Goal: Task Accomplishment & Management: Manage account settings

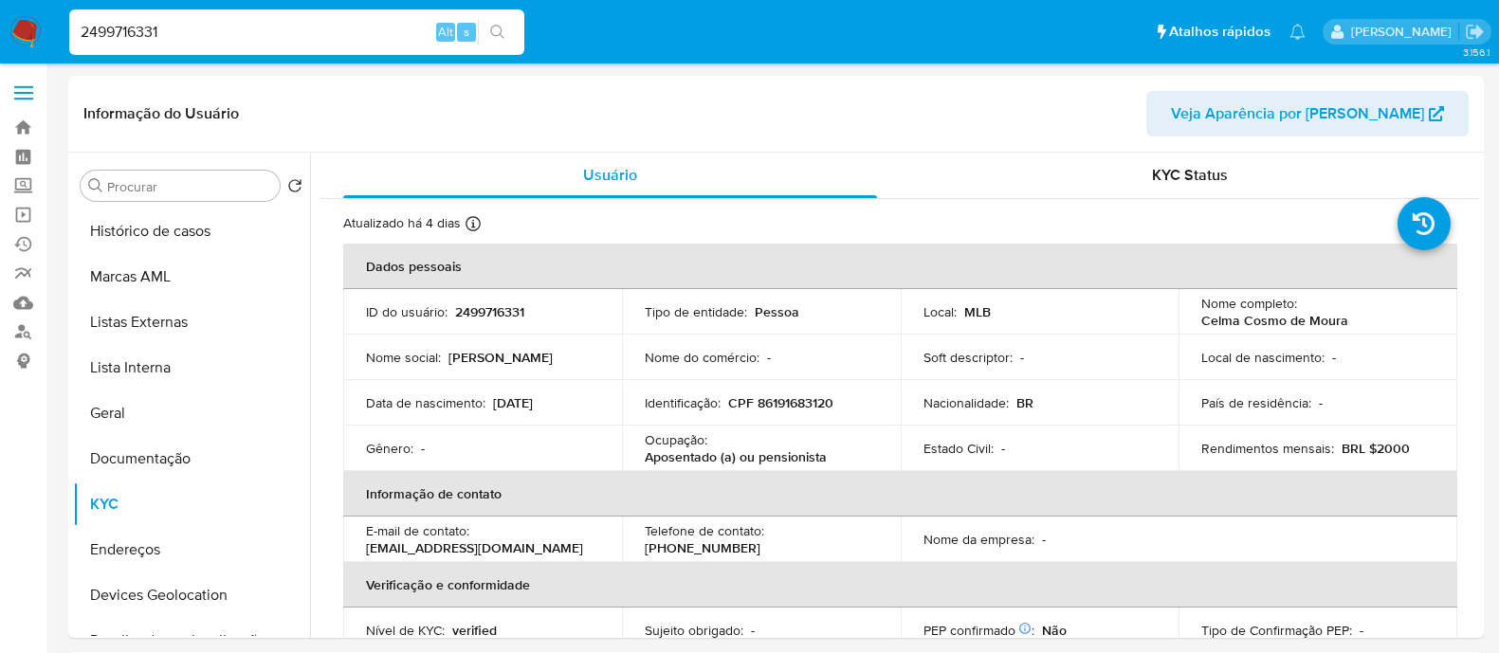
select select "10"
click at [329, 30] on input "2499716331" at bounding box center [296, 32] width 455 height 25
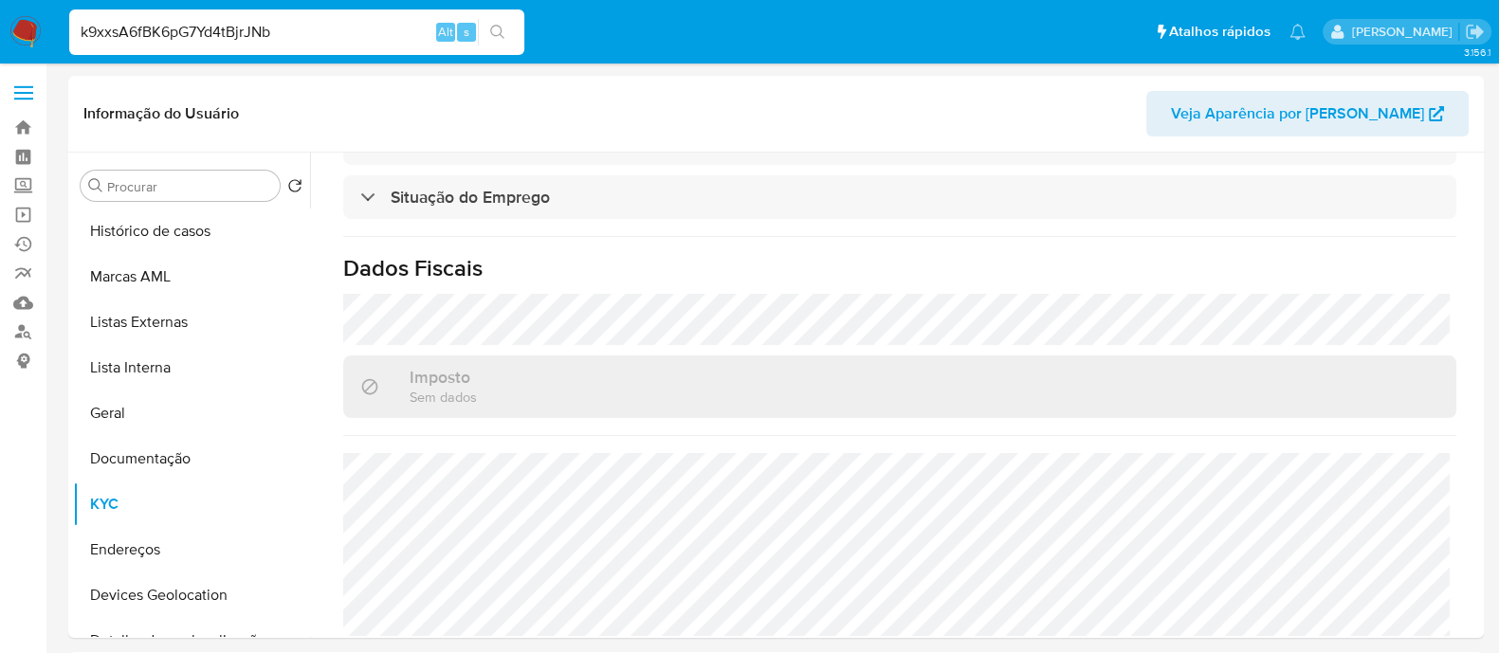
type input "k9xxsA6fBK6pG7Yd4tBjrJNb"
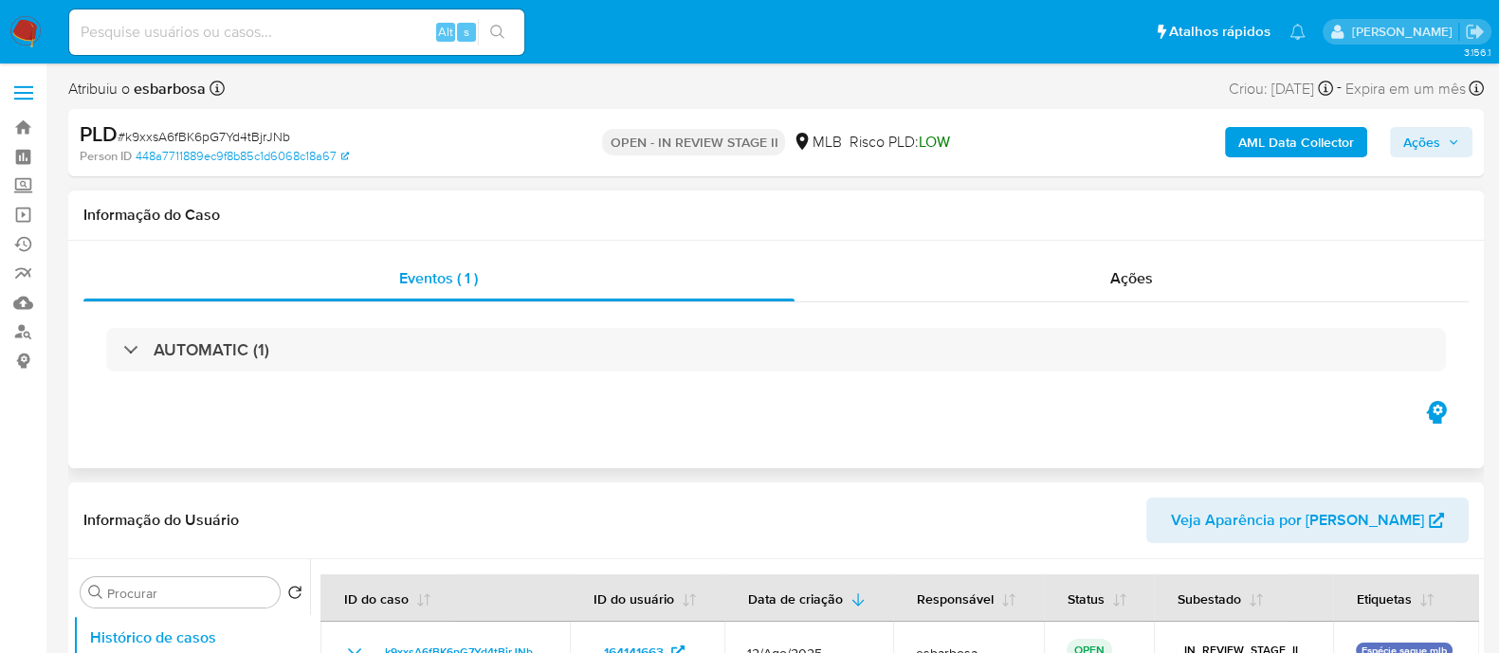
select select "10"
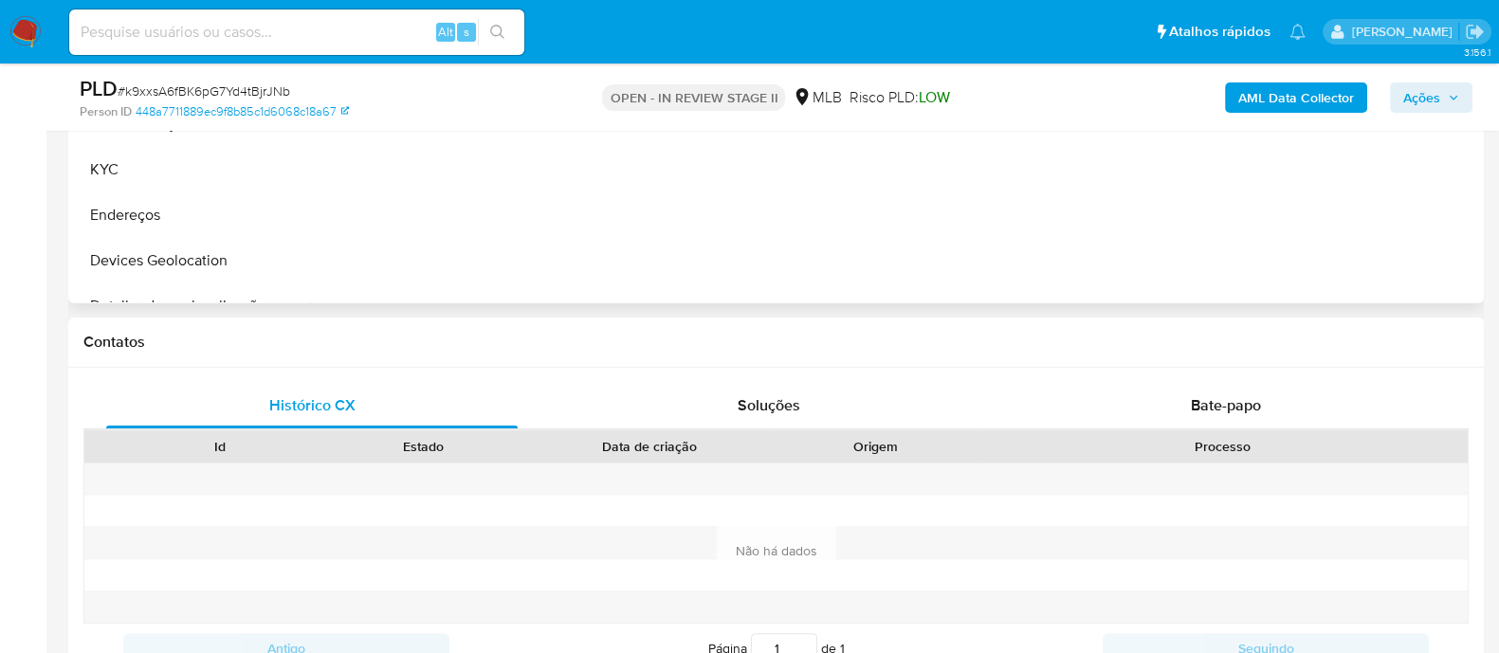
scroll to position [711, 0]
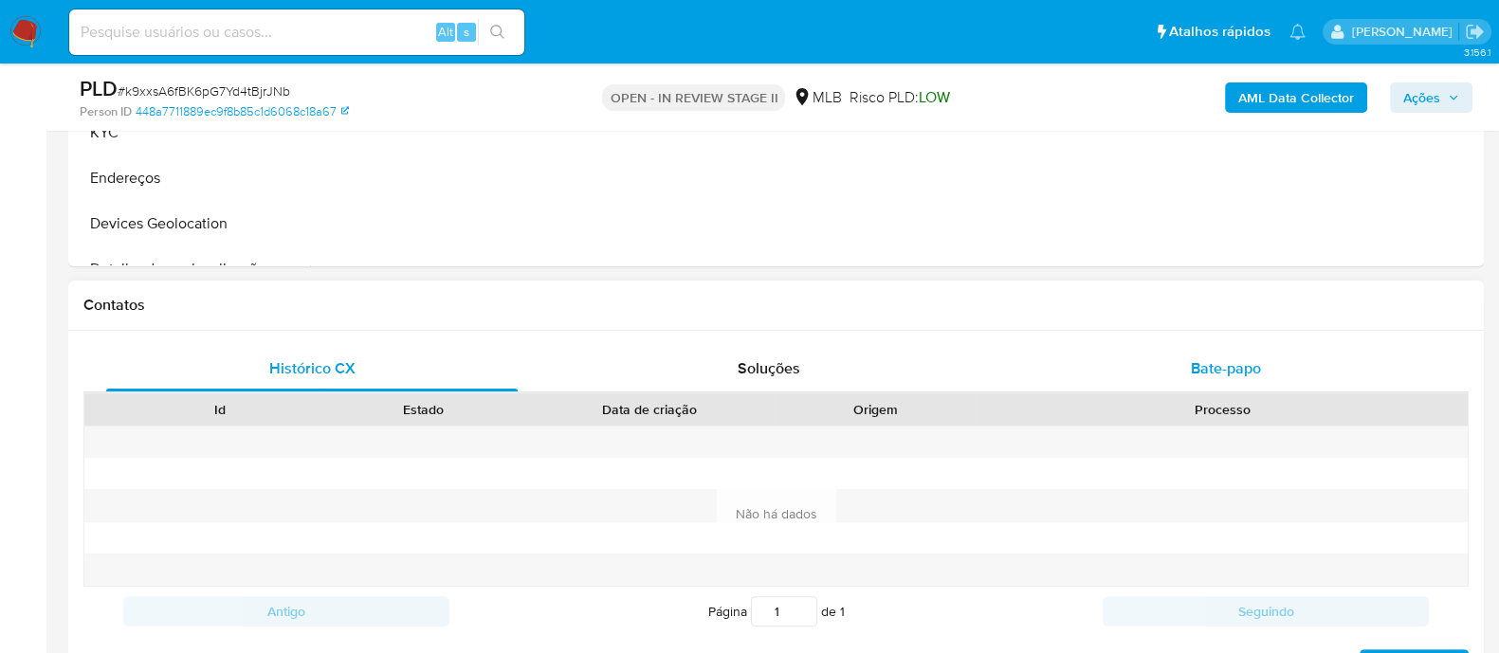
click at [1141, 380] on div "Bate-papo" at bounding box center [1225, 368] width 411 height 45
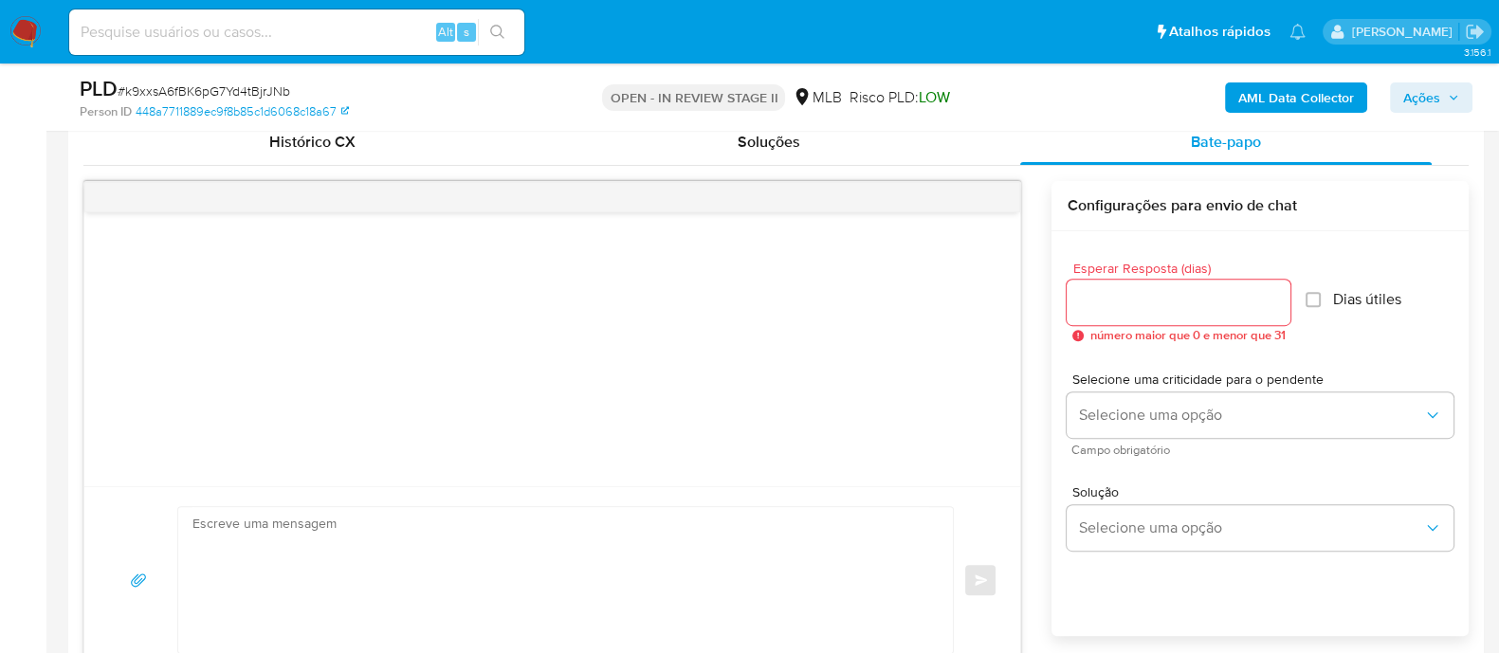
scroll to position [947, 0]
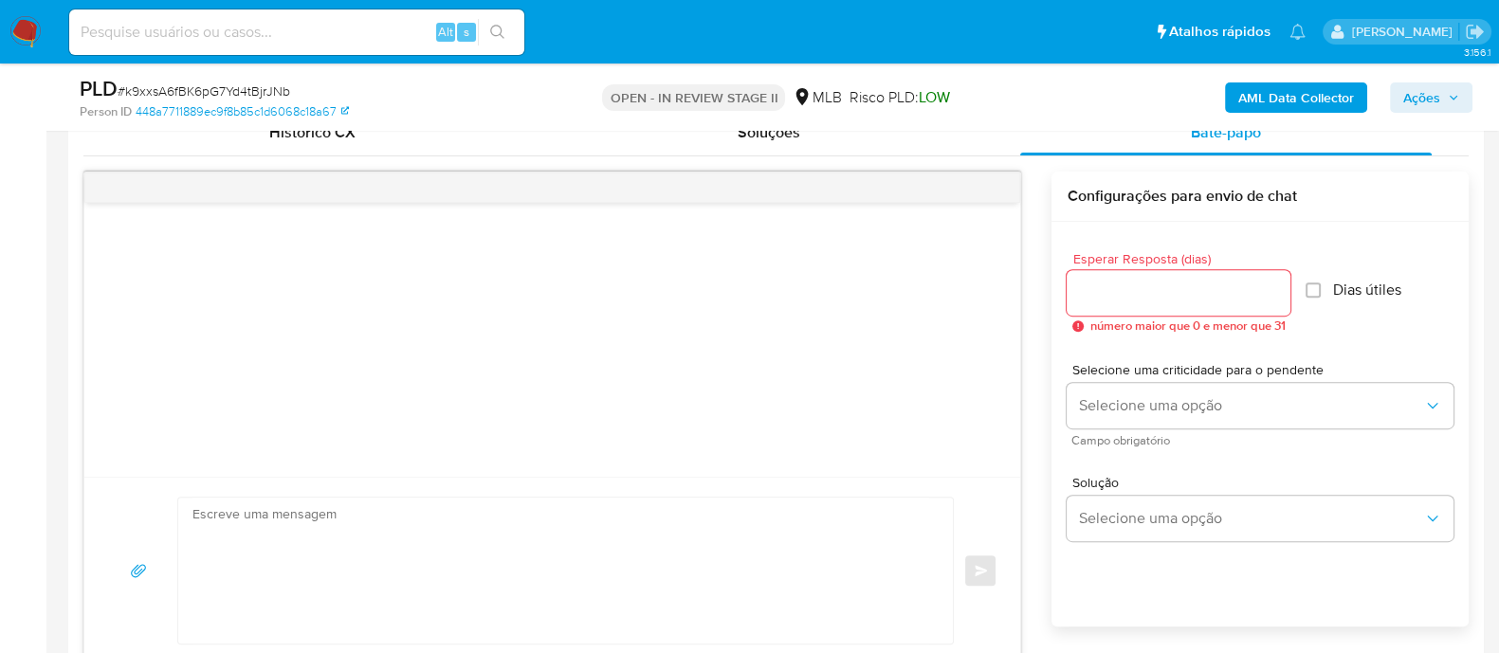
click at [1229, 293] on input "Esperar Resposta (dias)" at bounding box center [1178, 293] width 224 height 25
type input "3"
click at [1313, 288] on input "Dias útiles" at bounding box center [1306, 289] width 15 height 15
checkbox input "true"
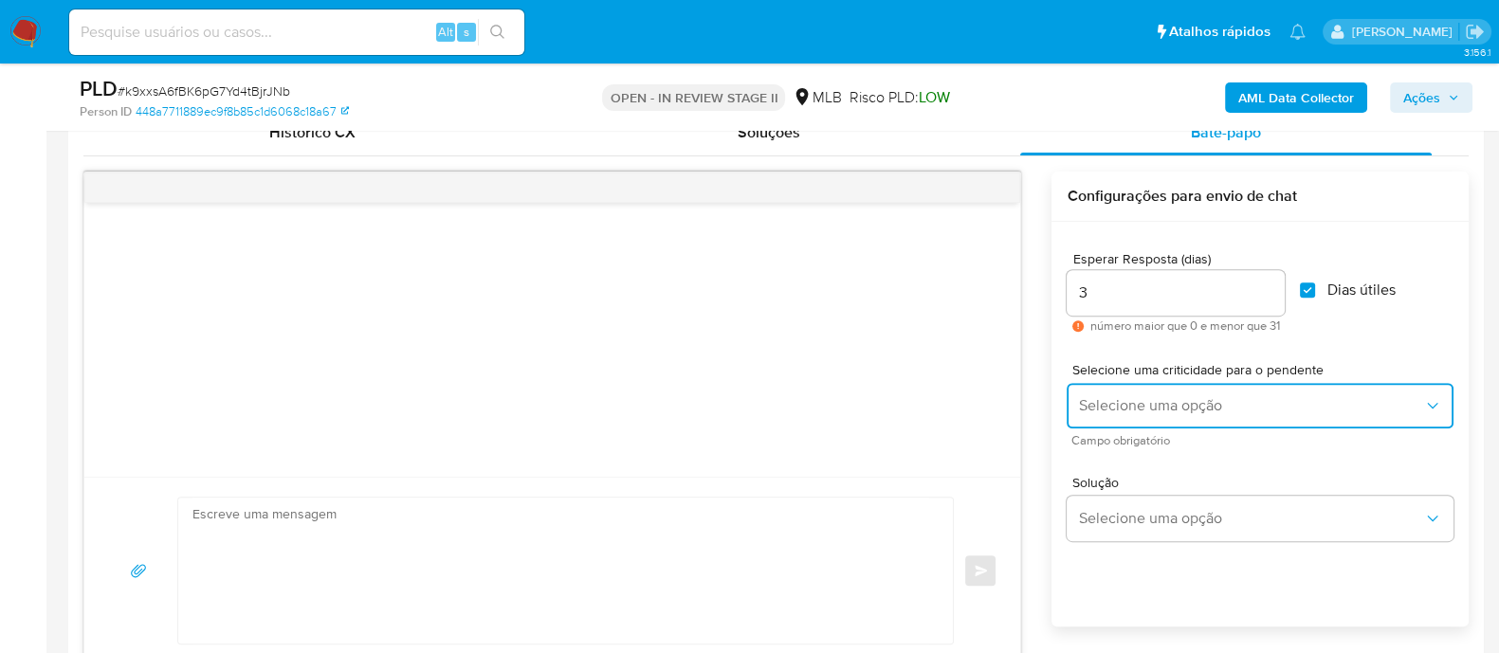
click at [1171, 418] on button "Selecione uma opção" at bounding box center [1259, 405] width 387 height 45
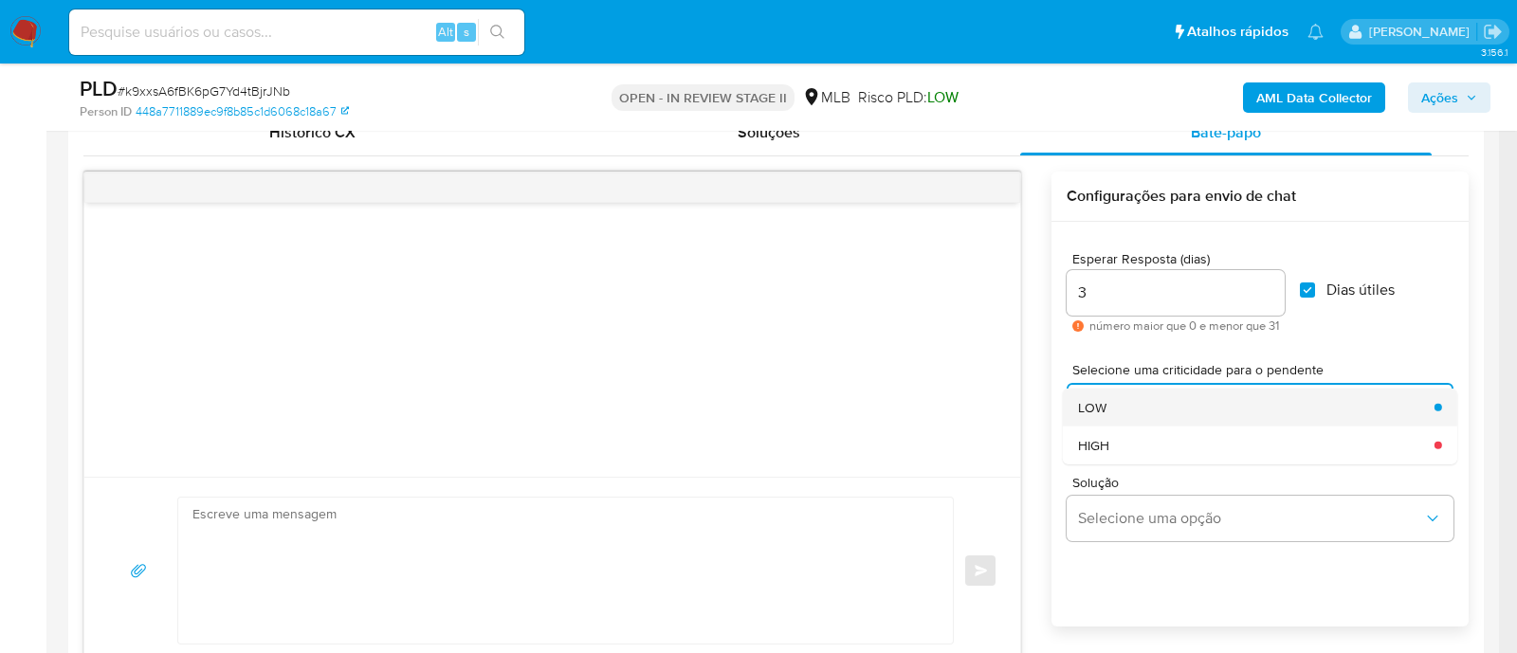
click at [1121, 400] on div "LOW" at bounding box center [1250, 407] width 345 height 38
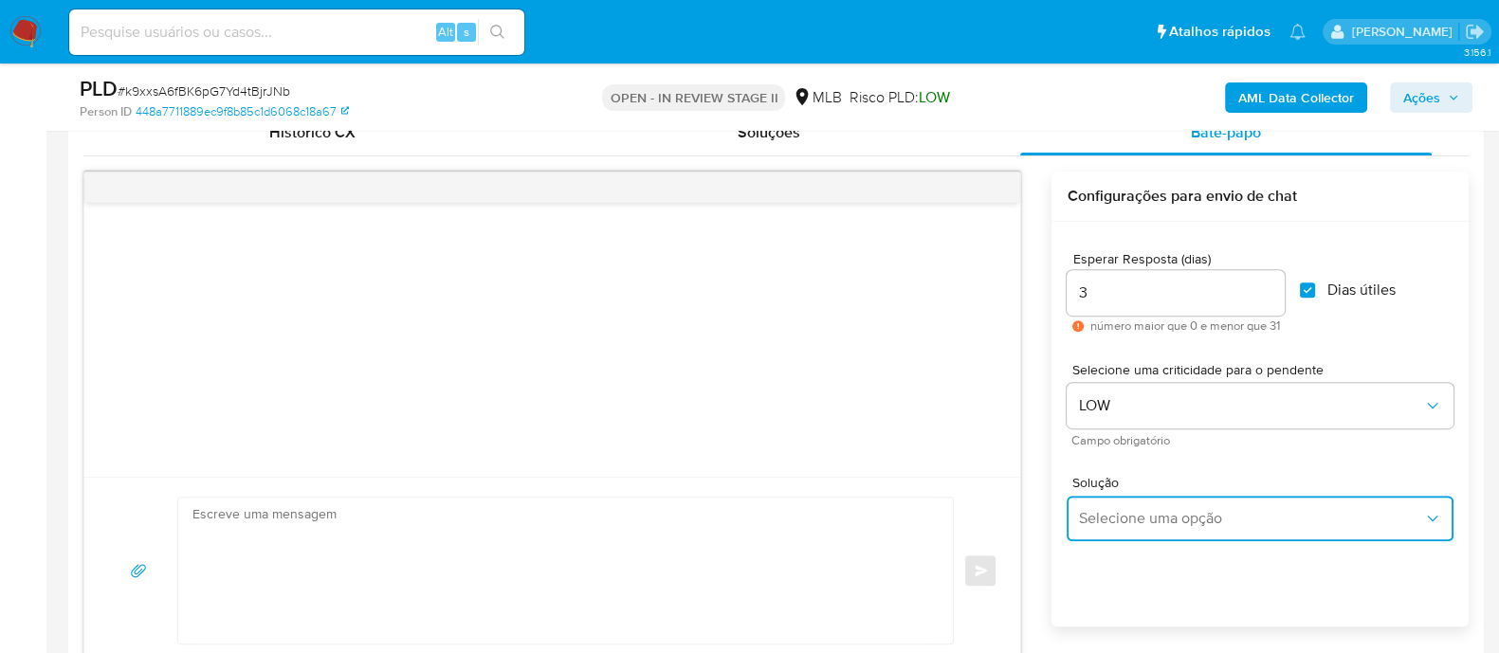
click at [1122, 515] on span "Selecione uma opção" at bounding box center [1250, 518] width 345 height 19
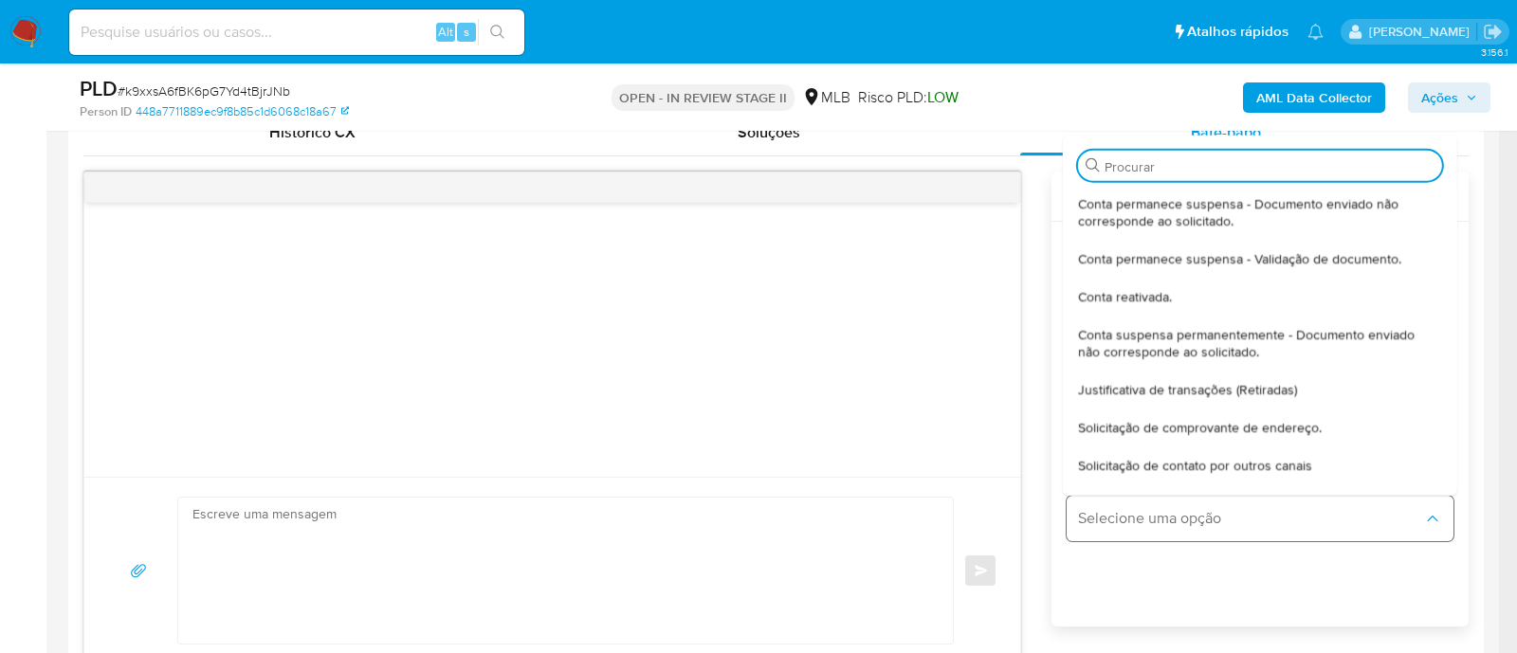
type input "j"
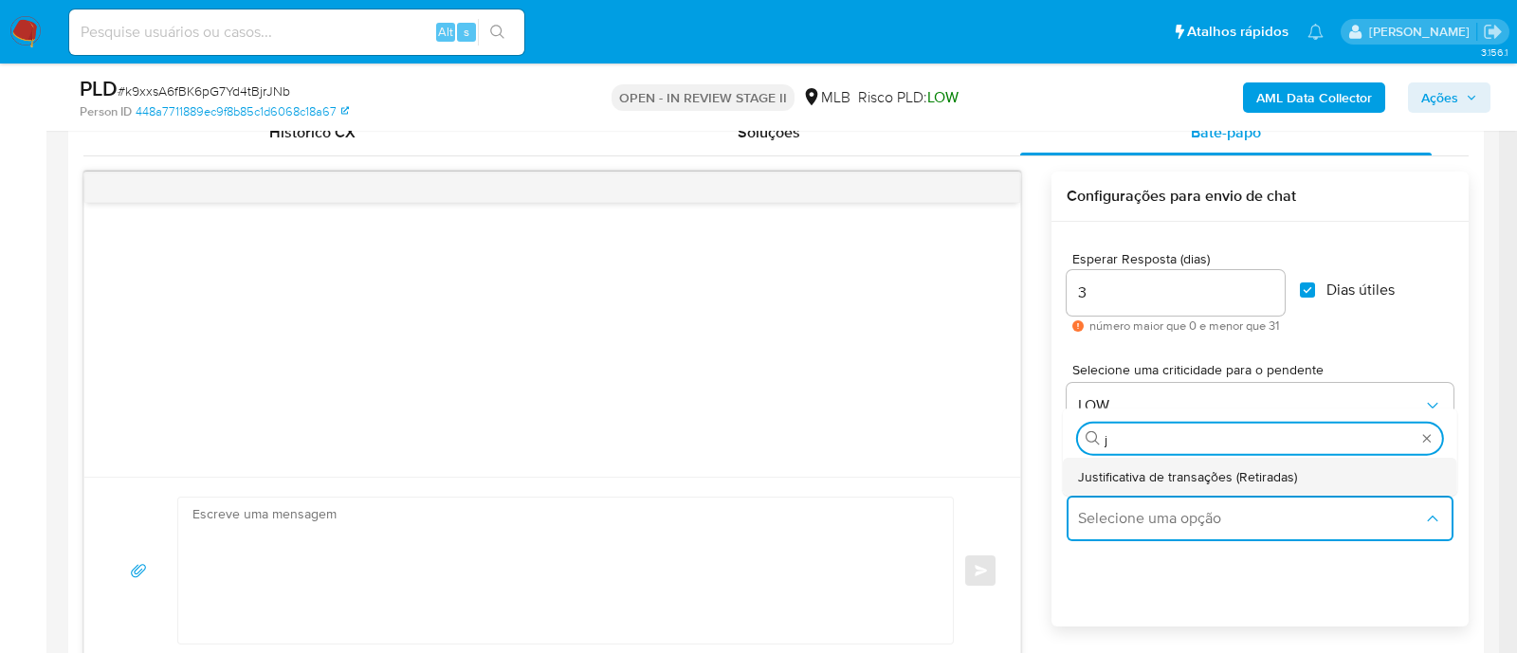
click at [1120, 476] on span "Justificativa de transações (Retiradas)" at bounding box center [1187, 475] width 219 height 17
type textarea "Olá,Suspendemos a sua conta para uma verificação adicional de segurança.Por fav…"
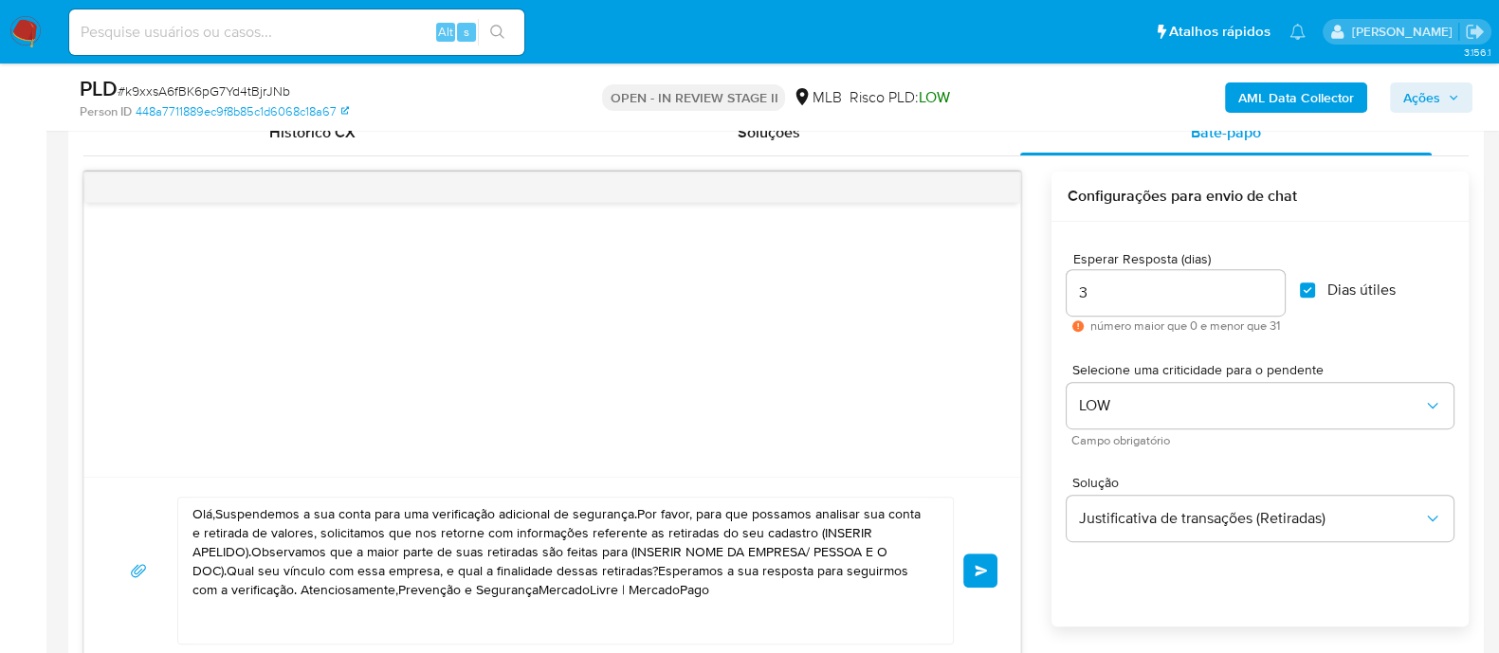
click at [275, 527] on textarea "Olá,Suspendemos a sua conta para uma verificação adicional de segurança.Por fav…" at bounding box center [560, 571] width 736 height 146
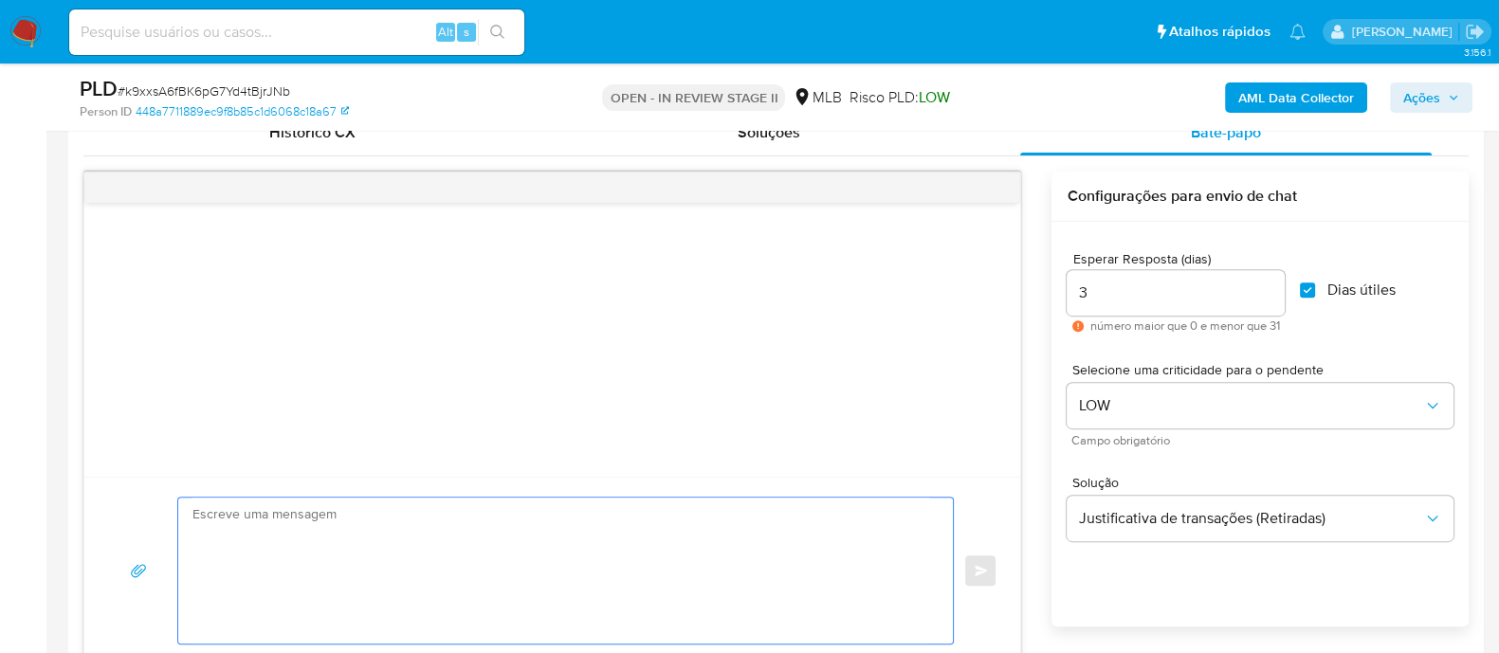
paste textarea "Olá! Estamos realizando uma verificação adicional de segurança em contas de usu…"
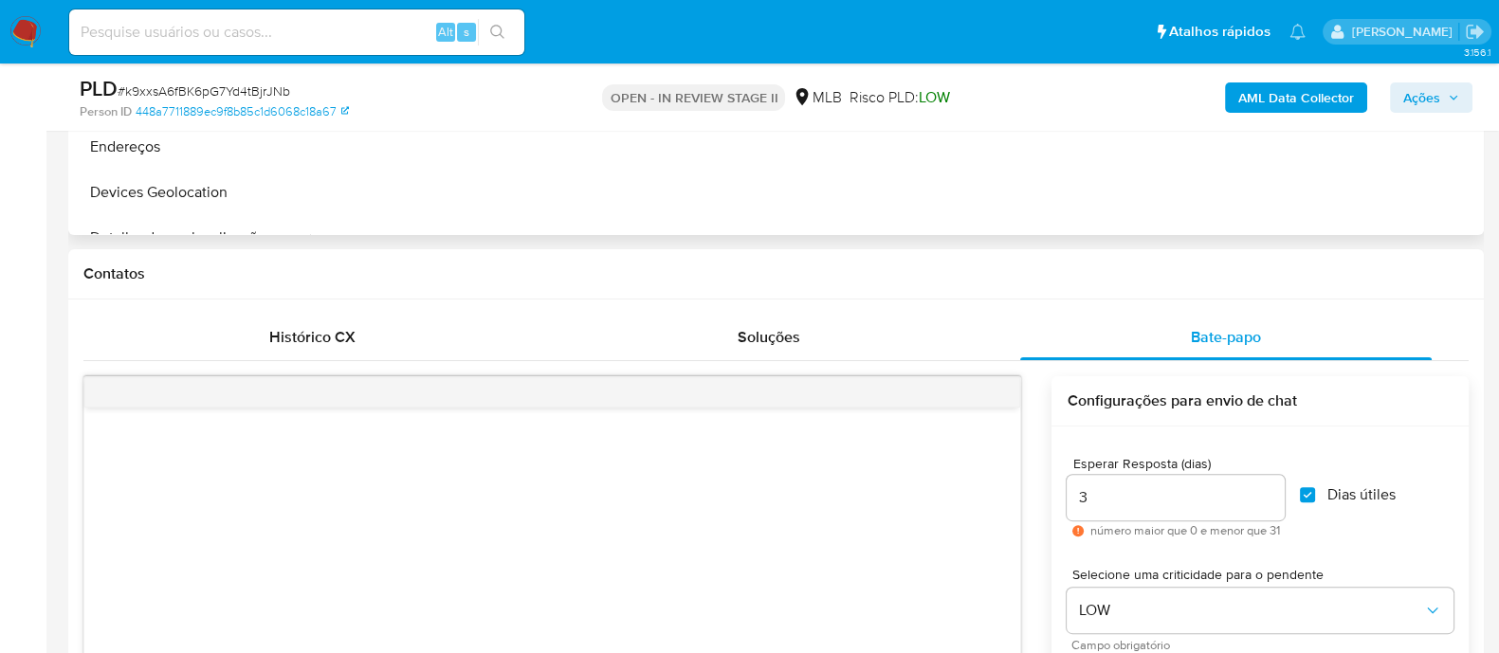
scroll to position [387, 0]
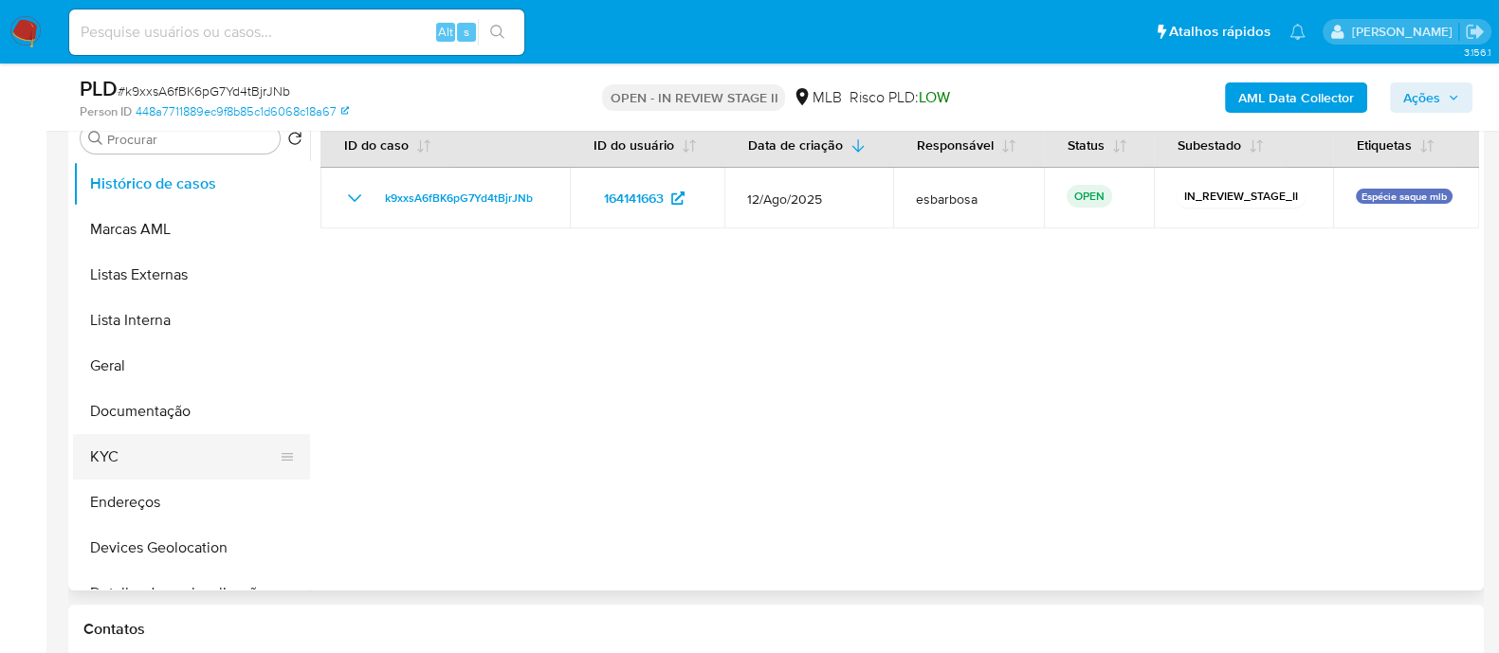
click at [101, 450] on button "KYC" at bounding box center [184, 456] width 222 height 45
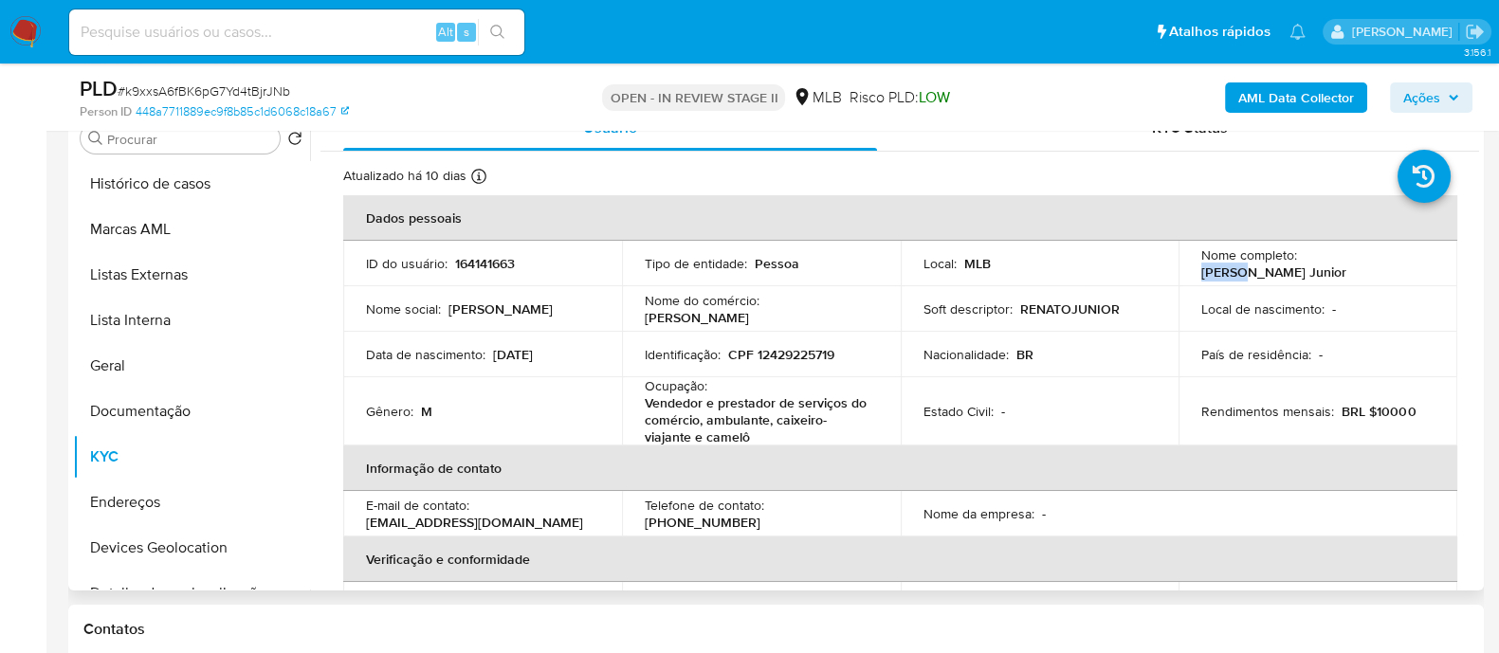
drag, startPoint x: 1237, startPoint y: 270, endPoint x: 1198, endPoint y: 265, distance: 39.1
click at [1201, 265] on p "Renato de Andrade Paiva Junior" at bounding box center [1273, 271] width 145 height 17
copy p "Renato"
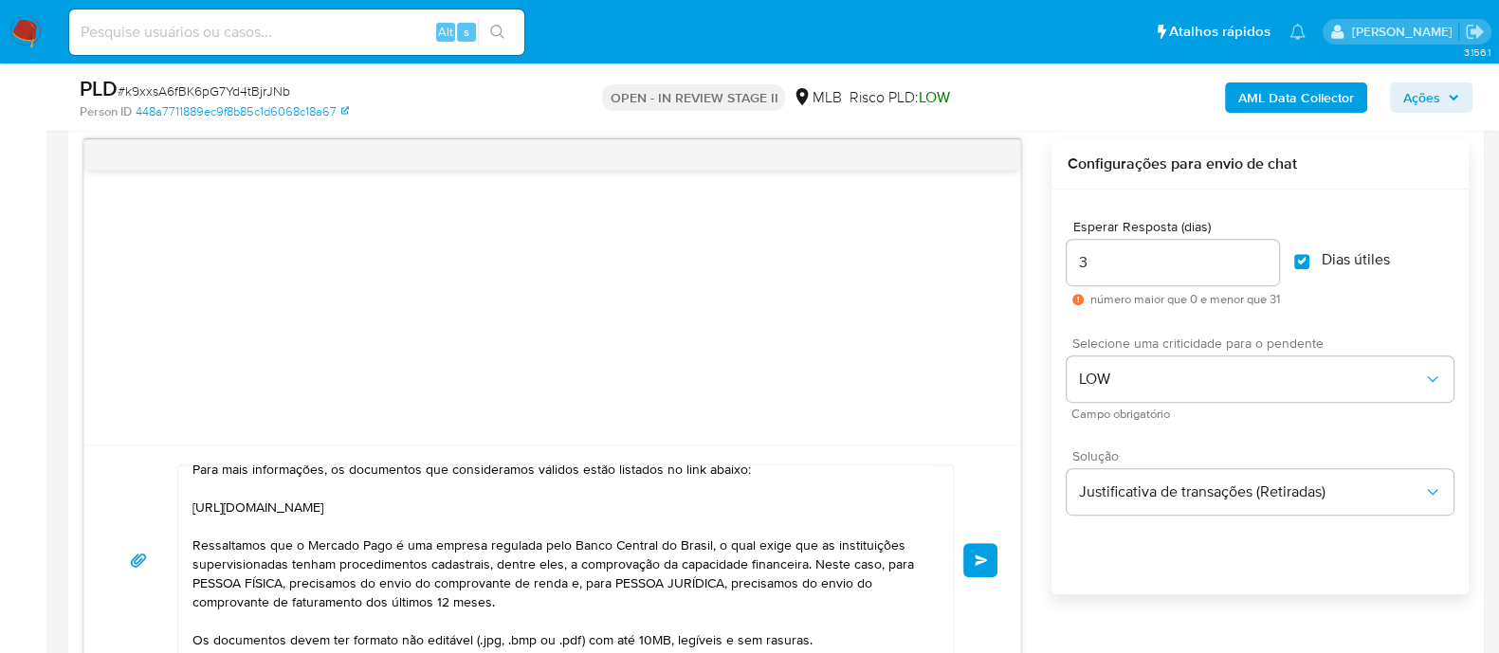
scroll to position [0, 0]
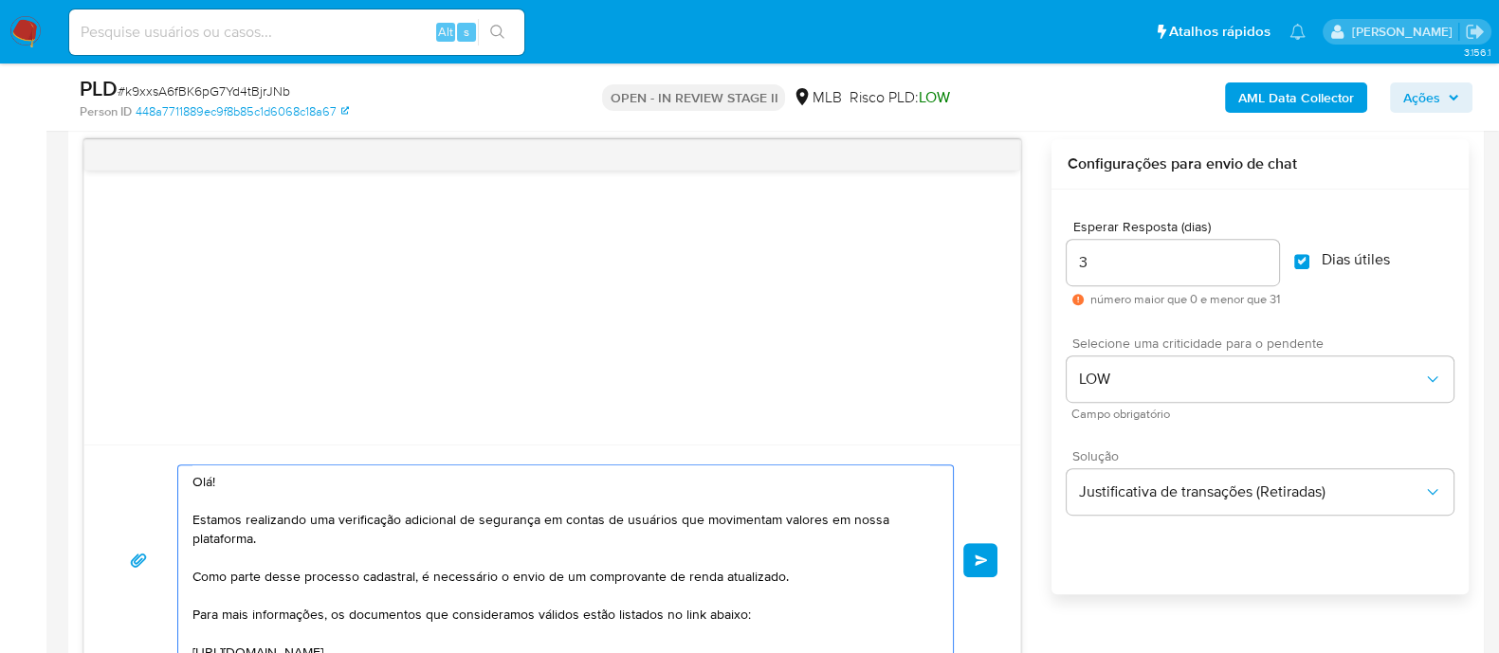
click at [219, 479] on textarea "Olá! Estamos realizando uma verificação adicional de segurança em contas de usu…" at bounding box center [560, 560] width 736 height 190
paste textarea "Renato"
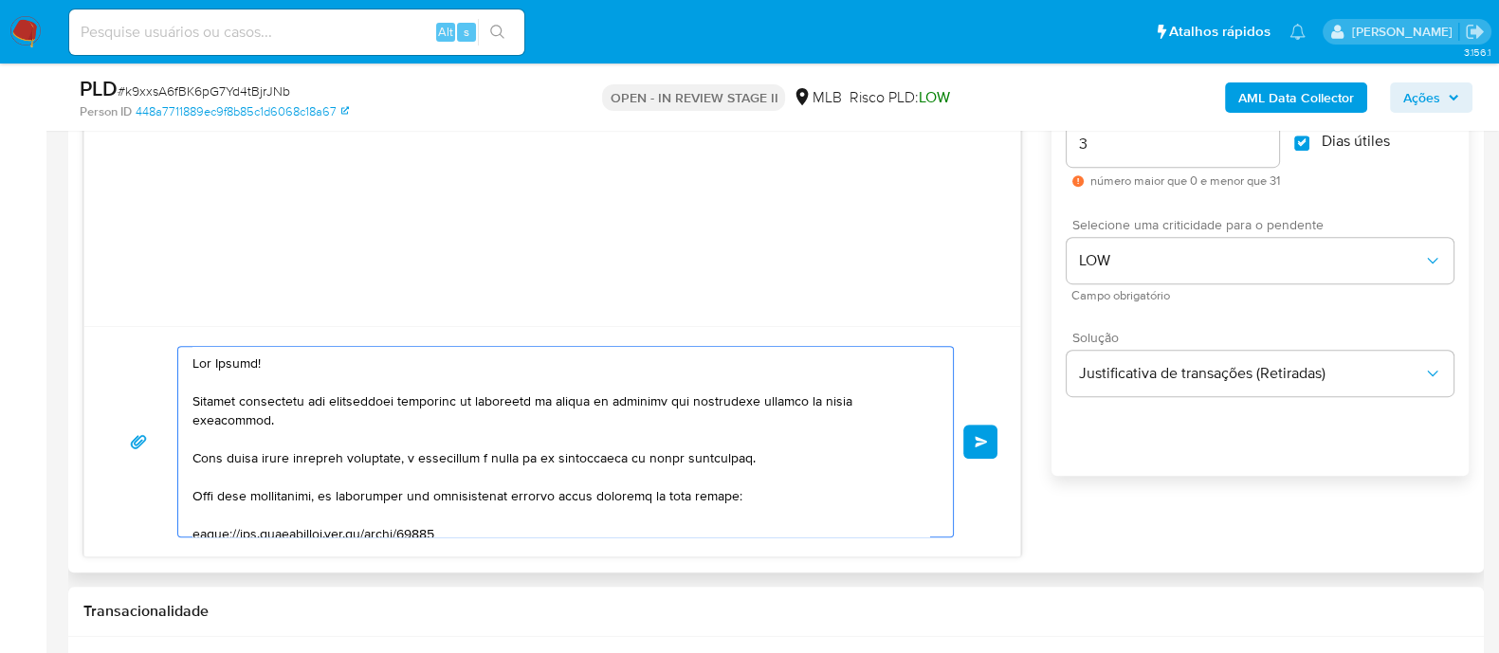
scroll to position [118, 0]
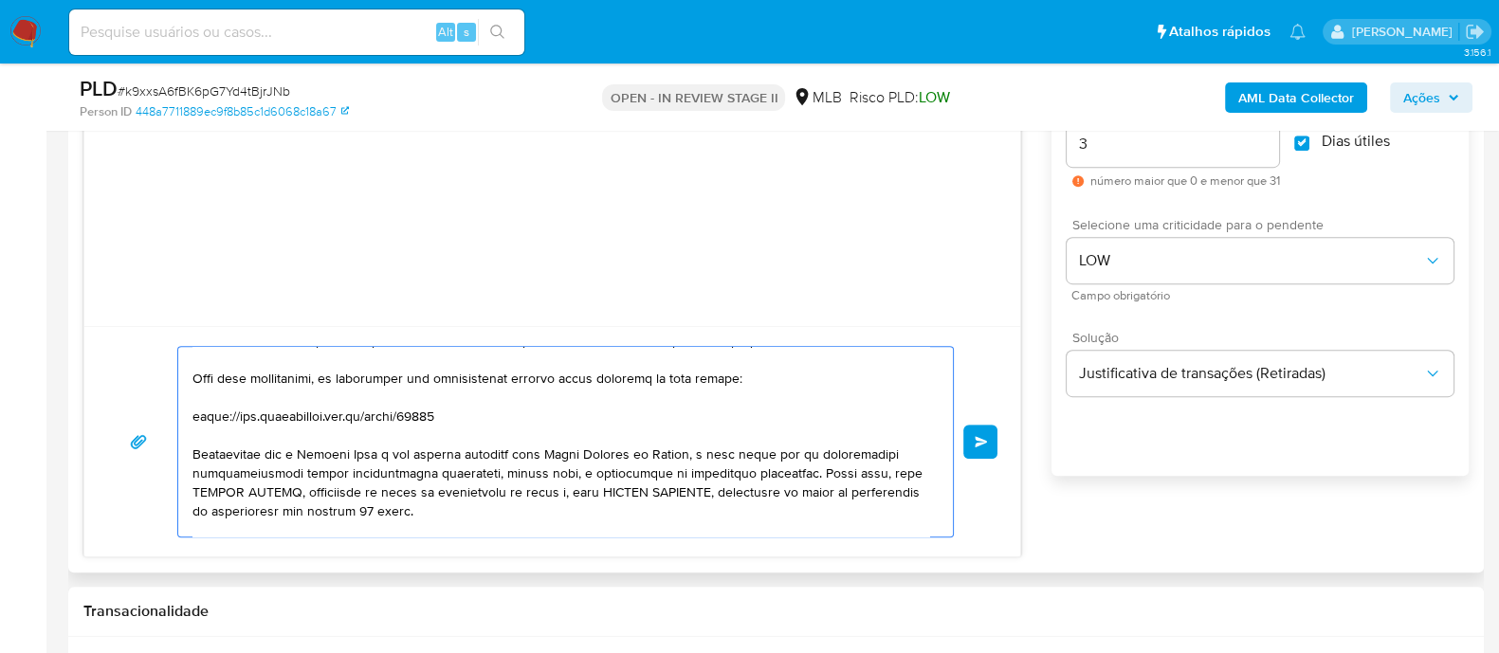
click at [192, 394] on textarea at bounding box center [560, 442] width 736 height 190
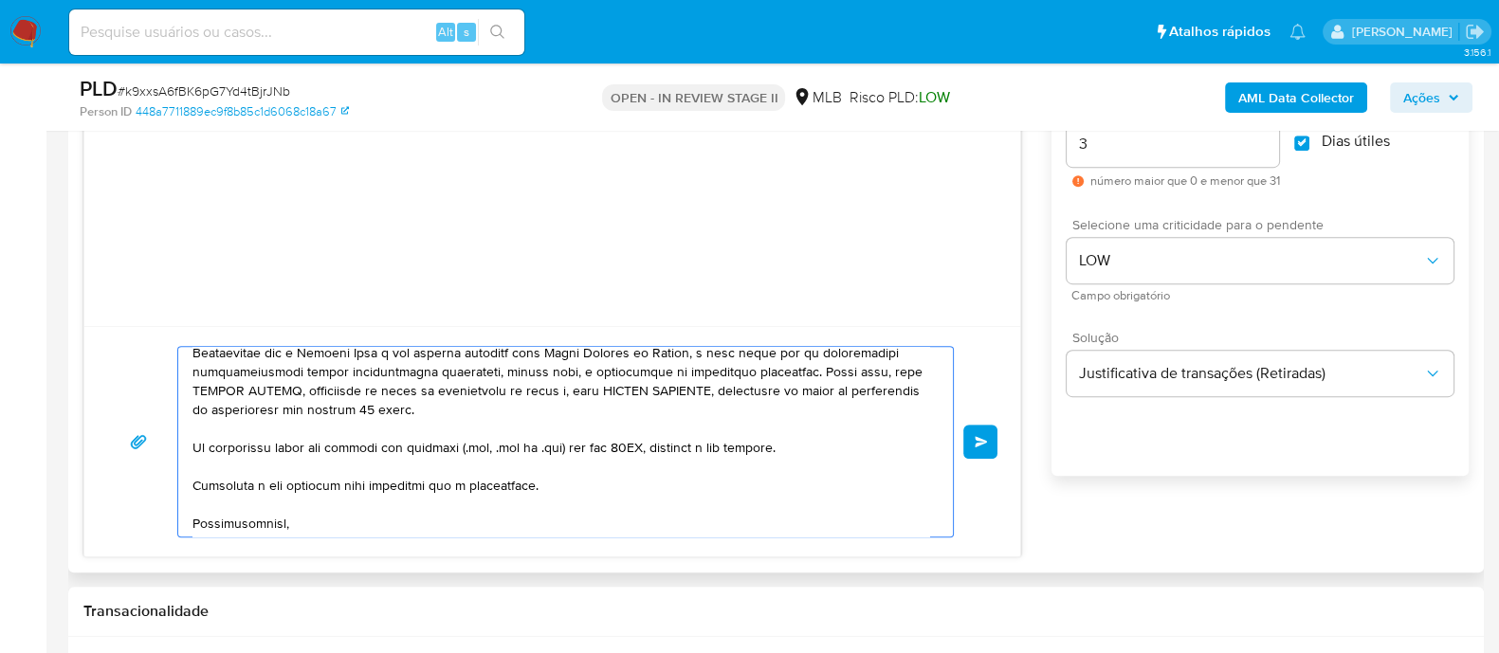
scroll to position [236, 0]
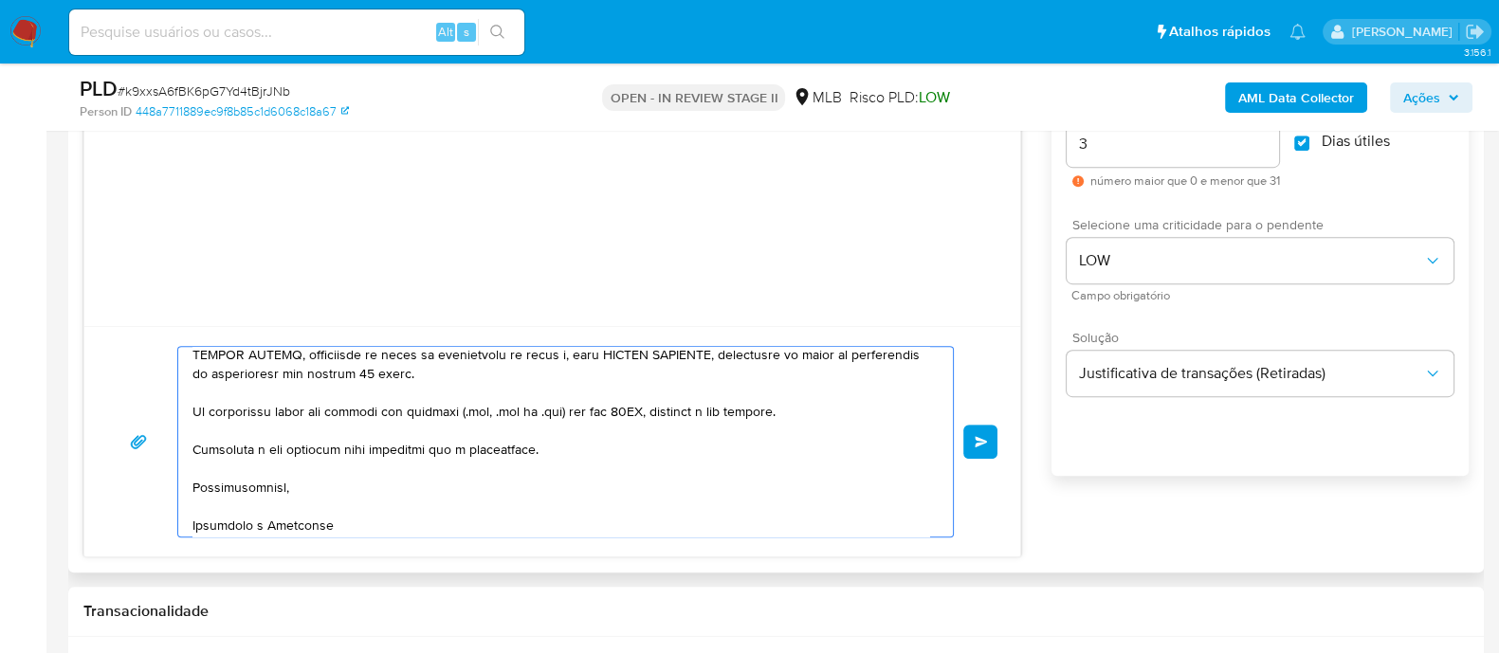
click at [209, 492] on textarea at bounding box center [560, 442] width 736 height 190
click at [208, 500] on textarea at bounding box center [560, 442] width 736 height 190
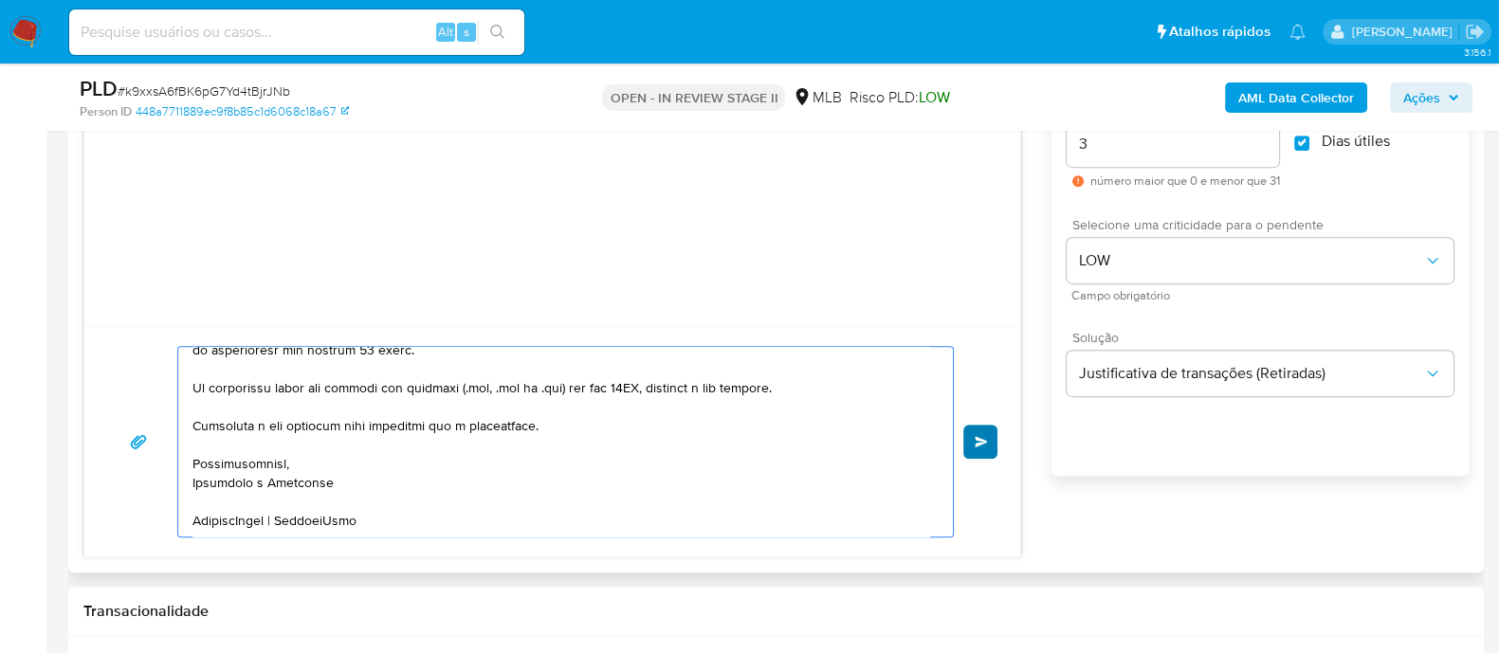
type textarea "Olá Renato! Estamos realizando uma verificação adicional de segurança em contas…"
click at [995, 436] on button "common.send" at bounding box center [980, 442] width 34 height 34
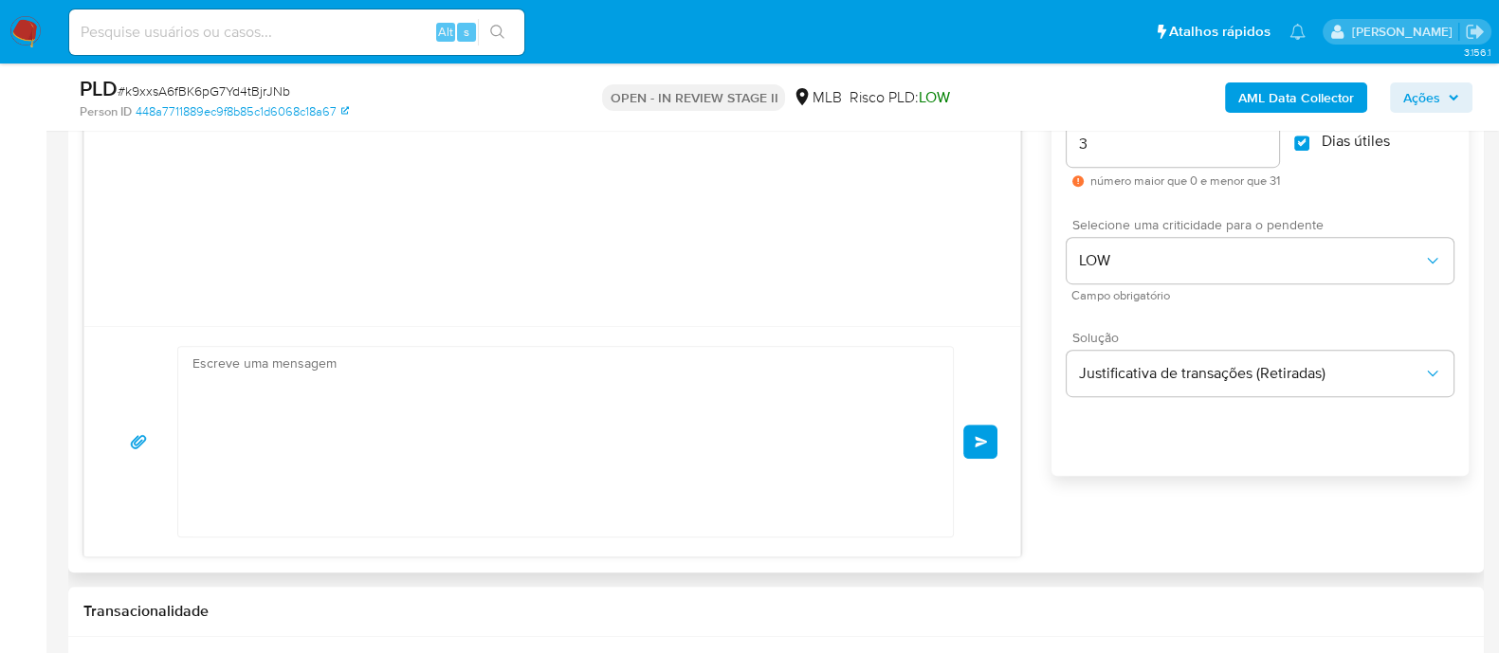
scroll to position [317, 0]
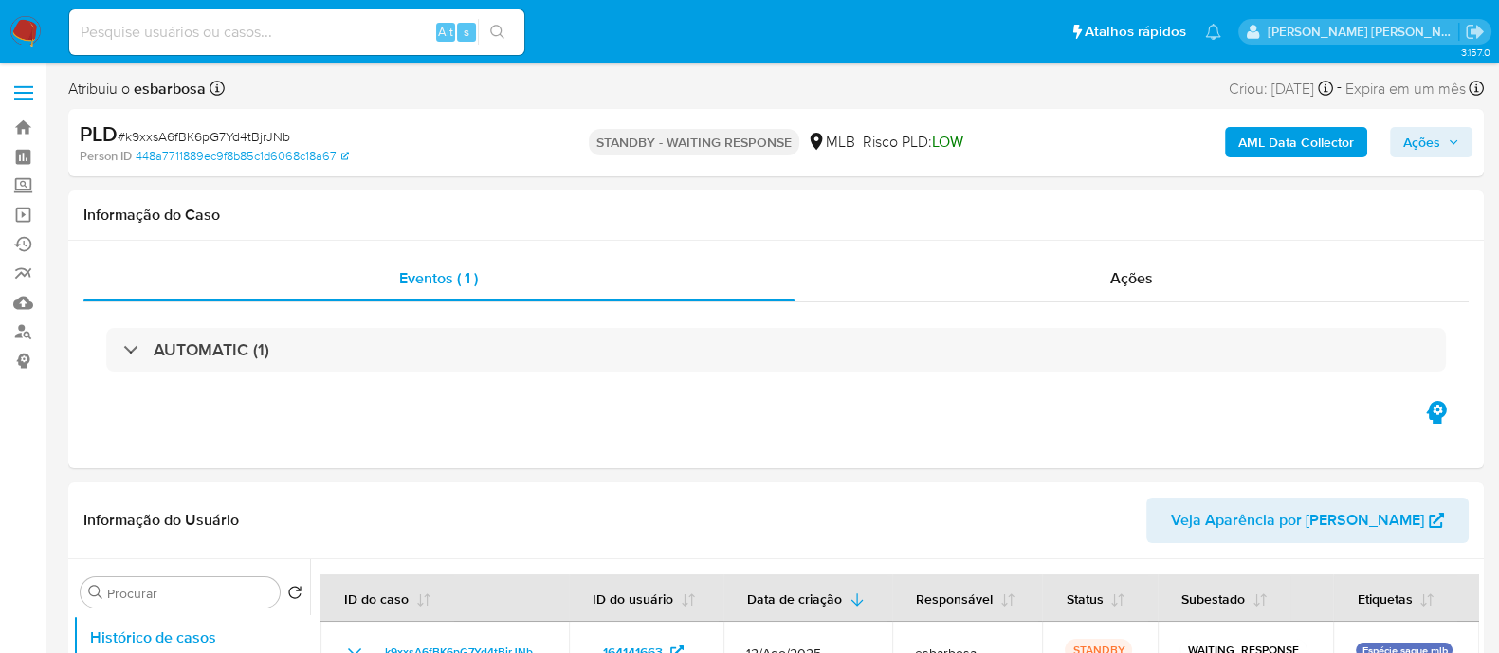
select select "10"
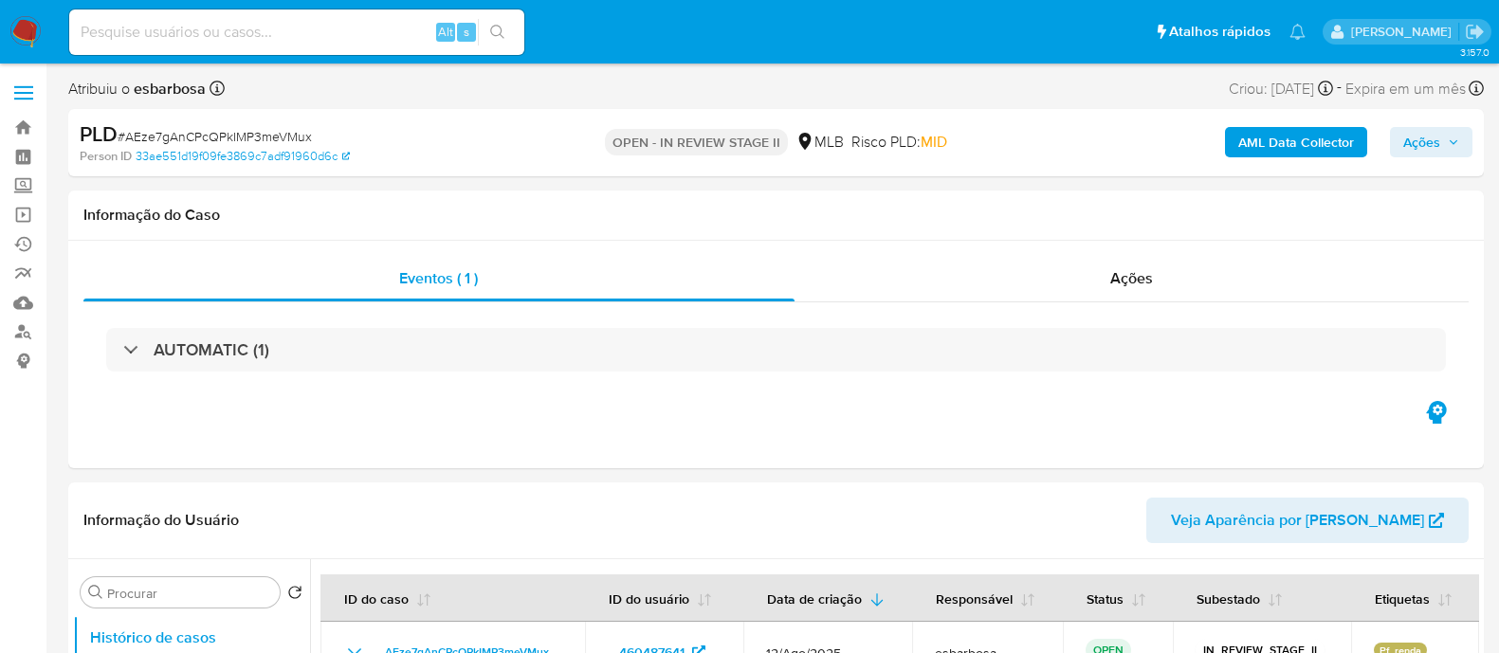
select select "10"
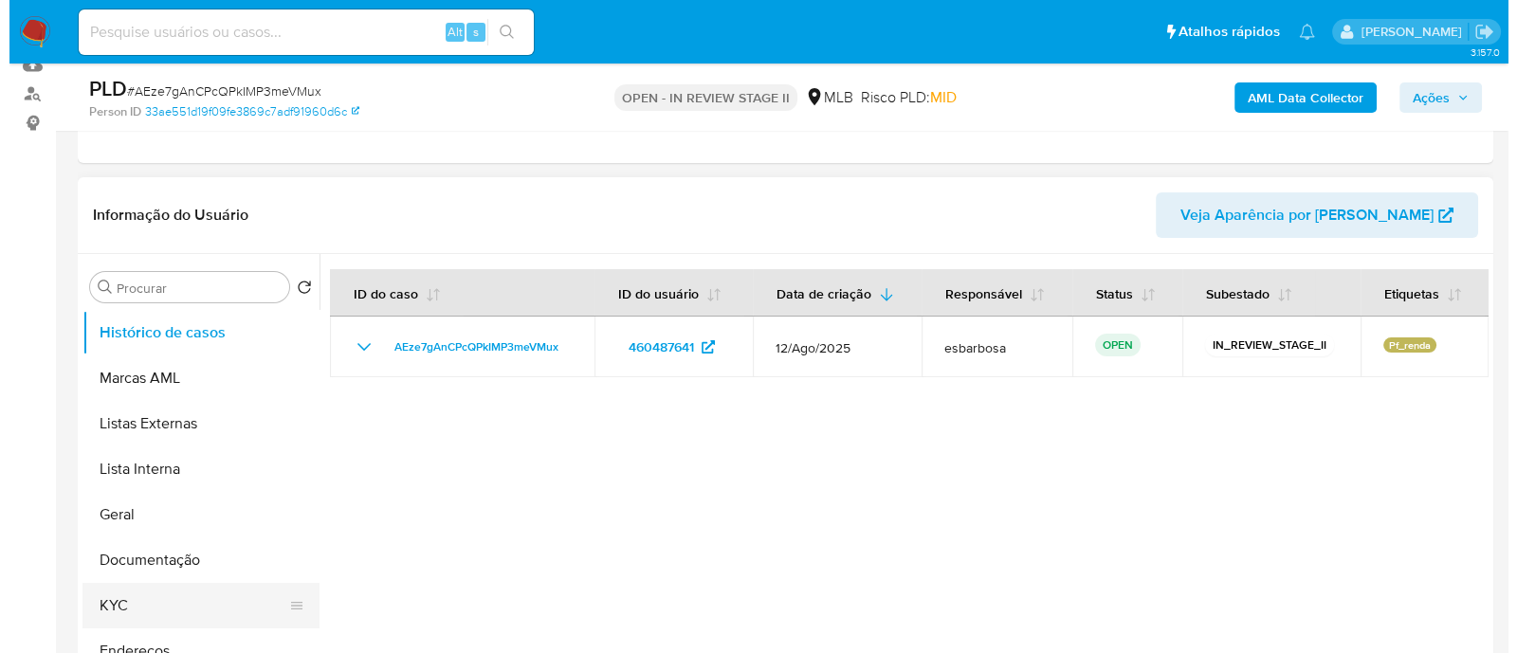
scroll to position [355, 0]
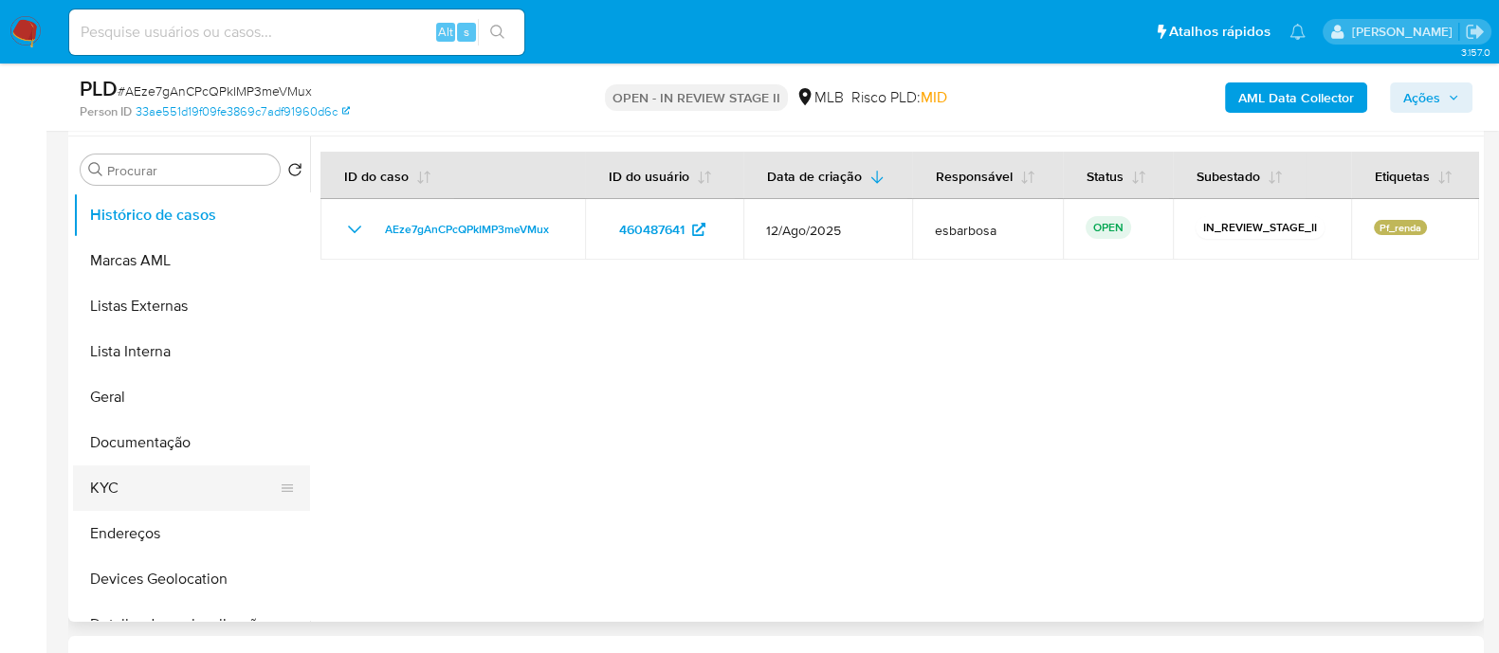
click at [147, 481] on button "KYC" at bounding box center [184, 487] width 222 height 45
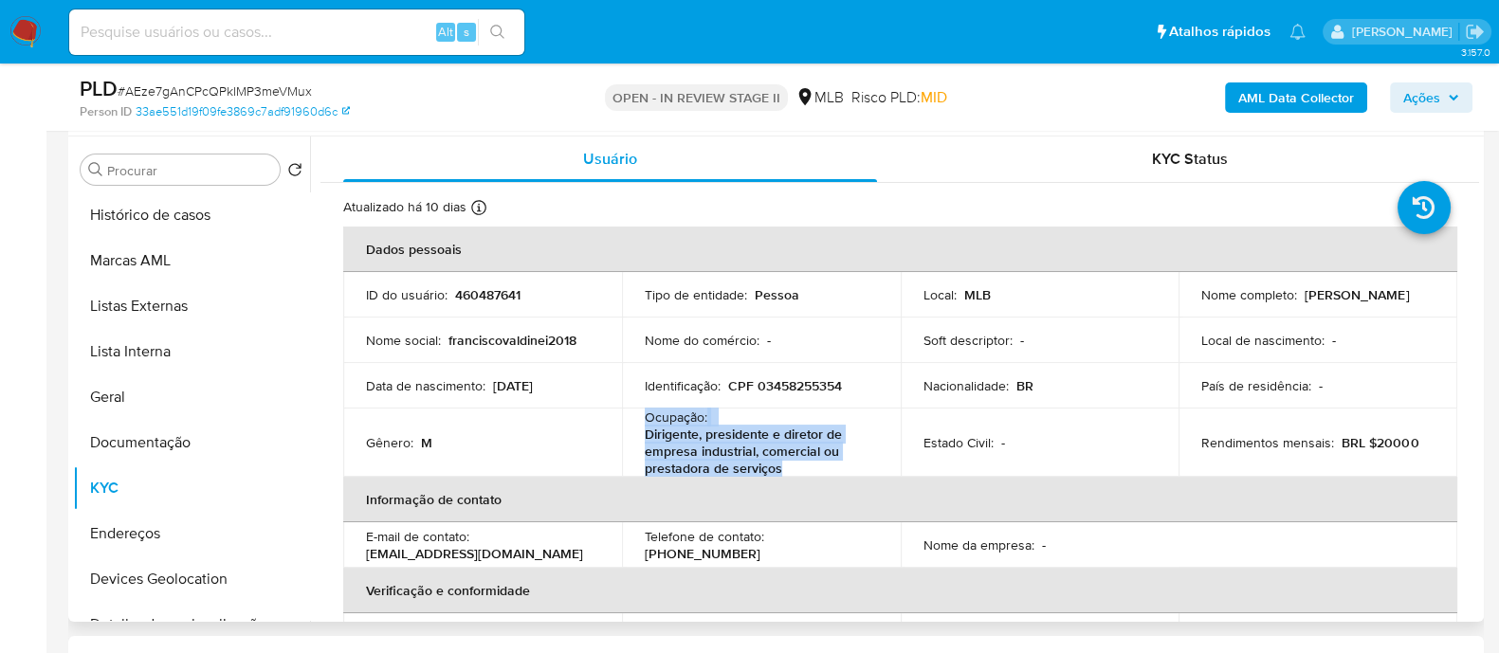
drag, startPoint x: 791, startPoint y: 466, endPoint x: 641, endPoint y: 418, distance: 158.3
click at [641, 418] on td "Ocupação : Dirigente, presidente e diretor de empresa industrial, comercial ou …" at bounding box center [761, 443] width 279 height 68
copy div "Ocupação : Dirigente, presidente e diretor de empresa industrial, comercial ou …"
click at [1288, 92] on b "AML Data Collector" at bounding box center [1296, 97] width 116 height 30
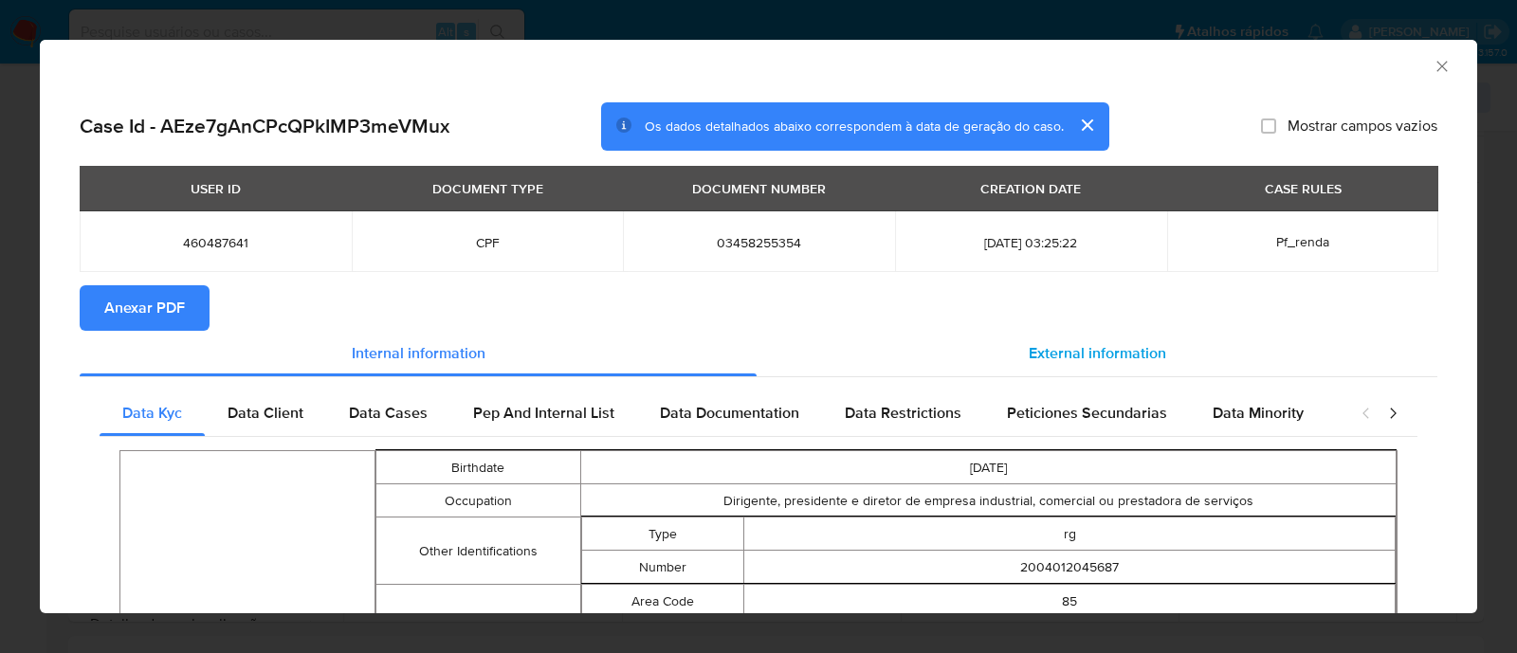
click at [1068, 357] on span "External information" at bounding box center [1096, 353] width 137 height 22
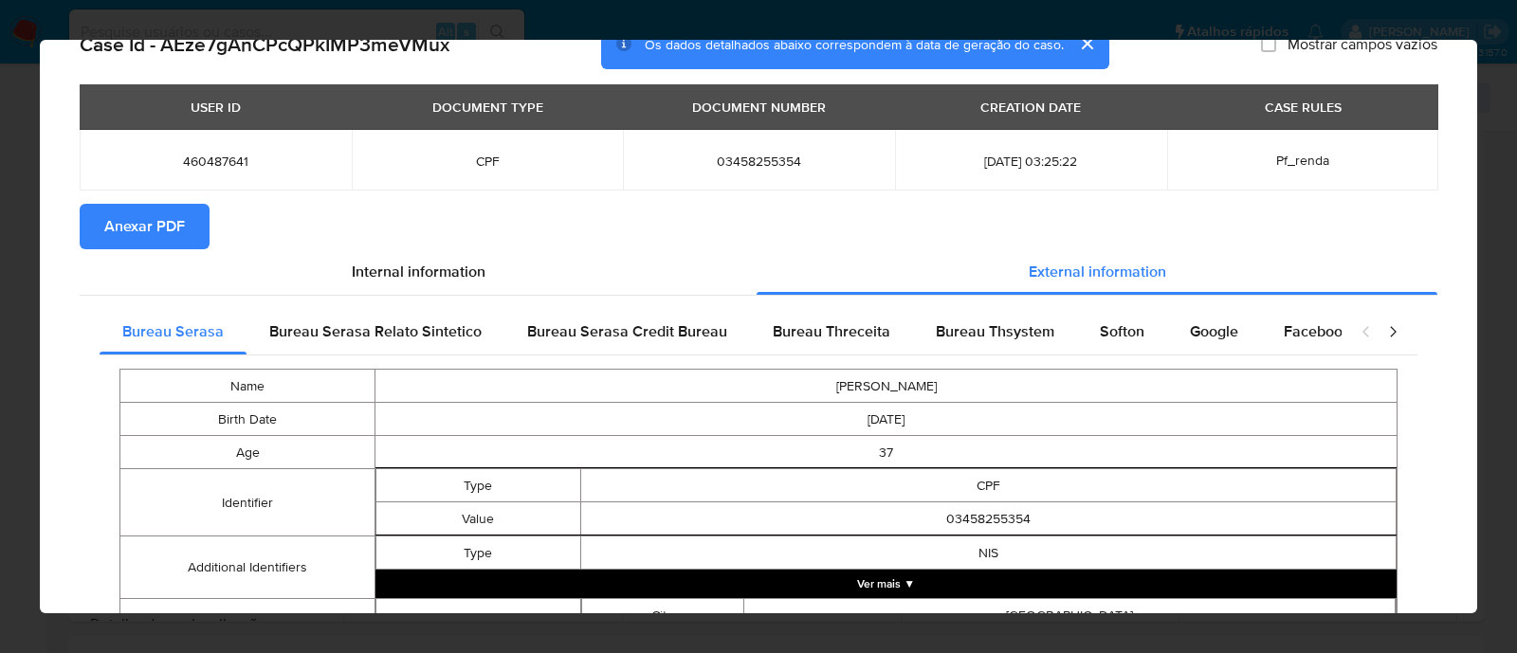
scroll to position [232, 0]
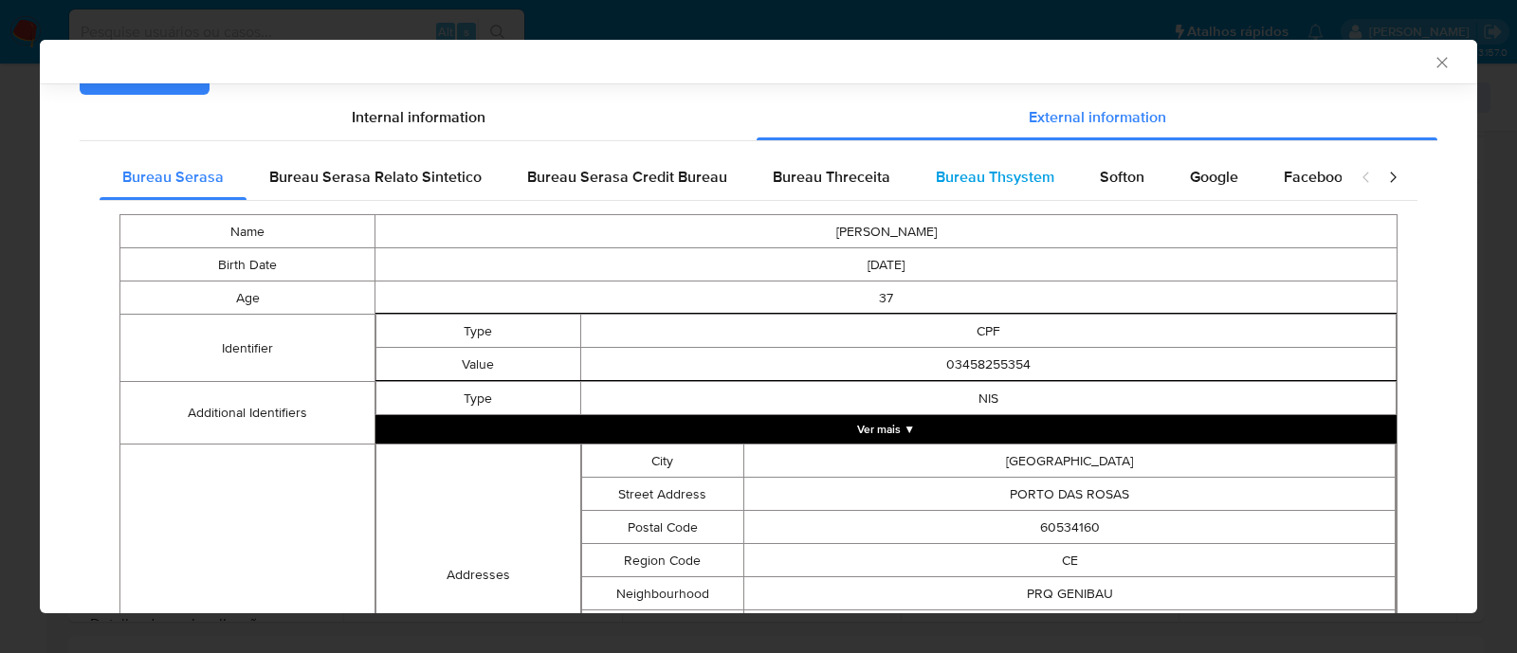
click at [1005, 169] on span "Bureau Thsystem" at bounding box center [995, 177] width 118 height 22
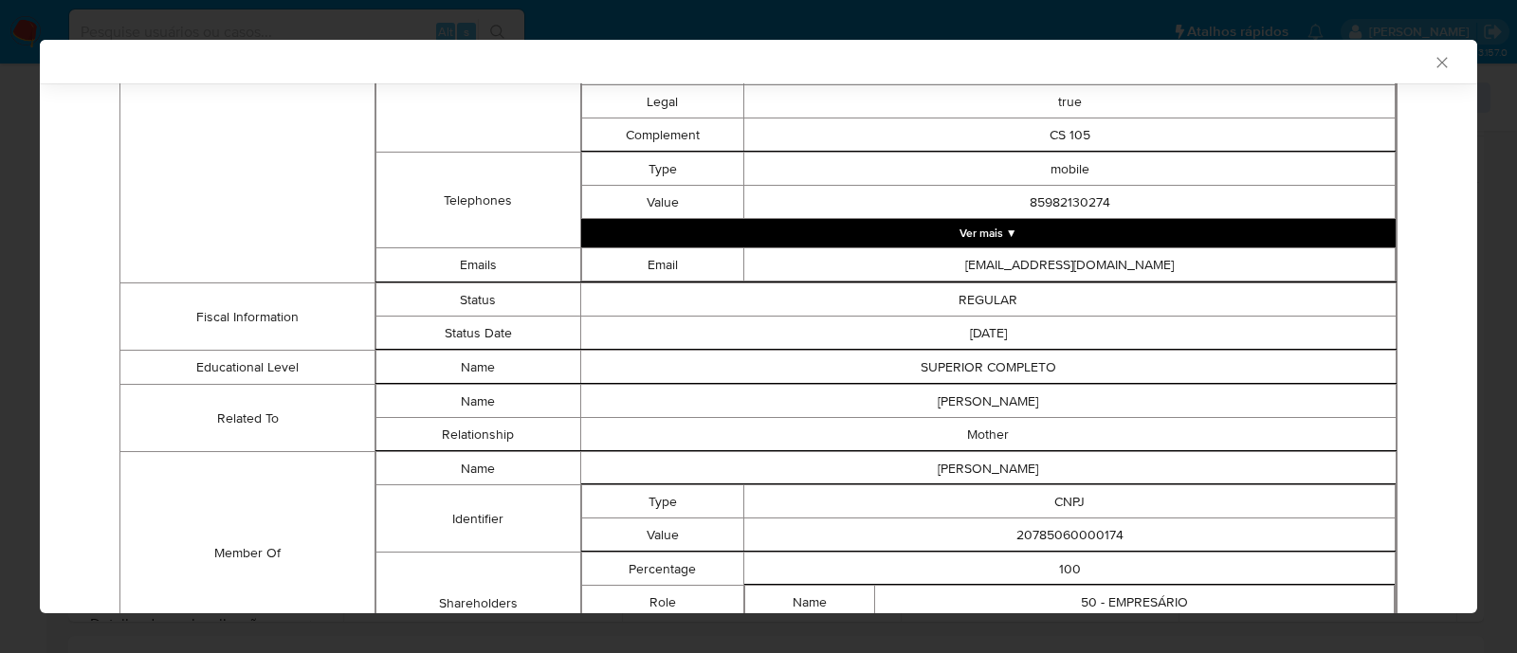
scroll to position [1109, 0]
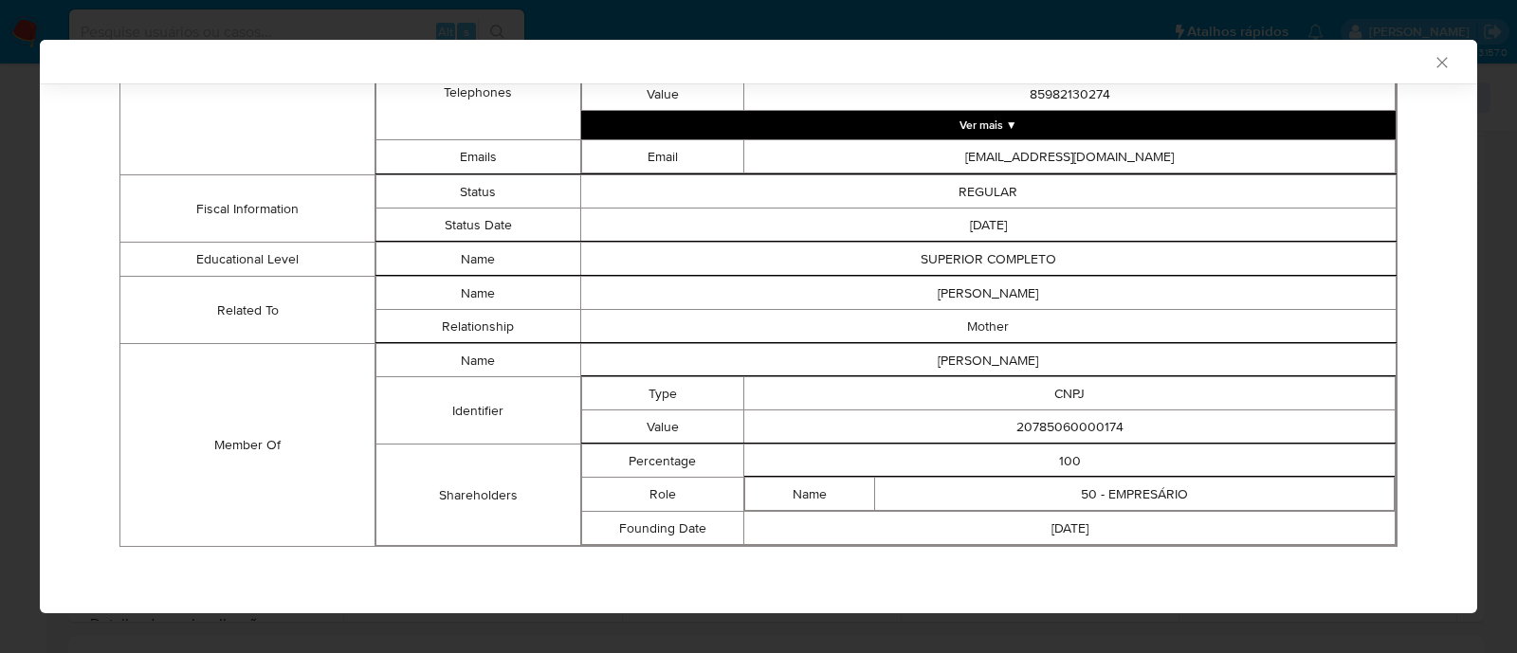
click at [1081, 422] on td "20785060000174" at bounding box center [1069, 426] width 651 height 33
copy td "20785060000174"
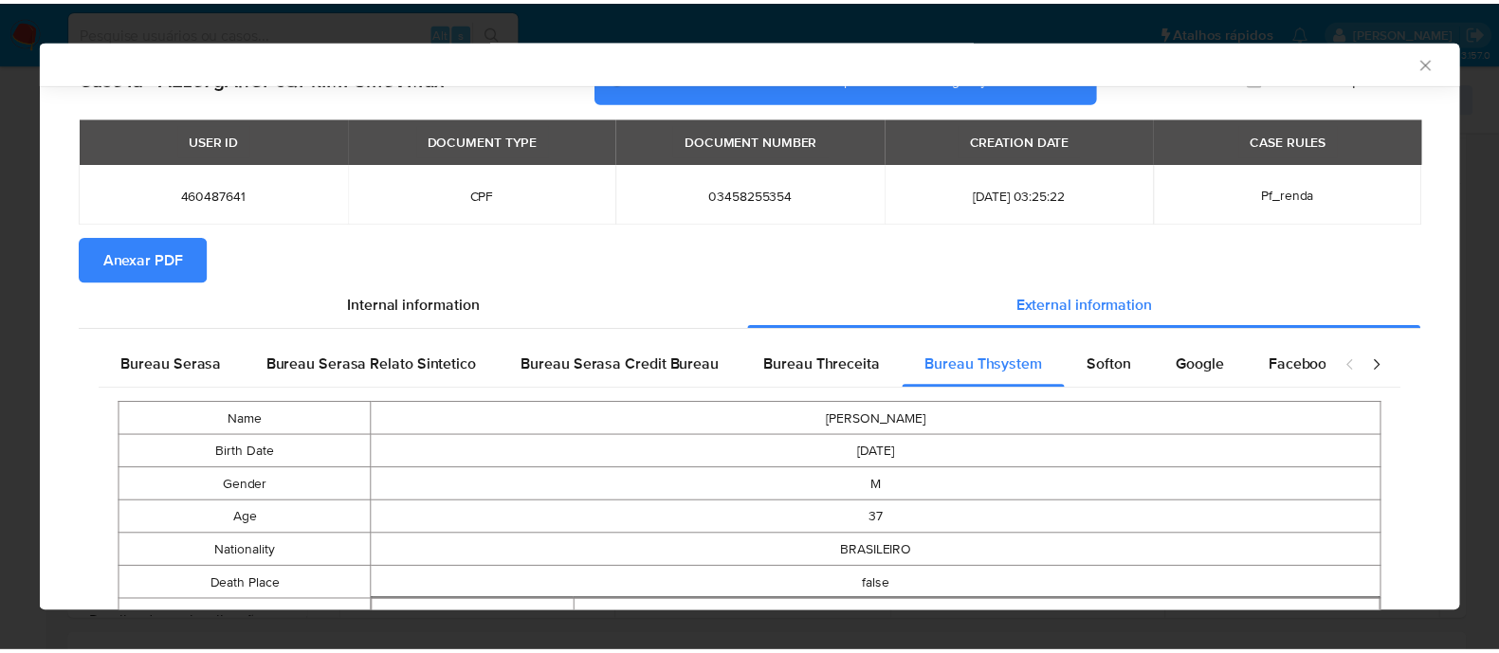
scroll to position [43, 0]
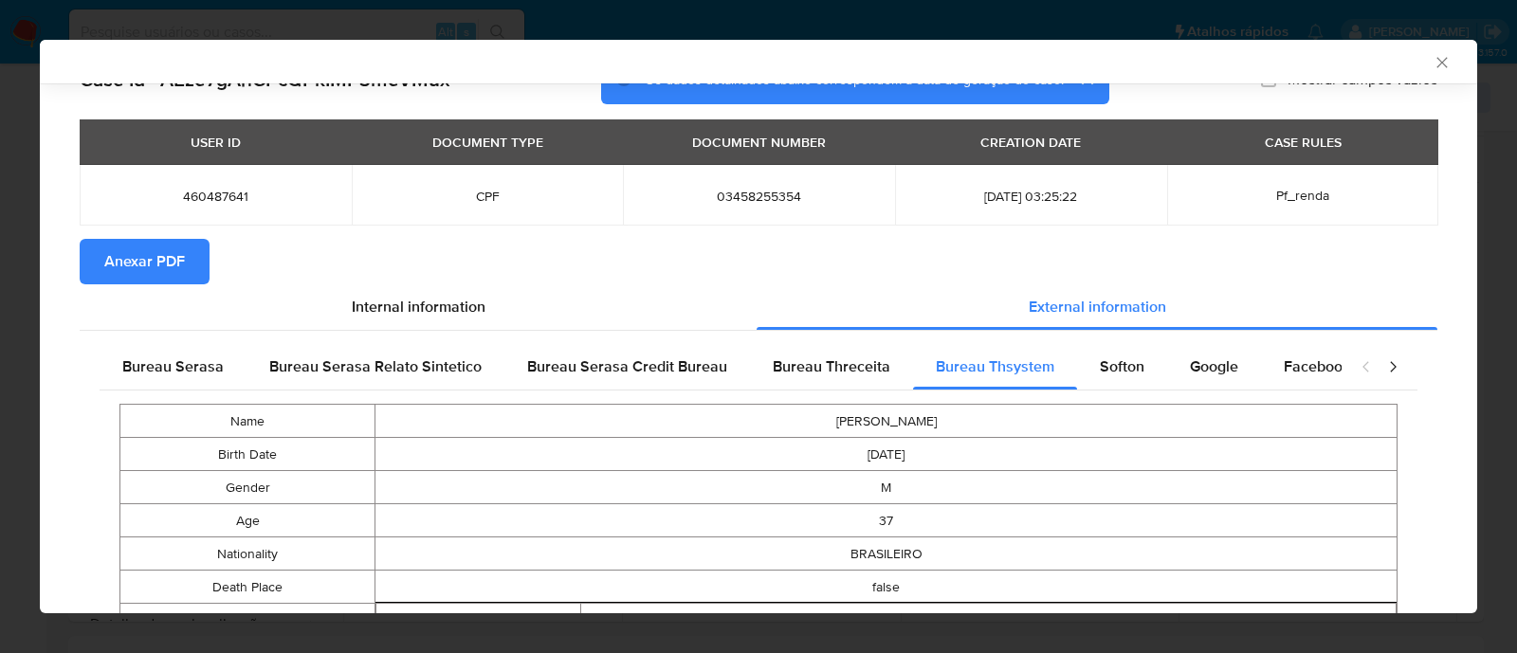
click at [151, 266] on span "Anexar PDF" at bounding box center [144, 262] width 81 height 42
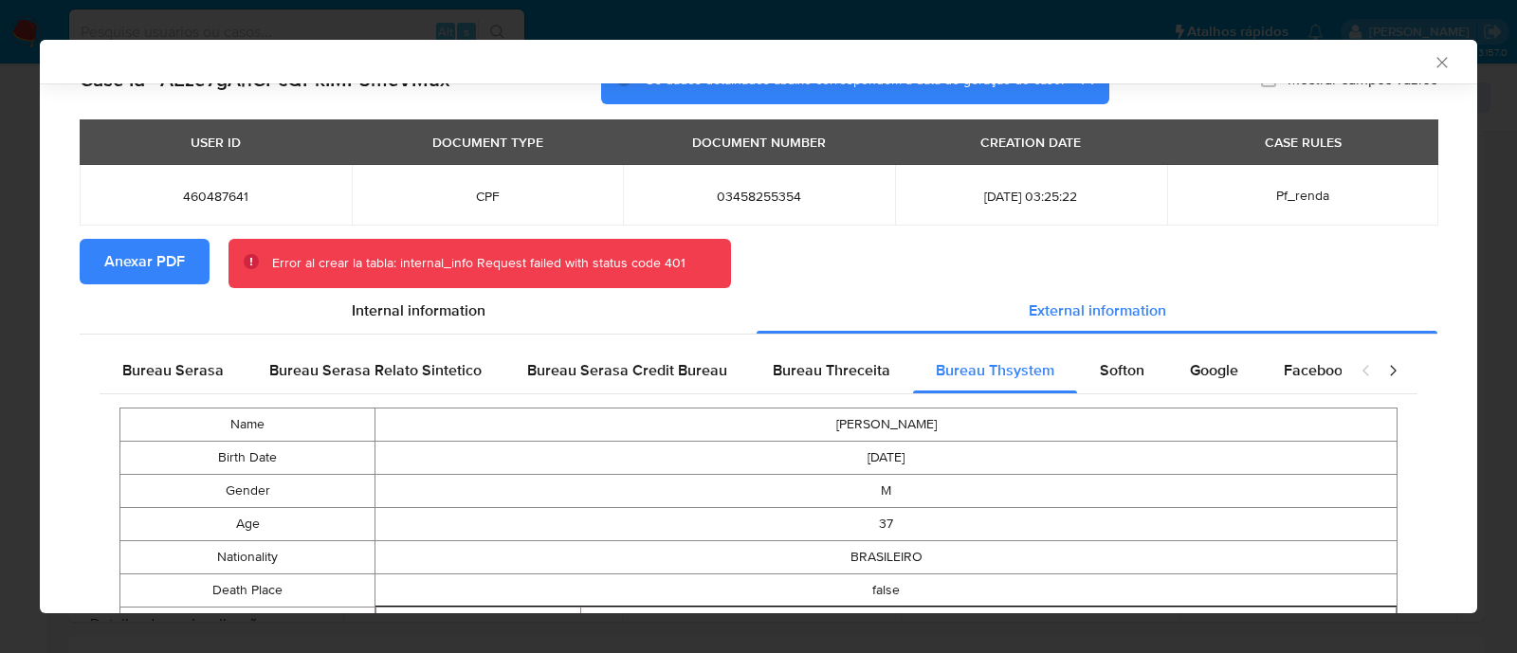
click at [142, 261] on span "Anexar PDF" at bounding box center [144, 262] width 81 height 42
click at [1422, 51] on div "AML Data Collector" at bounding box center [758, 62] width 1437 height 44
click at [1436, 63] on icon "Fechar a janela" at bounding box center [1441, 62] width 10 height 10
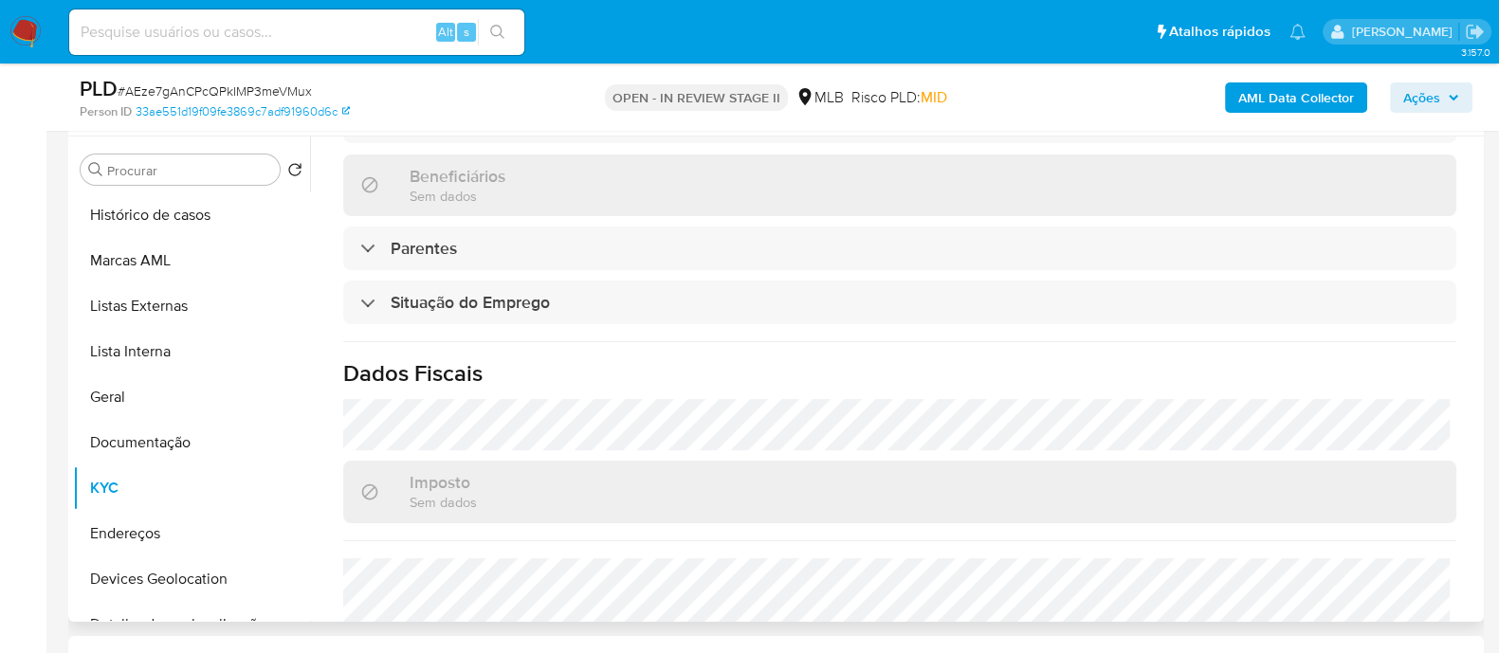
scroll to position [845, 0]
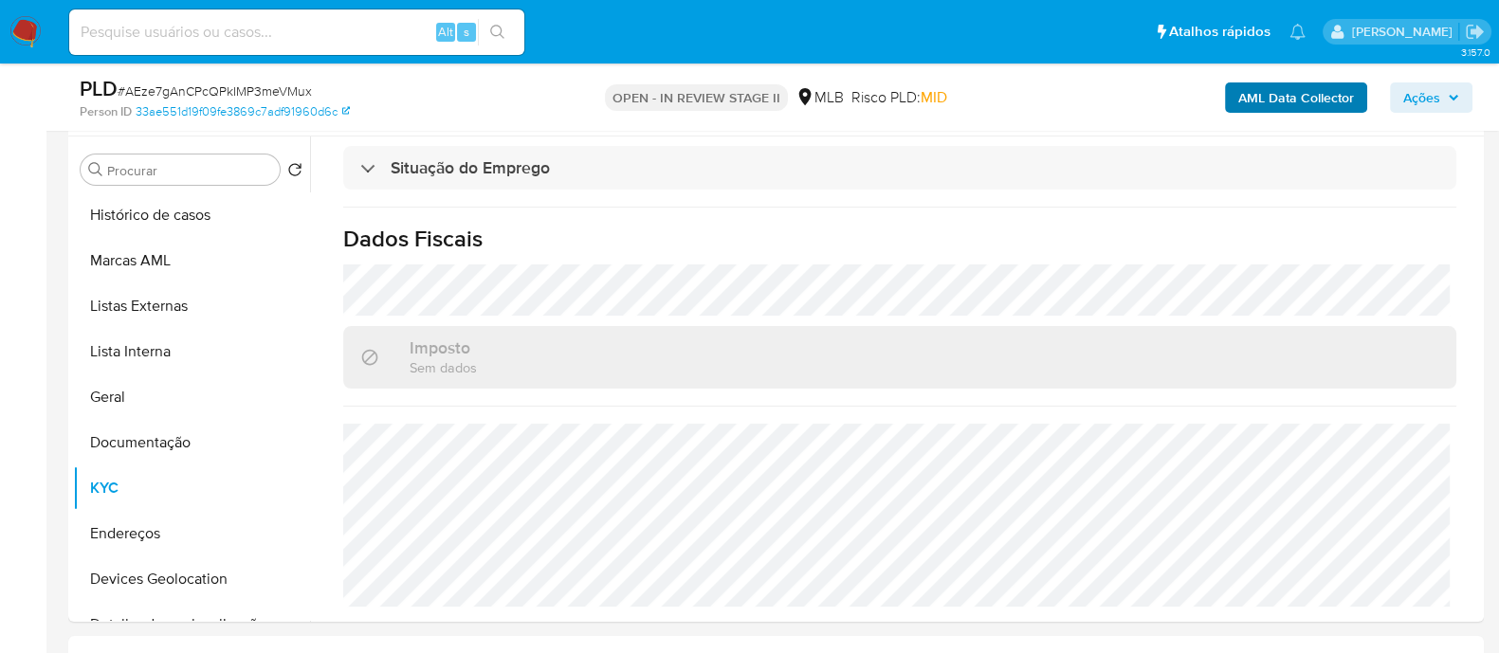
drag, startPoint x: 1420, startPoint y: 91, endPoint x: 1317, endPoint y: 100, distance: 102.8
click at [1419, 90] on span "Ações" at bounding box center [1421, 97] width 37 height 30
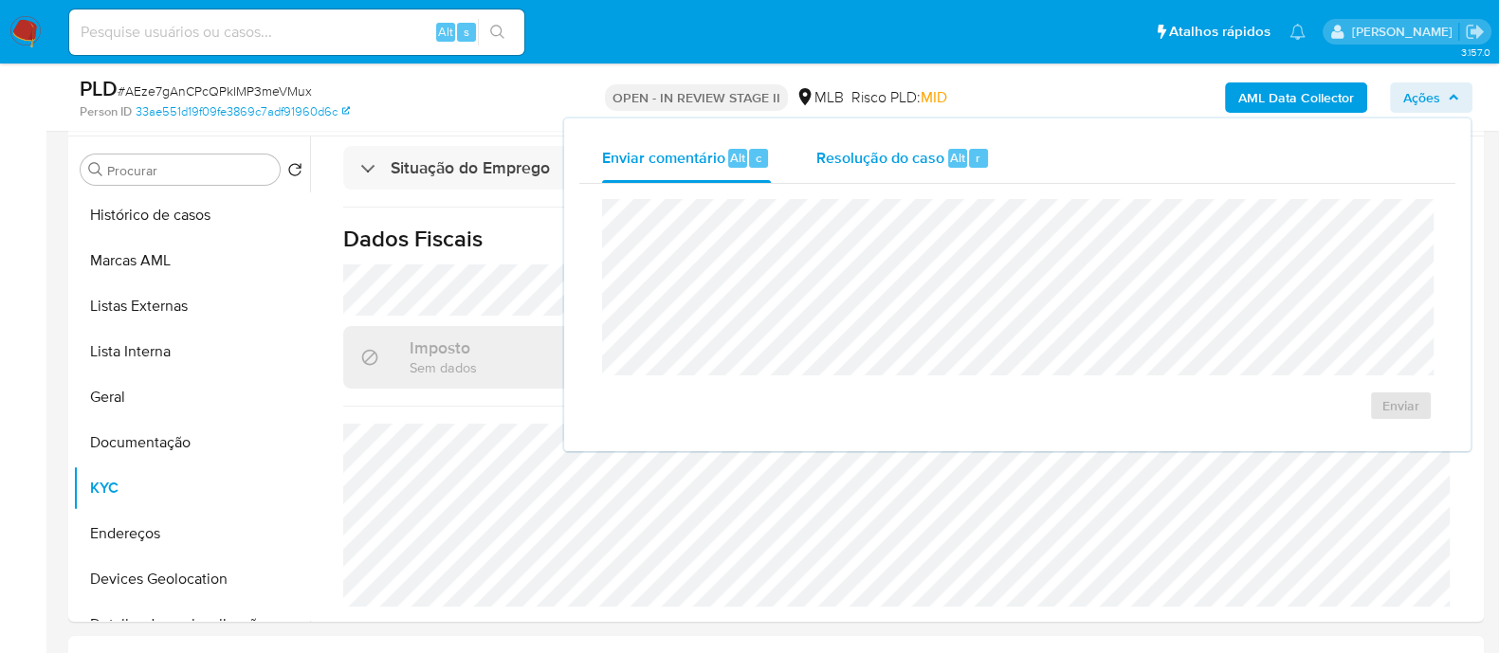
drag, startPoint x: 883, startPoint y: 155, endPoint x: 891, endPoint y: 172, distance: 17.8
click at [891, 172] on div "Resolução do caso Alt r" at bounding box center [902, 158] width 173 height 49
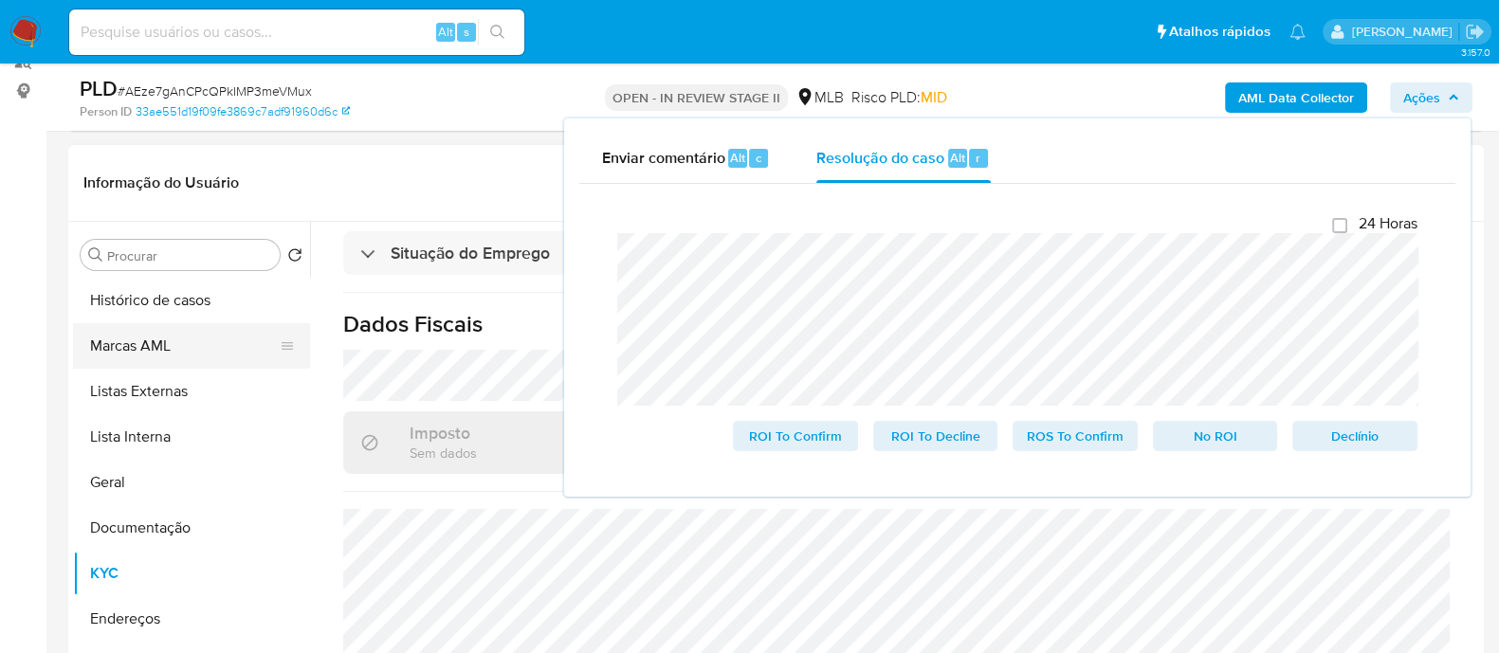
scroll to position [118, 0]
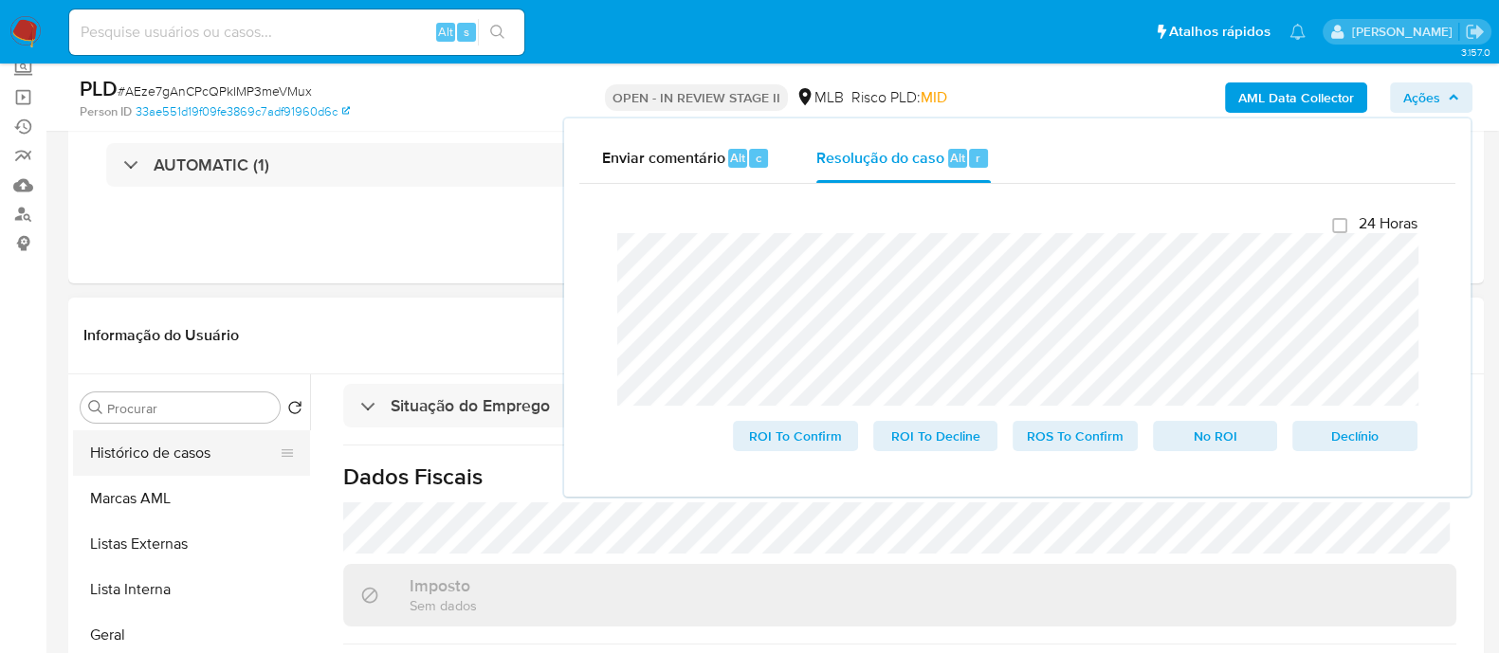
drag, startPoint x: 156, startPoint y: 455, endPoint x: 627, endPoint y: 409, distance: 472.3
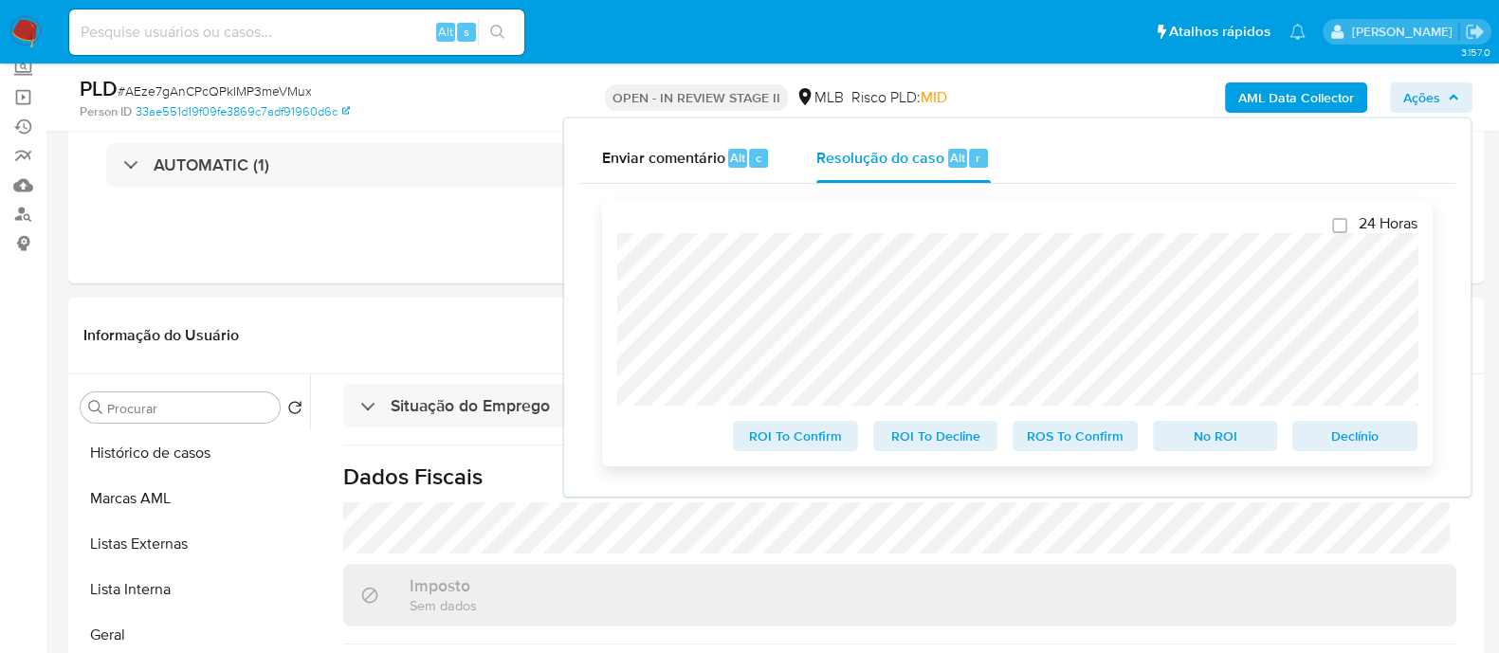
click at [163, 453] on button "Histórico de casos" at bounding box center [191, 452] width 237 height 45
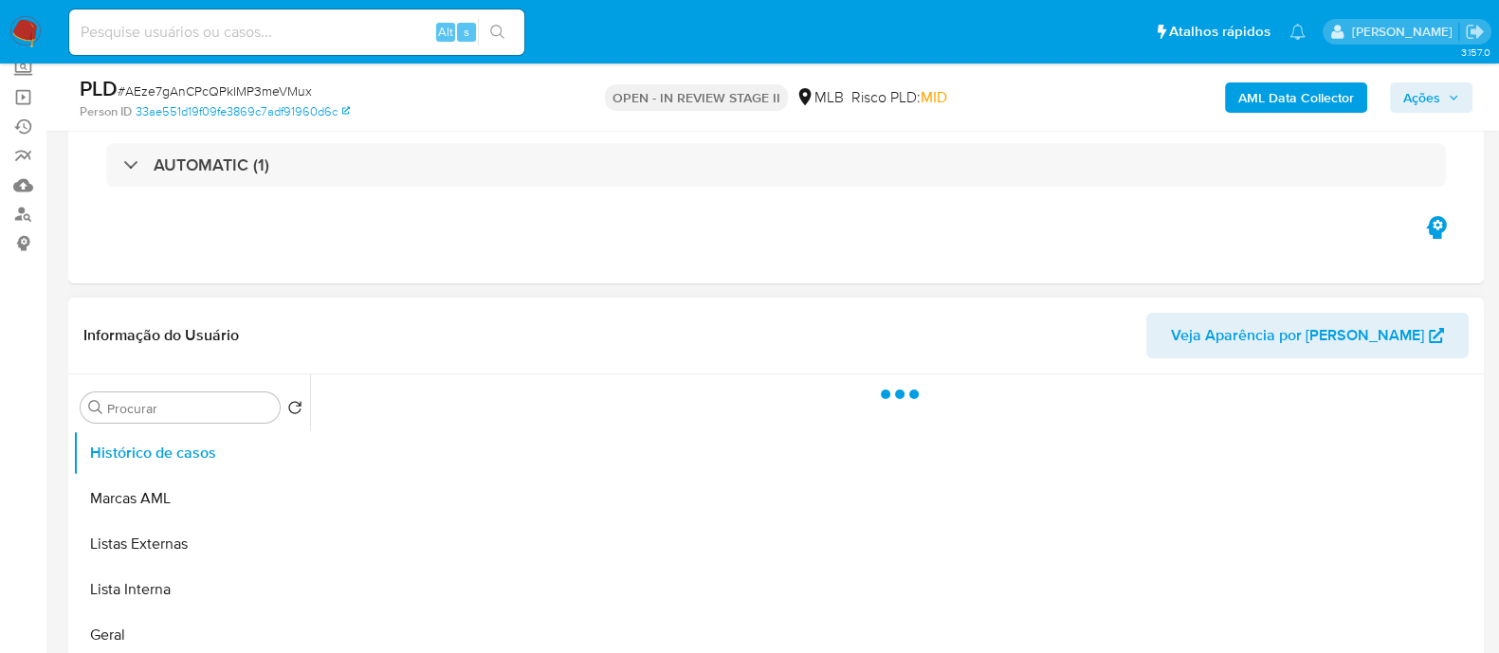
scroll to position [0, 0]
click at [1431, 99] on span "Ações" at bounding box center [1421, 97] width 37 height 30
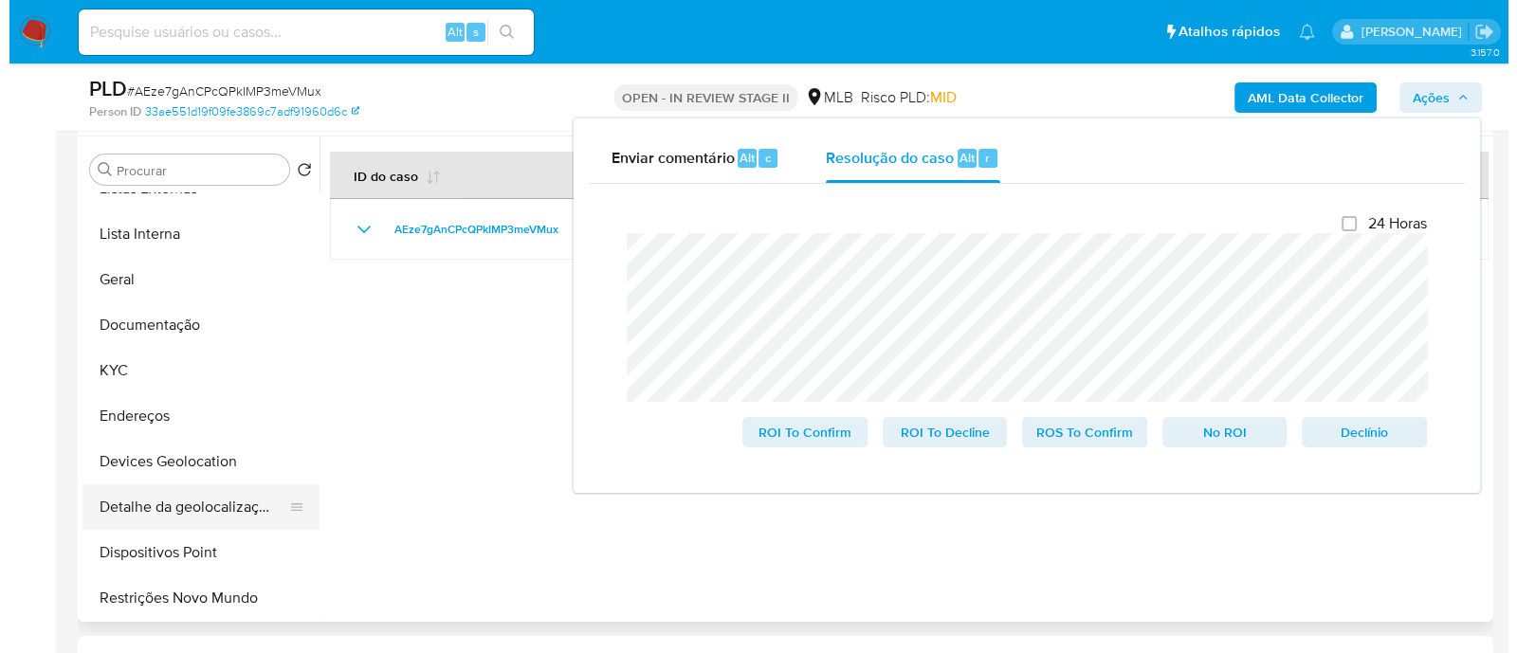
scroll to position [236, 0]
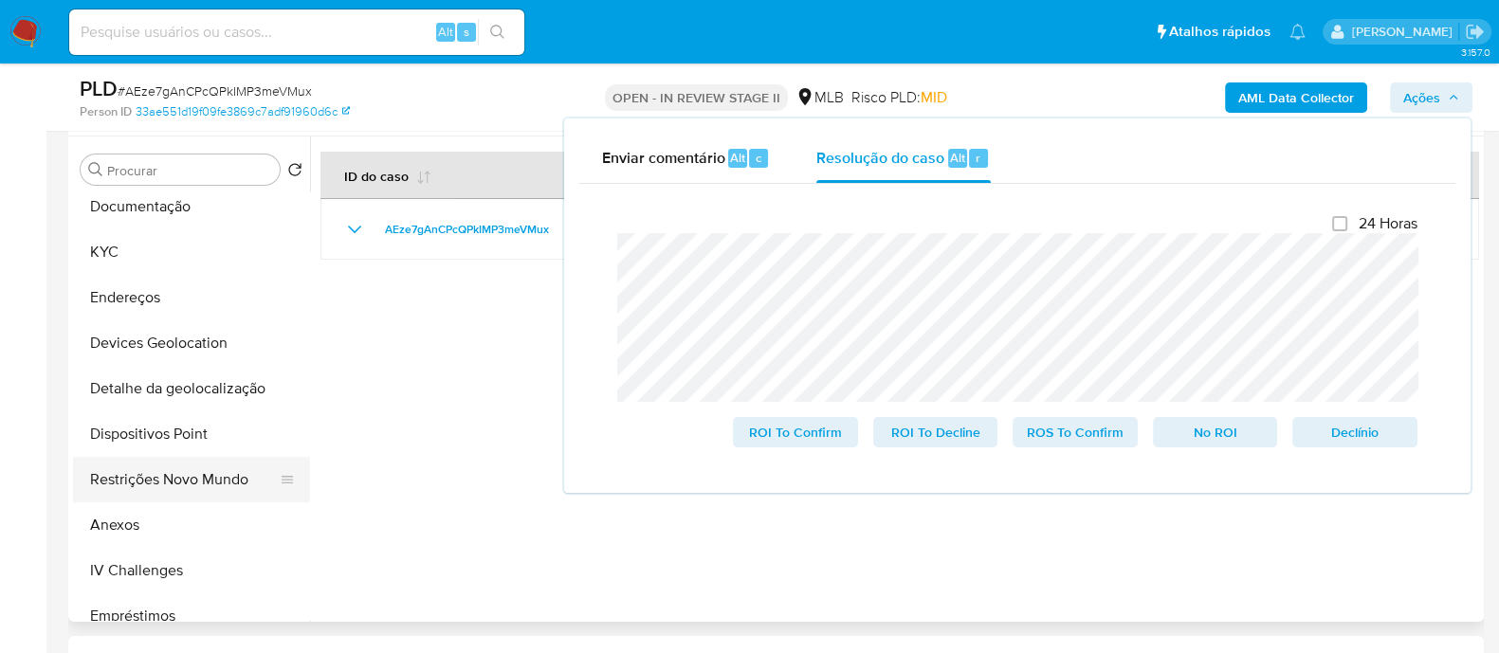
click at [178, 476] on button "Restrições Novo Mundo" at bounding box center [184, 479] width 222 height 45
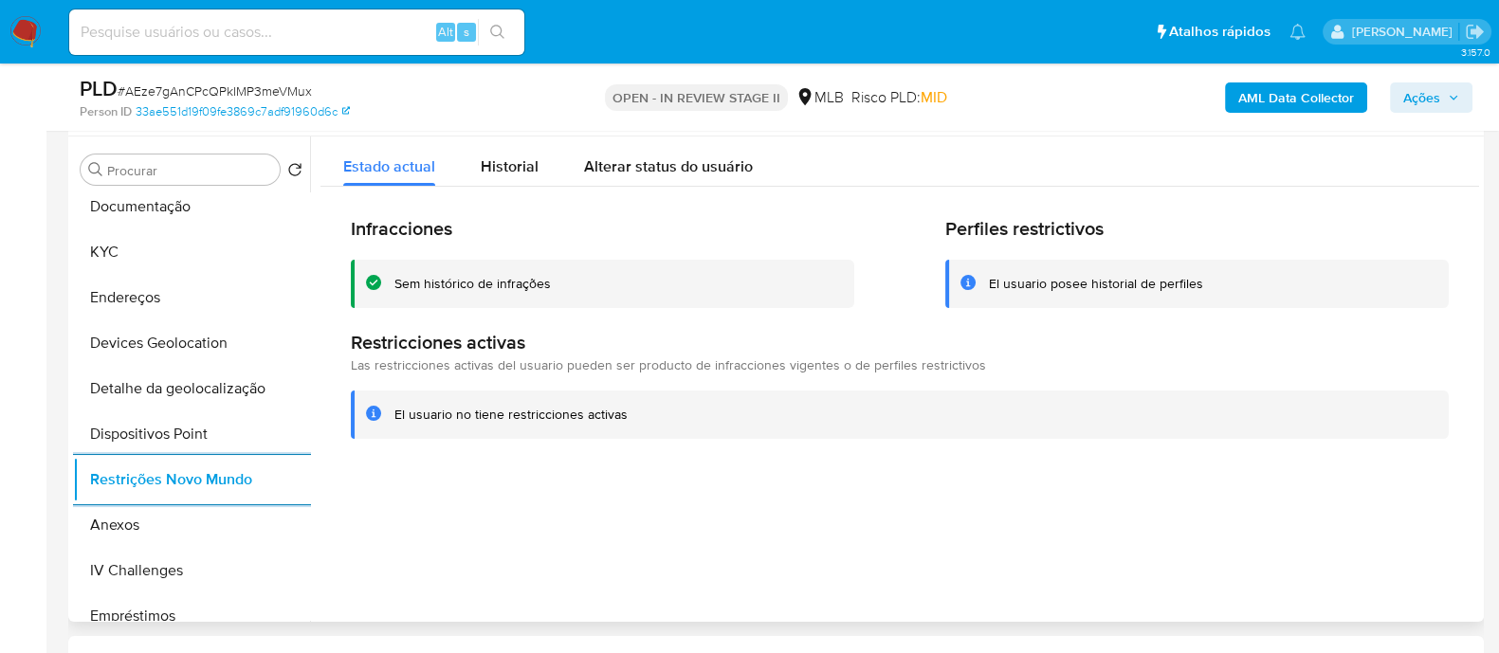
click at [536, 291] on div "Sem histórico de infrações" at bounding box center [472, 284] width 156 height 18
click at [536, 290] on div "Sem histórico de infrações" at bounding box center [472, 284] width 156 height 18
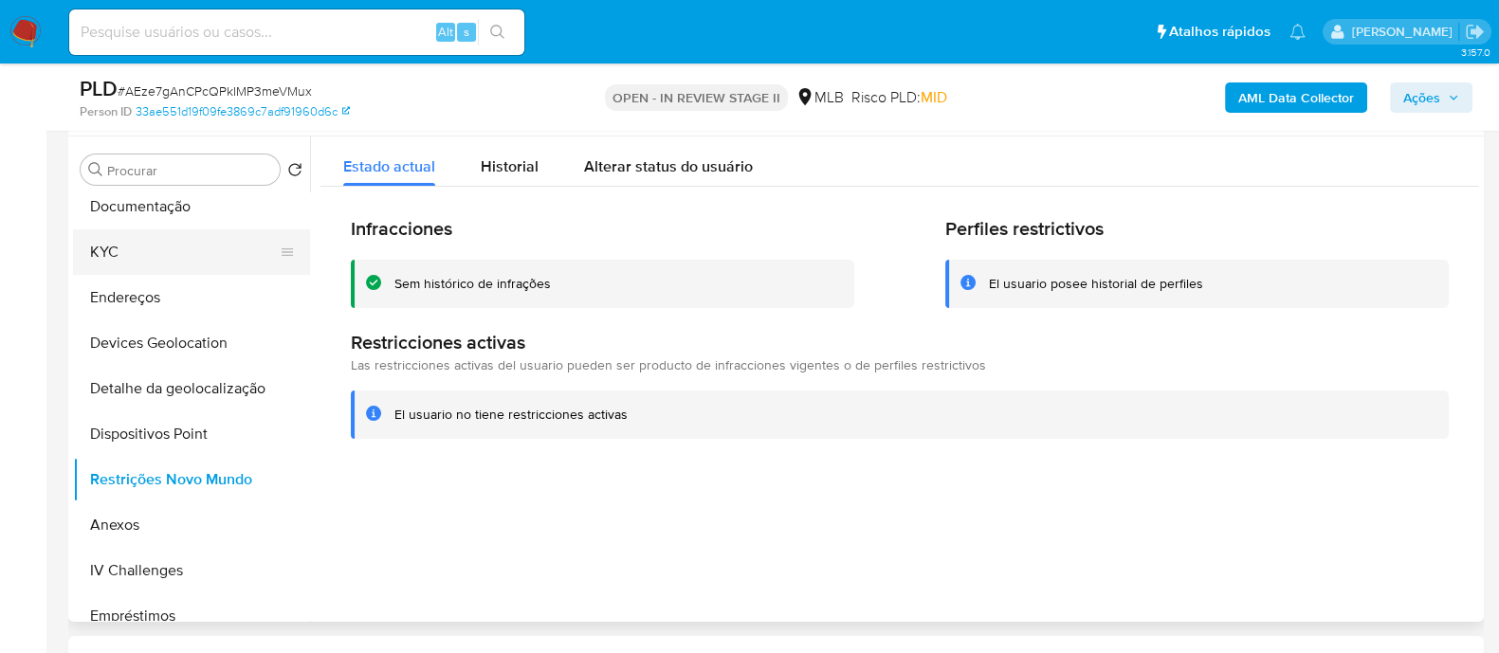
click at [122, 239] on button "KYC" at bounding box center [184, 251] width 222 height 45
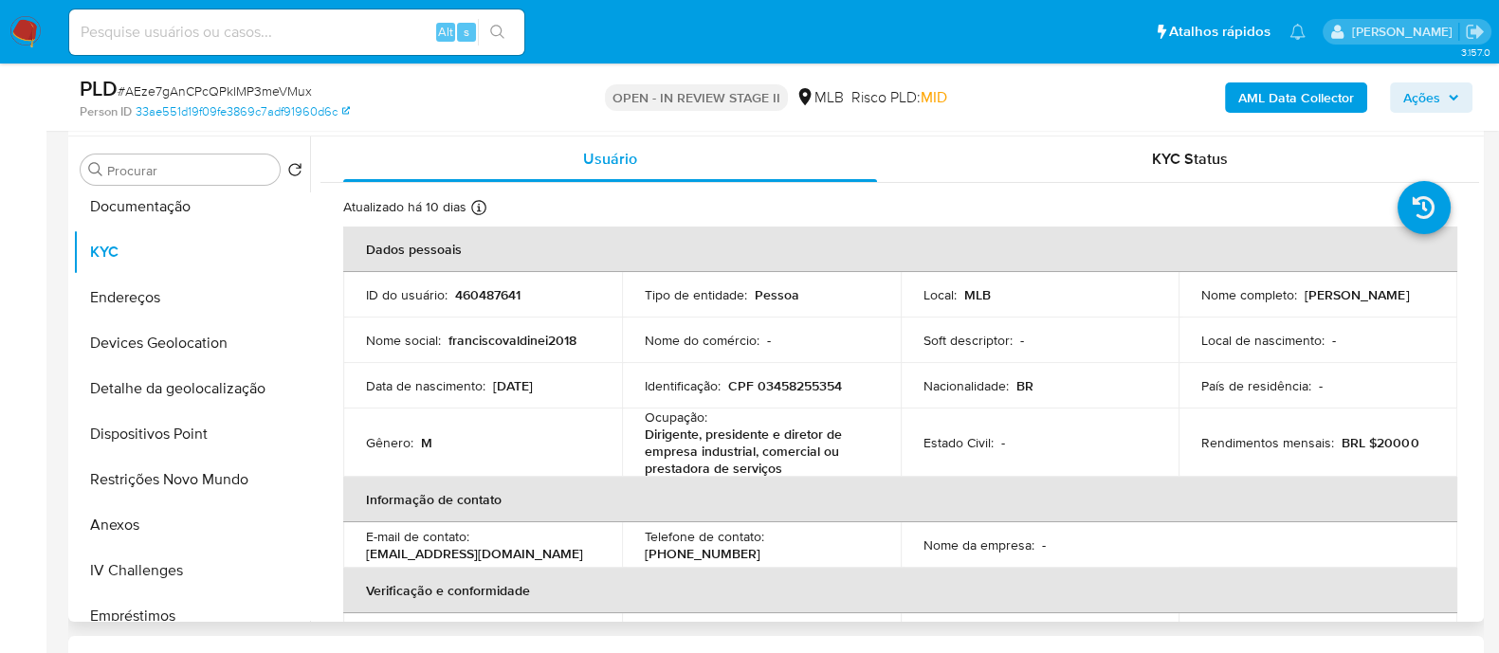
click at [820, 384] on p "CPF 03458255354" at bounding box center [785, 385] width 114 height 17
copy p "03458255354"
click at [137, 515] on button "Anexos" at bounding box center [184, 524] width 222 height 45
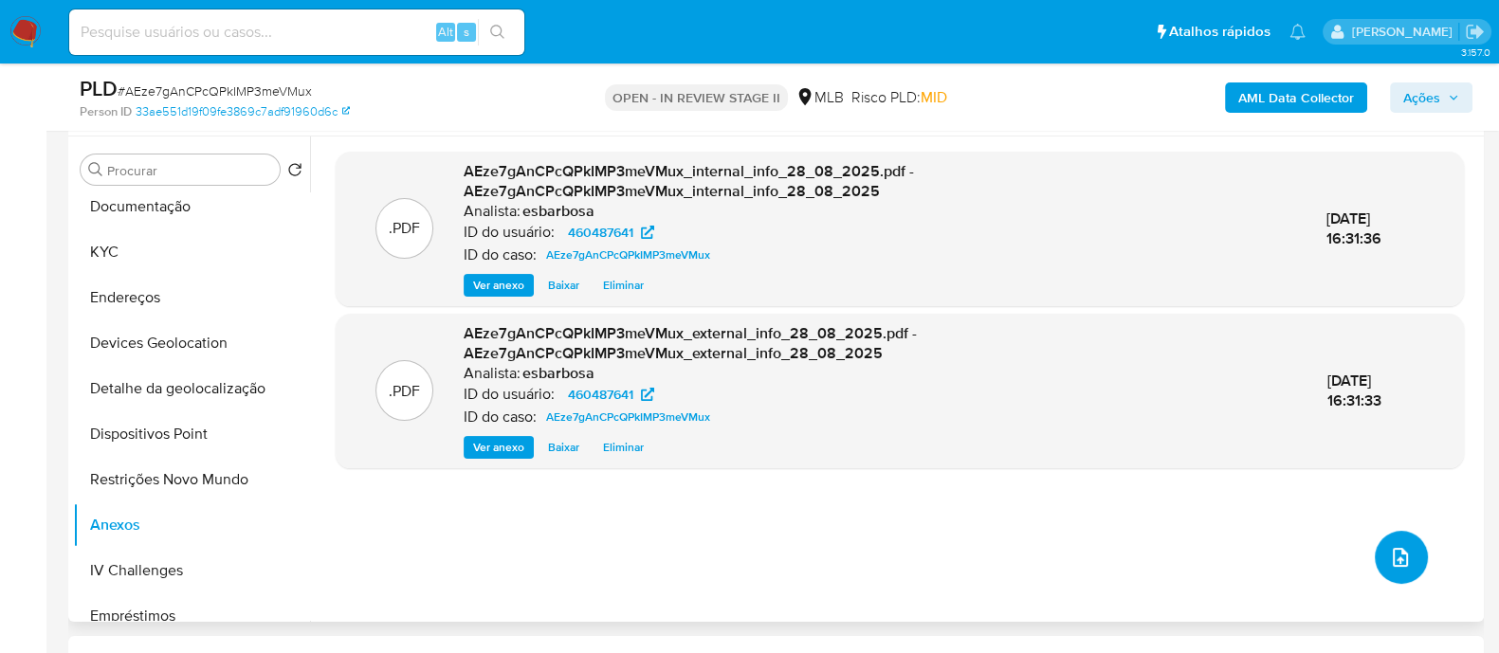
click at [1393, 549] on icon "upload-file" at bounding box center [1400, 557] width 23 height 23
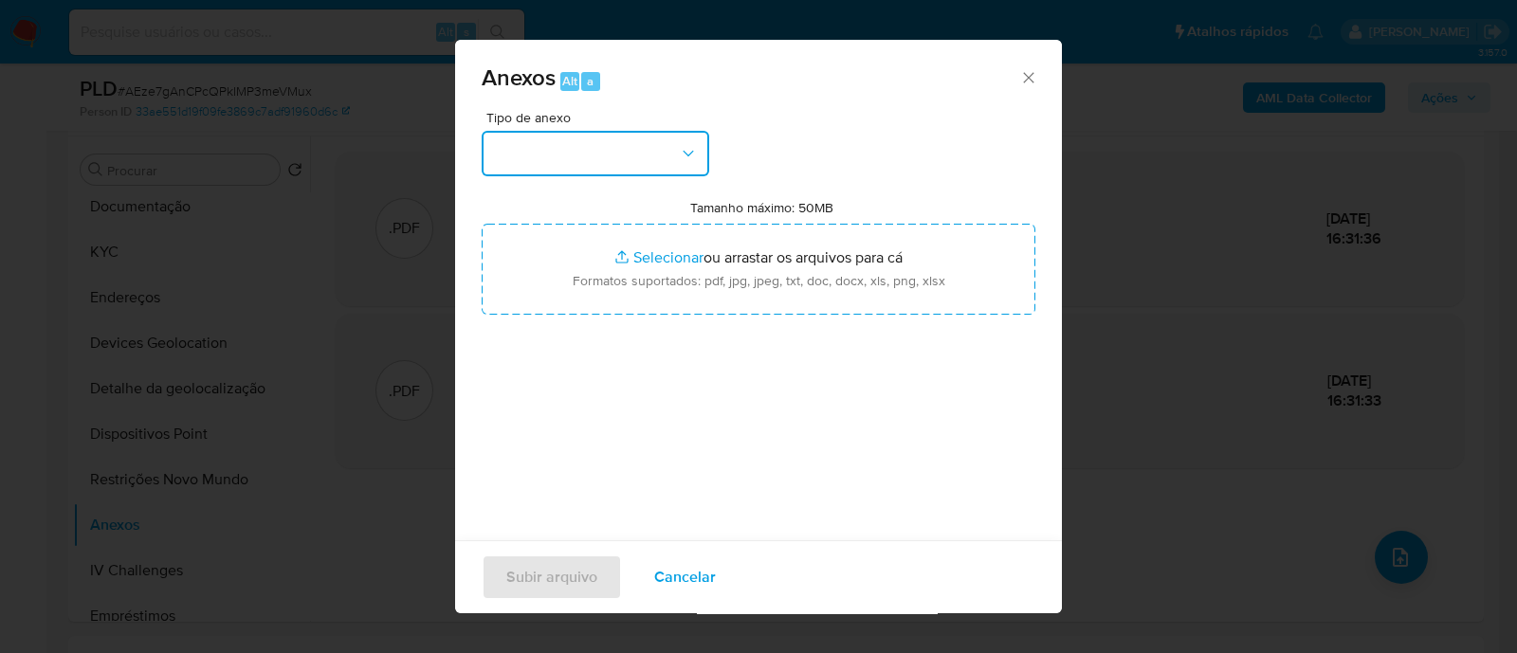
click at [676, 153] on button "button" at bounding box center [594, 153] width 227 height 45
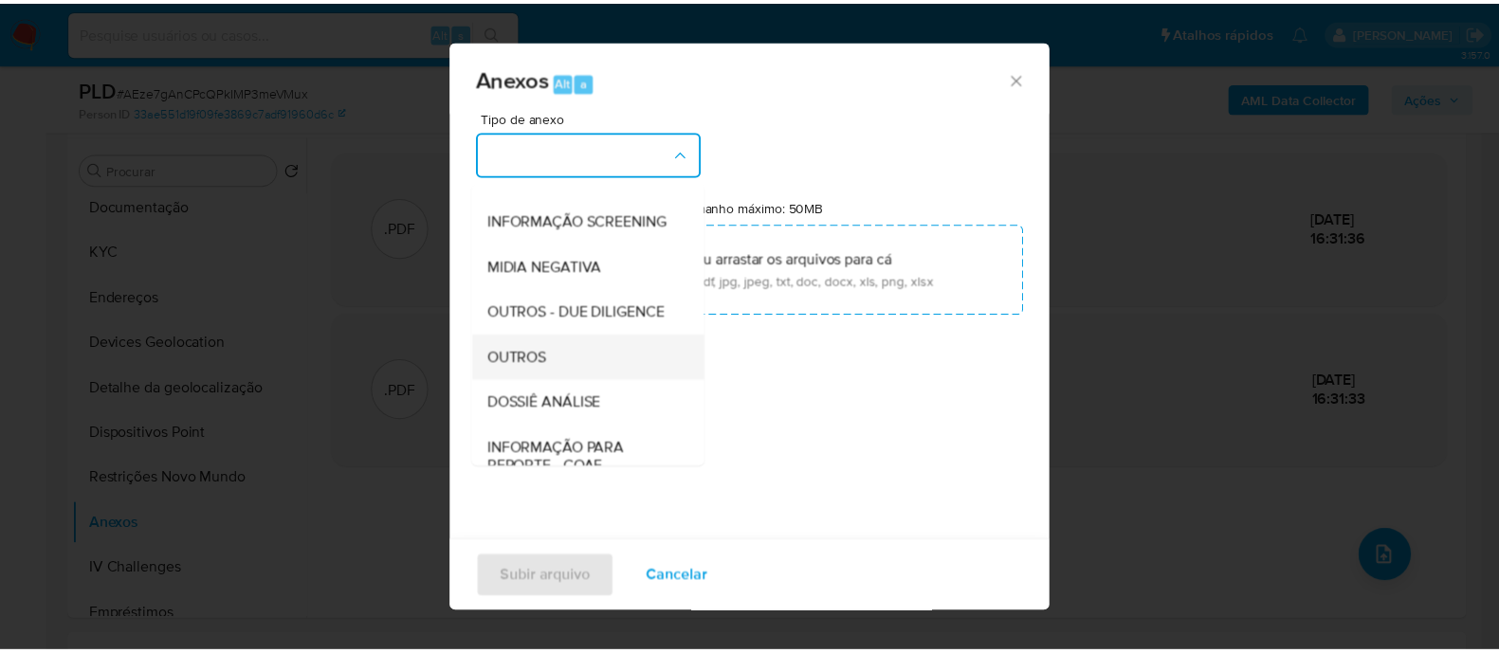
scroll to position [292, 0]
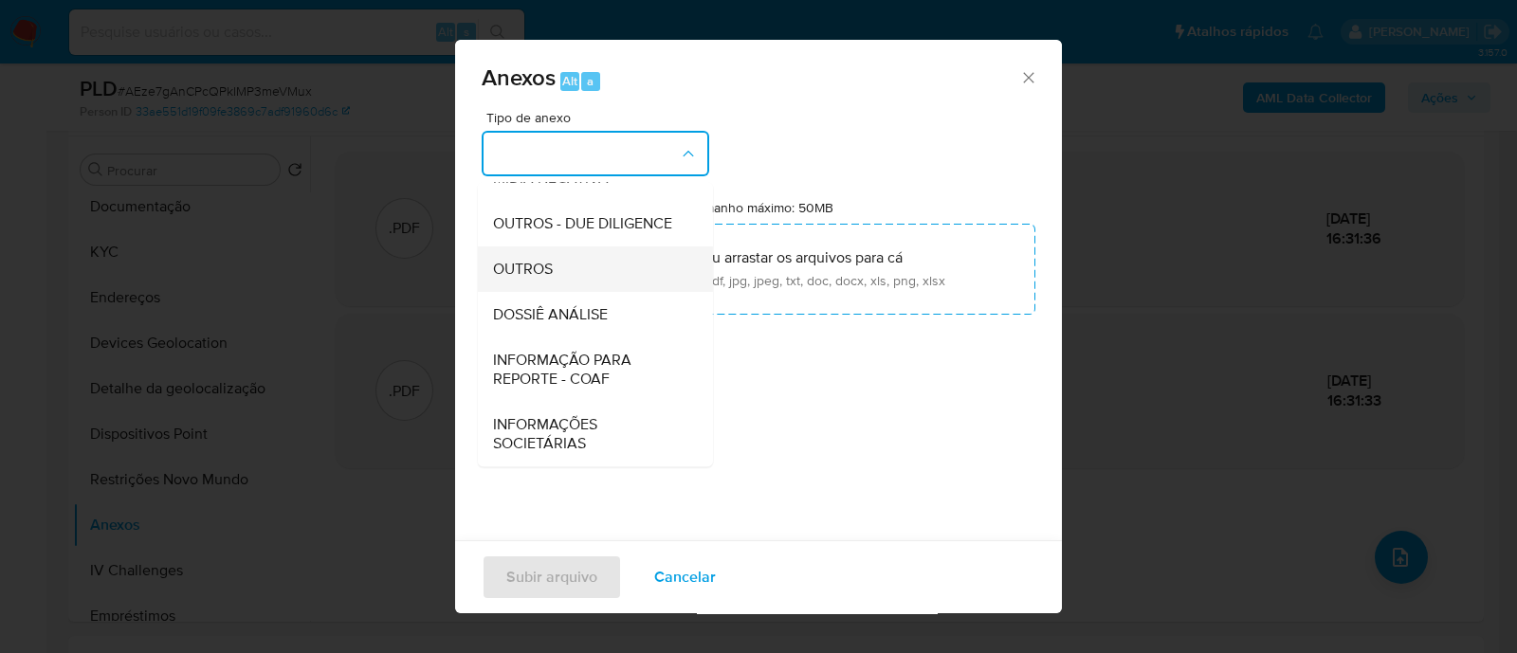
click at [528, 272] on span "OUTROS" at bounding box center [523, 269] width 60 height 19
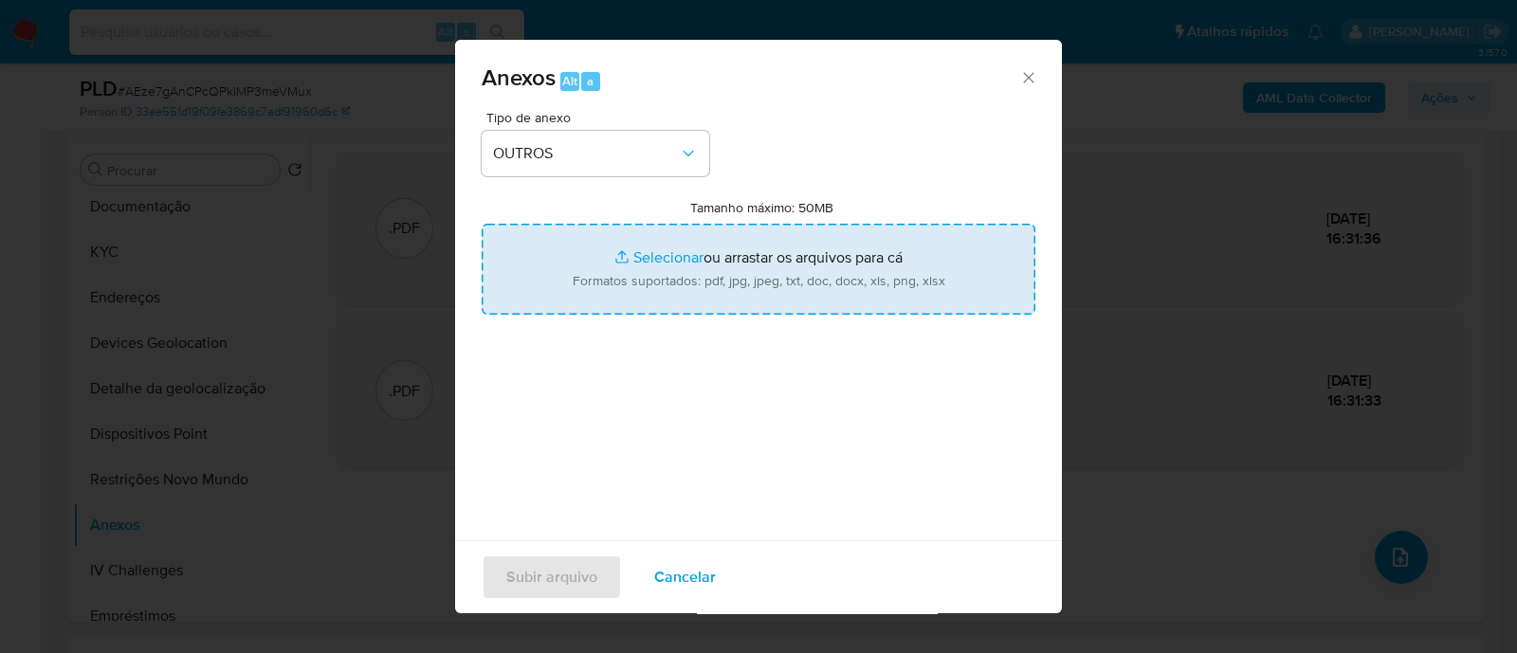
click at [651, 263] on input "Tamanho máximo: 50MB Selecionar arquivos" at bounding box center [758, 269] width 554 height 91
type input "C:\fakepath\Mulan 460487641_2025_08_27_07_44_52.xlsx"
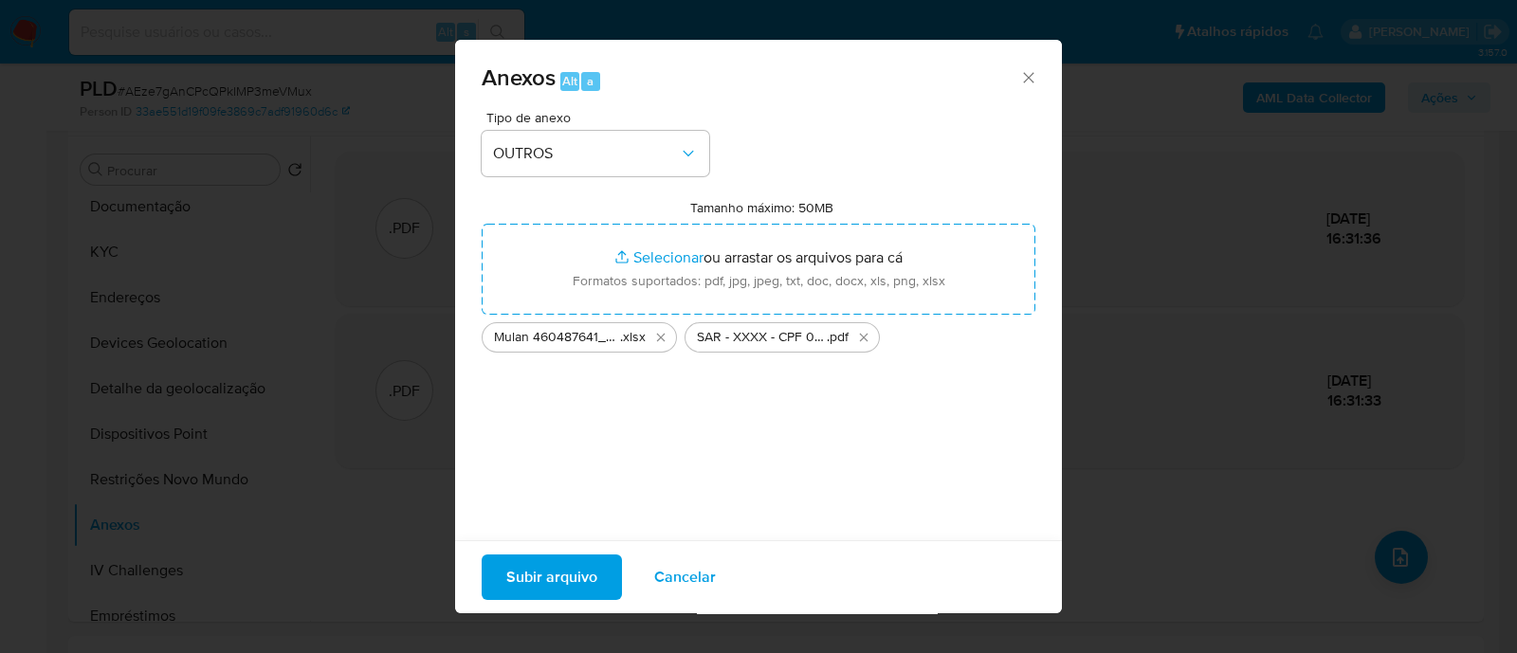
click at [554, 571] on span "Subir arquivo" at bounding box center [551, 577] width 91 height 42
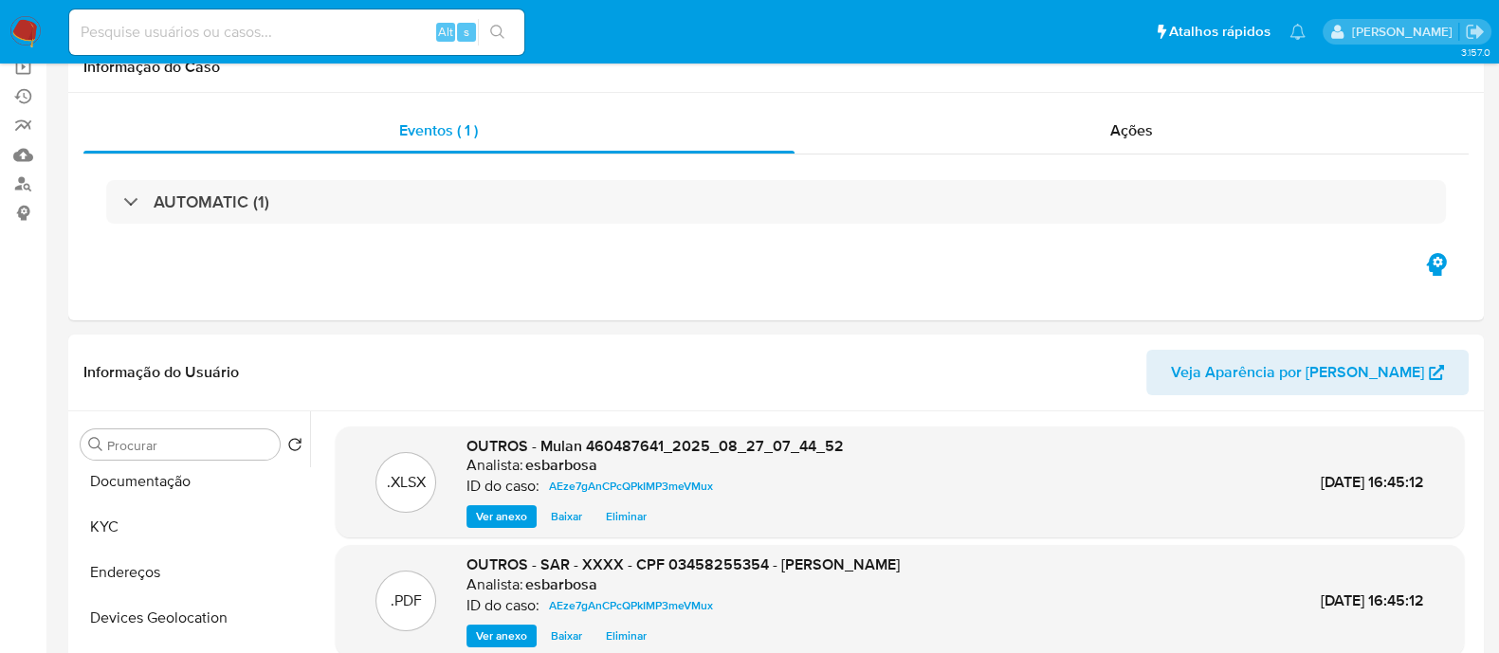
scroll to position [0, 0]
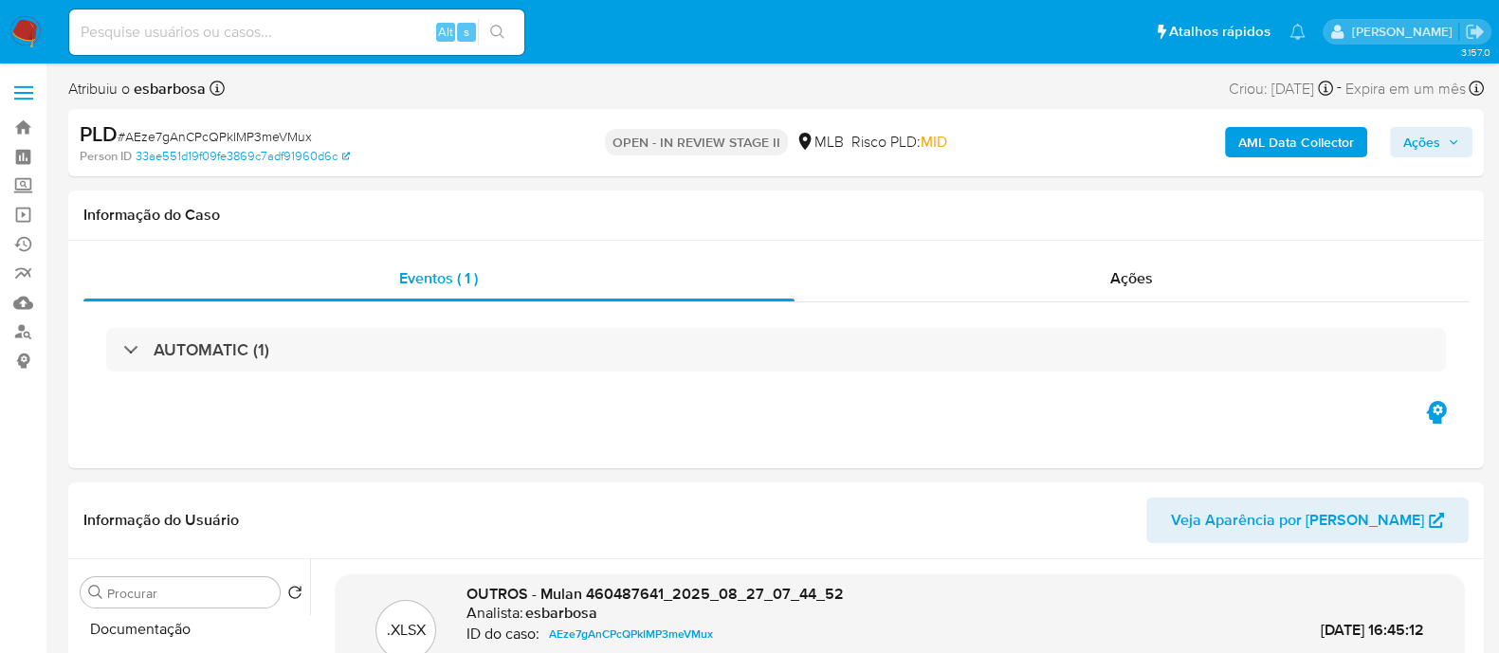
click at [1419, 144] on span "Ações" at bounding box center [1421, 142] width 37 height 30
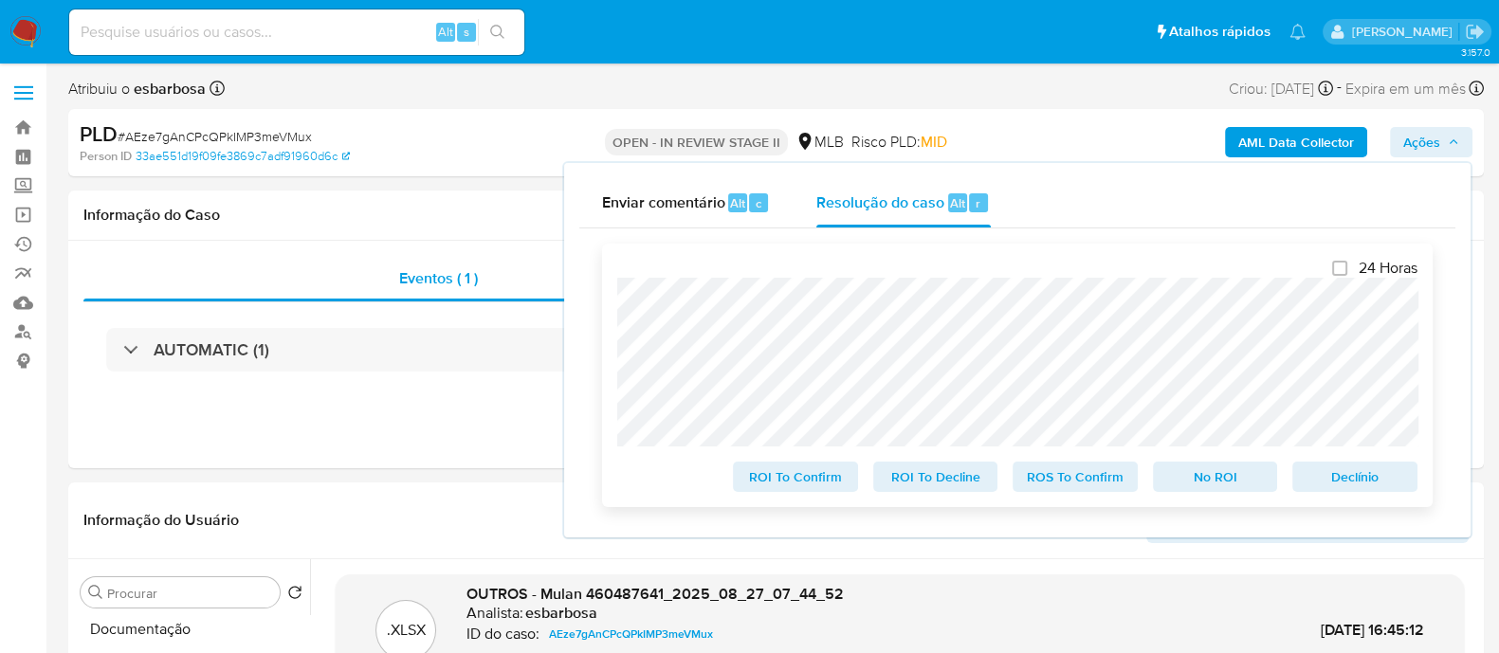
click at [1090, 480] on span "ROS To Confirm" at bounding box center [1075, 476] width 99 height 27
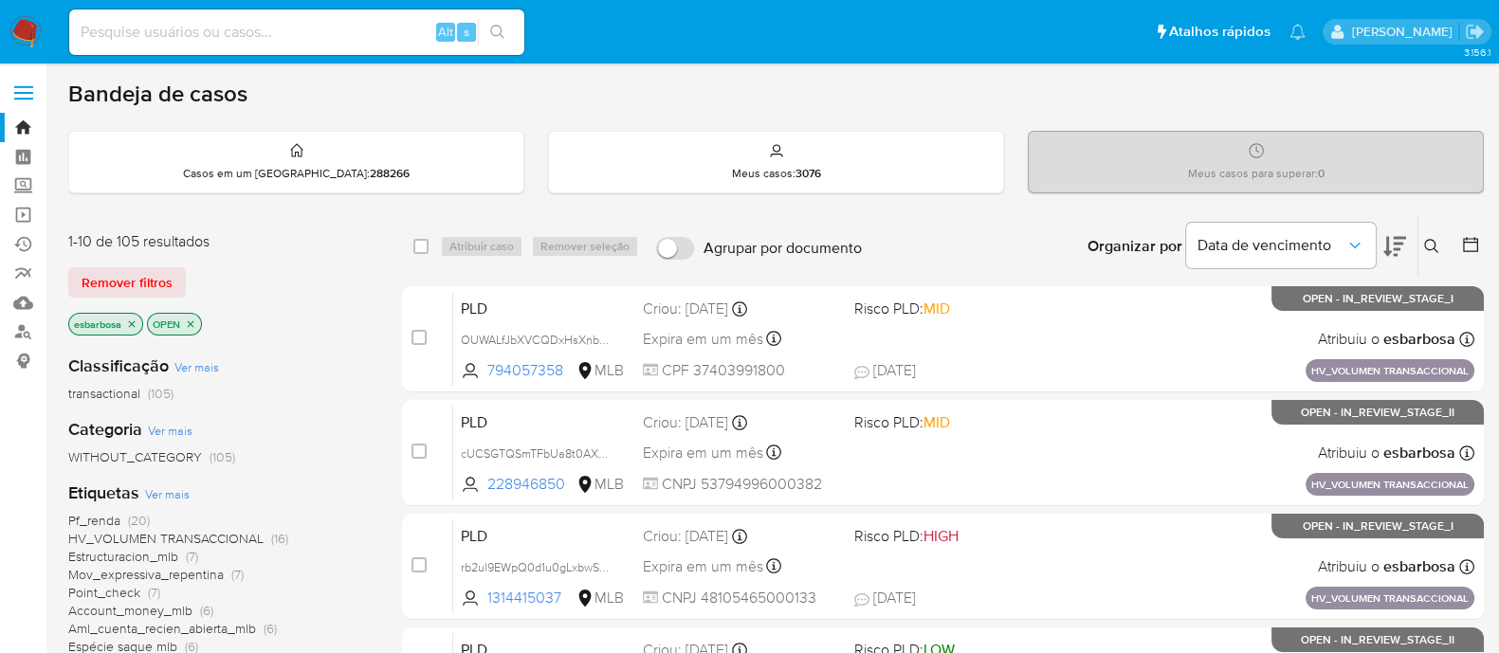
click at [33, 30] on img at bounding box center [25, 32] width 32 height 32
click at [360, 39] on input at bounding box center [296, 32] width 455 height 25
paste input "20785060000174"
type input "20785060000174"
click at [24, 332] on link "Localizador de pessoas" at bounding box center [113, 332] width 226 height 29
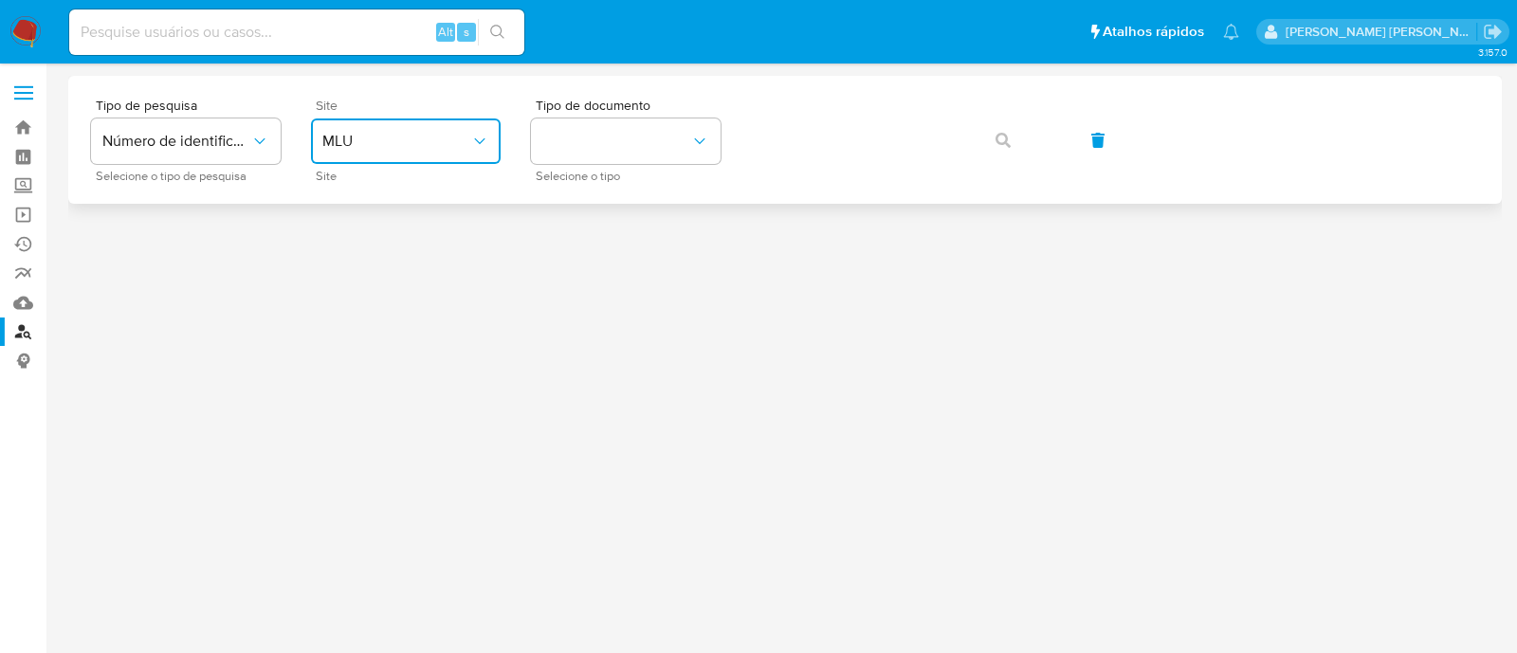
click at [444, 136] on span "MLU" at bounding box center [396, 141] width 148 height 19
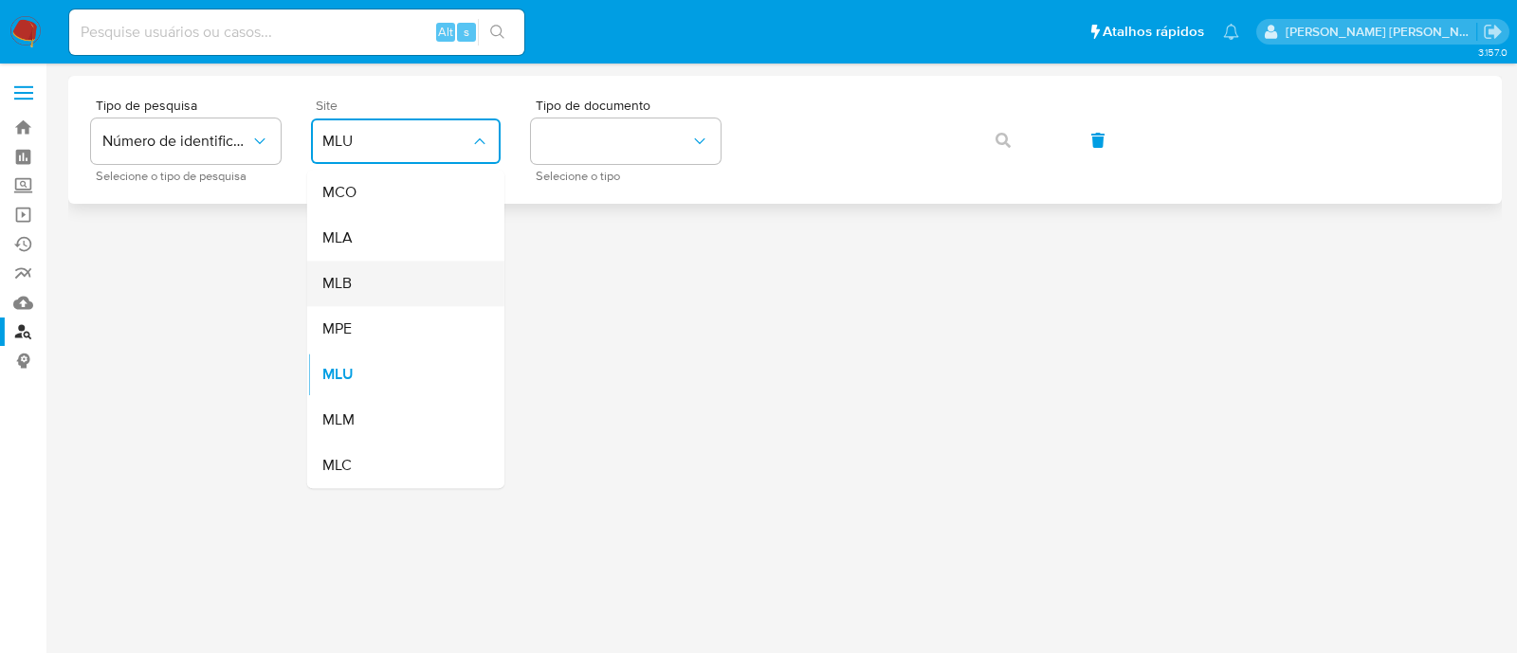
click at [365, 284] on div "MLB" at bounding box center [399, 283] width 155 height 45
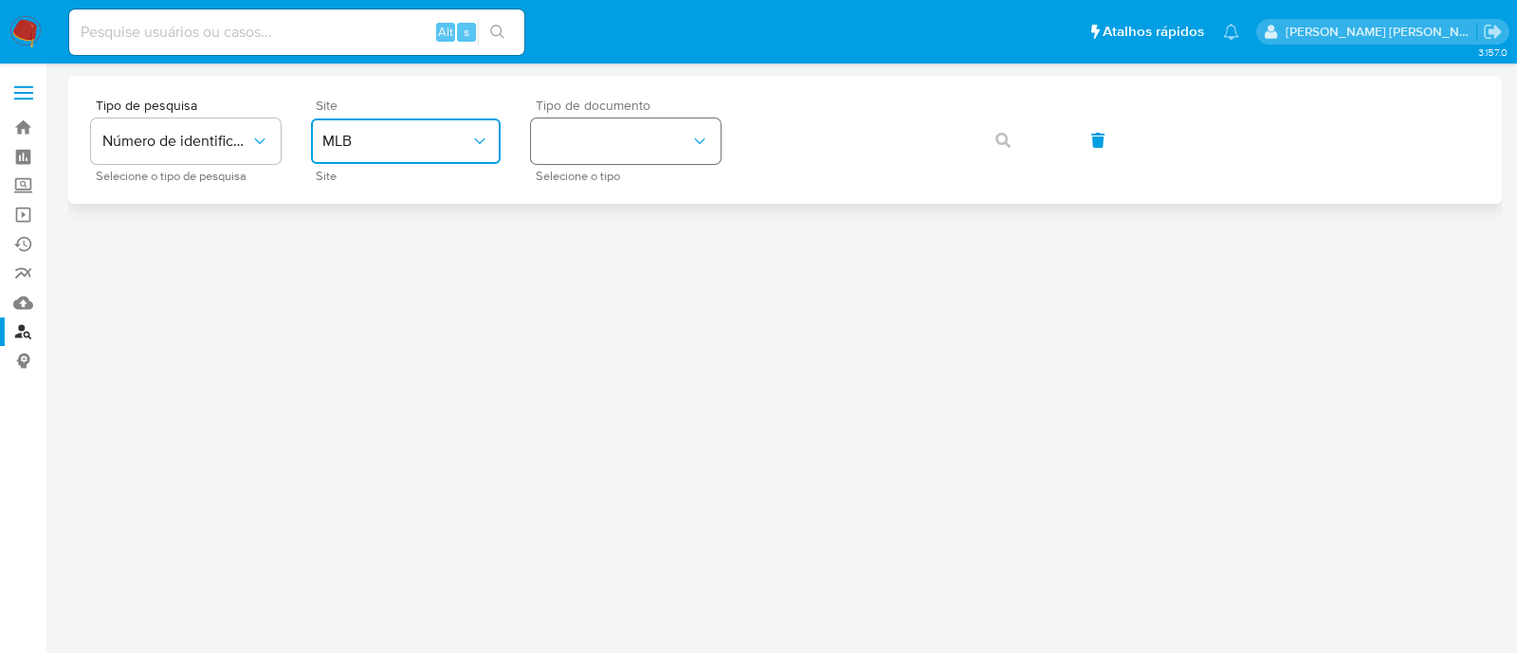
click at [645, 147] on button "identificationType" at bounding box center [626, 140] width 190 height 45
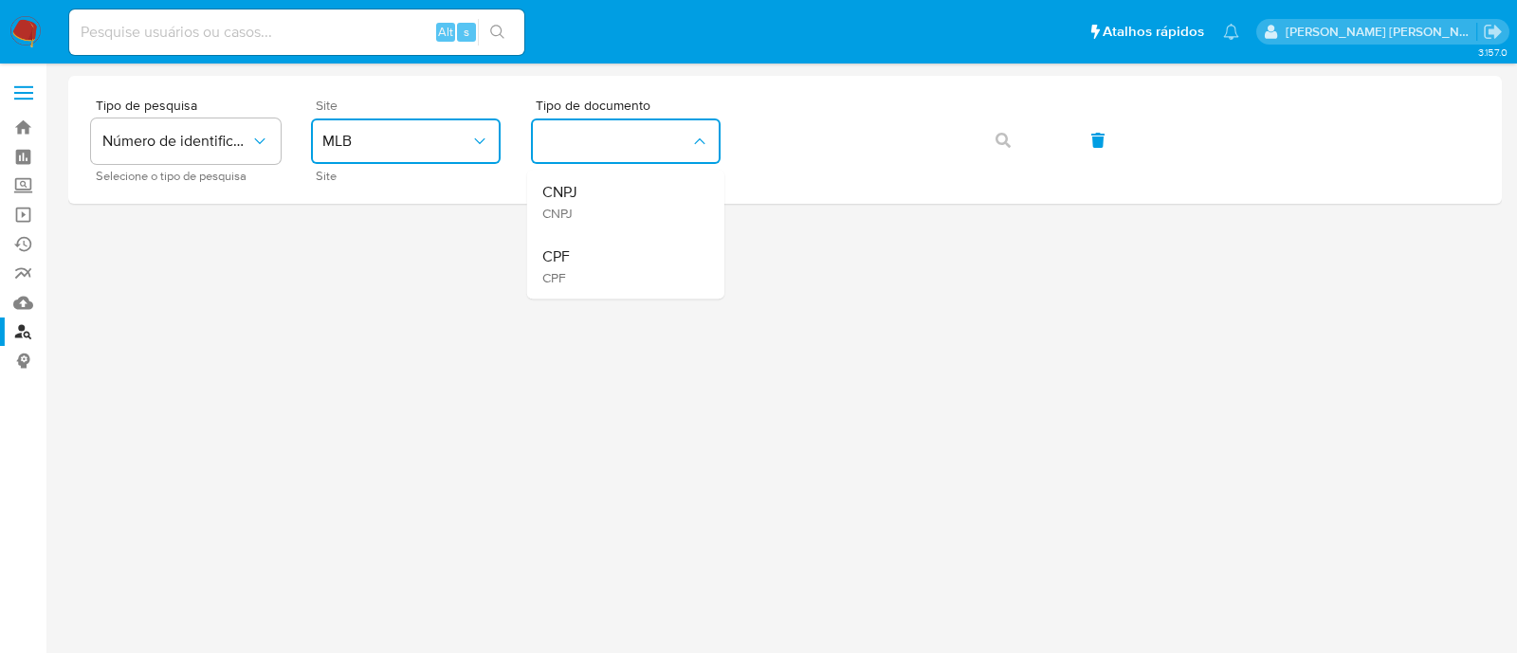
click at [578, 258] on div "CPF CPF" at bounding box center [619, 266] width 155 height 64
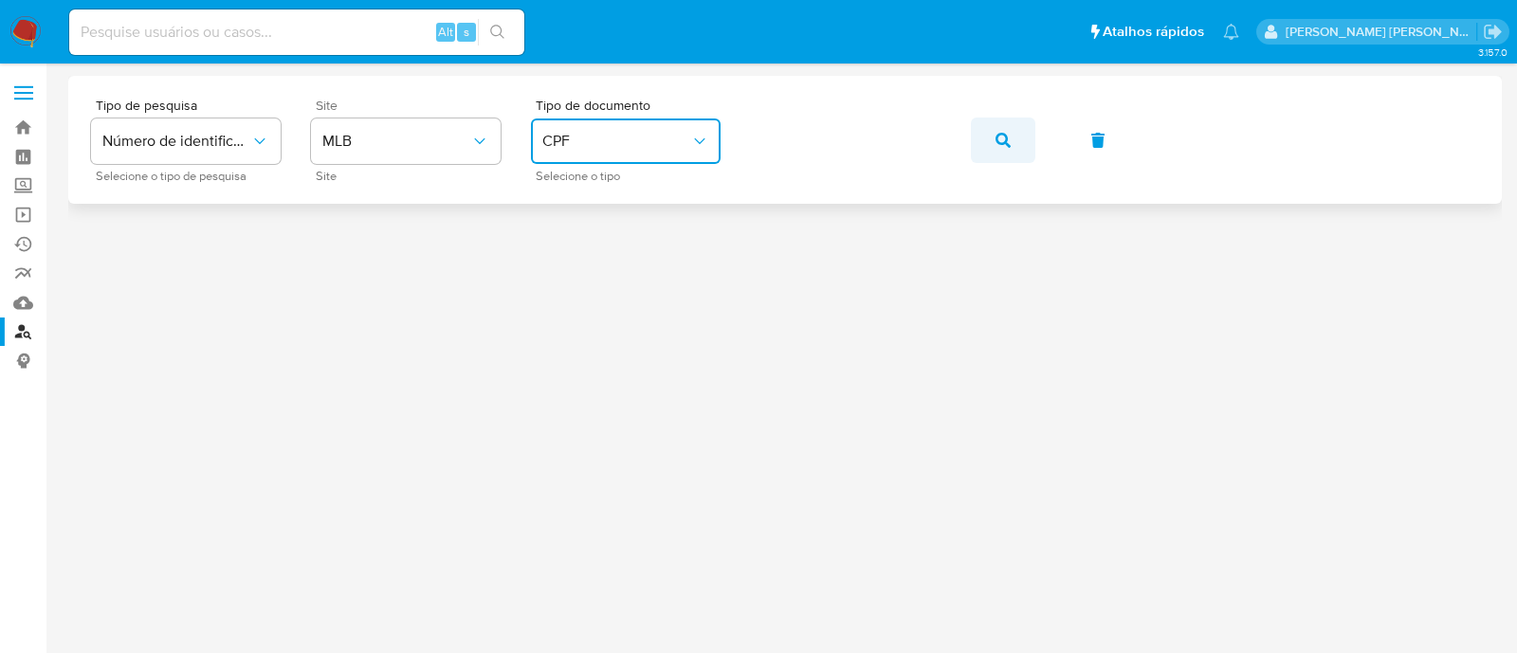
click at [1009, 144] on icon "button" at bounding box center [1002, 140] width 15 height 15
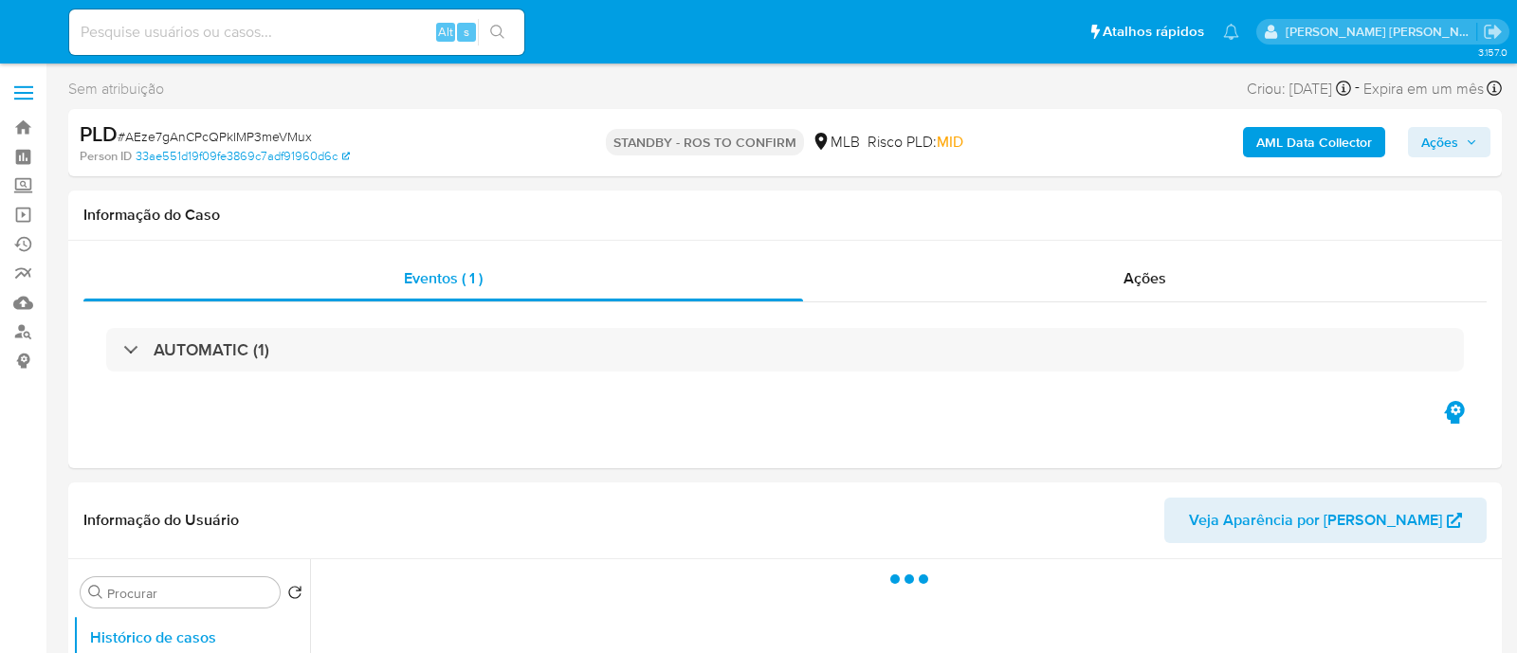
select select "10"
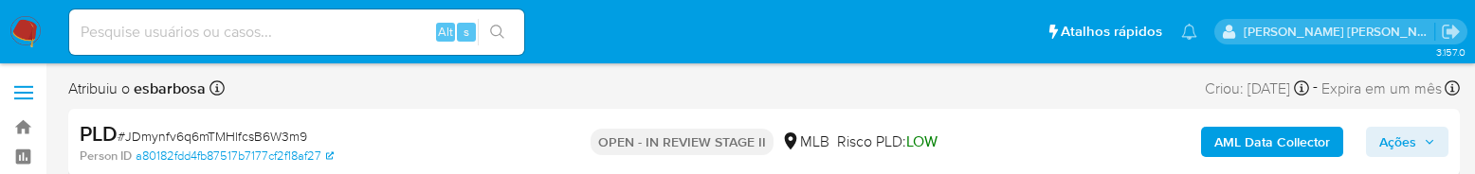
select select "10"
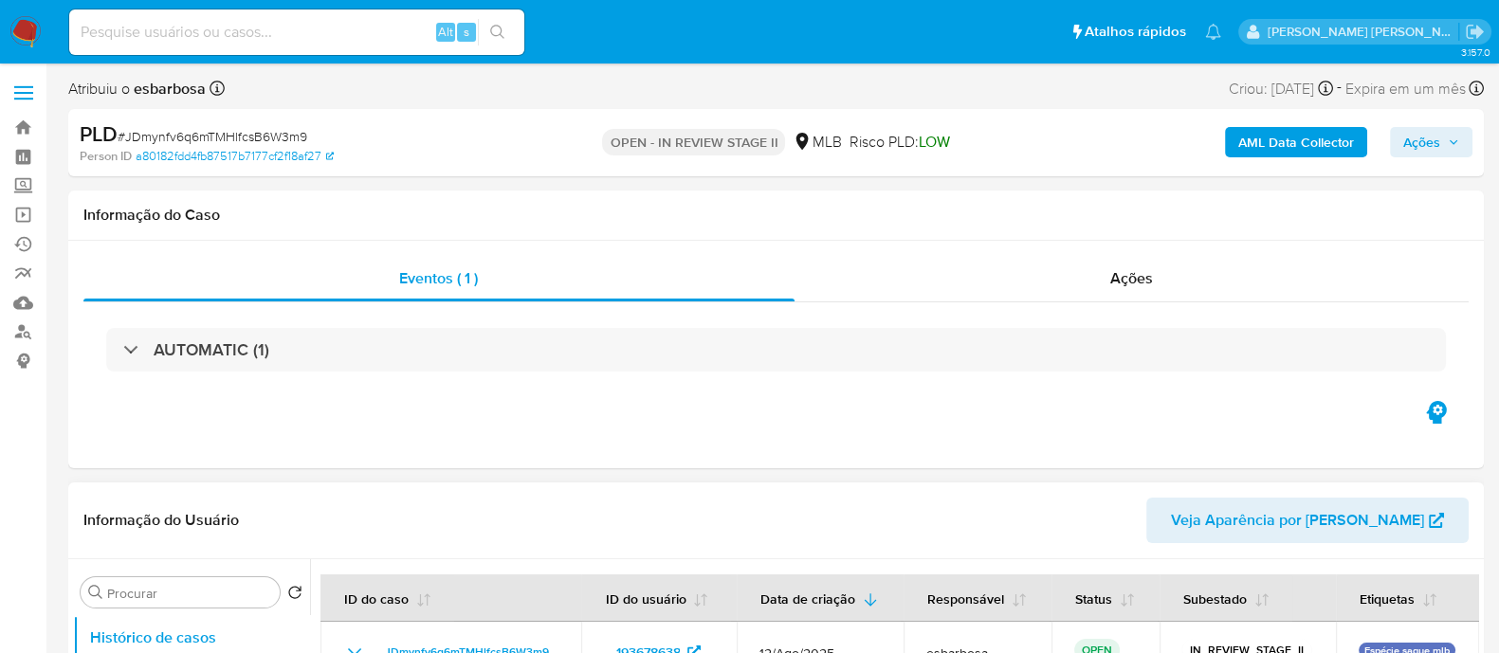
scroll to position [253, 0]
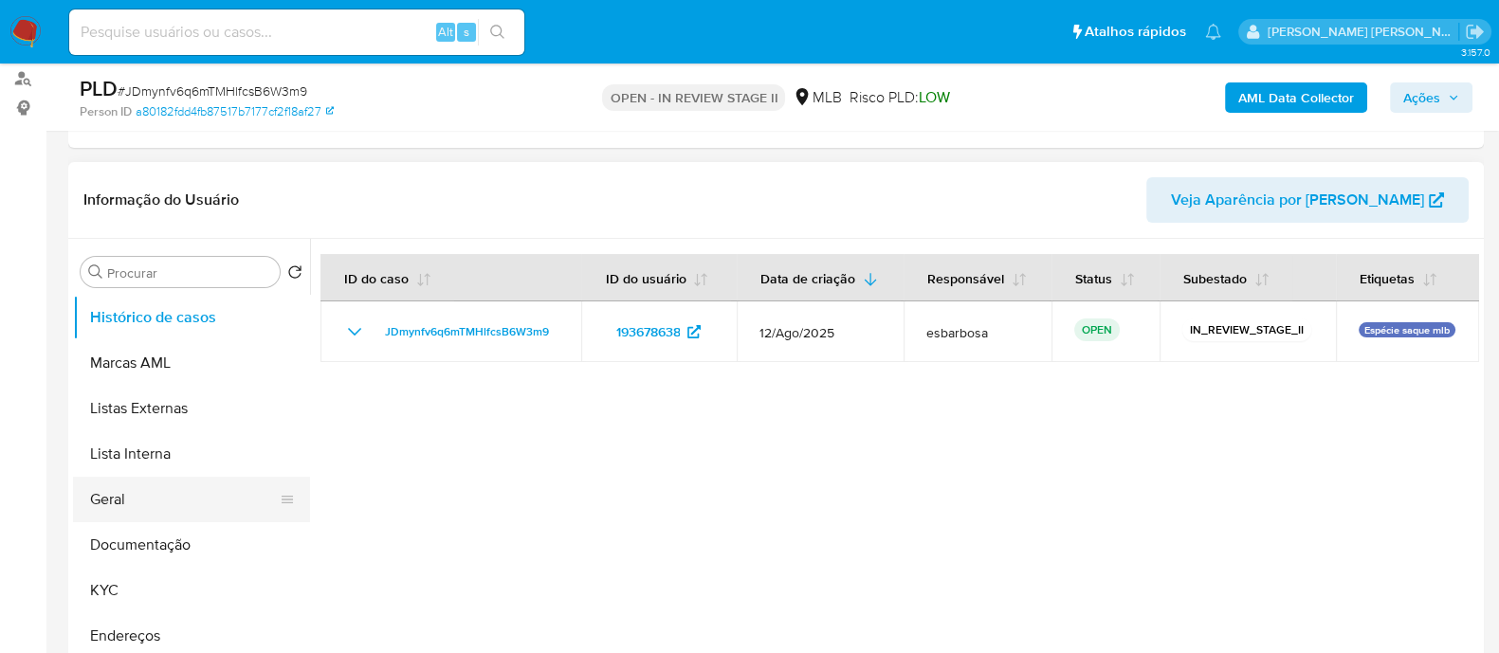
click at [111, 173] on button "Geral" at bounding box center [184, 499] width 222 height 45
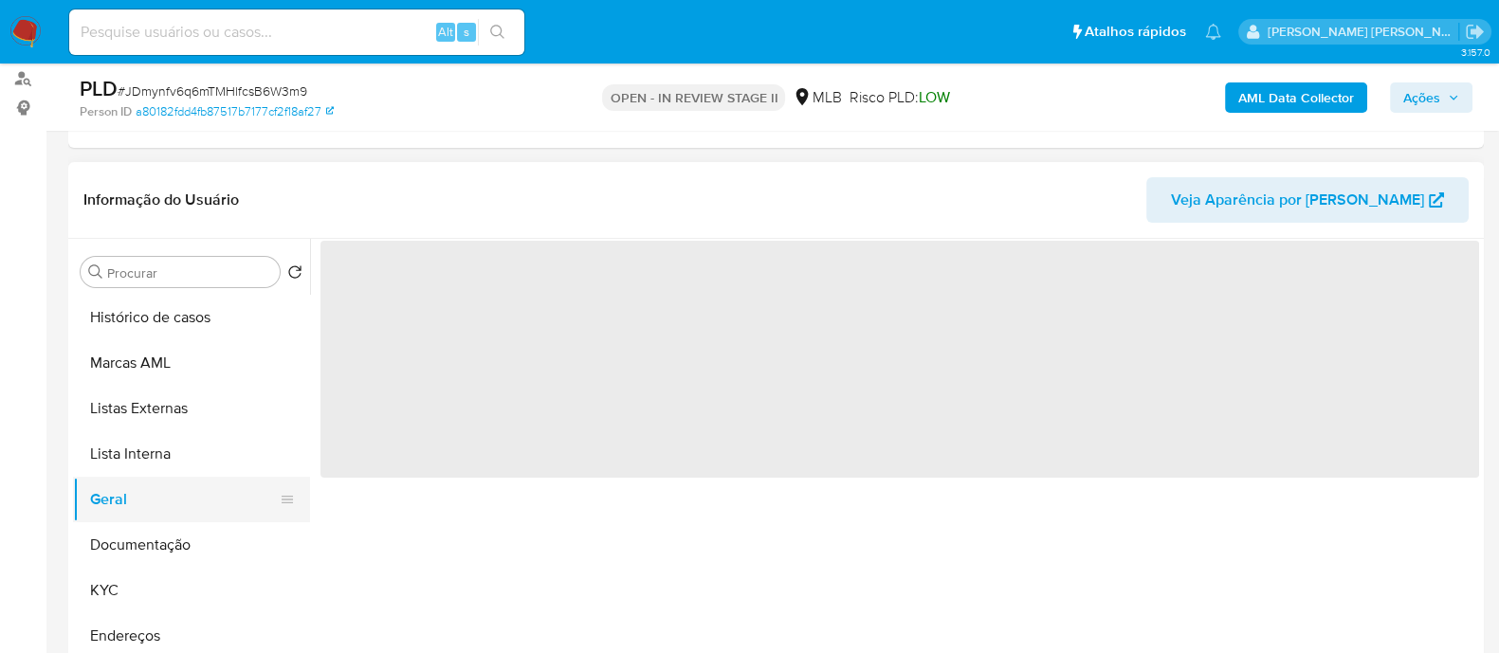
scroll to position [355, 0]
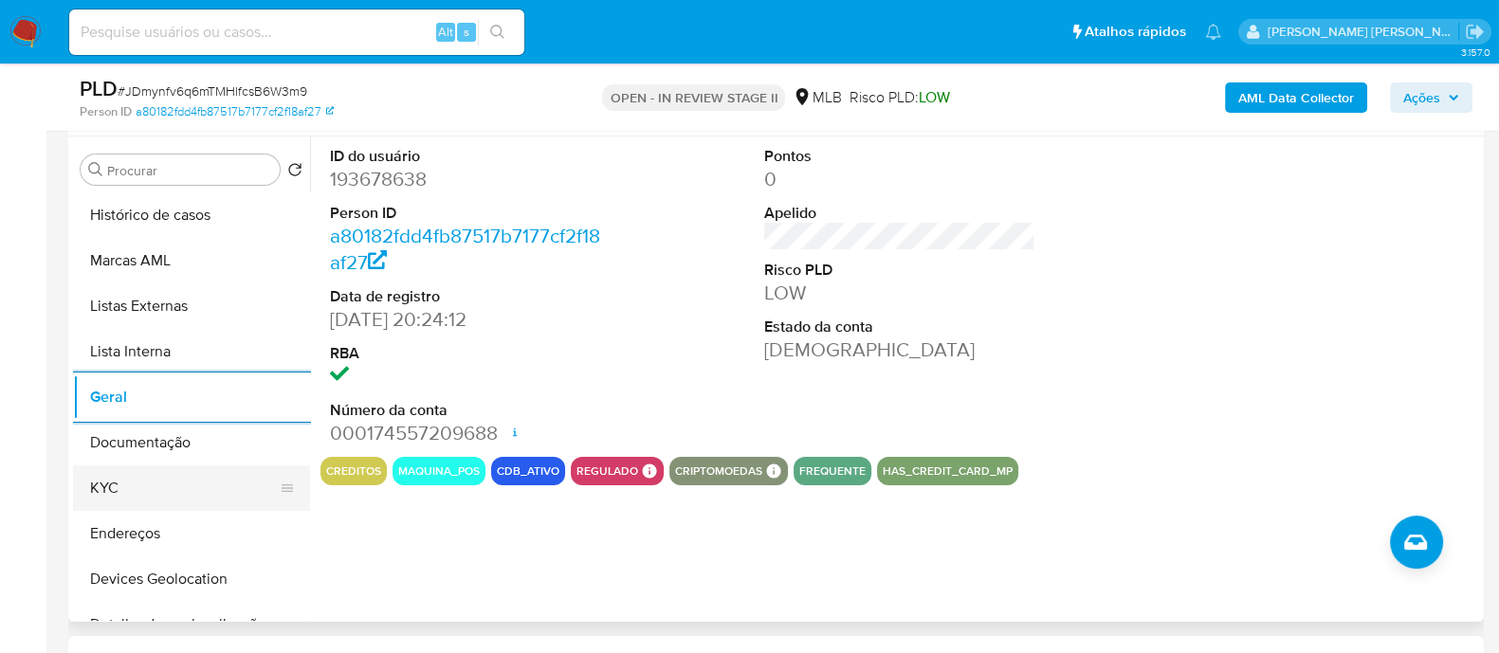
click at [130, 173] on button "KYC" at bounding box center [184, 487] width 222 height 45
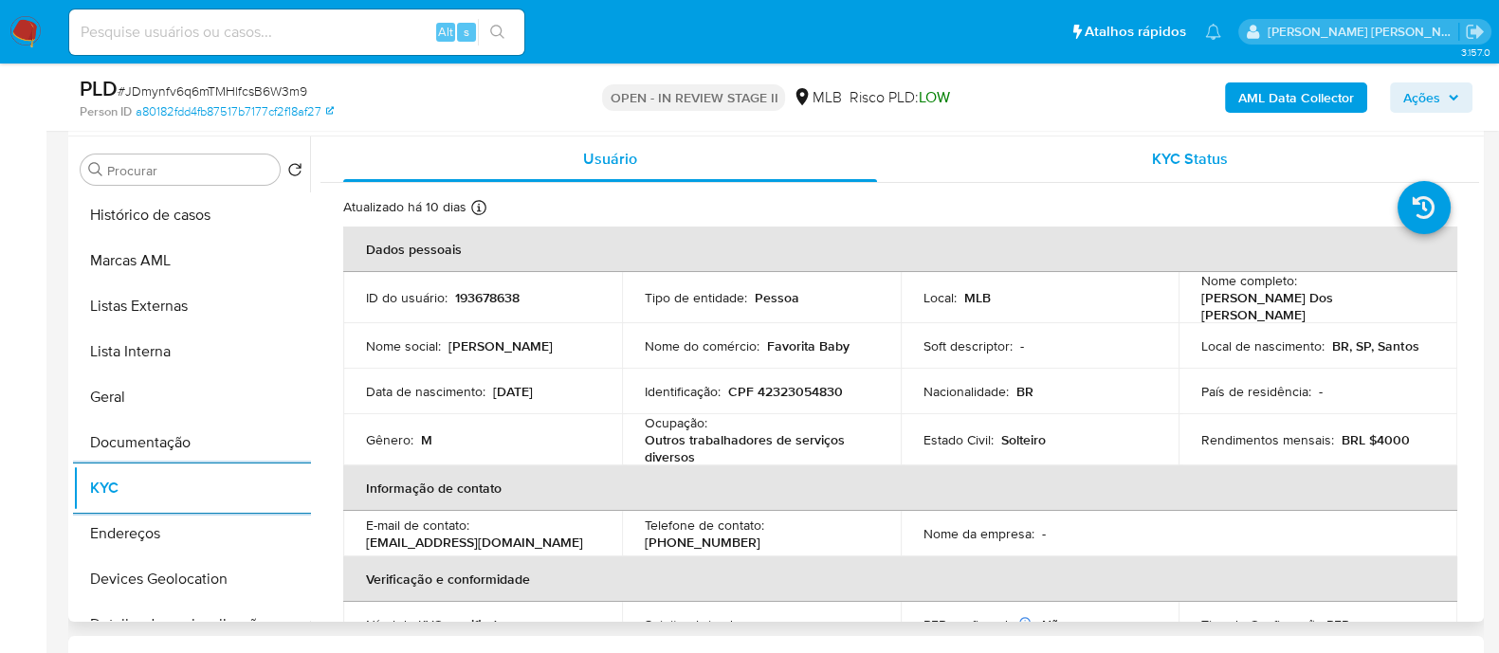
click at [1124, 158] on div "KYC Status" at bounding box center [1189, 158] width 534 height 45
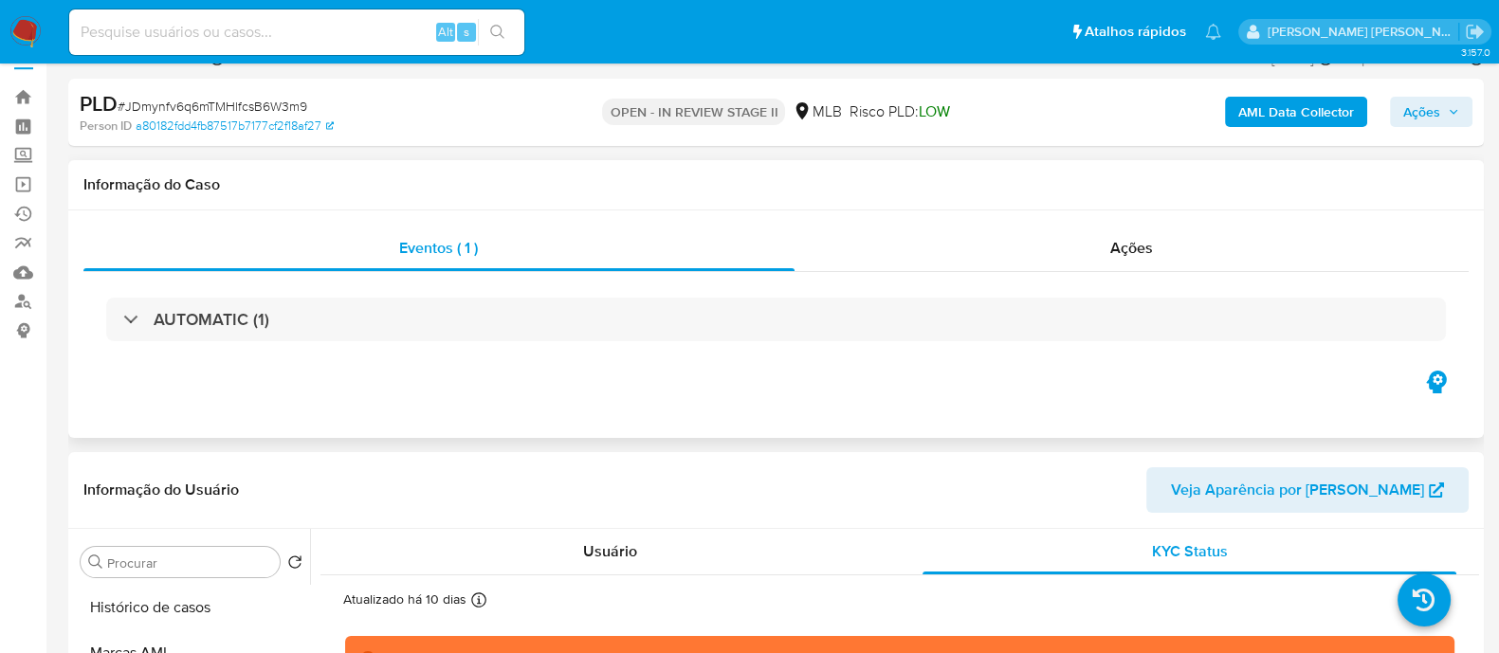
scroll to position [0, 0]
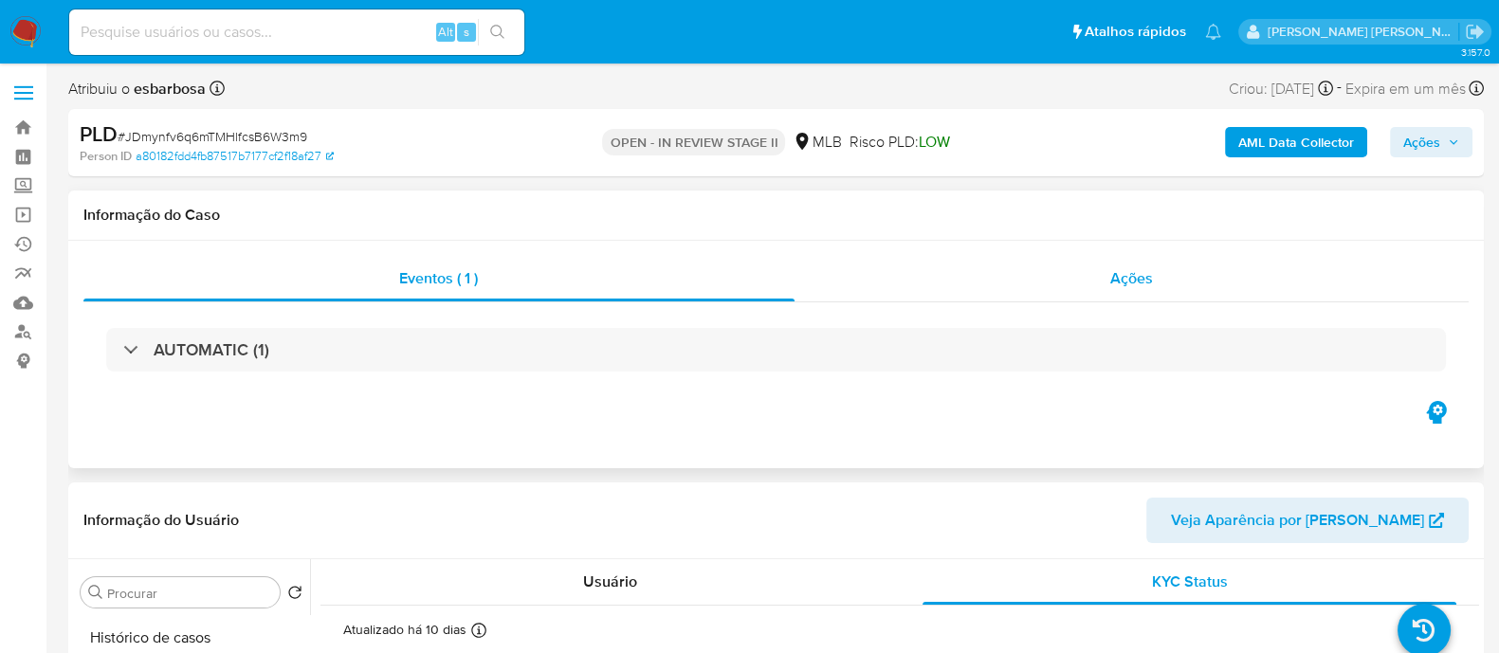
click at [967, 173] on div "Ações" at bounding box center [1131, 278] width 675 height 45
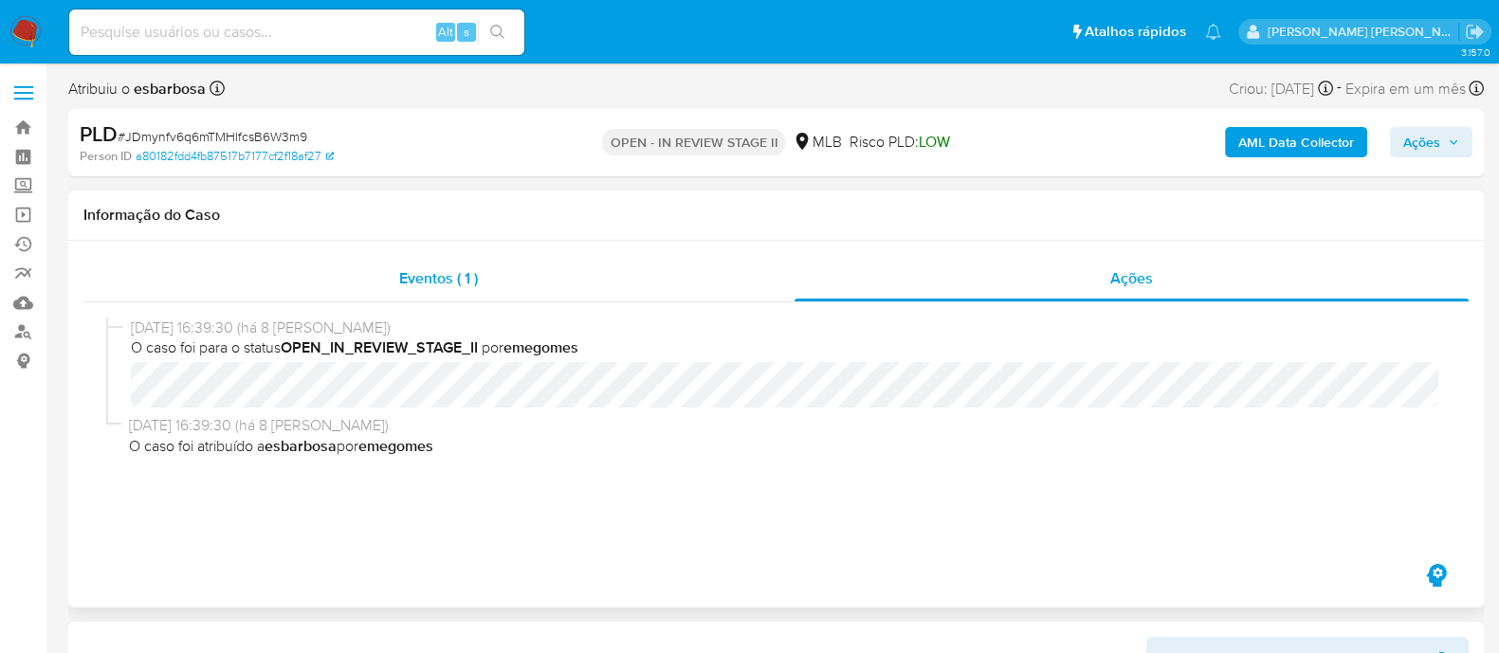
click at [469, 173] on span "Eventos ( 1 )" at bounding box center [438, 278] width 79 height 22
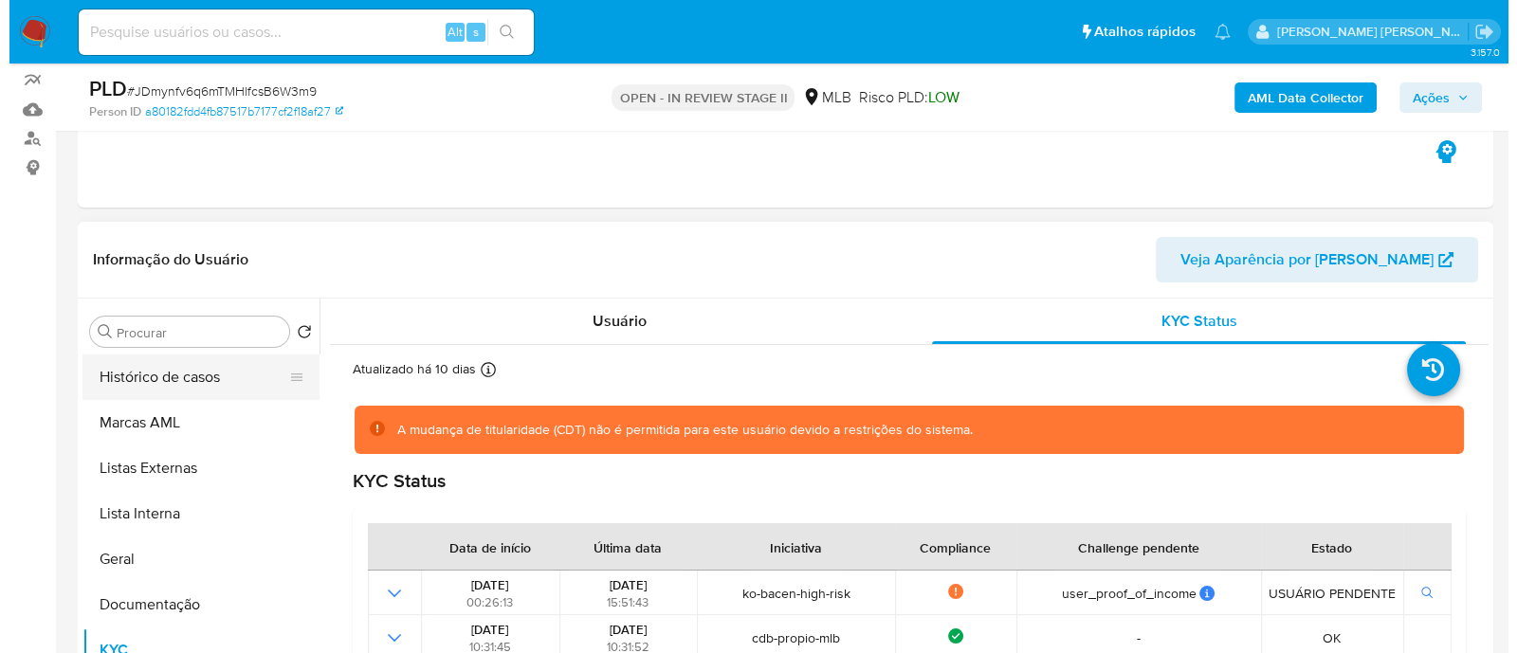
scroll to position [118, 0]
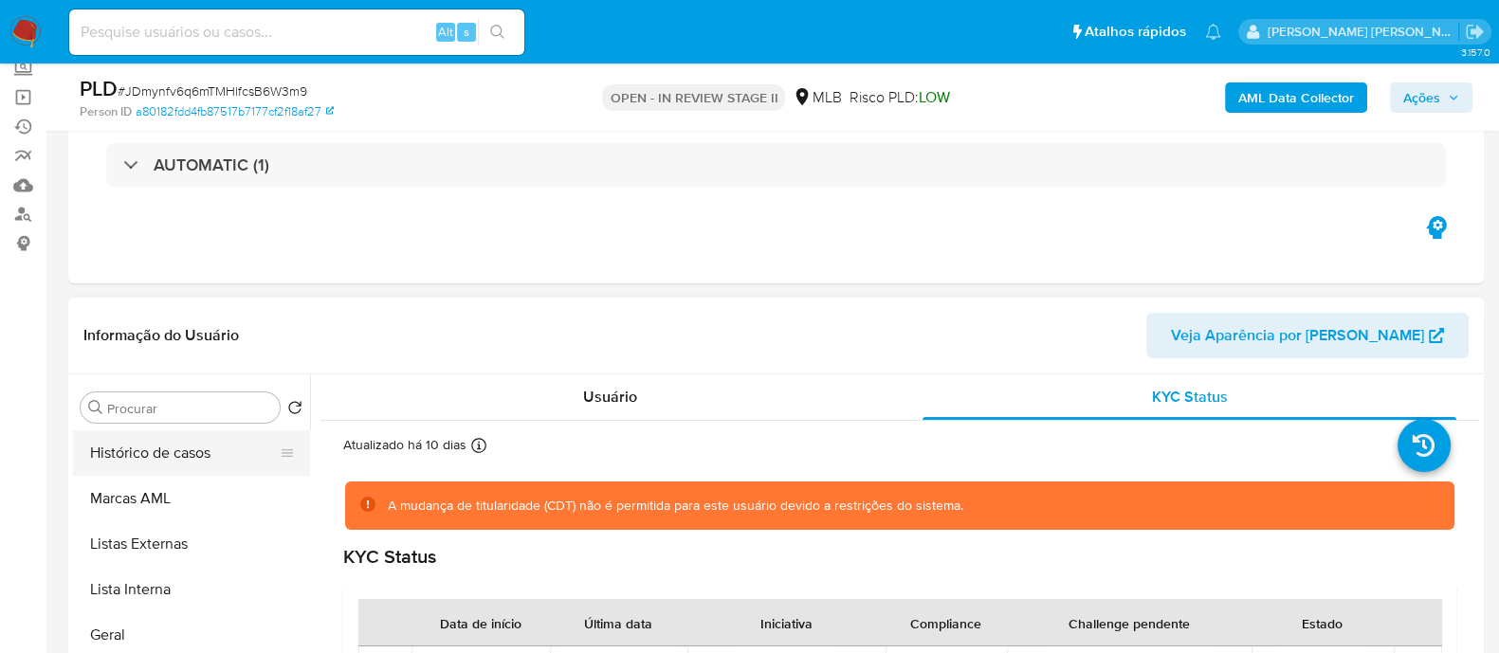
click at [198, 173] on button "Histórico de casos" at bounding box center [184, 452] width 222 height 45
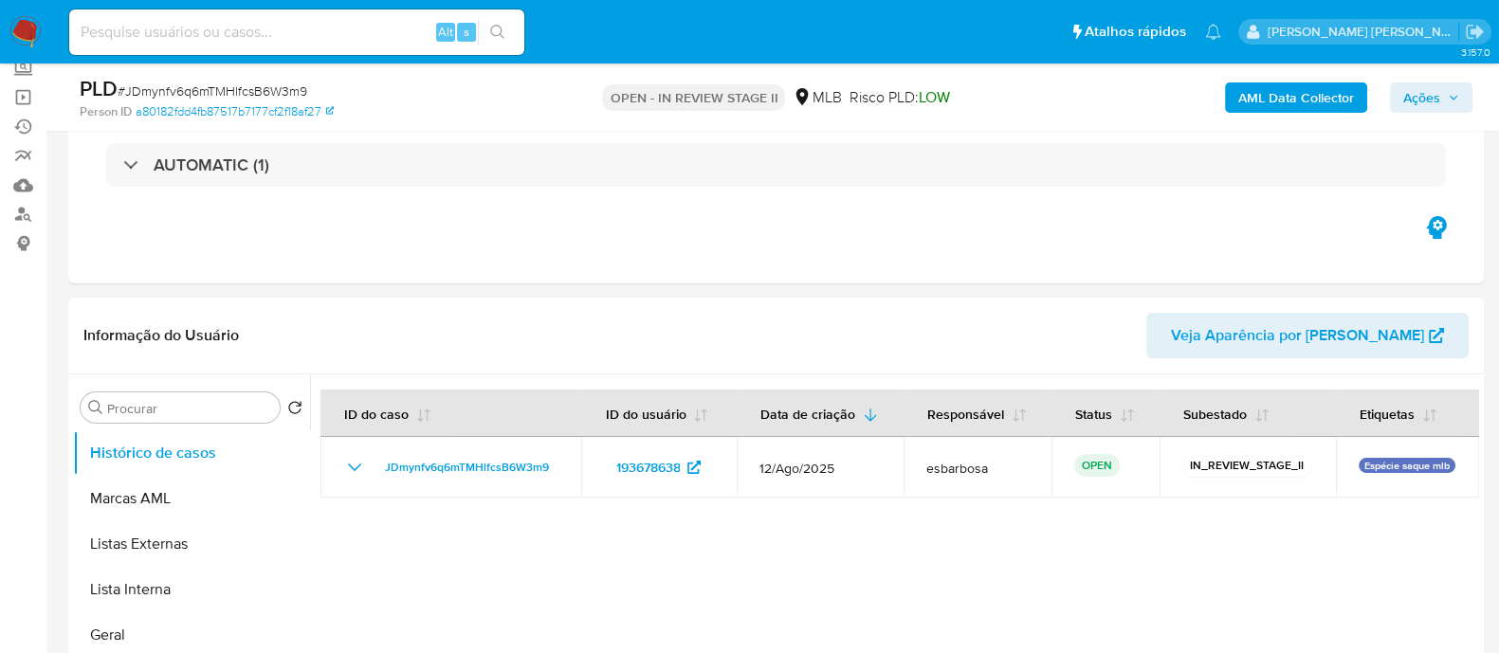
click at [1265, 102] on b "AML Data Collector" at bounding box center [1296, 97] width 116 height 30
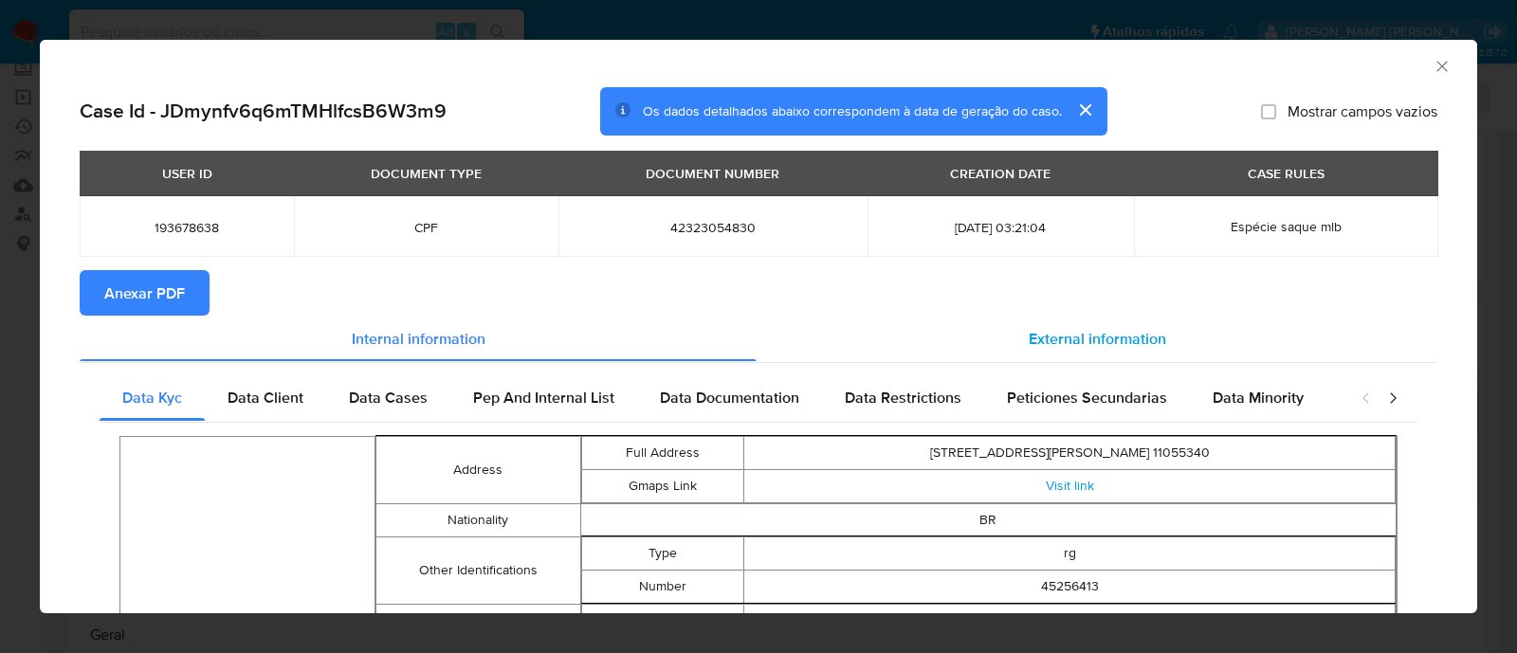
click at [1104, 173] on span "External information" at bounding box center [1096, 338] width 137 height 22
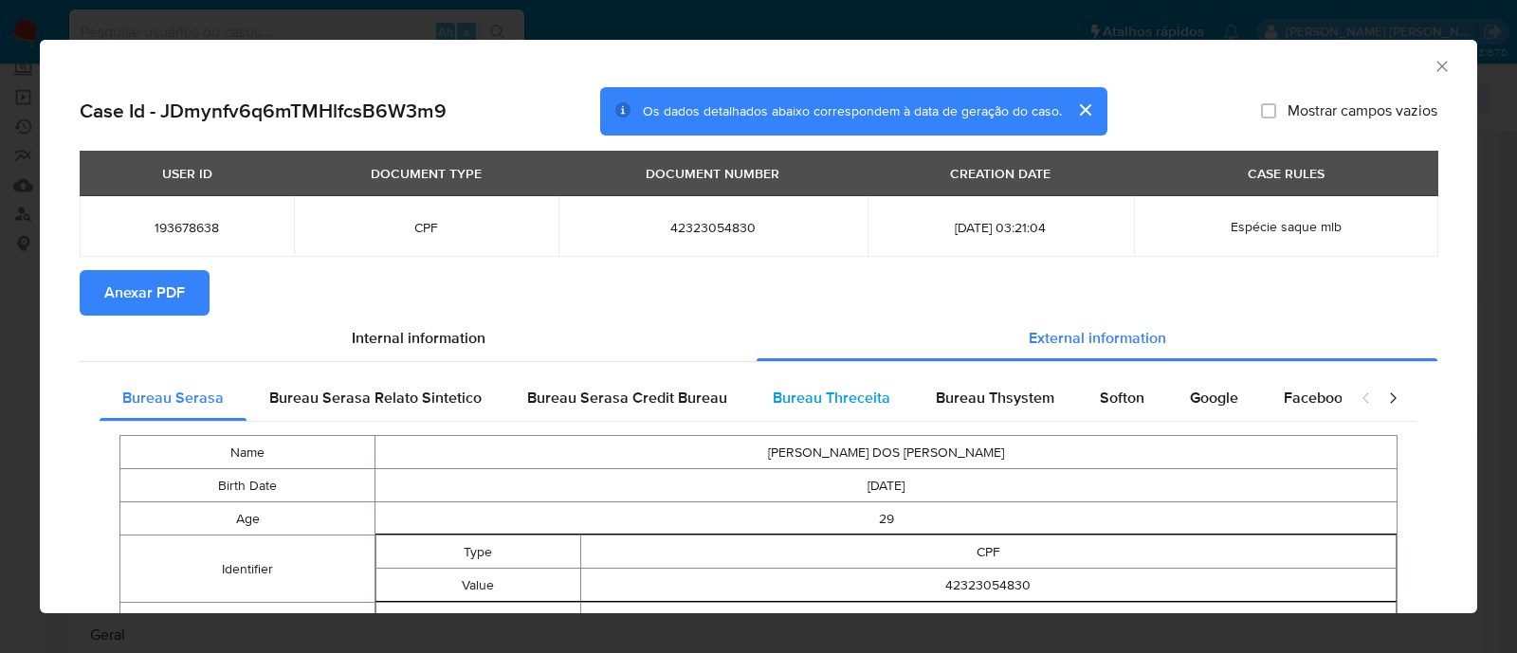
click at [850, 173] on span "Bureau Threceita" at bounding box center [831, 398] width 118 height 22
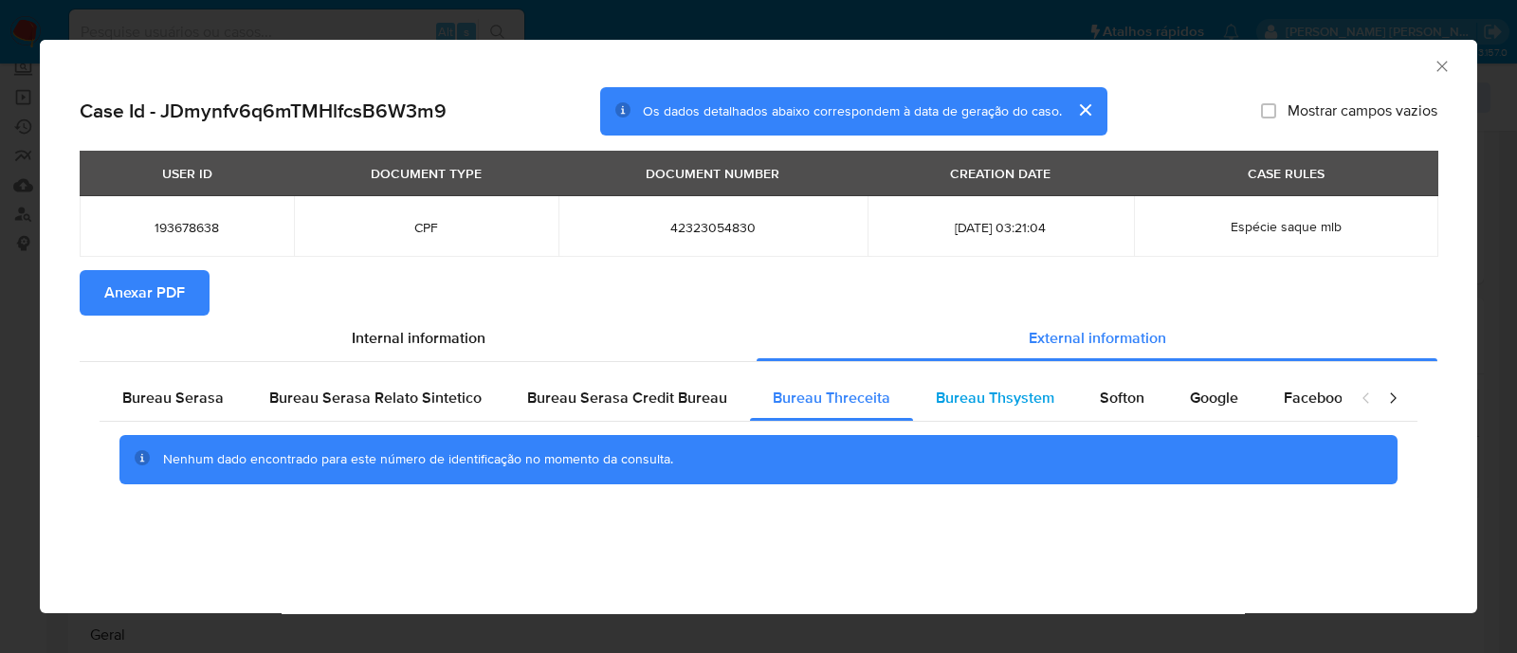
click at [971, 173] on span "Bureau Thsystem" at bounding box center [995, 398] width 118 height 22
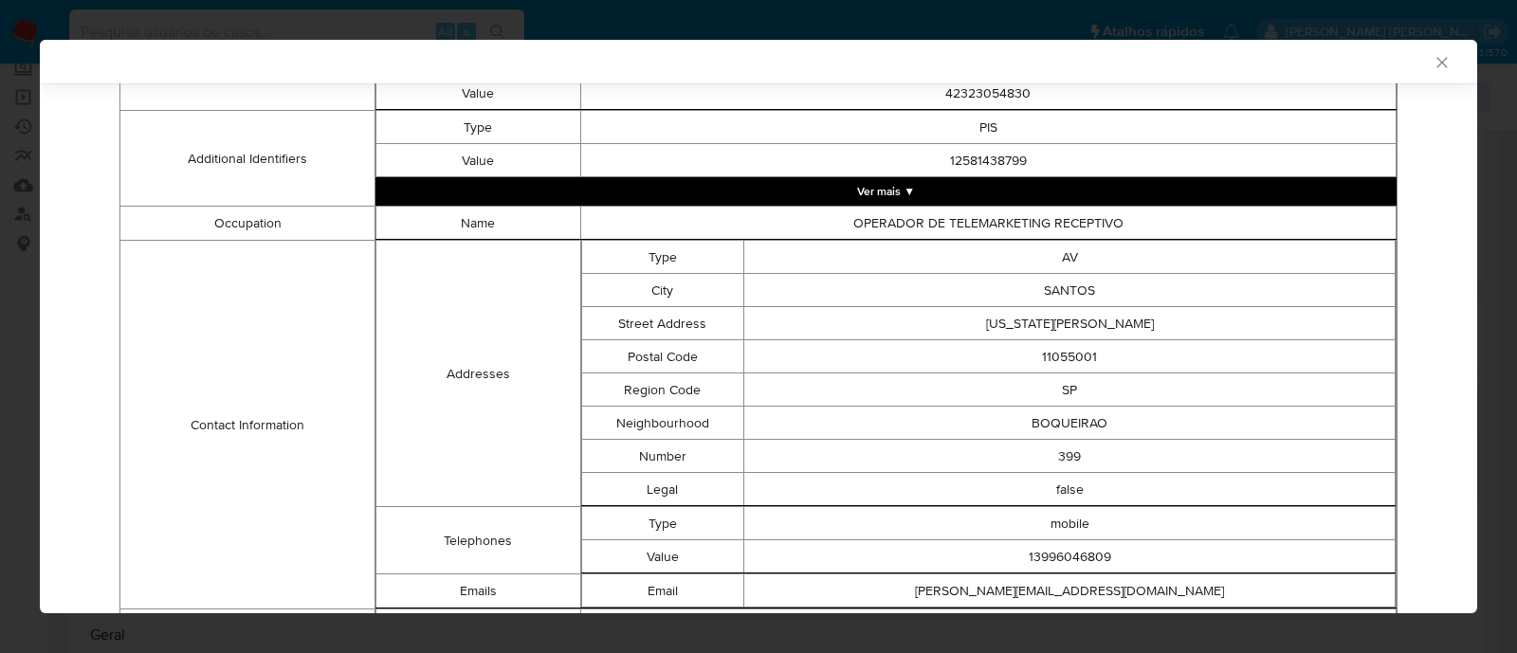
scroll to position [992, 0]
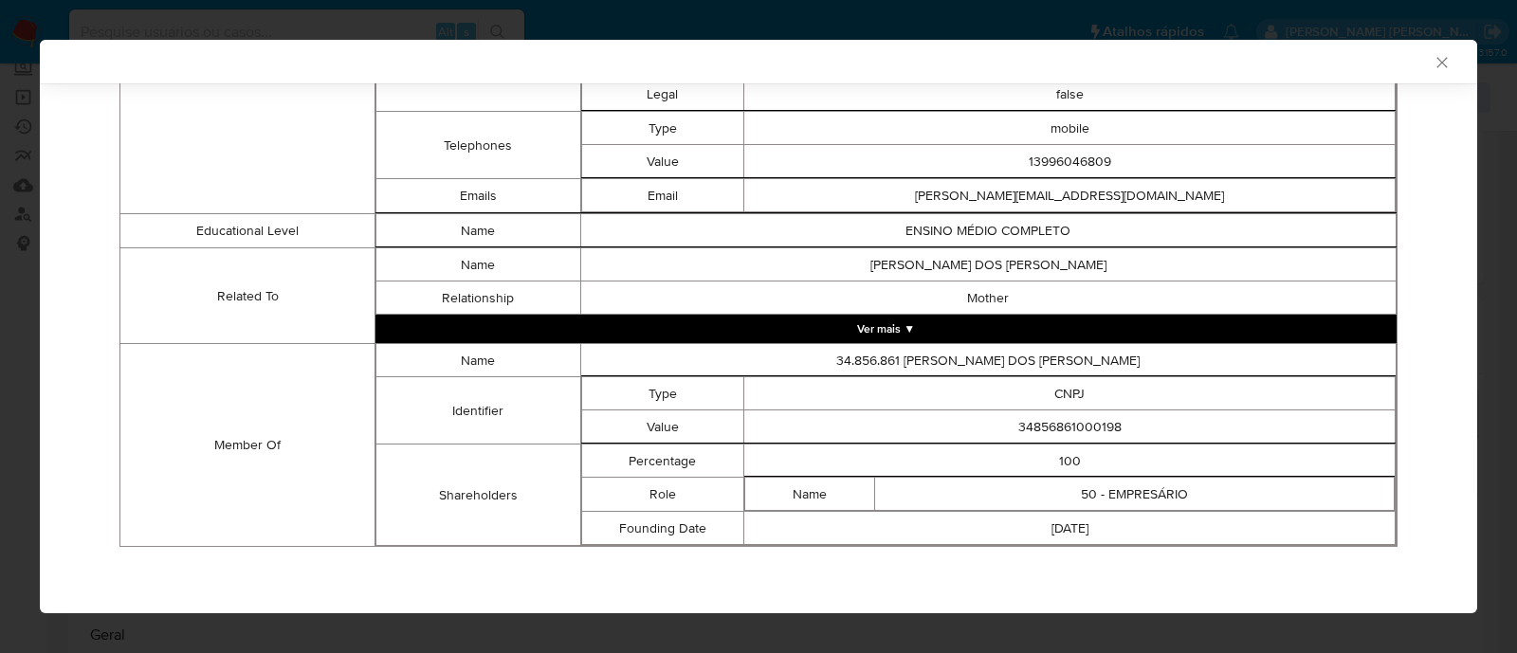
click at [1077, 173] on td "34856861000198" at bounding box center [1069, 426] width 651 height 33
copy td "34856861000198"
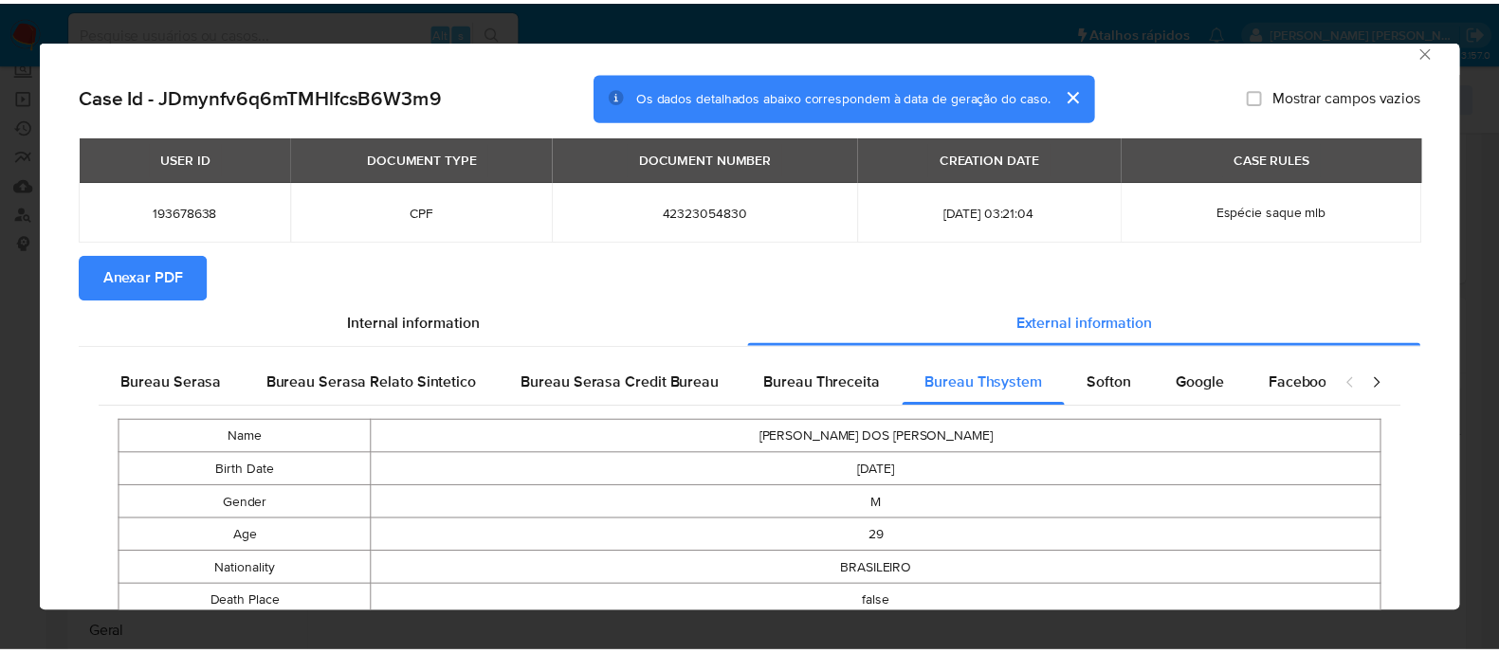
scroll to position [0, 0]
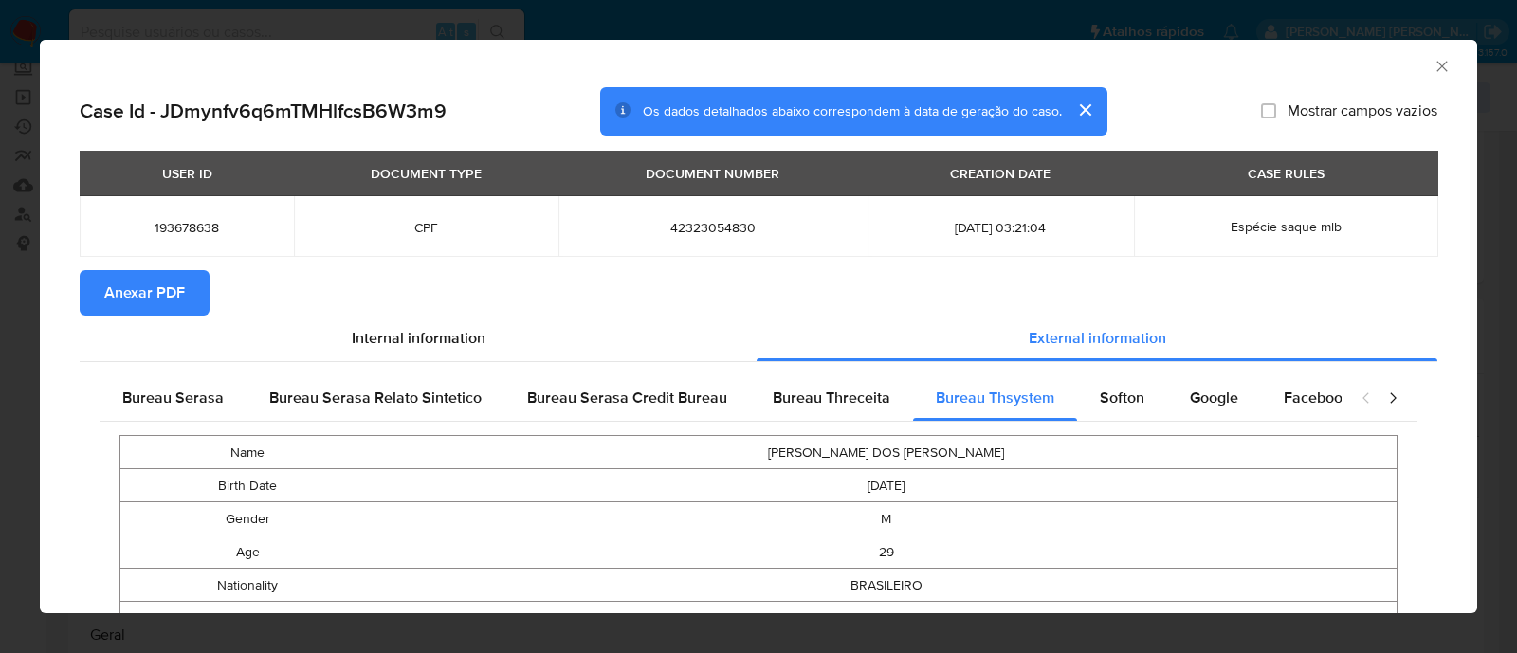
click at [1436, 68] on icon "Fechar a janela" at bounding box center [1441, 66] width 10 height 10
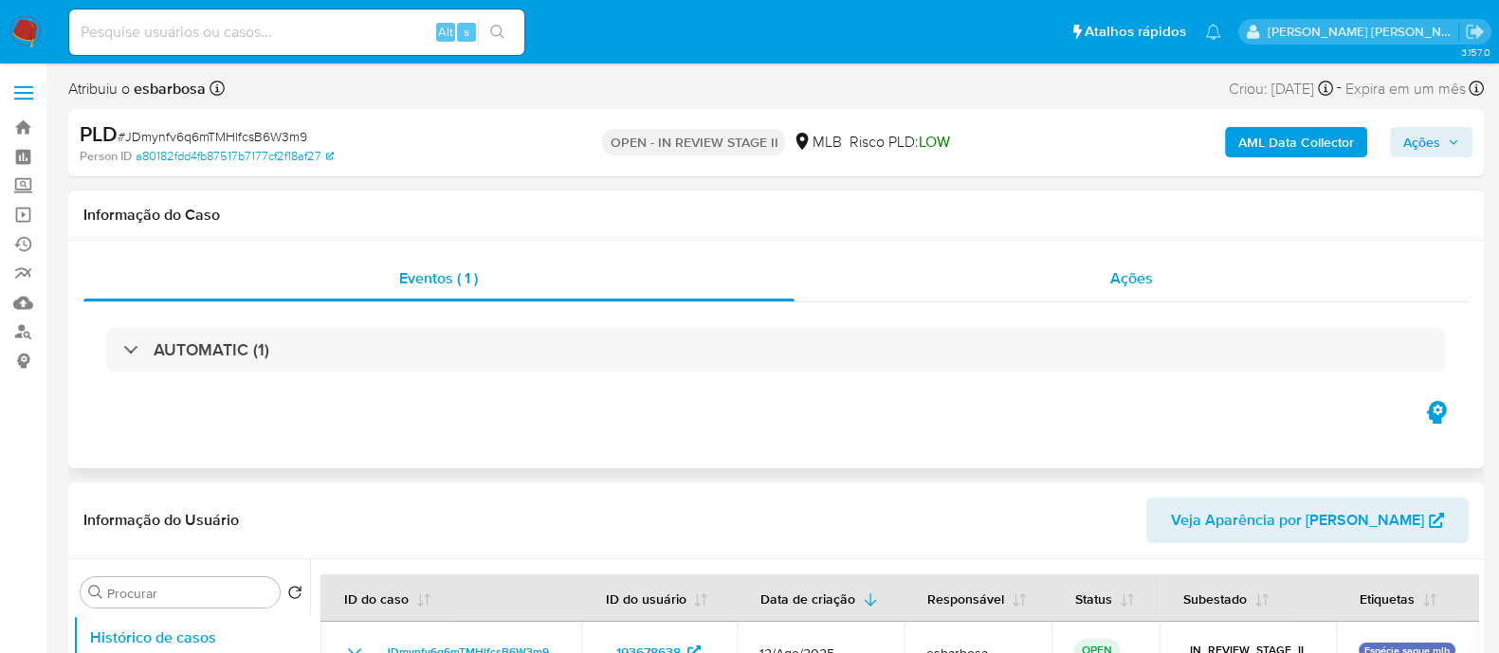
click at [956, 173] on div "Ações" at bounding box center [1131, 278] width 675 height 45
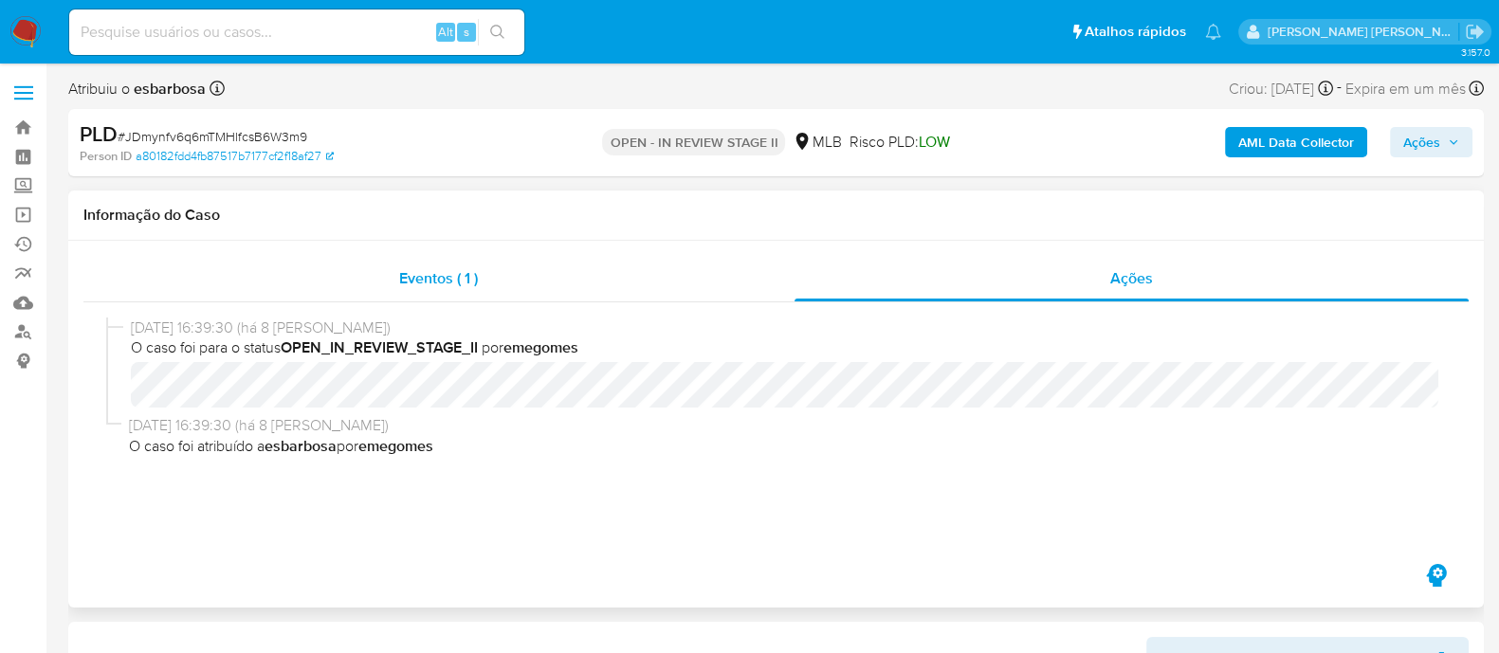
click at [553, 173] on div "Eventos ( 1 )" at bounding box center [438, 278] width 711 height 45
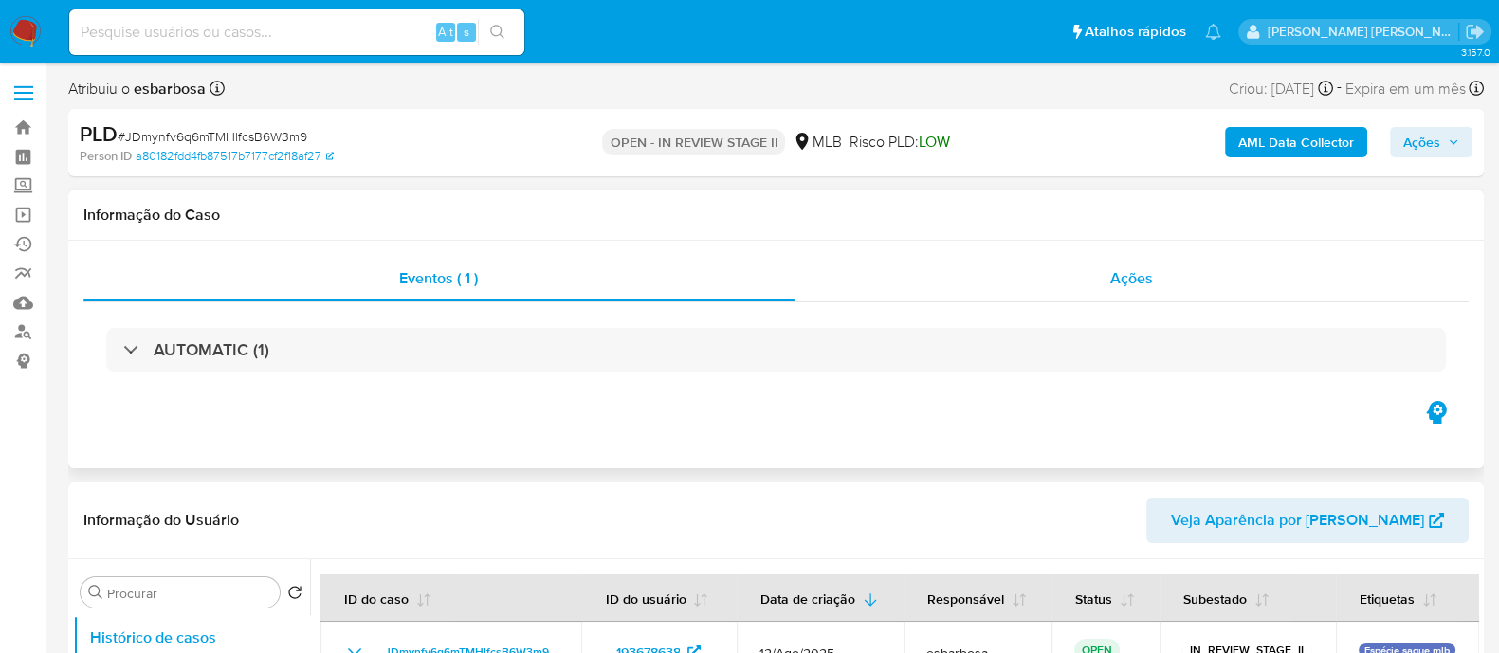
click at [952, 173] on div "Ações" at bounding box center [1131, 278] width 675 height 45
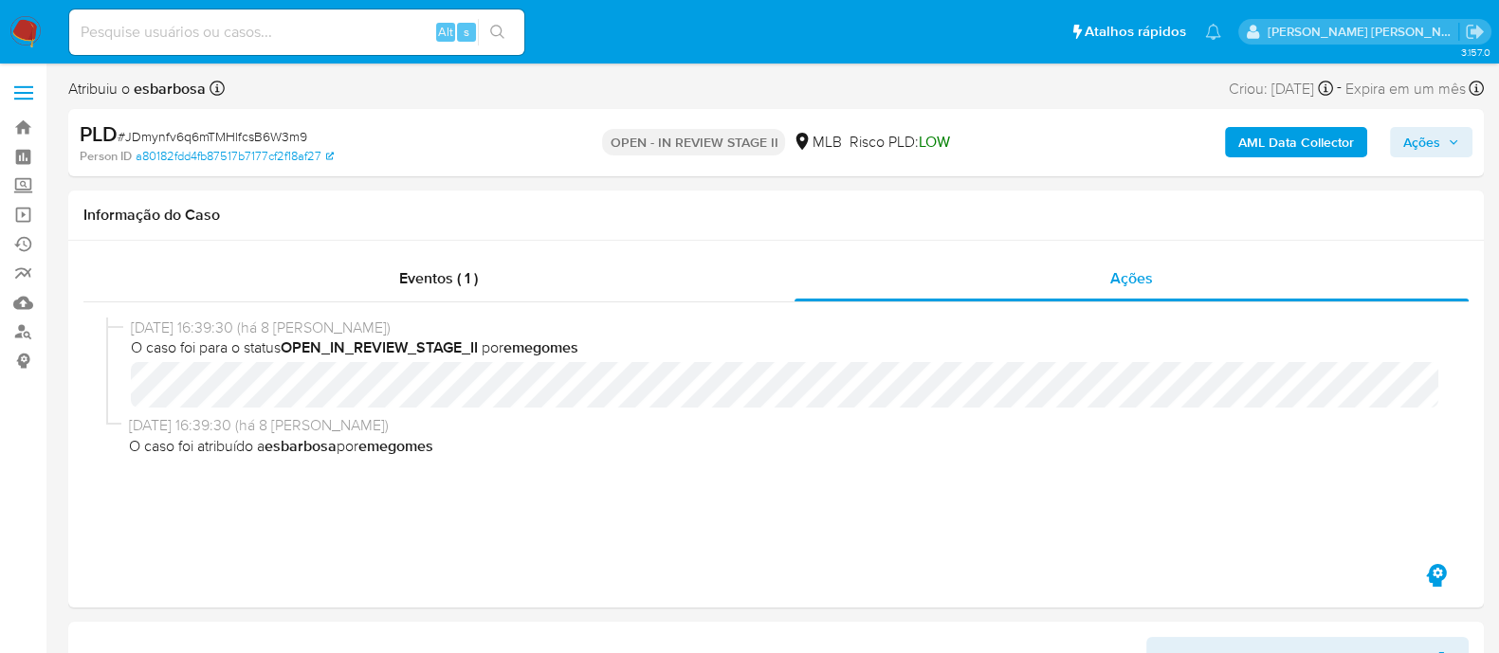
click at [1312, 134] on b "AML Data Collector" at bounding box center [1296, 142] width 116 height 30
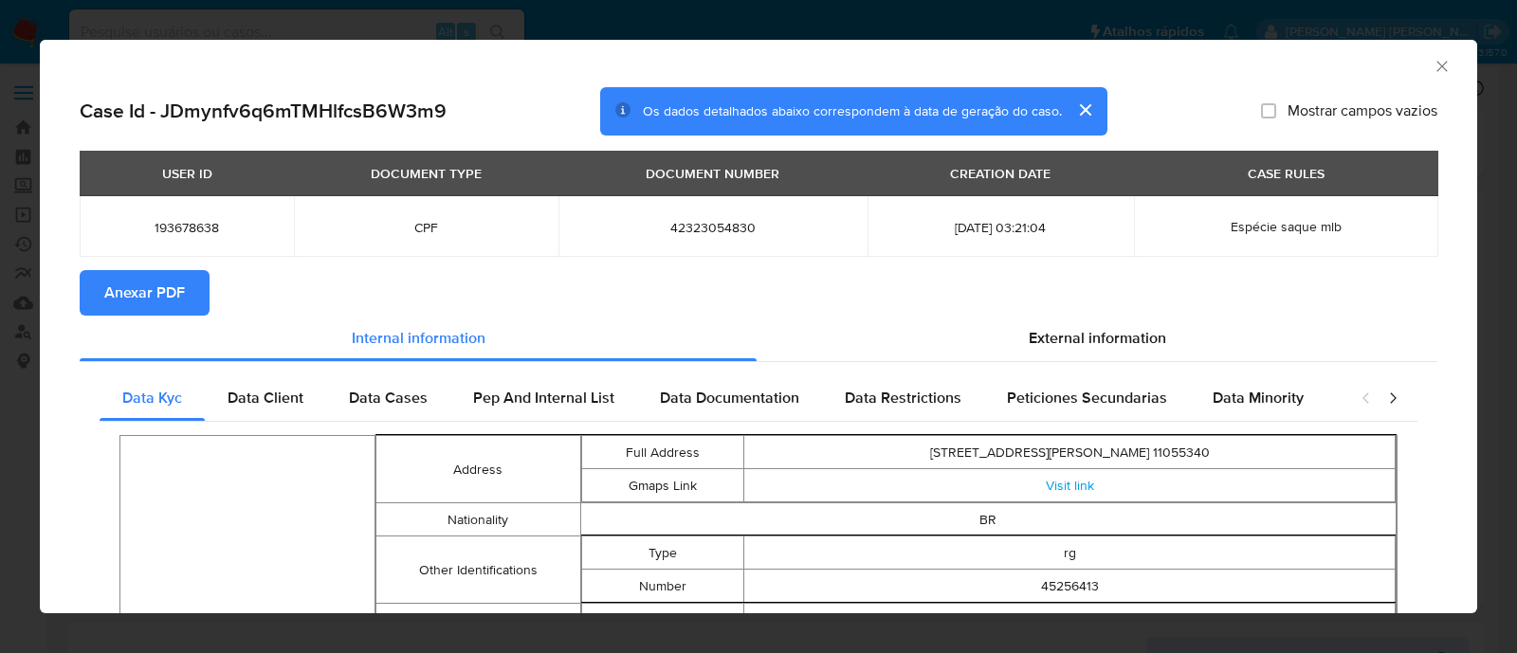
click at [1432, 66] on icon "Fechar a janela" at bounding box center [1441, 66] width 19 height 19
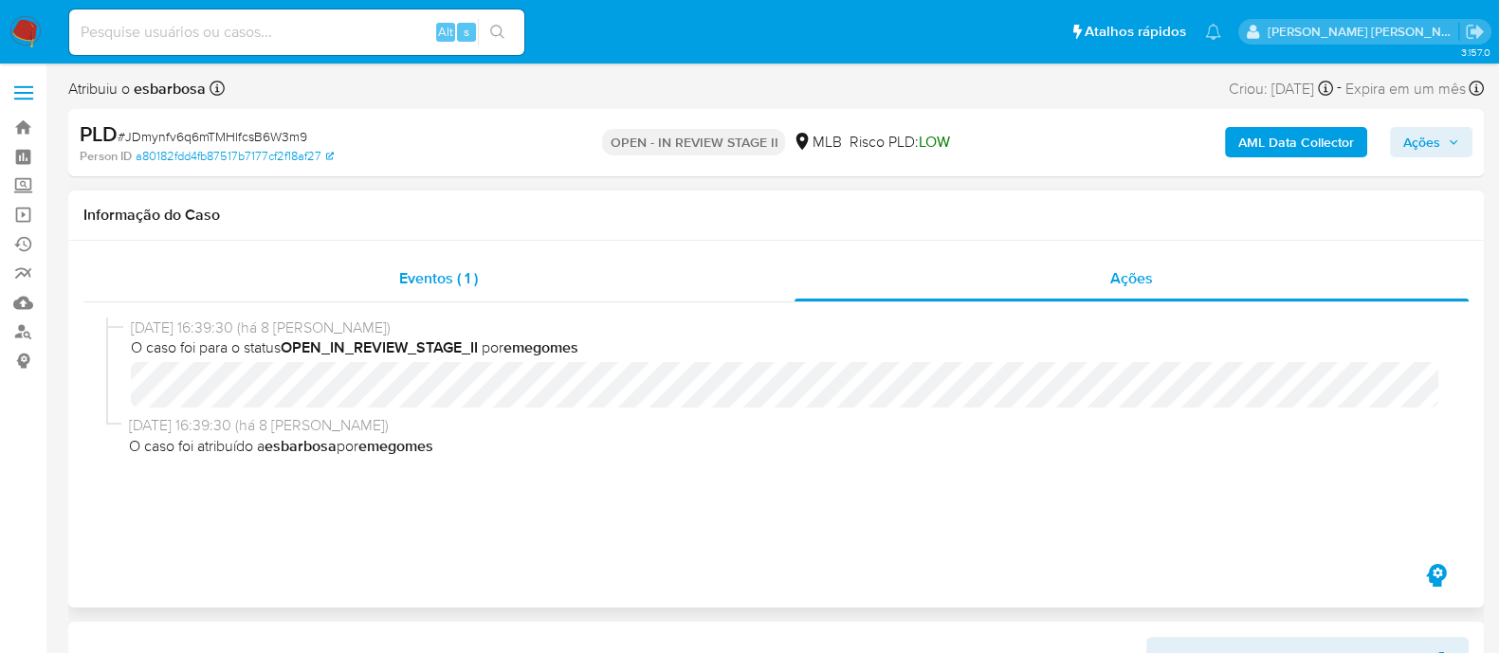
click at [532, 173] on div "Eventos ( 1 )" at bounding box center [438, 278] width 711 height 45
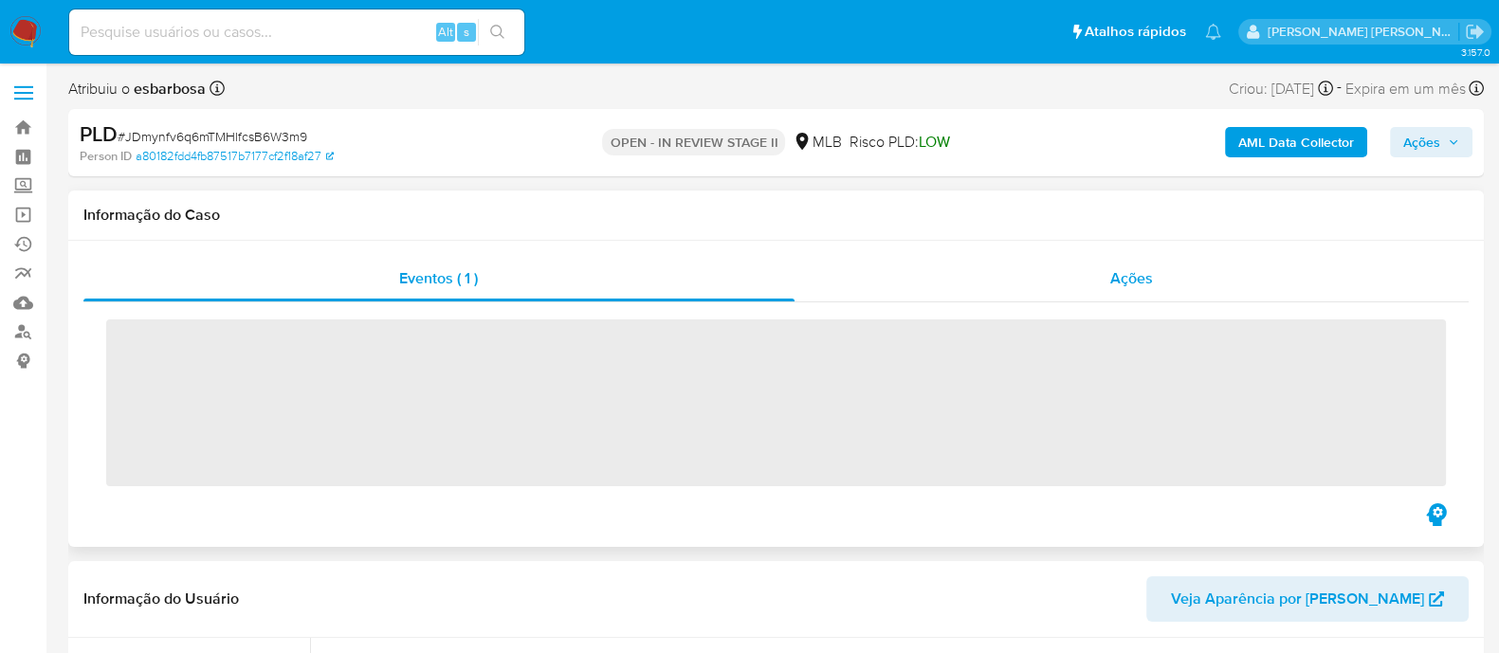
click at [1008, 173] on div "Ações" at bounding box center [1131, 278] width 675 height 45
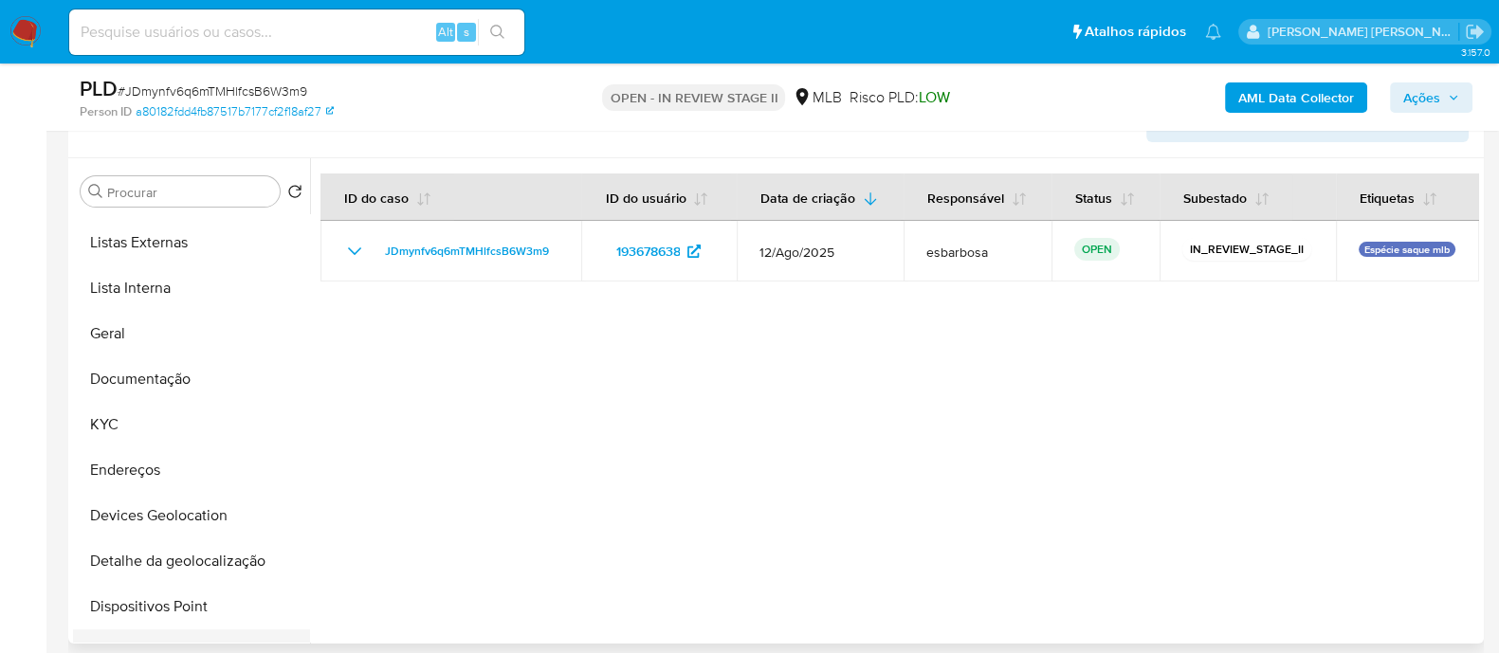
scroll to position [236, 0]
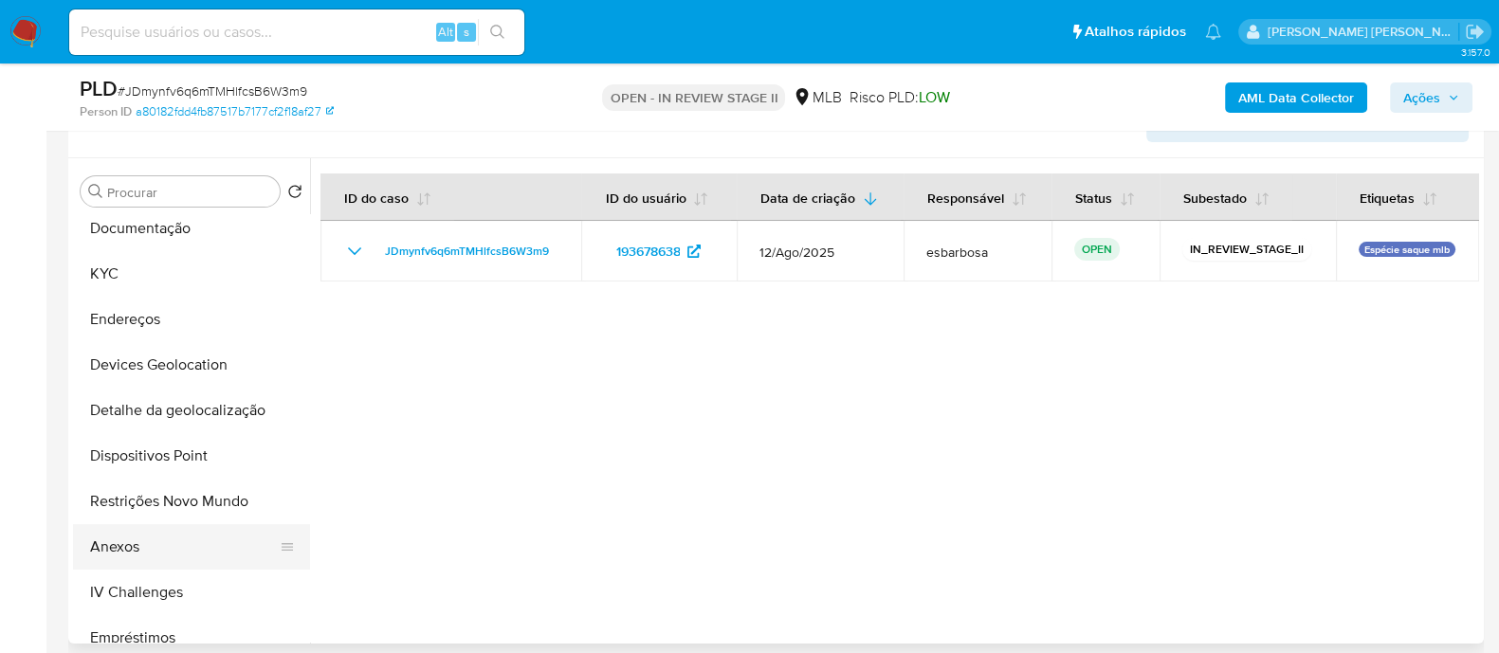
click at [150, 173] on button "Anexos" at bounding box center [184, 546] width 222 height 45
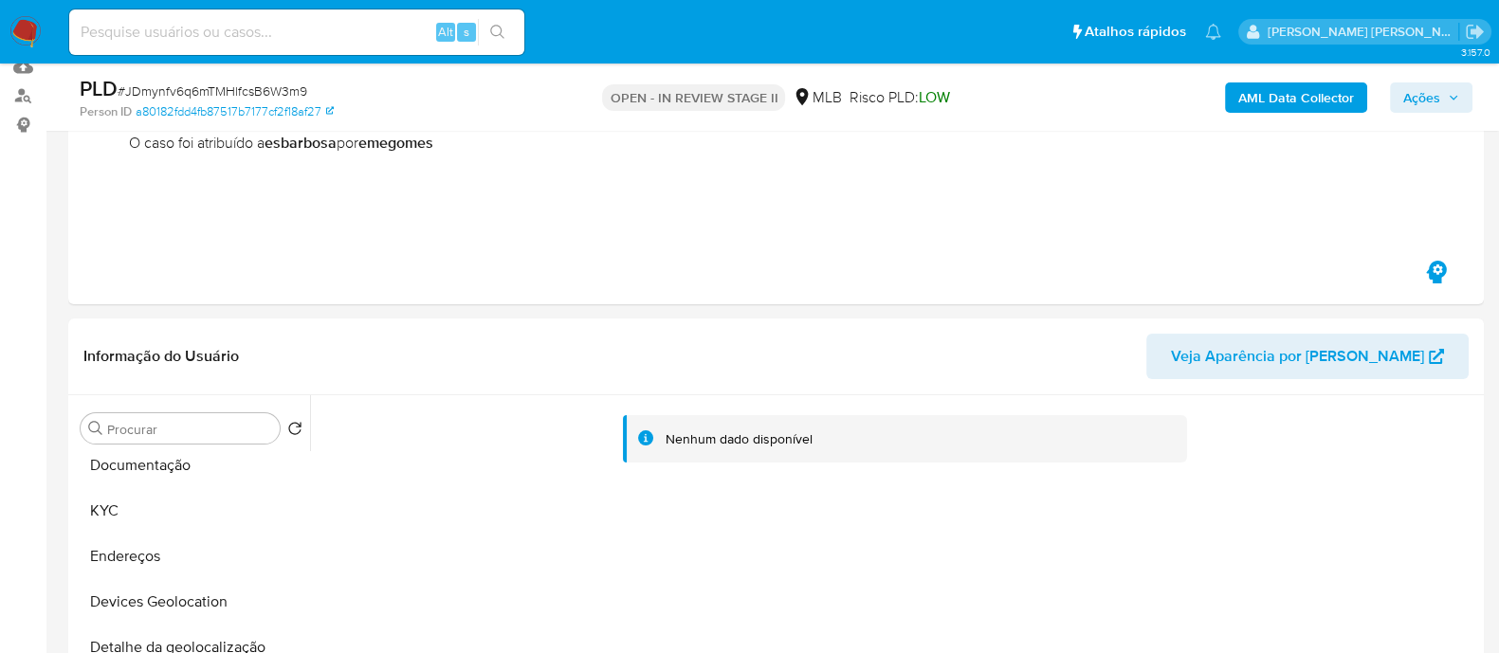
click at [1271, 92] on b "AML Data Collector" at bounding box center [1296, 97] width 116 height 30
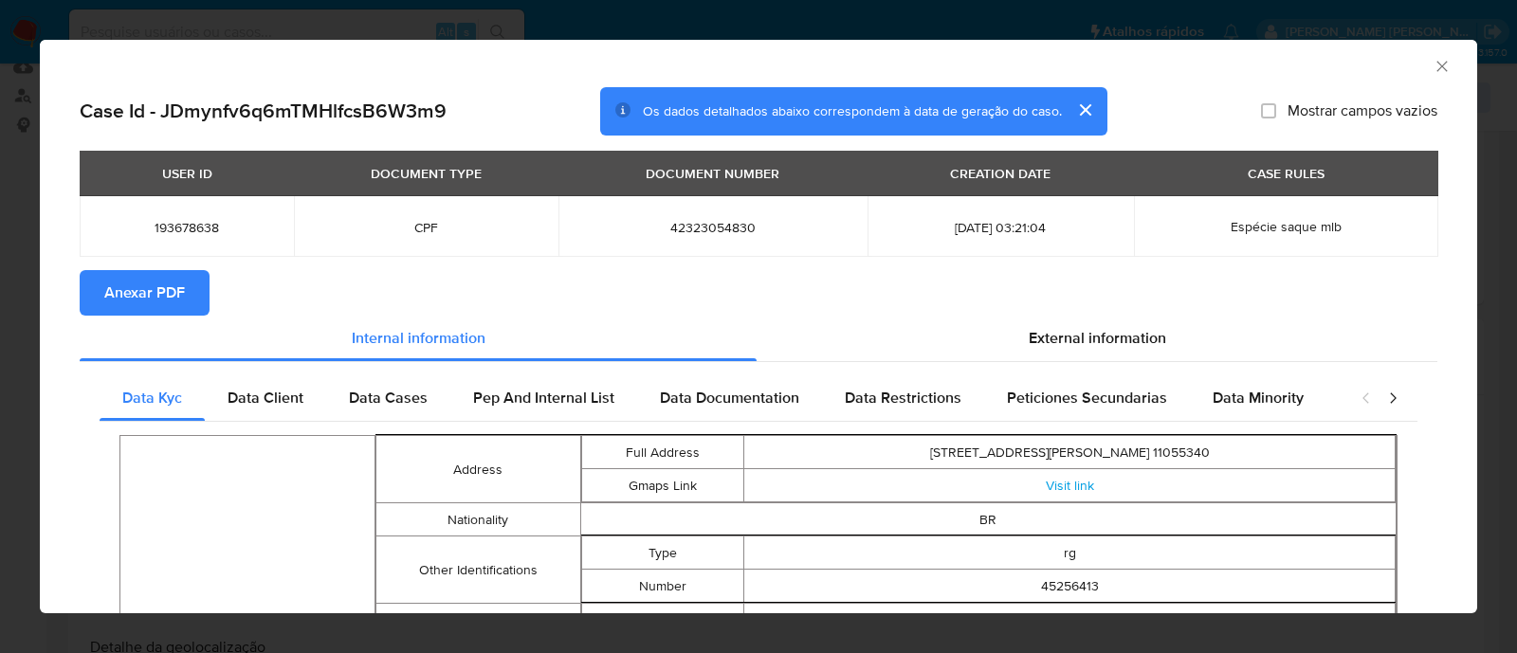
click at [164, 173] on span "Anexar PDF" at bounding box center [144, 293] width 81 height 42
click at [1432, 64] on div "AML Data Collector" at bounding box center [758, 63] width 1437 height 47
click at [1432, 72] on icon "Fechar a janela" at bounding box center [1441, 66] width 19 height 19
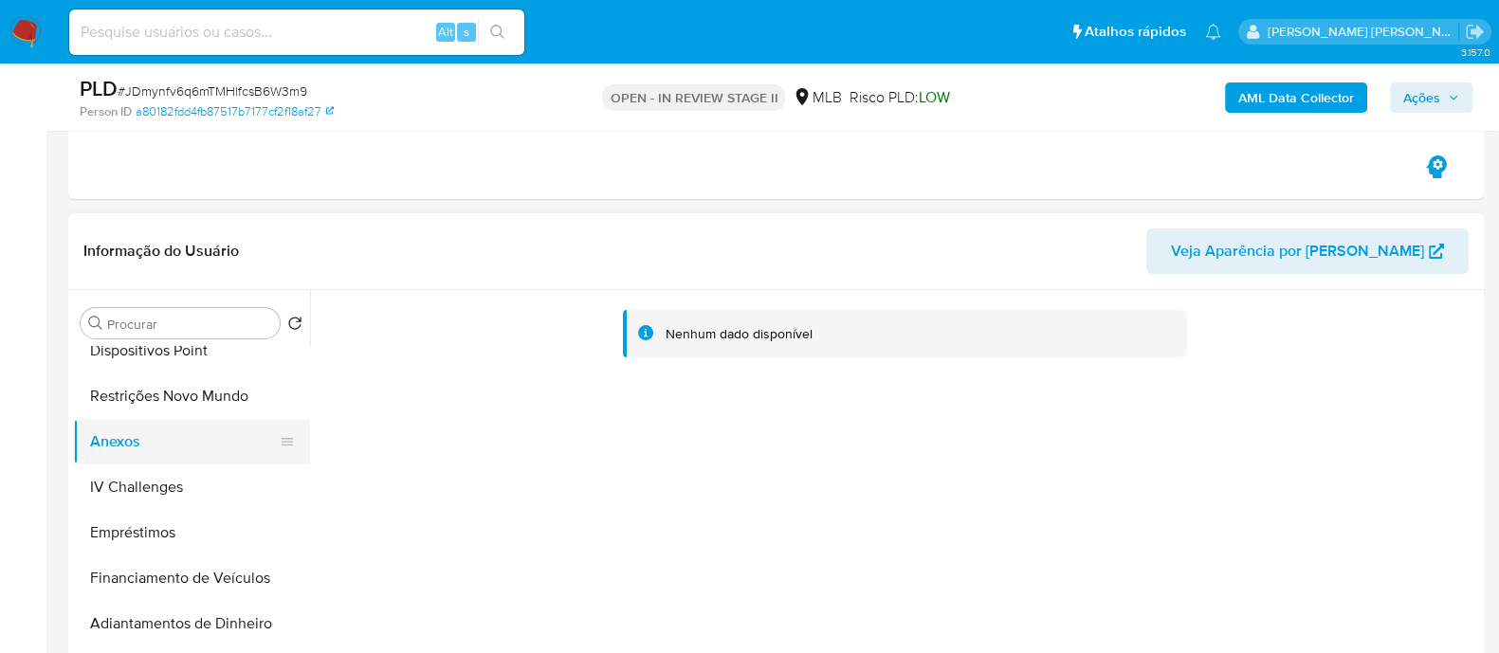
scroll to position [473, 0]
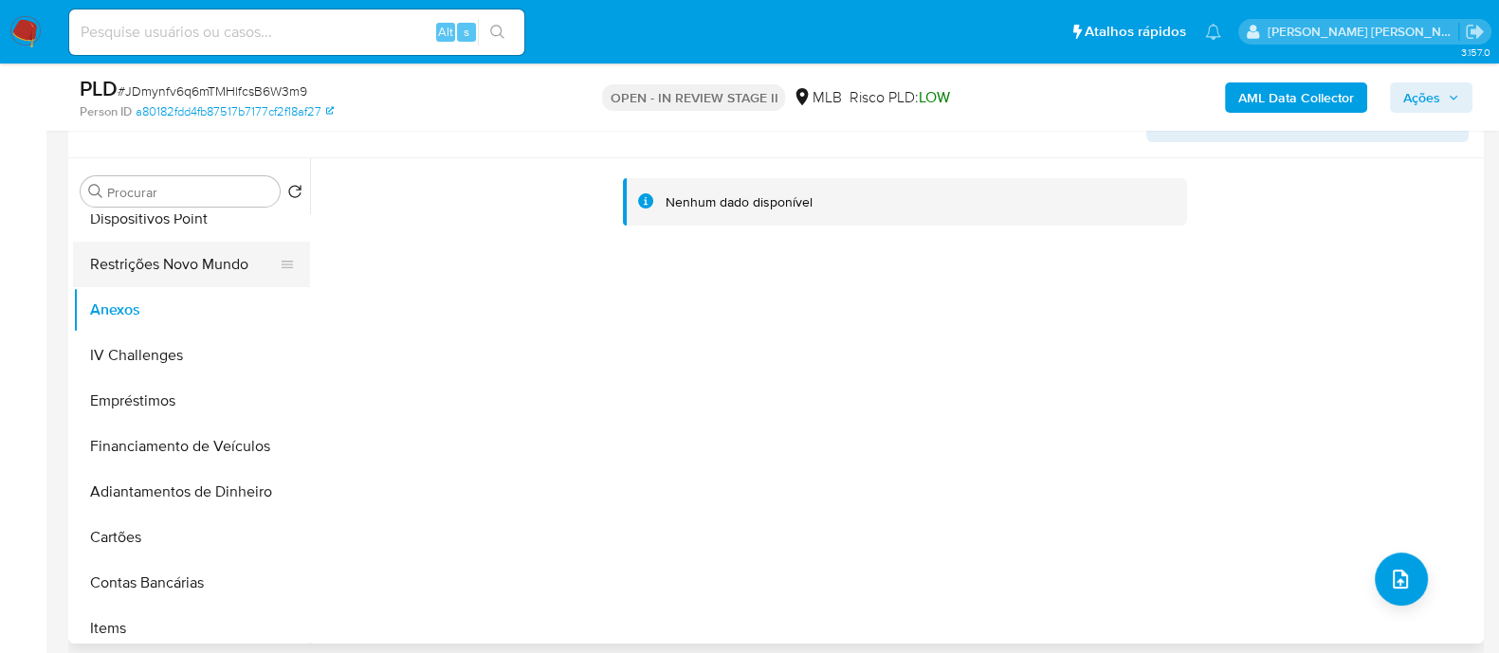
click at [185, 173] on button "Restrições Novo Mundo" at bounding box center [184, 264] width 222 height 45
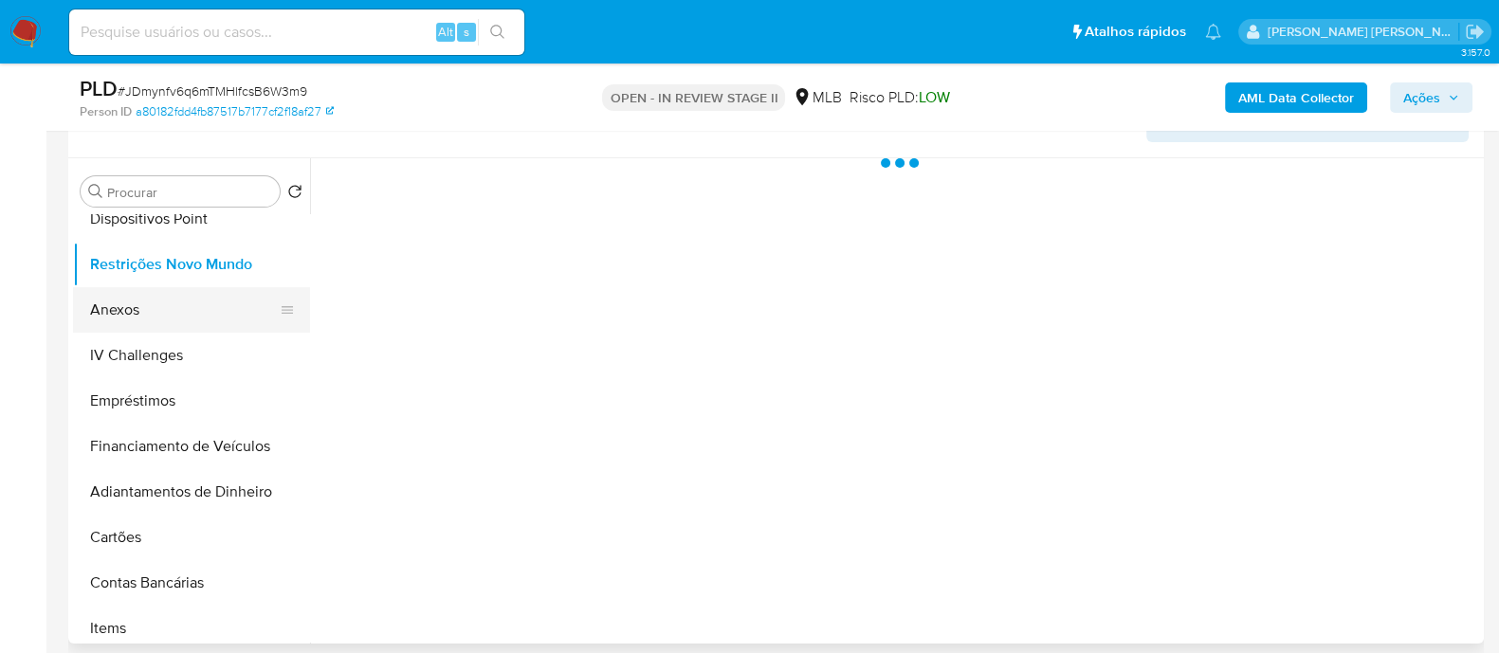
click at [147, 173] on button "Anexos" at bounding box center [184, 309] width 222 height 45
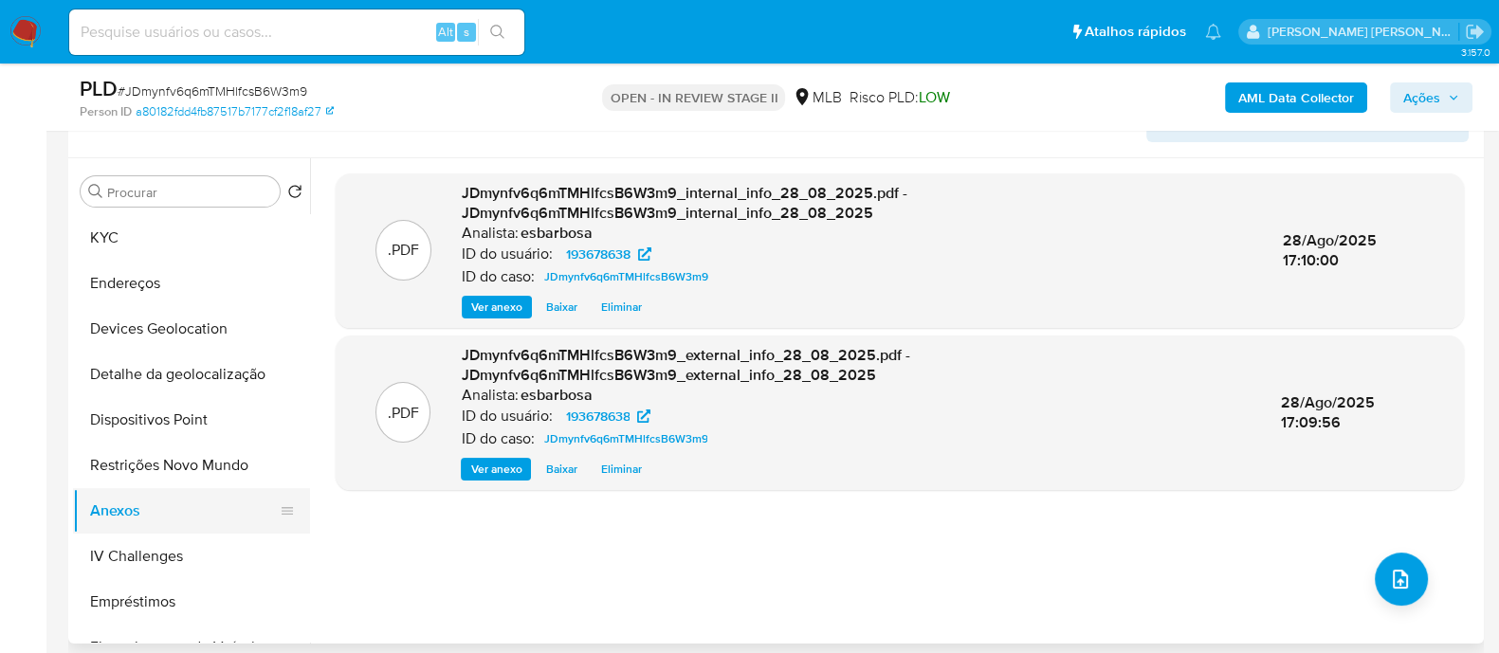
scroll to position [236, 0]
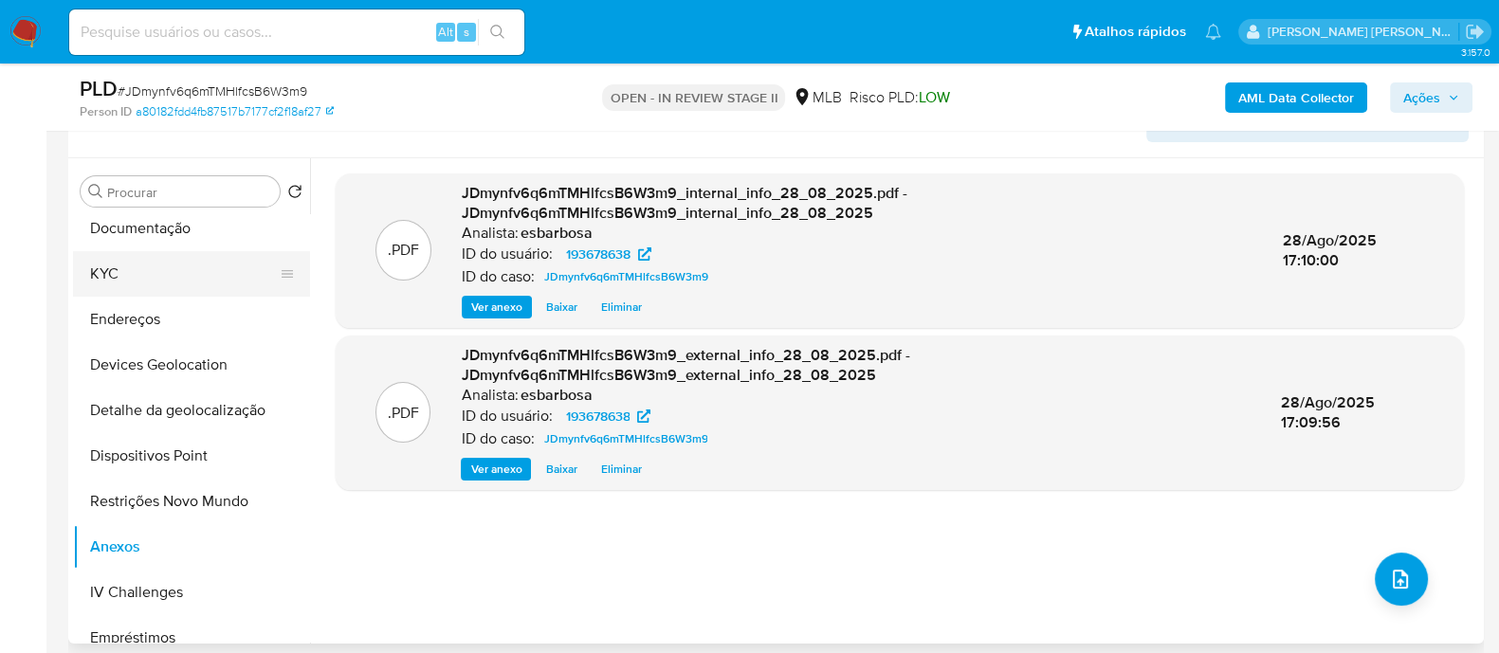
click at [147, 173] on button "KYC" at bounding box center [184, 273] width 222 height 45
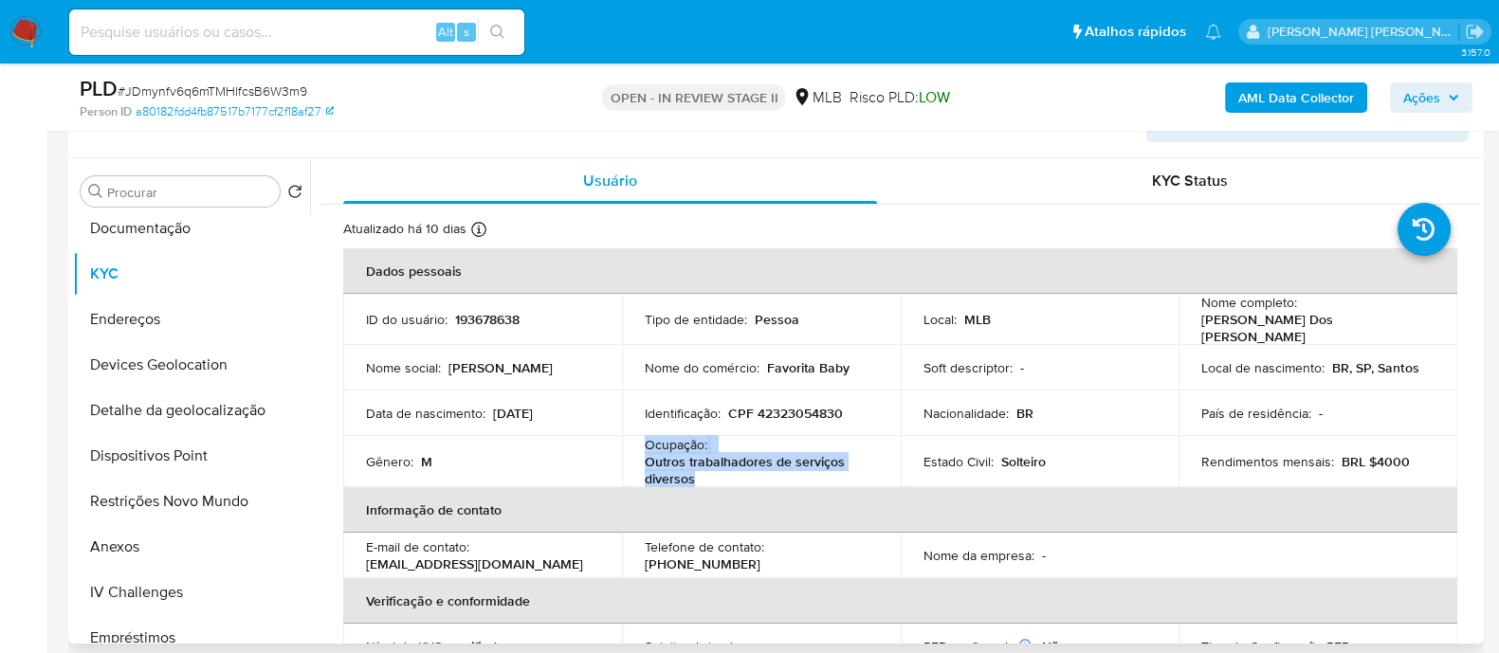
drag, startPoint x: 706, startPoint y: 475, endPoint x: 645, endPoint y: 441, distance: 70.4
click at [645, 173] on div "Ocupação : Outros trabalhadores de serviços diversos" at bounding box center [761, 461] width 233 height 51
copy div "Ocupação : Outros trabalhadores de serviços diversos"
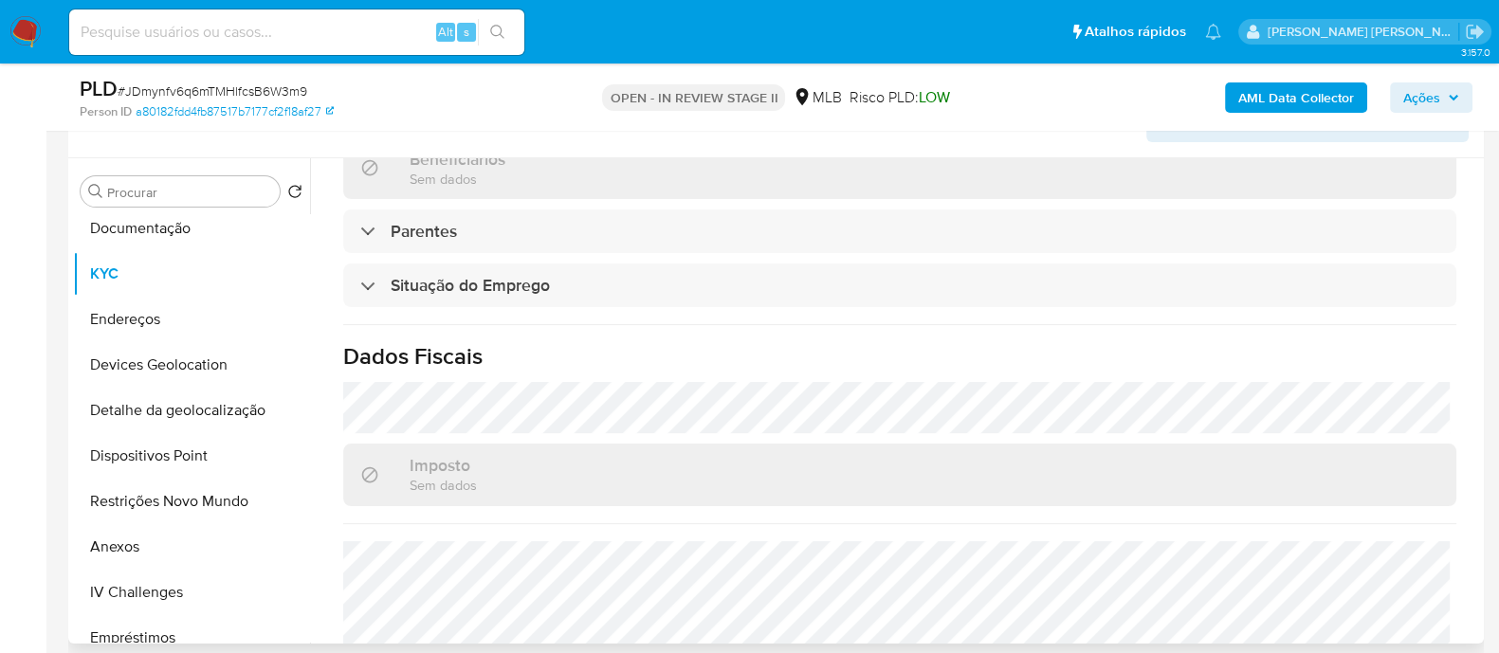
scroll to position [828, 0]
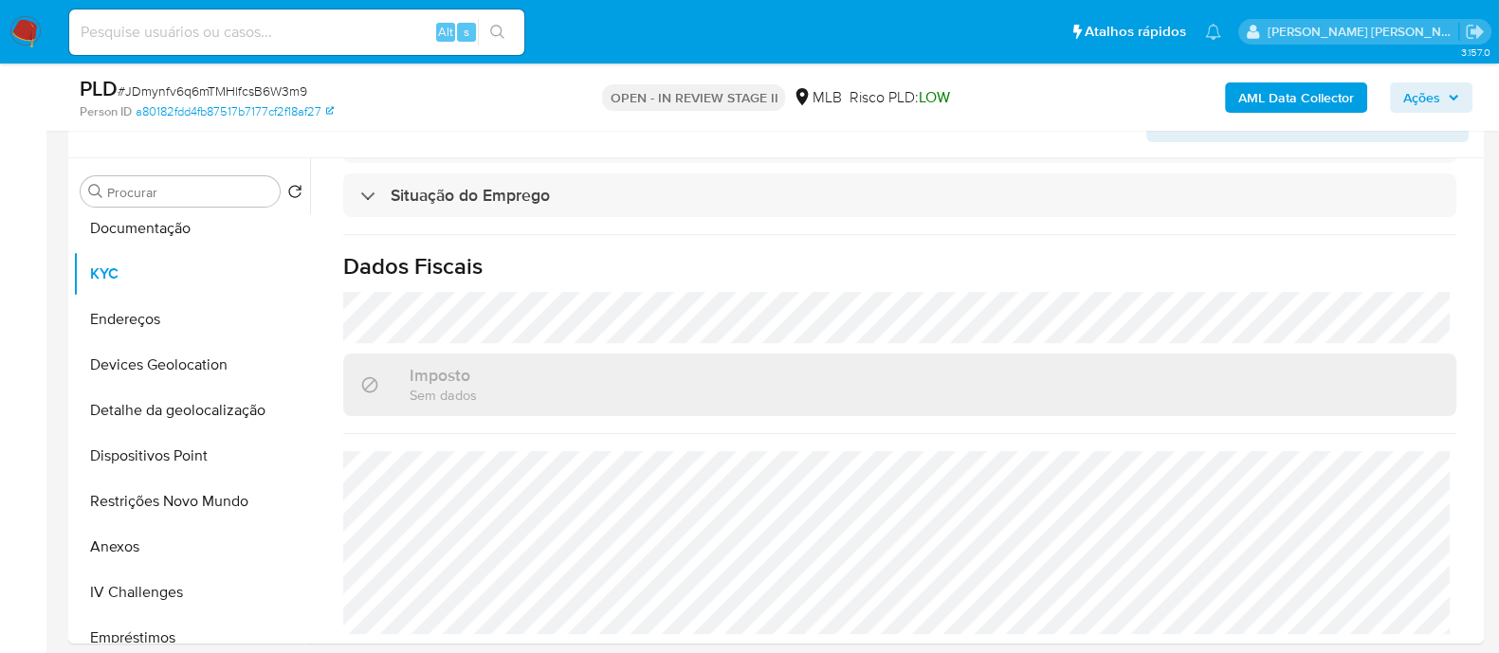
drag, startPoint x: 1434, startPoint y: 105, endPoint x: 1269, endPoint y: 109, distance: 165.0
click at [1435, 105] on span "Ações" at bounding box center [1421, 97] width 37 height 30
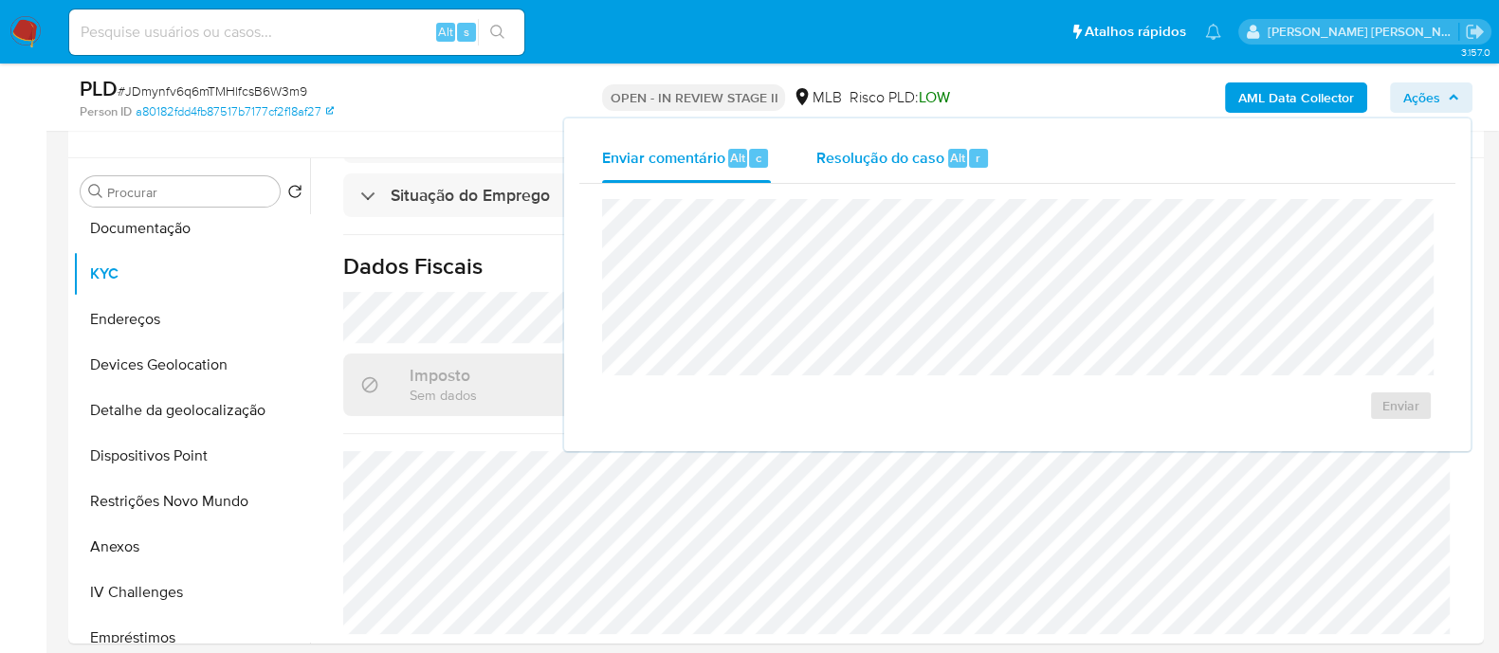
click at [831, 158] on span "Resolução do caso" at bounding box center [880, 157] width 128 height 22
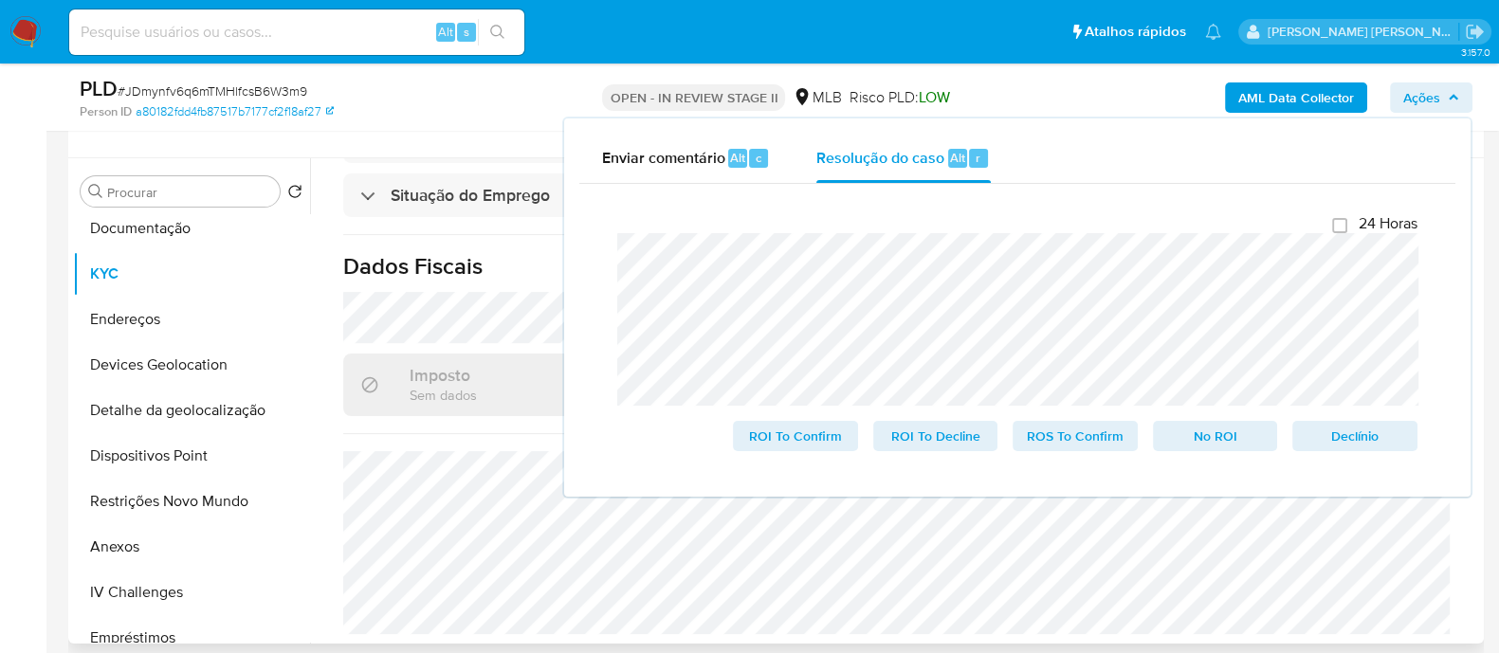
click at [310, 173] on div "Usuário KYC Status Atualizado há 10 dias Criado: 02/06/2020 19:14:48 Atualizado…" at bounding box center [894, 400] width 1169 height 485
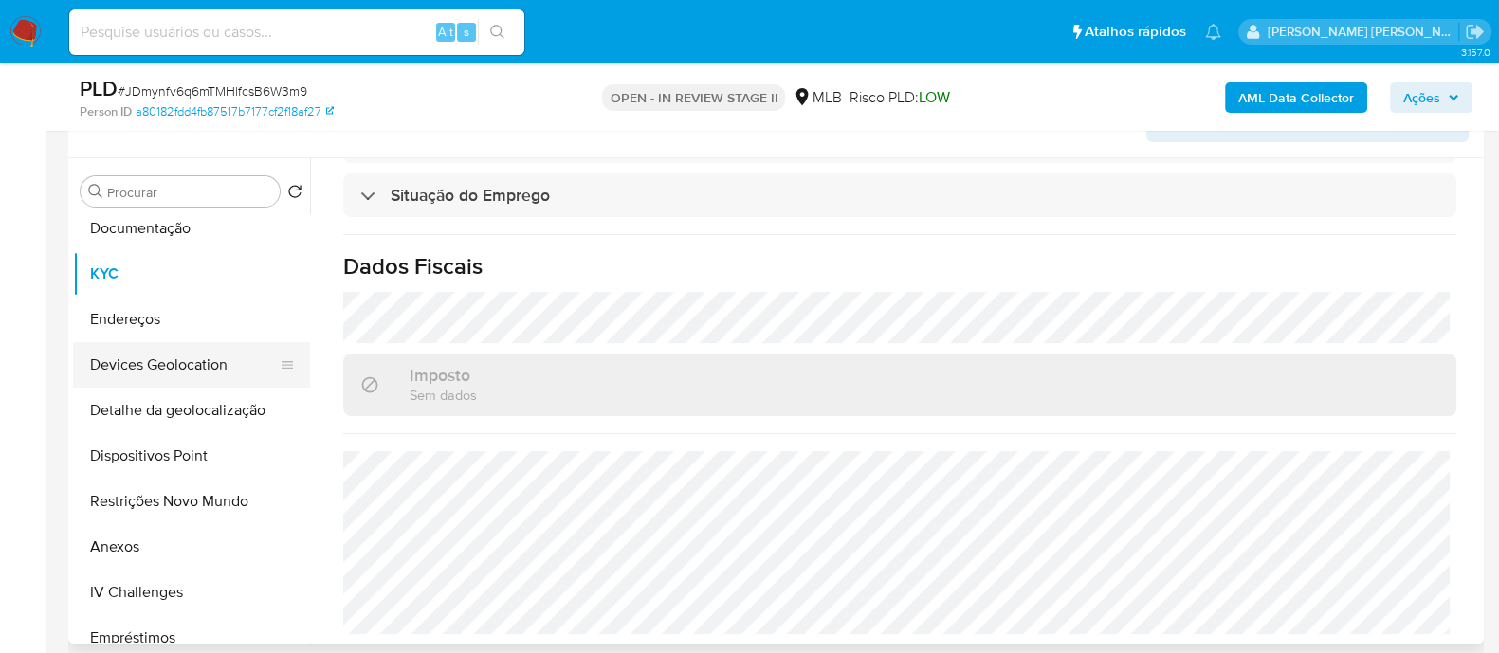
click at [195, 173] on button "Devices Geolocation" at bounding box center [184, 364] width 222 height 45
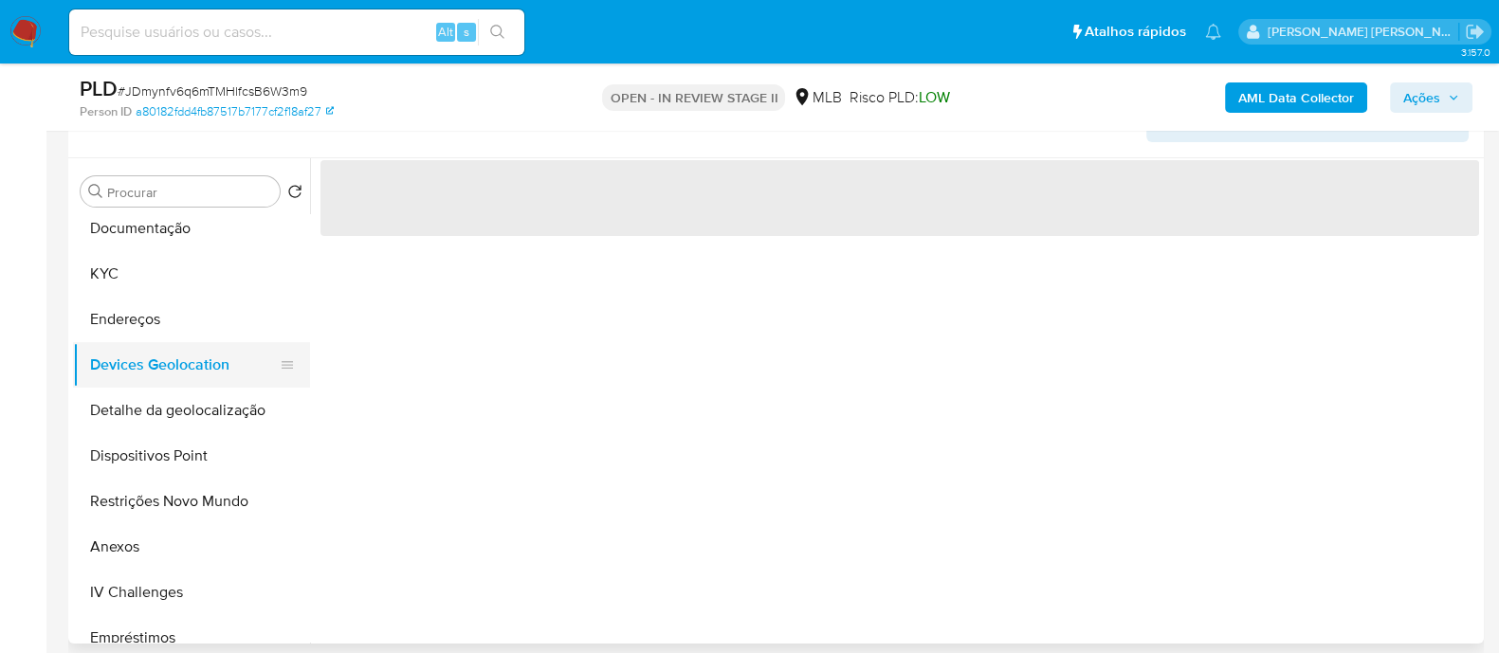
scroll to position [0, 0]
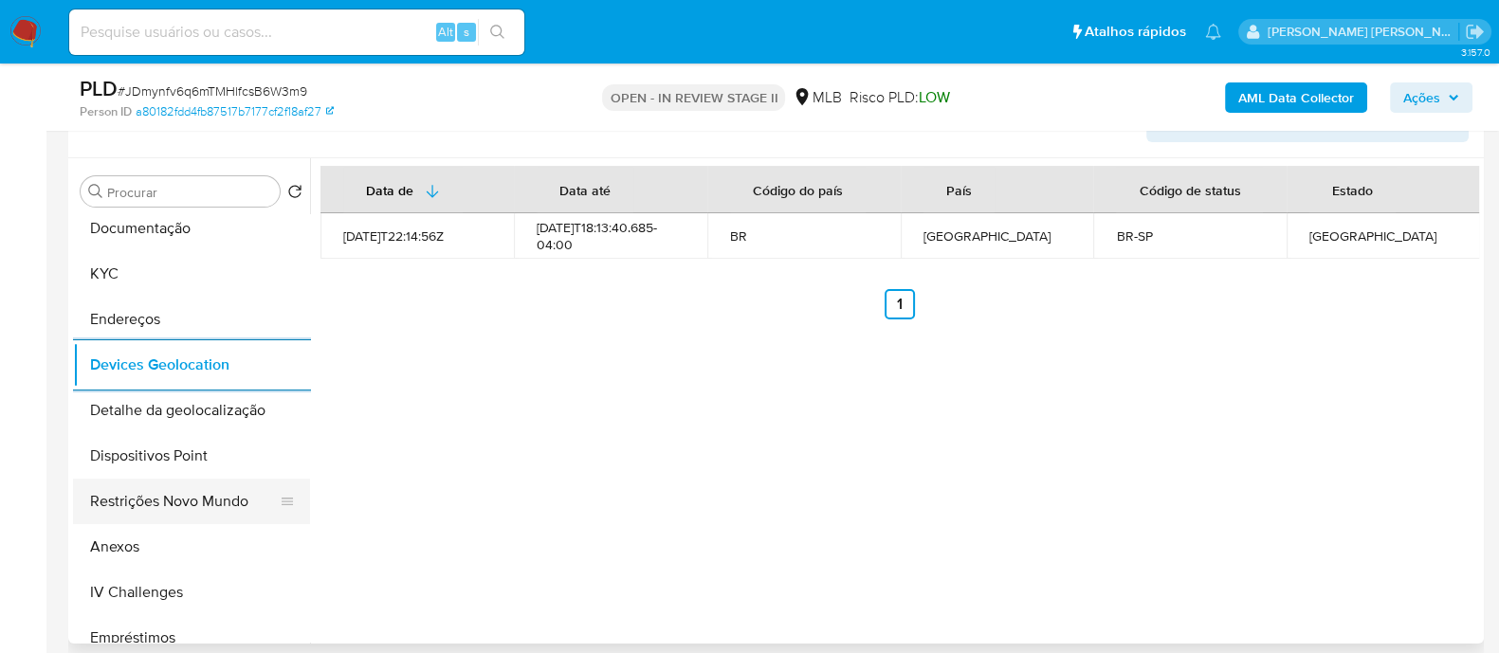
click at [201, 173] on button "Restrições Novo Mundo" at bounding box center [184, 501] width 222 height 45
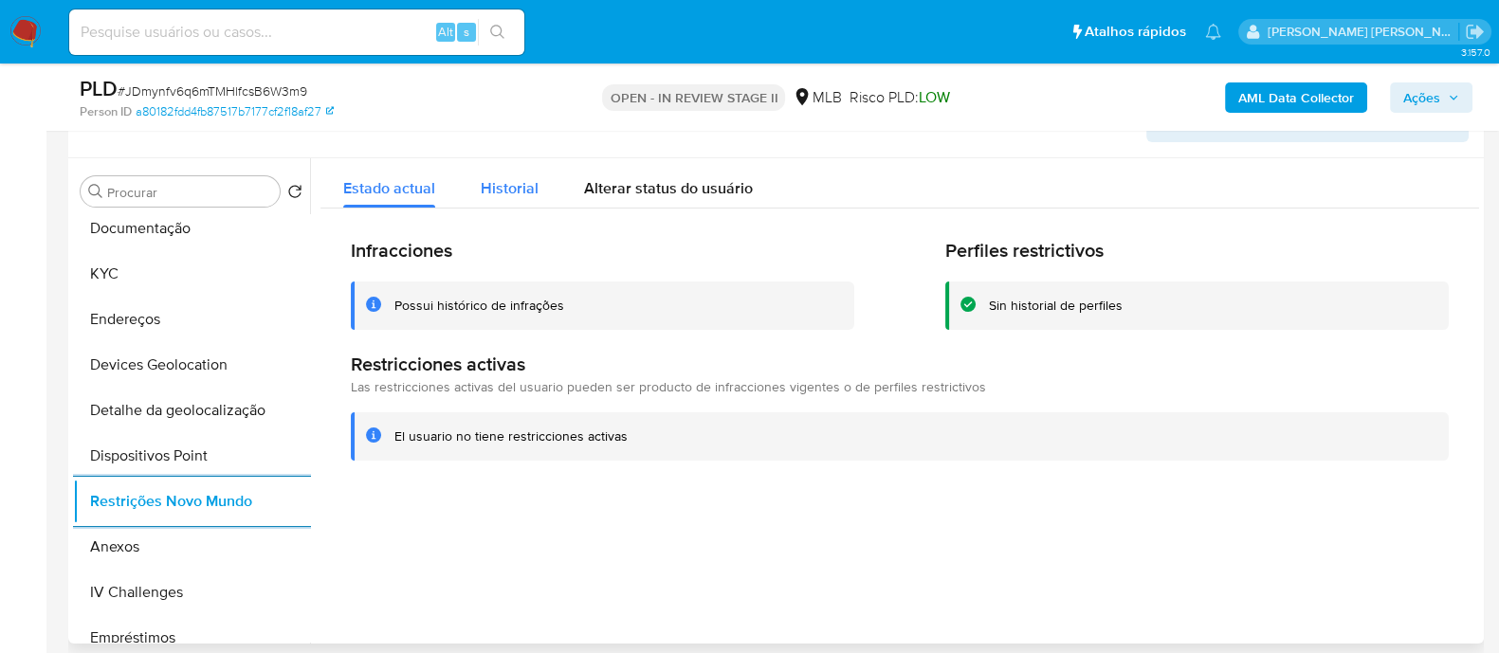
click at [534, 173] on span "Historial" at bounding box center [510, 188] width 58 height 22
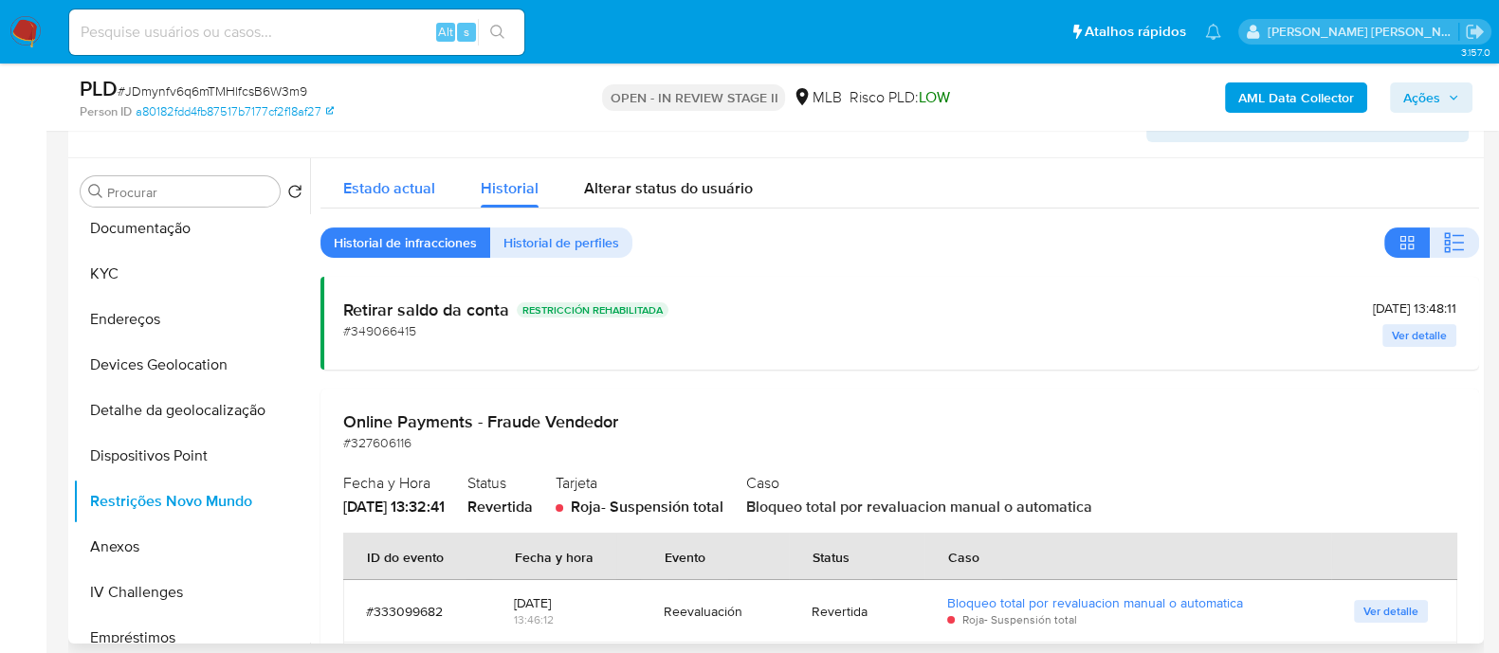
click at [397, 173] on span "Estado actual" at bounding box center [389, 188] width 92 height 22
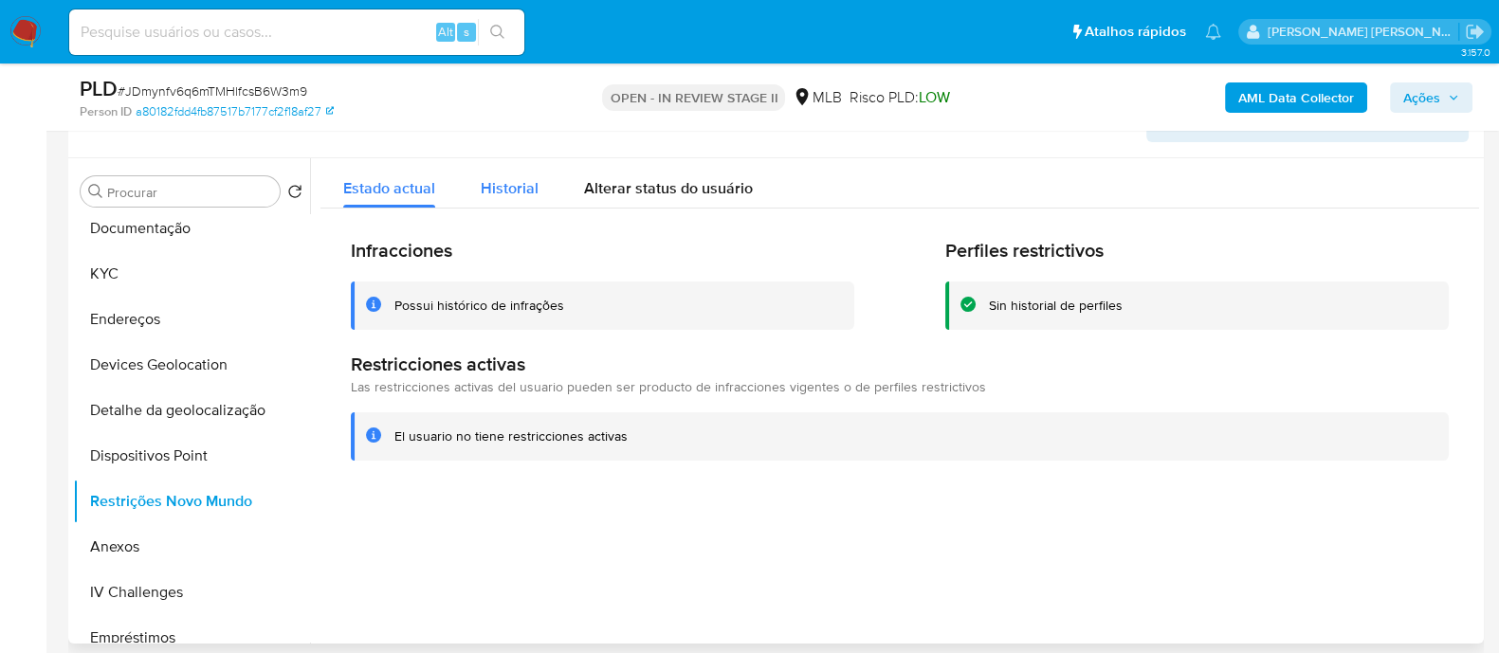
click at [507, 173] on div "Historial" at bounding box center [510, 183] width 58 height 50
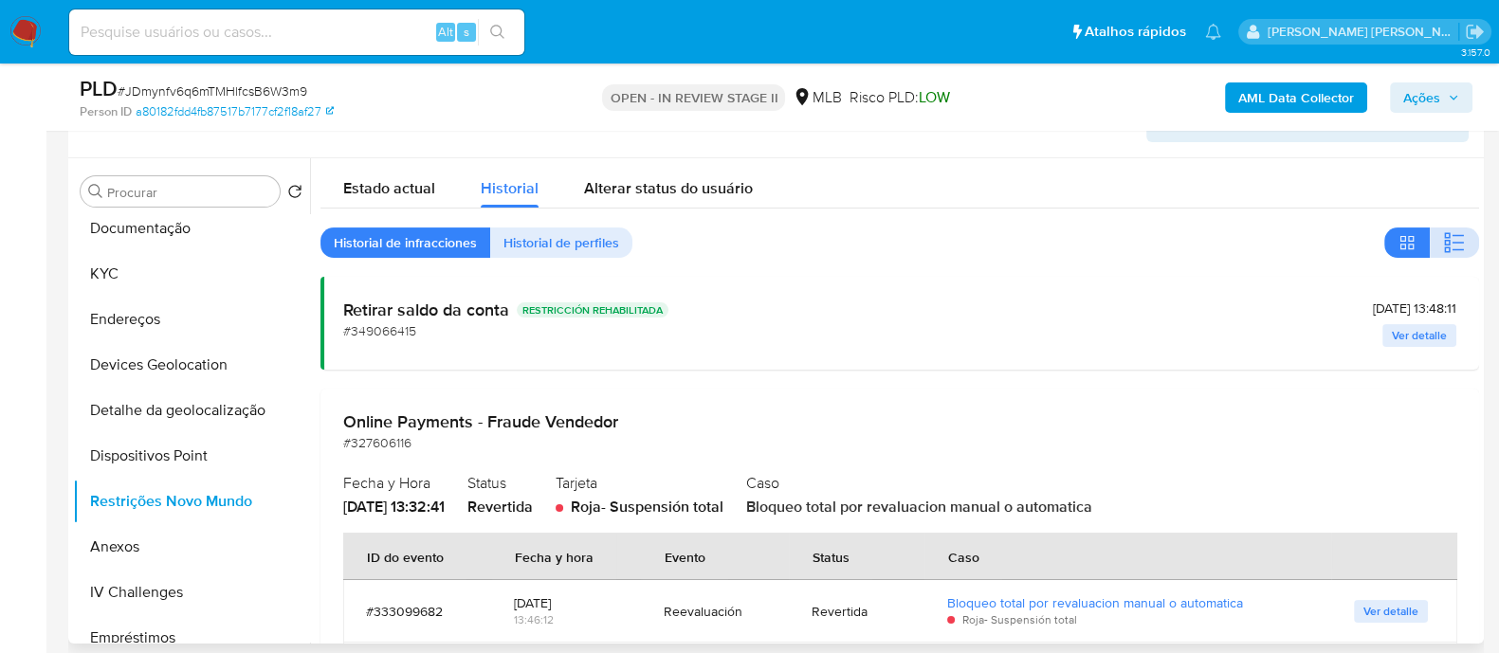
click at [1445, 173] on icon "button" at bounding box center [1454, 242] width 23 height 23
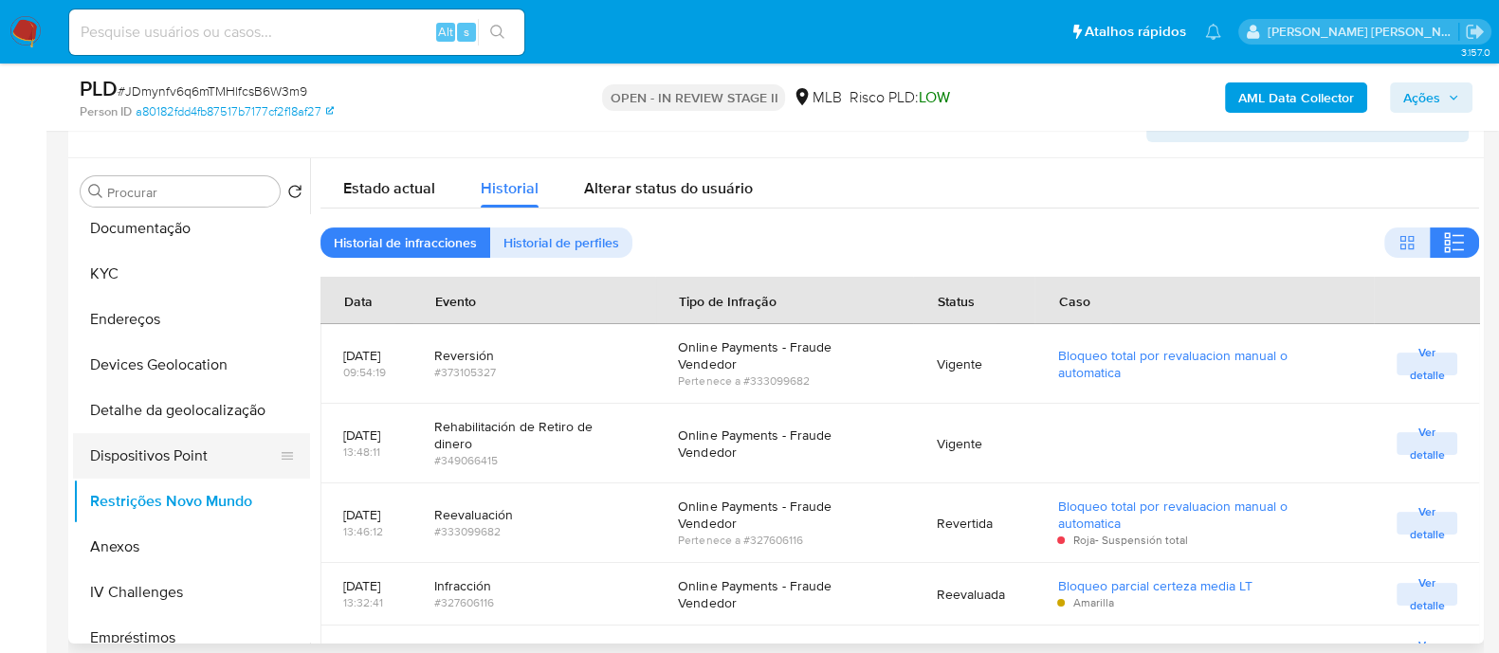
click at [189, 173] on button "Dispositivos Point" at bounding box center [184, 455] width 222 height 45
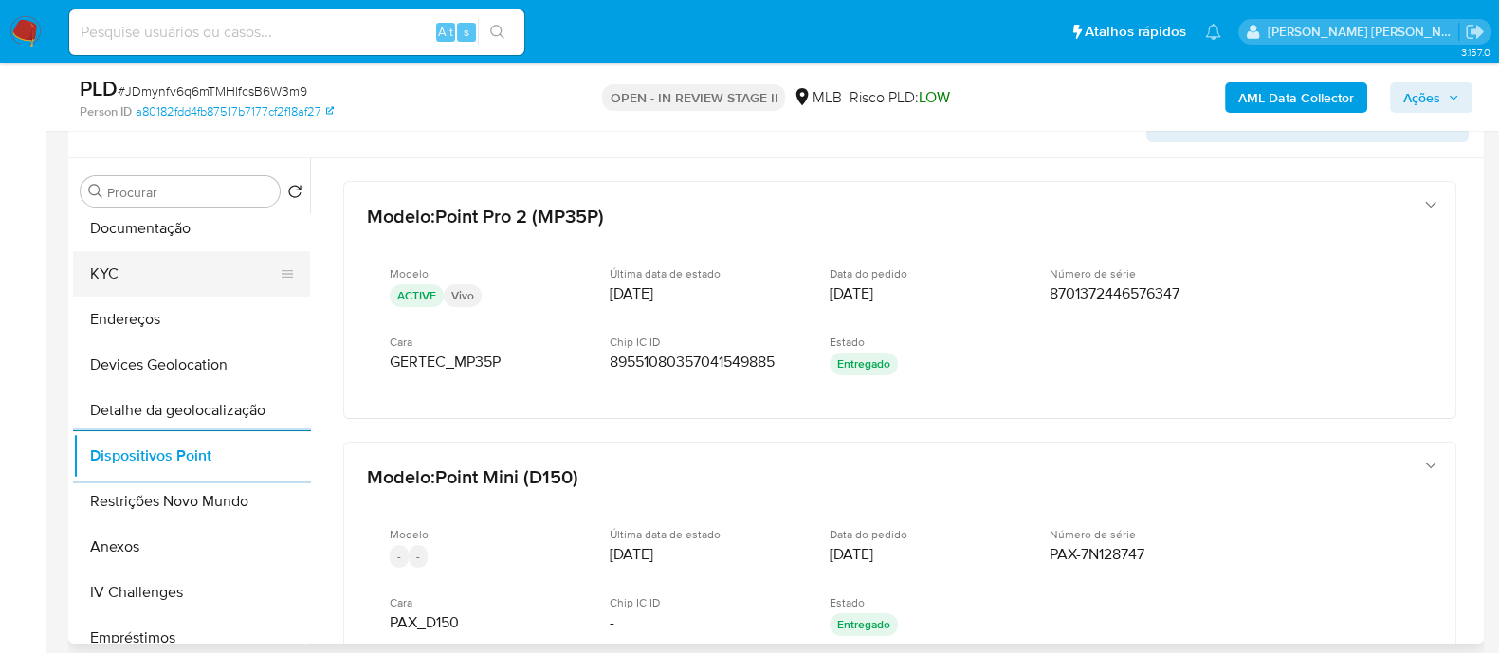
click at [115, 173] on button "KYC" at bounding box center [184, 273] width 222 height 45
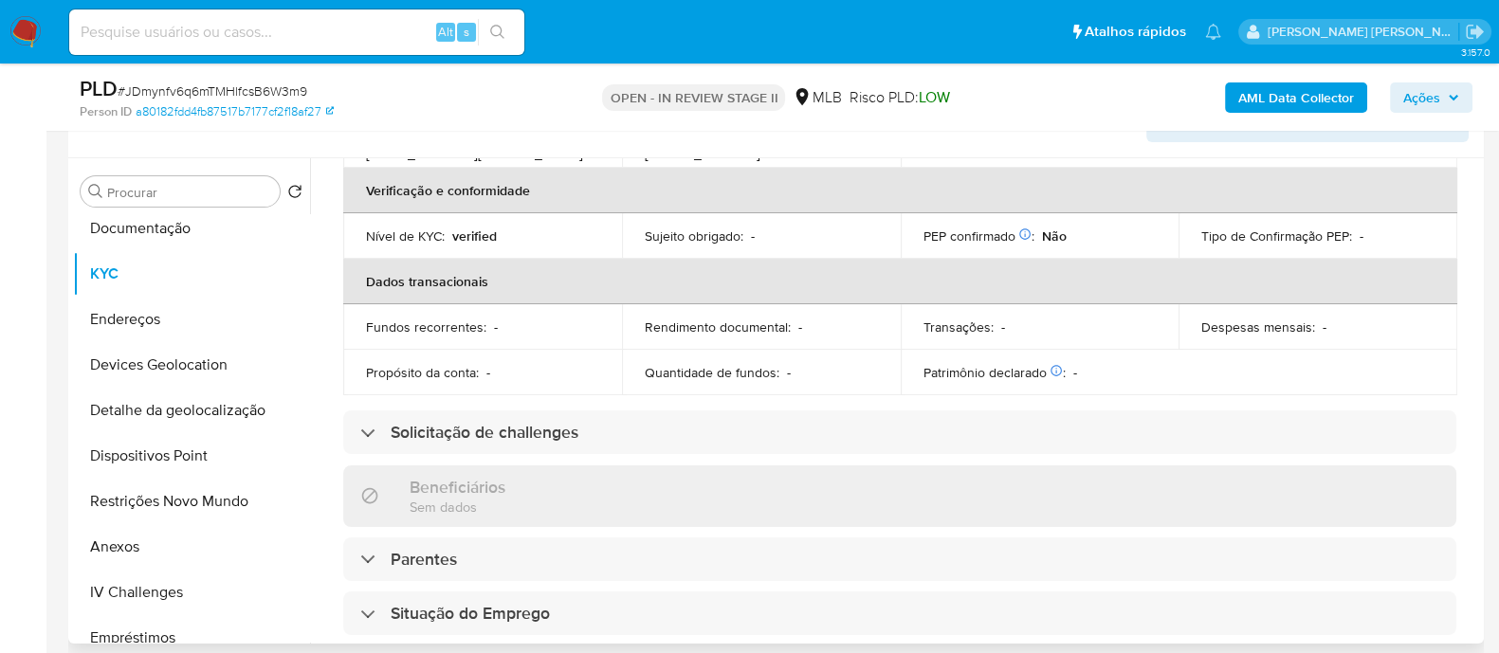
scroll to position [118, 0]
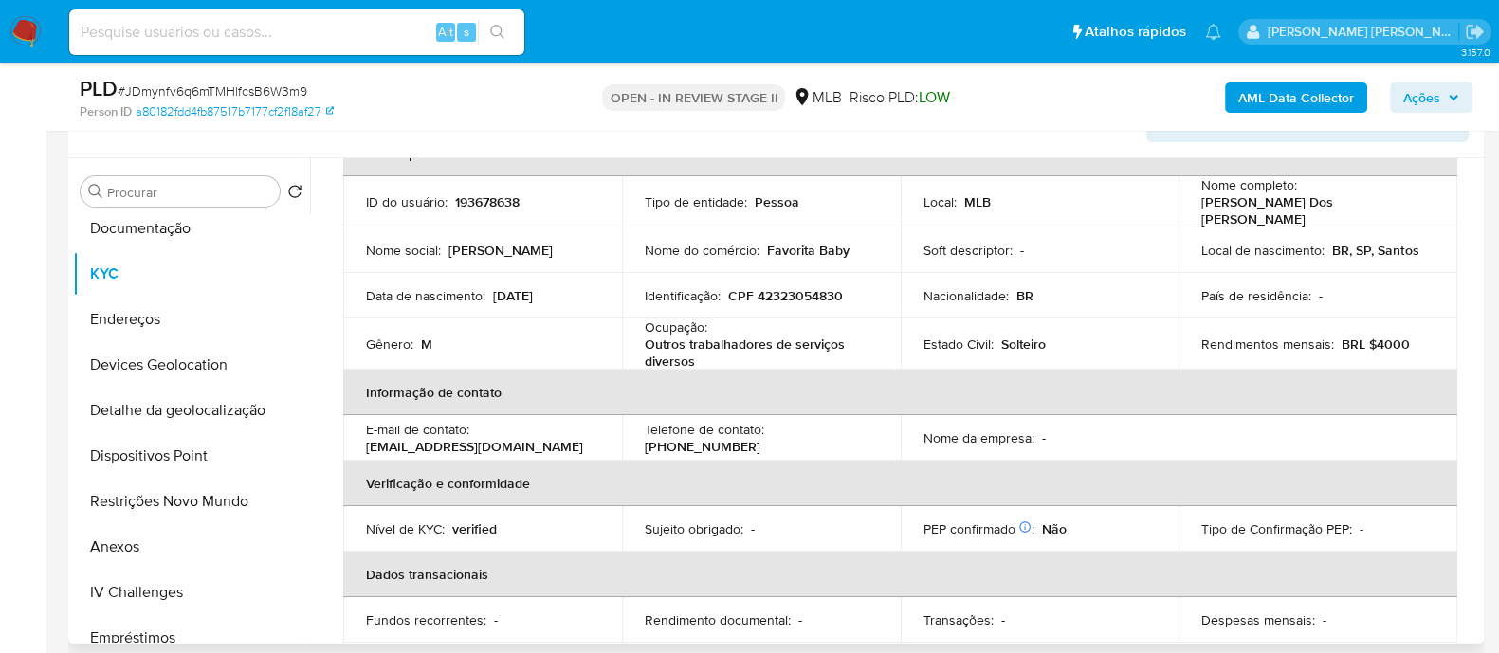
click at [798, 173] on p "CPF 42323054830" at bounding box center [785, 295] width 115 height 17
copy p "42323054830"
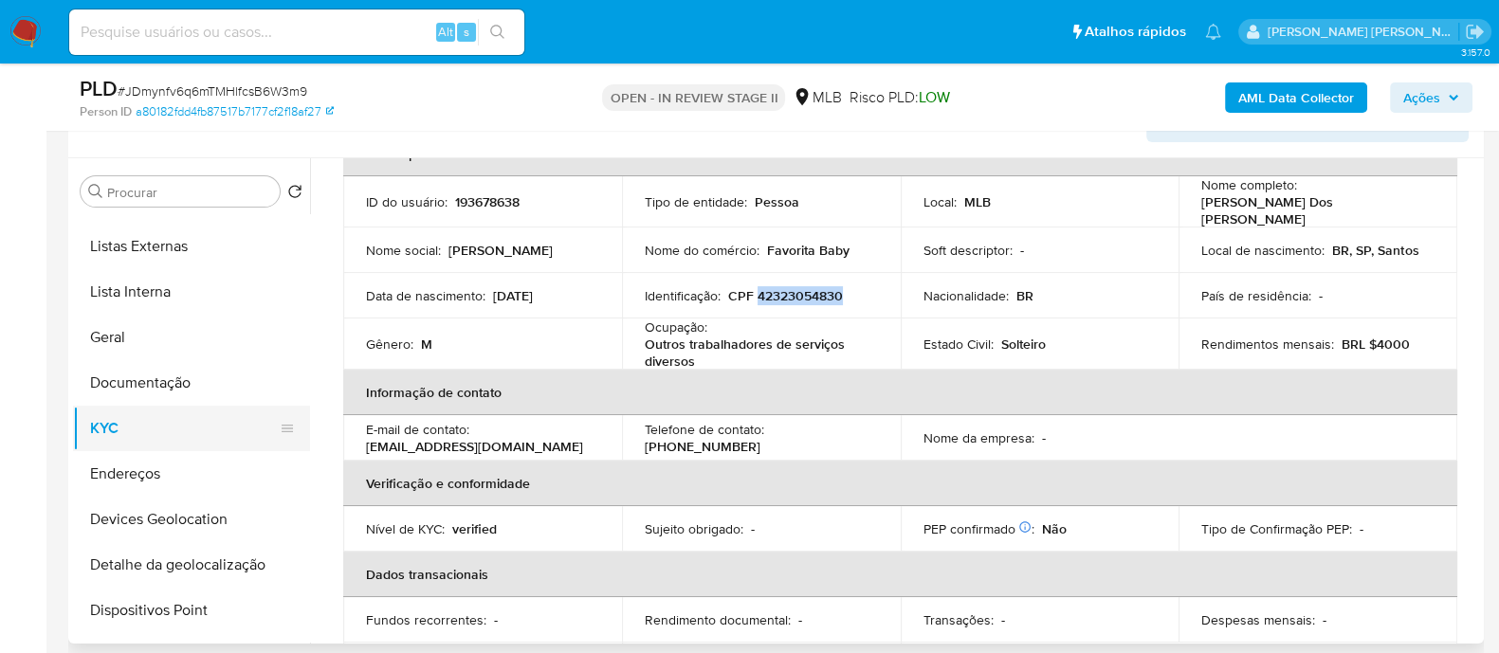
scroll to position [0, 0]
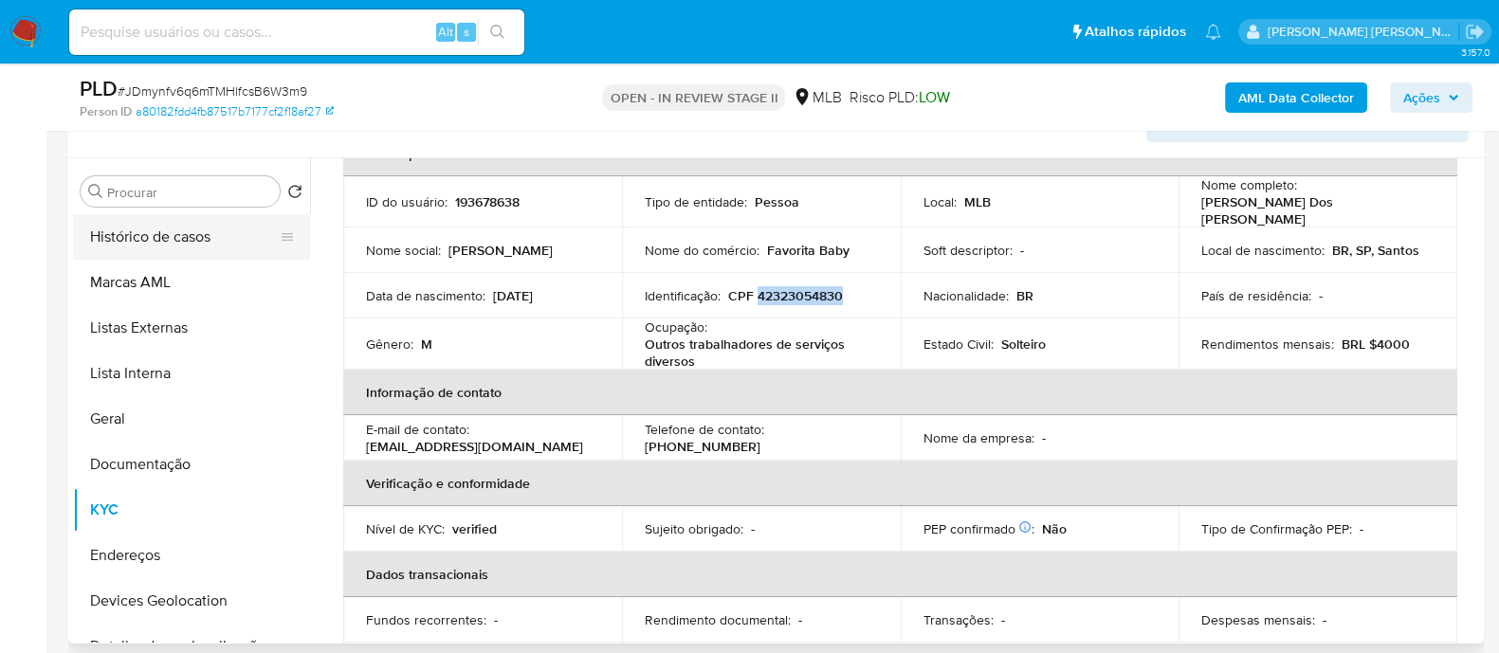
click at [187, 173] on button "Histórico de casos" at bounding box center [184, 236] width 222 height 45
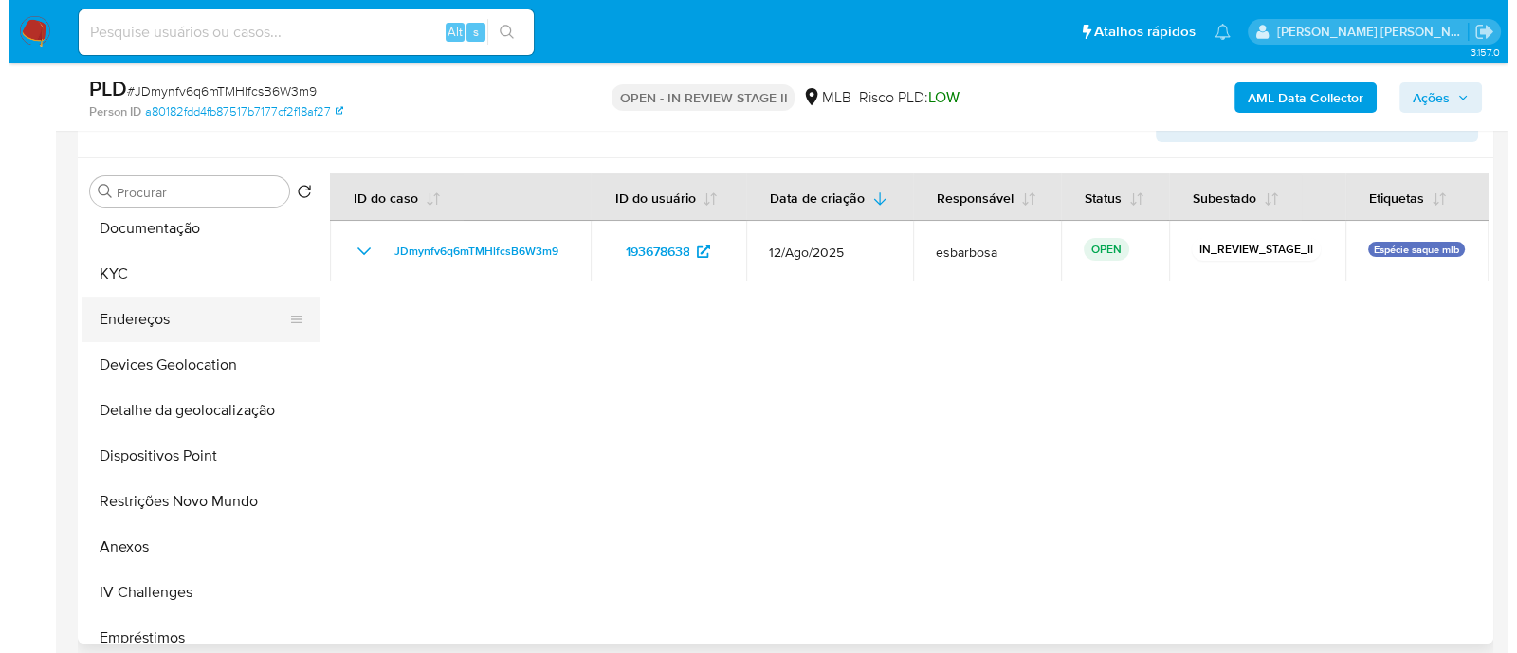
scroll to position [236, 0]
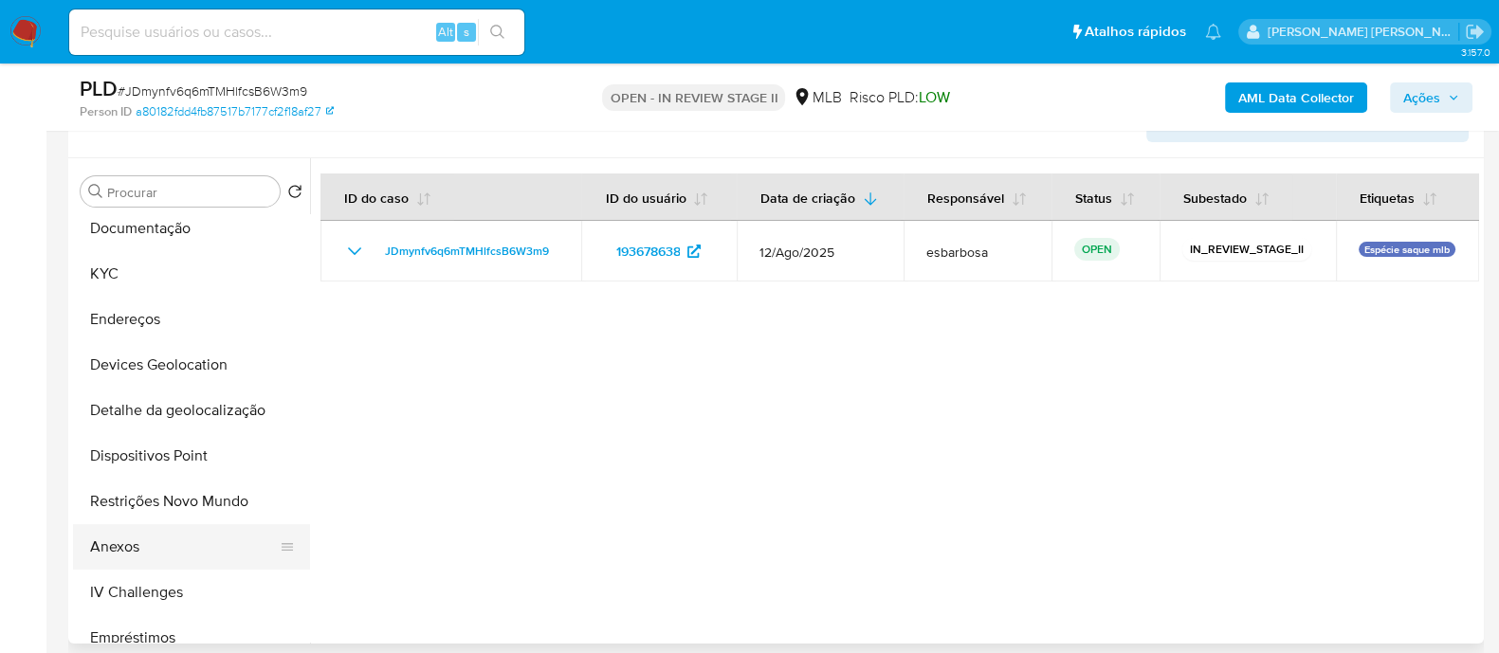
click at [137, 173] on button "Anexos" at bounding box center [184, 546] width 222 height 45
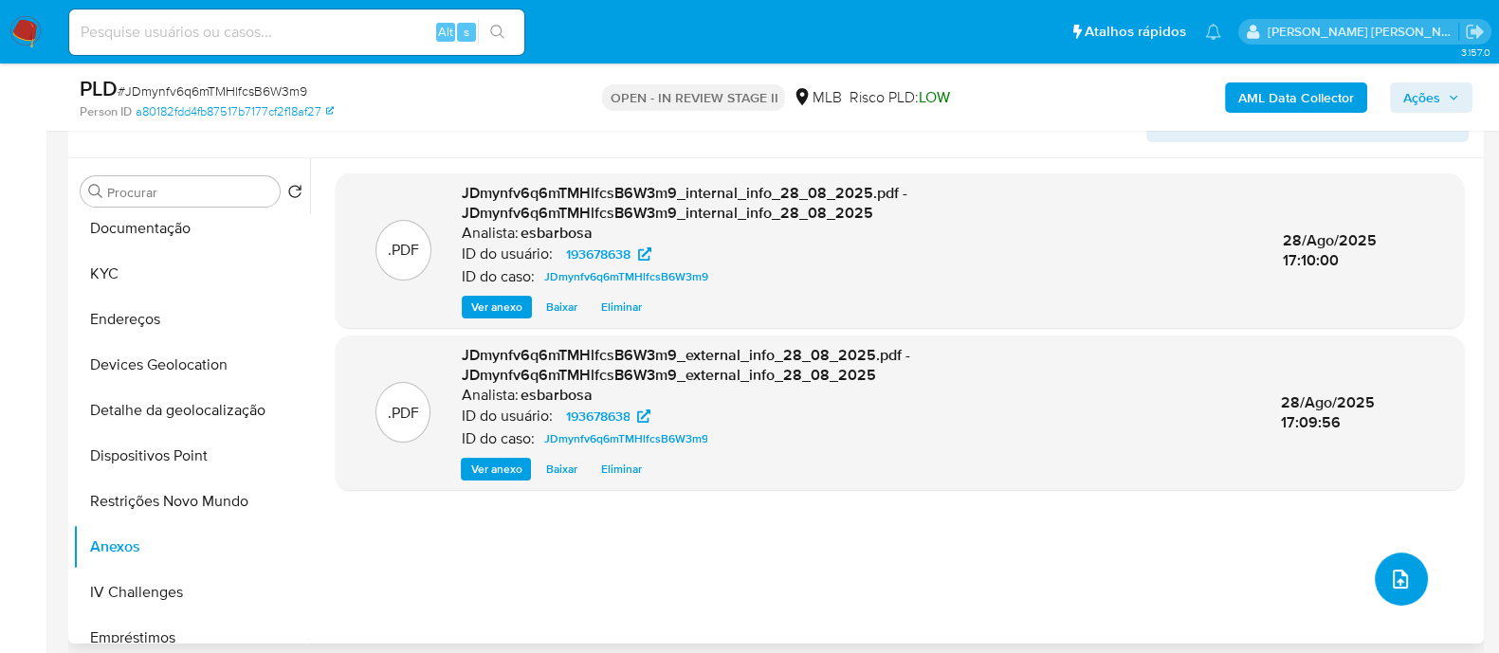
click at [1378, 173] on button "upload-file" at bounding box center [1400, 579] width 53 height 53
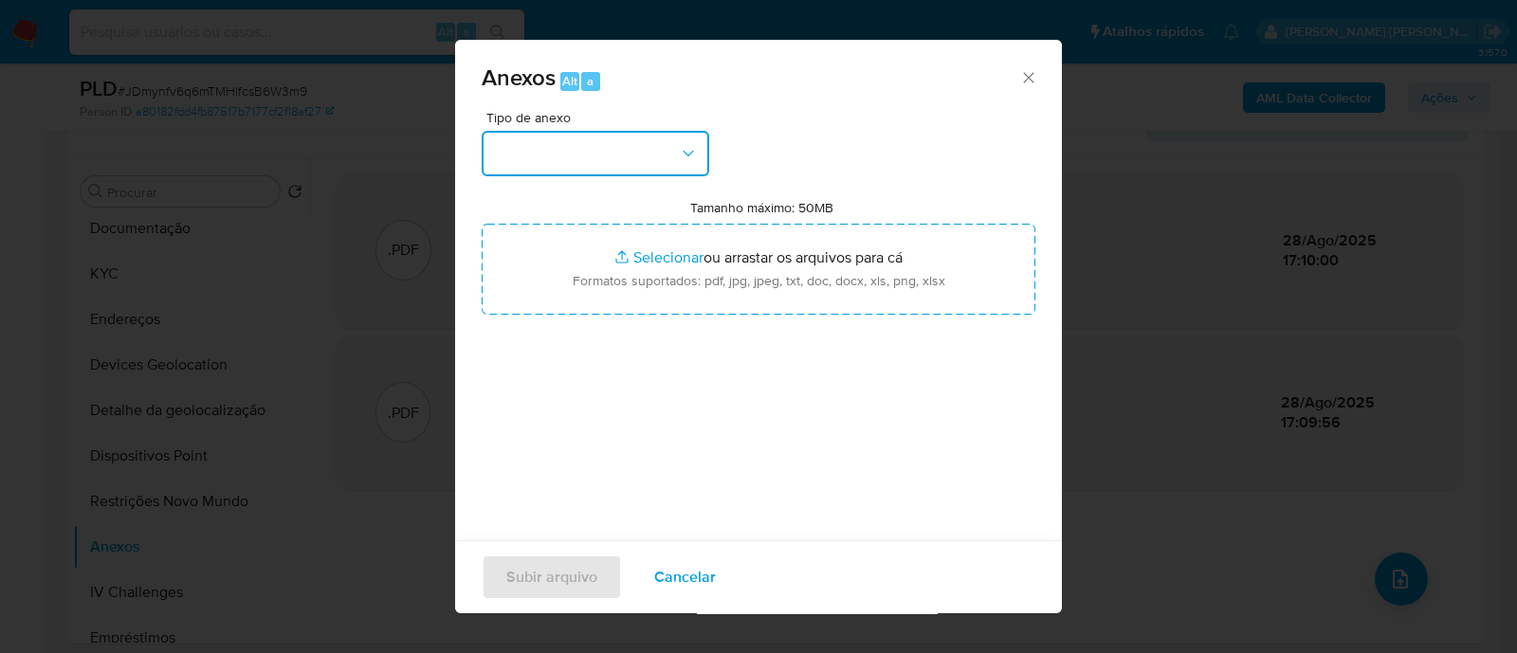
click at [633, 165] on button "button" at bounding box center [594, 153] width 227 height 45
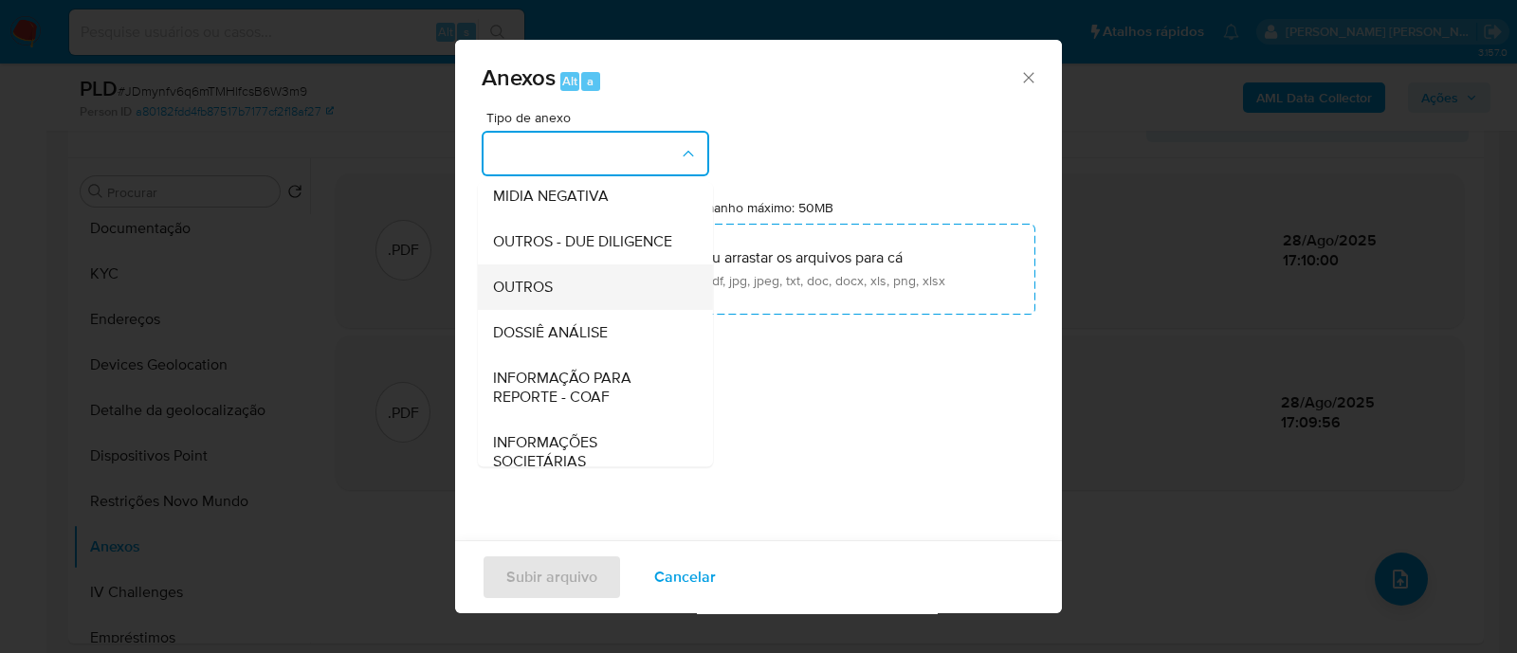
click at [540, 173] on span "OUTROS" at bounding box center [523, 287] width 60 height 19
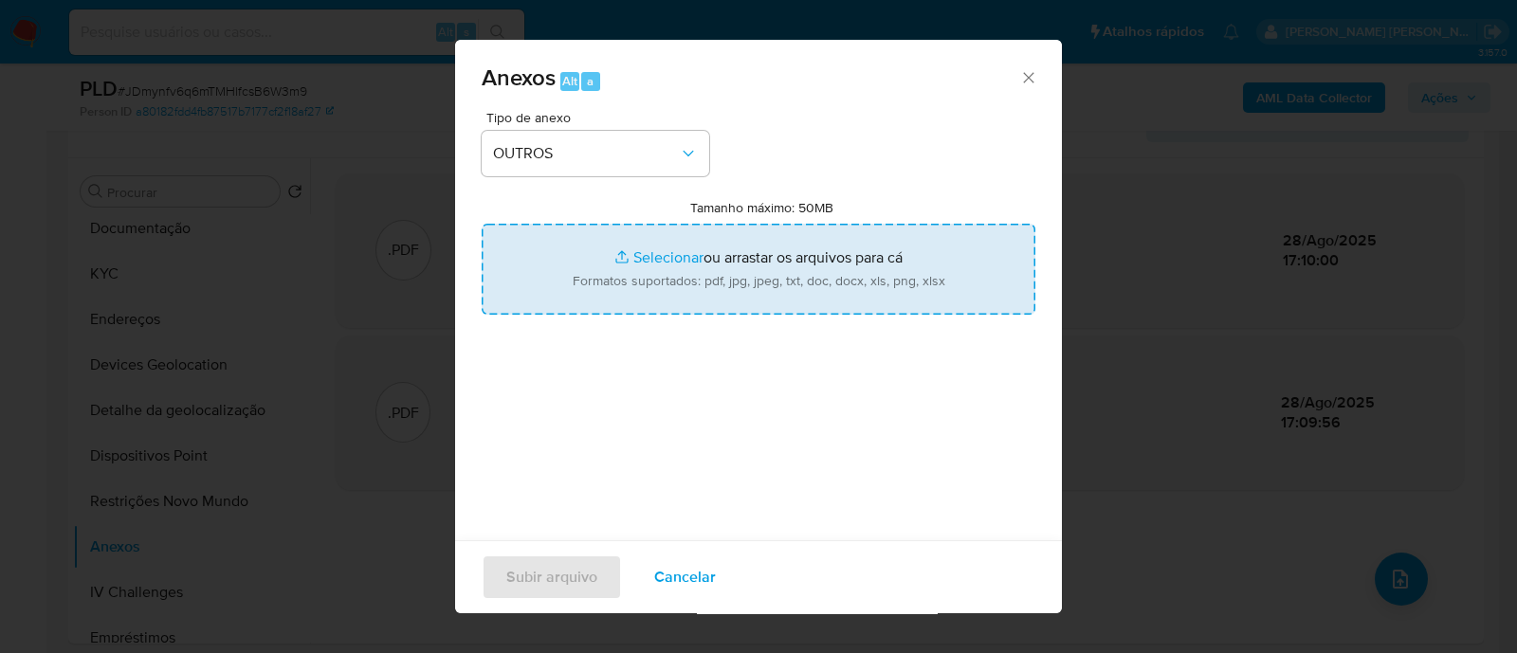
click at [638, 173] on input "Tamanho máximo: 50MB Selecionar arquivos" at bounding box center [758, 269] width 554 height 91
type input "C:\fakepath\Mulan 193678638_2025_08_27_16_08_02.xlsx"
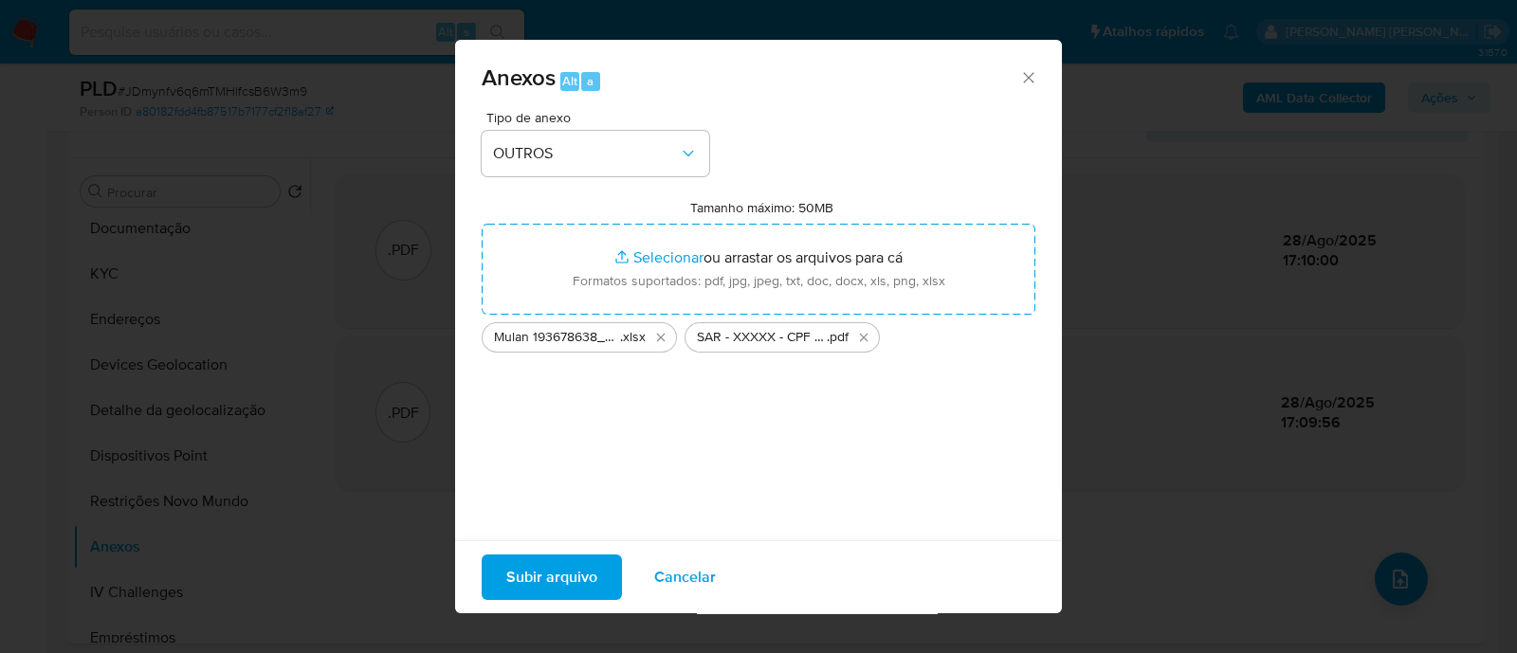
click at [555, 173] on span "Subir arquivo" at bounding box center [551, 577] width 91 height 42
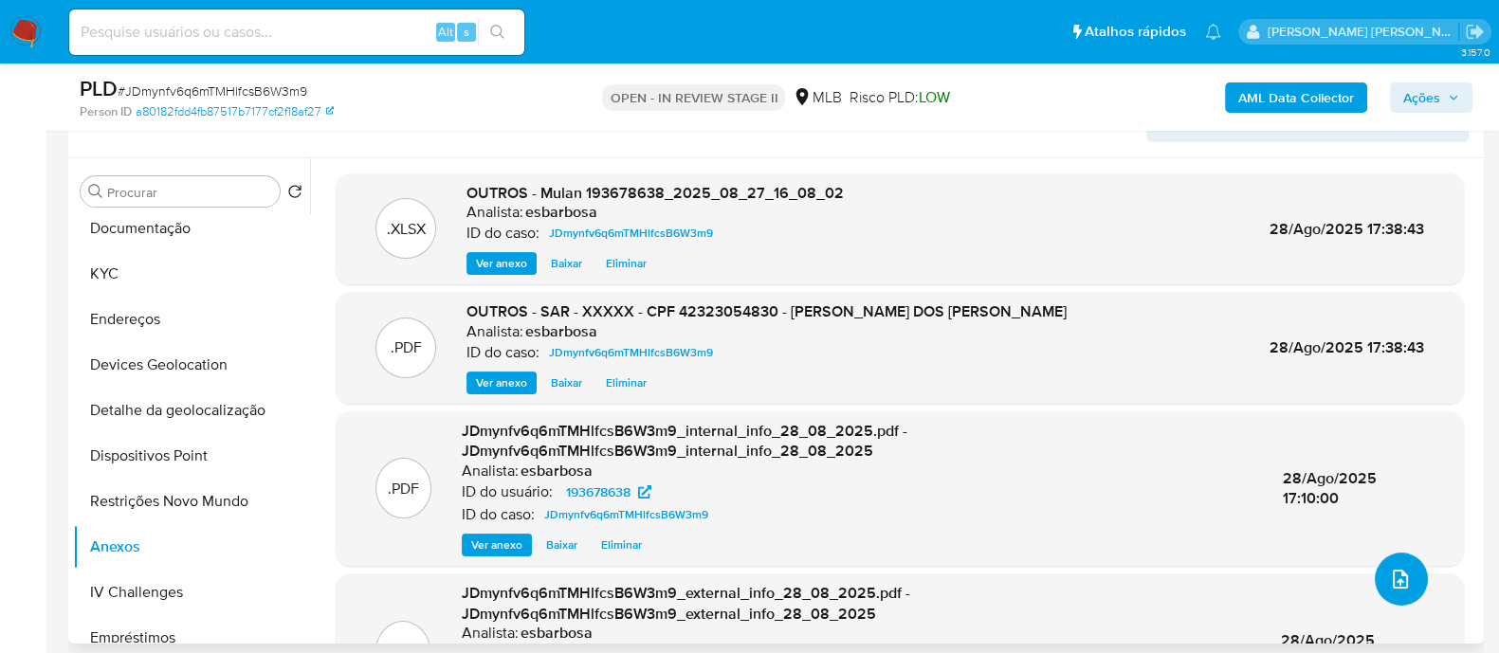
scroll to position [118, 0]
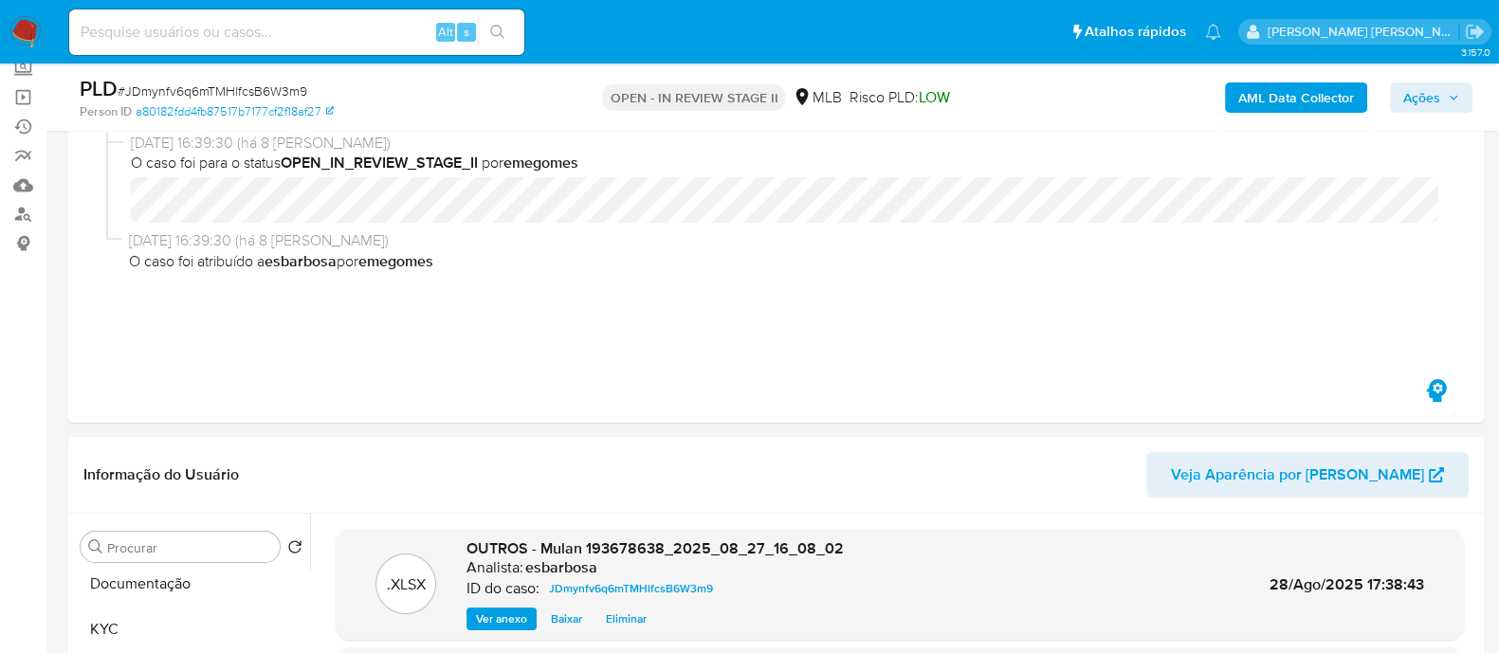
click at [1413, 97] on span "Ações" at bounding box center [1421, 97] width 37 height 30
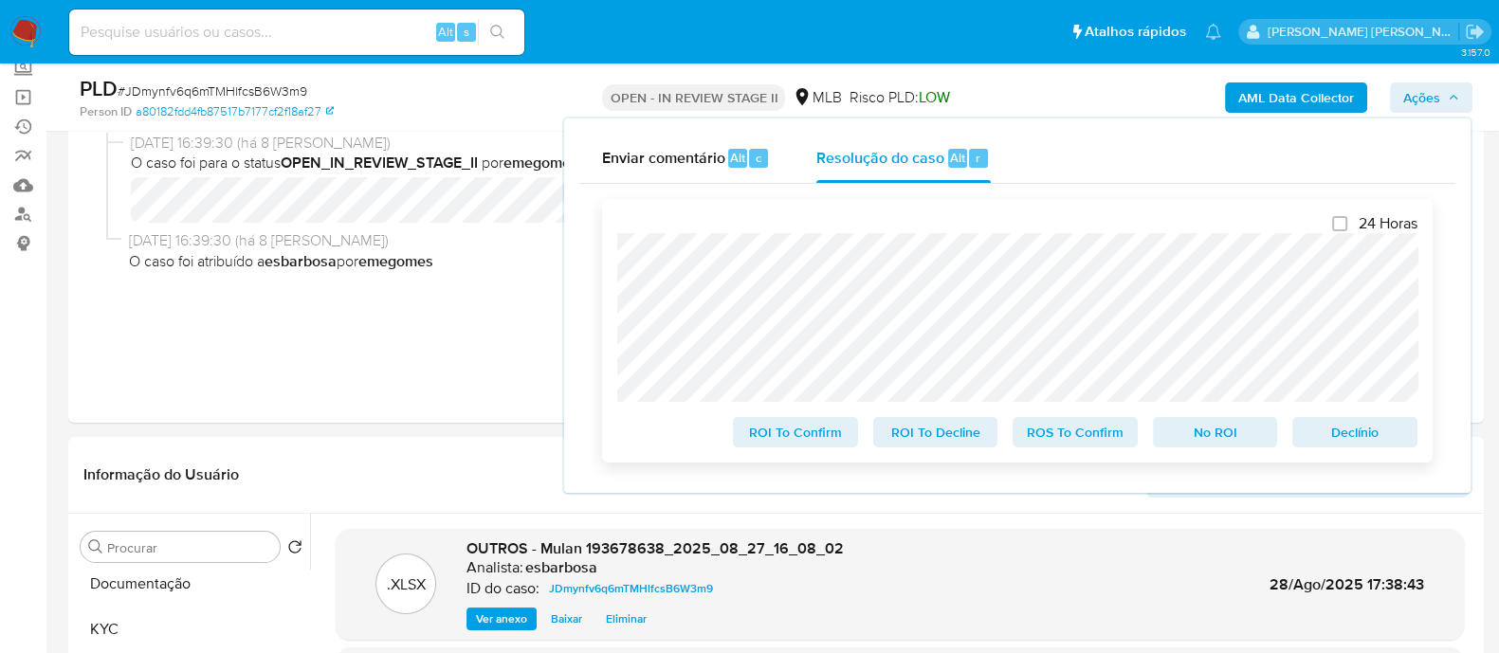
click at [1076, 173] on span "ROS To Confirm" at bounding box center [1075, 432] width 99 height 27
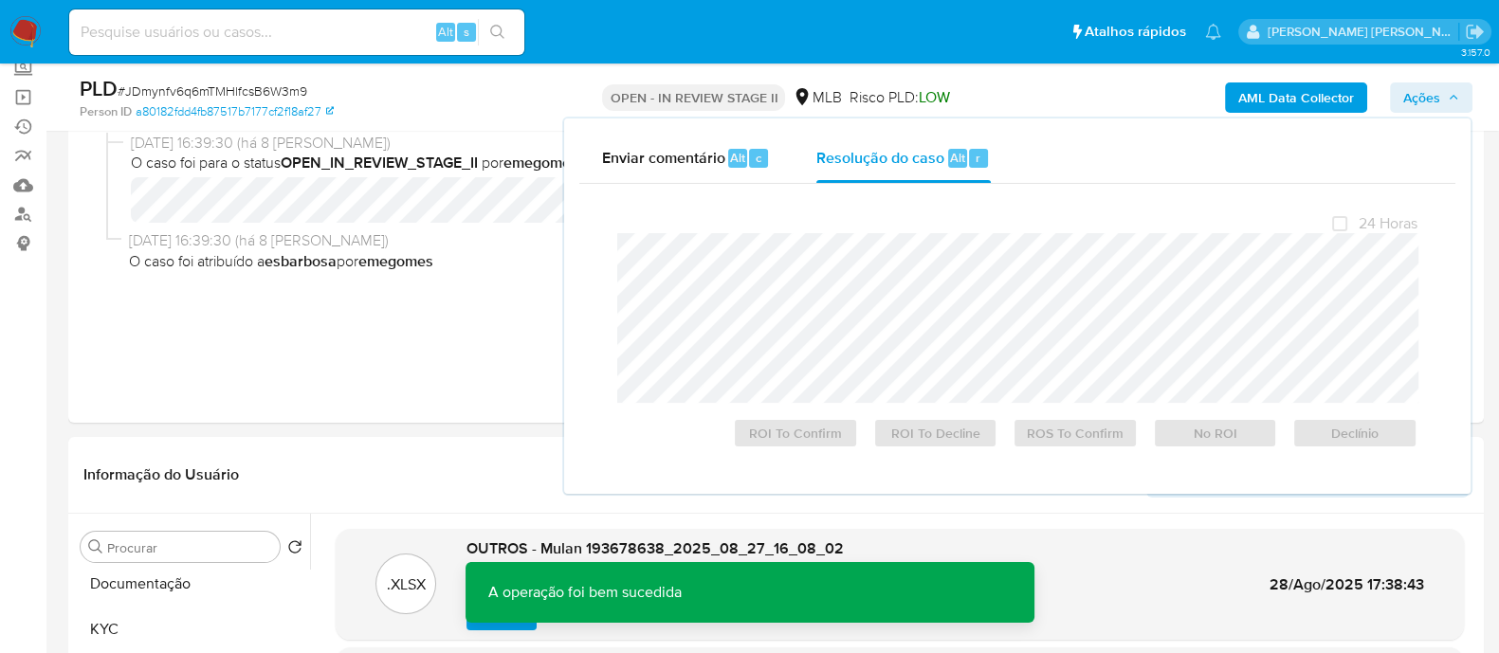
click at [275, 91] on span "# JDmynfv6q6mTMHlfcsB6W3m9" at bounding box center [213, 91] width 190 height 19
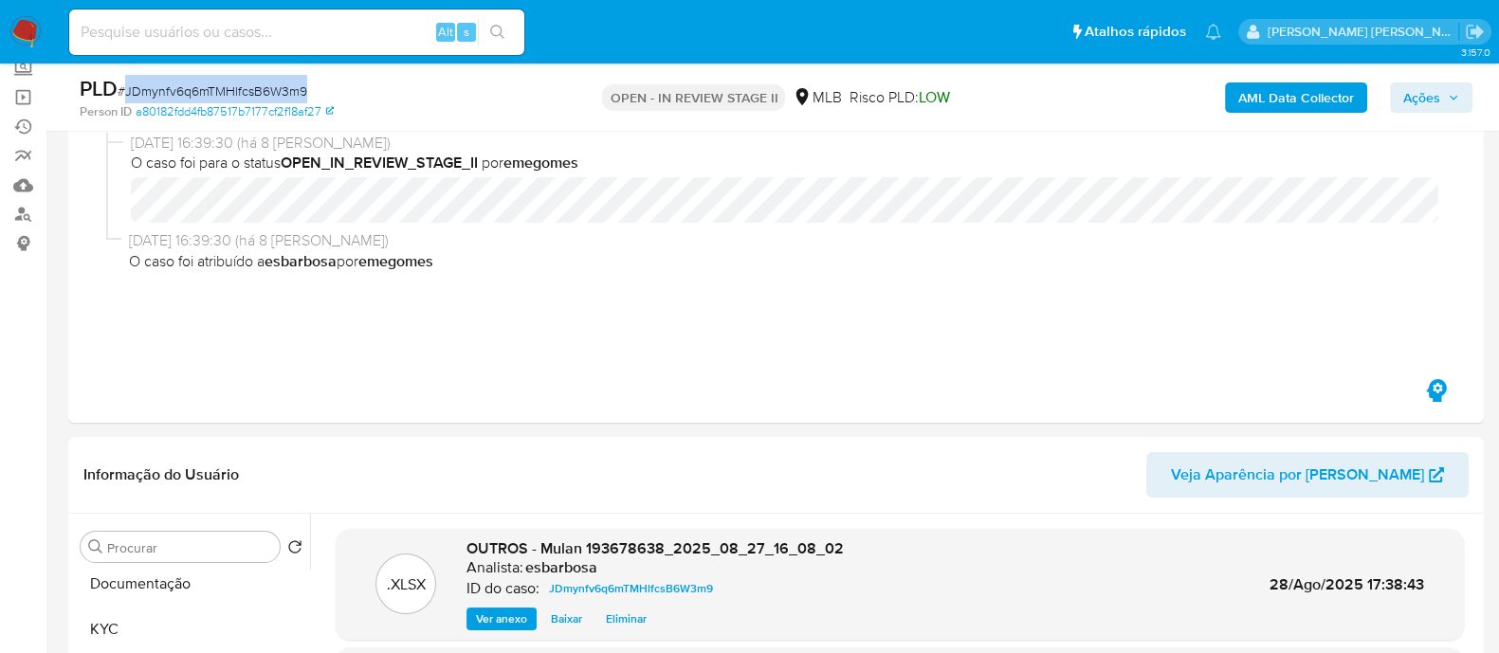
click at [275, 91] on span "# JDmynfv6q6mTMHlfcsB6W3m9" at bounding box center [213, 91] width 190 height 19
copy span "JDmynfv6q6mTMHlfcsB6W3m9"
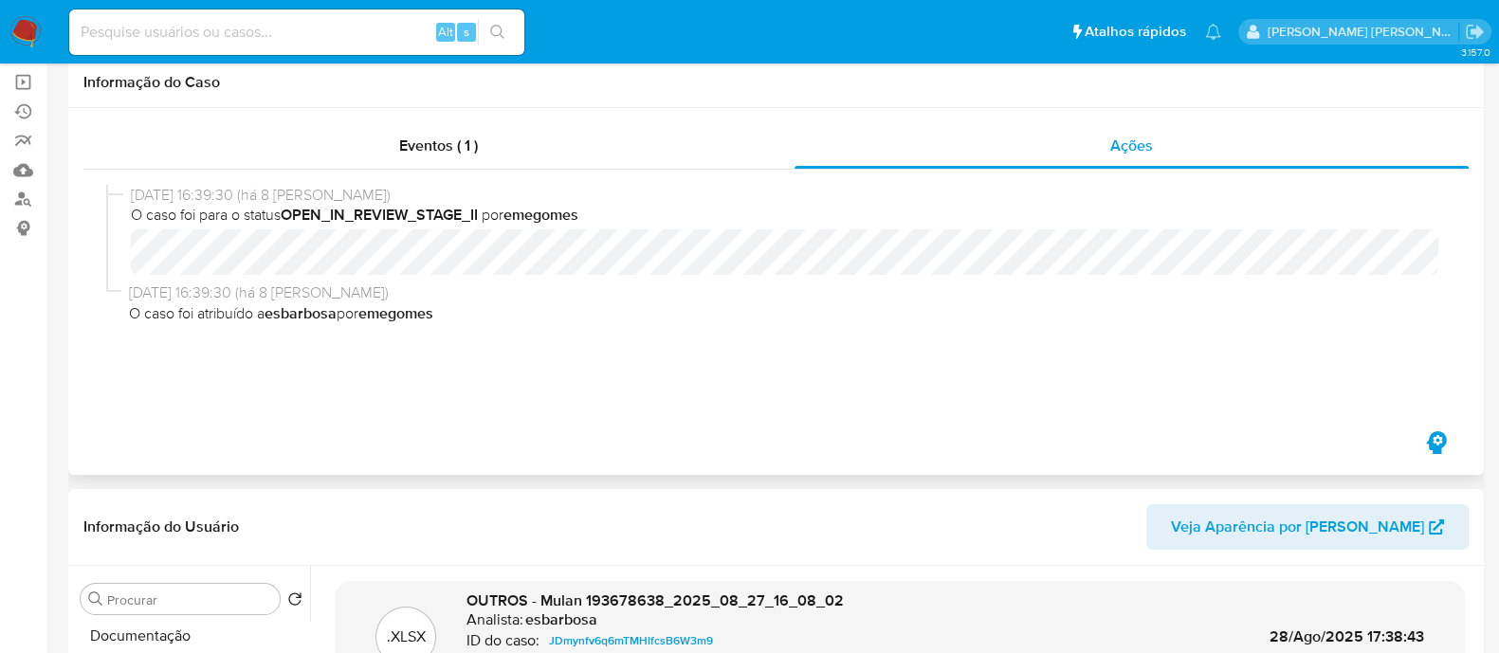
scroll to position [0, 0]
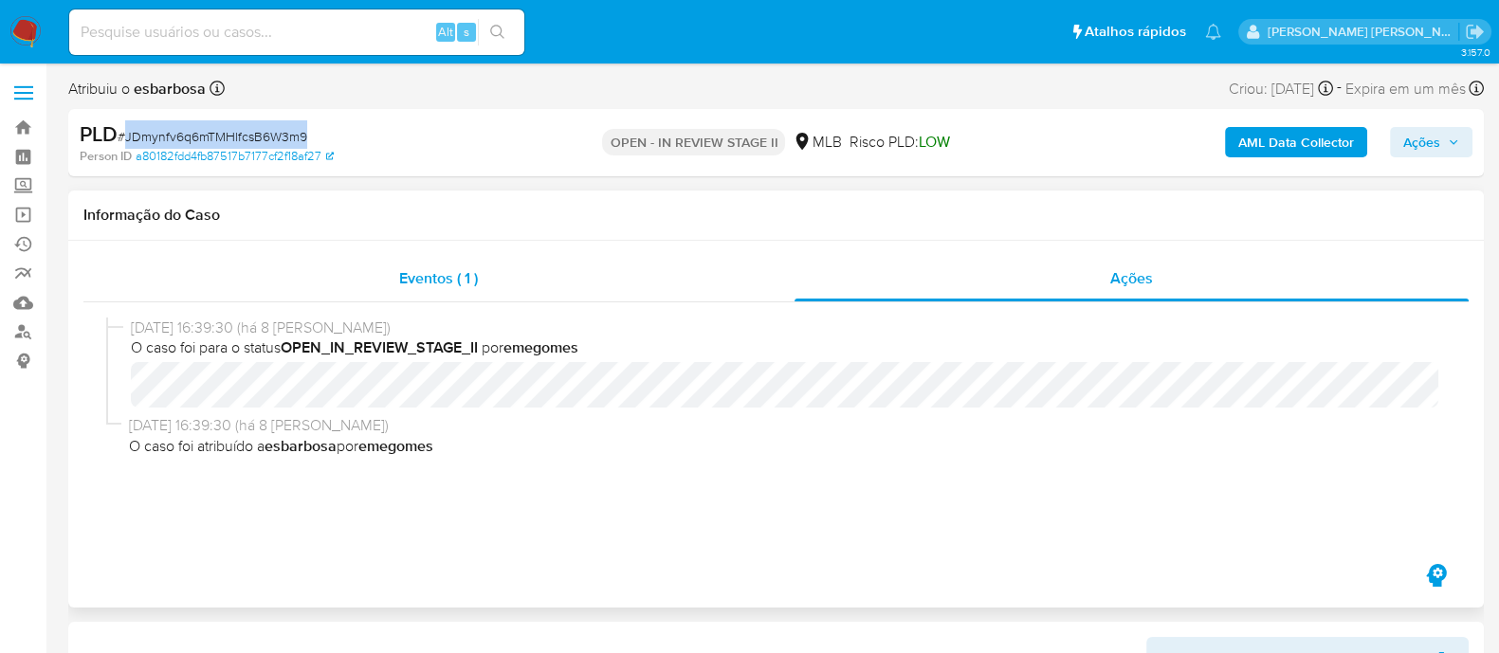
click at [687, 173] on div "Eventos ( 1 )" at bounding box center [438, 278] width 711 height 45
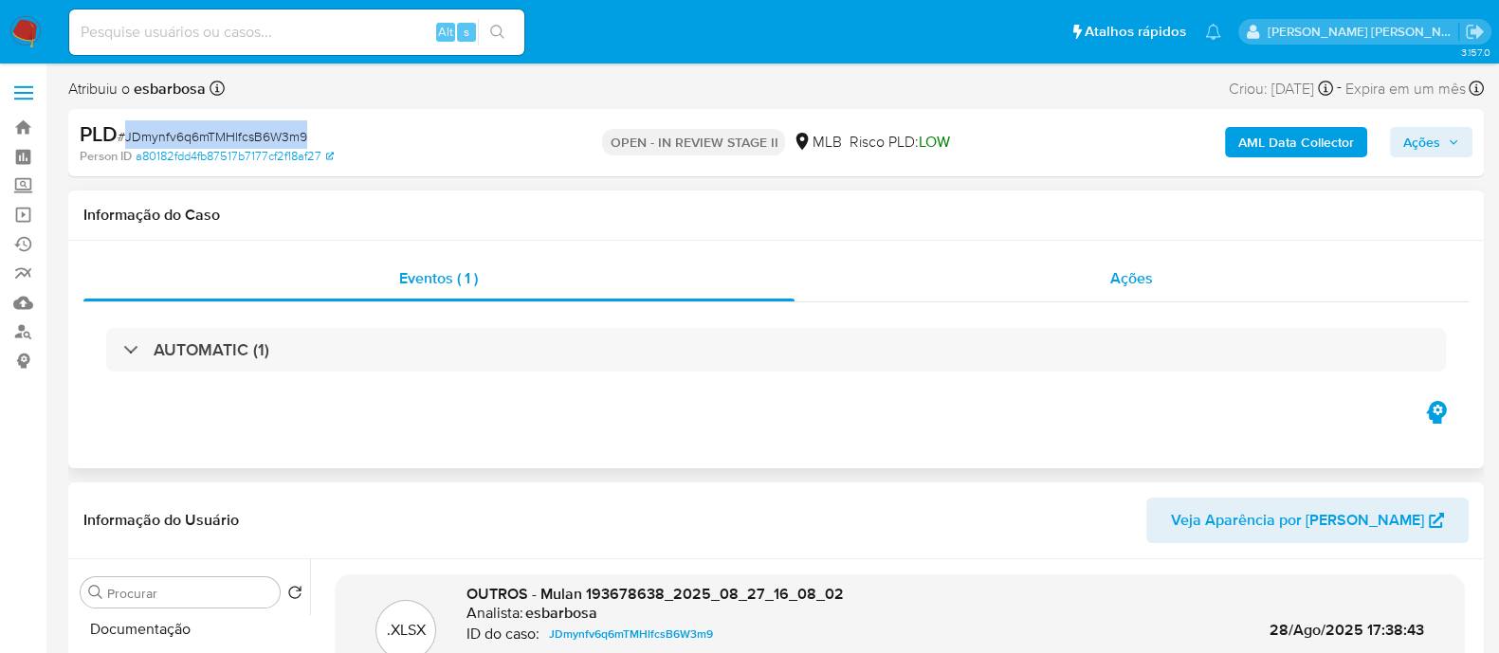
click at [891, 173] on div "Ações" at bounding box center [1131, 278] width 675 height 45
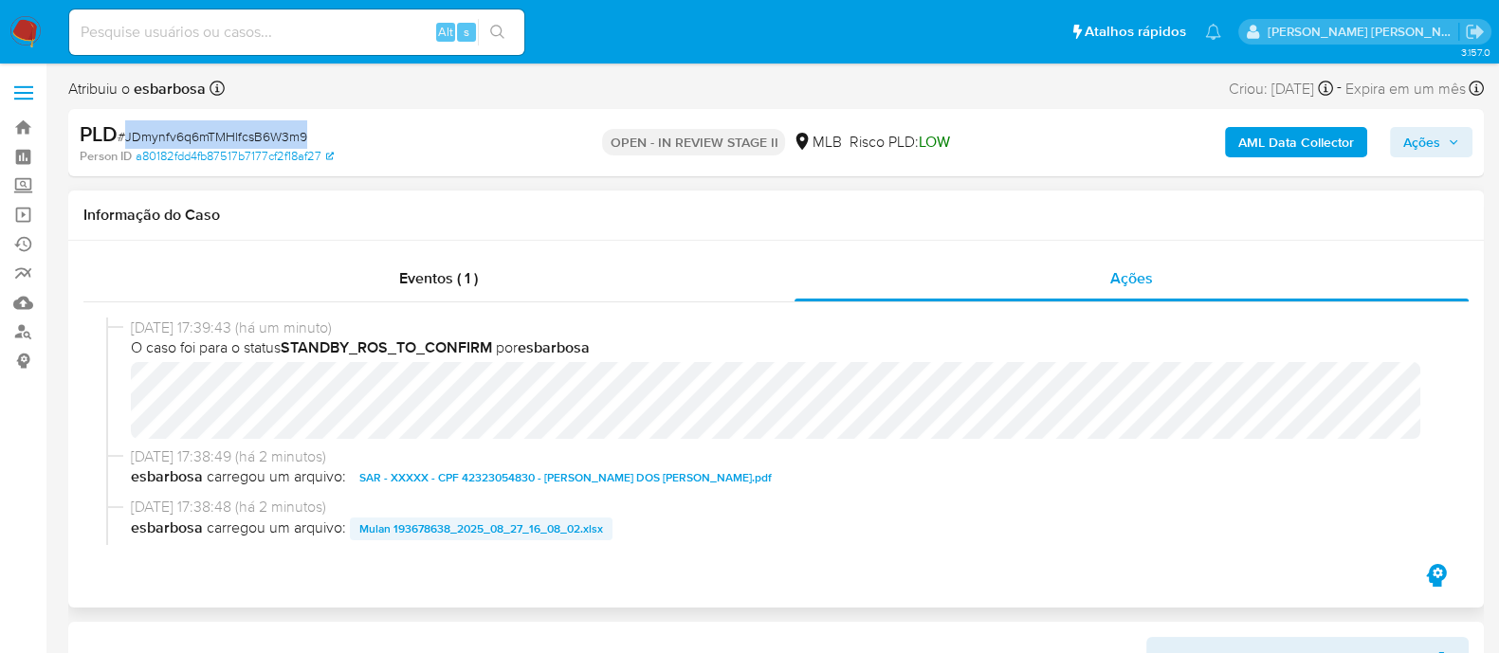
scroll to position [118, 0]
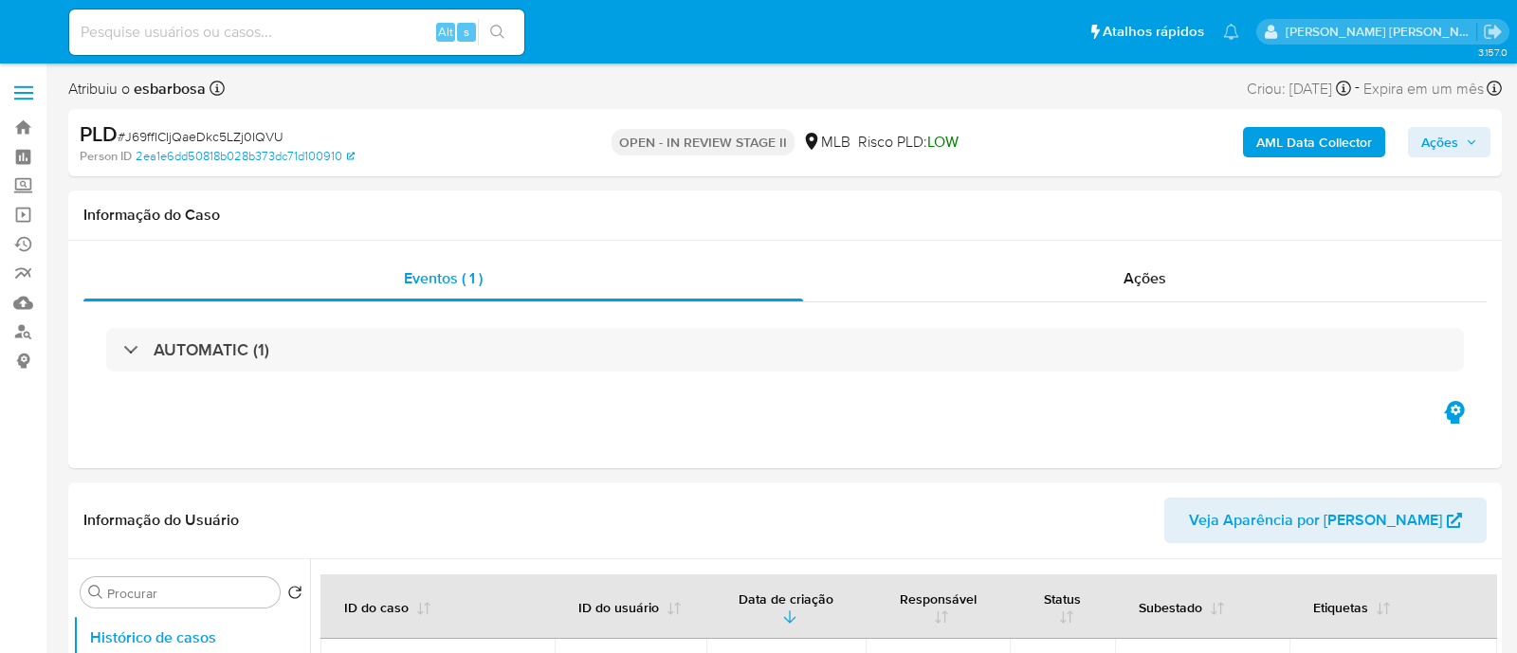
select select "10"
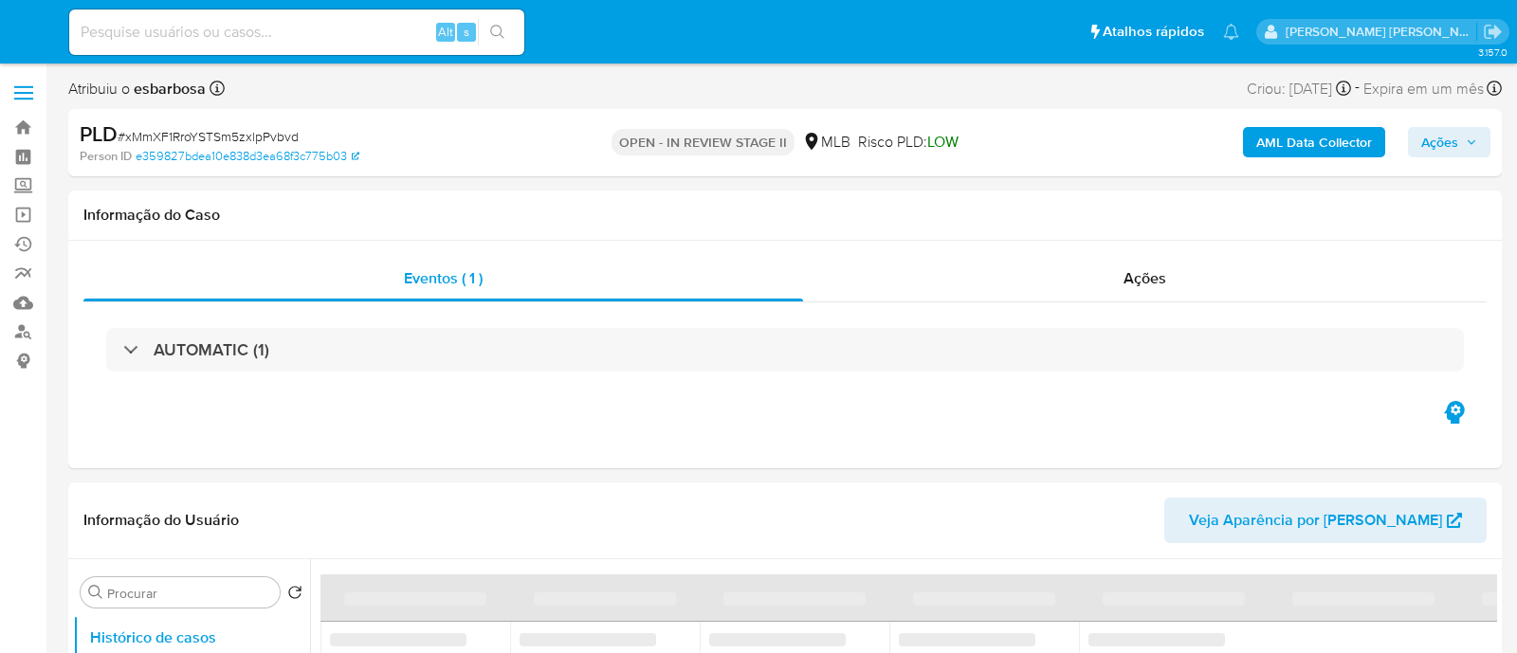
select select "10"
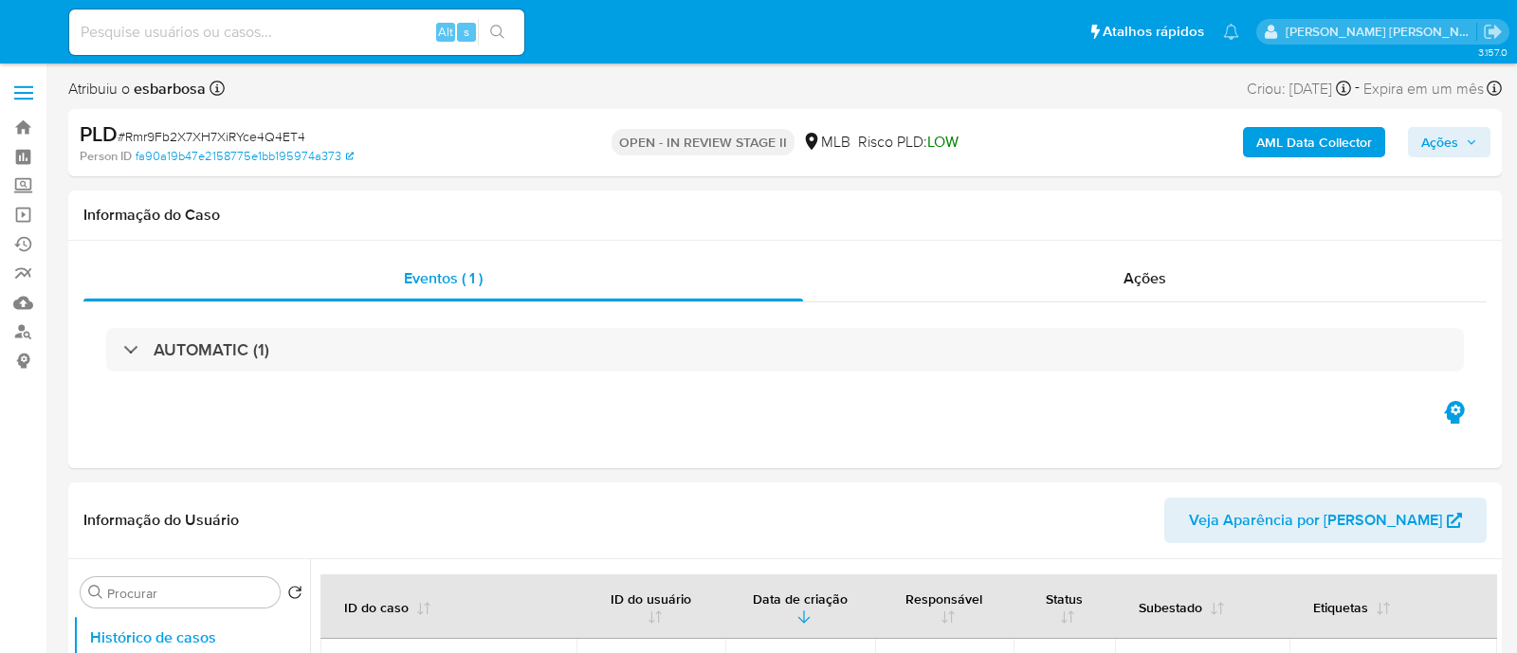
select select "10"
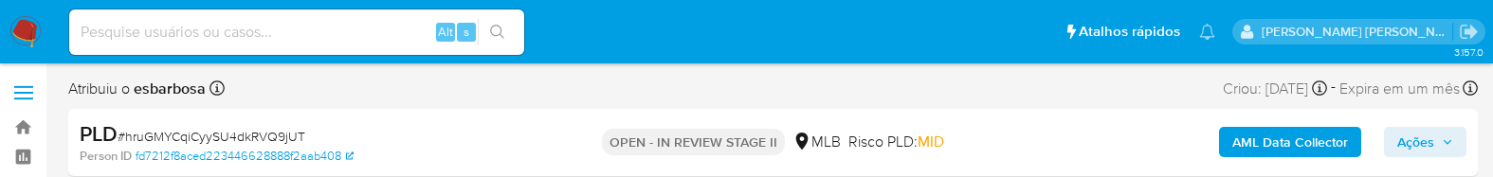
select select "10"
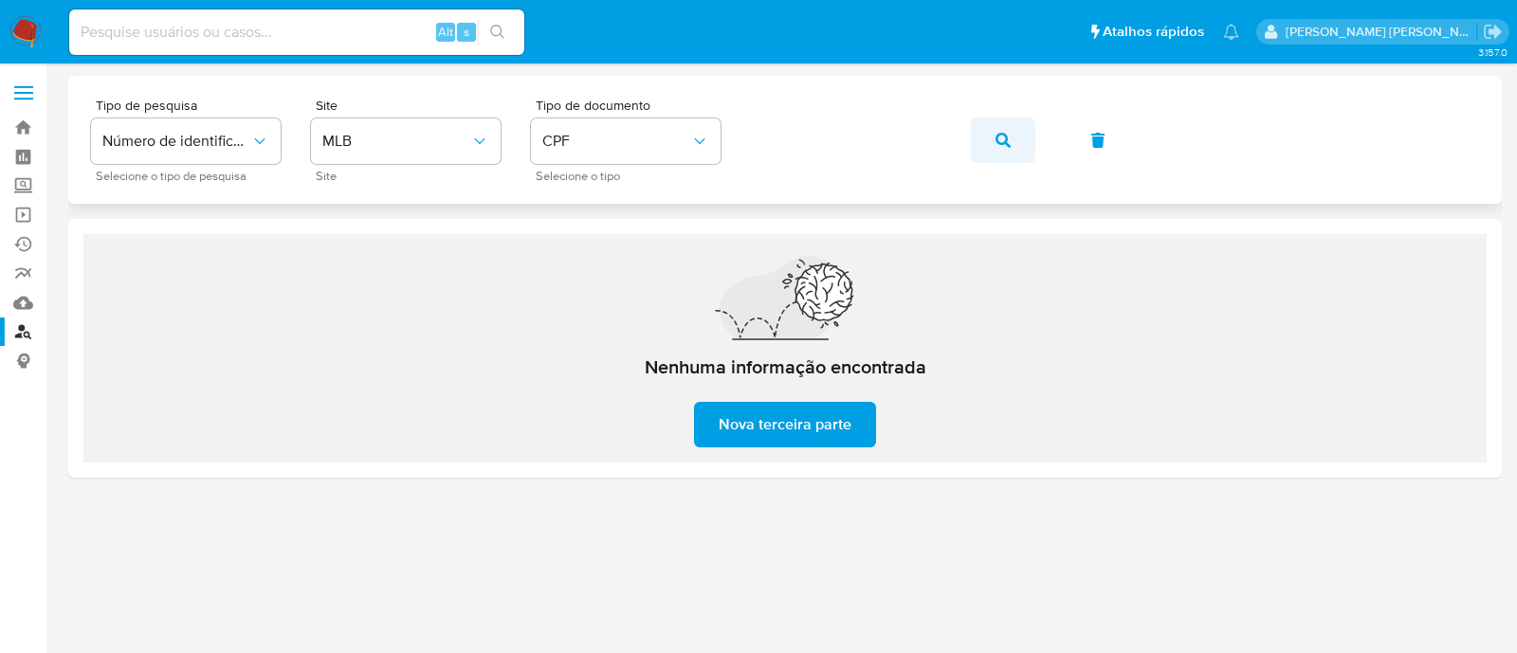
click at [990, 140] on button "button" at bounding box center [1003, 140] width 64 height 45
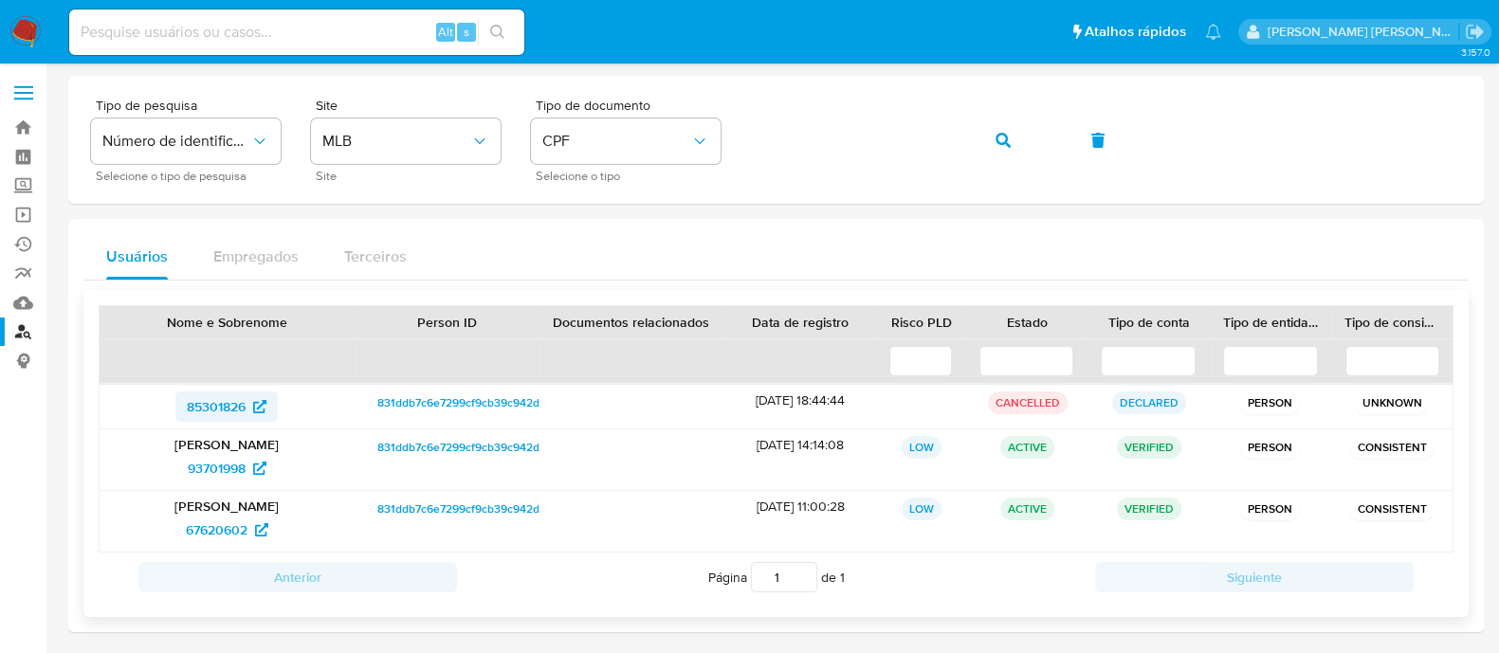
click at [223, 404] on span "85301826" at bounding box center [216, 406] width 59 height 30
click at [219, 470] on span "93701998" at bounding box center [217, 468] width 58 height 30
click at [214, 536] on span "67620602" at bounding box center [217, 530] width 62 height 30
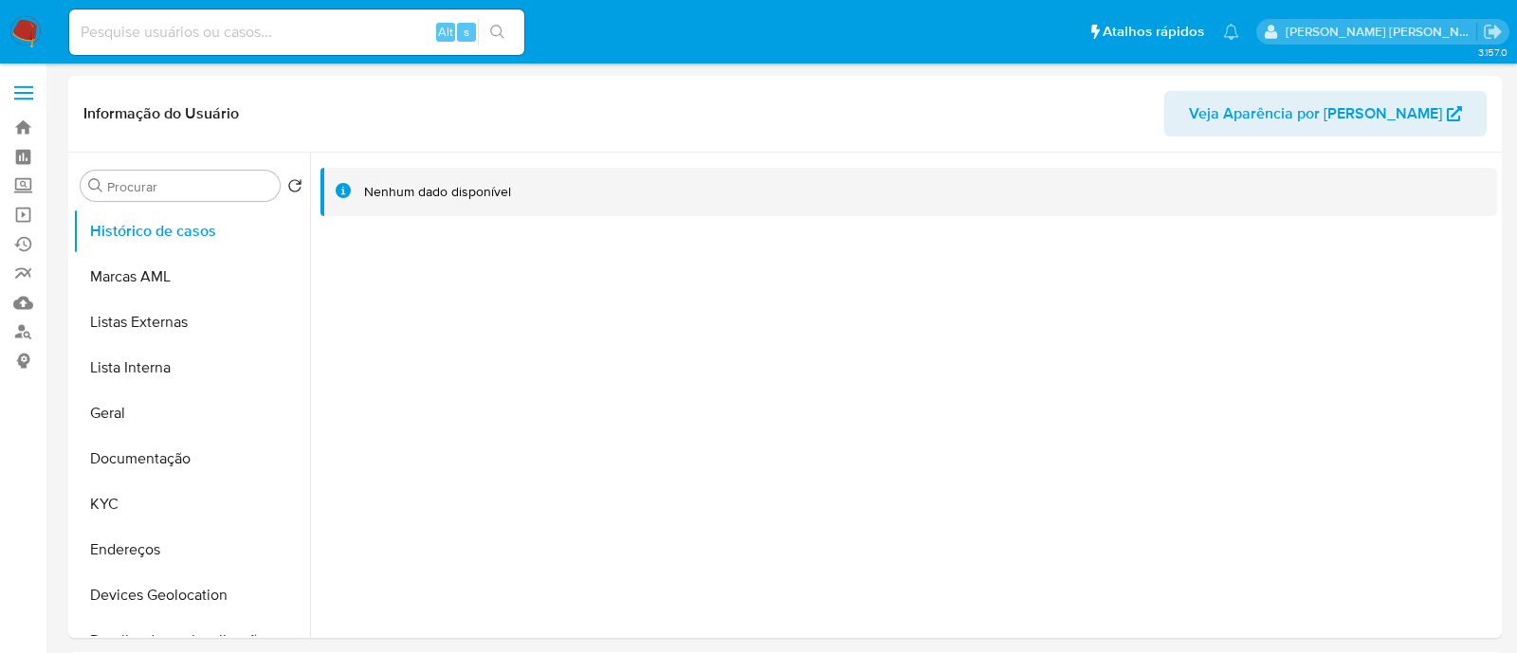
select select "10"
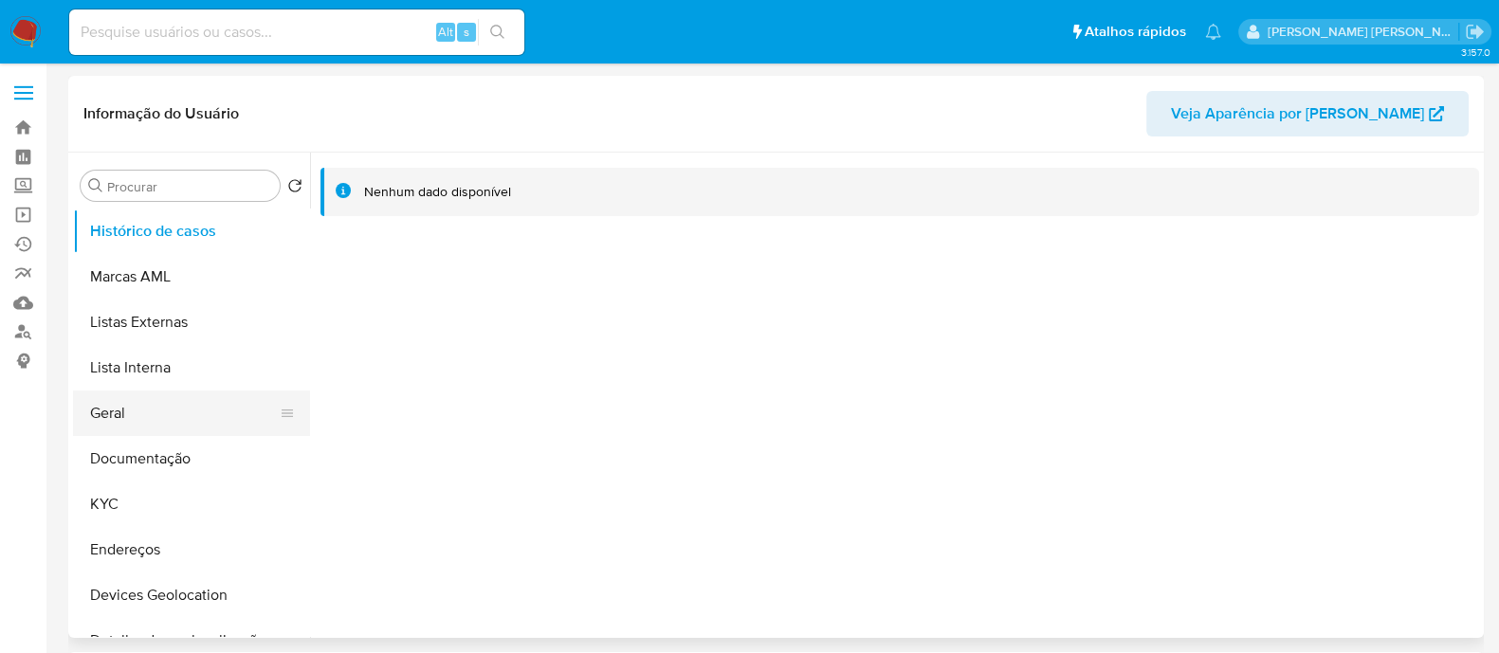
click at [122, 427] on button "Geral" at bounding box center [184, 413] width 222 height 45
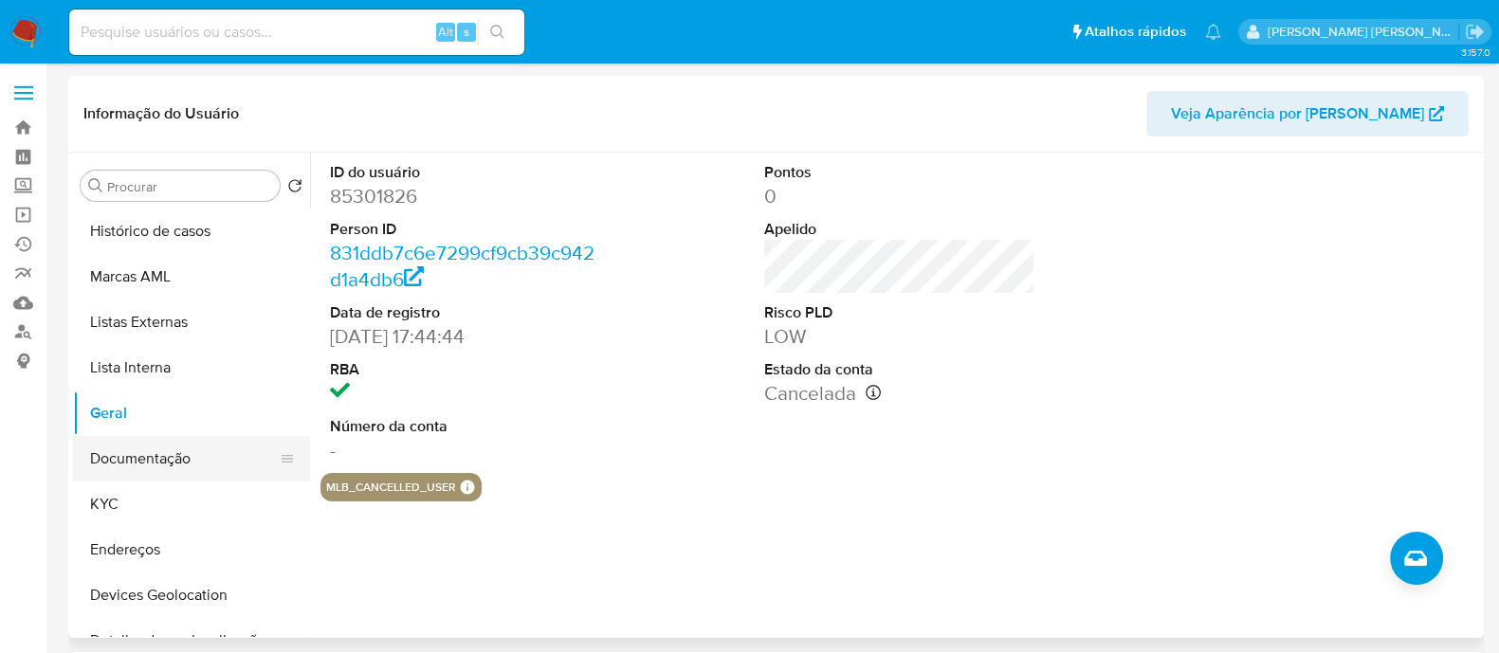
click at [125, 471] on button "Documentação" at bounding box center [184, 458] width 222 height 45
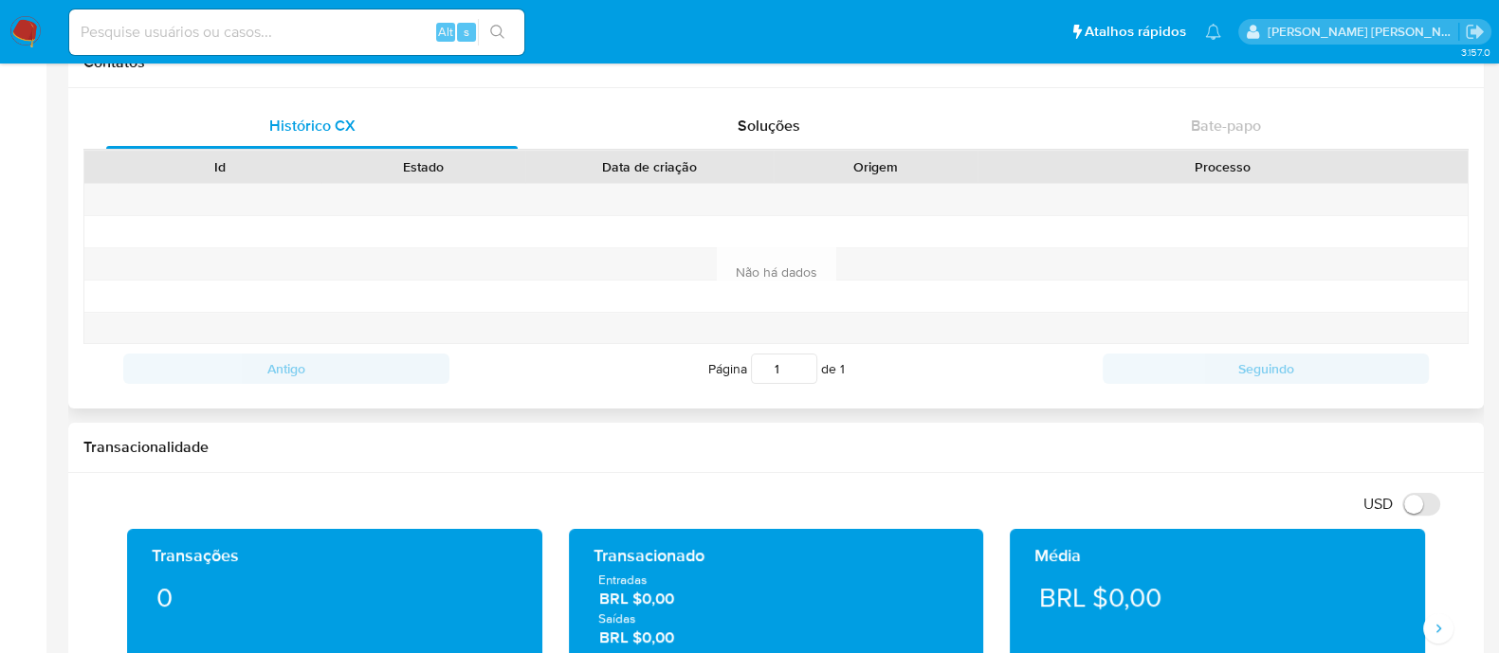
scroll to position [592, 0]
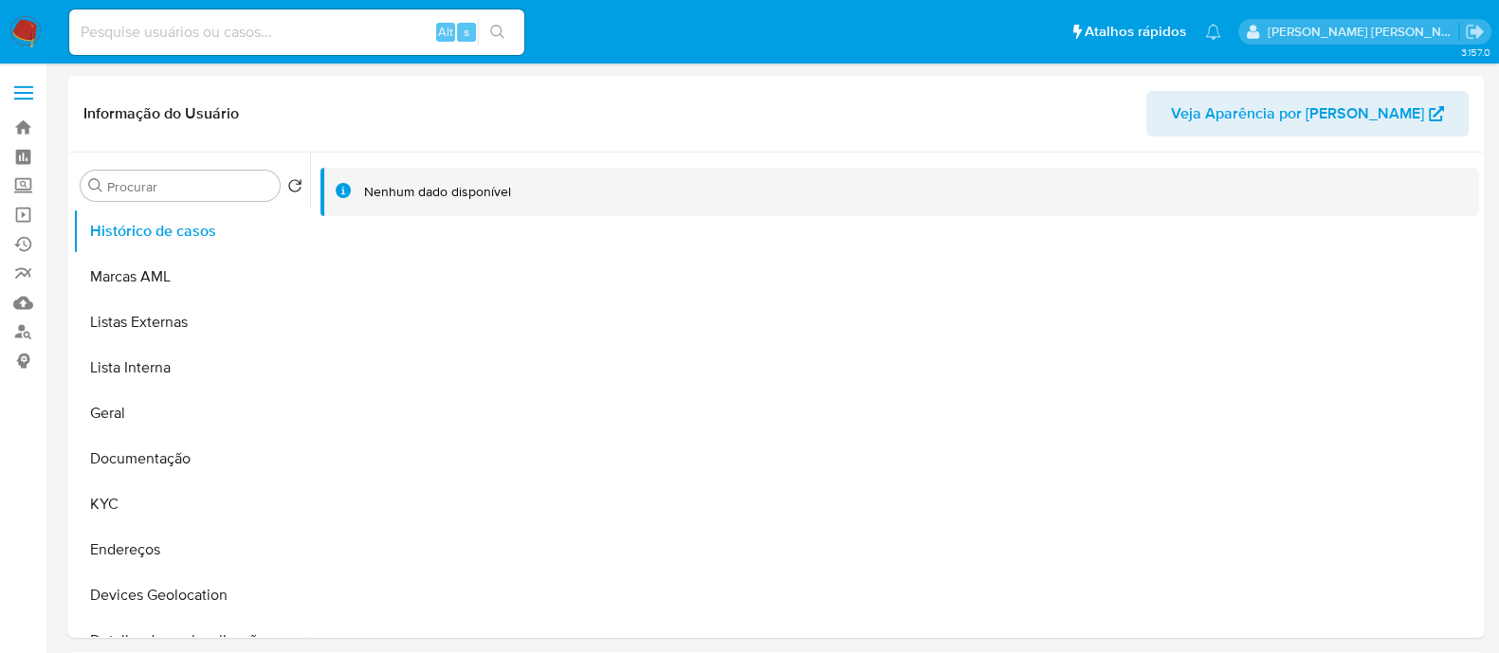
select select "10"
click at [173, 454] on button "Documentação" at bounding box center [184, 458] width 222 height 45
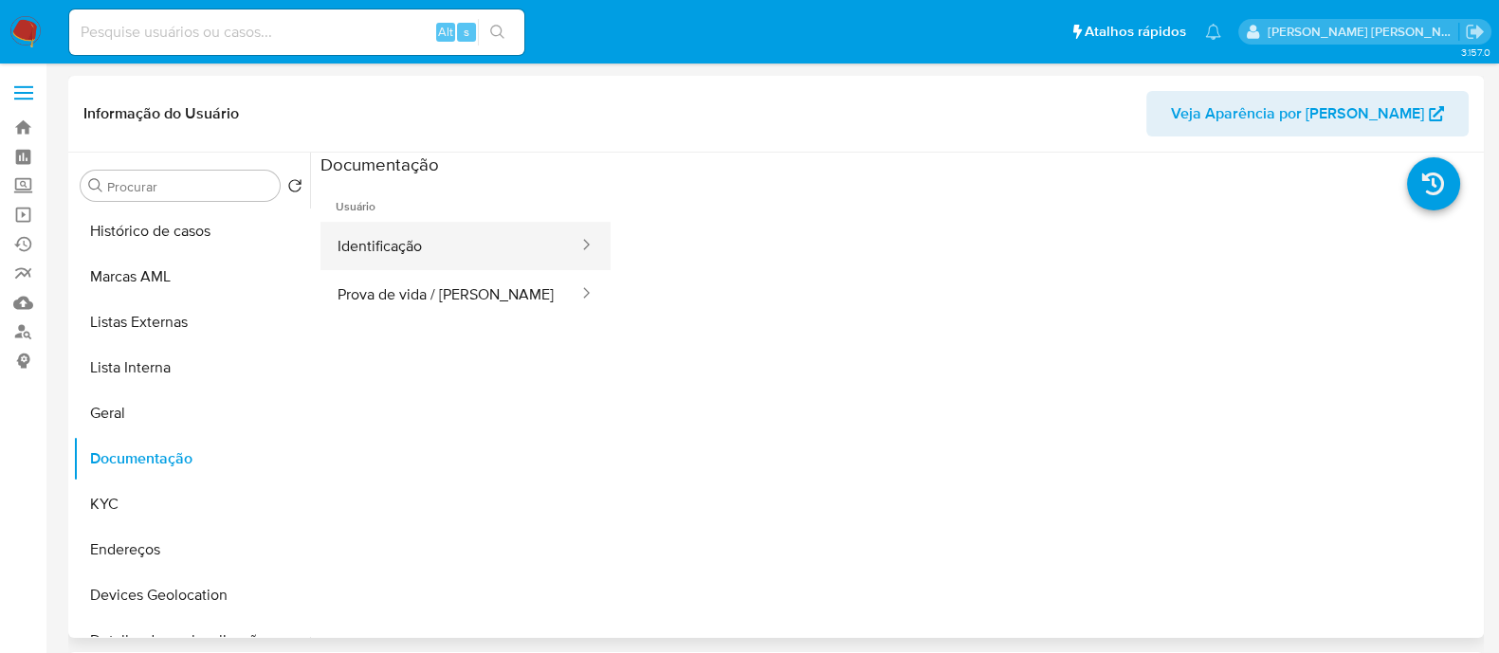
click at [469, 243] on button "Identificação" at bounding box center [450, 246] width 260 height 48
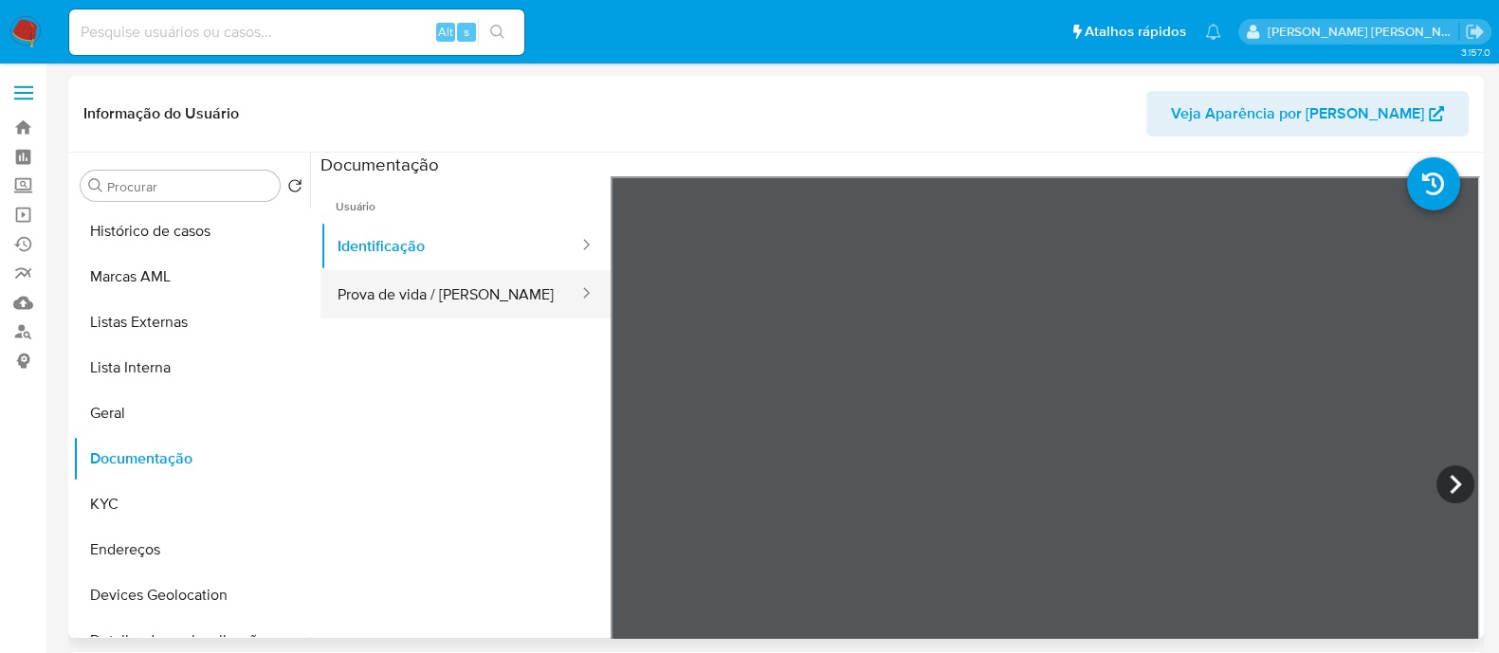
click at [421, 296] on button "Prova de vida / [PERSON_NAME]" at bounding box center [450, 294] width 260 height 48
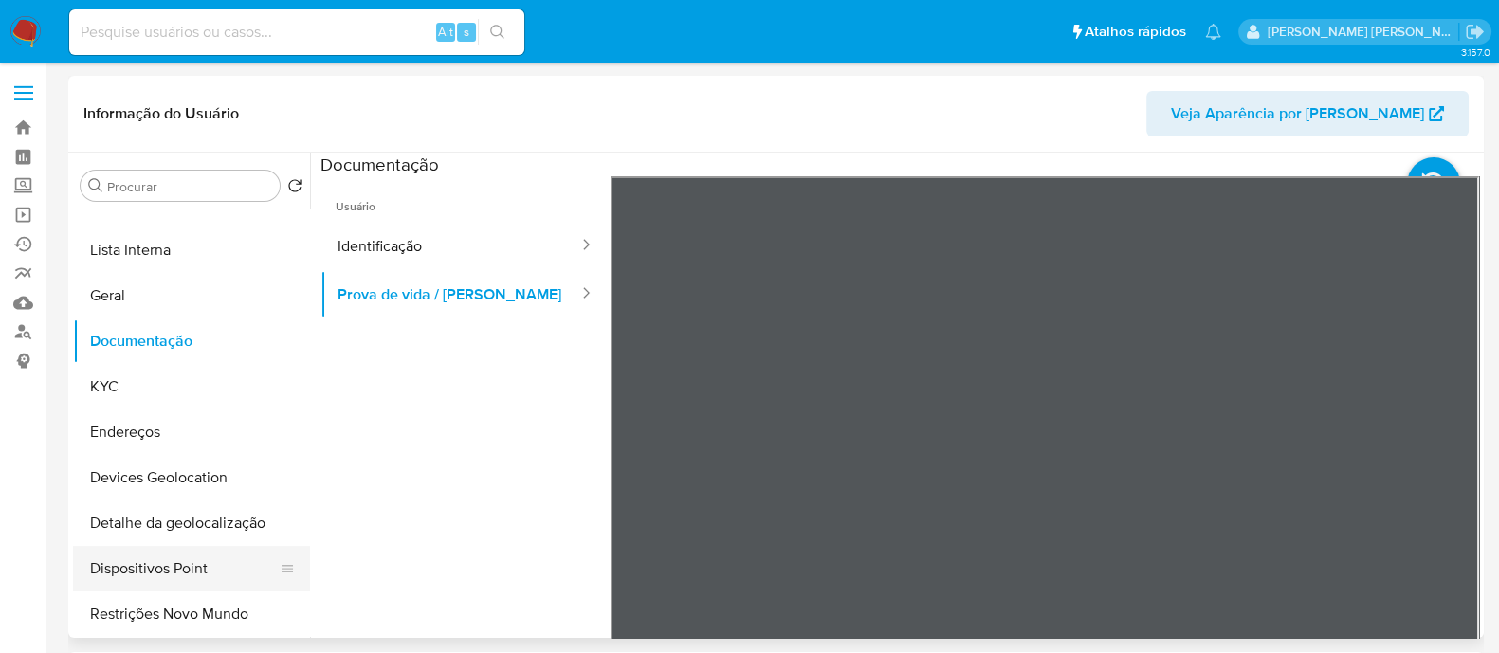
scroll to position [236, 0]
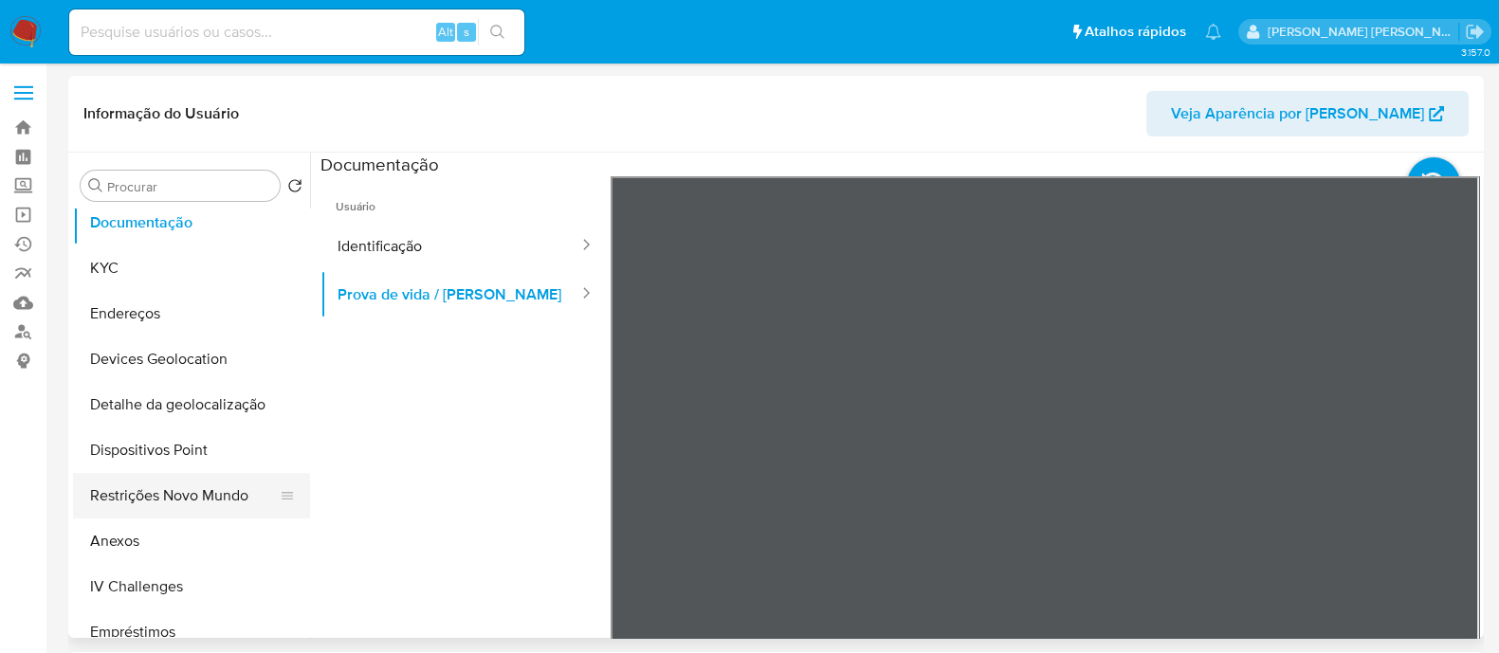
click at [178, 504] on button "Restrições Novo Mundo" at bounding box center [184, 495] width 222 height 45
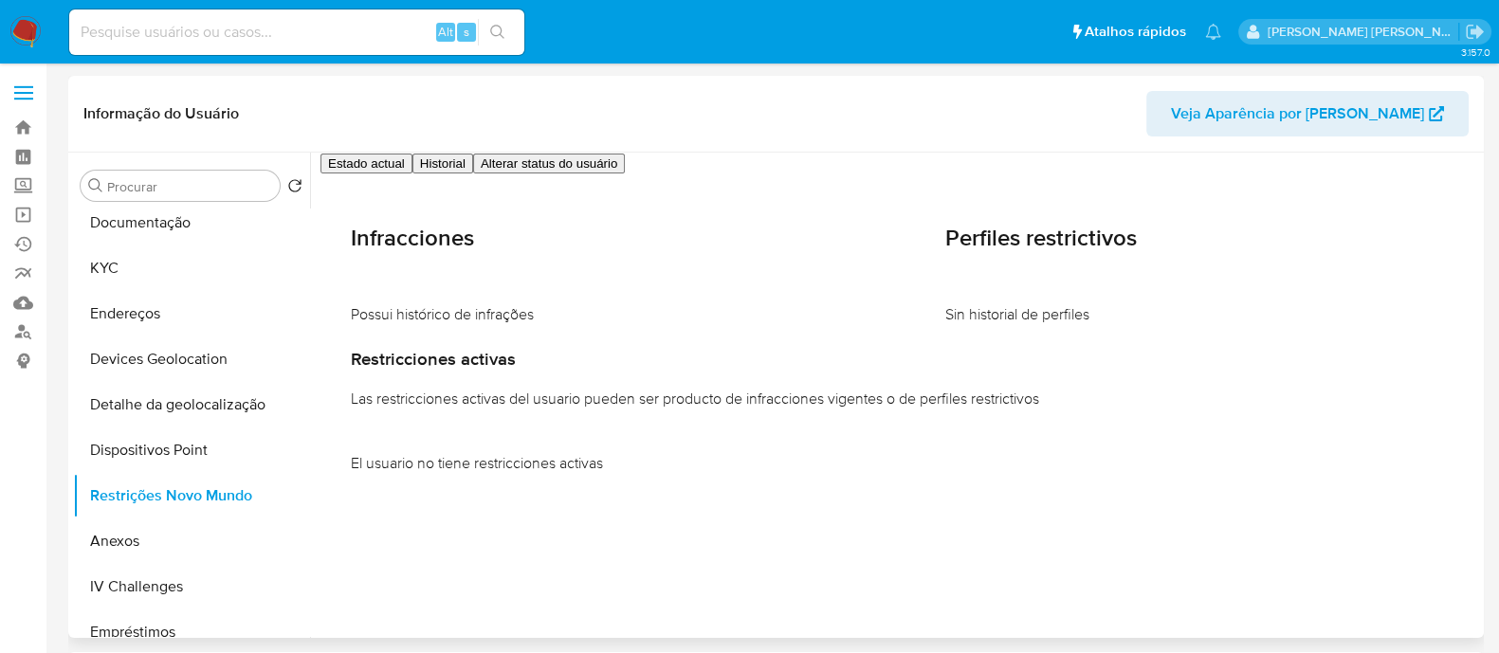
scroll to position [0, 0]
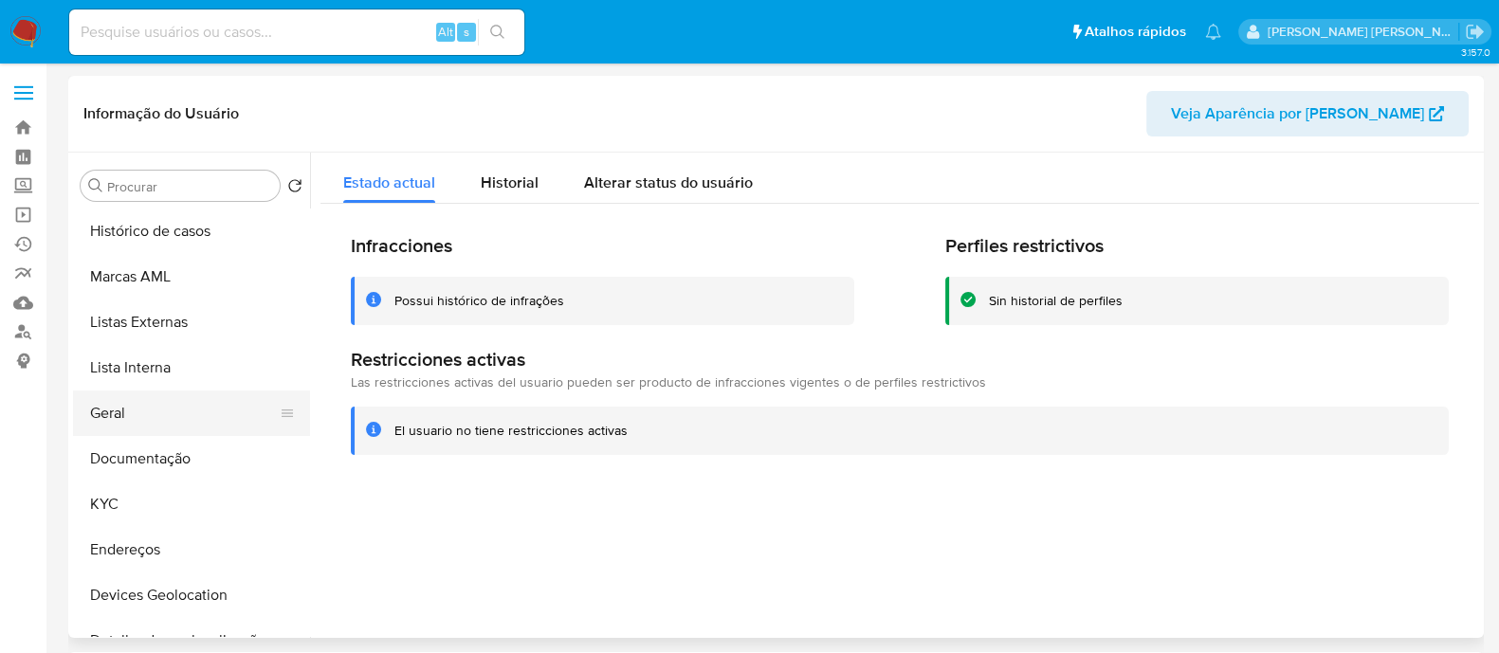
click at [136, 416] on button "Geral" at bounding box center [184, 413] width 222 height 45
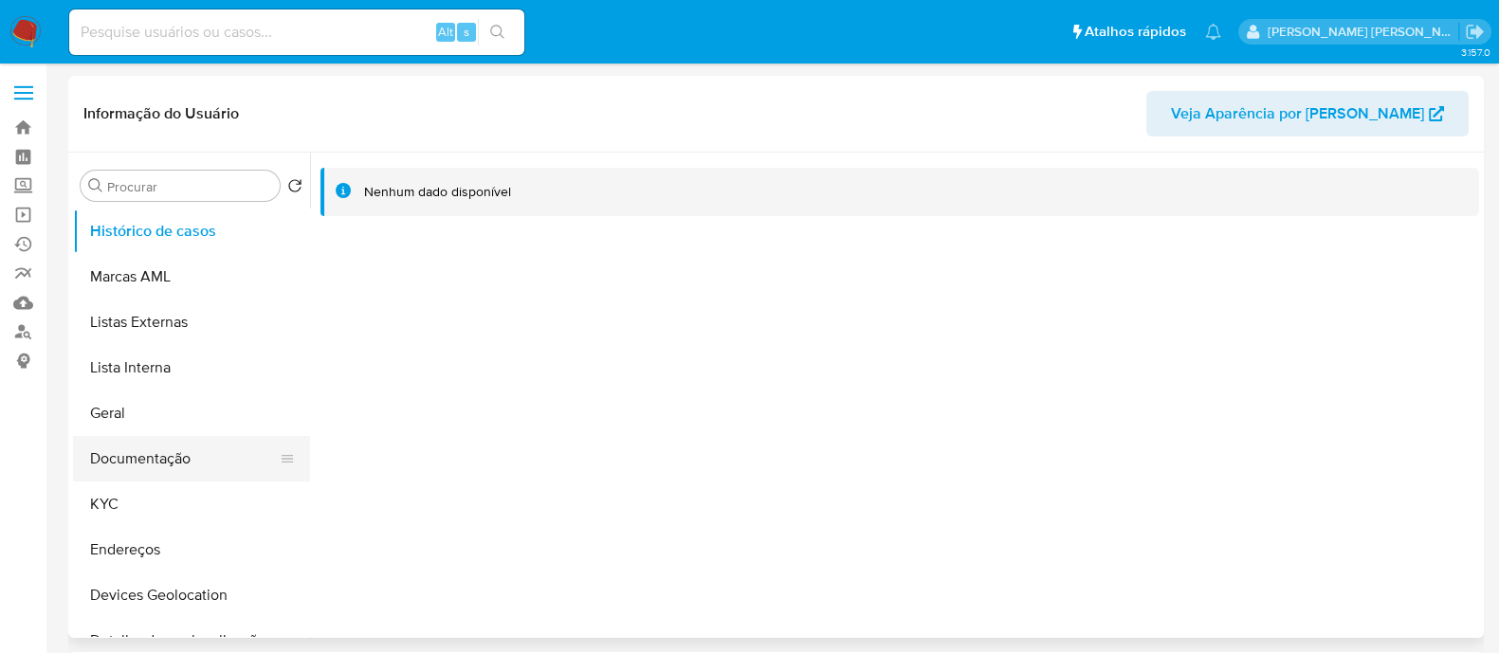
select select "10"
click at [173, 462] on button "Documentação" at bounding box center [184, 458] width 222 height 45
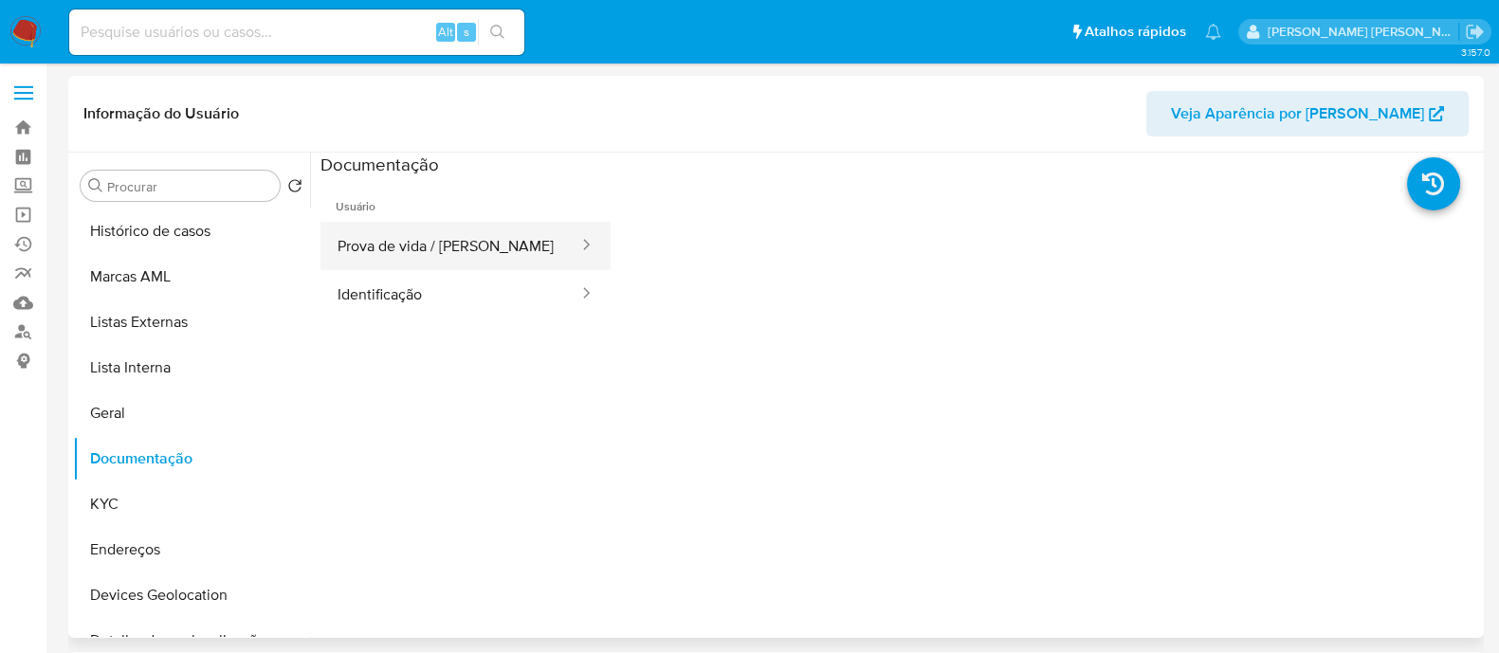
click at [469, 239] on button "Prova de vida / [PERSON_NAME]" at bounding box center [450, 246] width 260 height 48
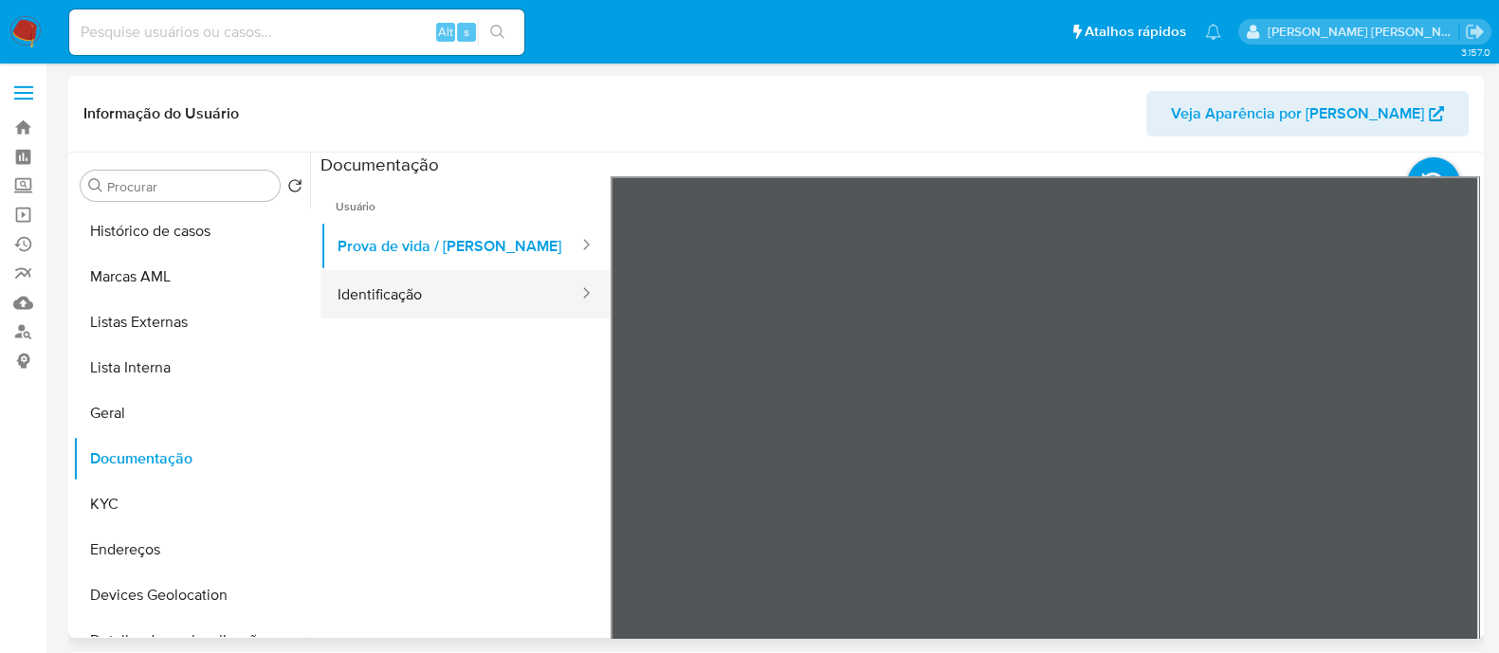
click at [409, 300] on button "Identificação" at bounding box center [450, 294] width 260 height 48
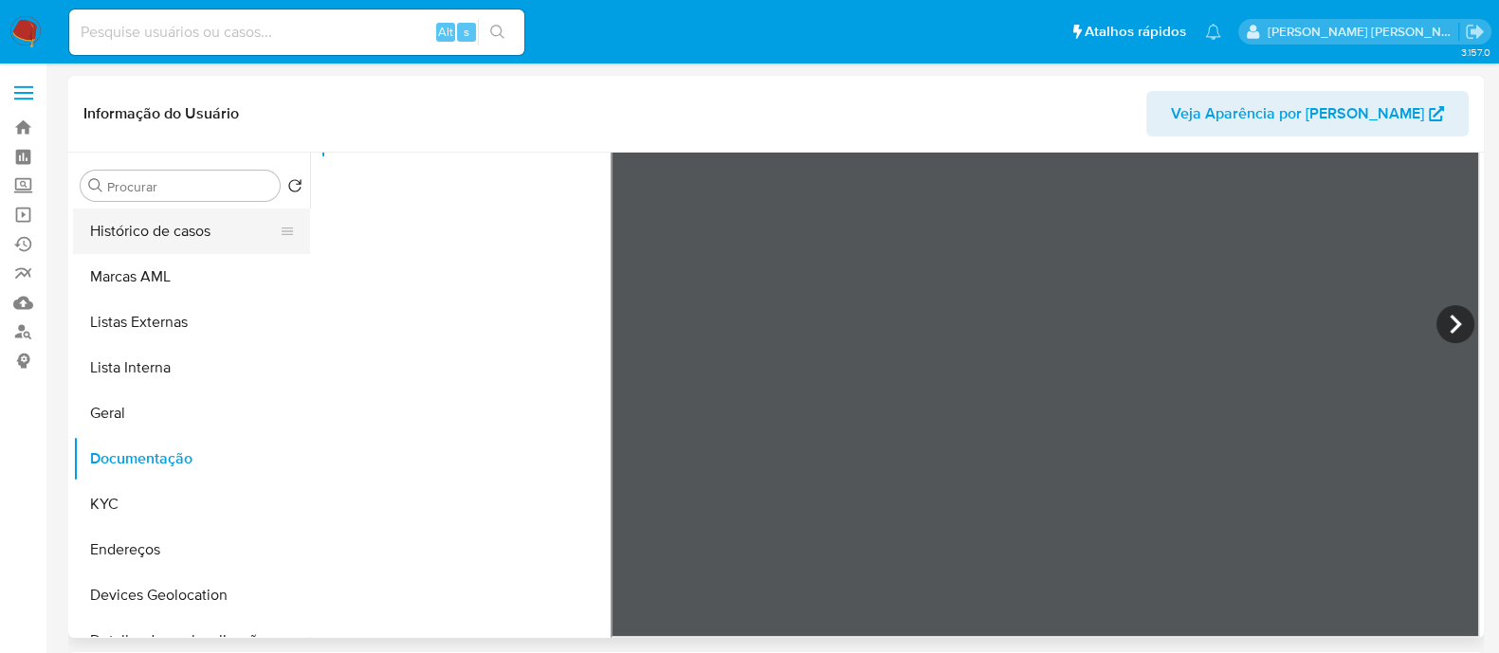
click at [166, 226] on button "Histórico de casos" at bounding box center [184, 231] width 222 height 45
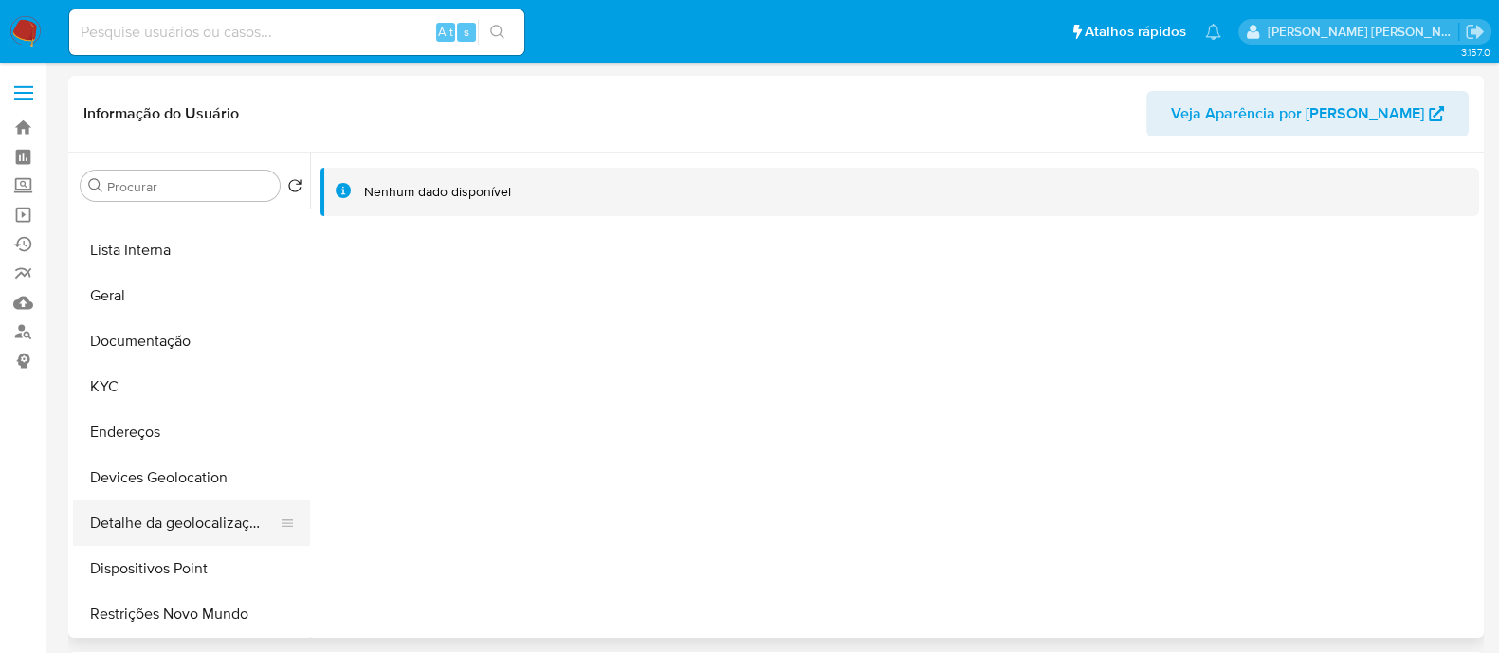
scroll to position [236, 0]
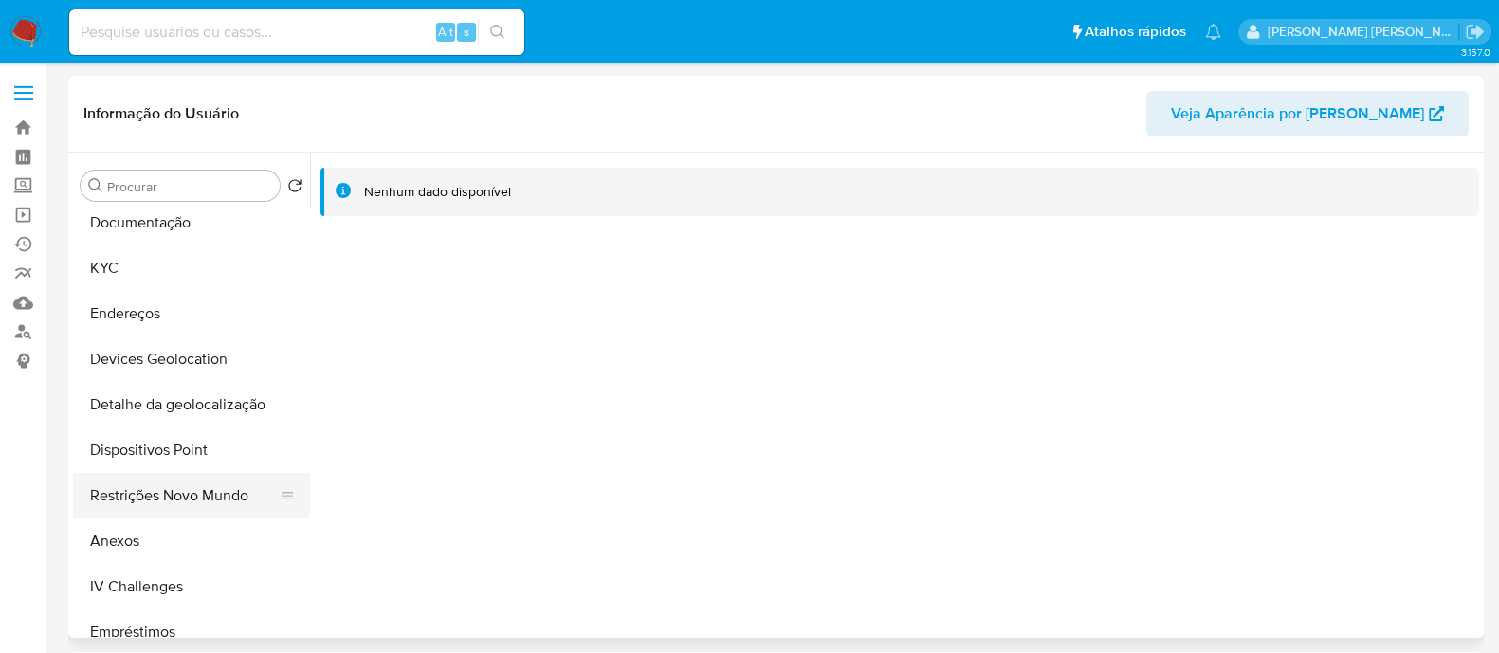
click at [190, 498] on button "Restrições Novo Mundo" at bounding box center [184, 495] width 222 height 45
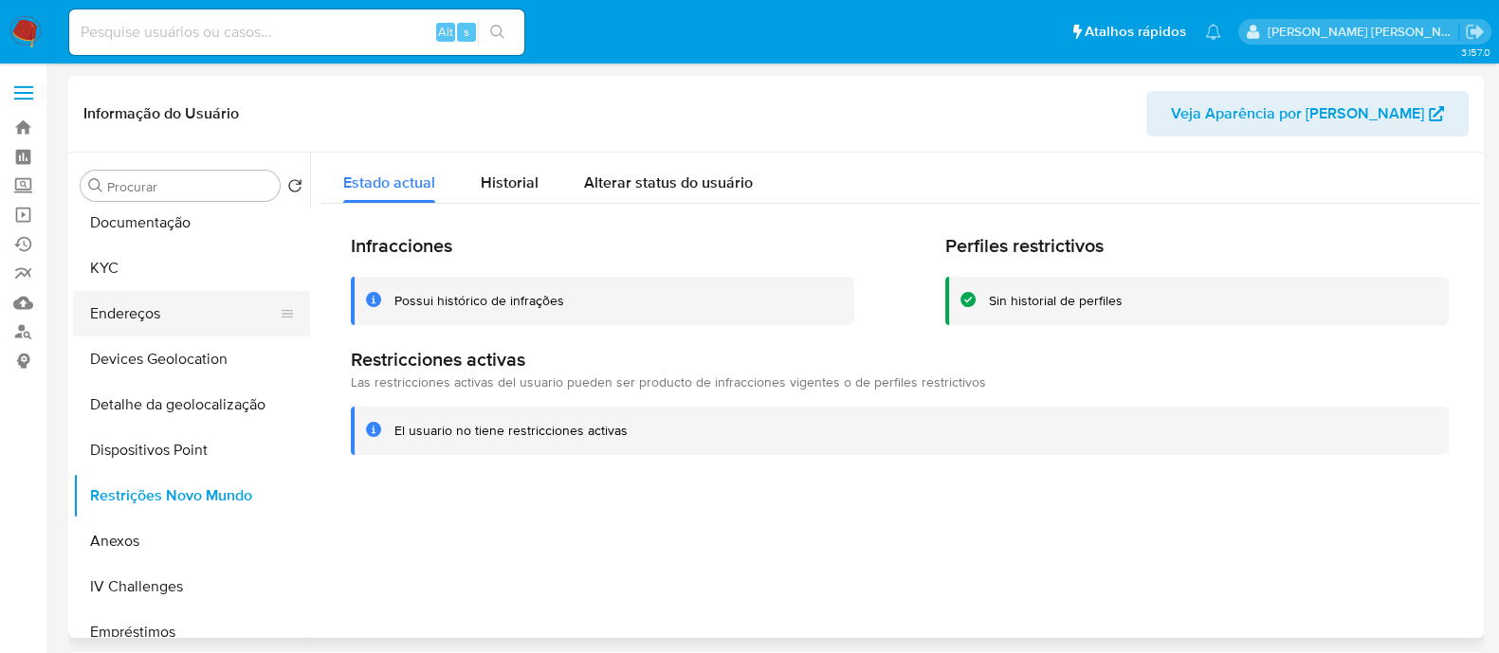
scroll to position [0, 0]
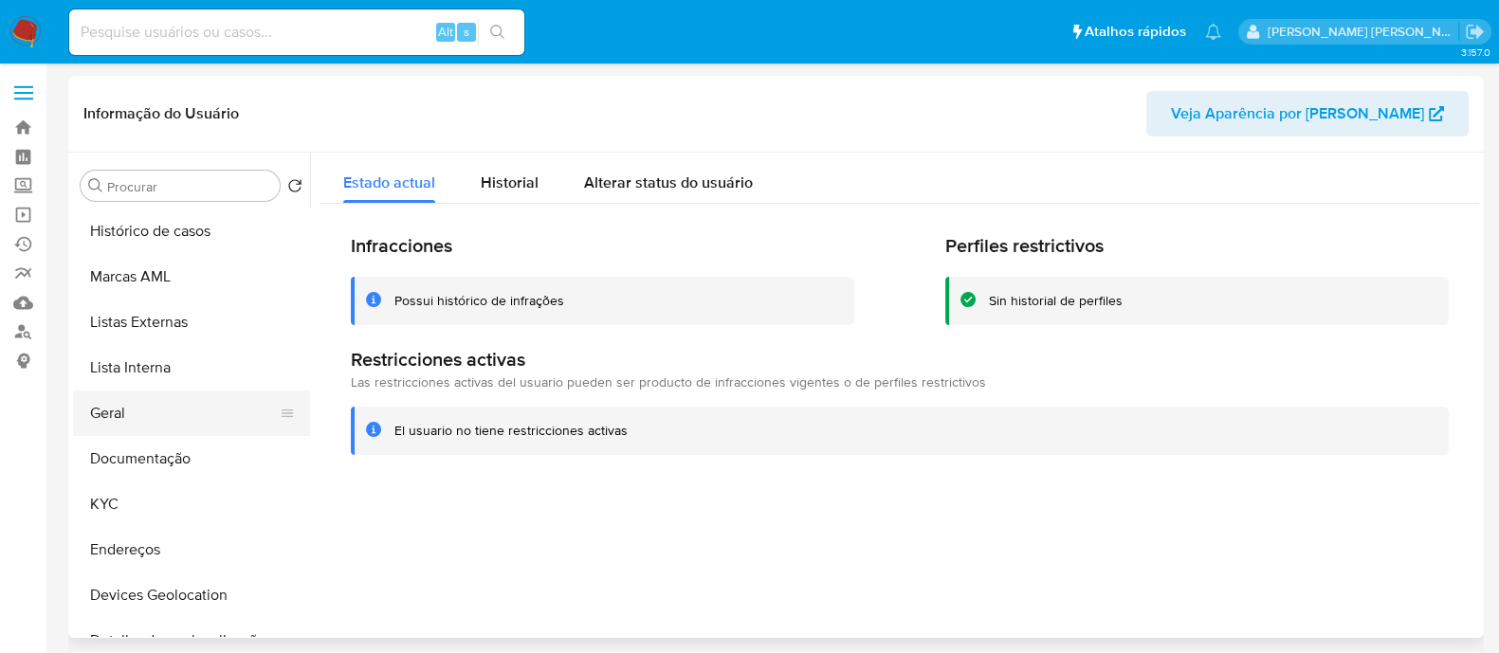
click at [118, 428] on button "Geral" at bounding box center [184, 413] width 222 height 45
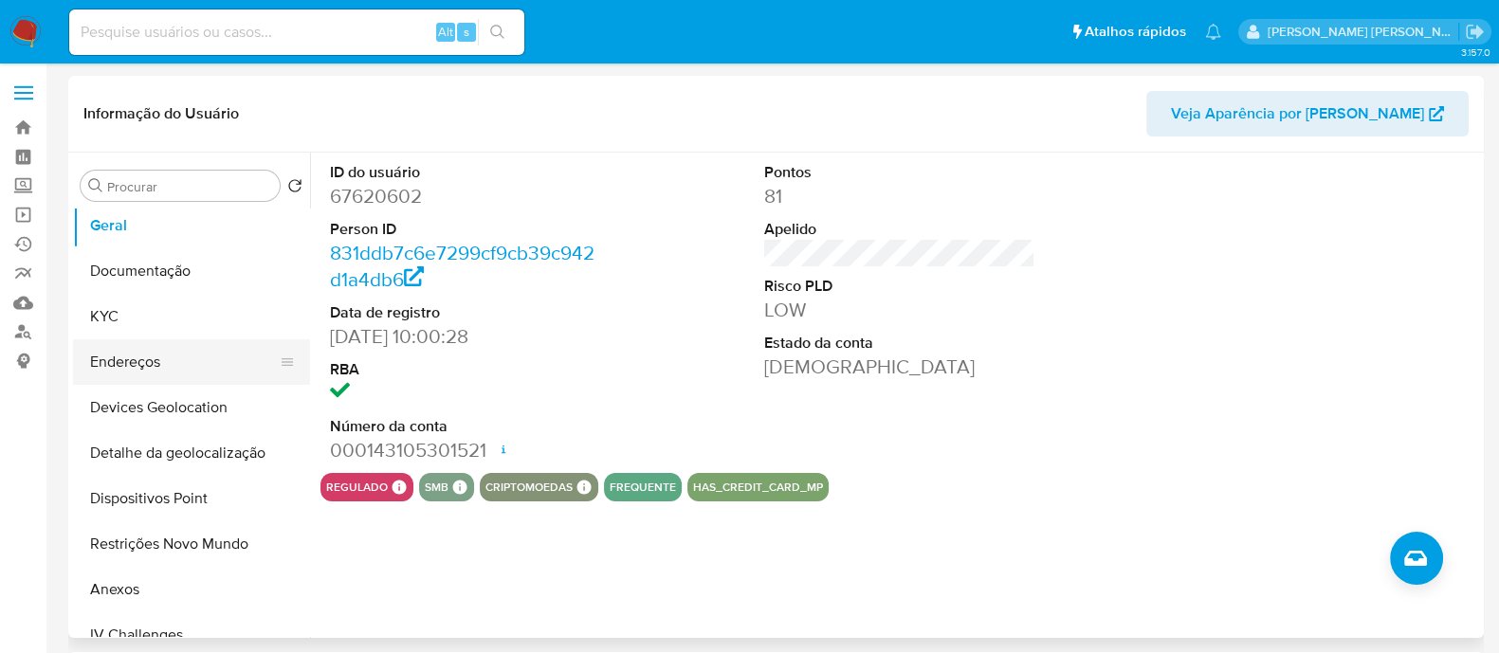
scroll to position [236, 0]
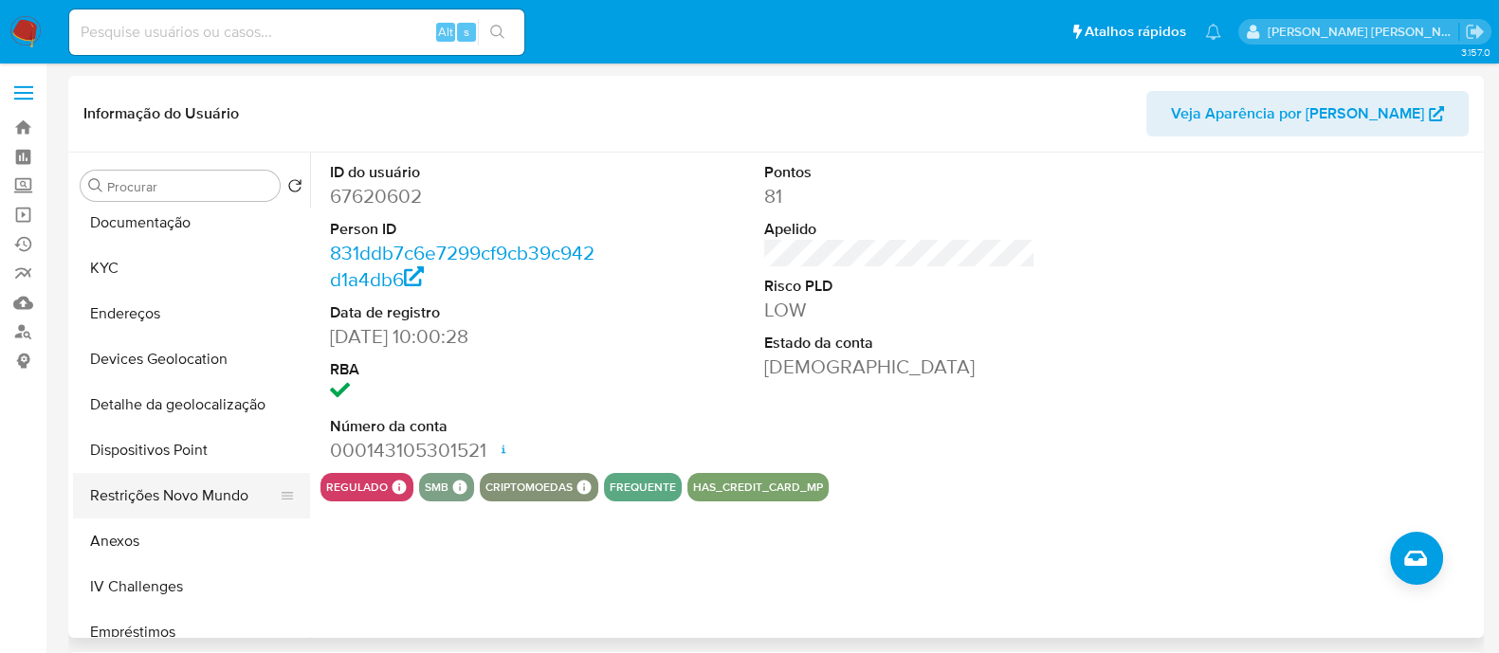
click at [149, 495] on button "Restrições Novo Mundo" at bounding box center [184, 495] width 222 height 45
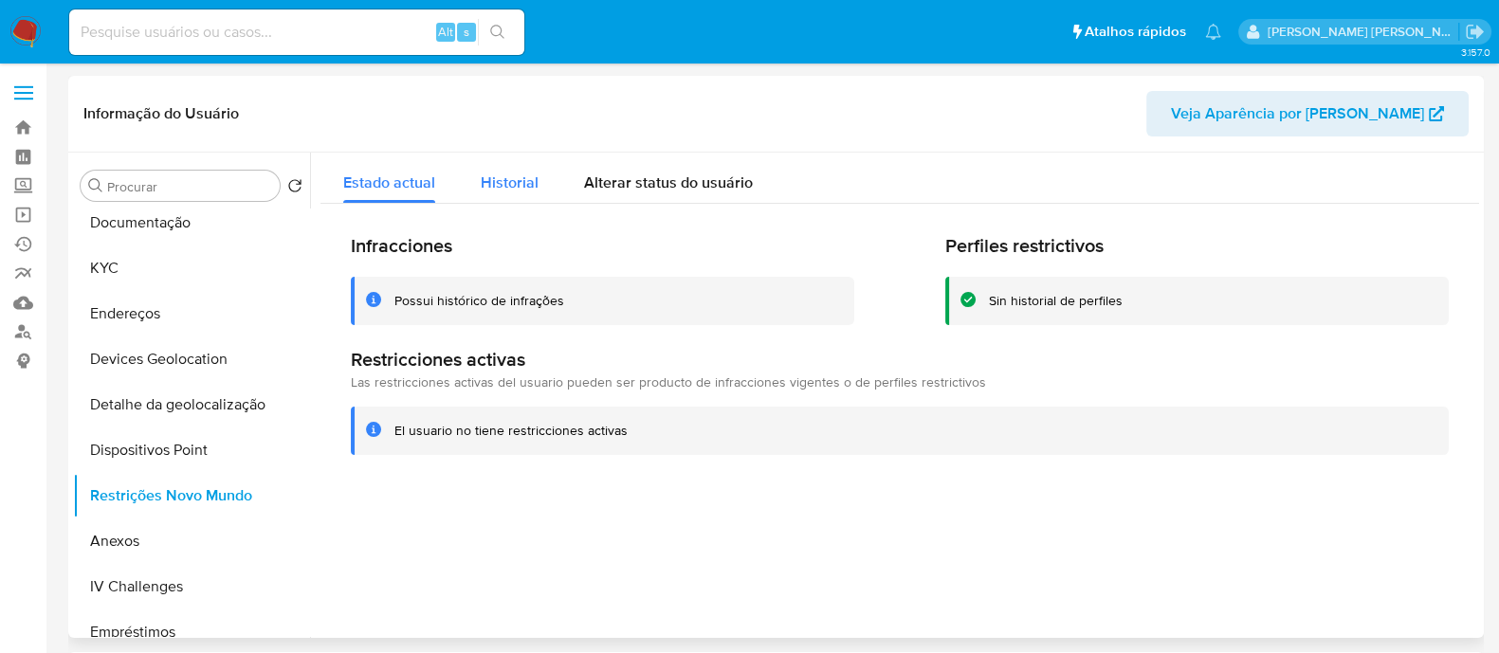
click at [508, 182] on span "Historial" at bounding box center [510, 183] width 58 height 22
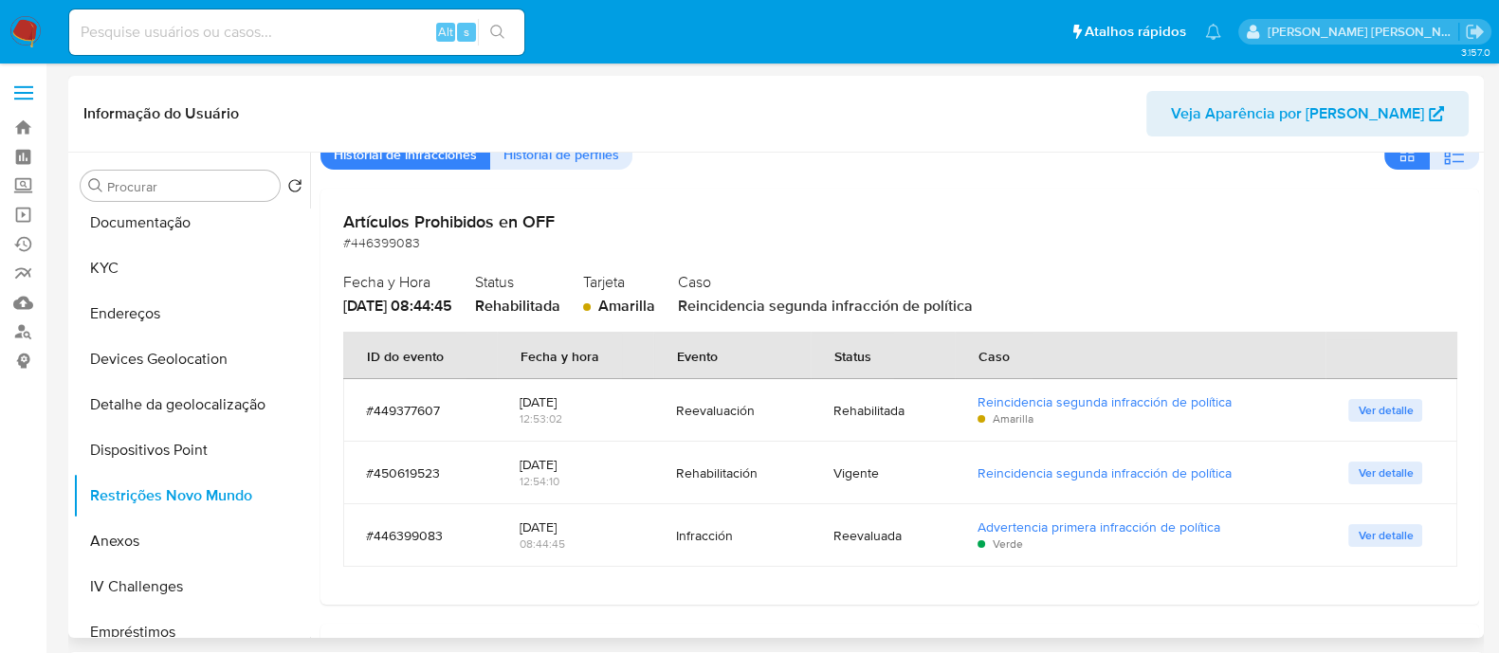
scroll to position [118, 0]
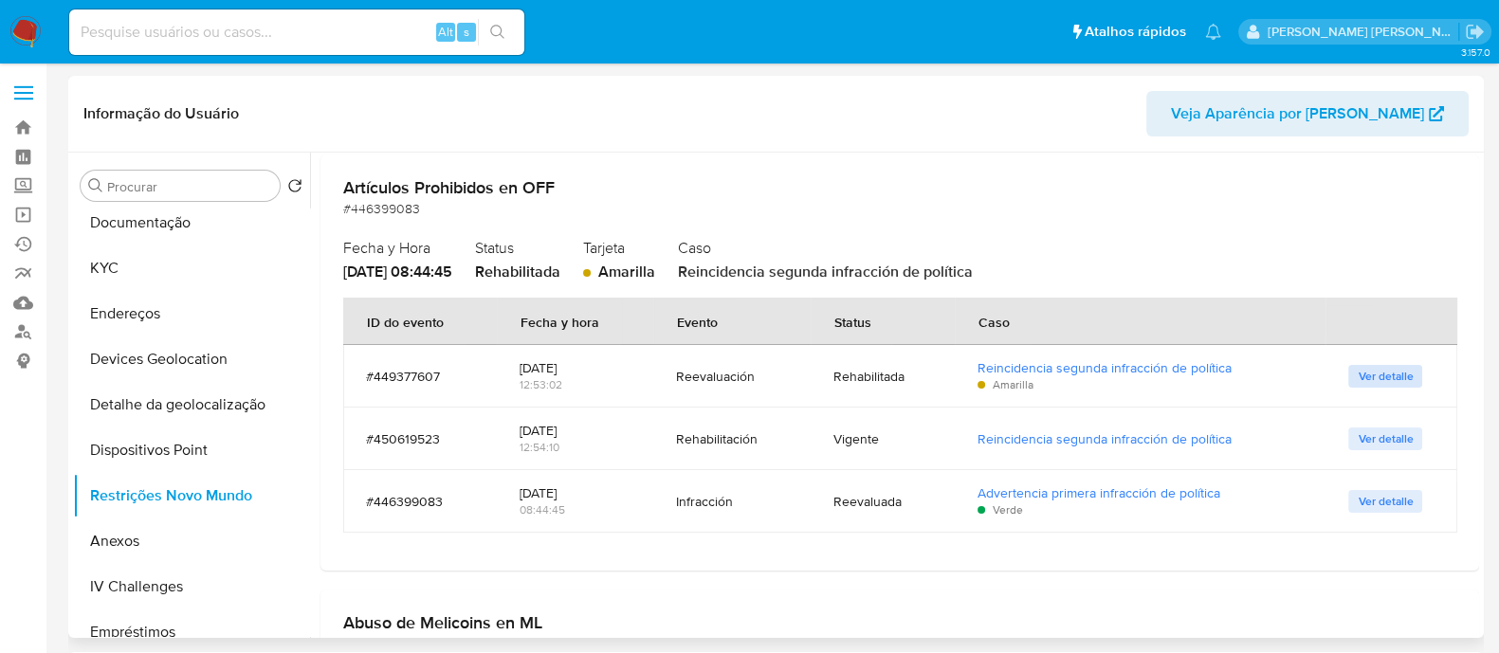
click at [1367, 373] on span "Ver detalle" at bounding box center [1384, 376] width 55 height 19
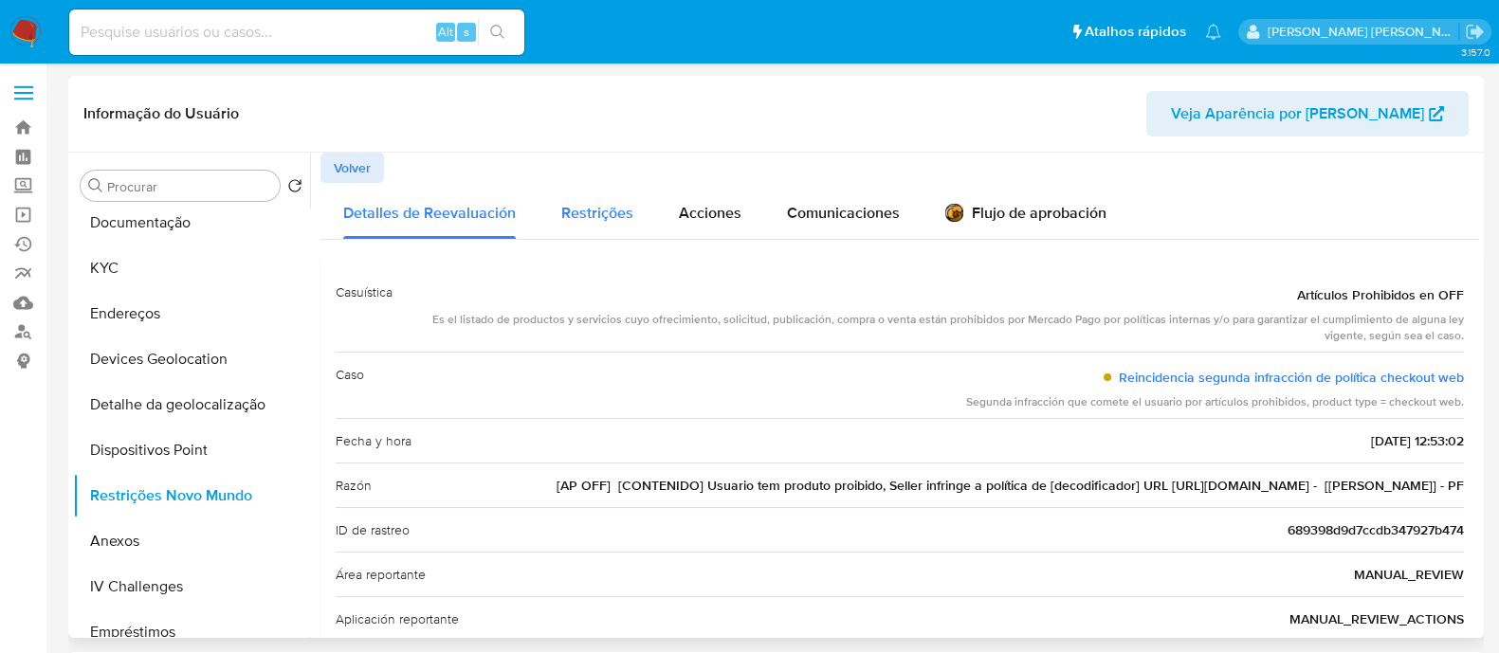
click at [601, 210] on span "Restrições" at bounding box center [597, 213] width 72 height 22
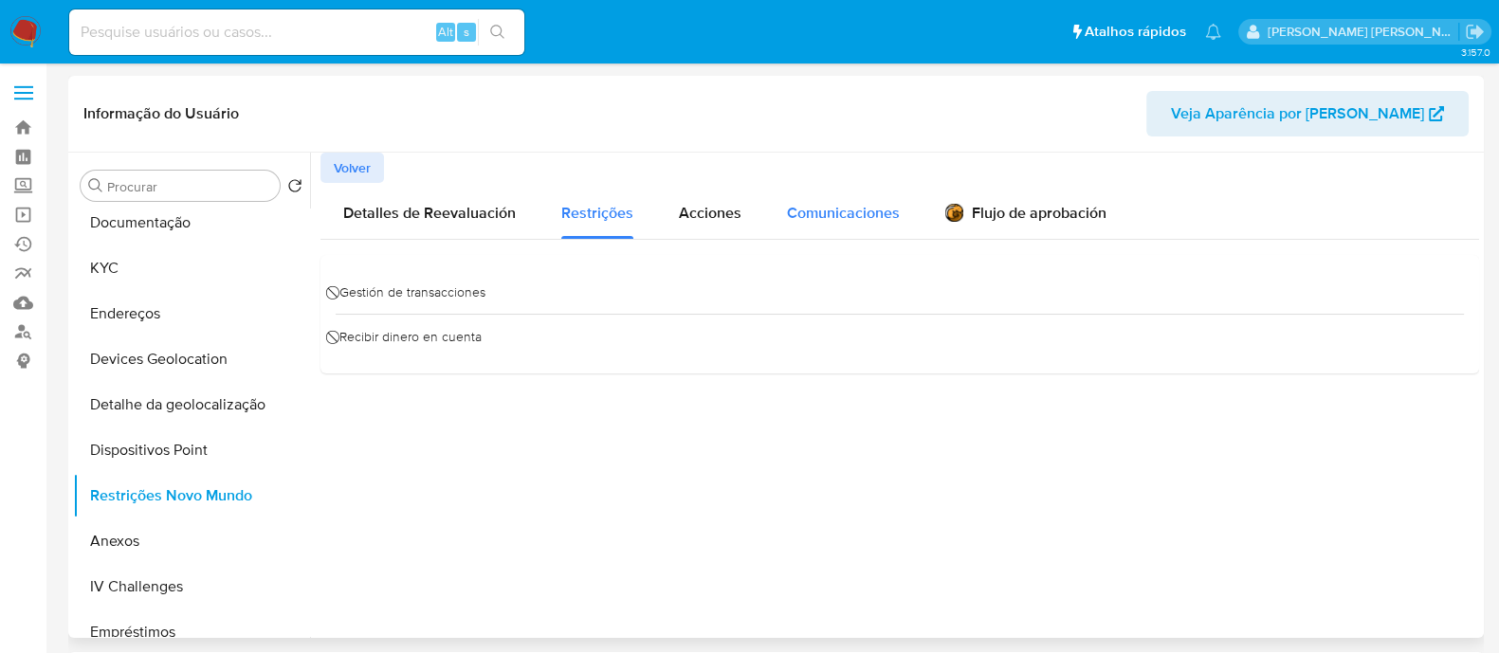
click at [781, 206] on button "Comunicaciones" at bounding box center [843, 211] width 158 height 56
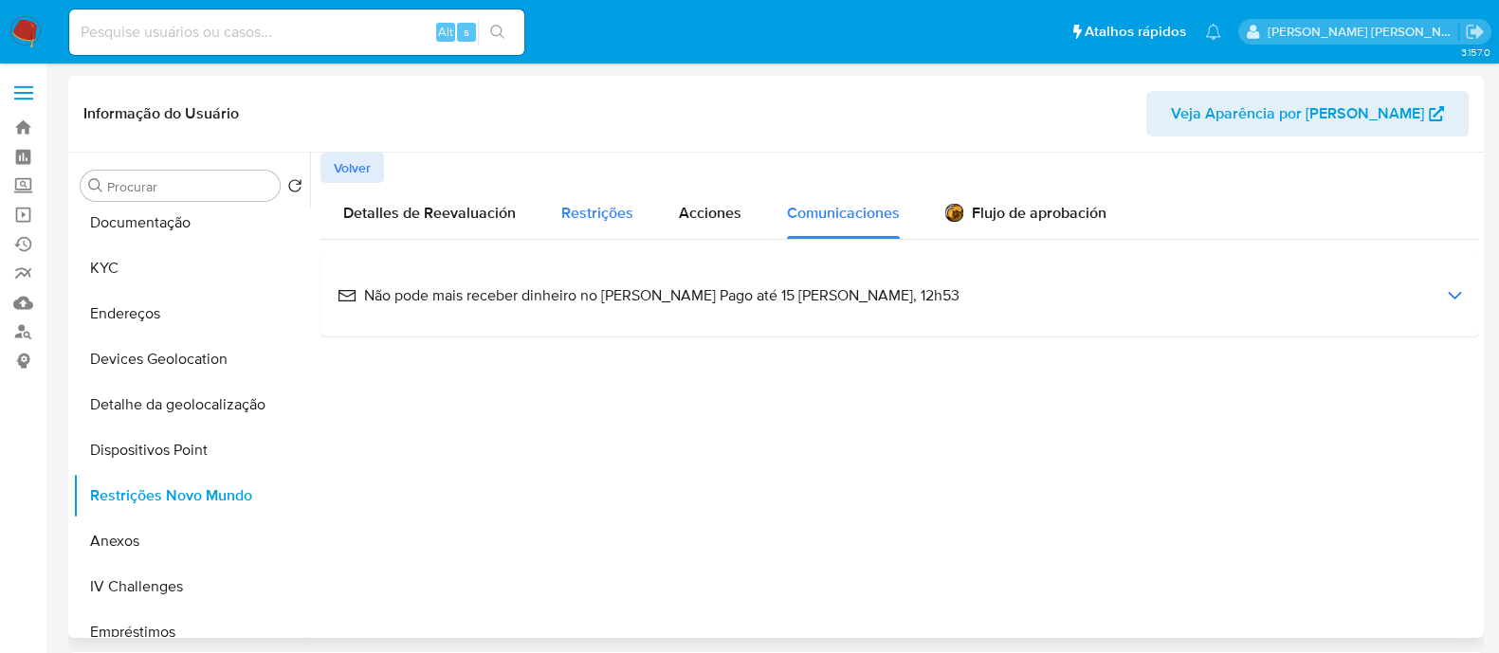
click at [595, 210] on span "Restrições" at bounding box center [597, 213] width 72 height 22
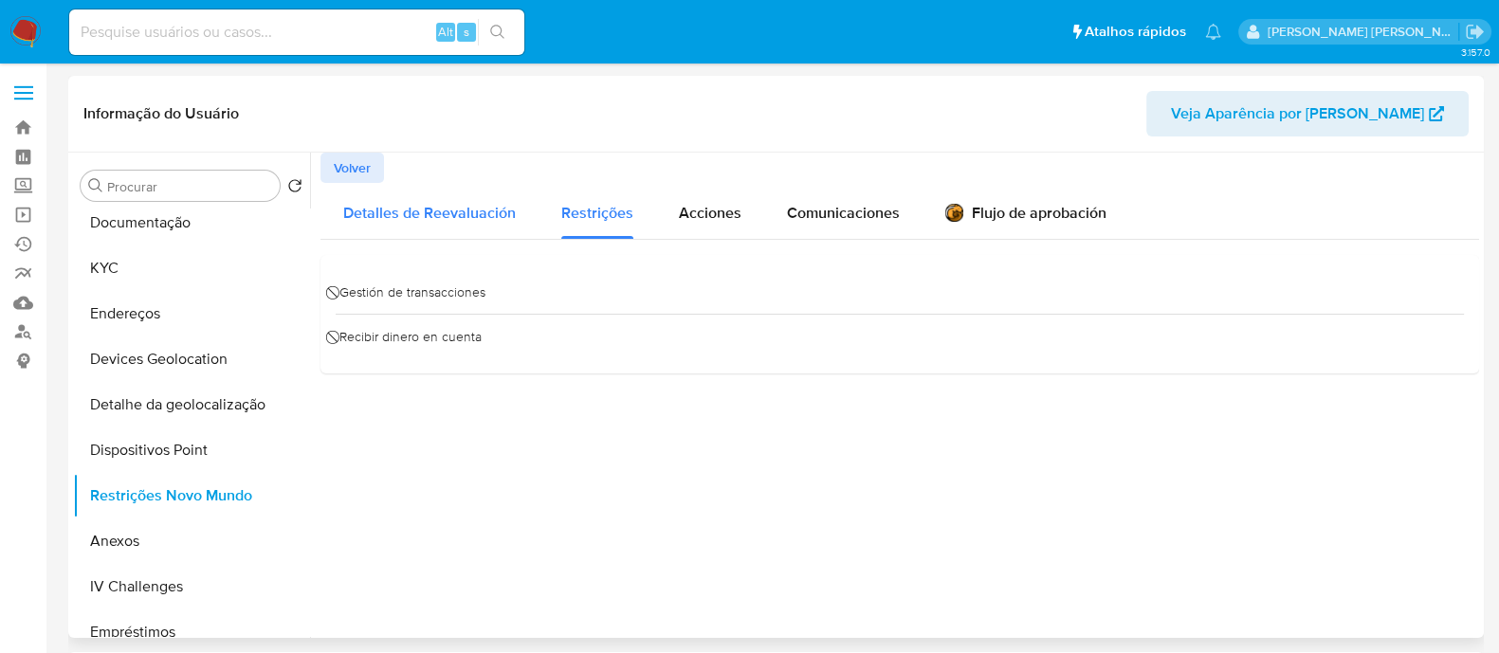
click at [429, 206] on span "Detalles de Reevaluación" at bounding box center [429, 213] width 173 height 22
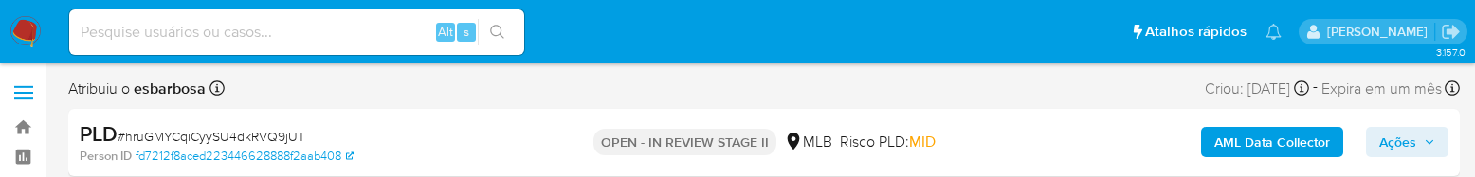
select select "10"
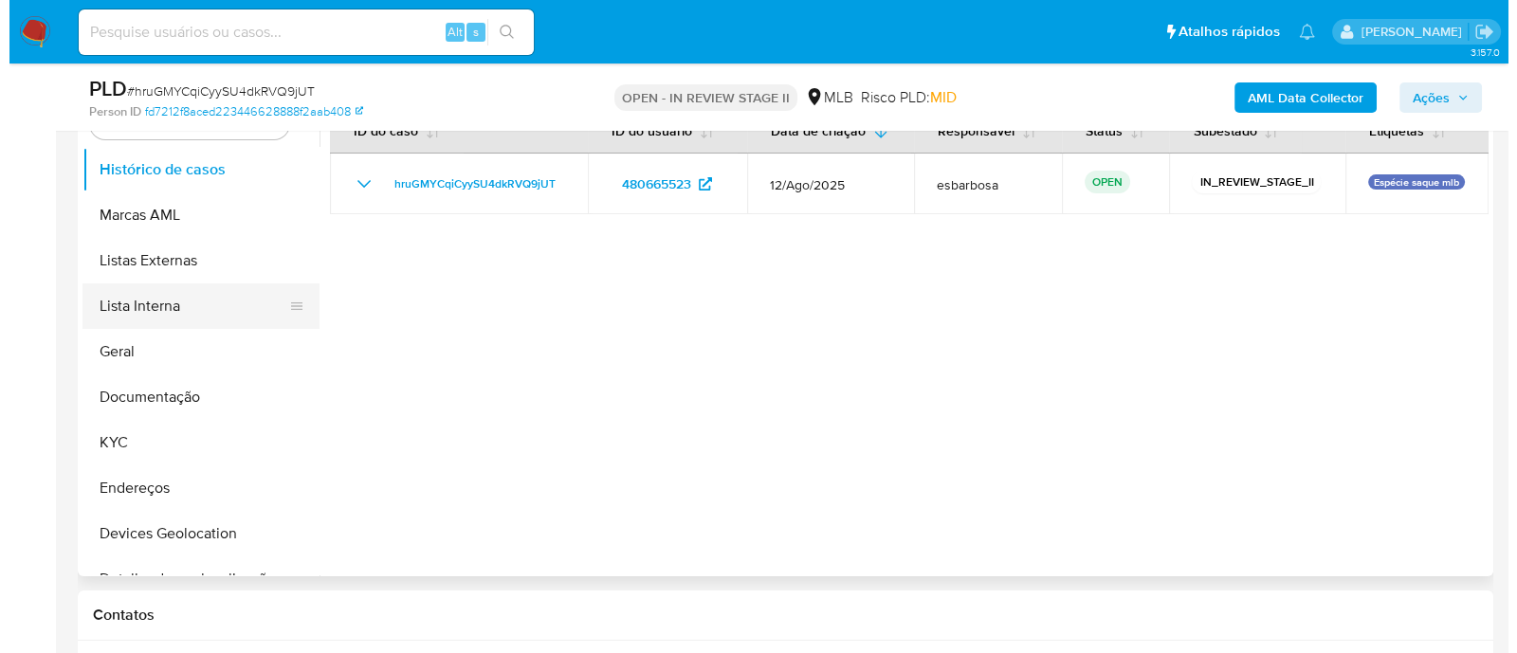
scroll to position [236, 0]
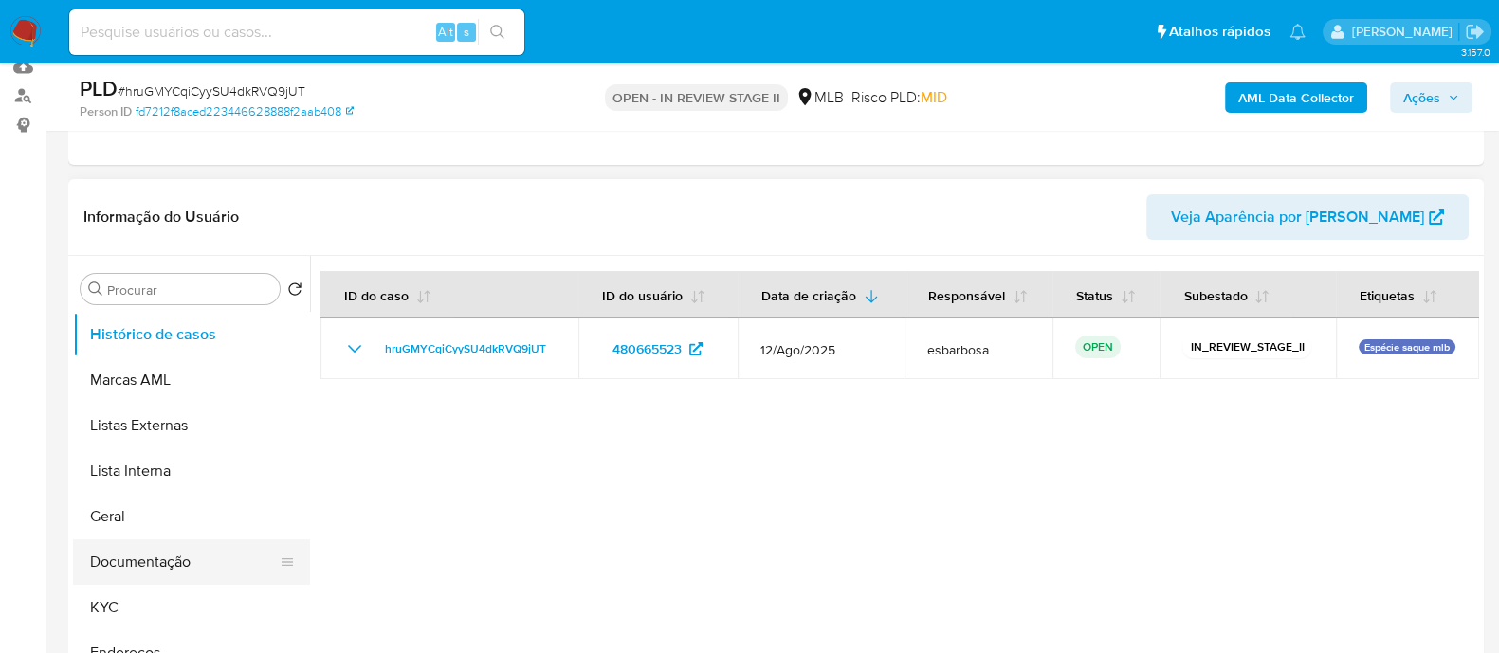
click at [171, 176] on button "Documentação" at bounding box center [184, 561] width 222 height 45
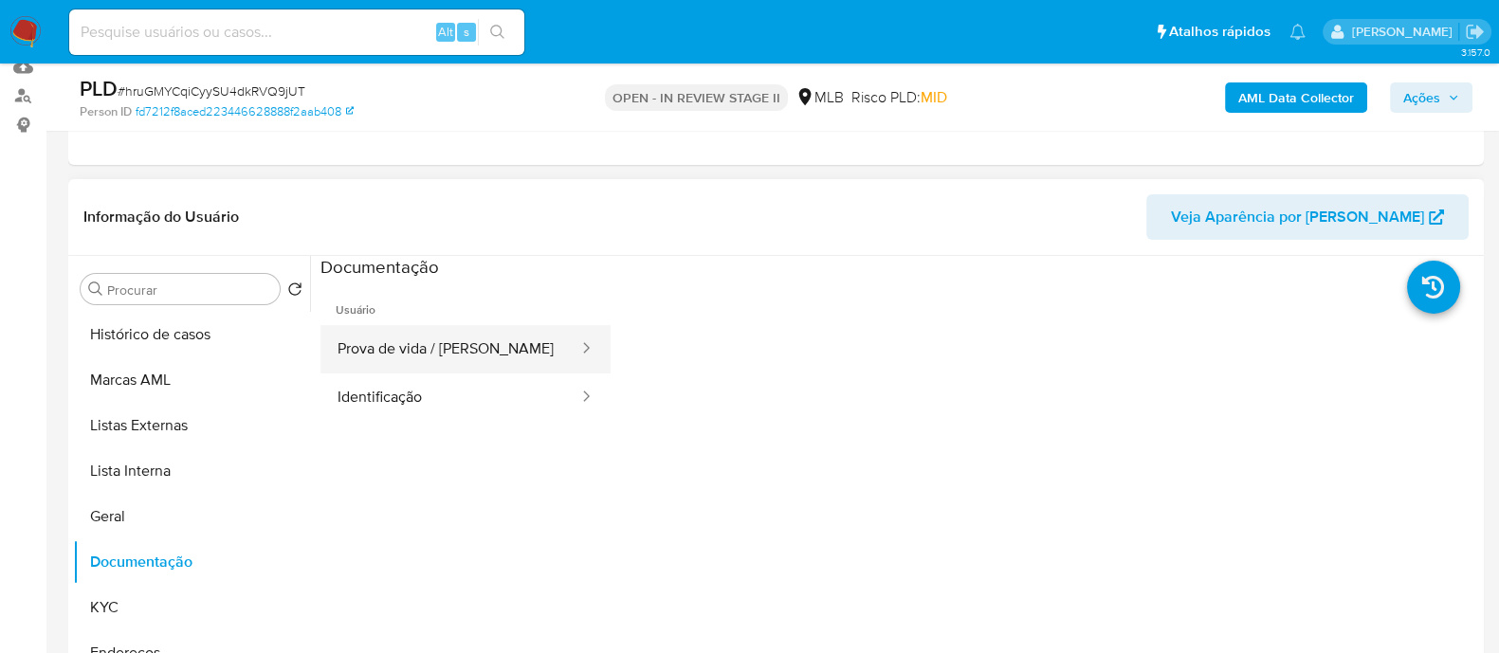
click at [478, 176] on button "Prova de vida / [PERSON_NAME]" at bounding box center [450, 349] width 260 height 48
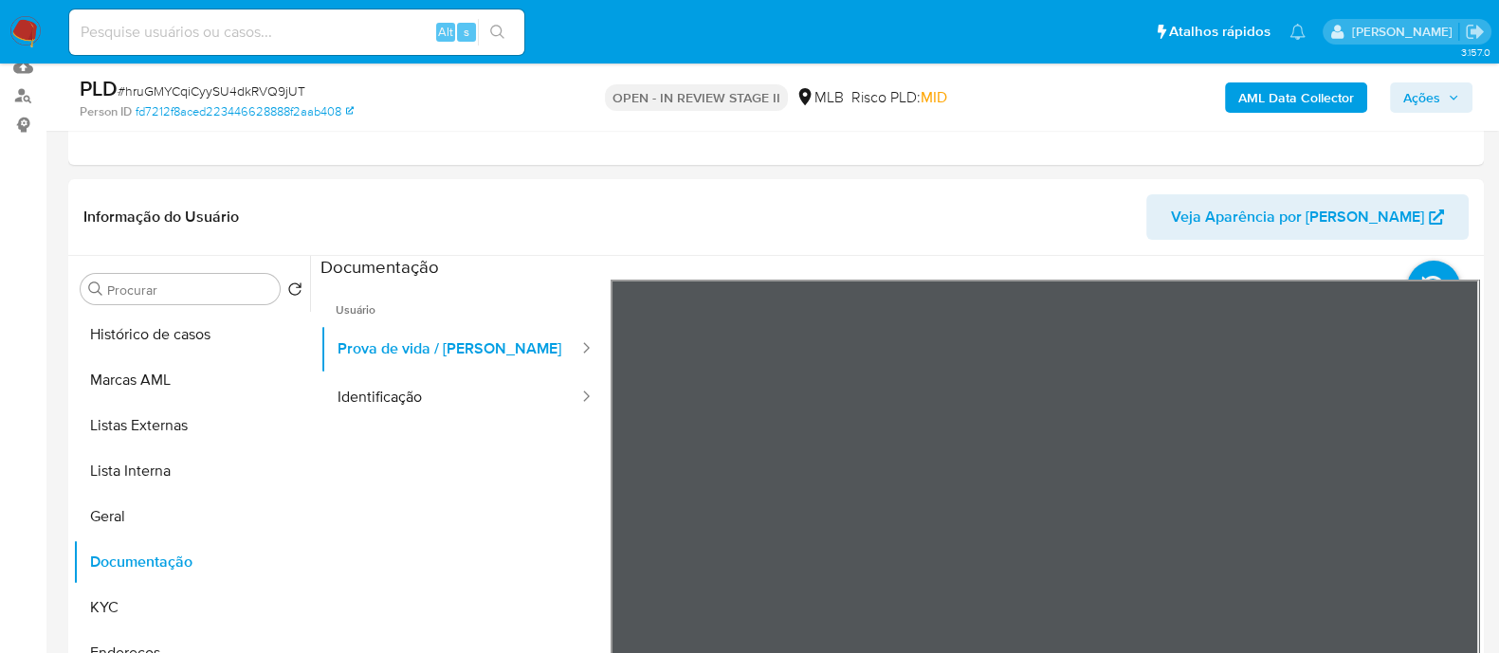
click at [1409, 95] on span "Ações" at bounding box center [1421, 97] width 37 height 30
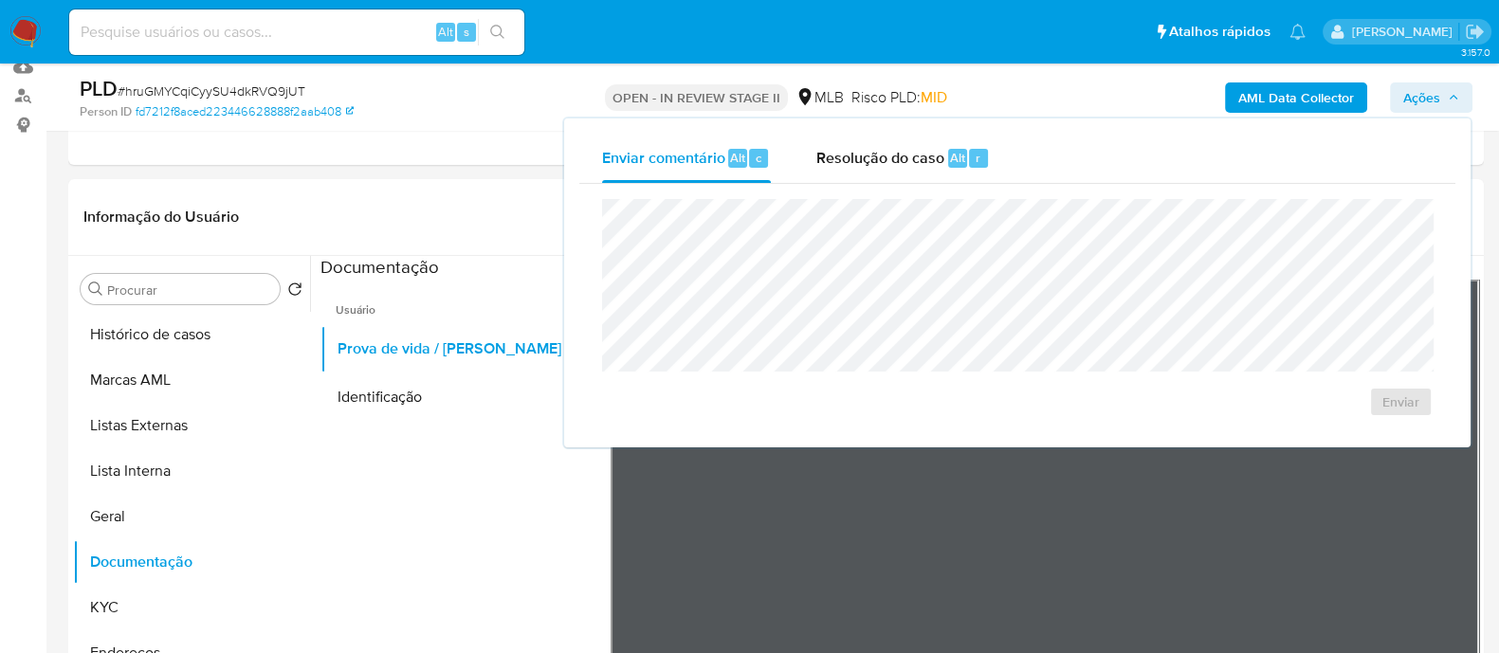
drag, startPoint x: 899, startPoint y: 154, endPoint x: 885, endPoint y: 193, distance: 41.1
click at [898, 162] on span "Resolução do caso" at bounding box center [880, 157] width 128 height 22
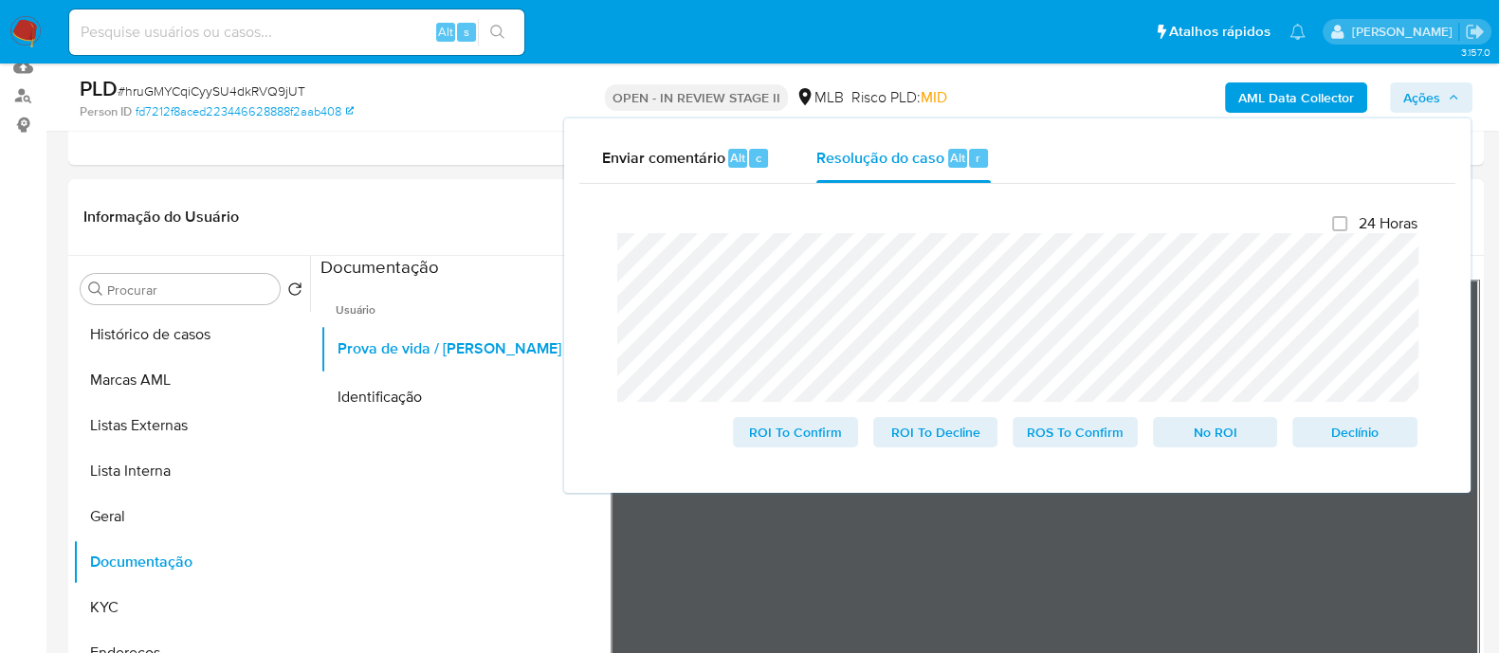
click at [1279, 101] on b "AML Data Collector" at bounding box center [1296, 97] width 116 height 30
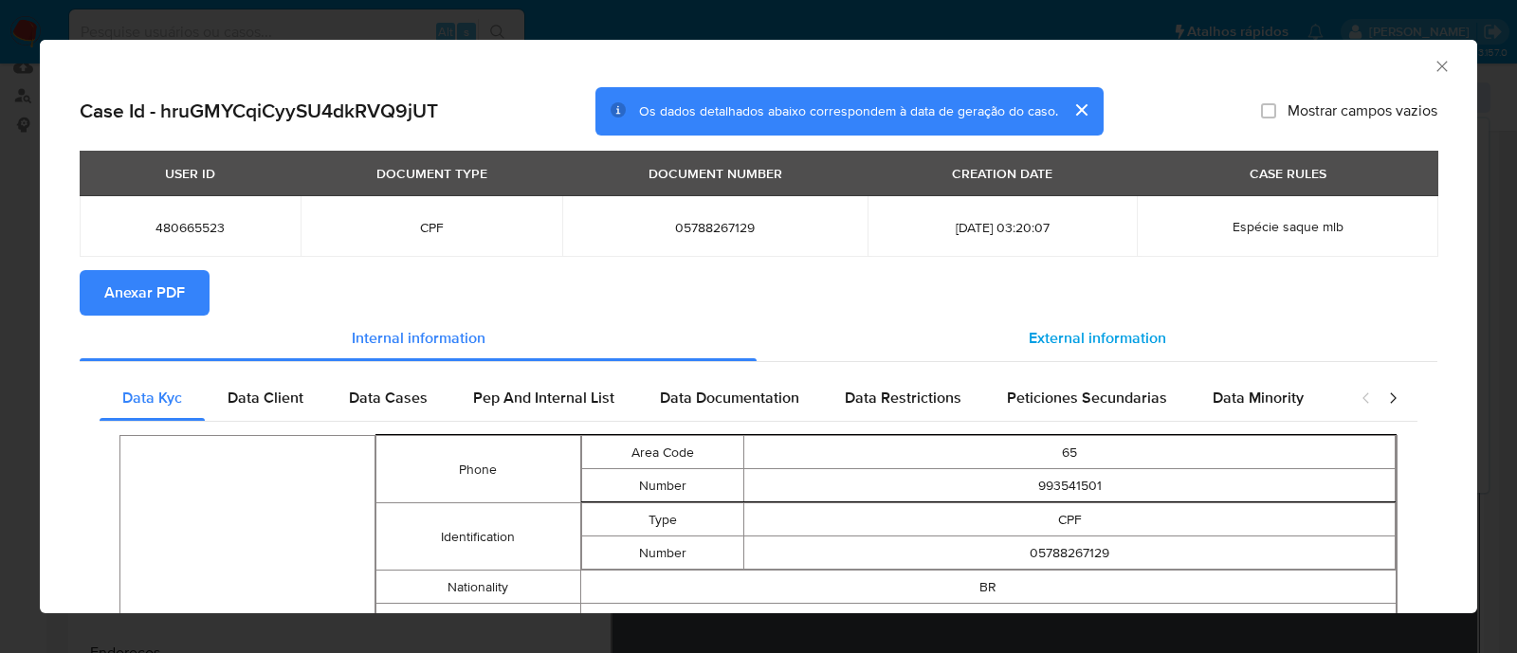
click at [1100, 176] on span "External information" at bounding box center [1096, 338] width 137 height 22
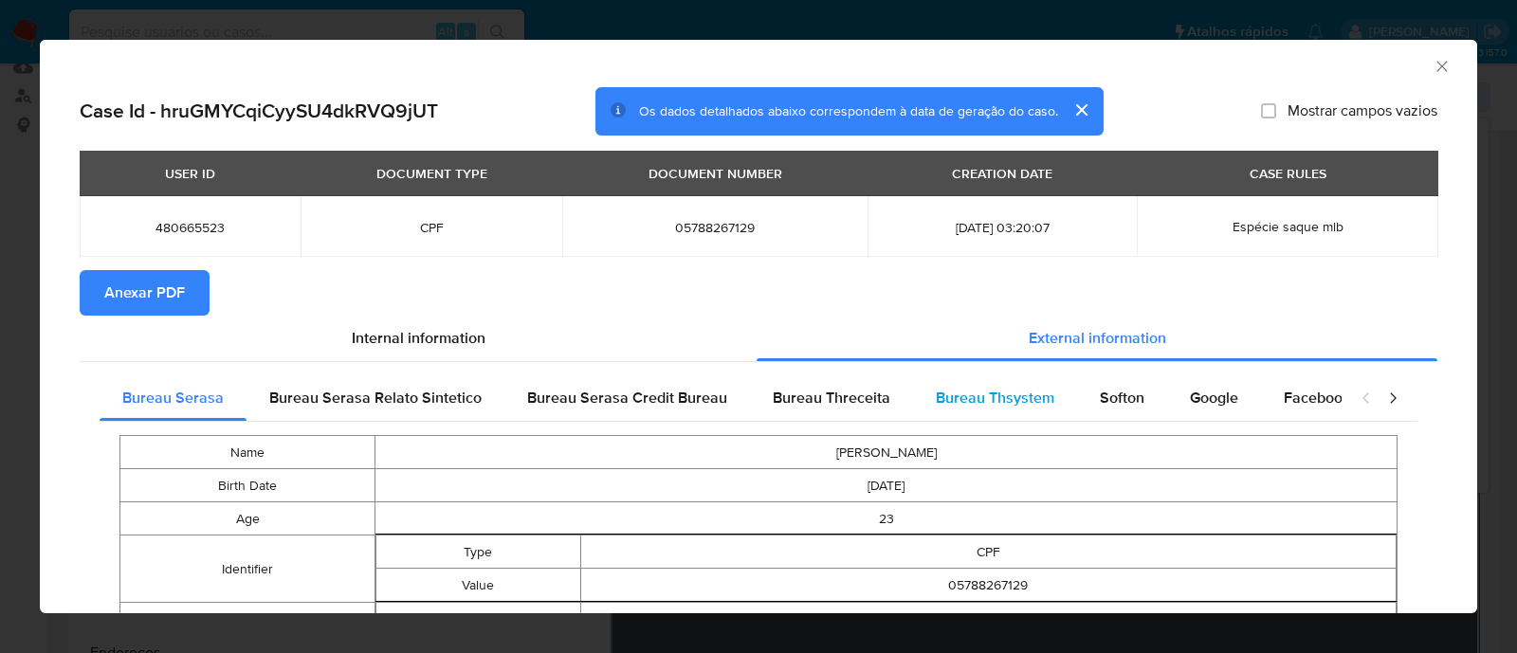
click at [1022, 176] on span "Bureau Thsystem" at bounding box center [995, 398] width 118 height 22
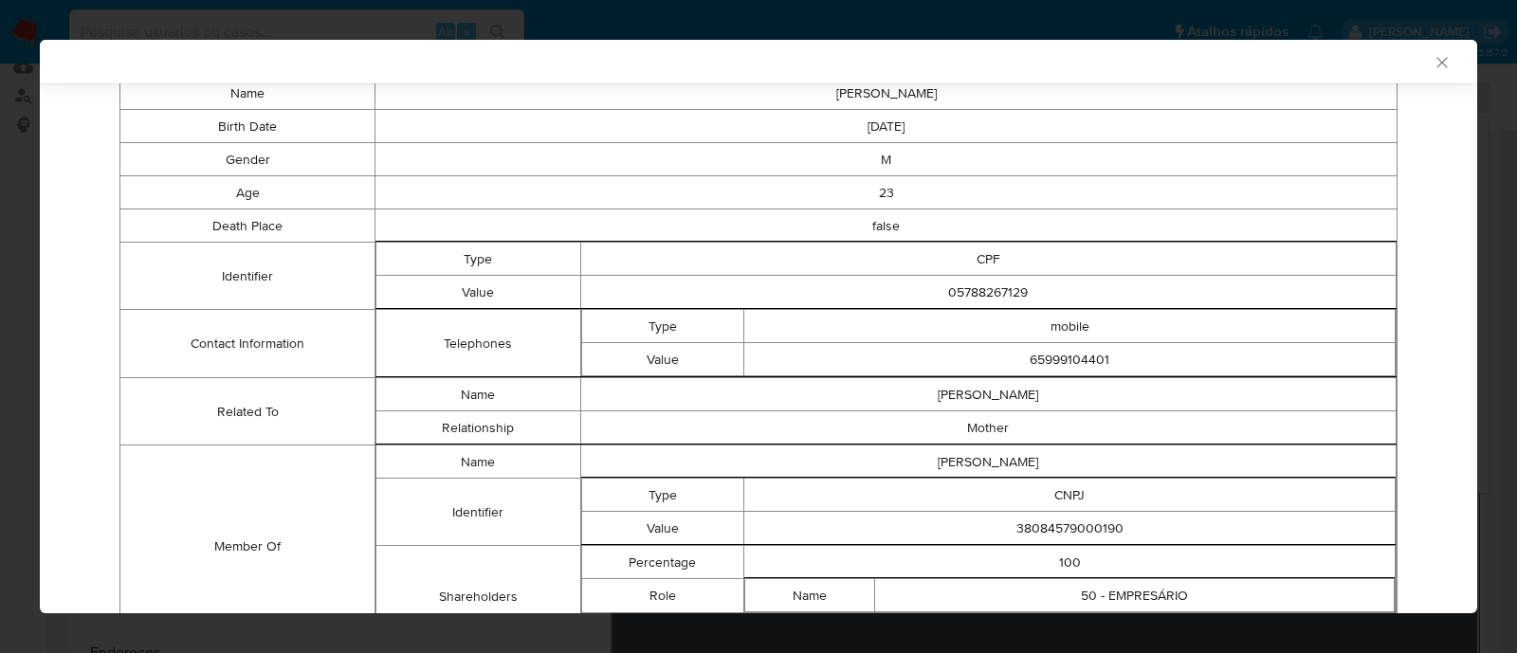
scroll to position [463, 0]
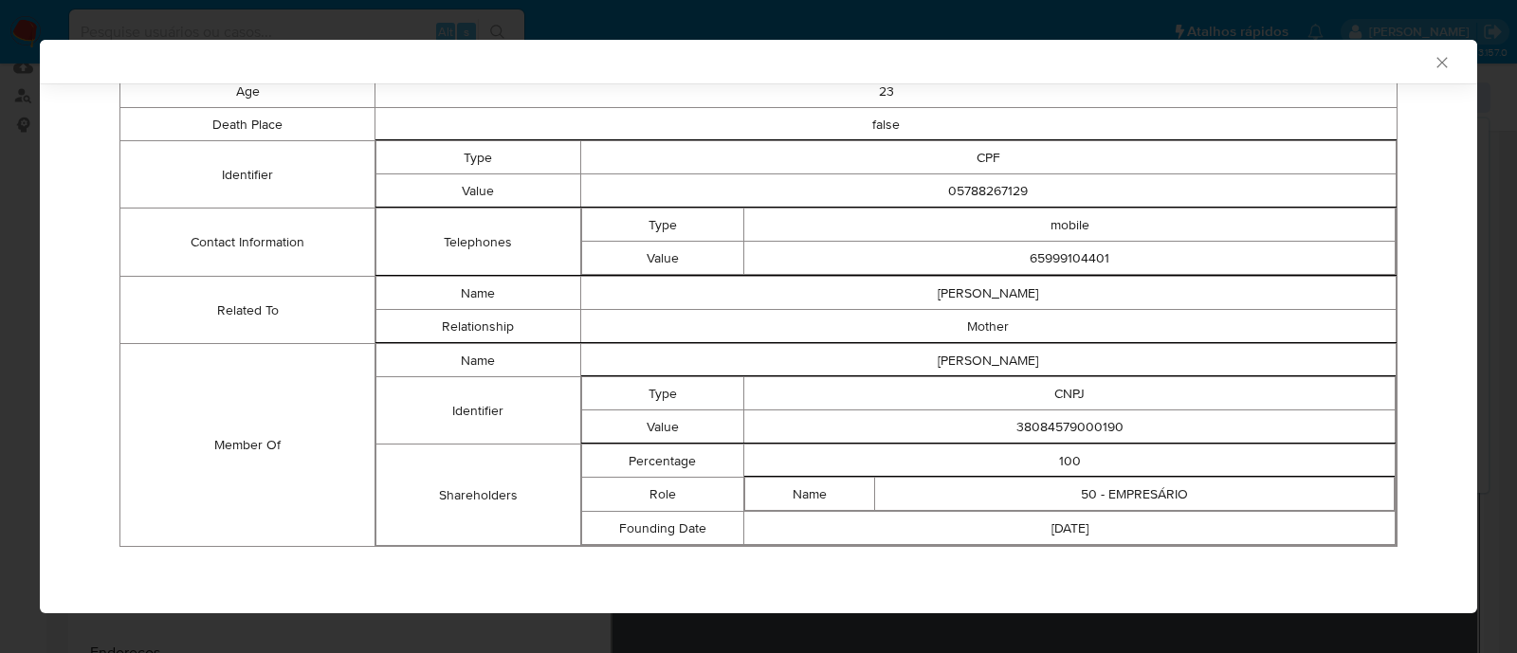
click at [1072, 176] on td "38084579000190" at bounding box center [1069, 426] width 651 height 33
copy td "38084579000190"
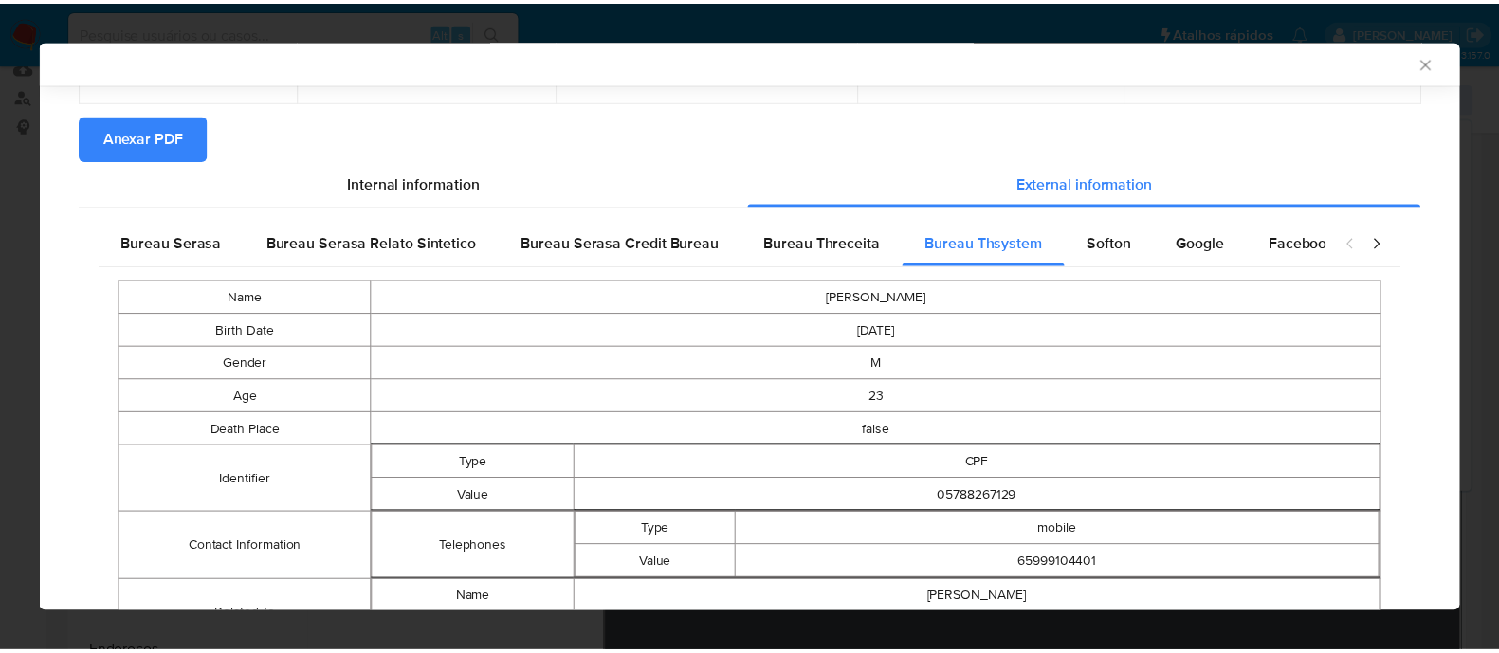
scroll to position [0, 0]
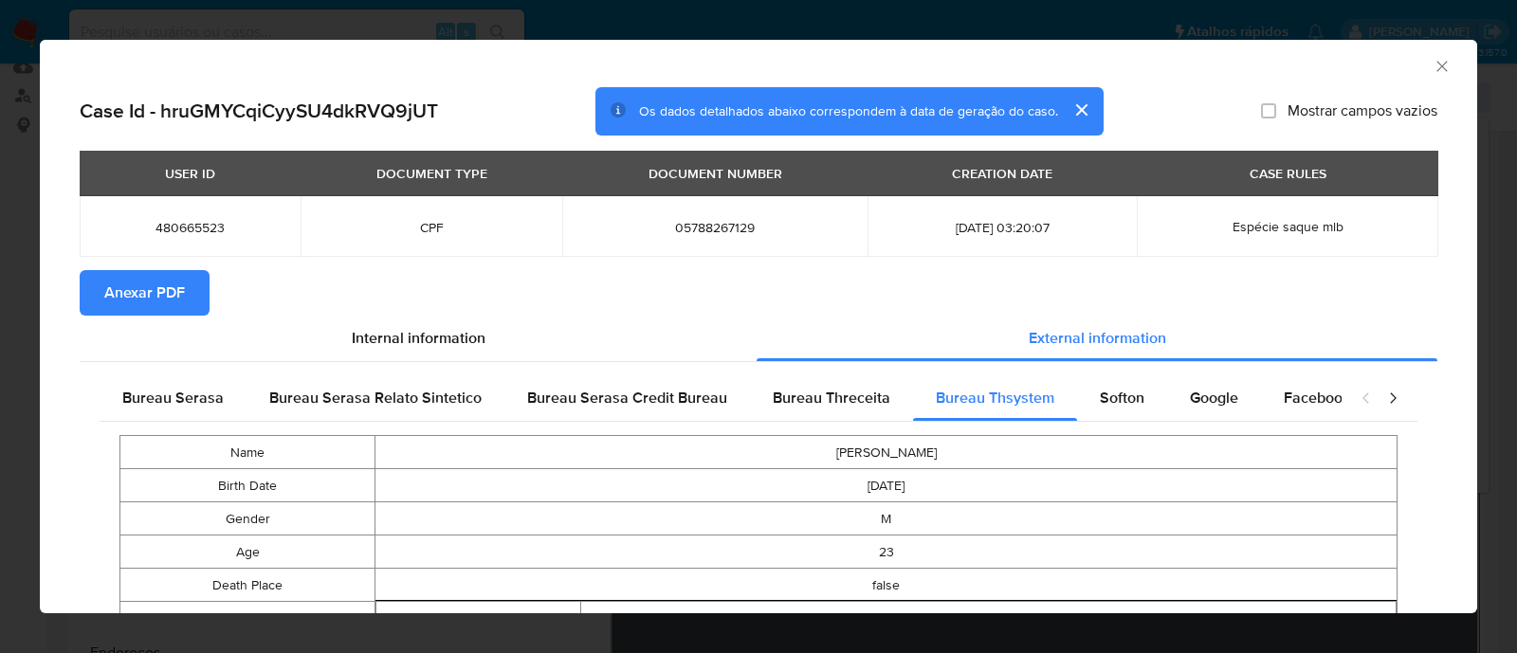
click at [152, 176] on span "Anexar PDF" at bounding box center [144, 293] width 81 height 42
click at [1432, 64] on icon "Fechar a janela" at bounding box center [1441, 66] width 19 height 19
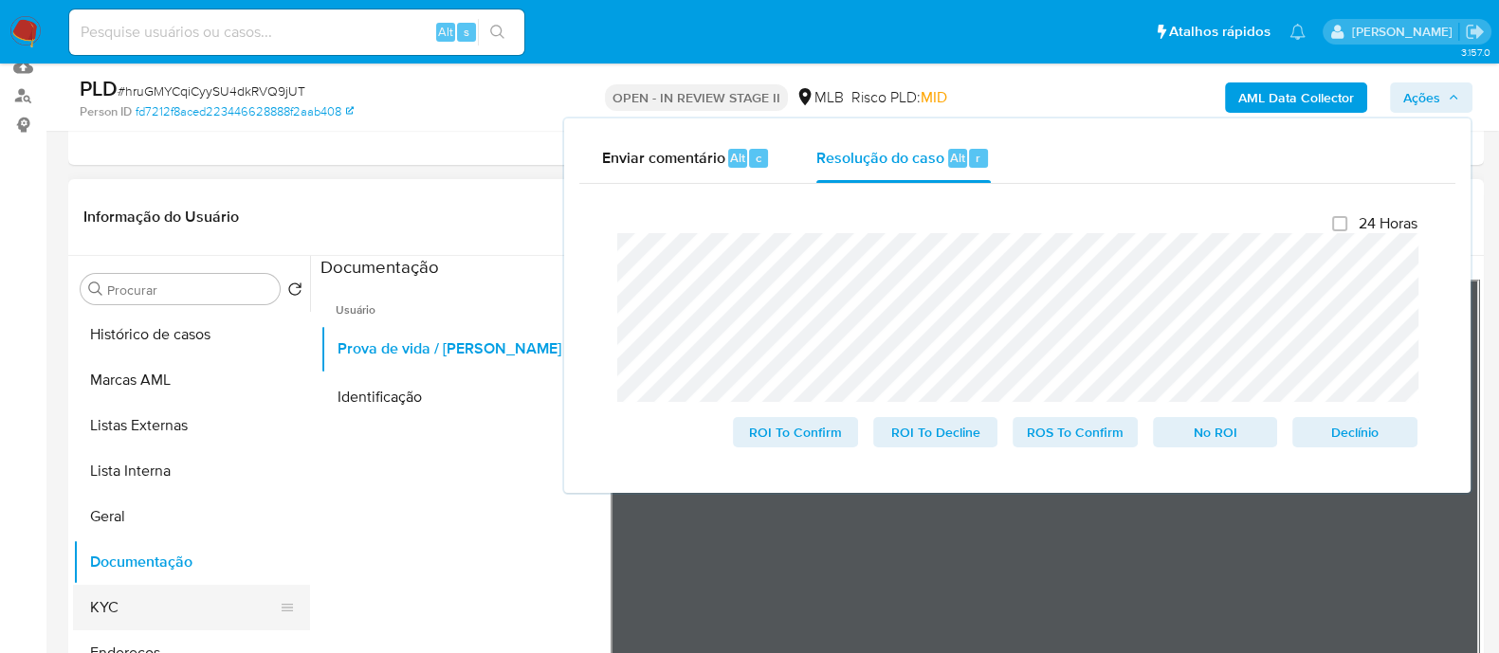
click at [130, 176] on button "KYC" at bounding box center [184, 607] width 222 height 45
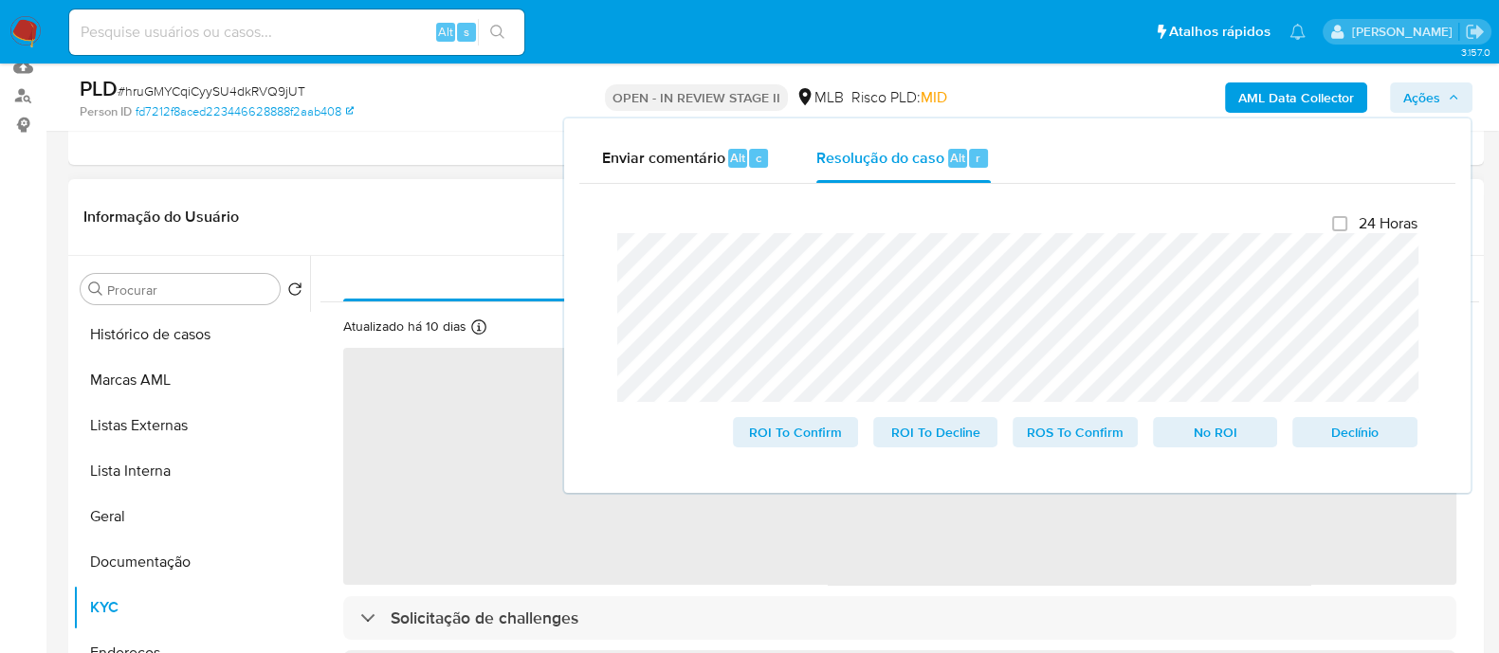
click at [427, 176] on header "Informação do Usuário Veja Aparência por [PERSON_NAME]" at bounding box center [775, 216] width 1385 height 45
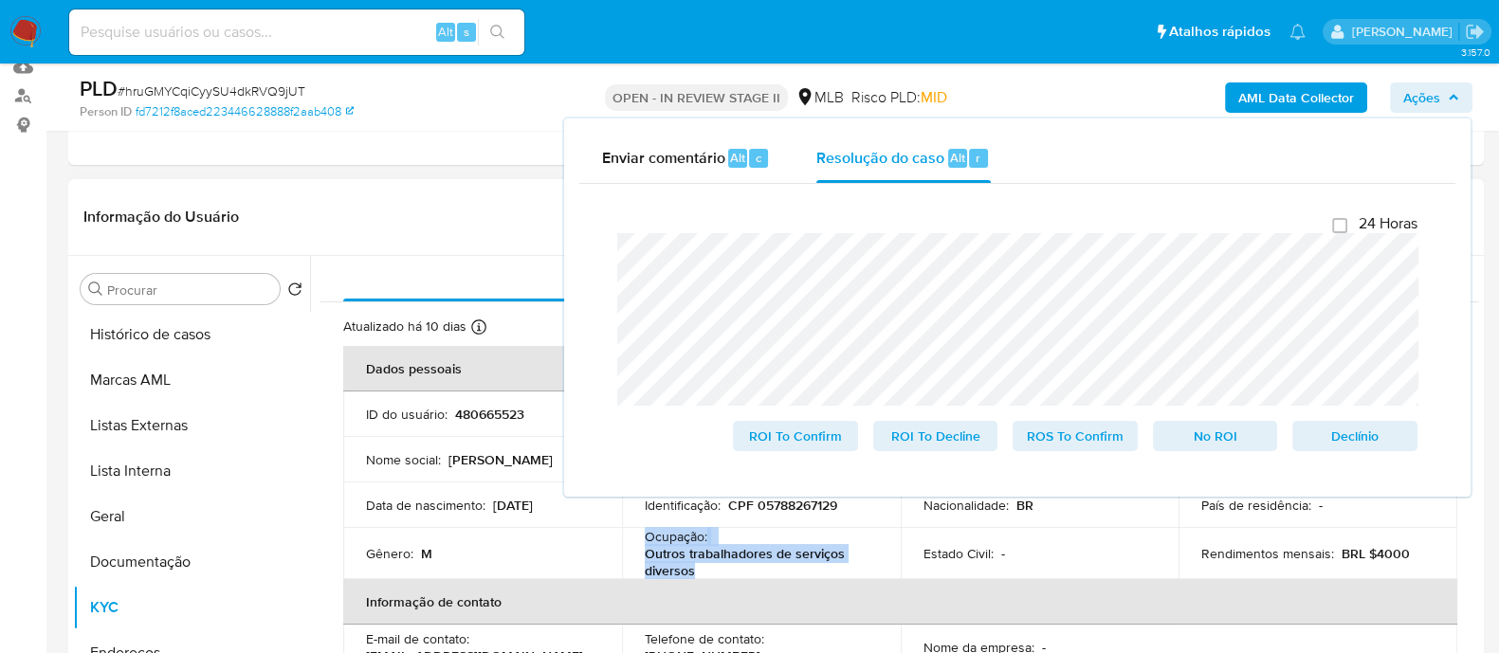
drag, startPoint x: 704, startPoint y: 572, endPoint x: 640, endPoint y: 540, distance: 71.6
click at [640, 176] on td "Ocupação : Outros trabalhadores de serviços diversos" at bounding box center [761, 553] width 279 height 51
copy div "Ocupação : Outros trabalhadores de serviços diversos"
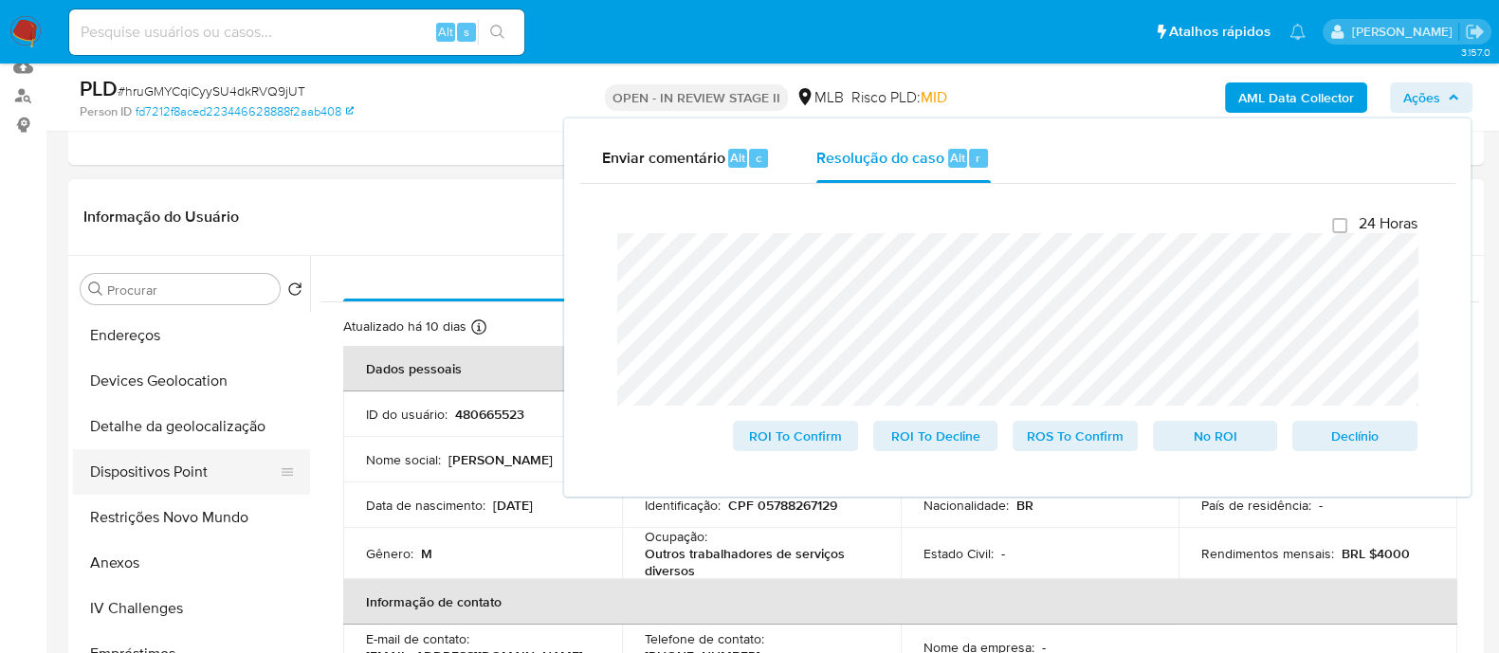
scroll to position [355, 0]
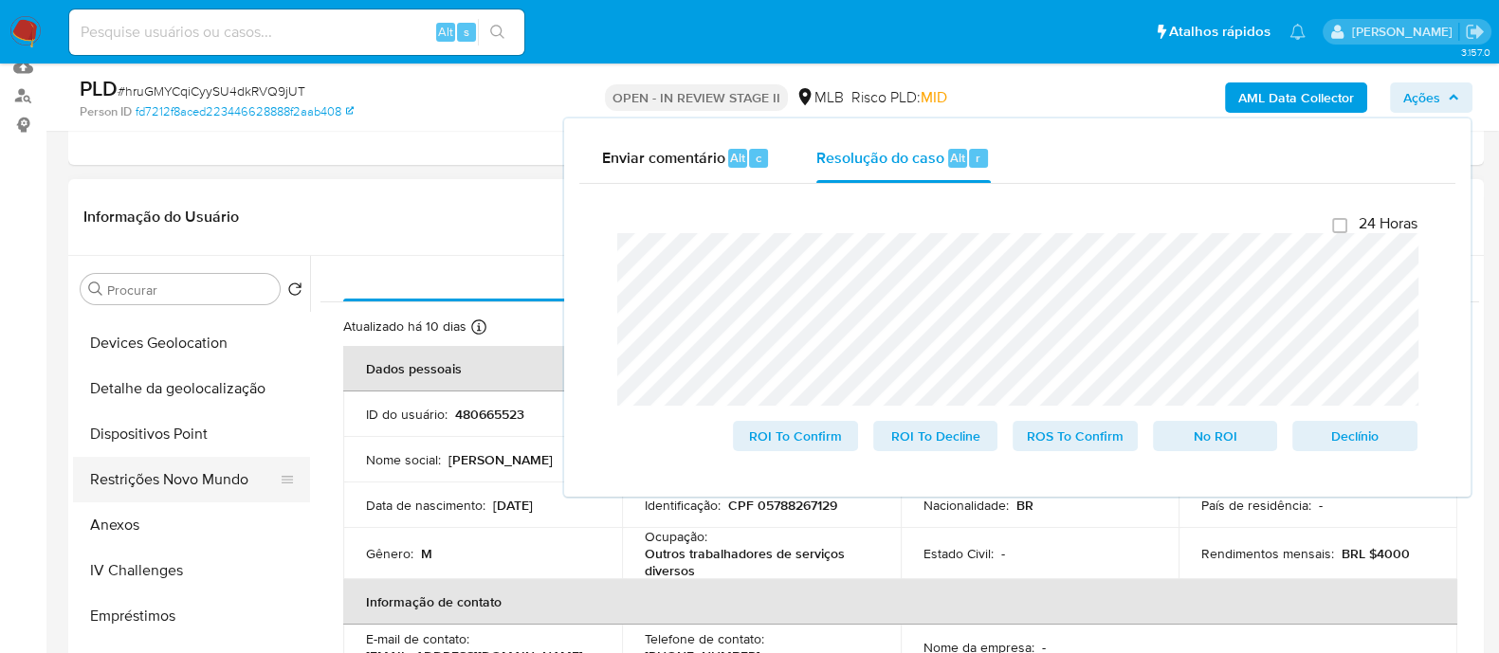
click at [145, 176] on button "Restrições Novo Mundo" at bounding box center [184, 479] width 222 height 45
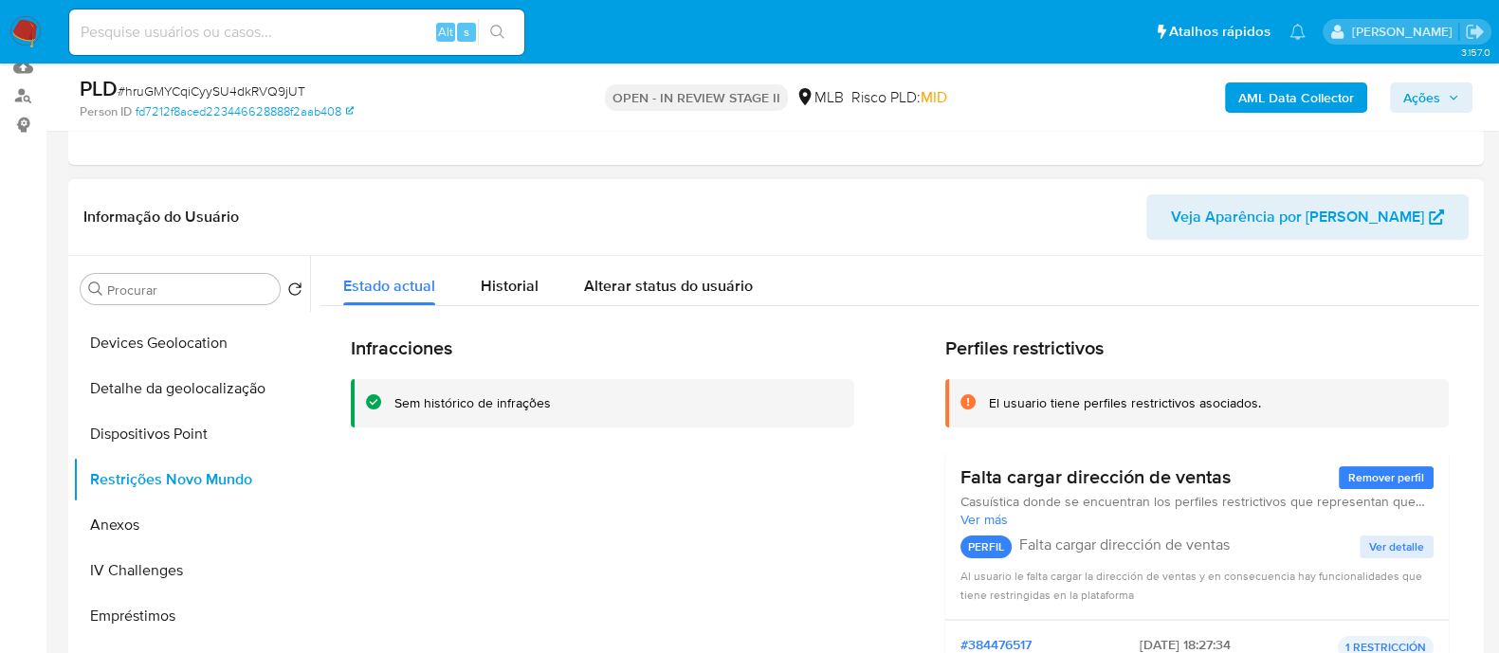
click at [467, 176] on div "Sem histórico de infrações" at bounding box center [472, 403] width 156 height 18
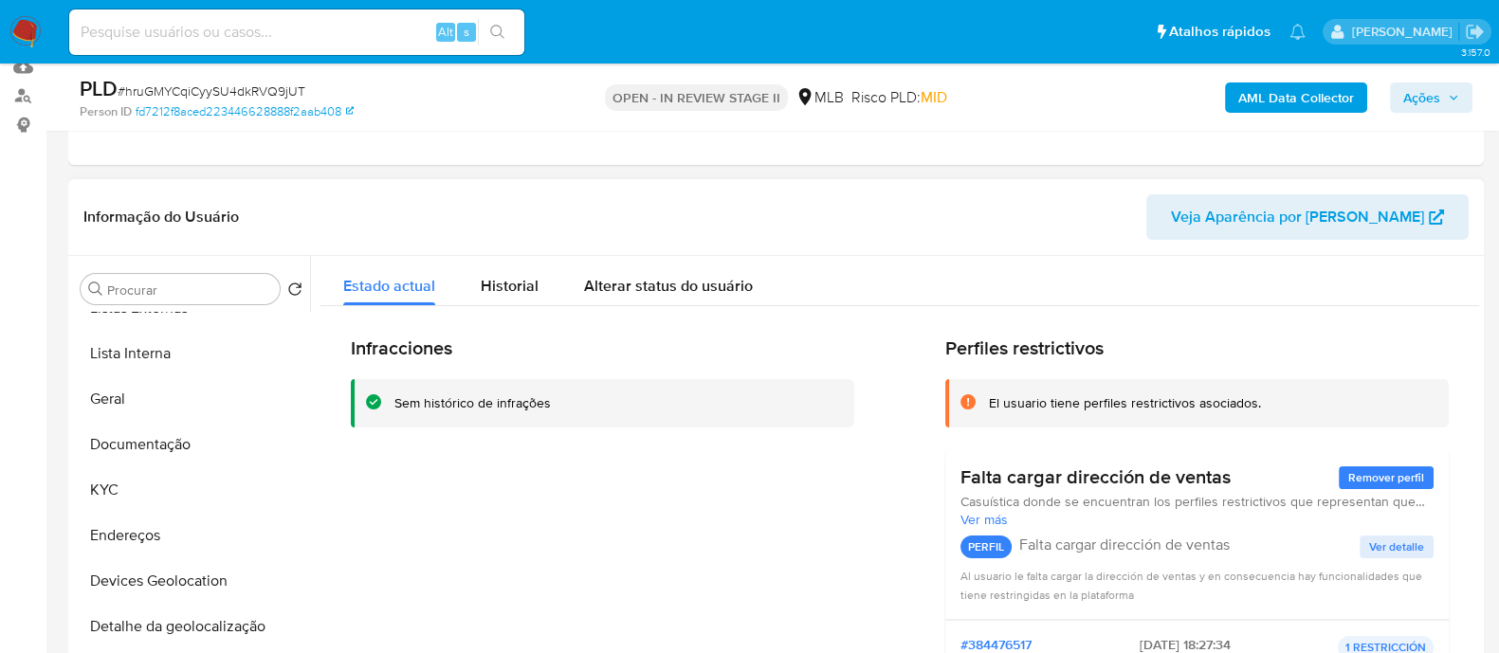
scroll to position [0, 0]
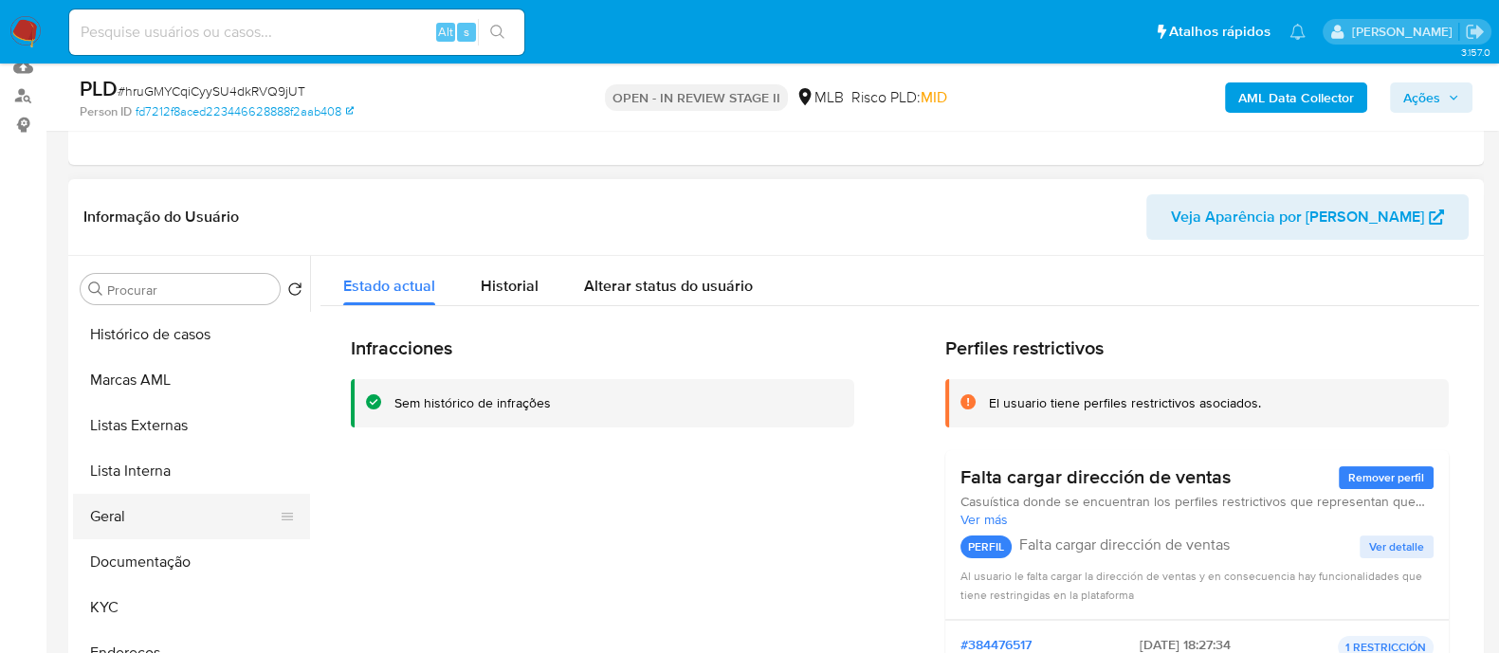
click at [128, 176] on button "Geral" at bounding box center [184, 516] width 222 height 45
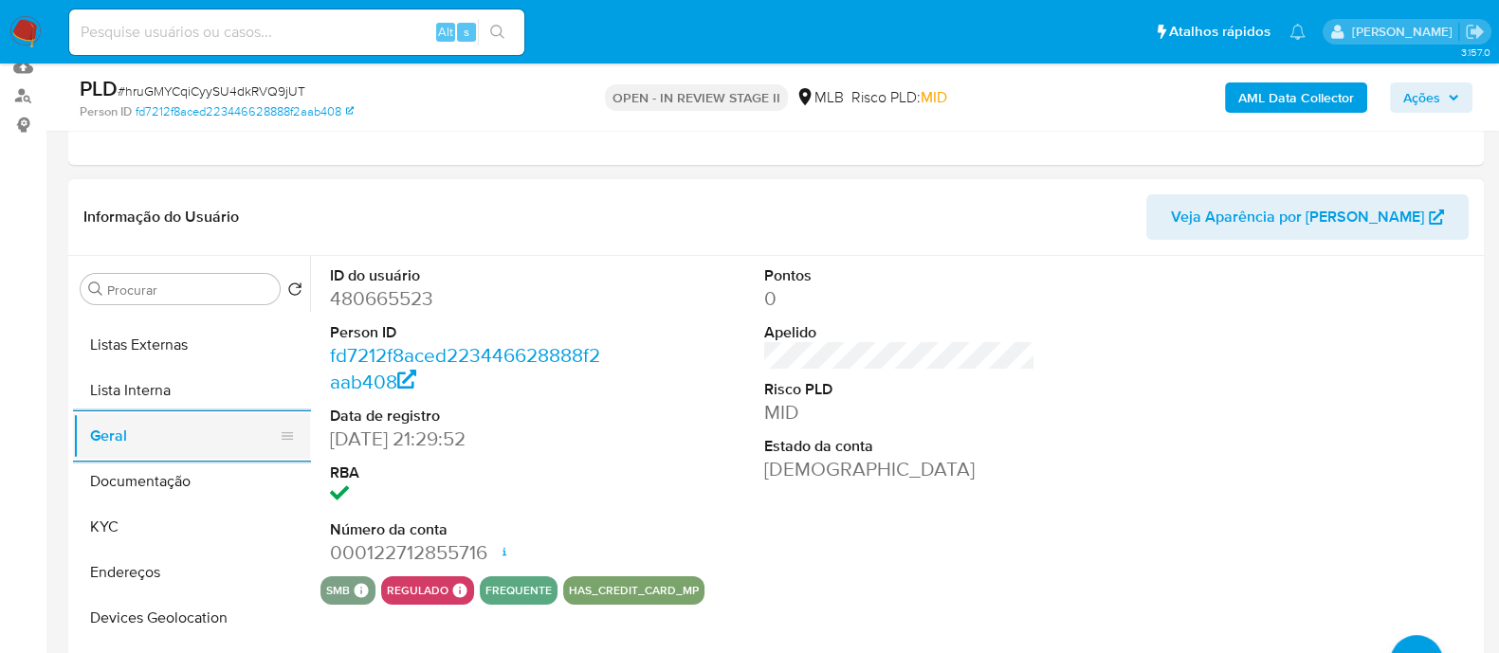
scroll to position [118, 0]
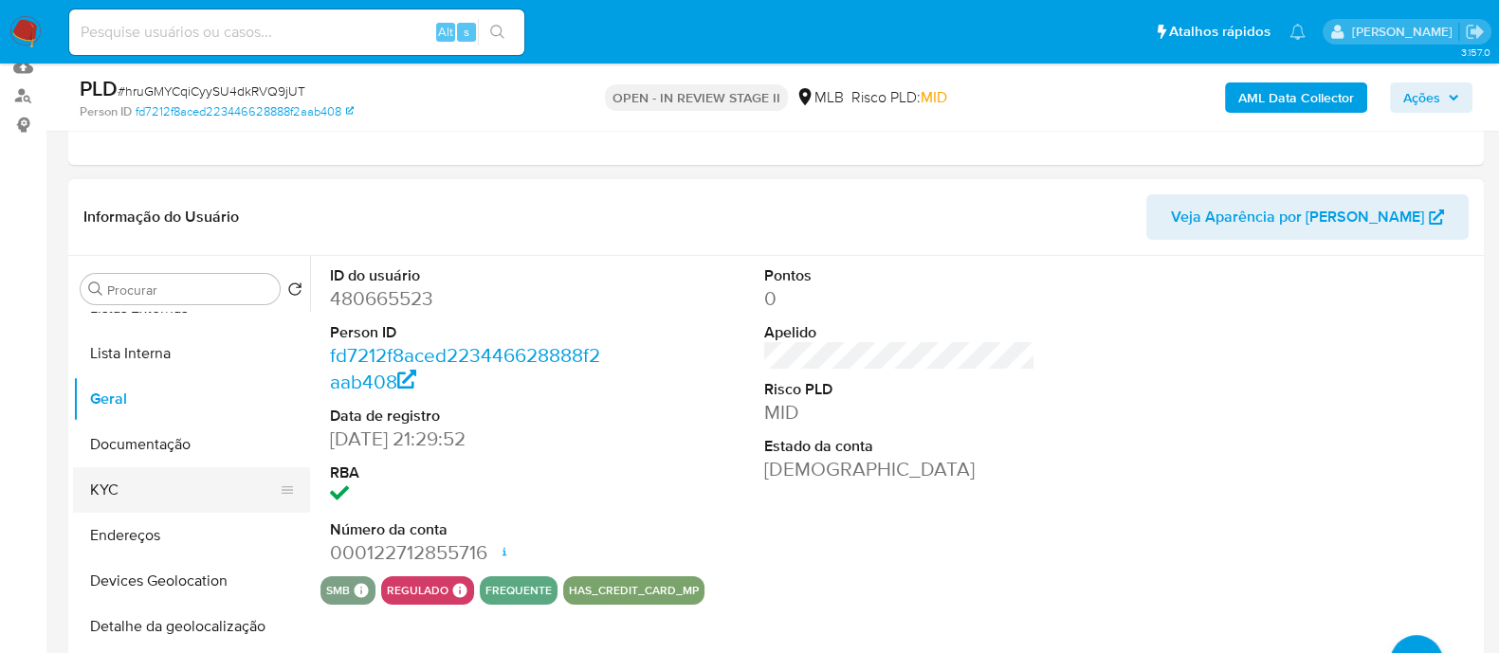
click at [142, 176] on button "KYC" at bounding box center [184, 489] width 222 height 45
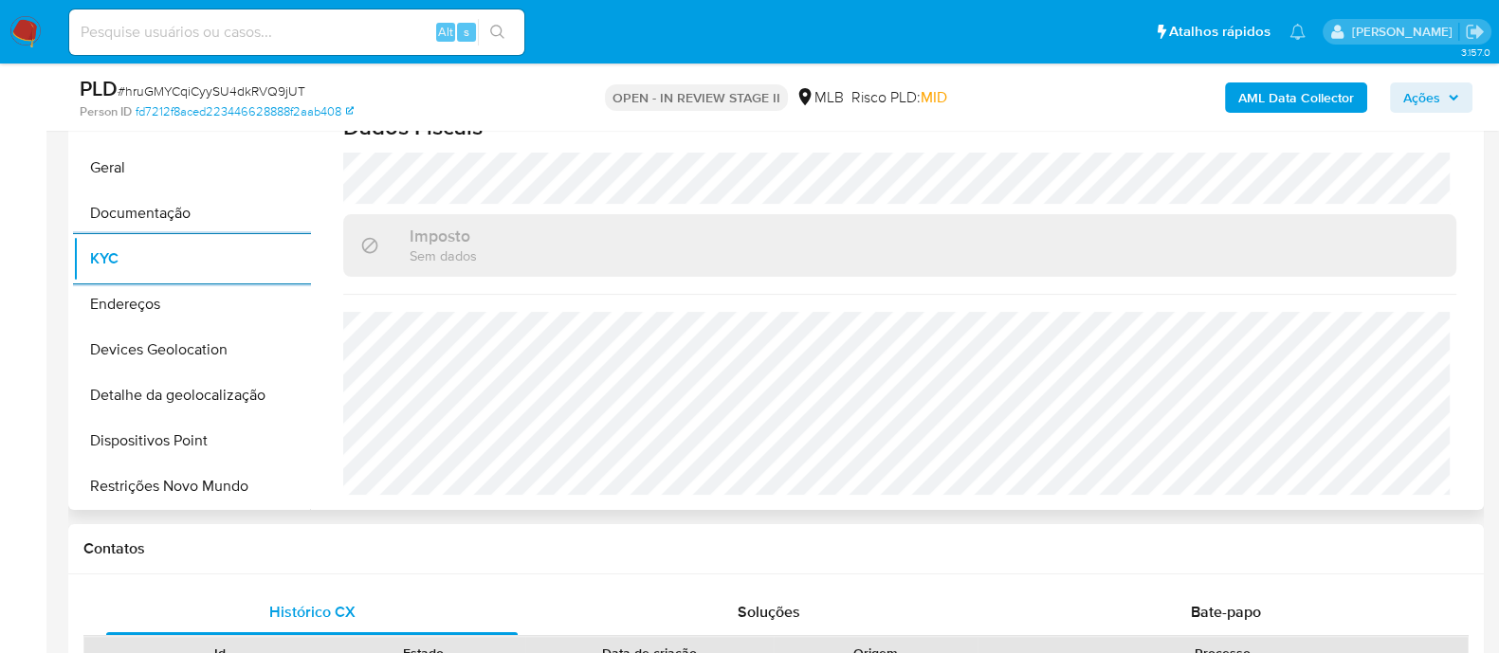
scroll to position [473, 0]
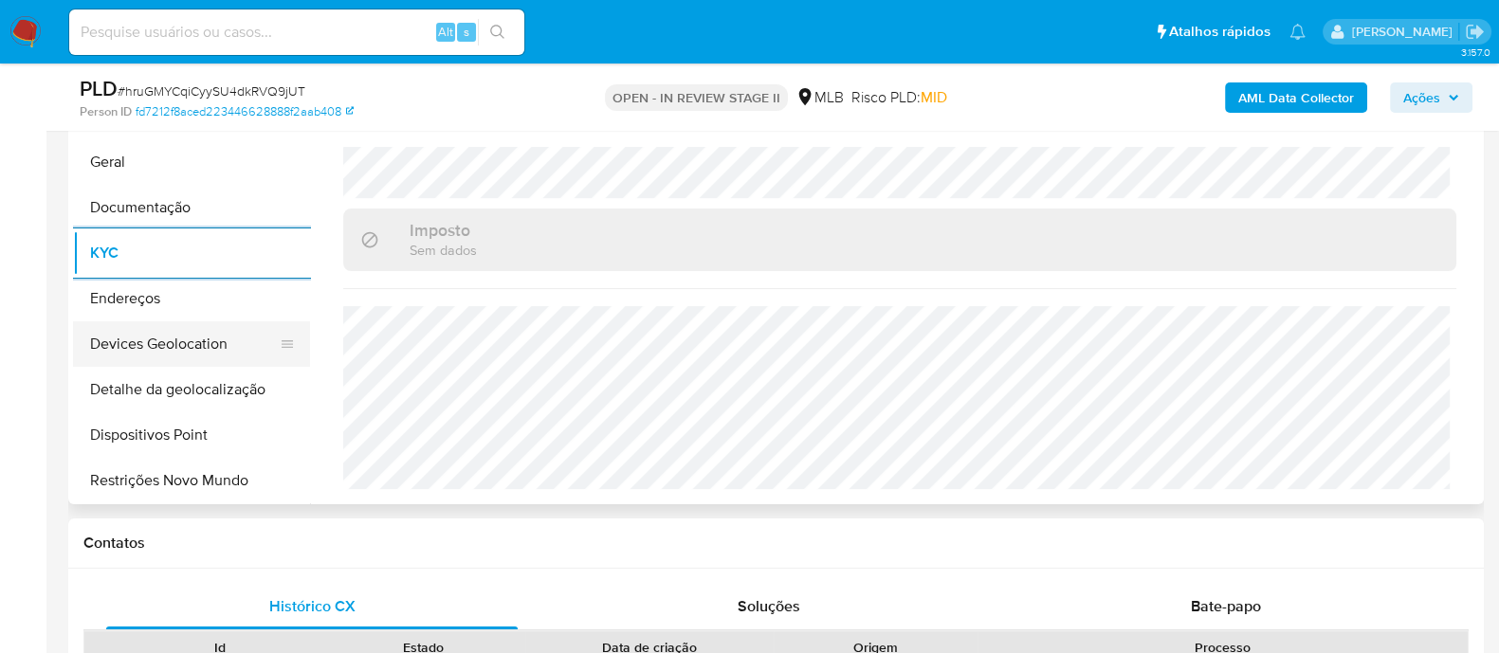
click at [194, 176] on button "Devices Geolocation" at bounding box center [184, 343] width 222 height 45
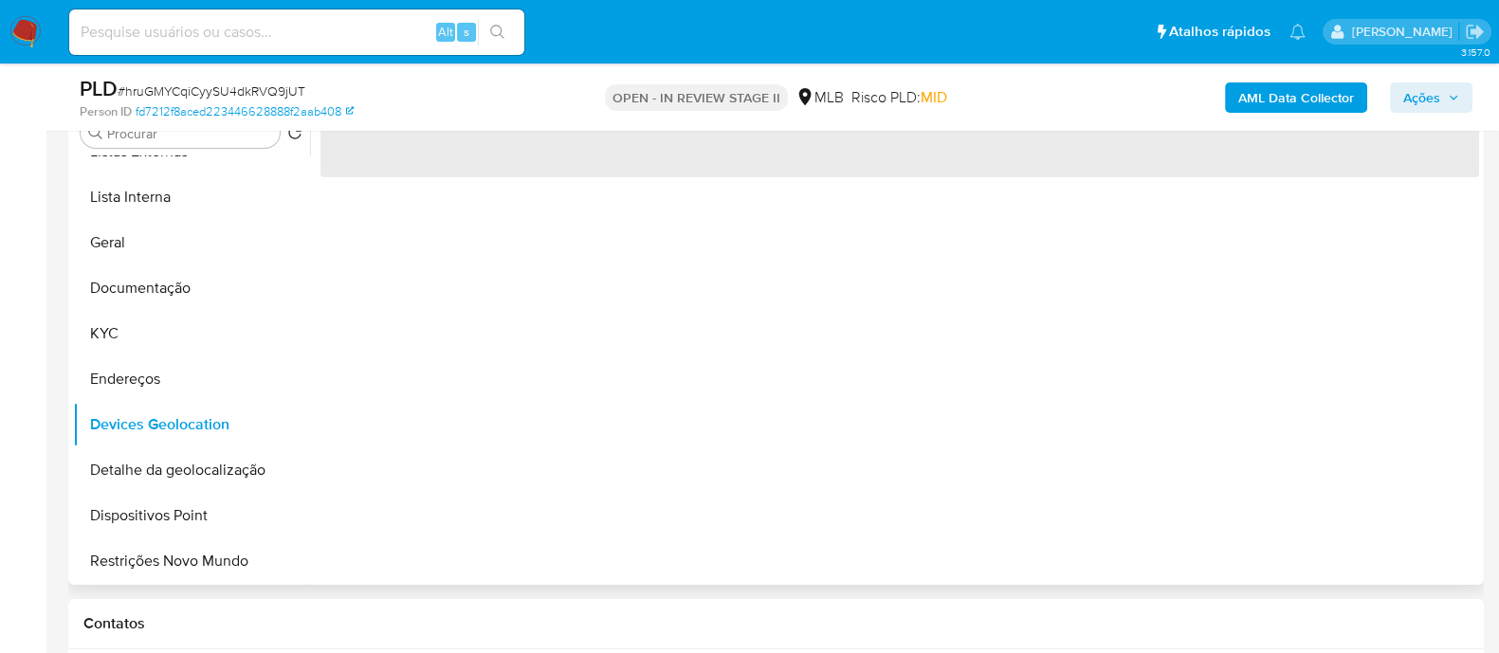
scroll to position [355, 0]
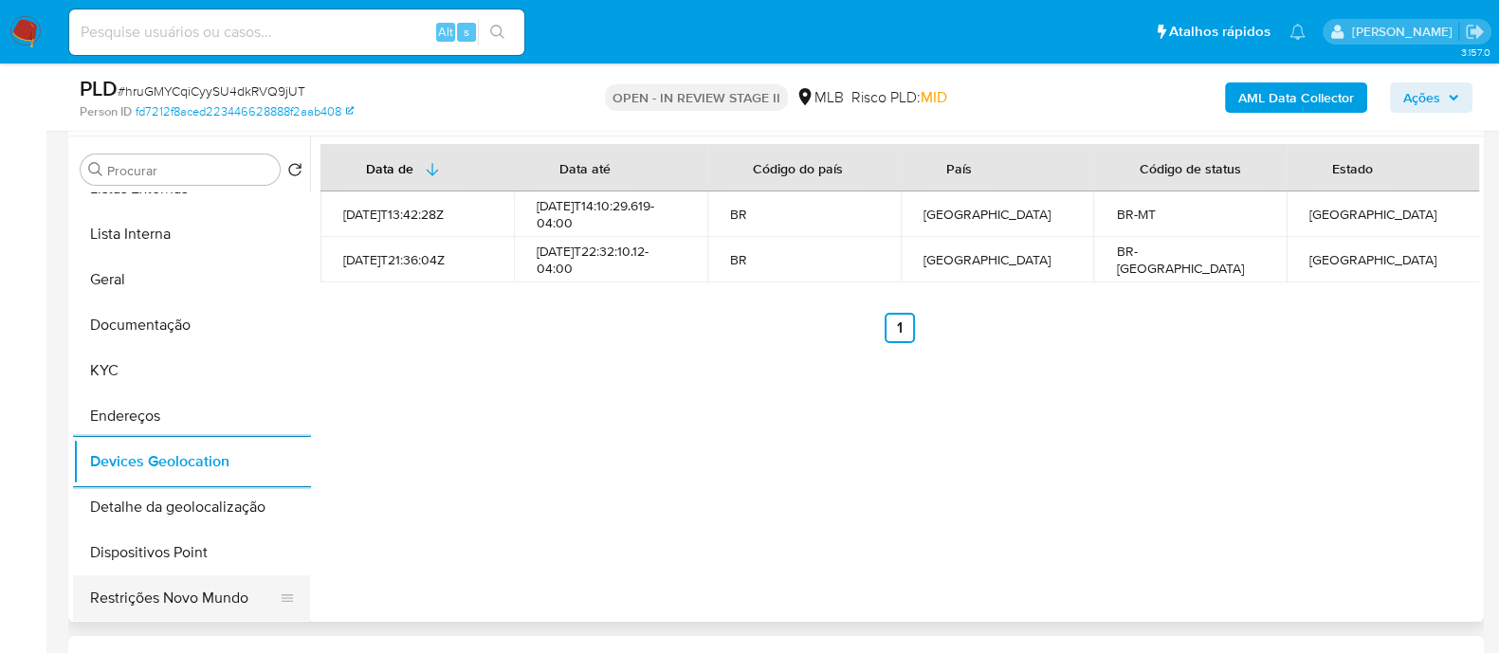
click at [196, 176] on button "Restrições Novo Mundo" at bounding box center [184, 597] width 222 height 45
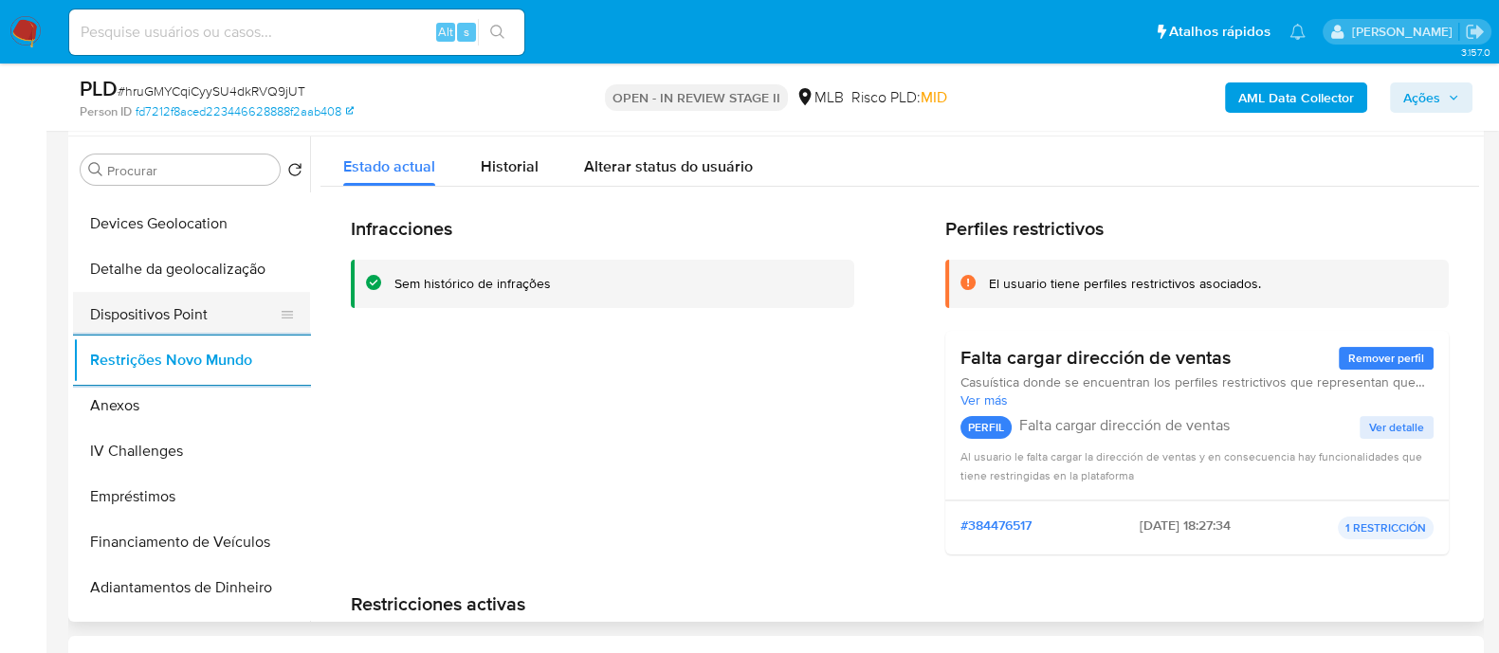
click at [235, 176] on button "Dispositivos Point" at bounding box center [184, 314] width 222 height 45
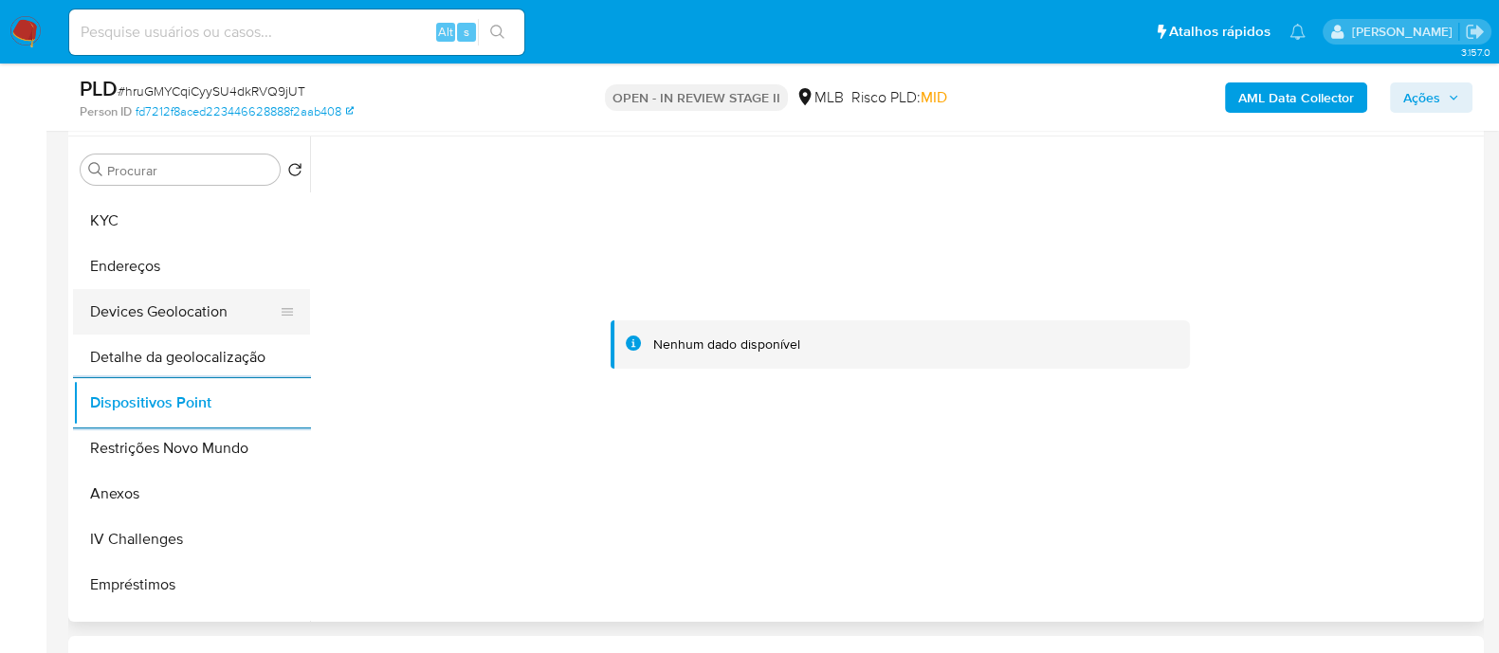
scroll to position [236, 0]
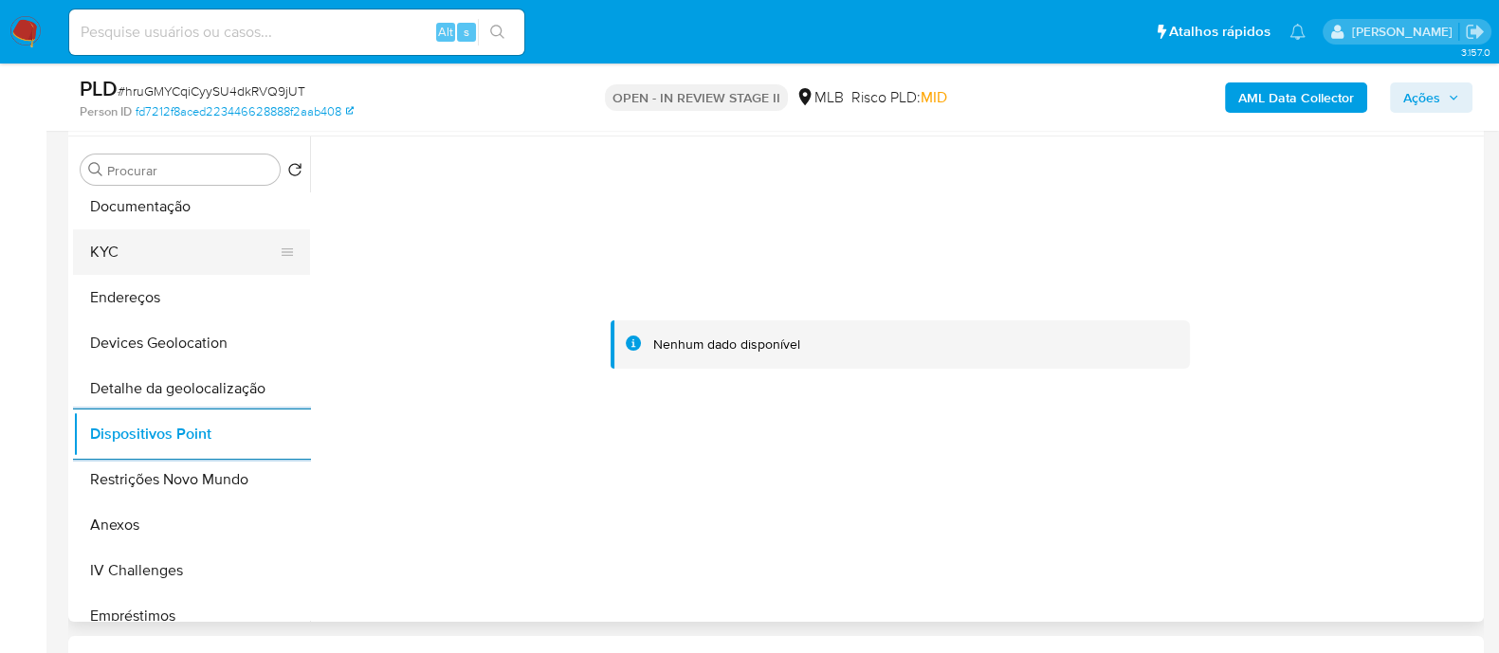
click at [161, 176] on button "KYC" at bounding box center [184, 251] width 222 height 45
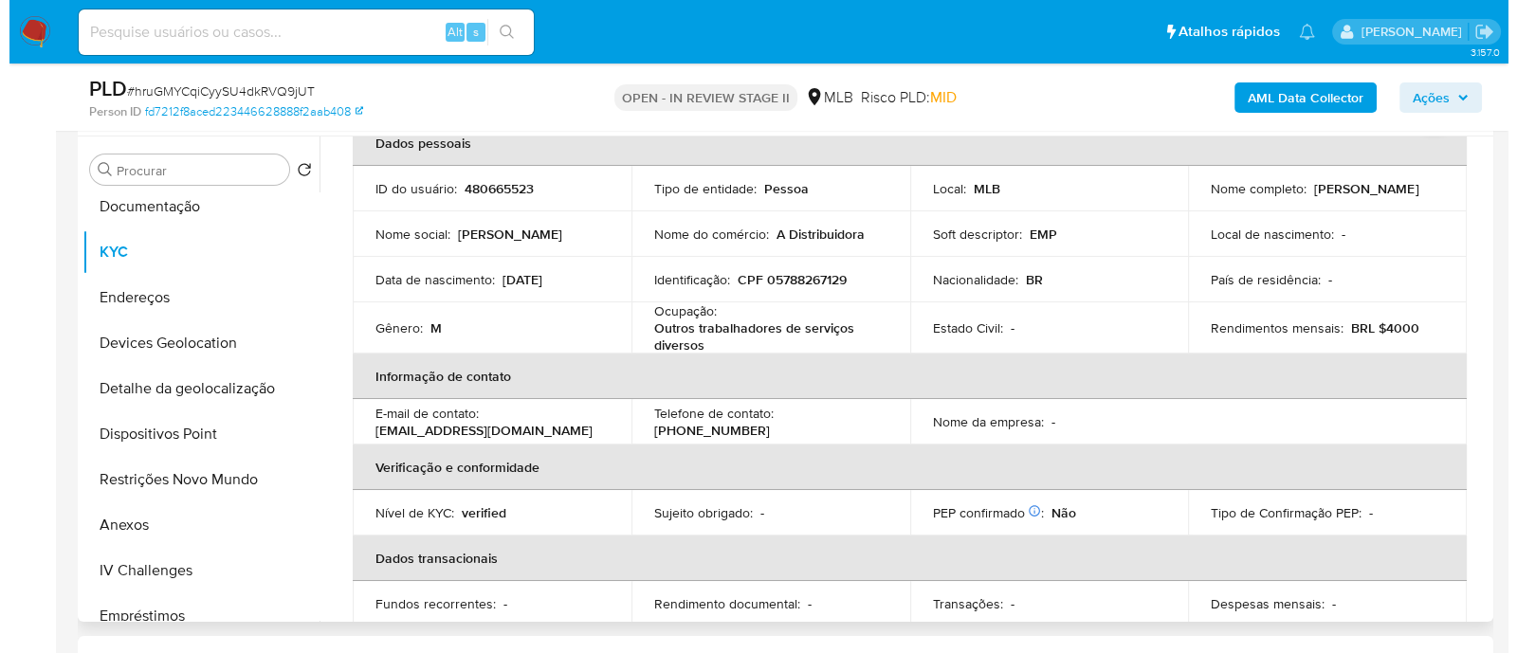
scroll to position [0, 0]
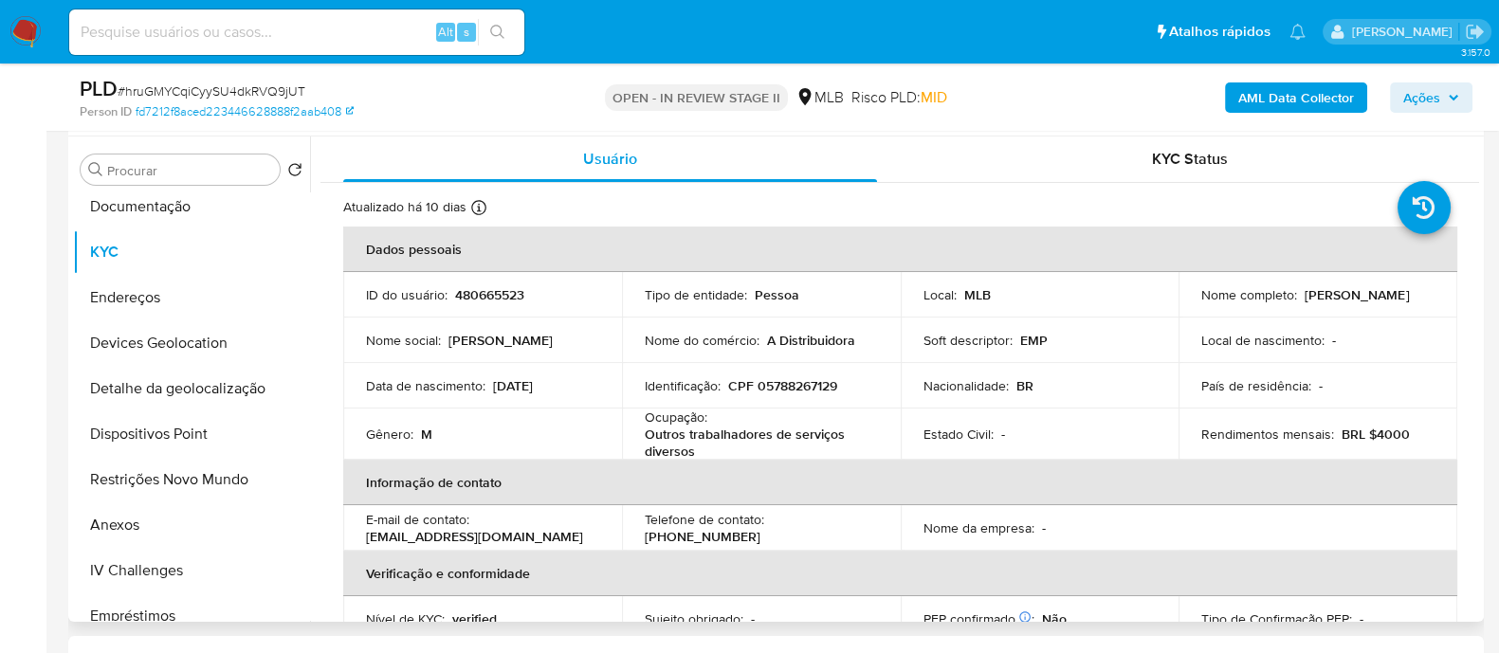
click at [1321, 176] on p "Anderson Victor Gomes Moraes" at bounding box center [1356, 294] width 104 height 17
click at [802, 176] on p "CPF 05788267129" at bounding box center [782, 385] width 109 height 17
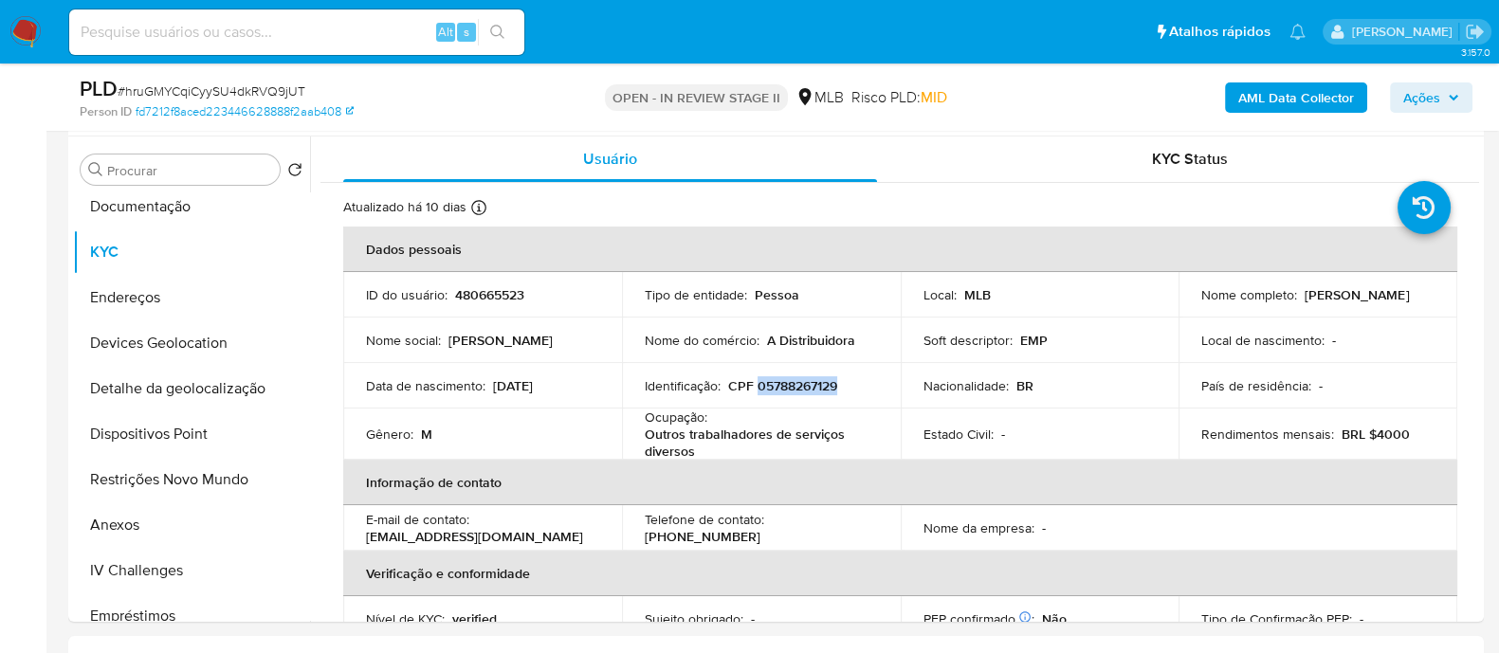
copy p "05788267129"
click at [1408, 93] on span "Ações" at bounding box center [1421, 97] width 37 height 30
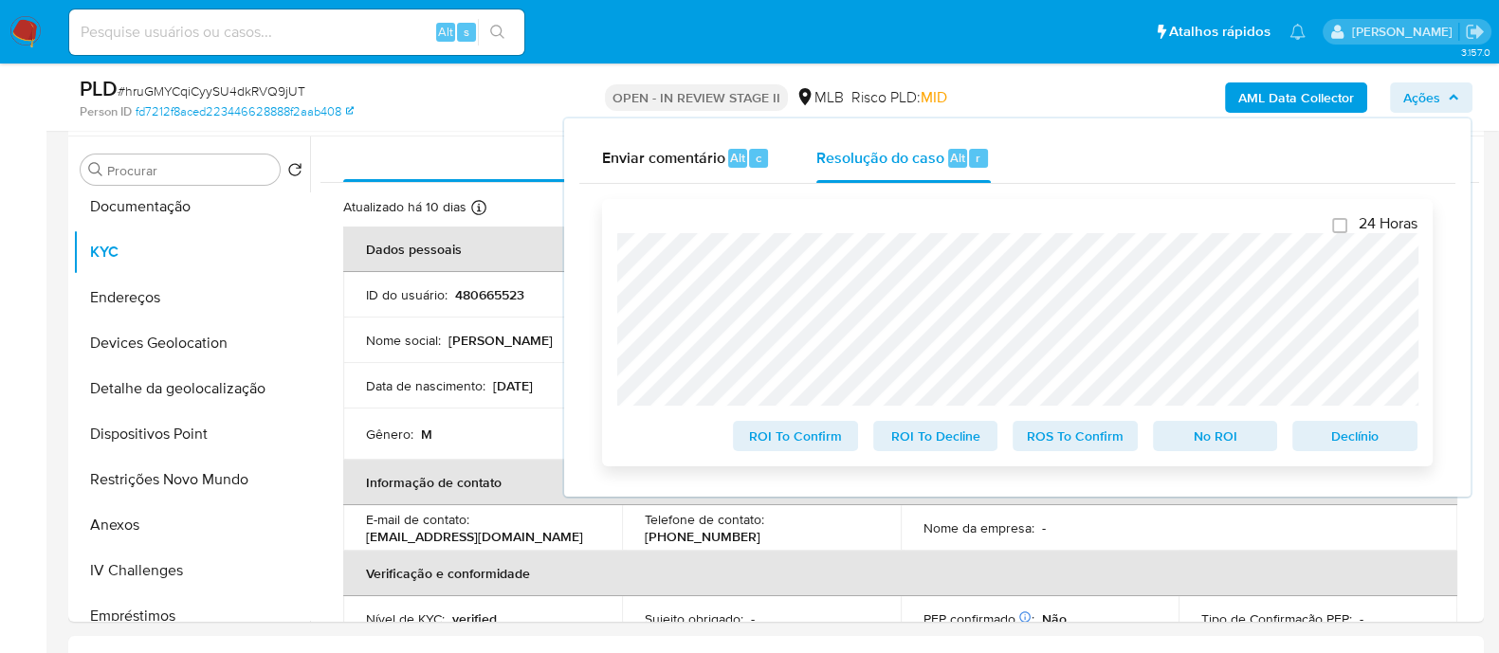
click at [614, 176] on div "24 Horas ROI To Confirm ROI To Decline ROS To Confirm No ROI Declínio" at bounding box center [1017, 332] width 830 height 267
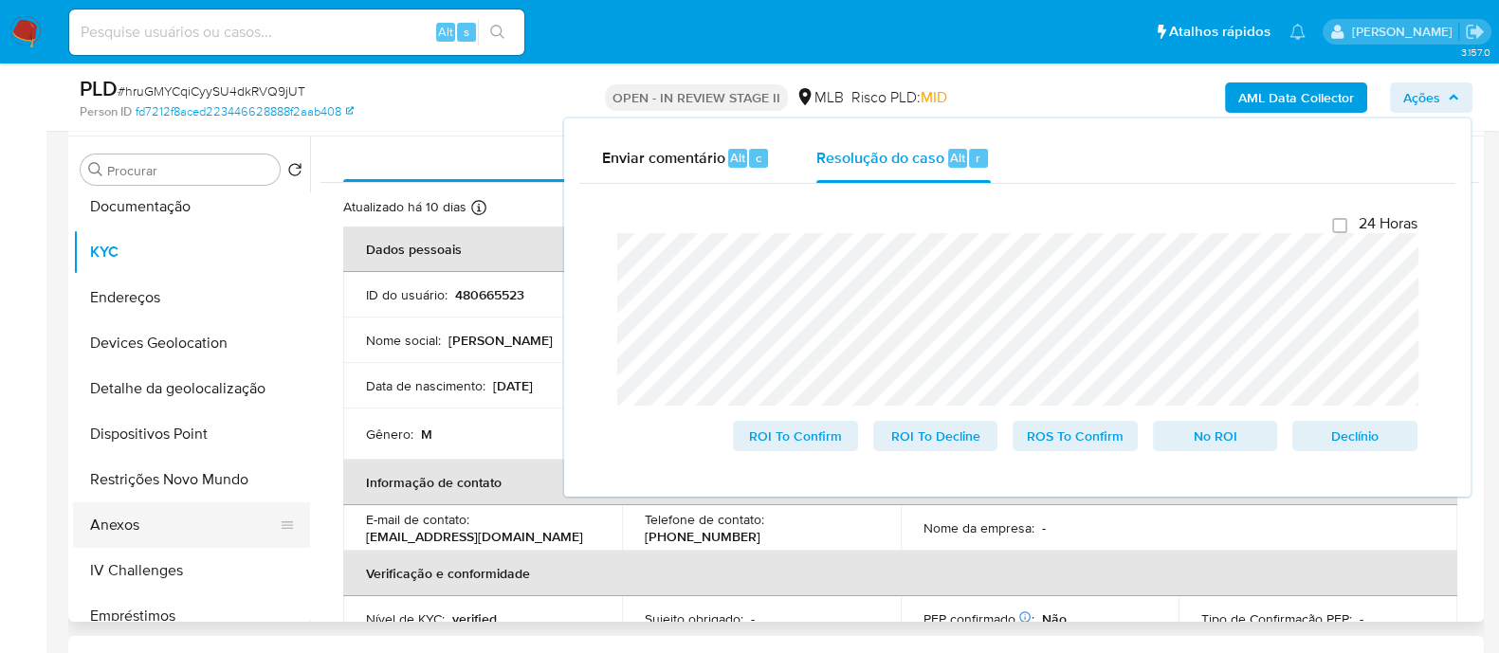
click at [114, 176] on button "Anexos" at bounding box center [184, 524] width 222 height 45
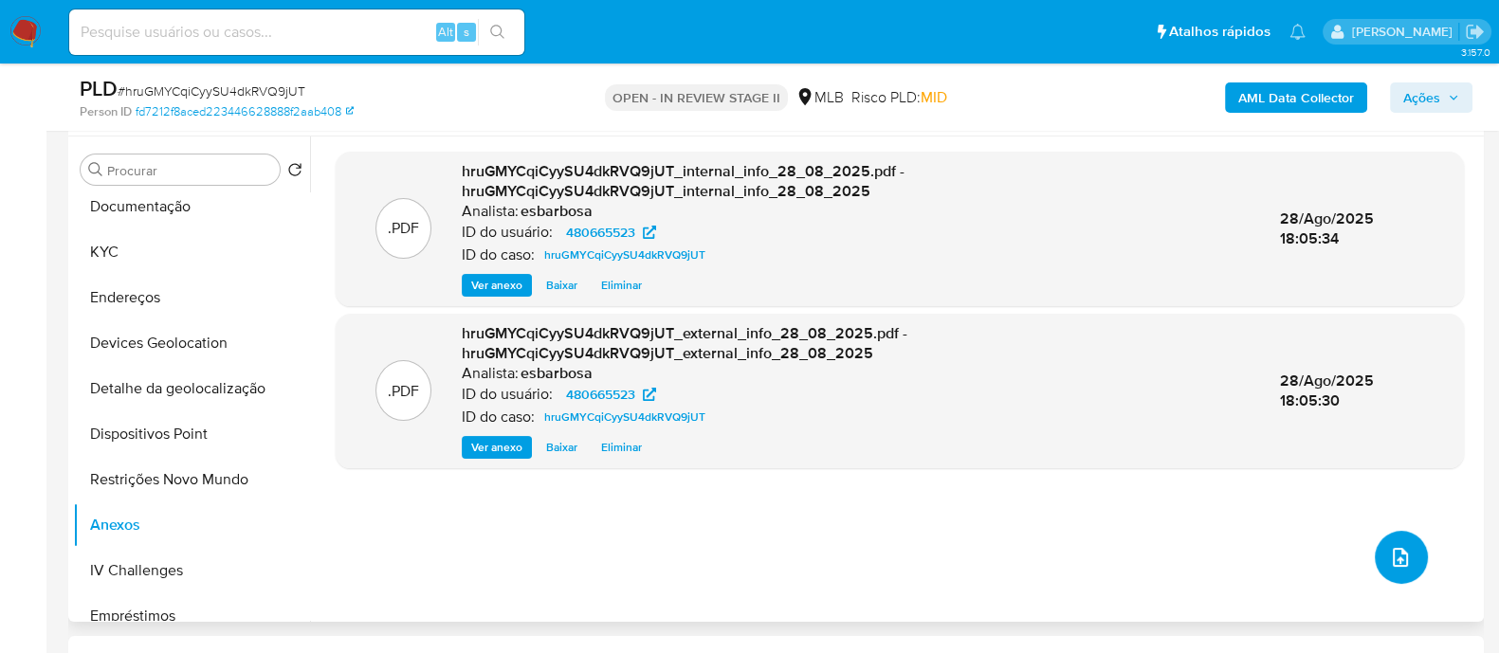
click at [1402, 176] on icon "upload-file" at bounding box center [1400, 557] width 23 height 23
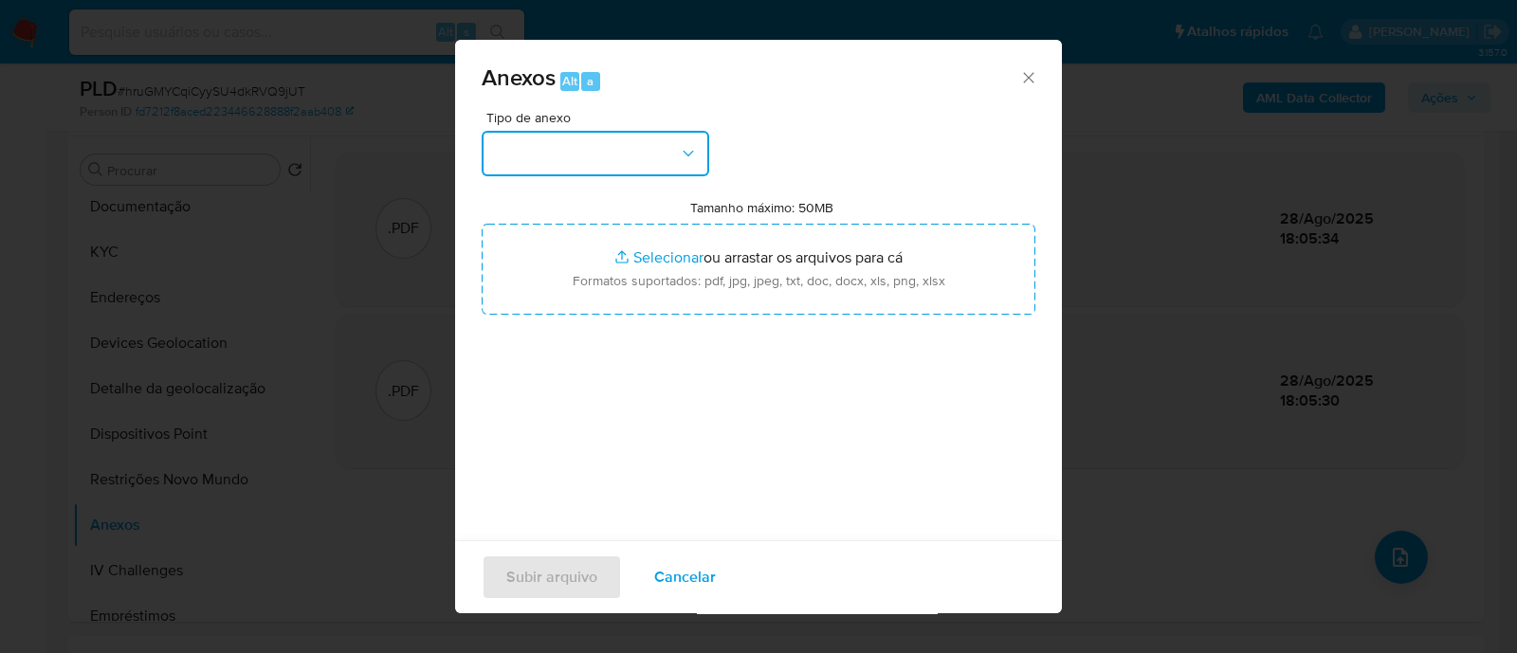
click at [559, 161] on button "button" at bounding box center [594, 153] width 227 height 45
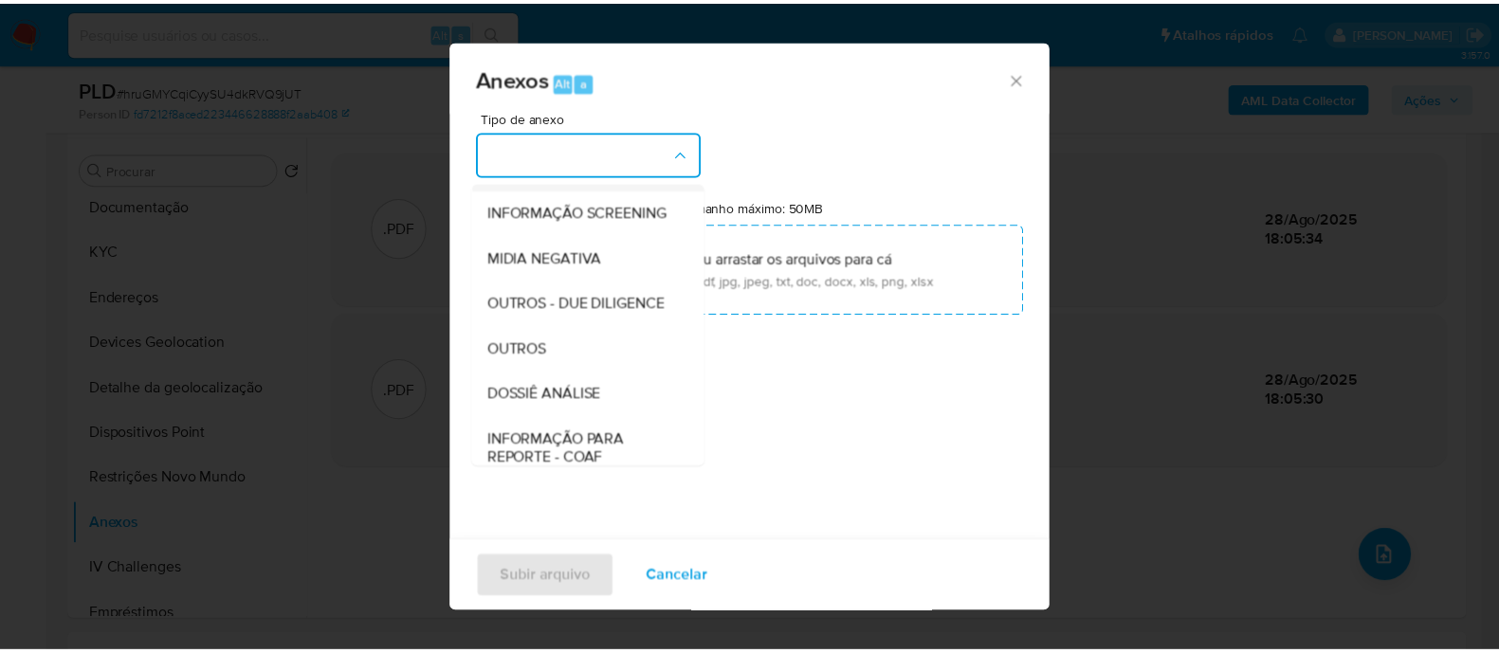
scroll to position [292, 0]
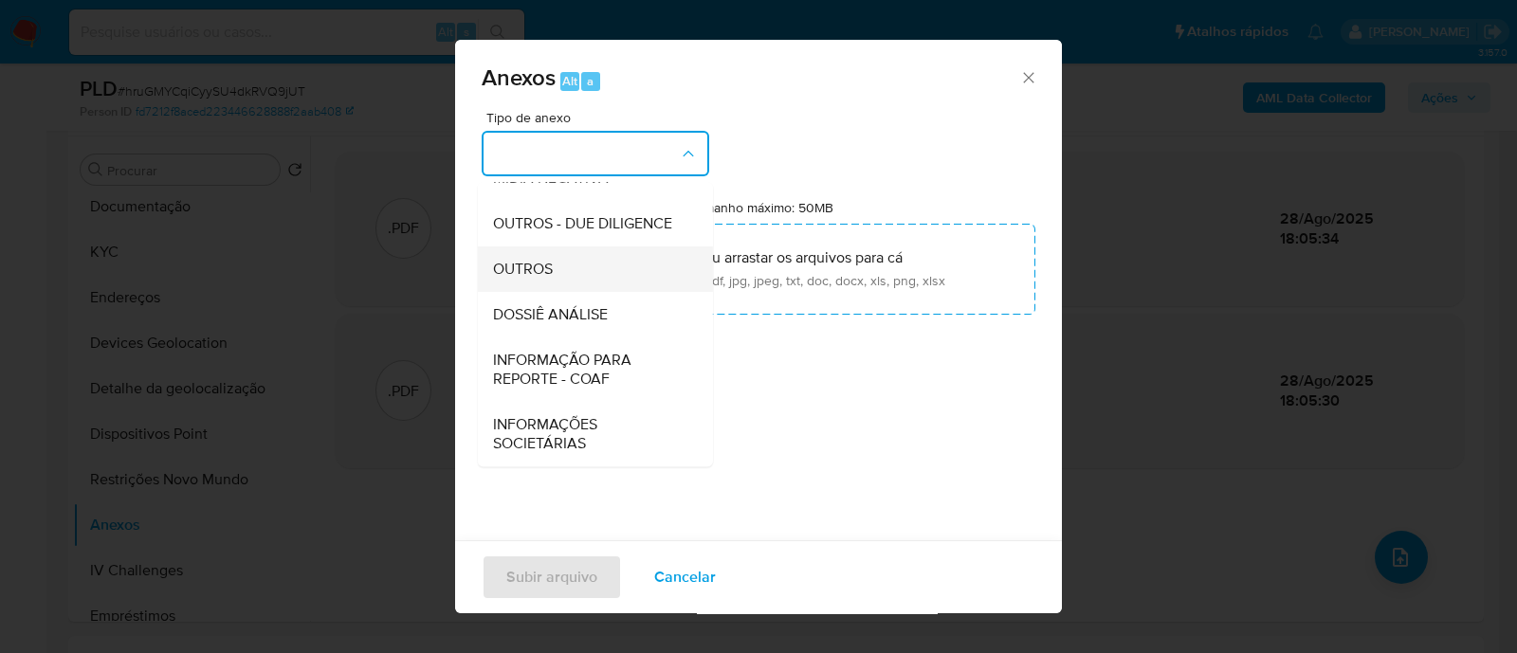
click at [540, 176] on span "OUTROS" at bounding box center [523, 269] width 60 height 19
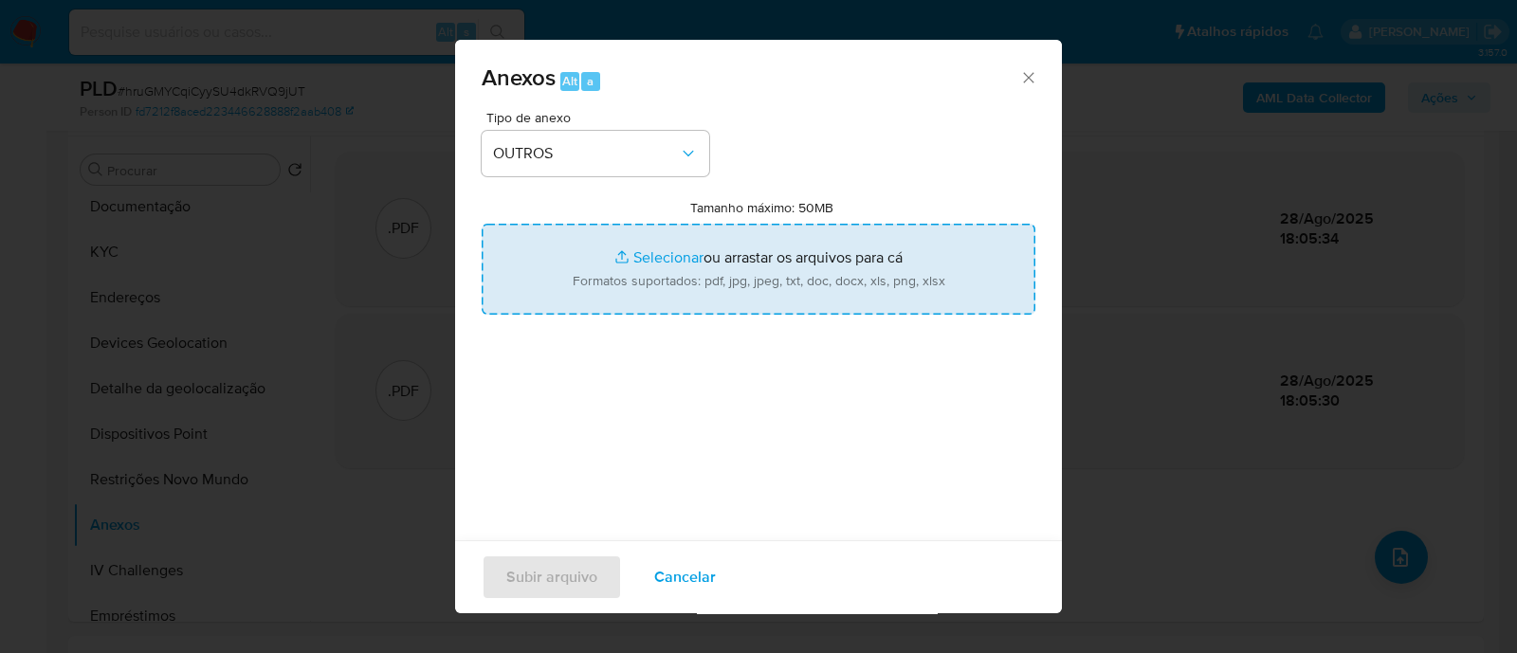
click at [635, 176] on input "Tamanho máximo: 50MB Selecionar arquivos" at bounding box center [758, 269] width 554 height 91
type input "C:\fakepath\Mulan 480665523_2025_08_27_16_09_05.xlsx"
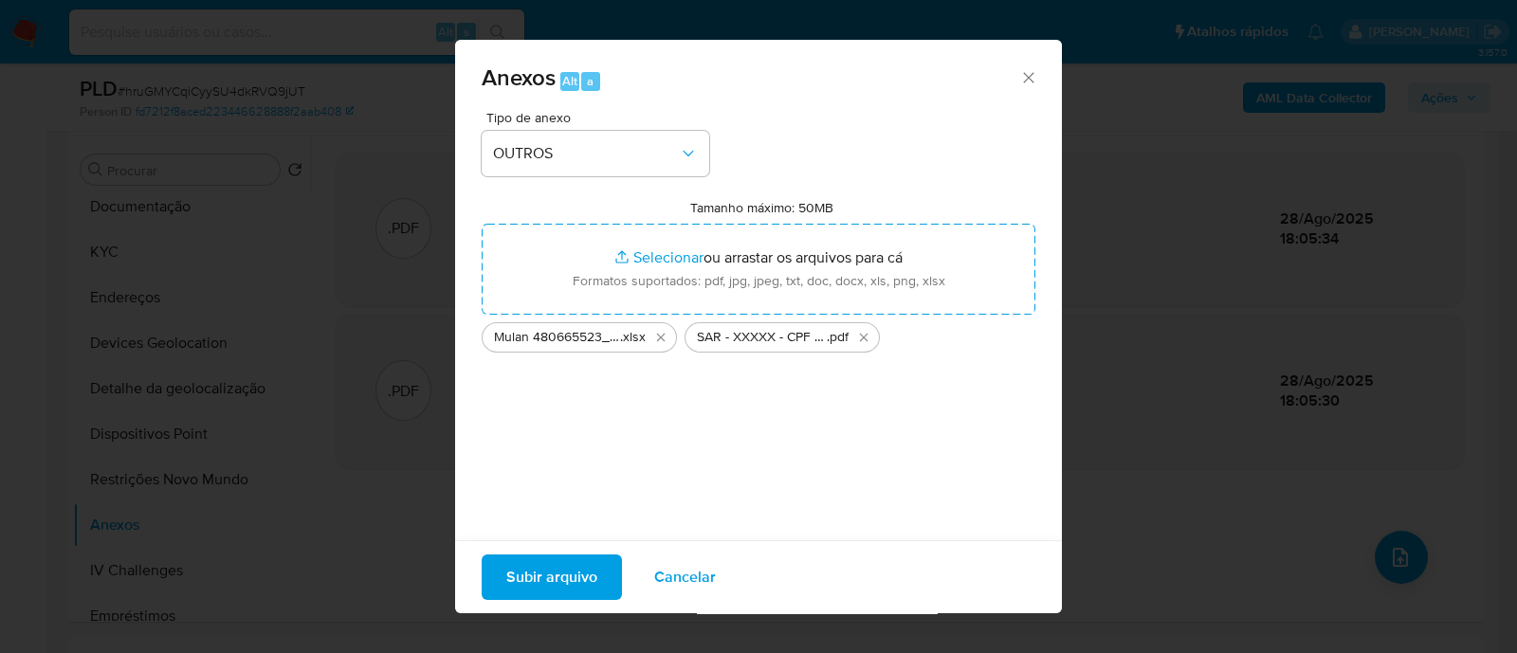
drag, startPoint x: 635, startPoint y: 255, endPoint x: 573, endPoint y: 580, distance: 330.9
click at [573, 176] on span "Subir arquivo" at bounding box center [551, 577] width 91 height 42
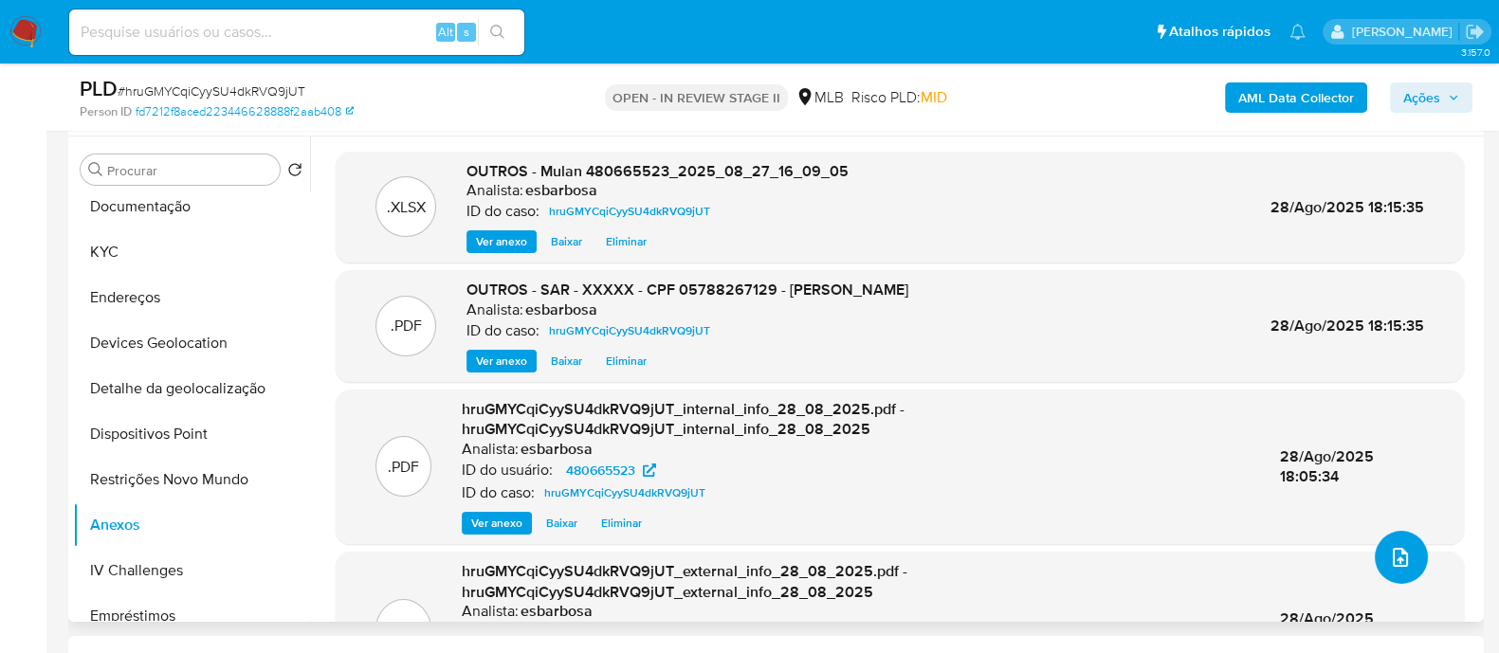
scroll to position [101, 0]
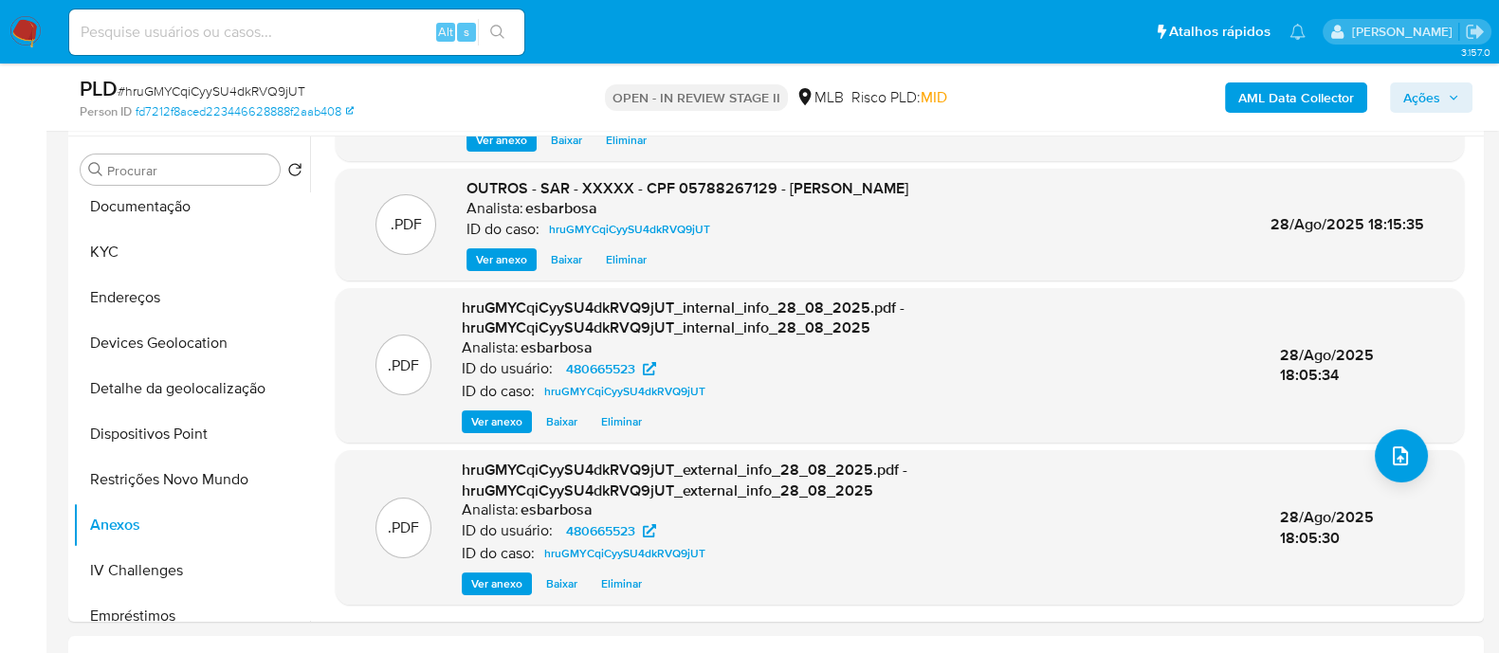
click at [1419, 101] on span "Ações" at bounding box center [1421, 97] width 37 height 30
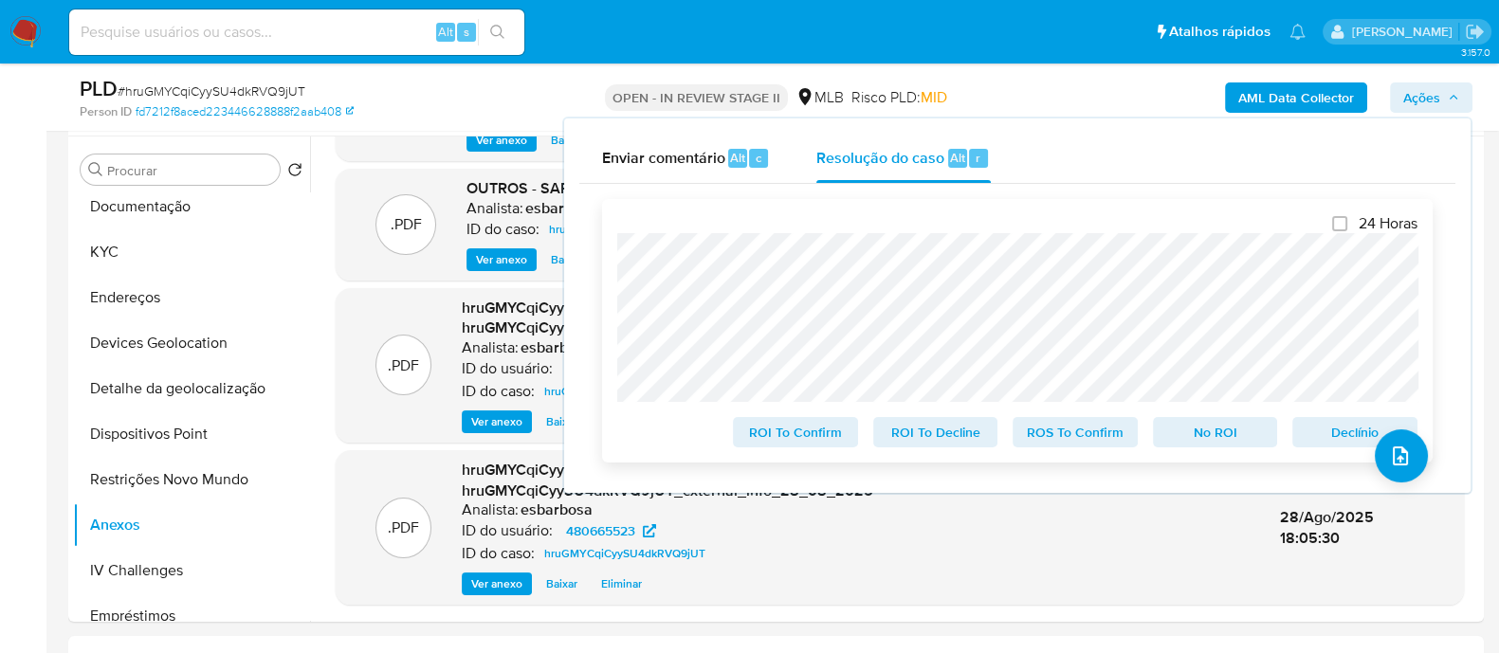
click at [1082, 176] on span "ROS To Confirm" at bounding box center [1075, 432] width 99 height 27
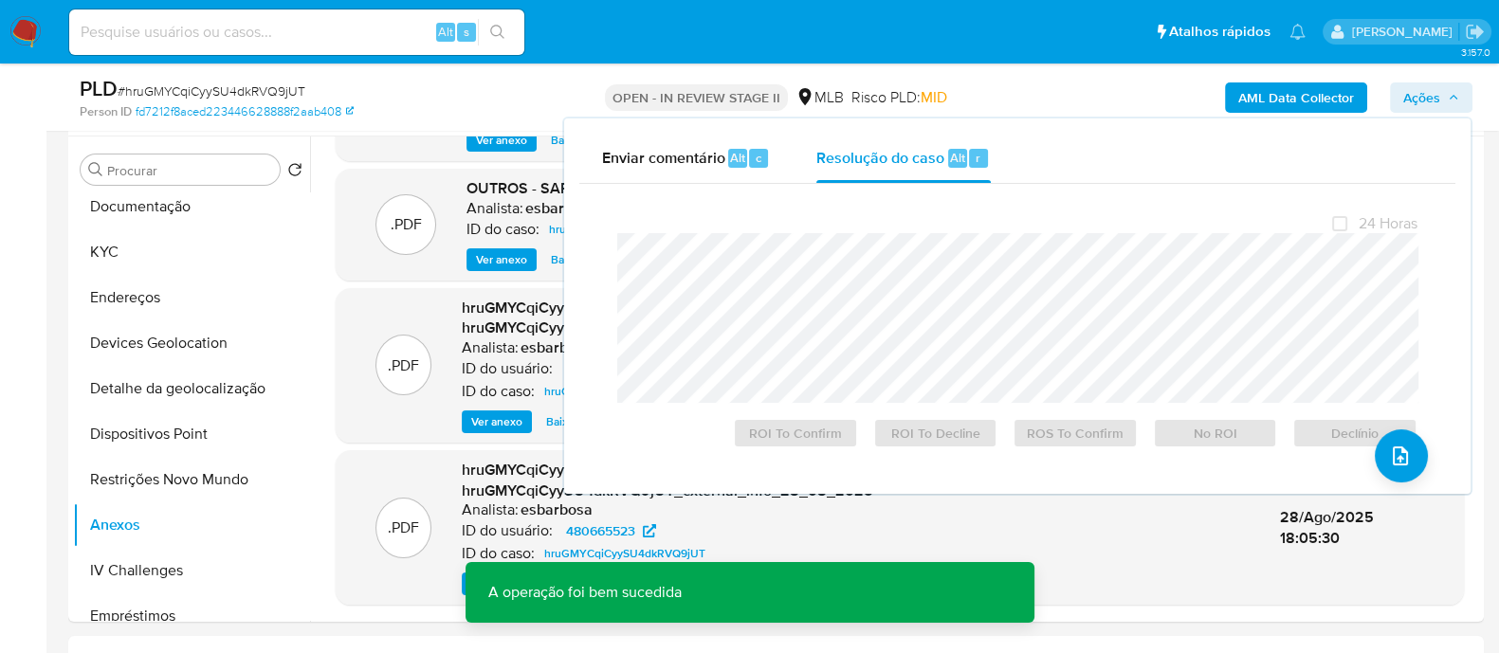
click at [226, 87] on span "# hruGMYCqiCyySU4dkRVQ9jUT" at bounding box center [212, 91] width 188 height 19
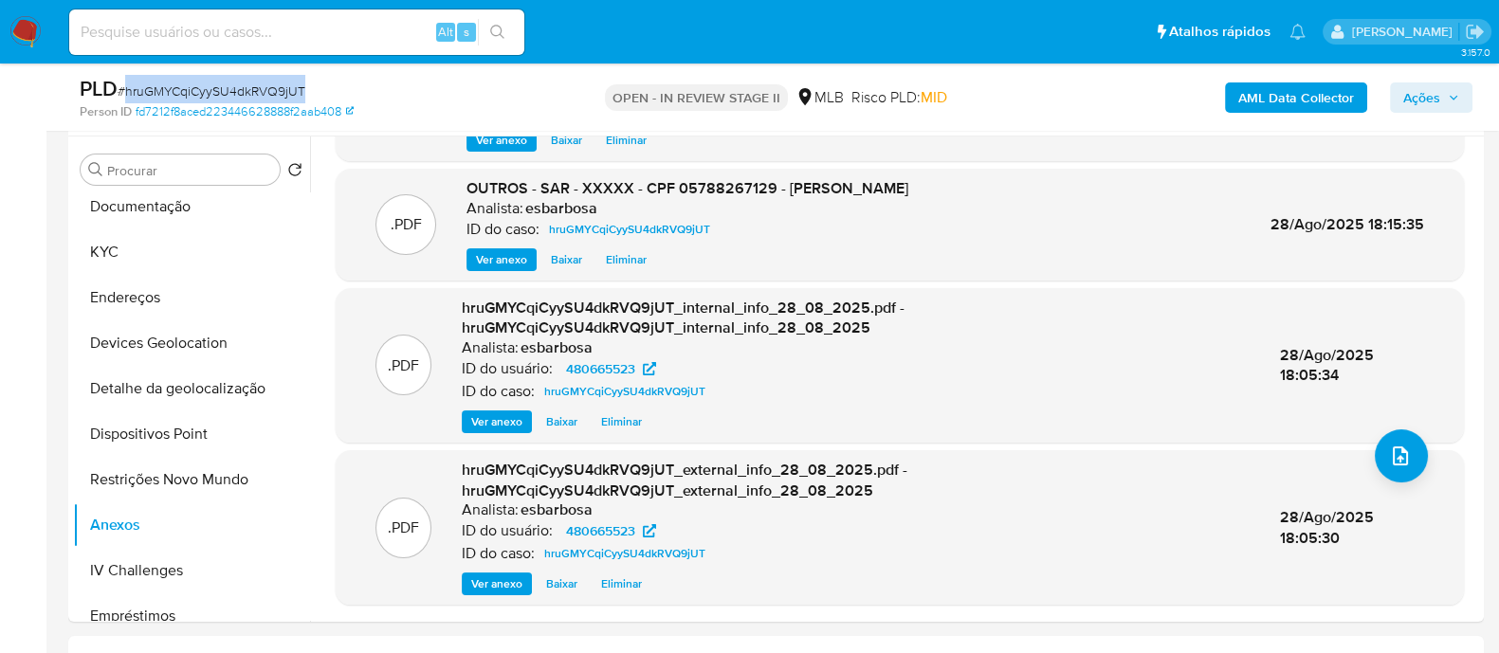
copy span "hruGMYCqiCyySU4dkRVQ9jUT"
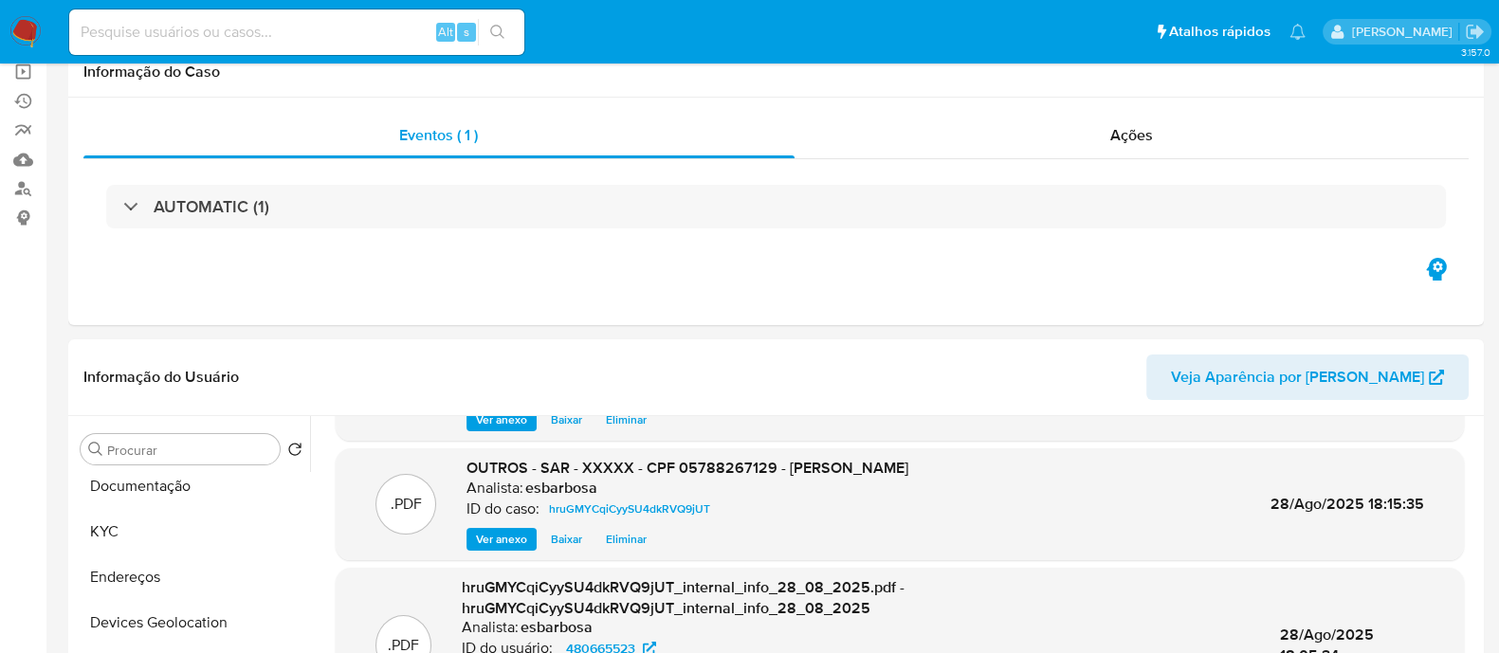
scroll to position [0, 0]
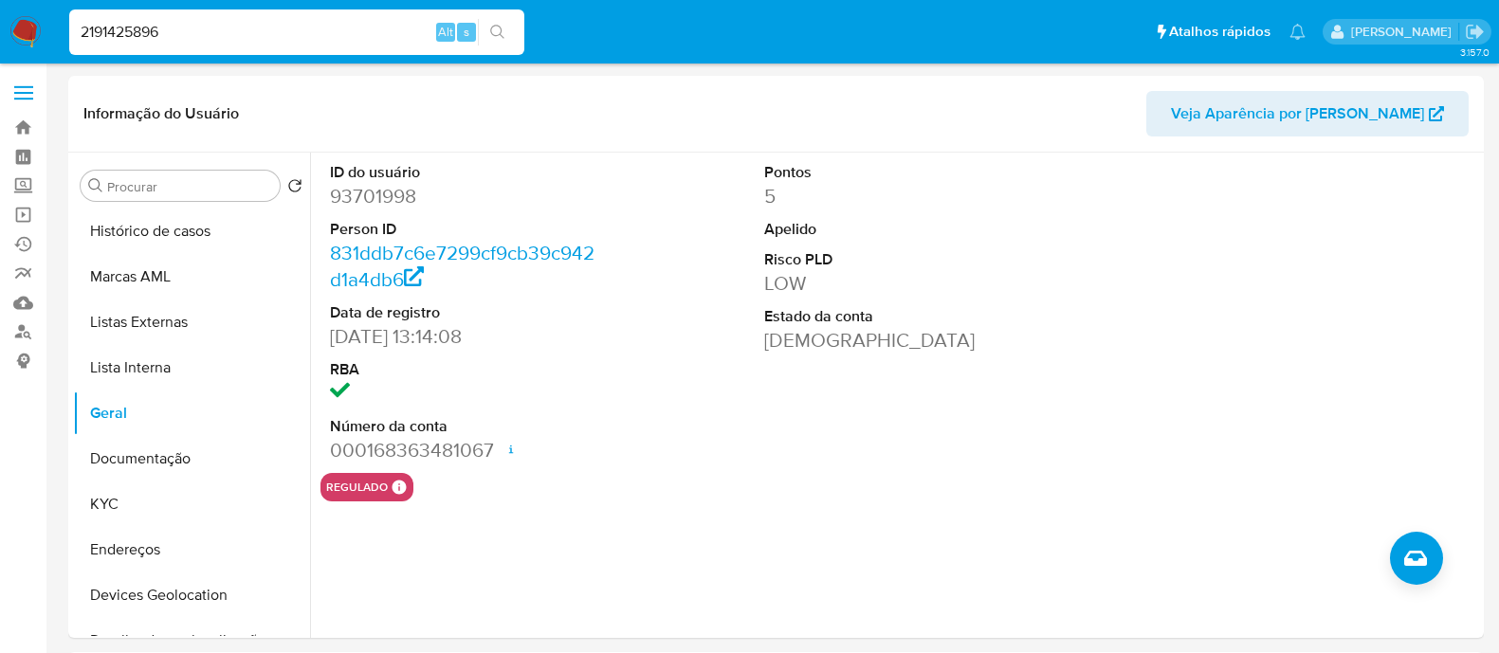
select select "10"
type input "2191425896"
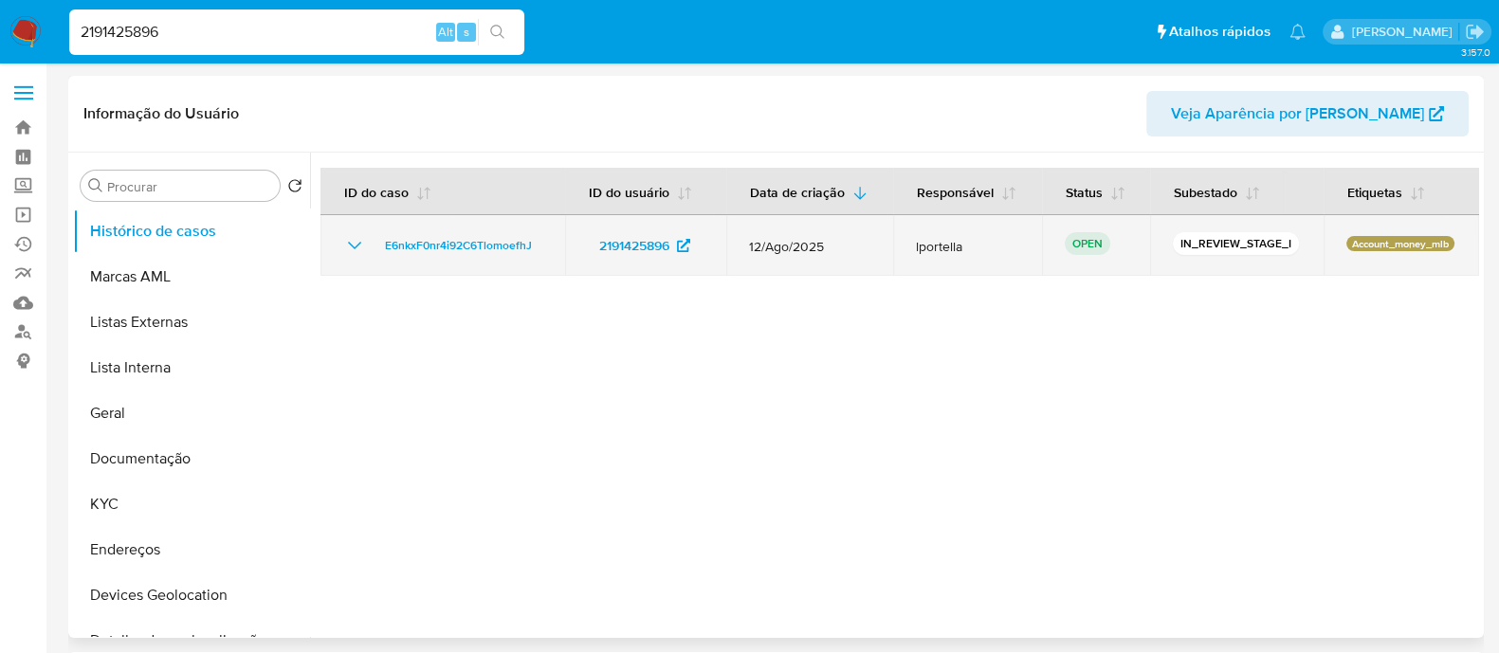
select select "10"
click at [359, 247] on icon "Mostrar/Ocultar" at bounding box center [354, 245] width 23 height 23
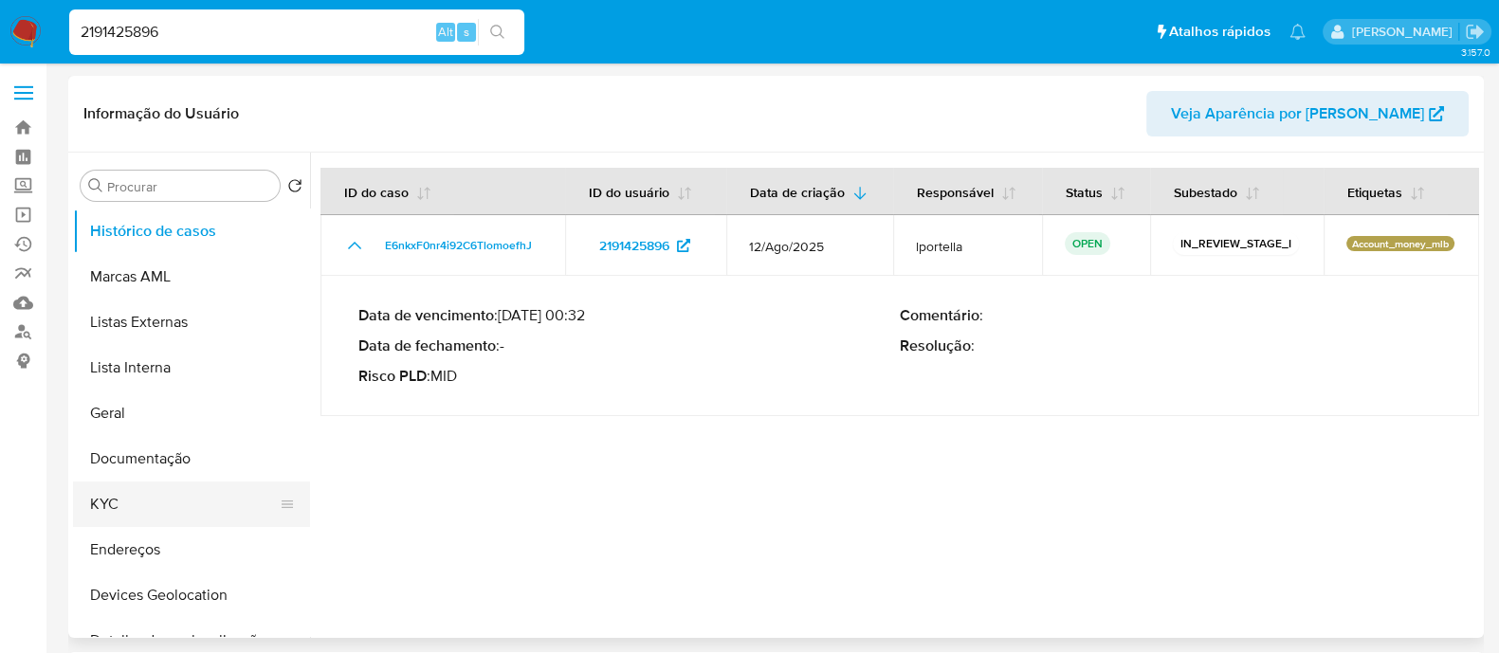
click at [139, 503] on button "KYC" at bounding box center [184, 503] width 222 height 45
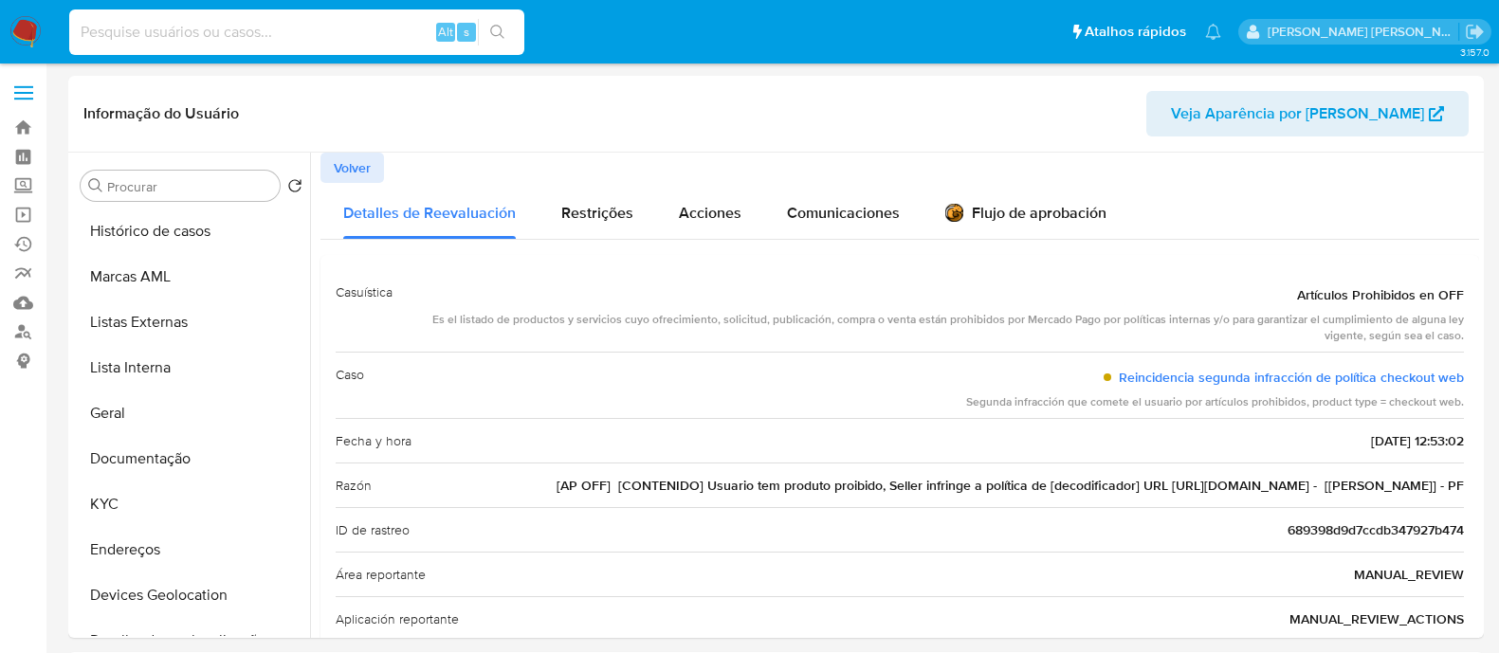
select select "10"
click at [320, 39] on input at bounding box center [296, 32] width 455 height 25
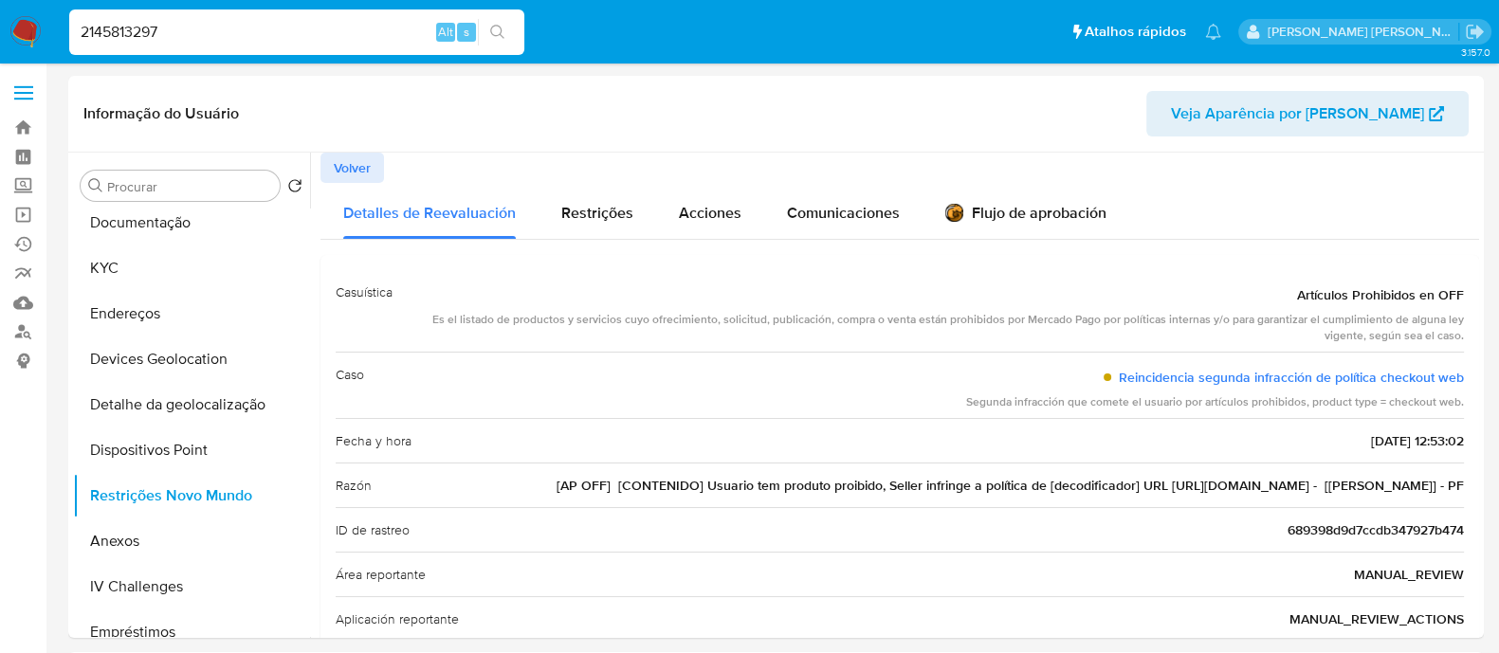
type input "2145813297"
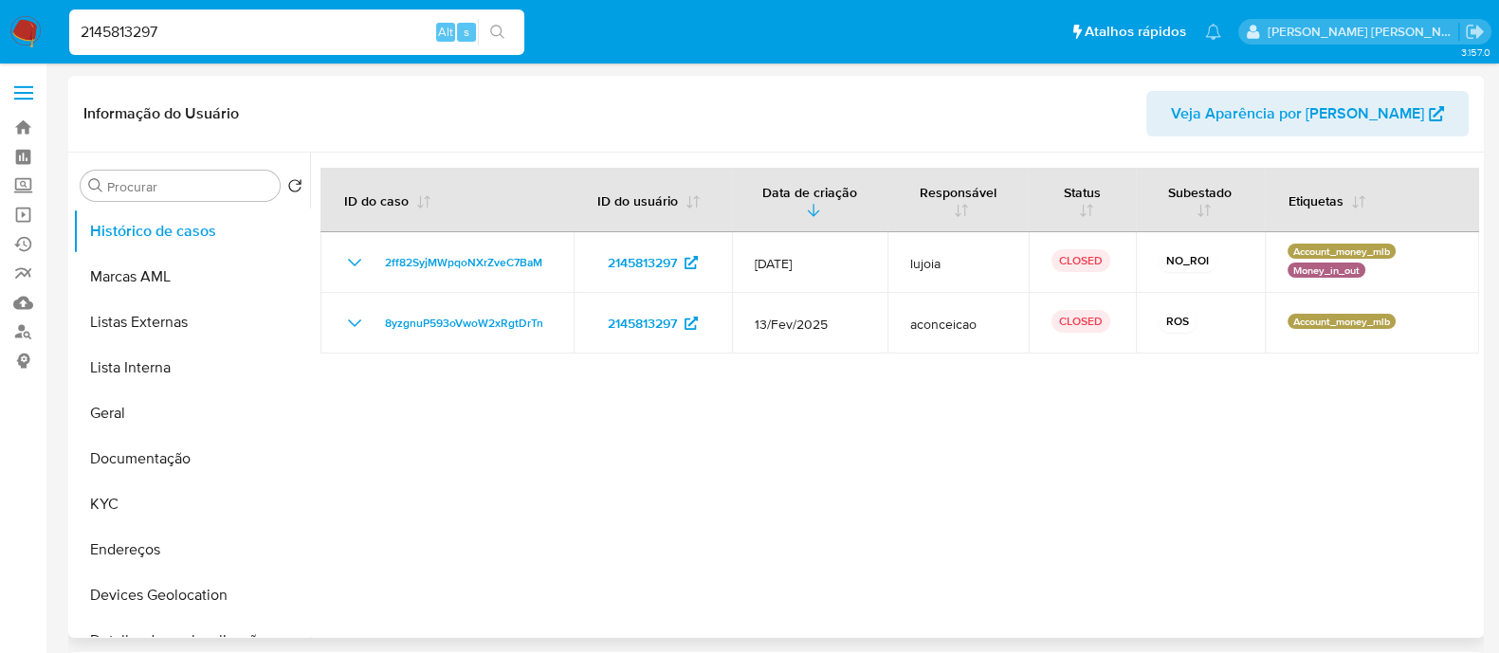
select select "10"
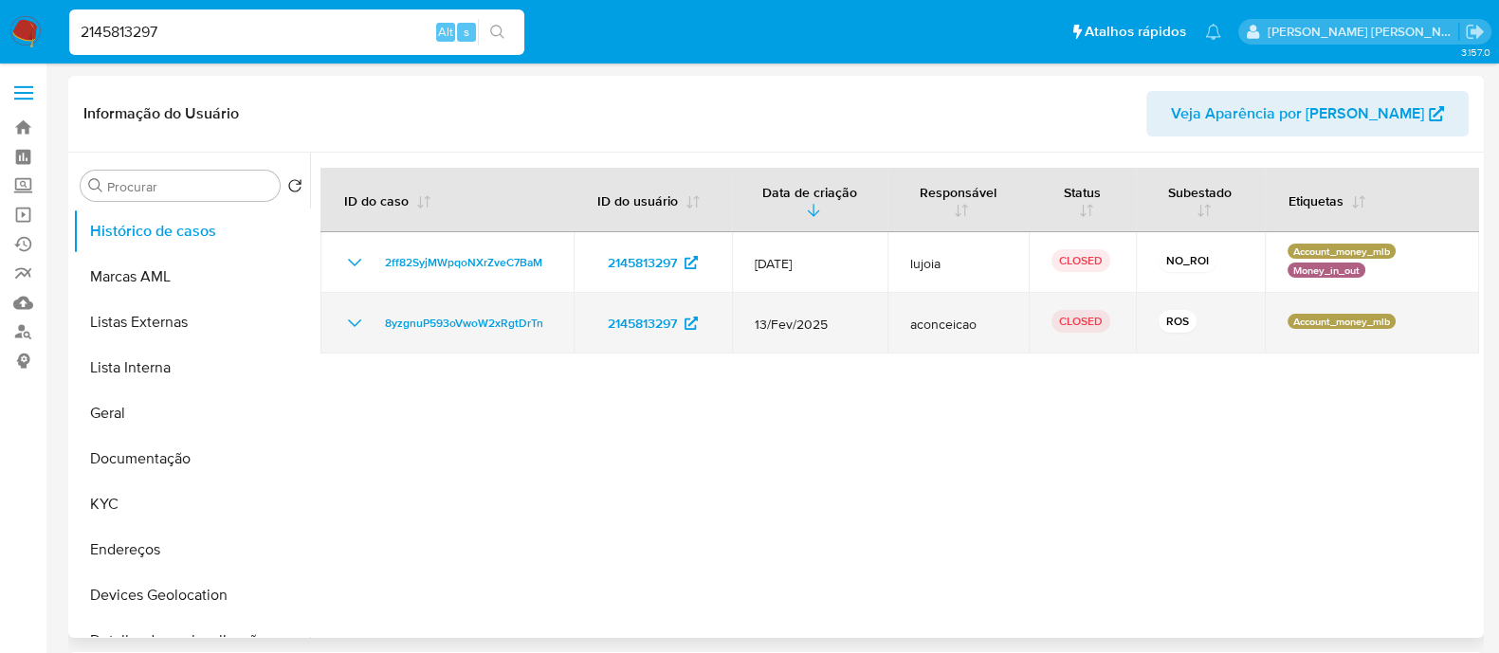
click at [355, 321] on icon "Mostrar/Ocultar" at bounding box center [354, 323] width 23 height 23
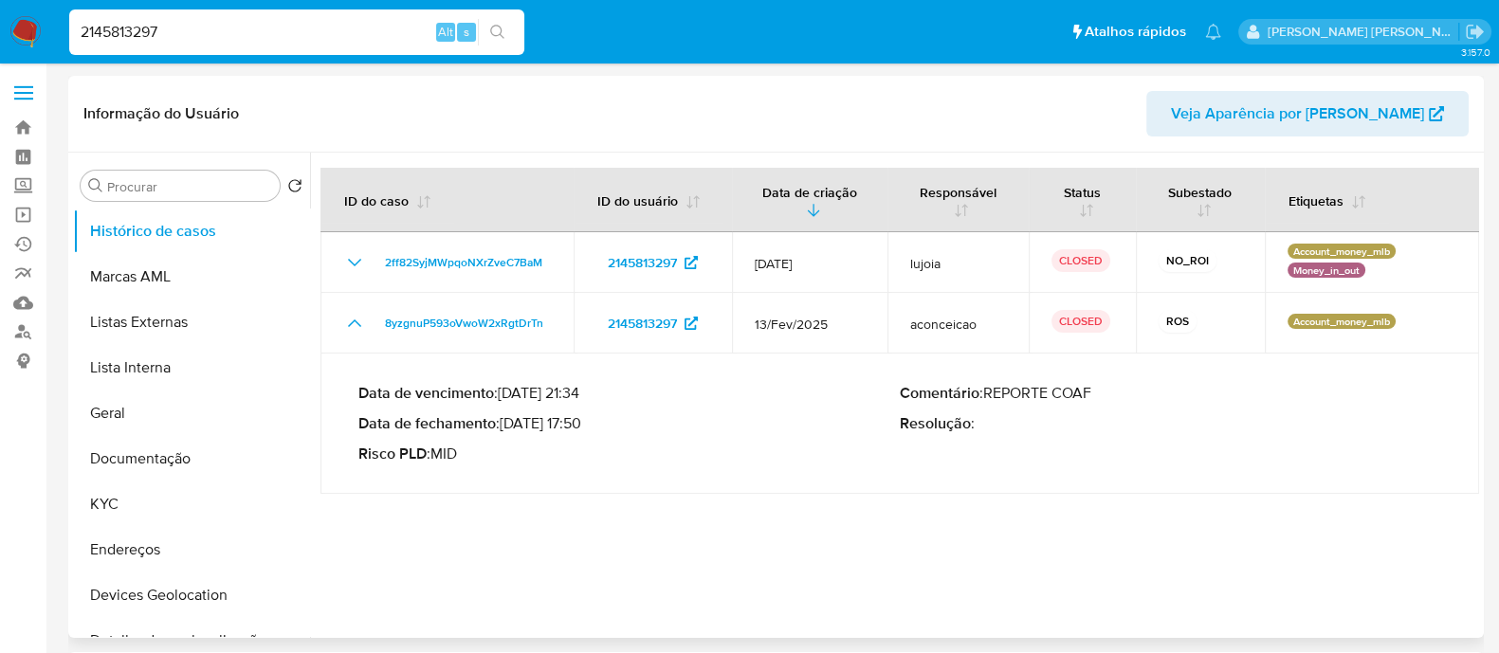
drag, startPoint x: 585, startPoint y: 422, endPoint x: 507, endPoint y: 426, distance: 77.8
click at [507, 426] on p "Data de fechamento : 18/03/2025 17:50" at bounding box center [628, 423] width 541 height 19
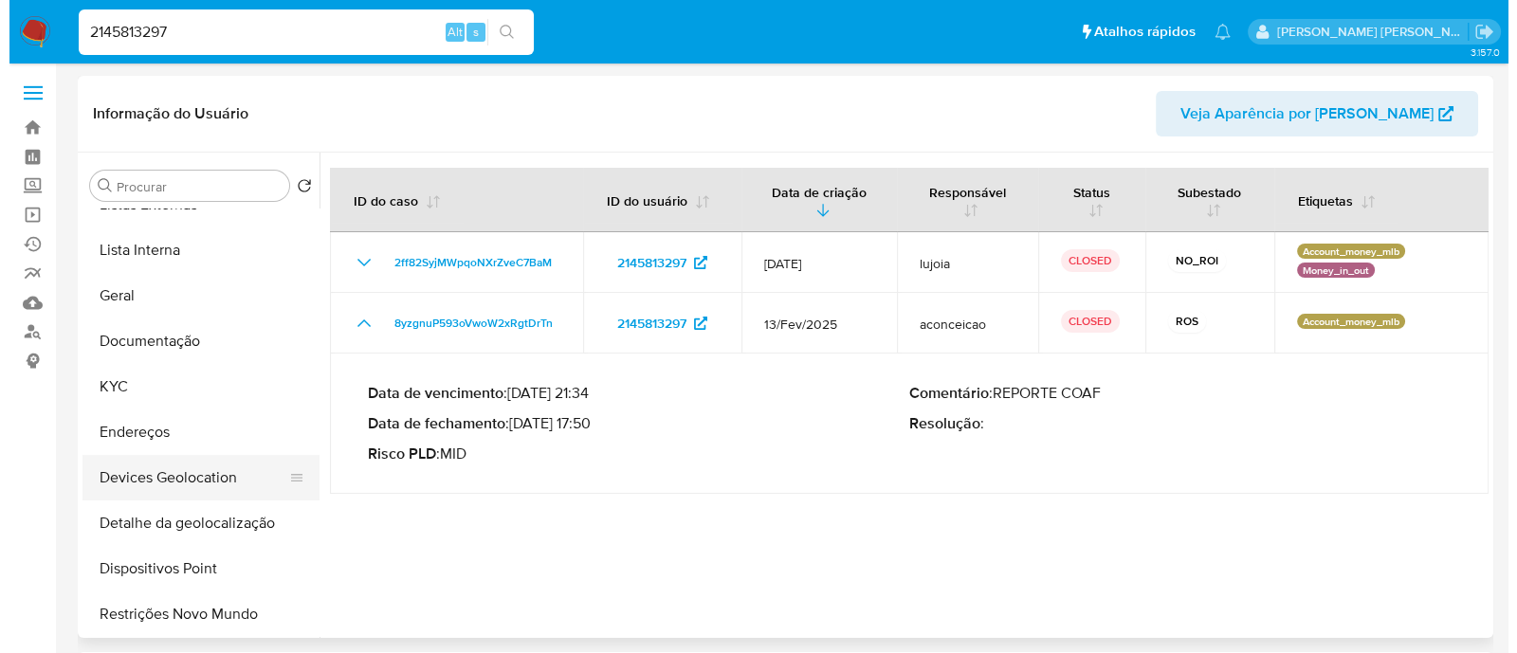
scroll to position [355, 0]
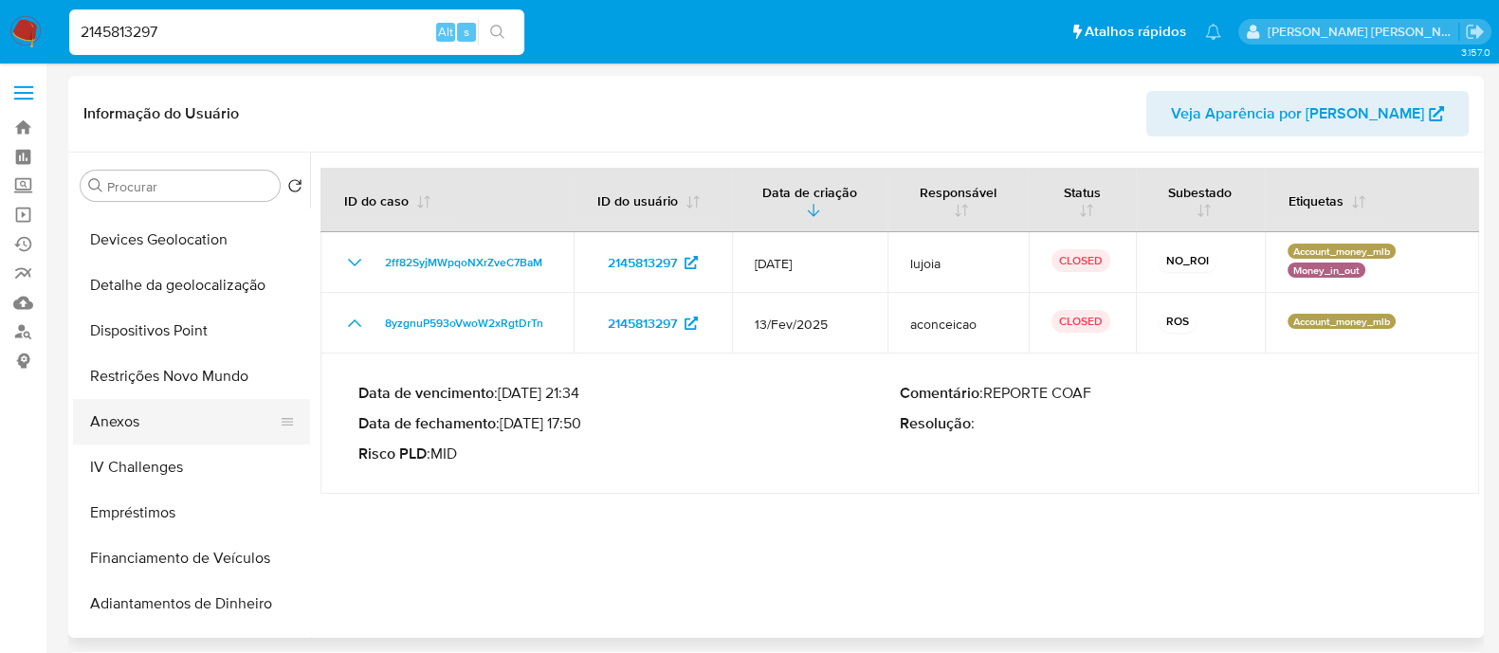
click at [136, 419] on button "Anexos" at bounding box center [184, 421] width 222 height 45
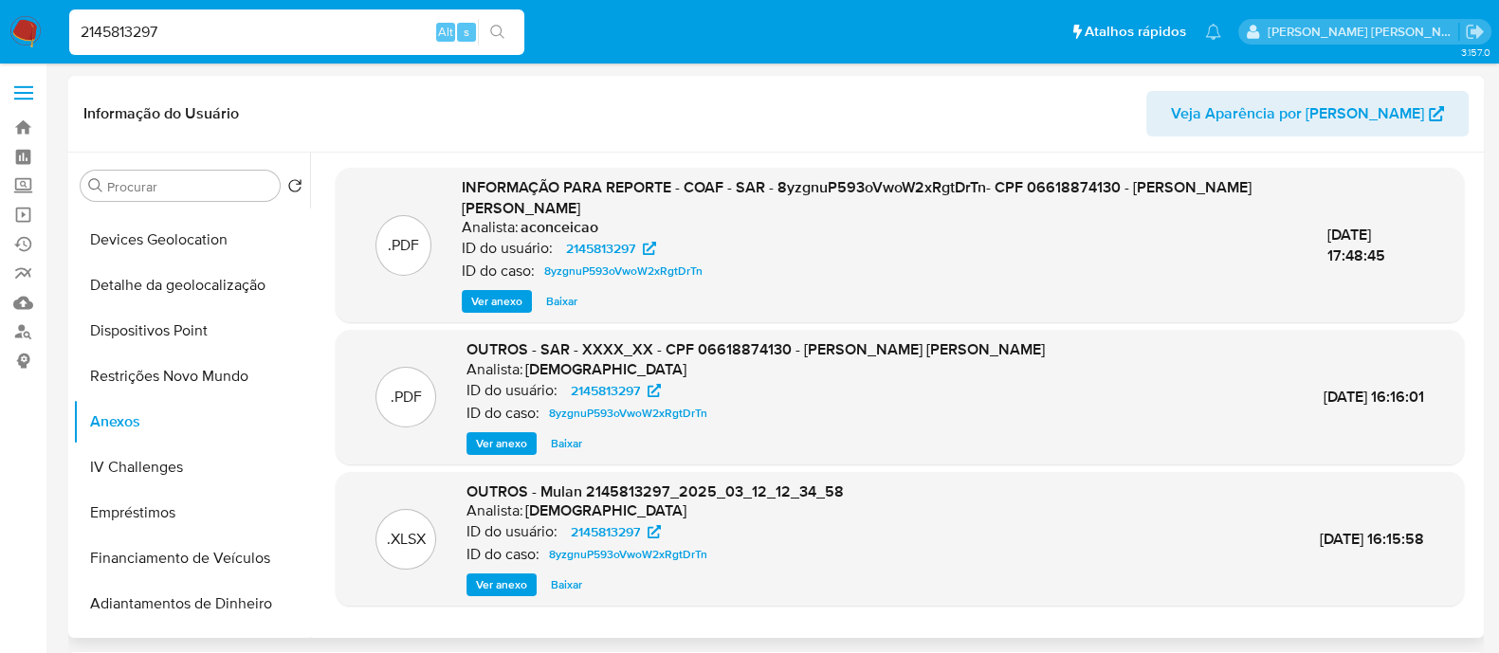
click at [499, 315] on div ".PDF INFORMAÇÃO PARA REPORTE - COAF - SAR - 8yzgnuP593oVwoW2xRgtDrTn- CPF 06618…" at bounding box center [900, 245] width 1128 height 154
click at [500, 301] on span "Ver anexo" at bounding box center [496, 301] width 51 height 19
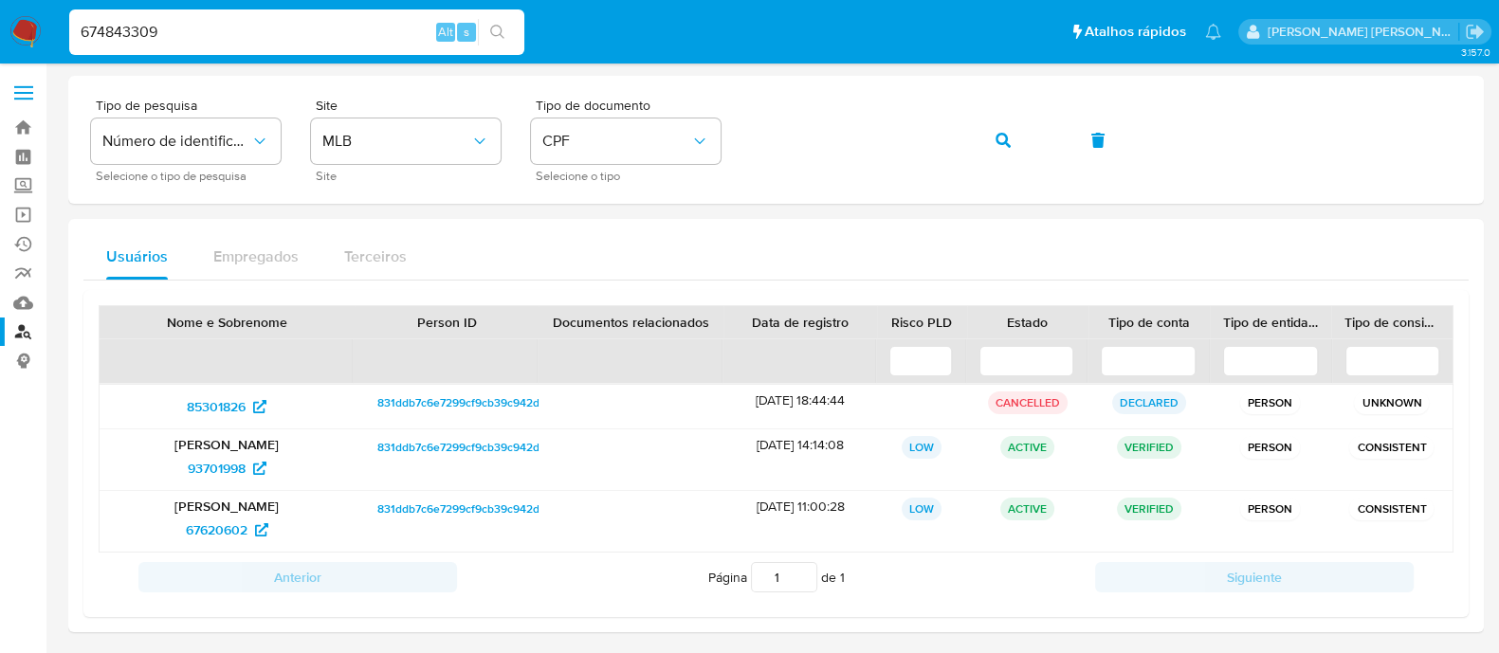
type input "674843309"
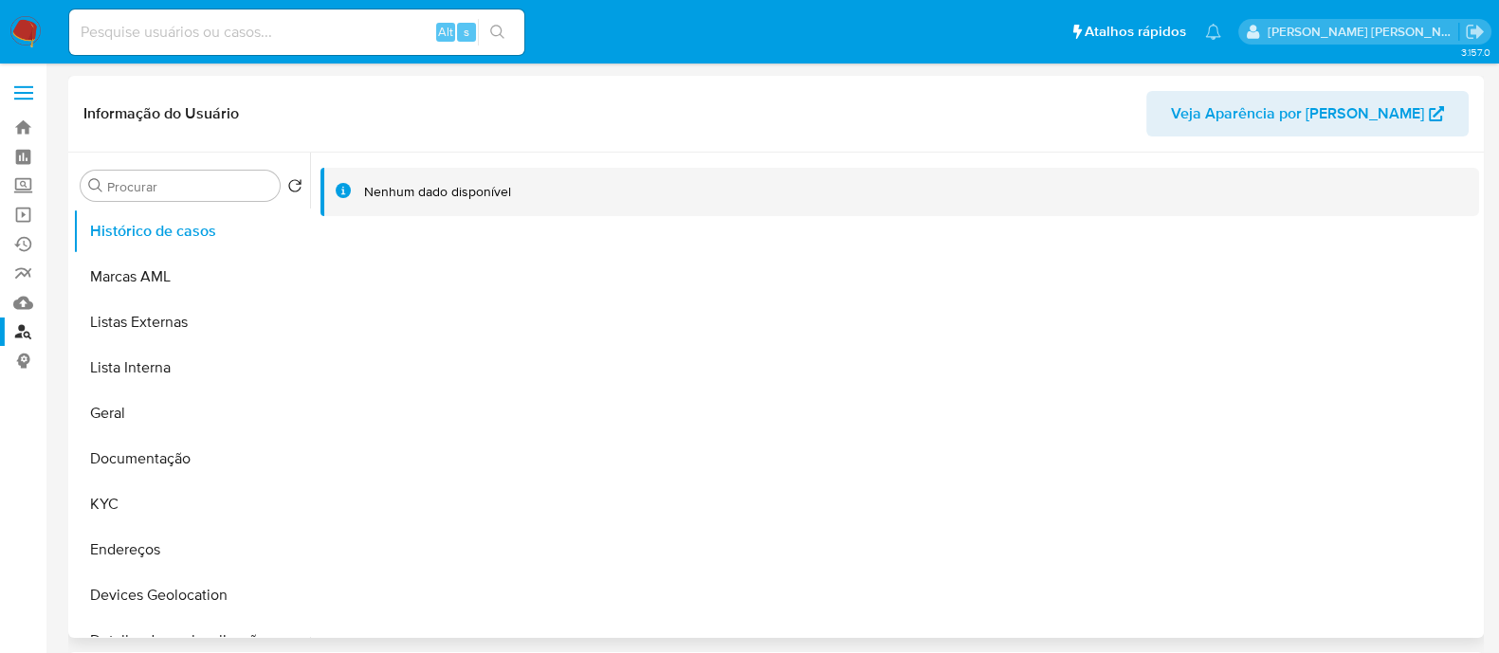
select select "10"
click at [191, 454] on button "Documentação" at bounding box center [184, 458] width 222 height 45
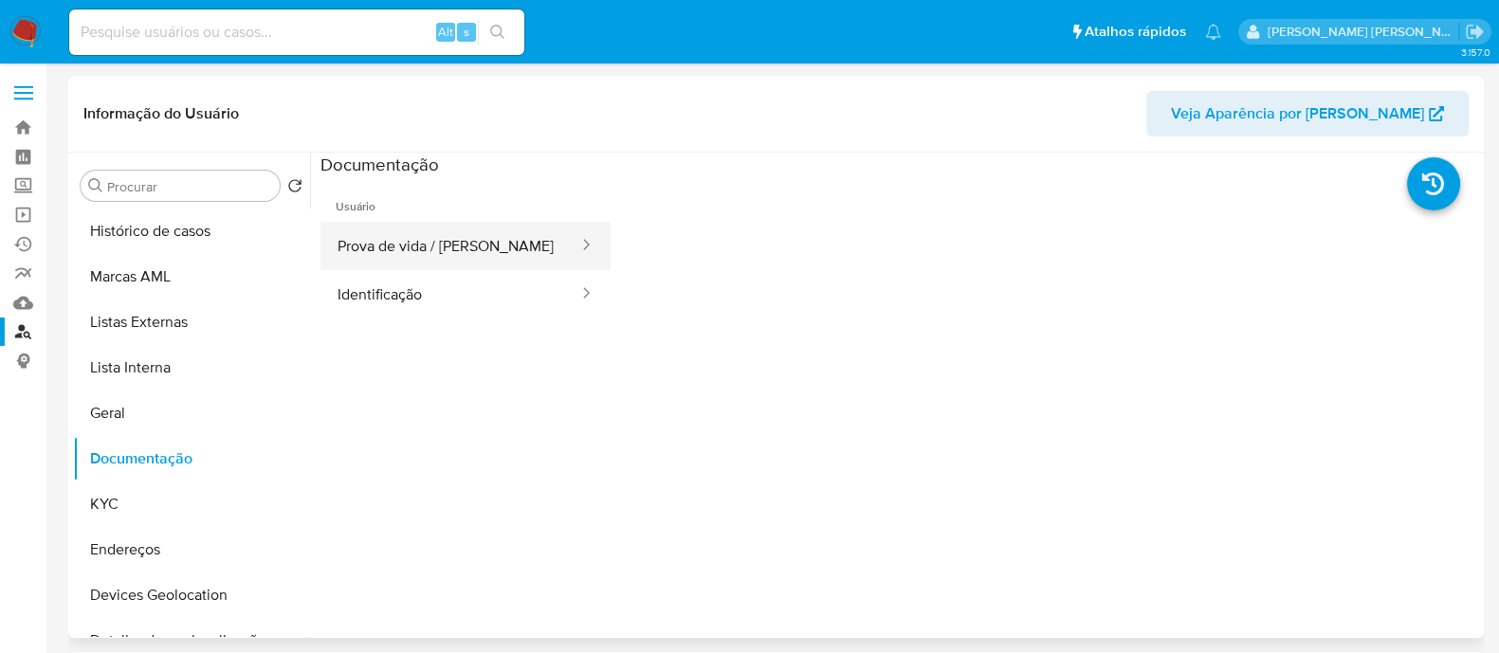
click at [485, 251] on button "Prova de vida / [PERSON_NAME]" at bounding box center [450, 246] width 260 height 48
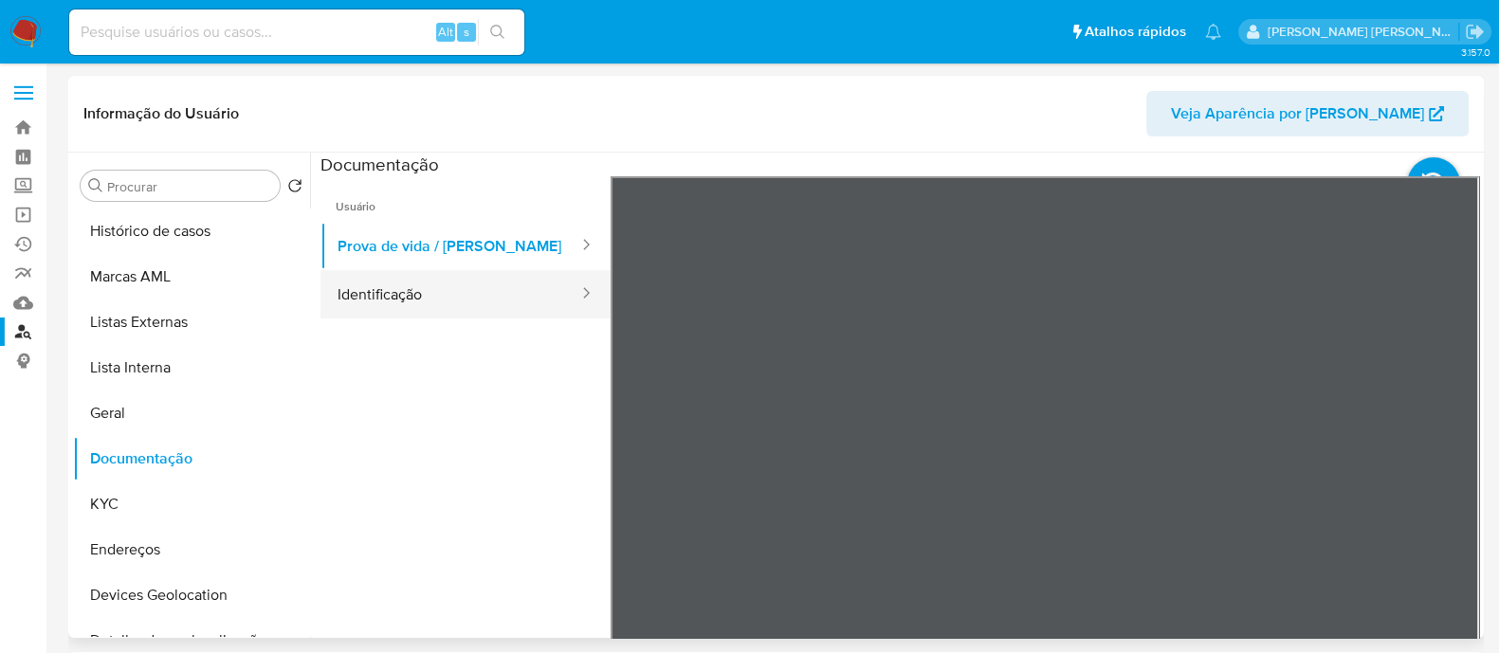
click at [438, 292] on button "Identificação" at bounding box center [450, 294] width 260 height 48
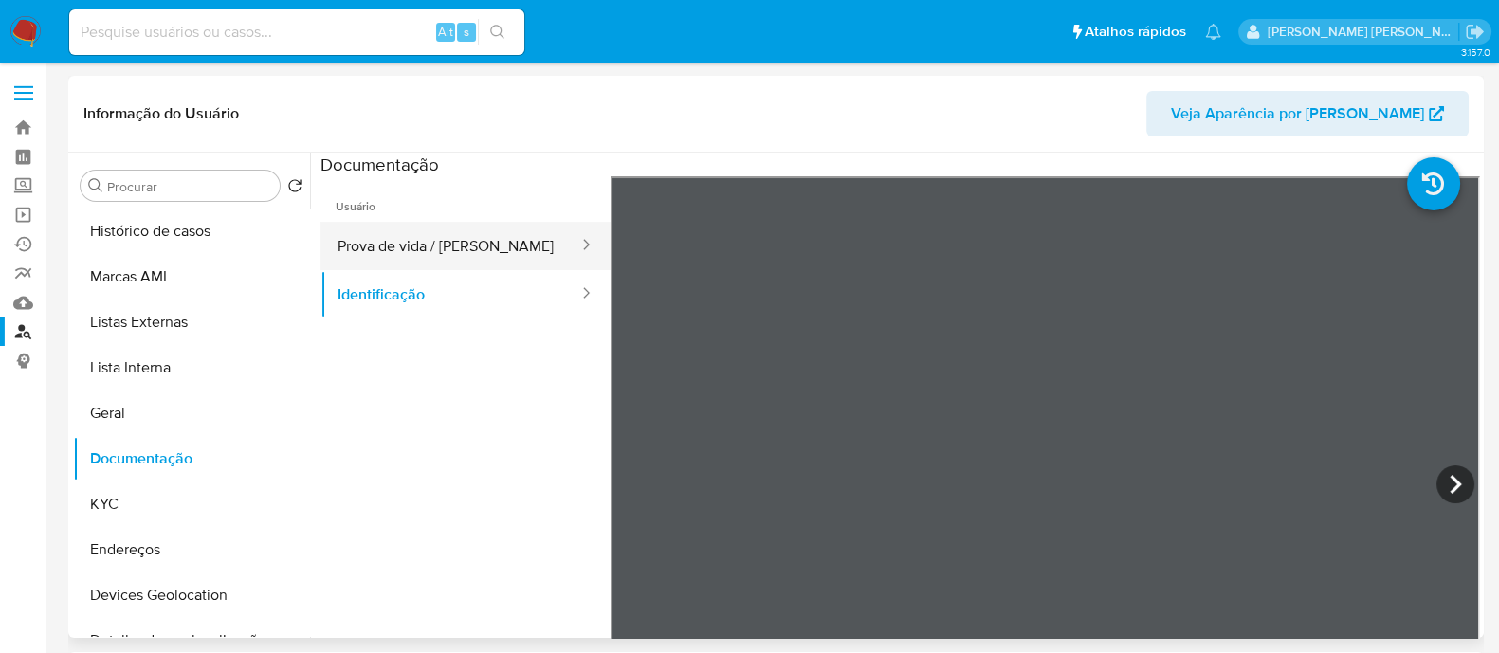
click at [447, 234] on button "Prova de vida / Selfie" at bounding box center [450, 246] width 260 height 48
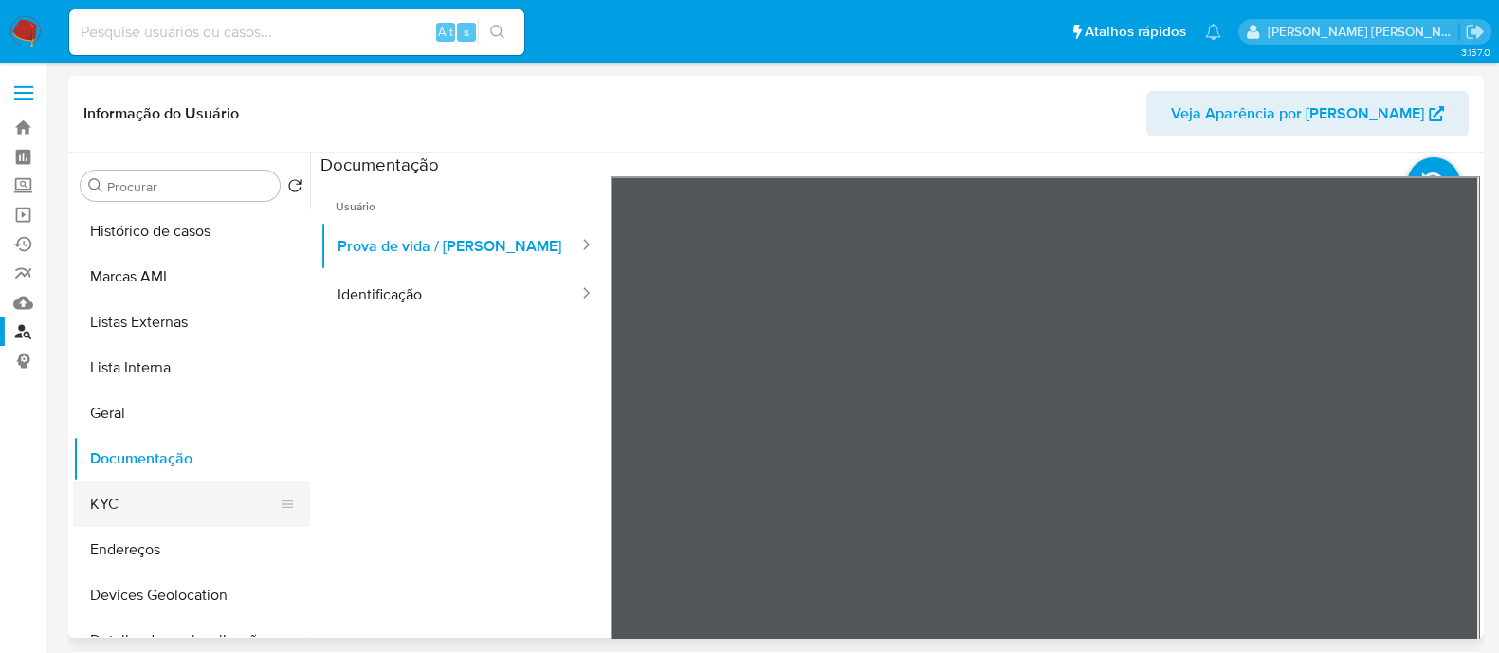
drag, startPoint x: 130, startPoint y: 504, endPoint x: 139, endPoint y: 502, distance: 9.7
click at [134, 504] on button "KYC" at bounding box center [184, 503] width 222 height 45
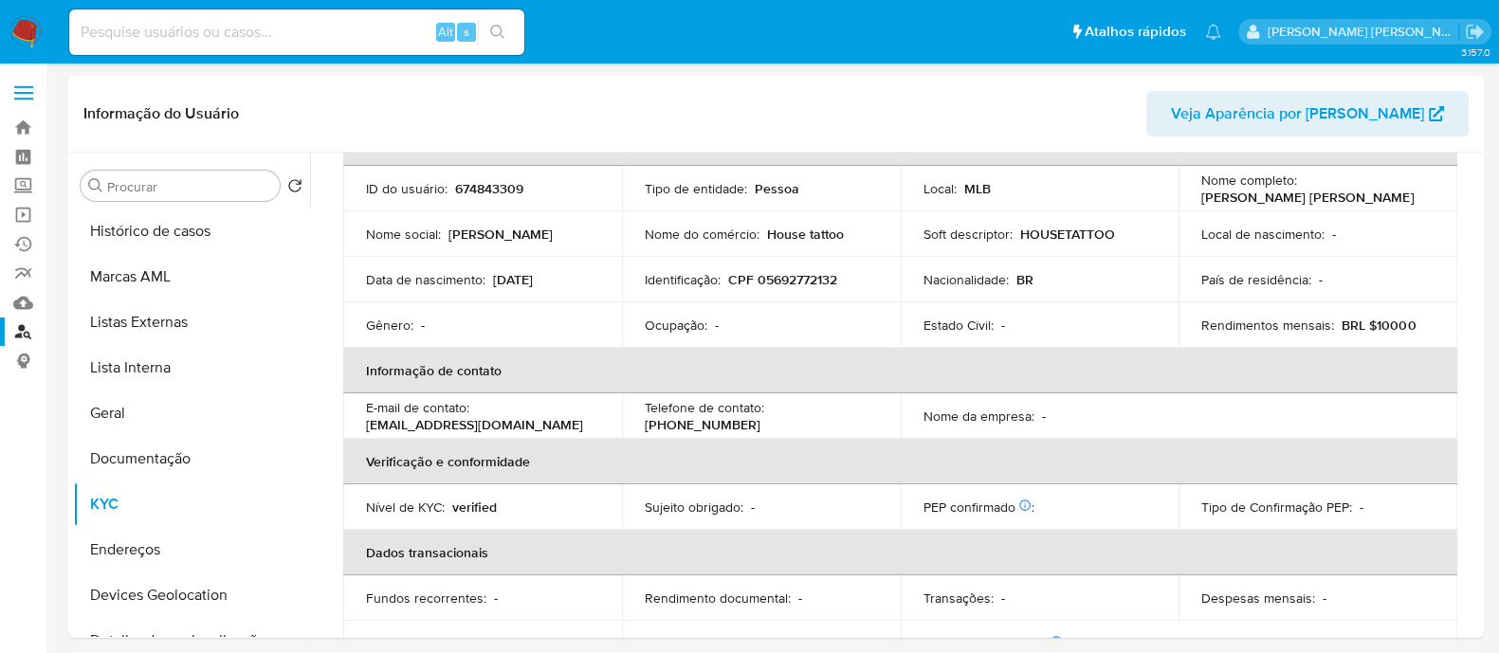
scroll to position [785, 0]
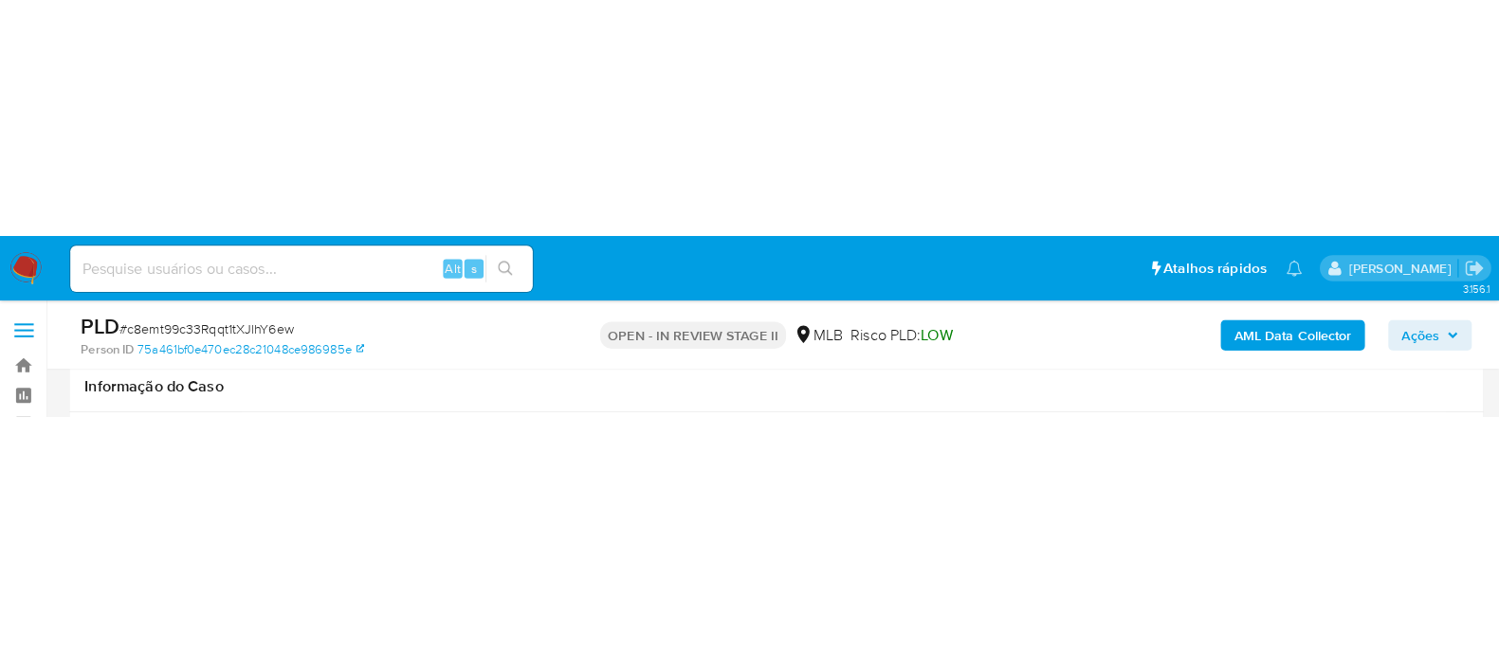
scroll to position [236, 0]
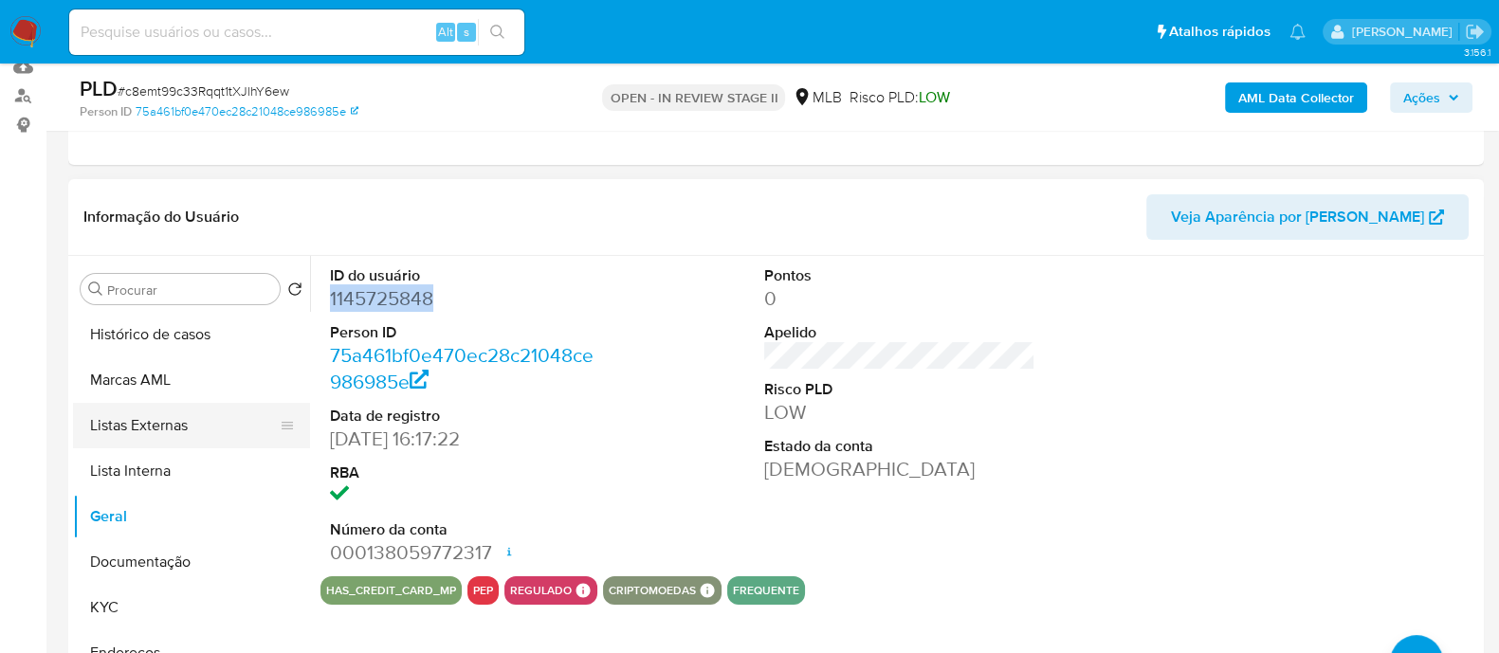
drag, startPoint x: 108, startPoint y: 609, endPoint x: 297, endPoint y: 419, distance: 267.4
click at [109, 176] on button "KYC" at bounding box center [191, 607] width 237 height 45
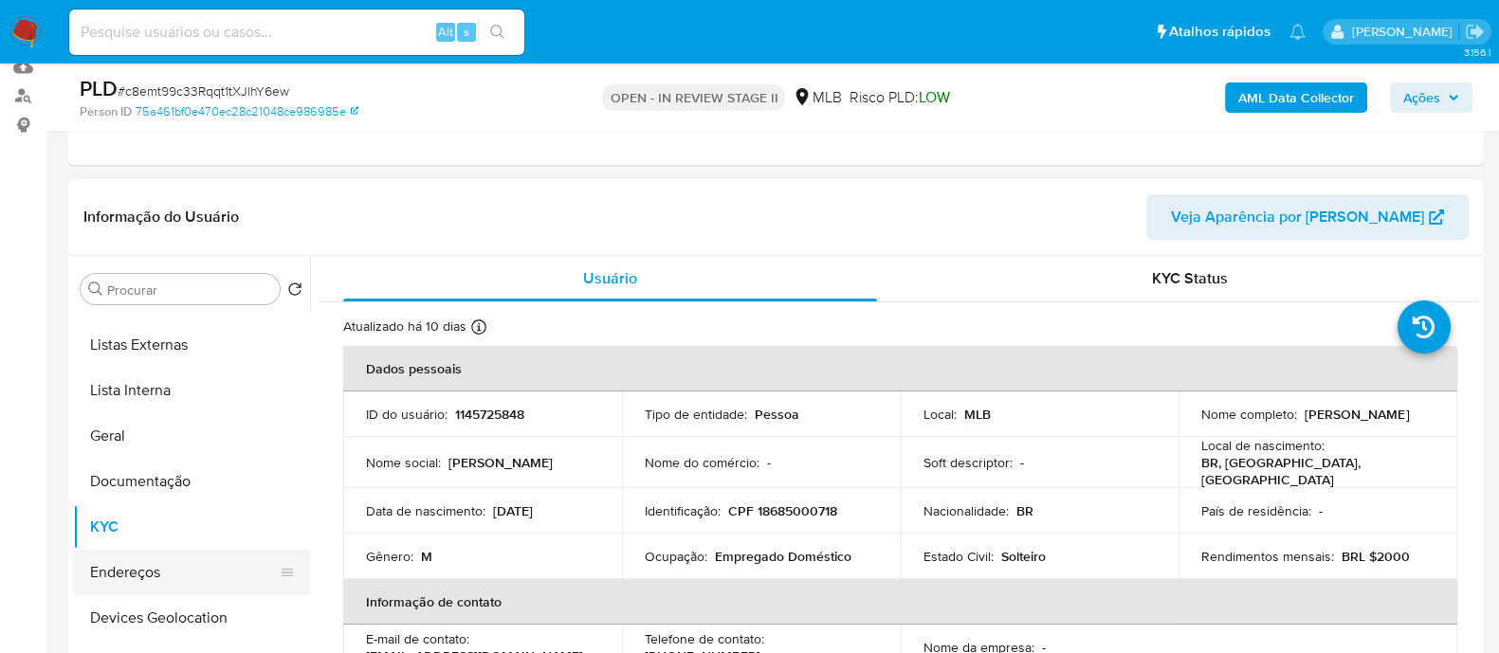
scroll to position [118, 0]
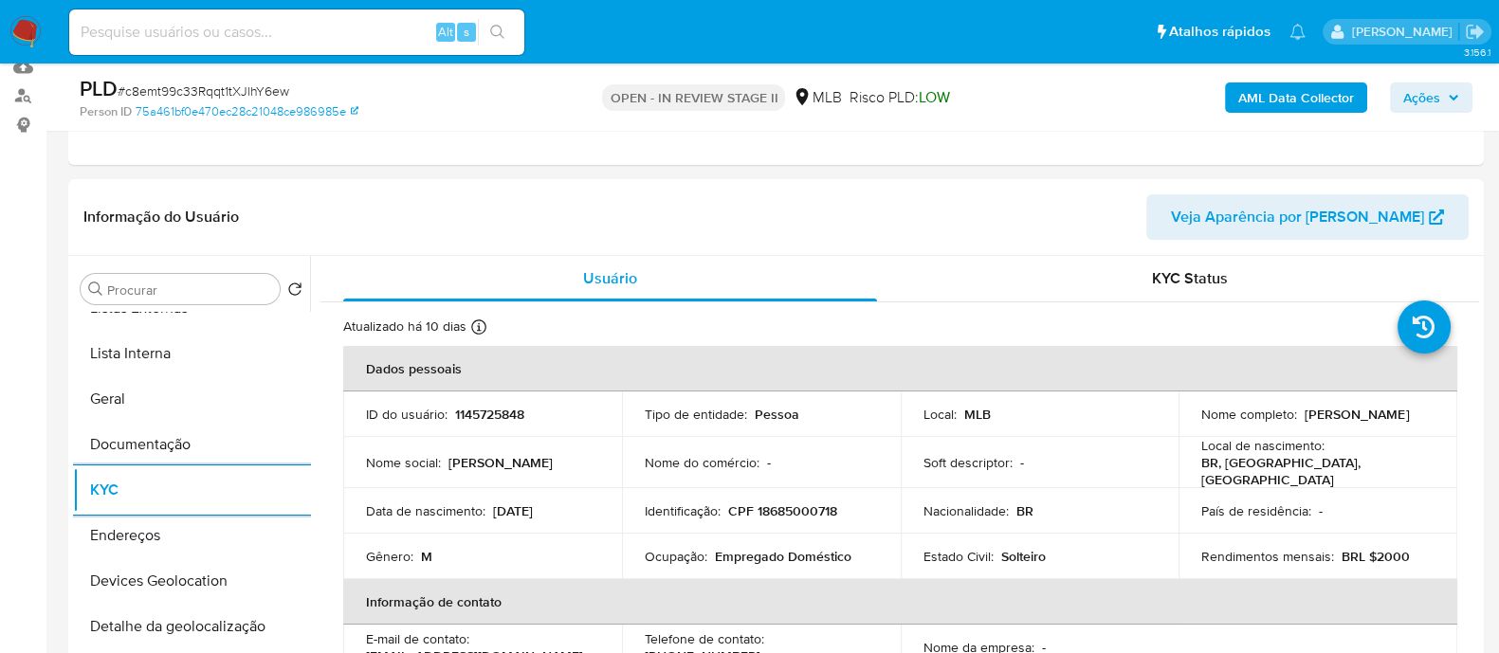
drag, startPoint x: 1435, startPoint y: 103, endPoint x: 1414, endPoint y: 103, distance: 20.9
click at [1430, 103] on span "Ações" at bounding box center [1421, 97] width 37 height 30
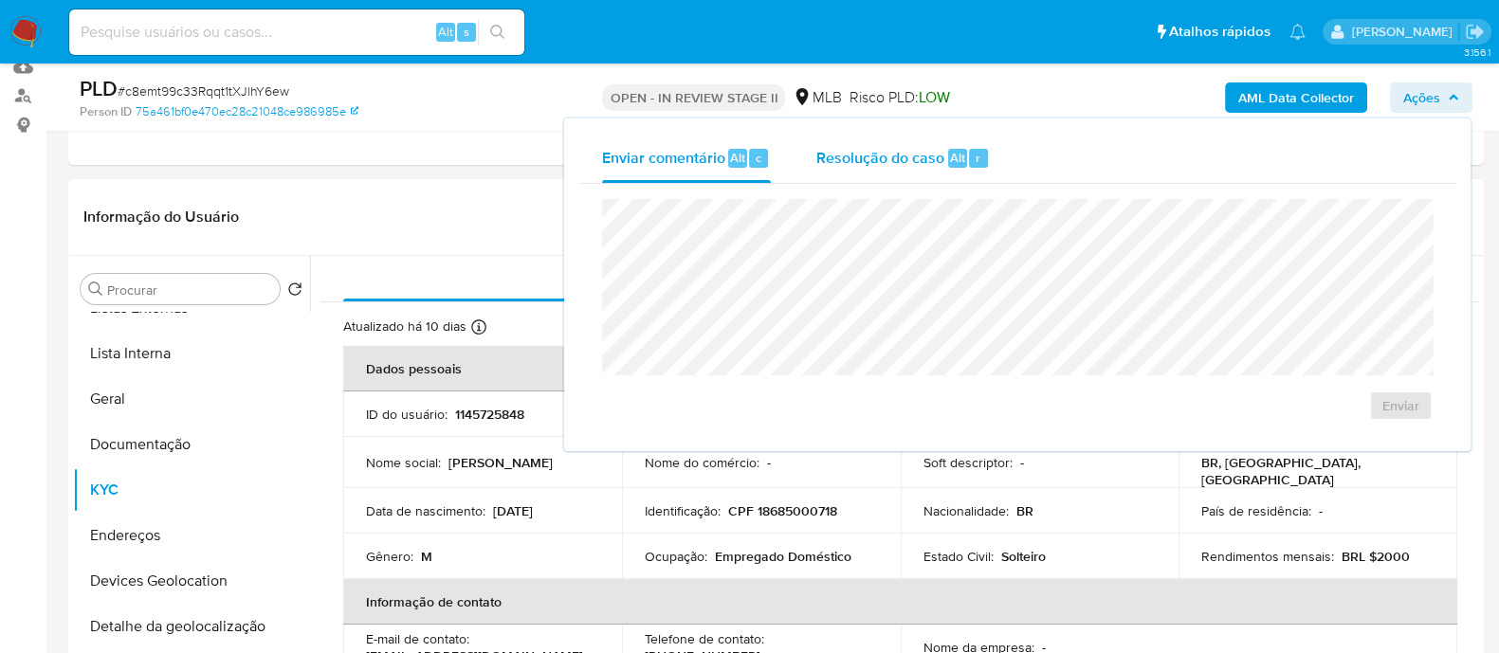
drag, startPoint x: 892, startPoint y: 172, endPoint x: 880, endPoint y: 194, distance: 25.9
click at [891, 171] on div "Resolução do caso Alt r" at bounding box center [902, 158] width 173 height 49
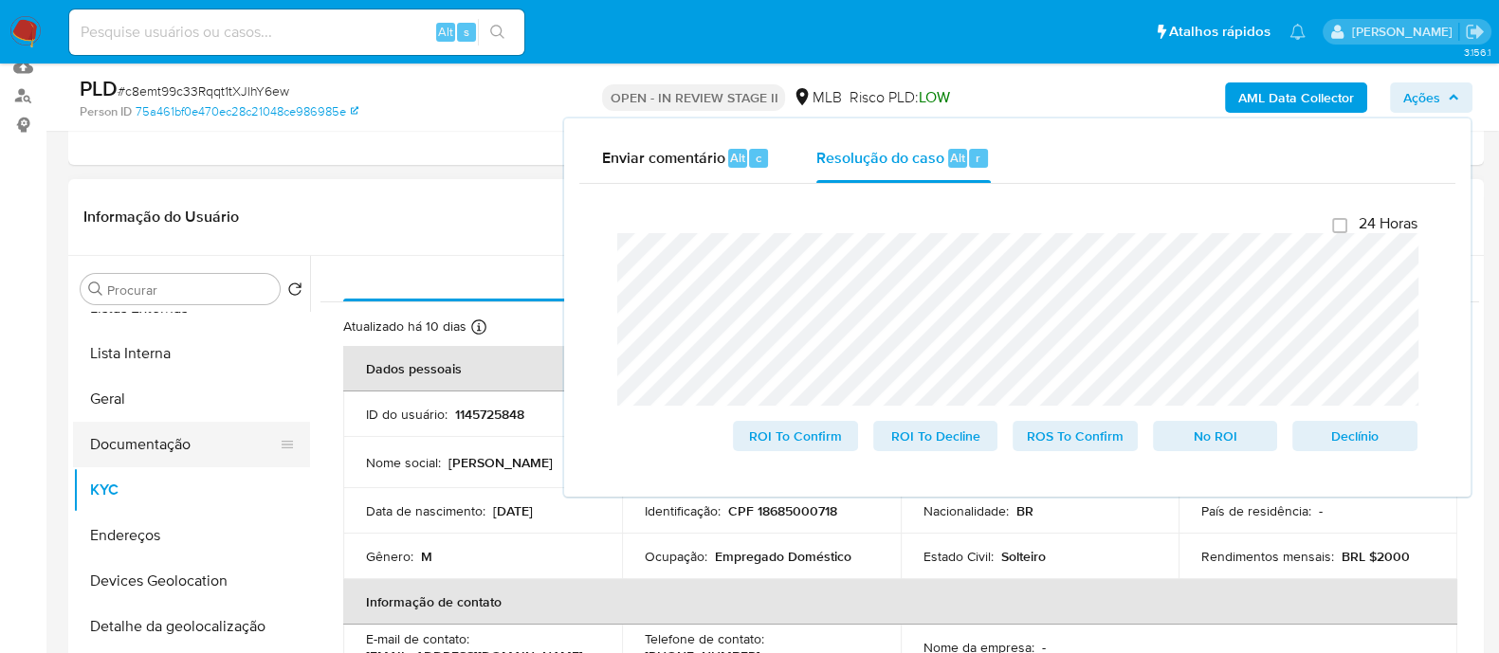
click at [188, 176] on button "Documentação" at bounding box center [184, 444] width 222 height 45
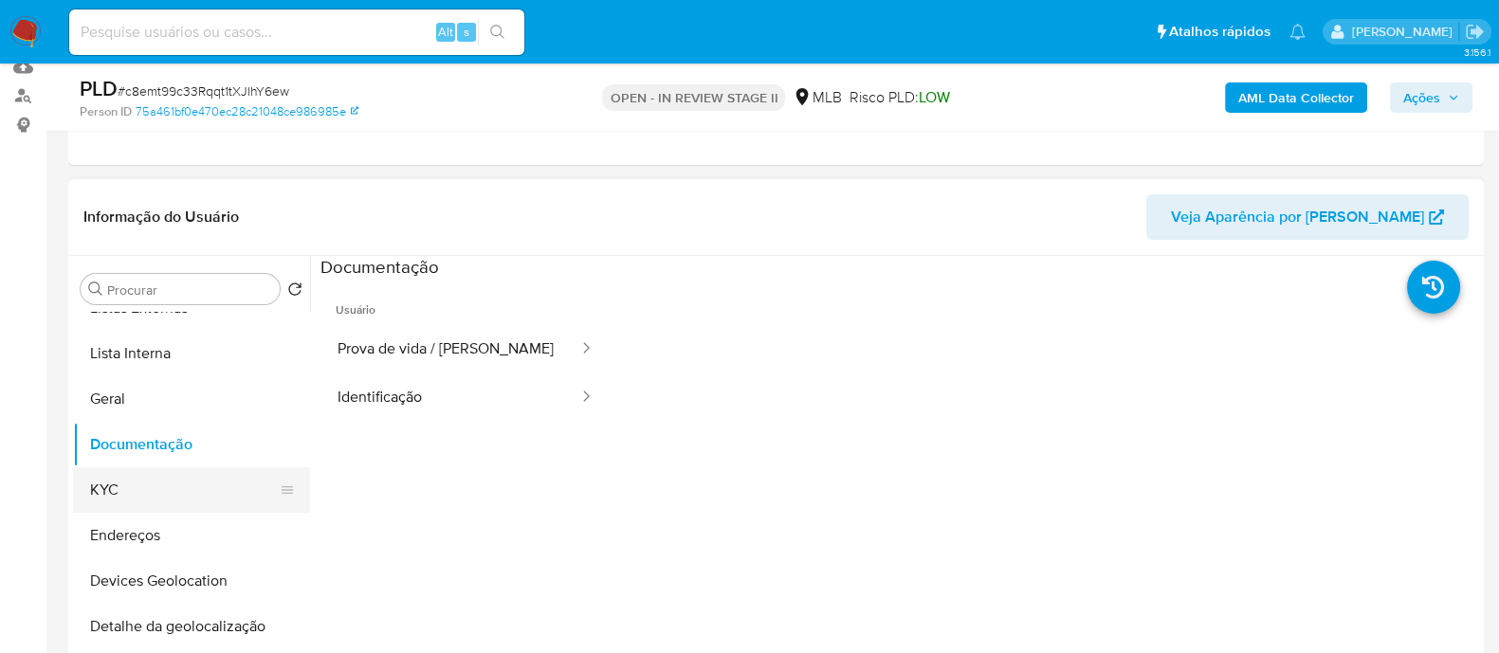
click at [157, 176] on button "KYC" at bounding box center [184, 489] width 222 height 45
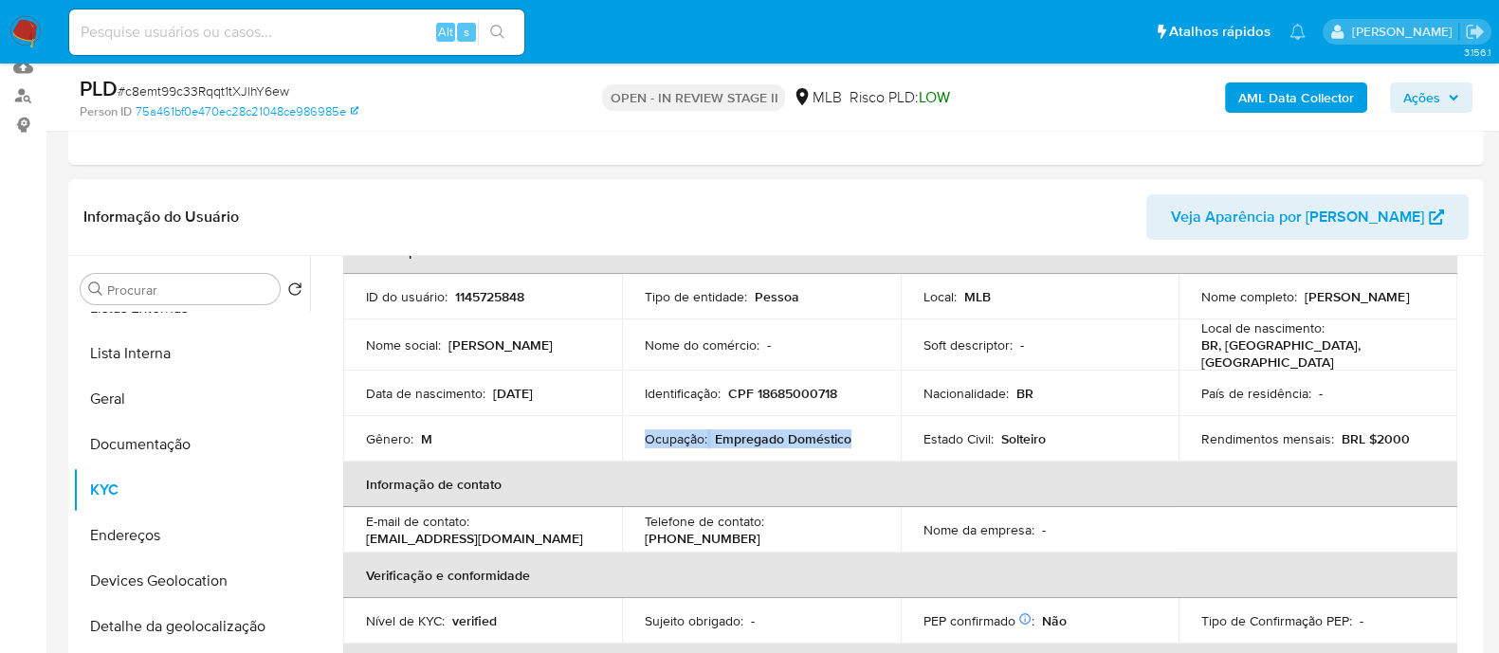
drag, startPoint x: 850, startPoint y: 435, endPoint x: 635, endPoint y: 440, distance: 215.2
click at [635, 176] on td "Ocupação : Empregado Doméstico" at bounding box center [761, 438] width 279 height 45
copy div "Ocupação : Empregado Doméstico"
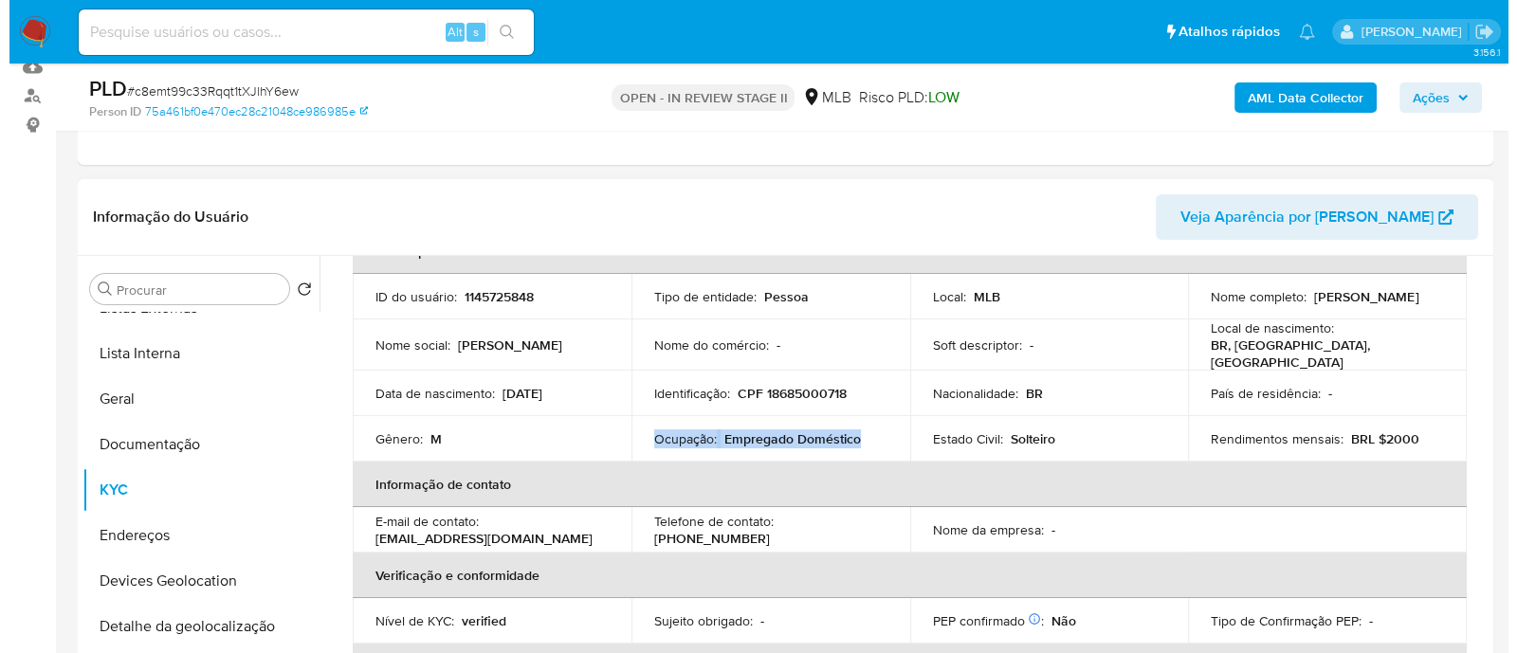
scroll to position [0, 0]
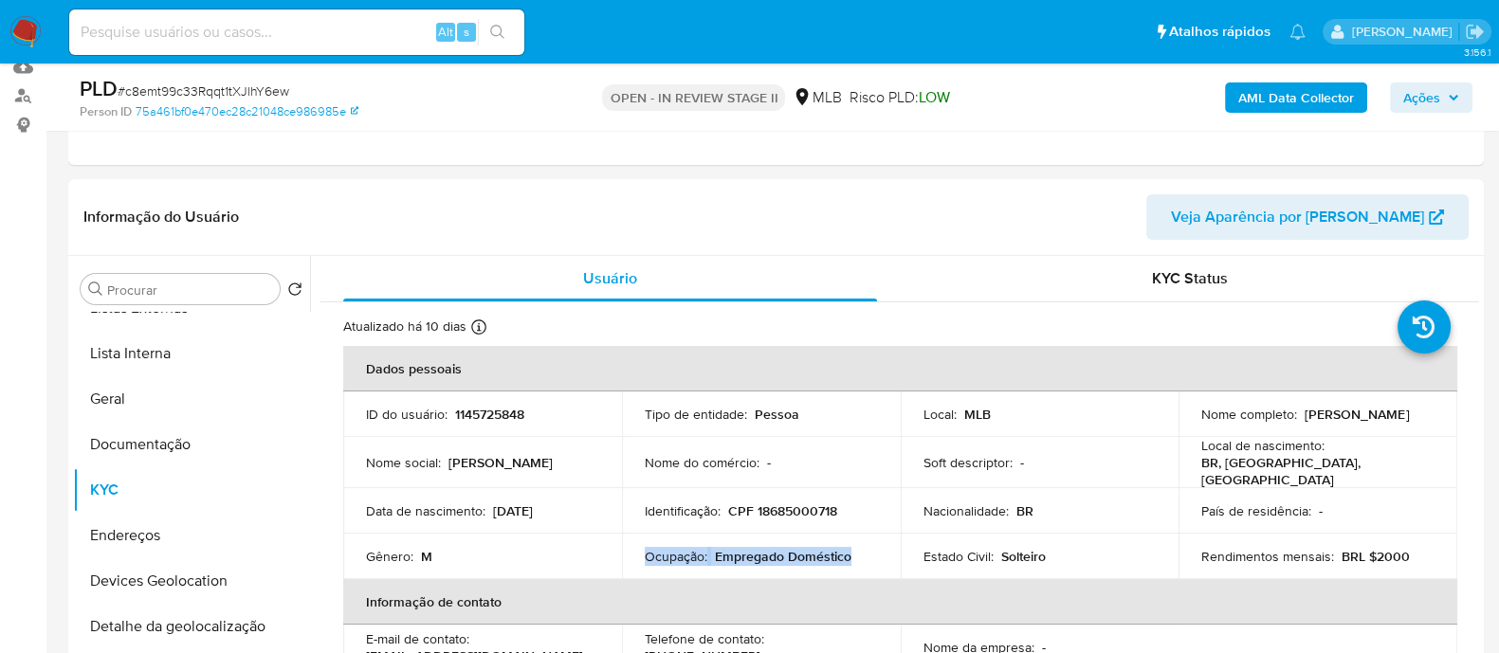
click at [1286, 92] on b "AML Data Collector" at bounding box center [1296, 97] width 116 height 30
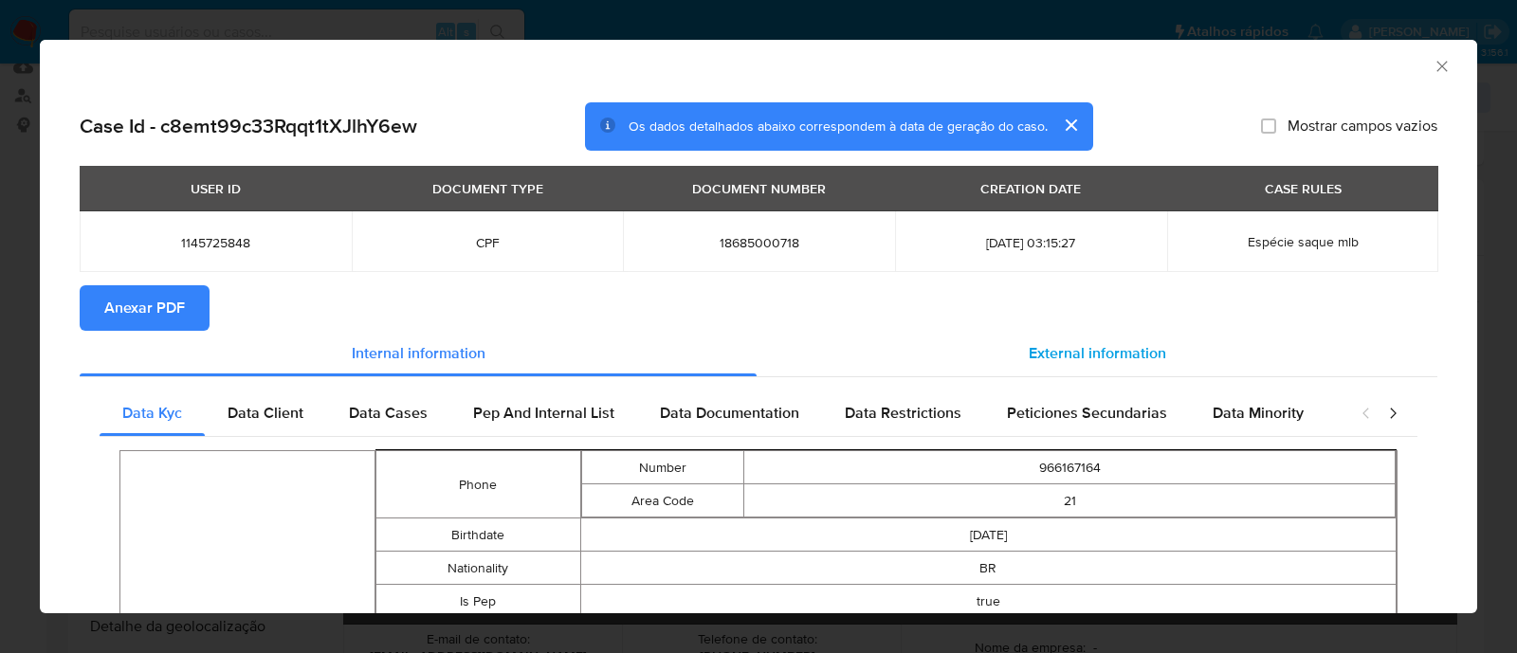
click at [1125, 176] on span "External information" at bounding box center [1096, 353] width 137 height 22
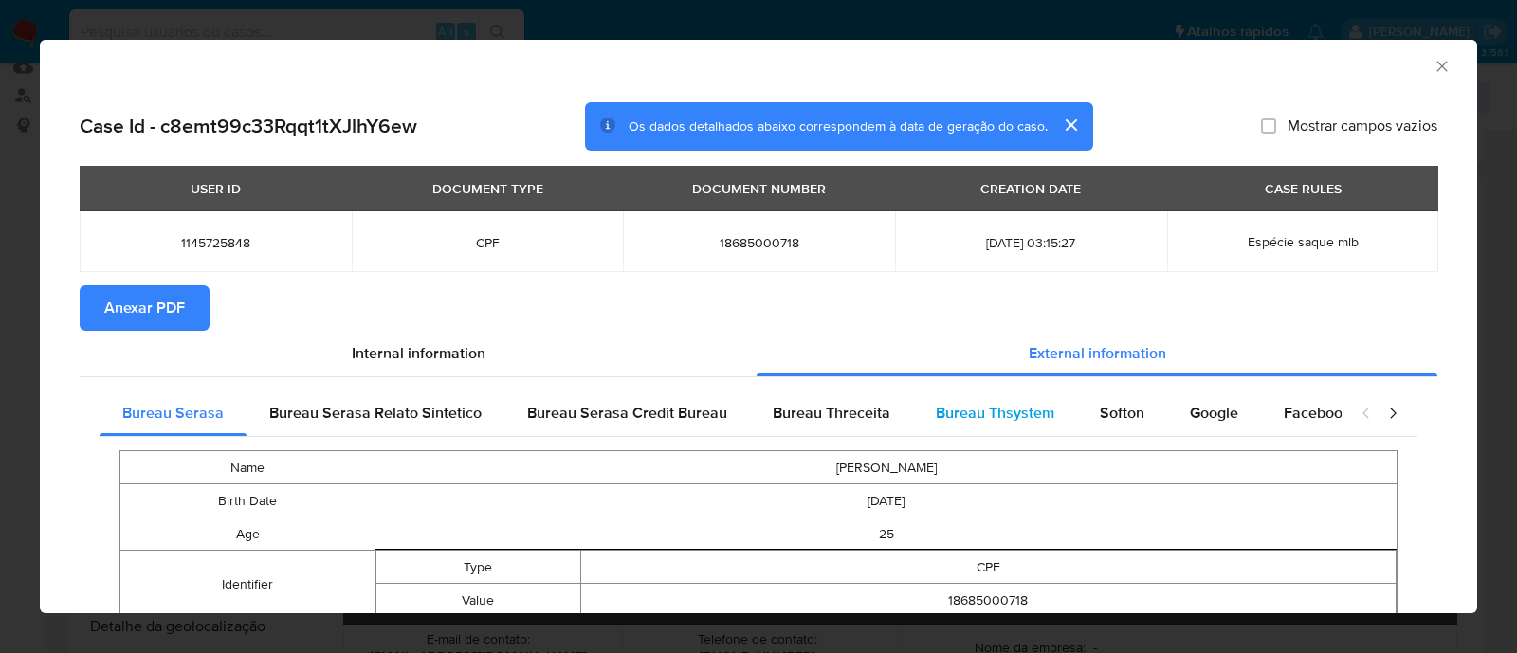
click at [976, 176] on span "Bureau Thsystem" at bounding box center [995, 413] width 118 height 22
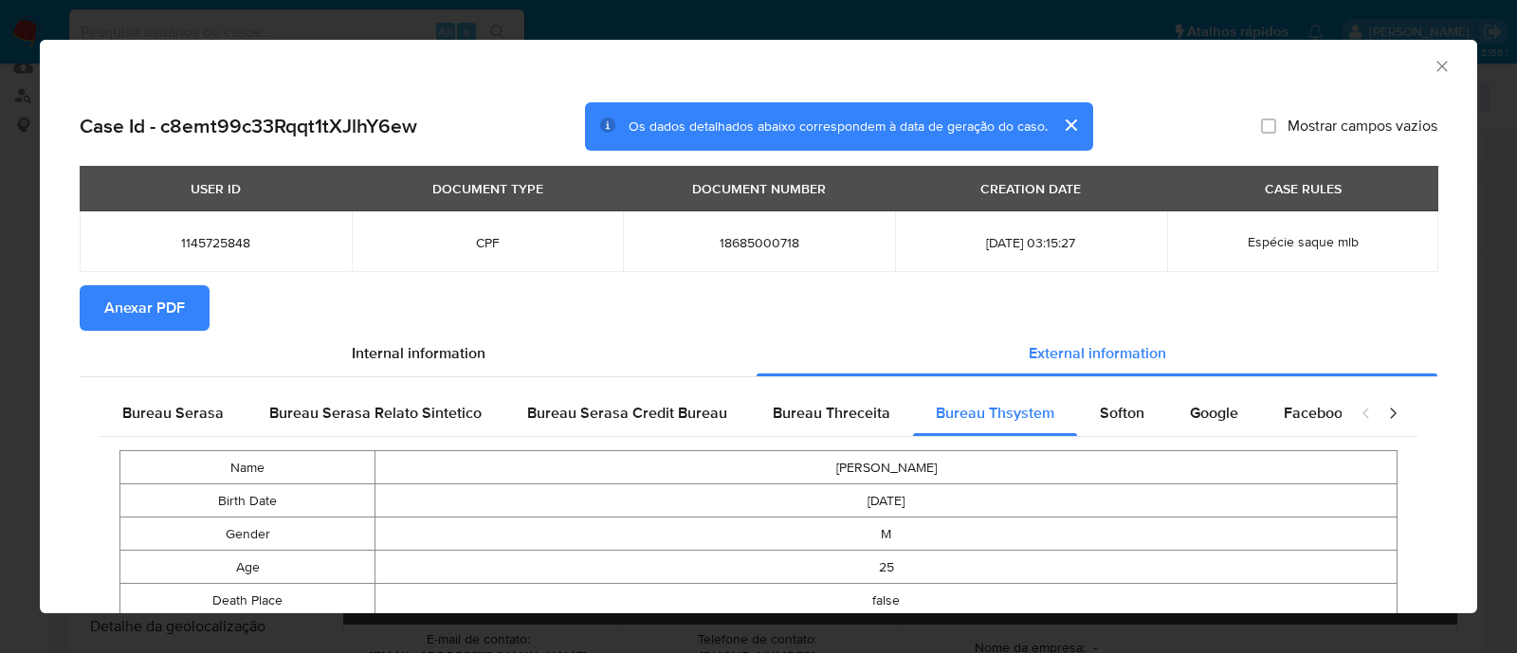
click at [145, 176] on span "Anexar PDF" at bounding box center [144, 308] width 81 height 42
click at [1432, 71] on icon "Fechar a janela" at bounding box center [1441, 66] width 19 height 19
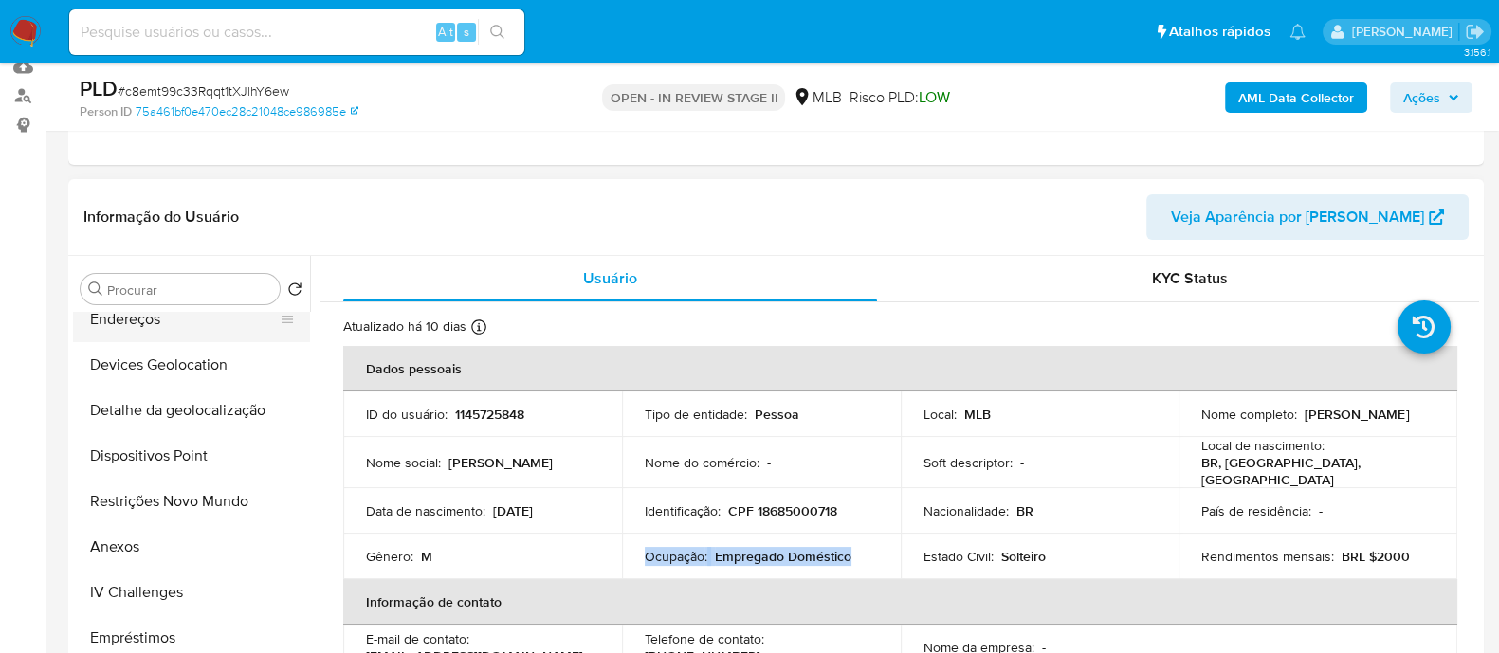
scroll to position [355, 0]
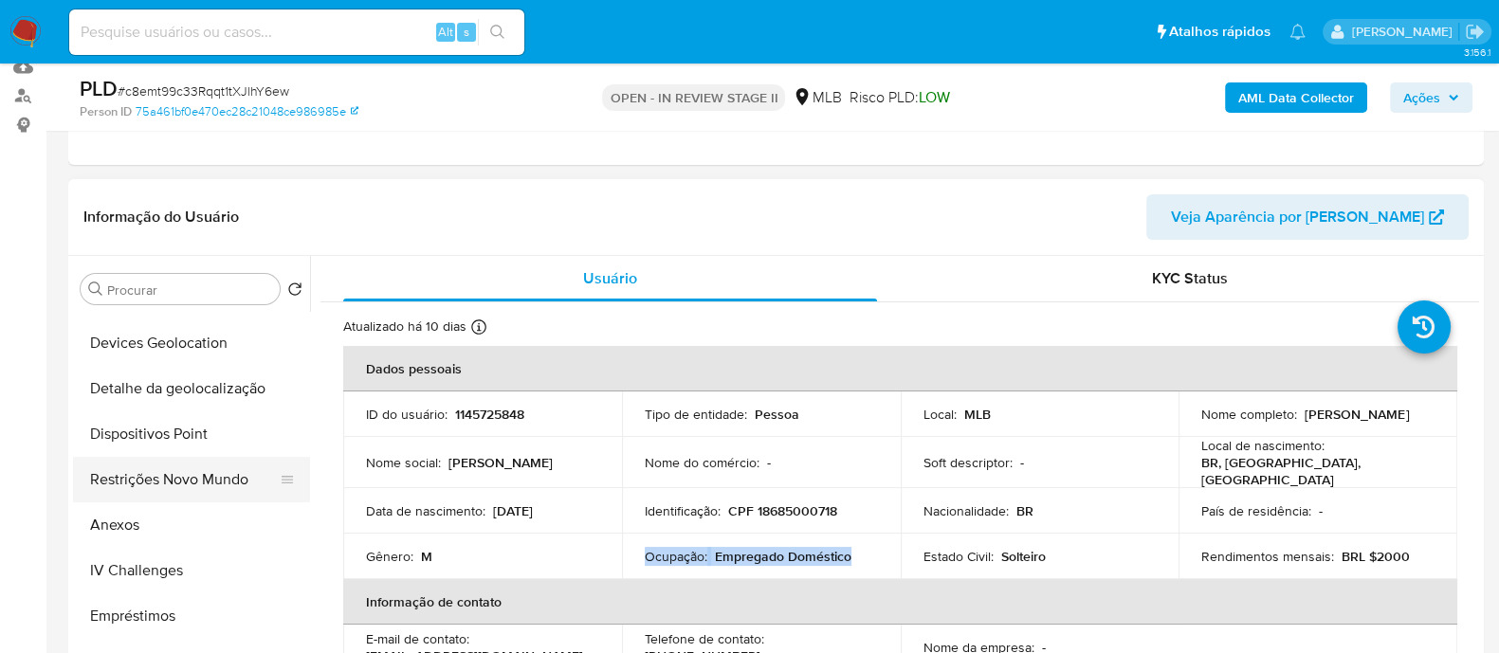
click at [163, 176] on button "Restrições Novo Mundo" at bounding box center [184, 479] width 222 height 45
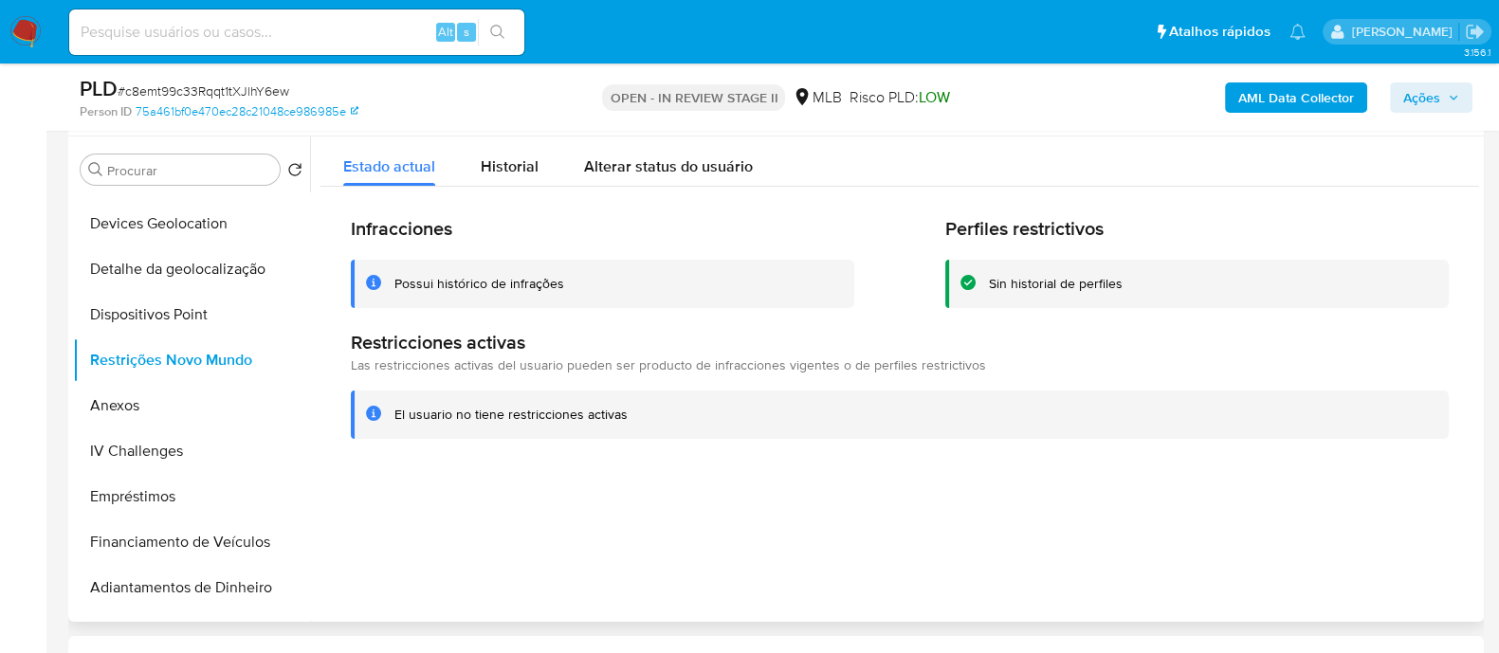
click at [473, 176] on div "Possui histórico de infrações" at bounding box center [479, 284] width 170 height 18
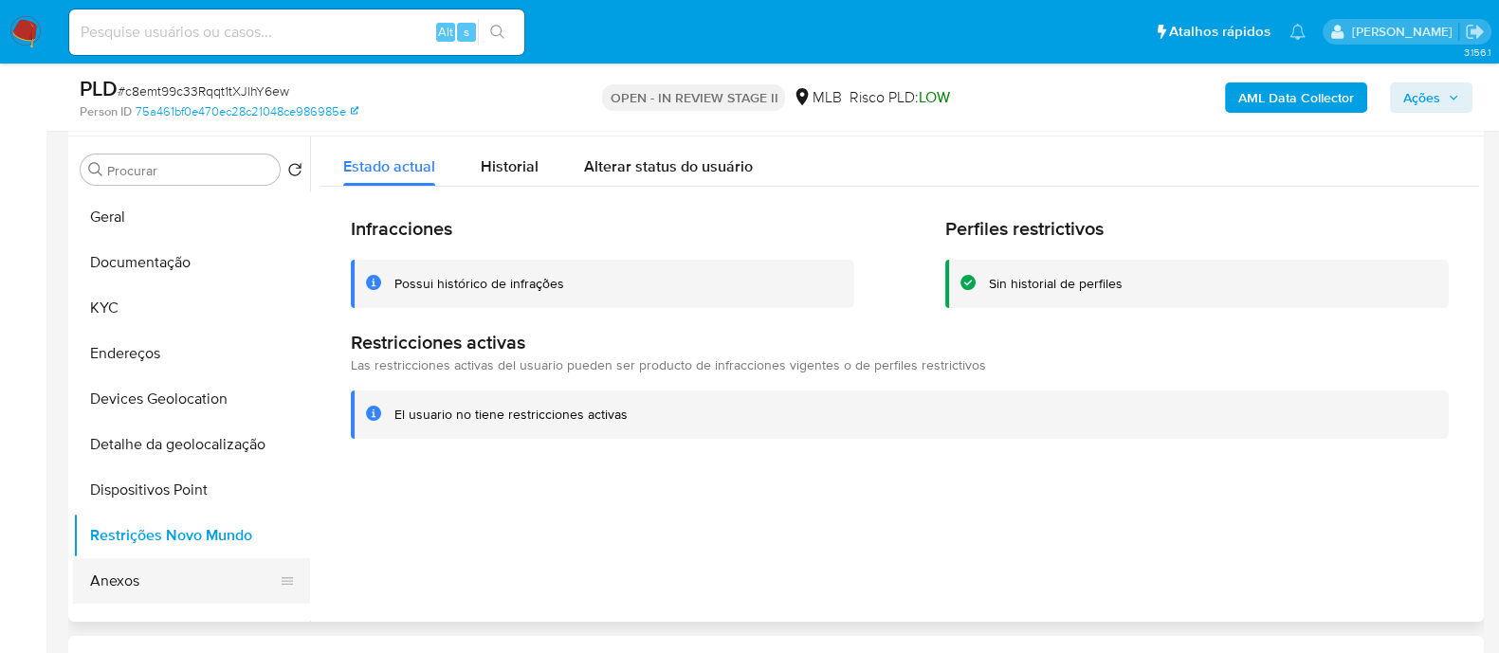
scroll to position [0, 0]
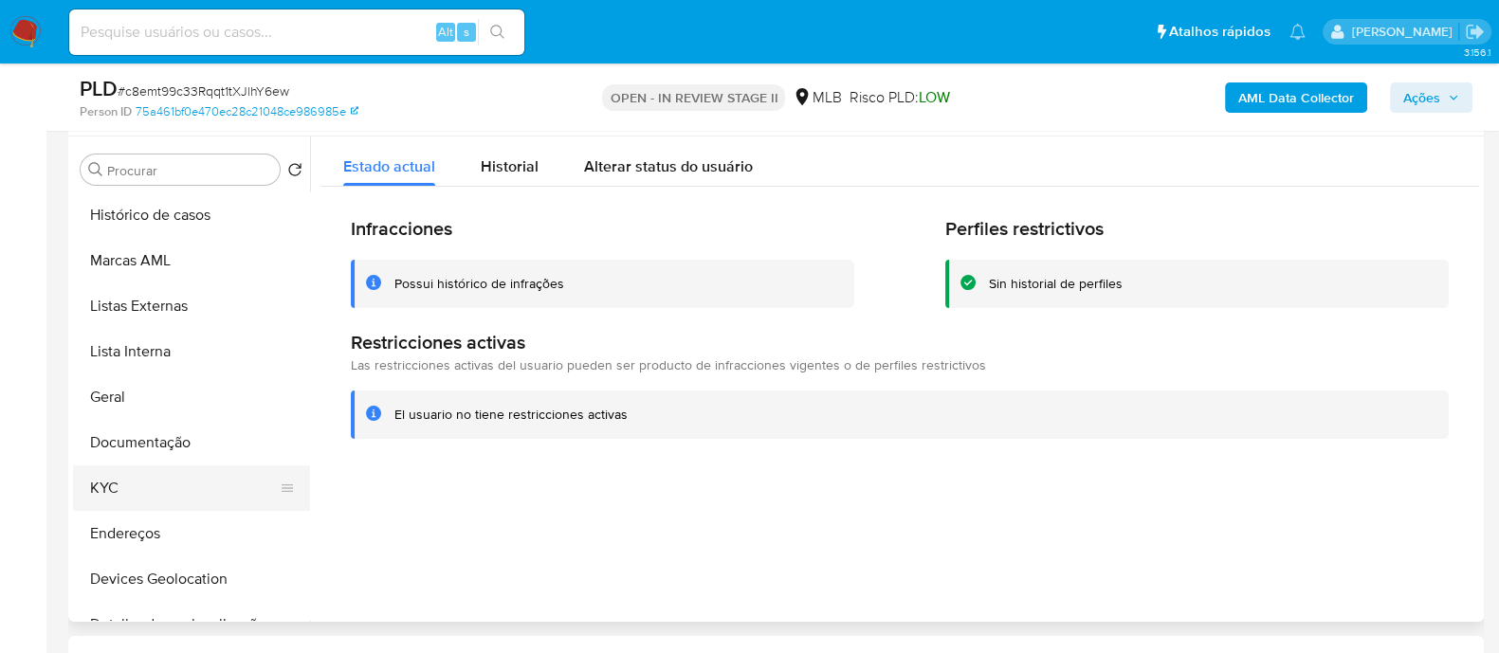
click at [143, 176] on button "KYC" at bounding box center [184, 487] width 222 height 45
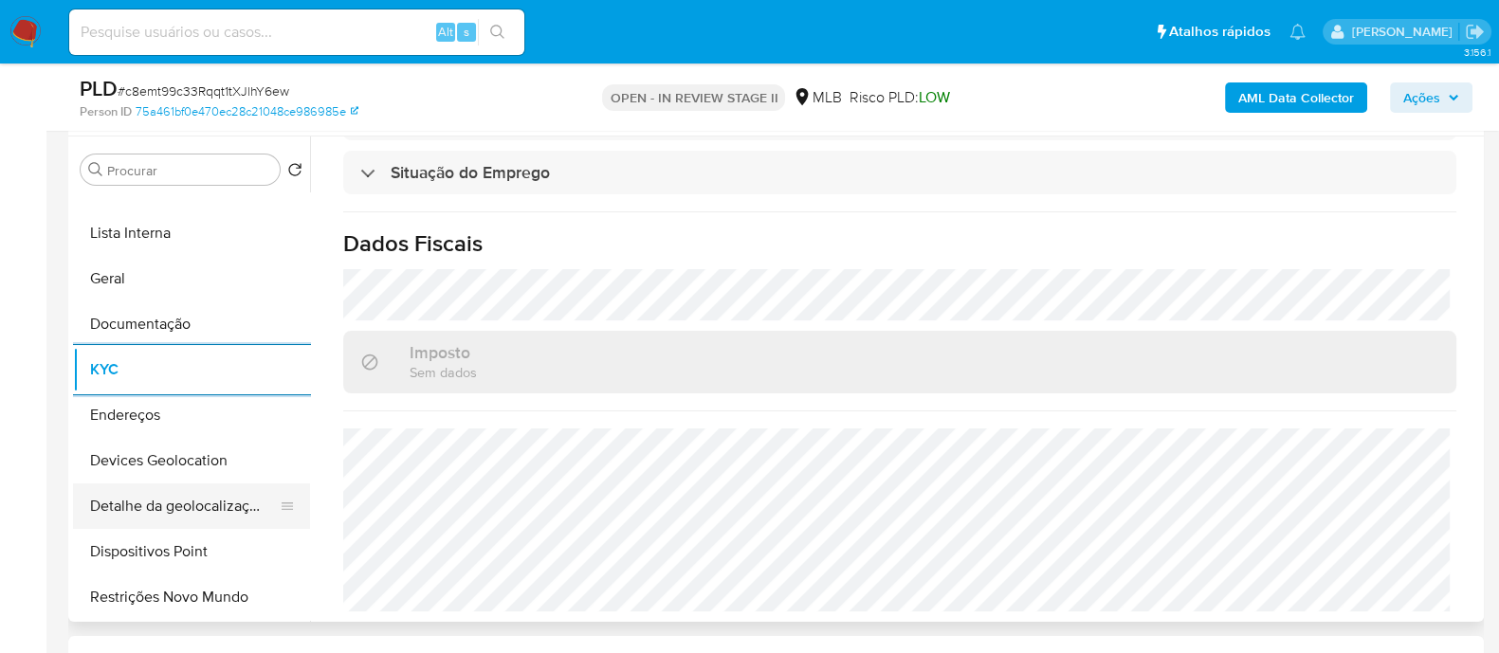
scroll to position [236, 0]
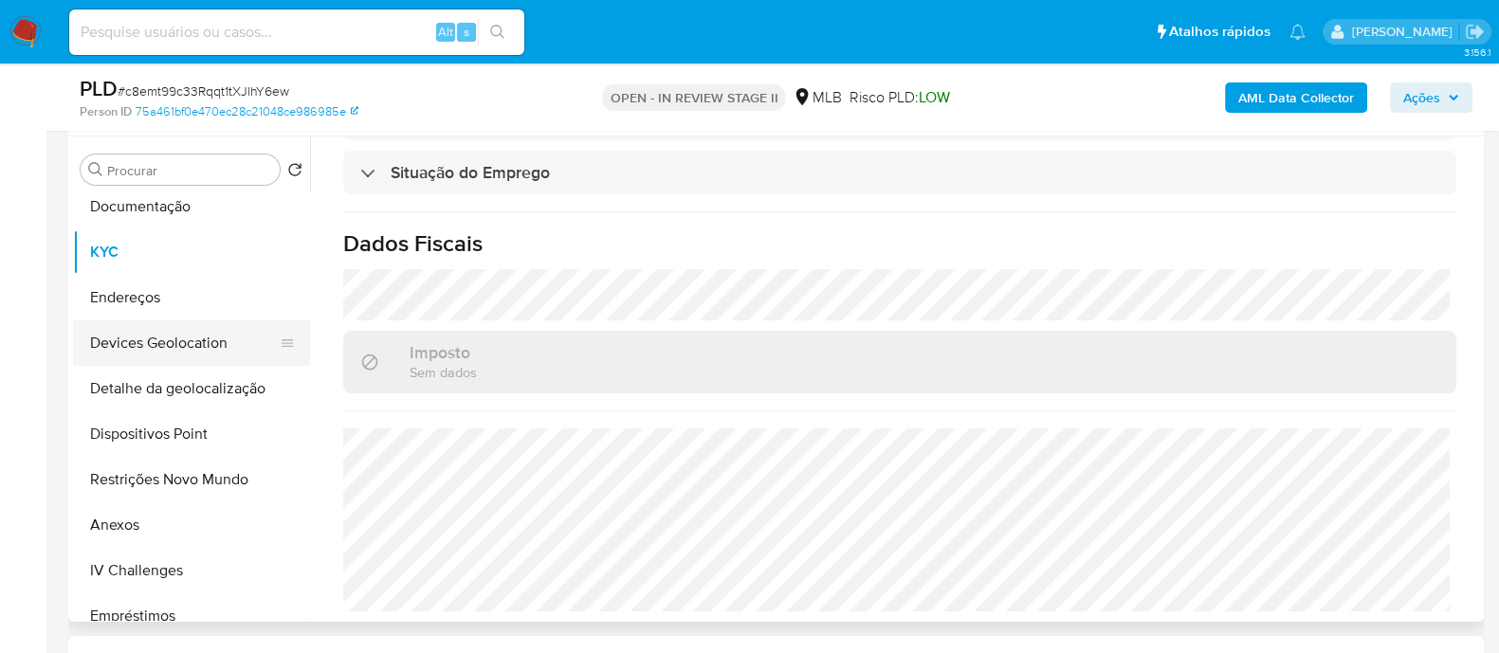
click at [209, 176] on button "Devices Geolocation" at bounding box center [184, 342] width 222 height 45
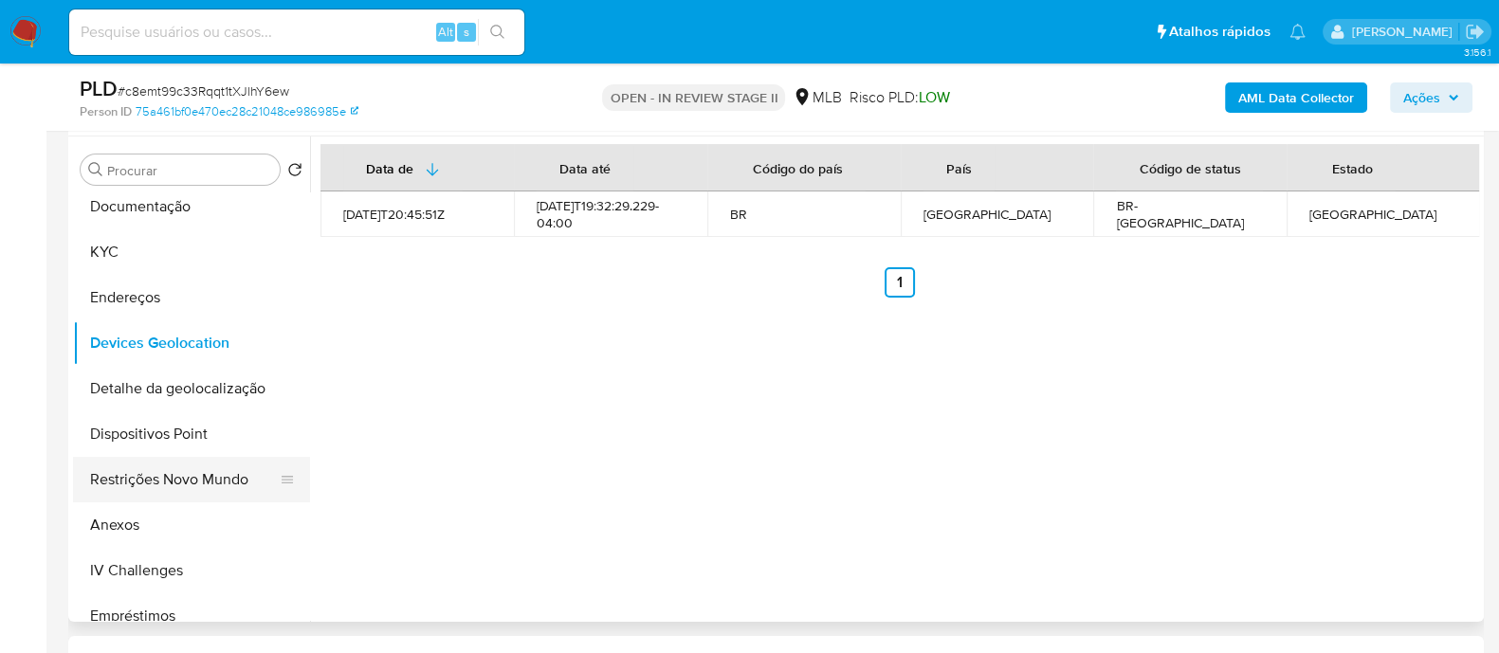
click at [151, 176] on button "Restrições Novo Mundo" at bounding box center [184, 479] width 222 height 45
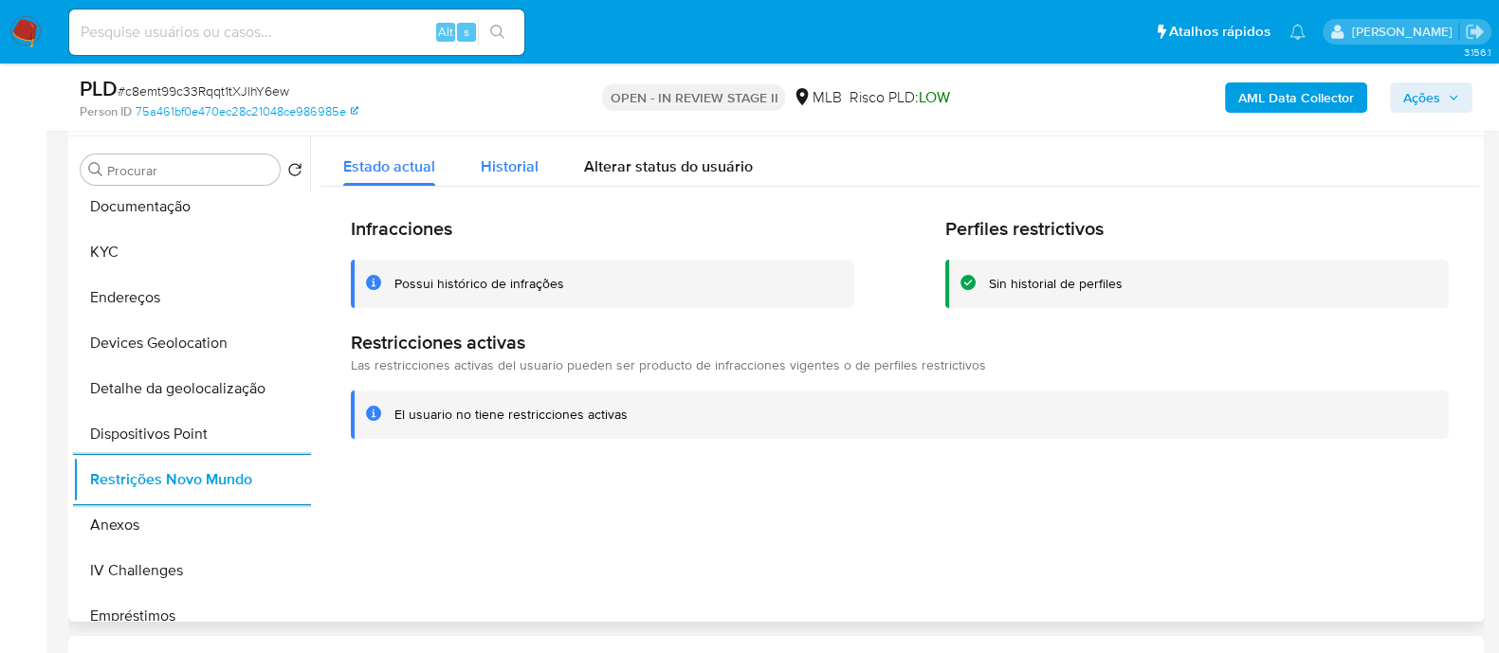
click at [526, 160] on span "Historial" at bounding box center [510, 166] width 58 height 22
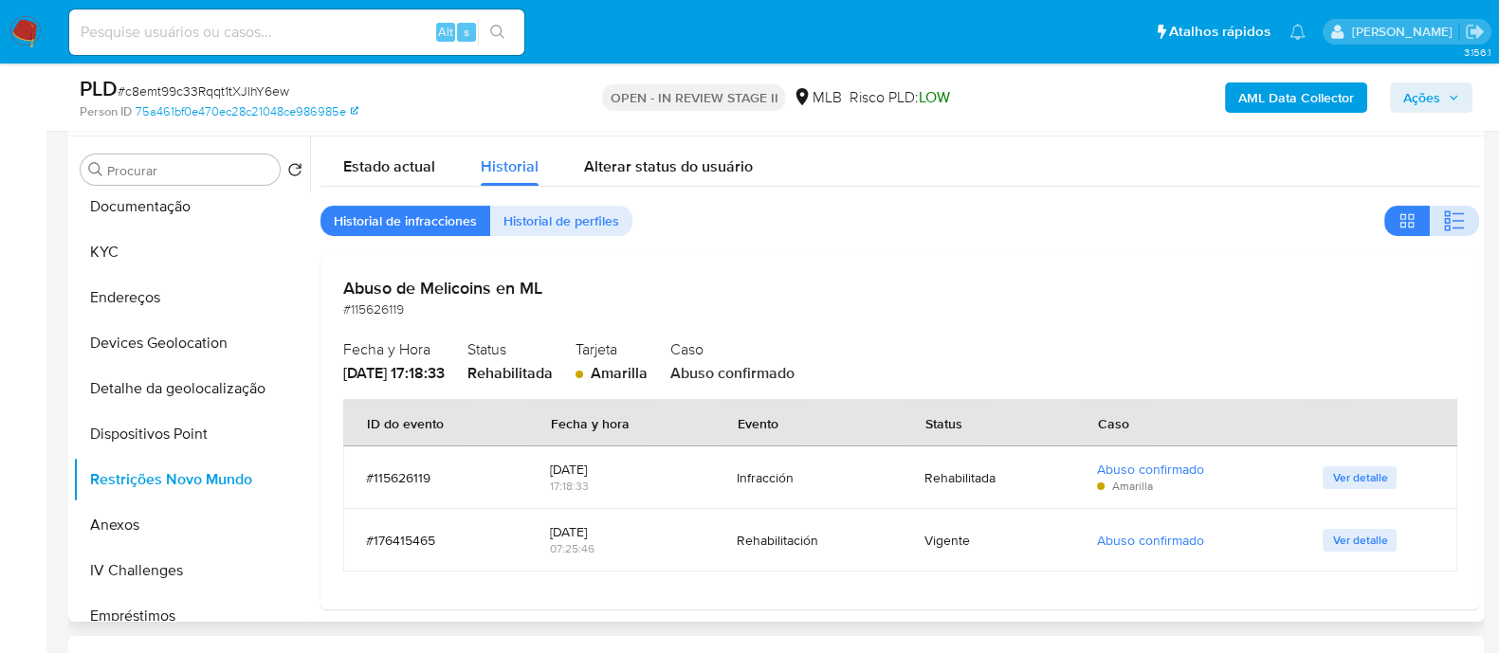
click at [1443, 176] on span "button" at bounding box center [1454, 221] width 23 height 27
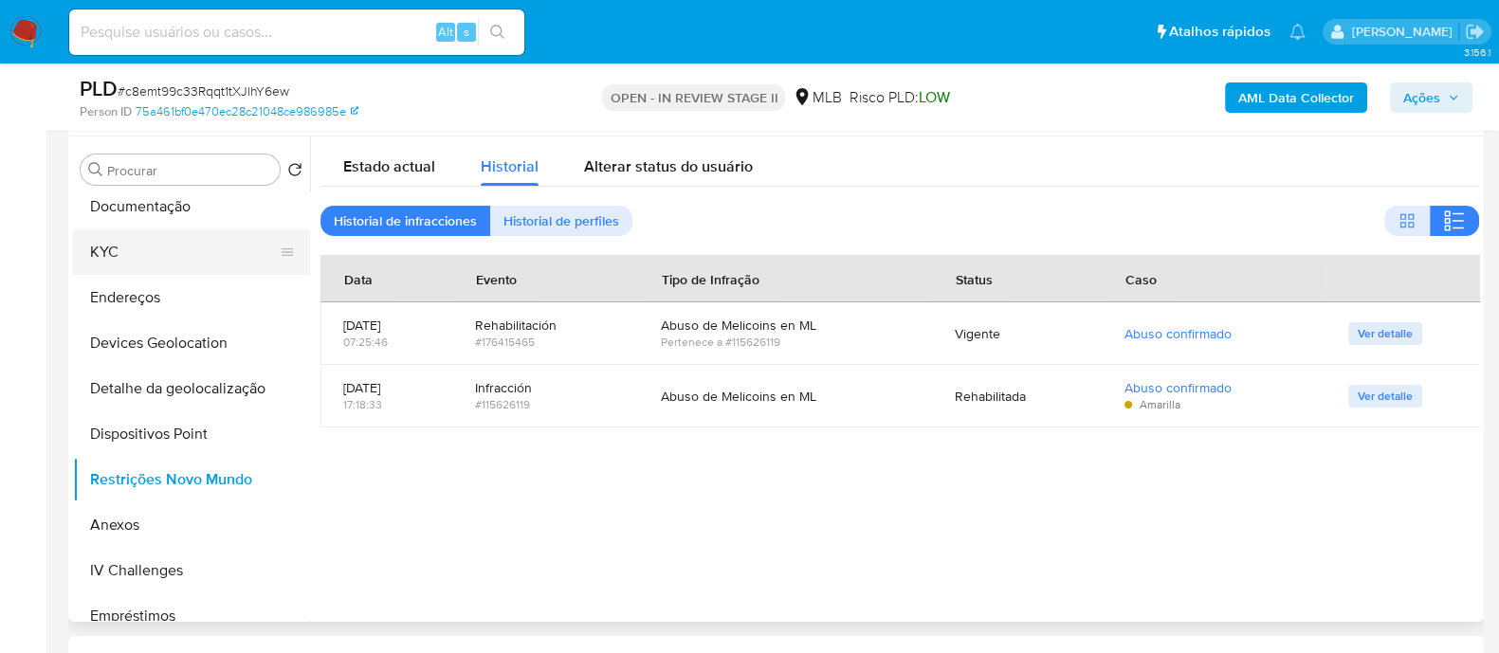
click at [124, 176] on button "KYC" at bounding box center [184, 251] width 222 height 45
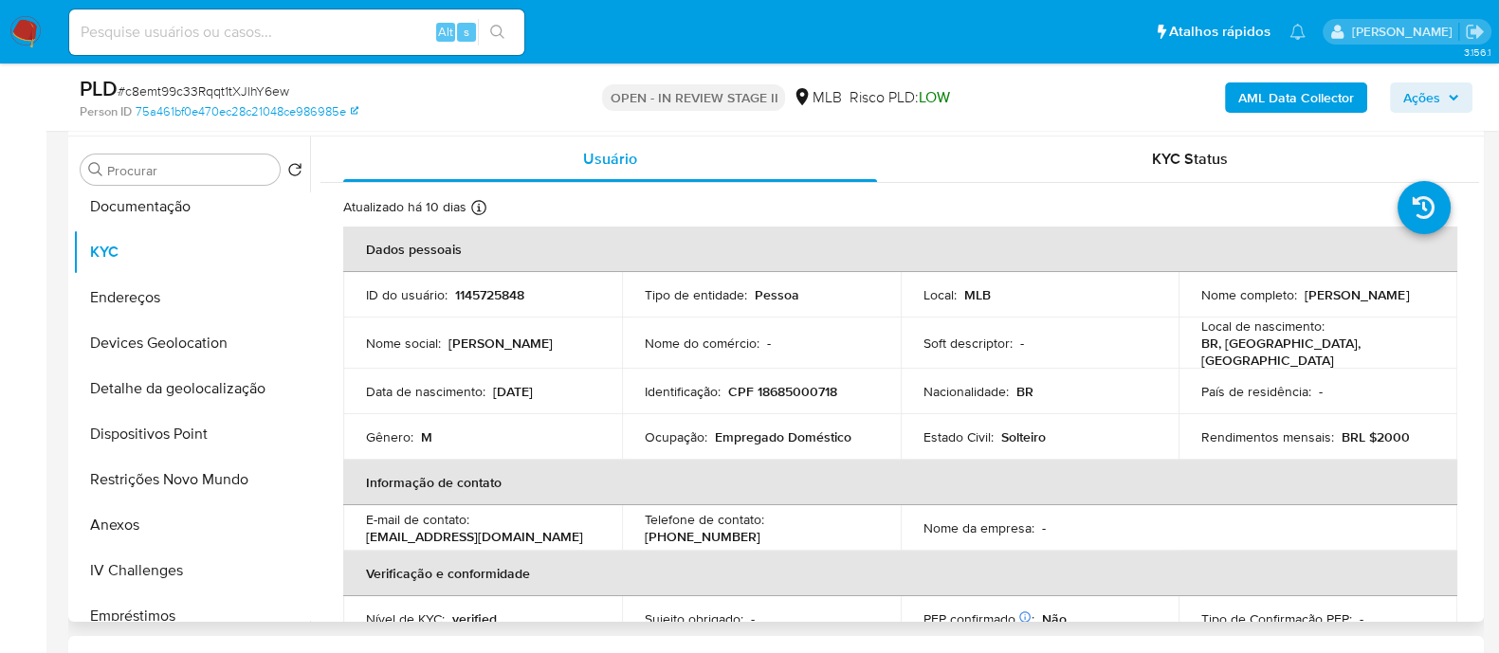
click at [813, 176] on p "CPF 18685000718" at bounding box center [782, 391] width 109 height 17
copy p "18685000718"
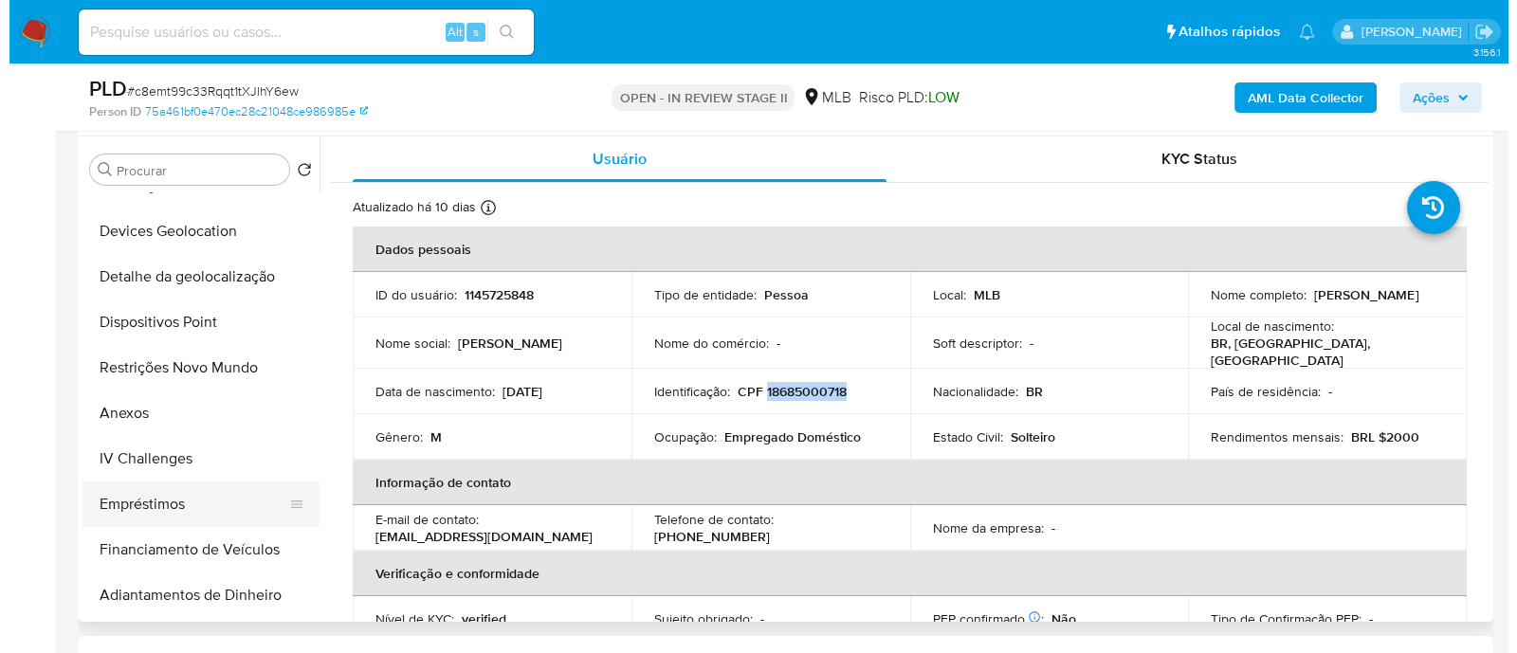
scroll to position [473, 0]
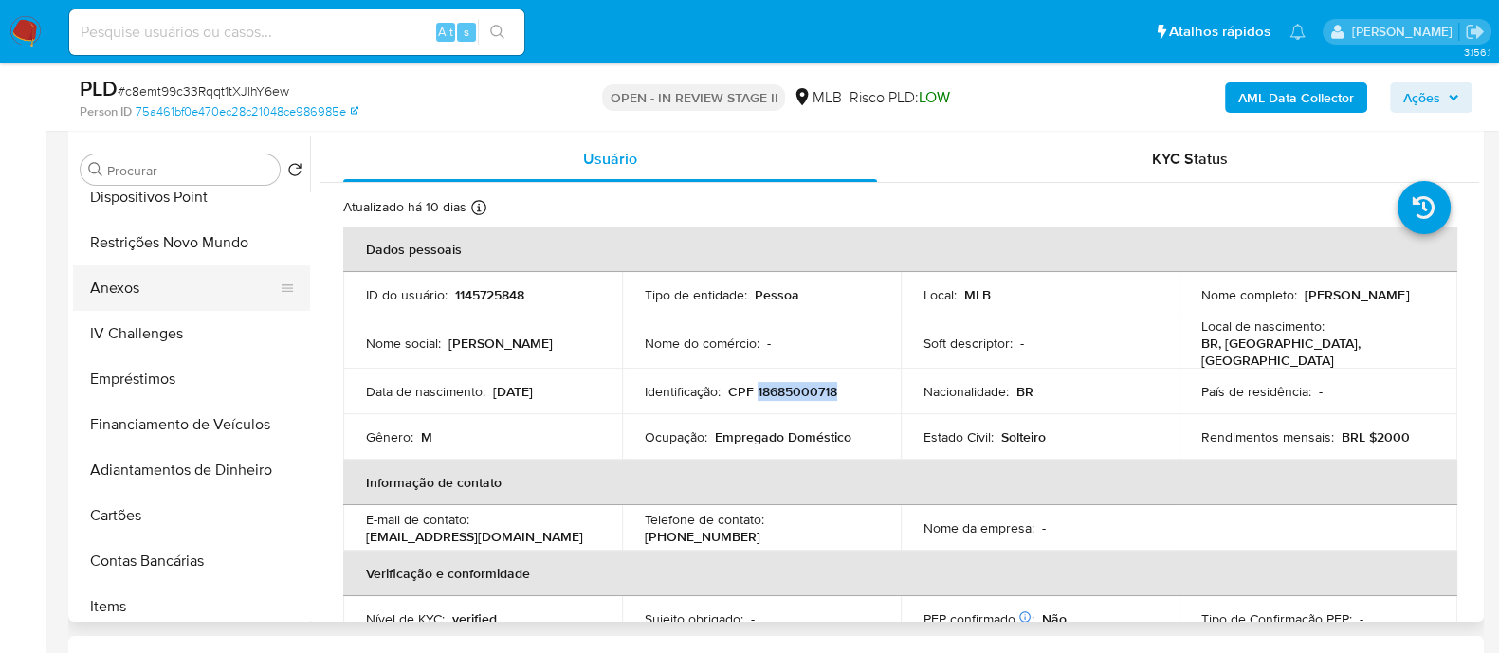
click at [136, 176] on button "Anexos" at bounding box center [184, 287] width 222 height 45
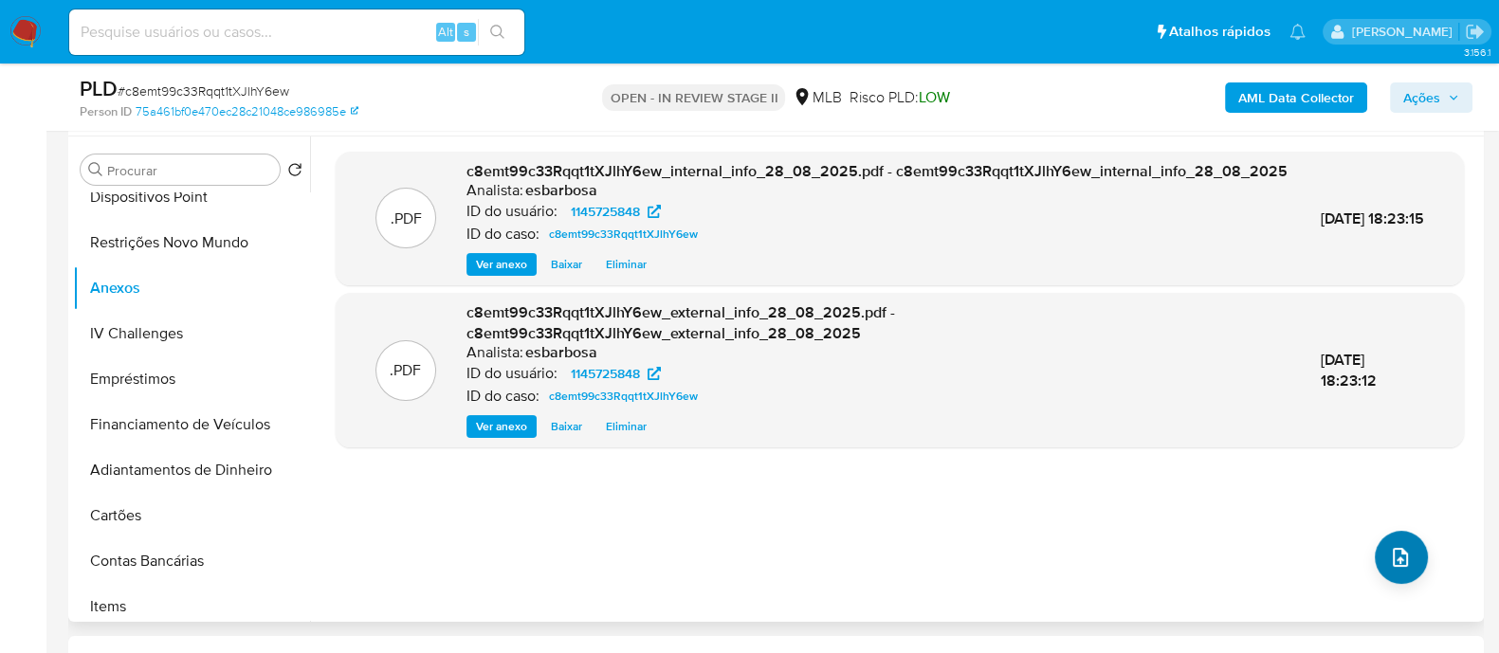
click at [1394, 176] on icon "upload-file" at bounding box center [1400, 557] width 23 height 23
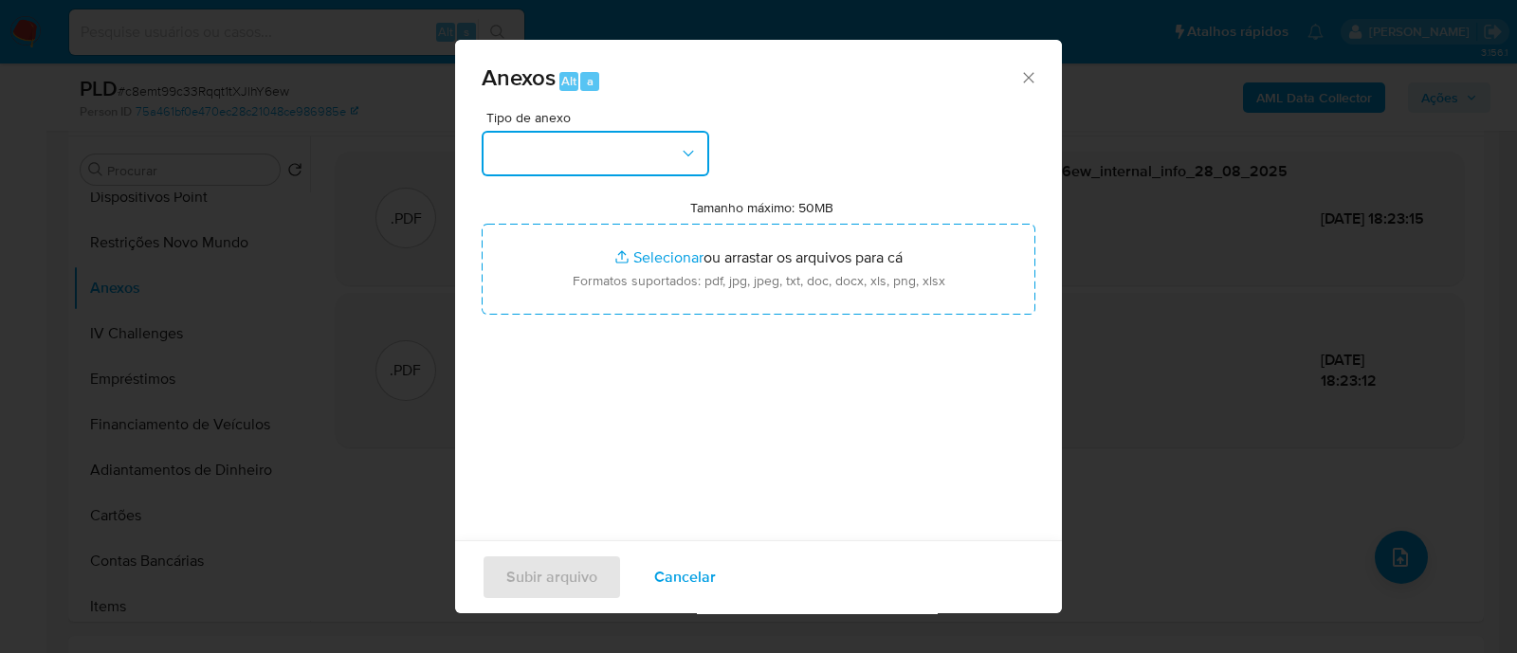
click at [545, 173] on button "button" at bounding box center [594, 153] width 227 height 45
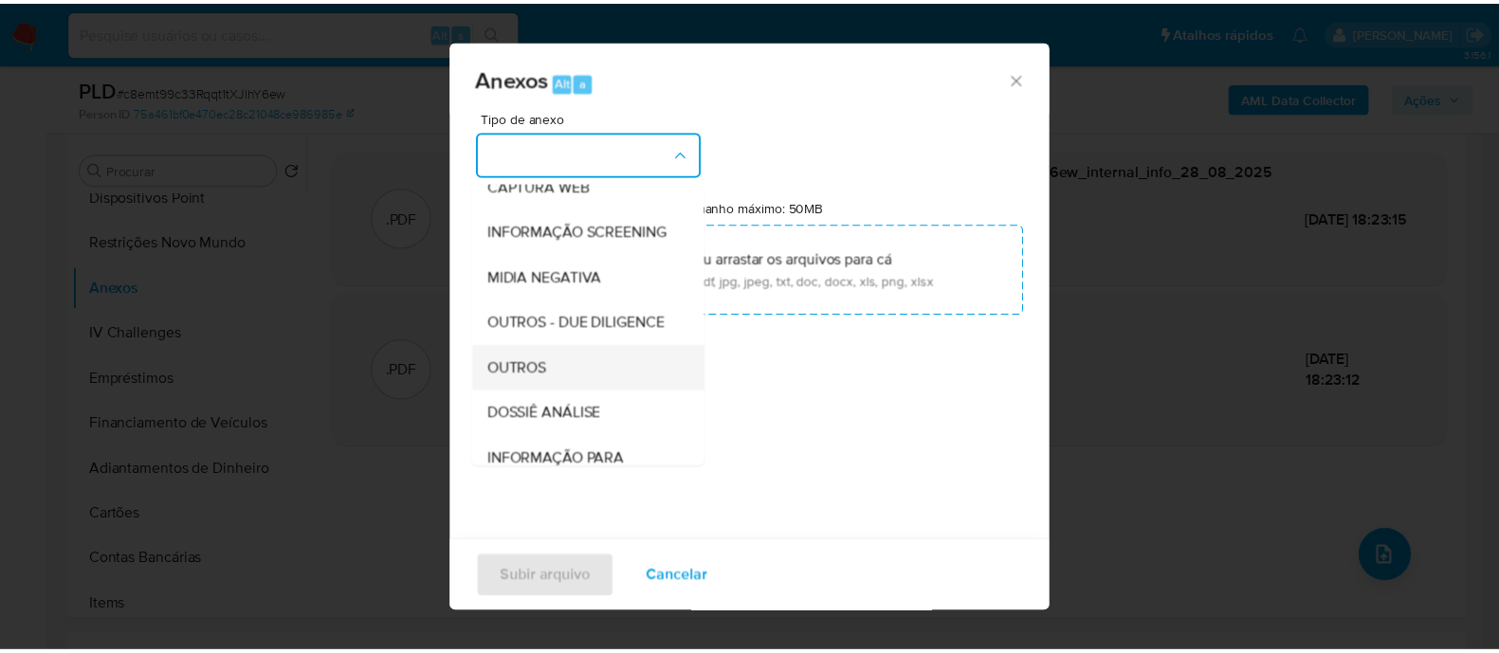
scroll to position [292, 0]
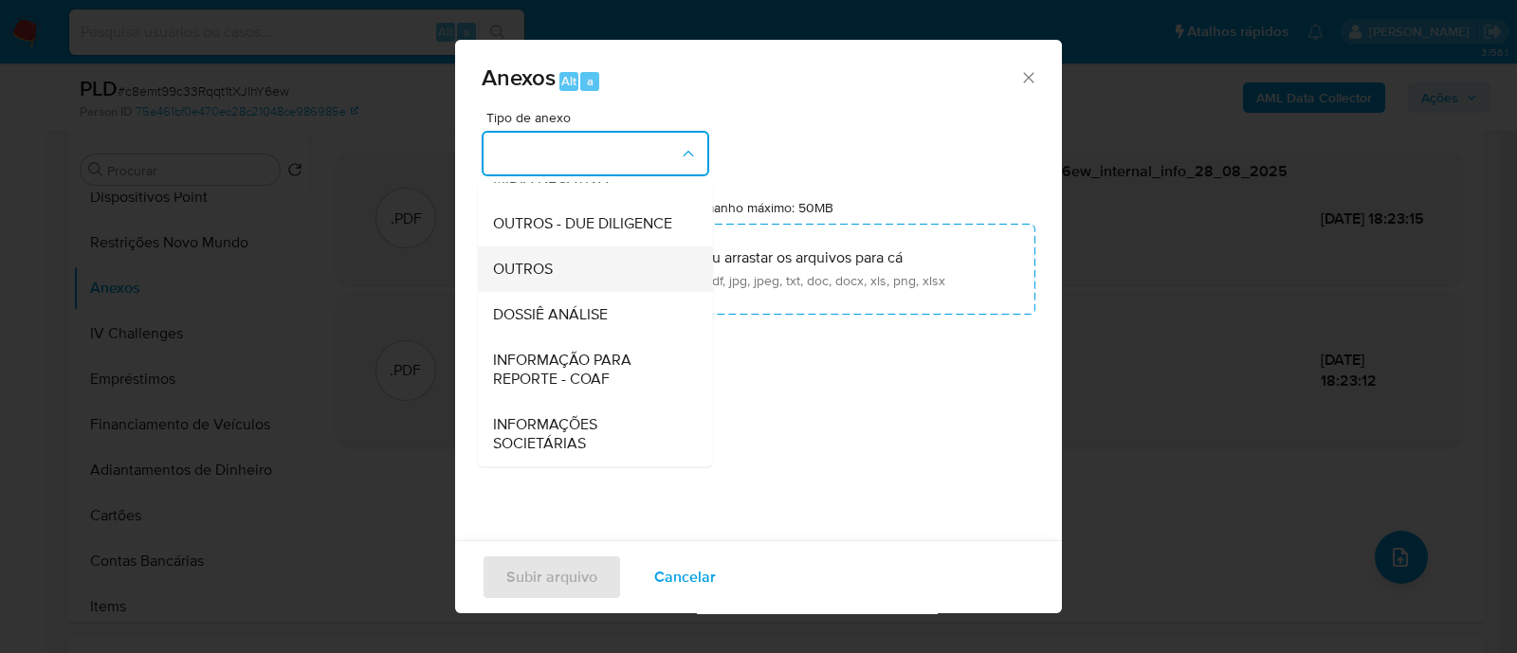
click at [528, 176] on span "OUTROS" at bounding box center [523, 269] width 60 height 19
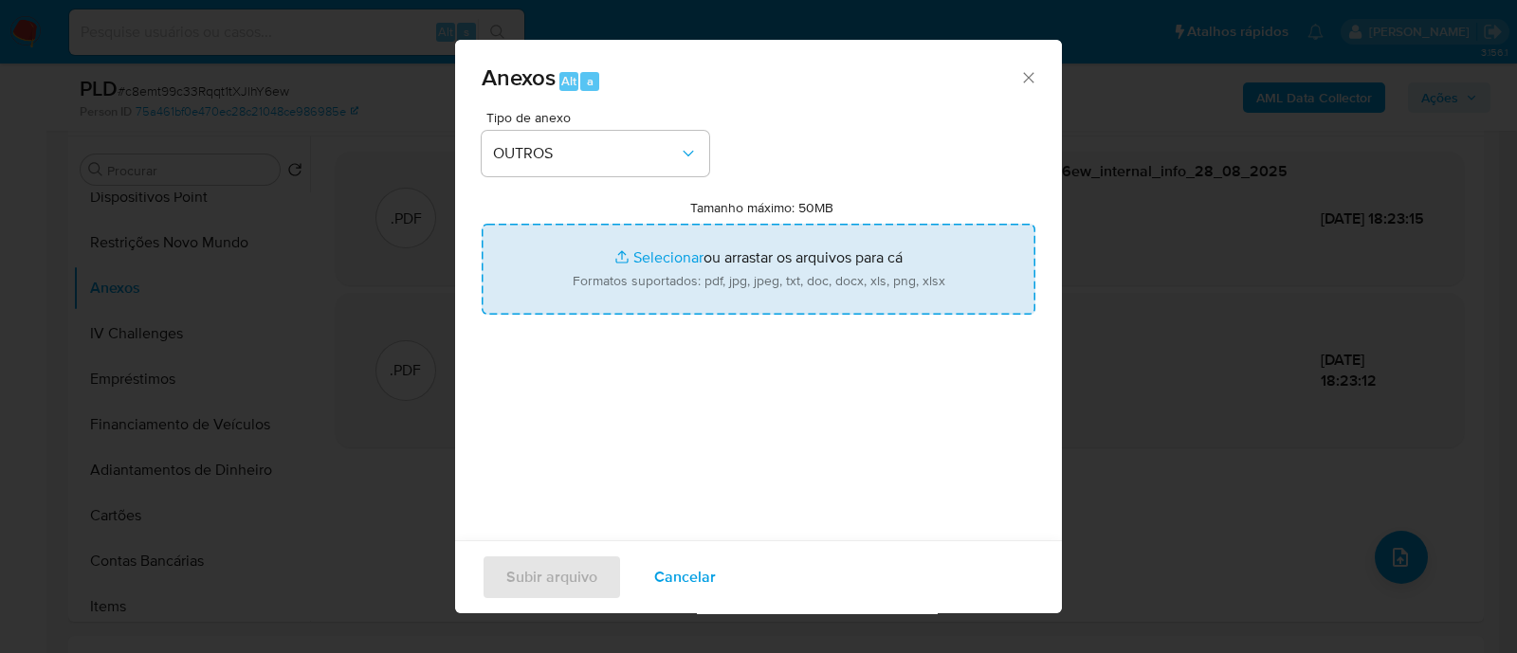
click at [648, 176] on input "Tamanho máximo: 50MB Selecionar arquivos" at bounding box center [758, 269] width 554 height 91
type input "C:\fakepath\Mulan 1145725848_2025_08_27_16_09_18.xlsx"
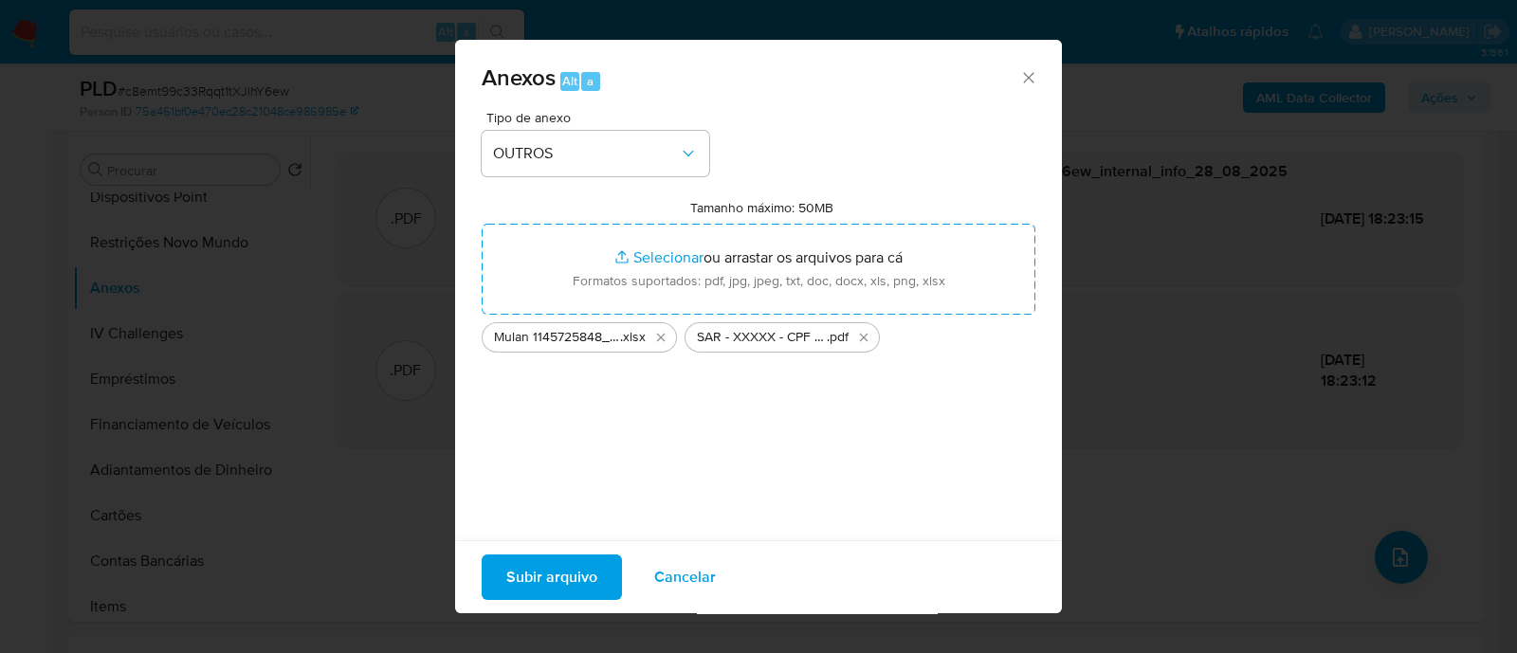
click at [530, 176] on span "Subir arquivo" at bounding box center [551, 577] width 91 height 42
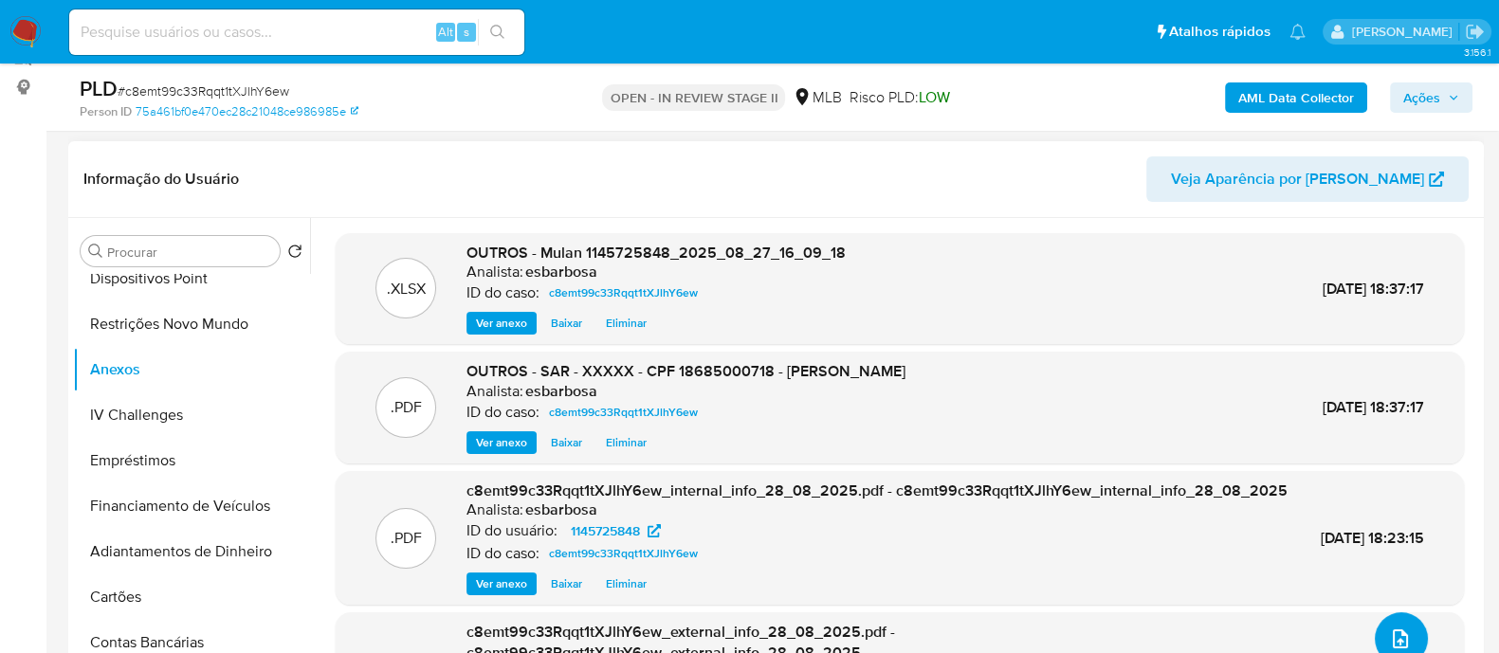
scroll to position [236, 0]
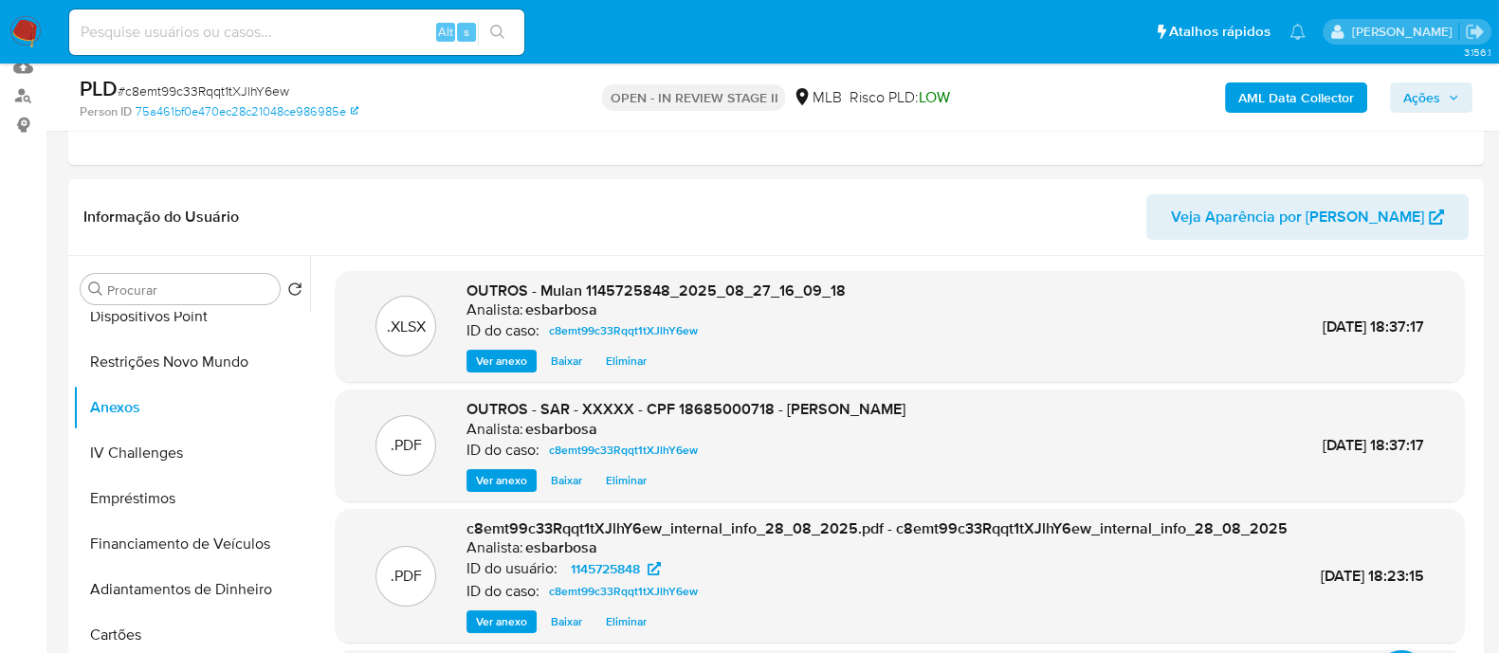
click at [1413, 99] on span "Ações" at bounding box center [1421, 97] width 37 height 30
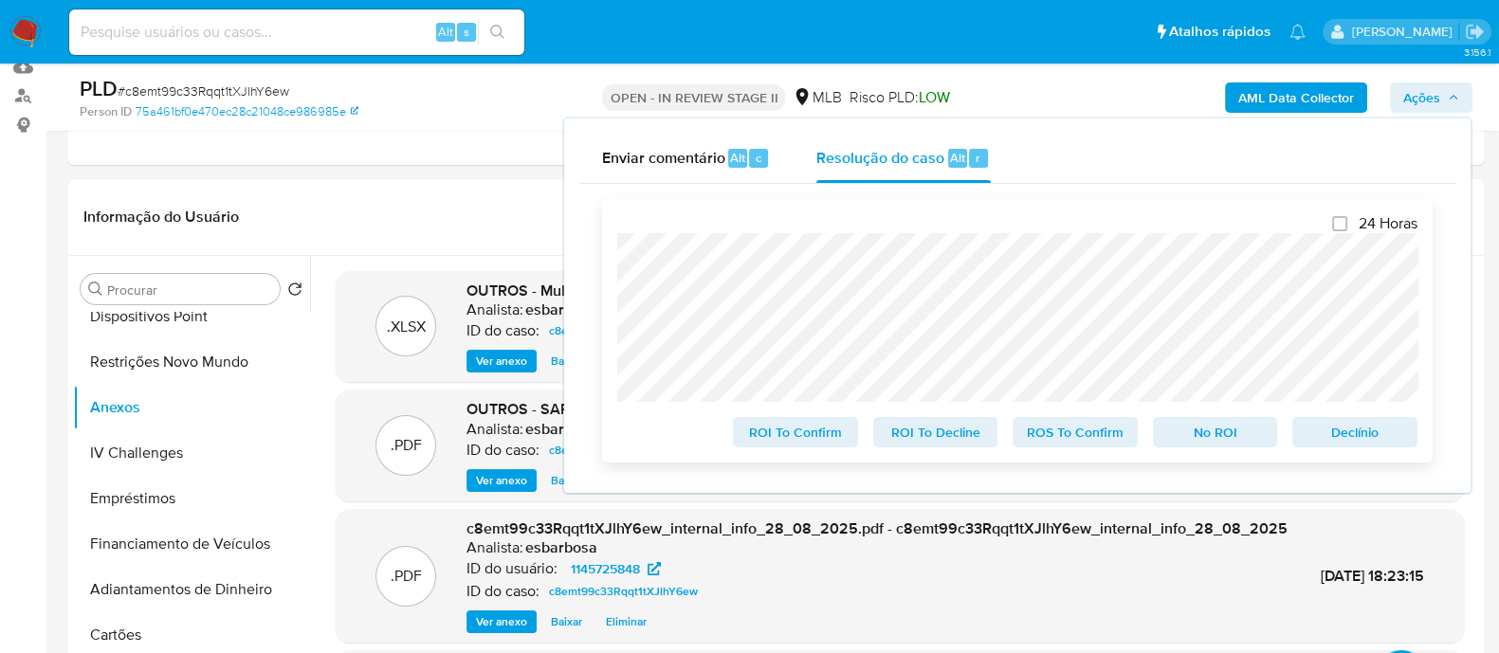
scroll to position [355, 0]
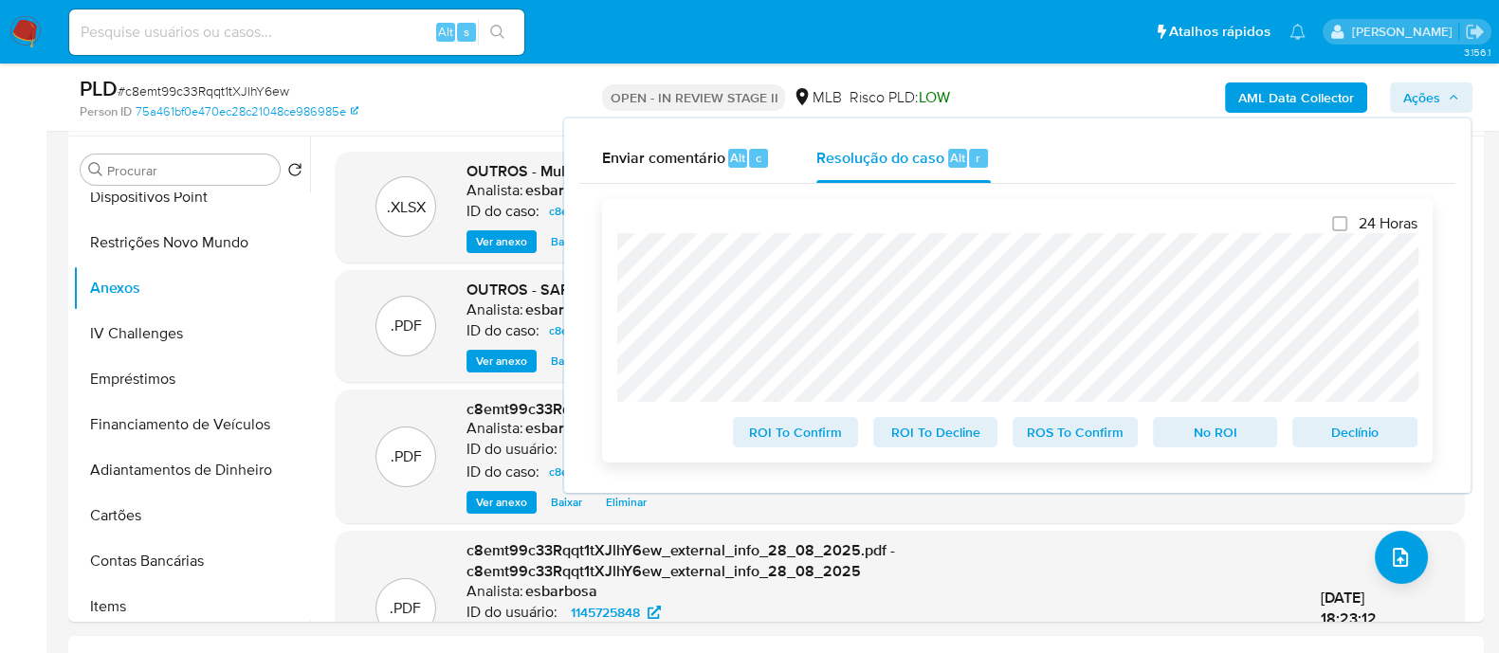
click at [1067, 176] on span "ROS To Confirm" at bounding box center [1075, 432] width 99 height 27
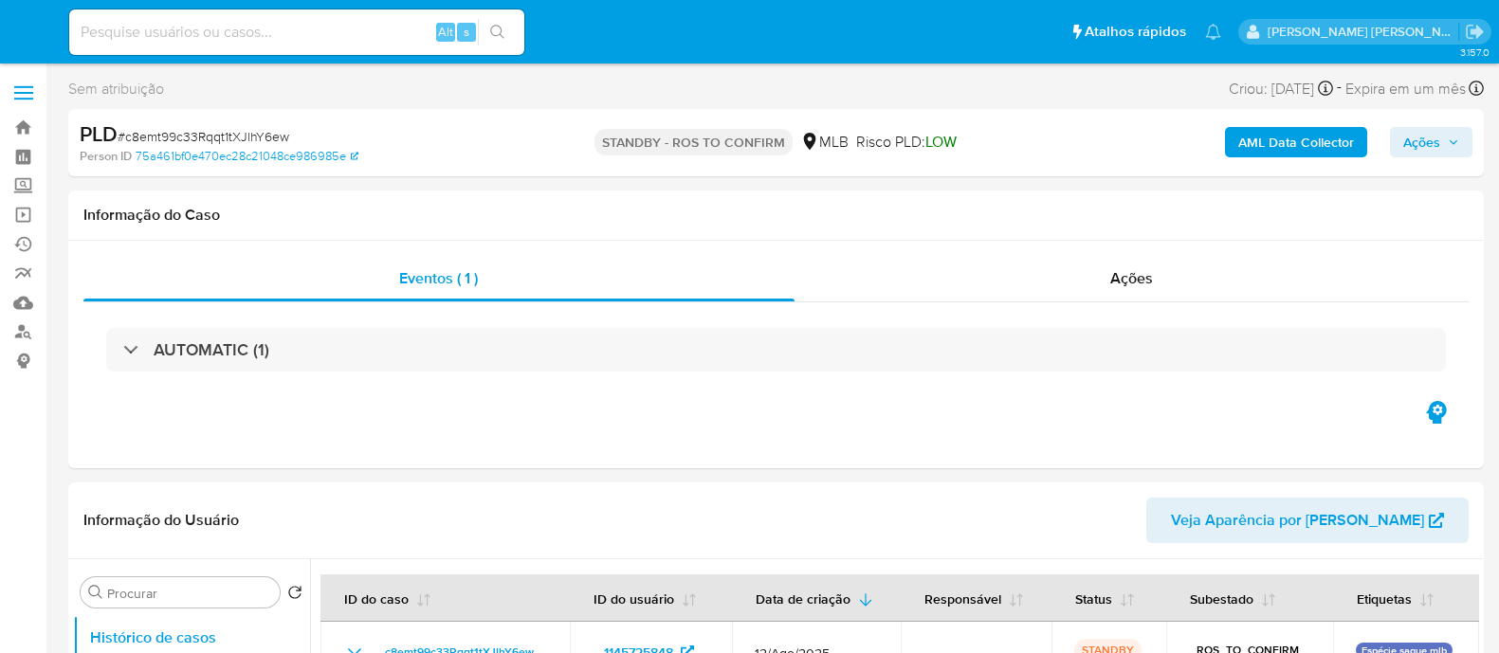
select select "10"
click at [930, 291] on div "Ações" at bounding box center [1131, 278] width 675 height 45
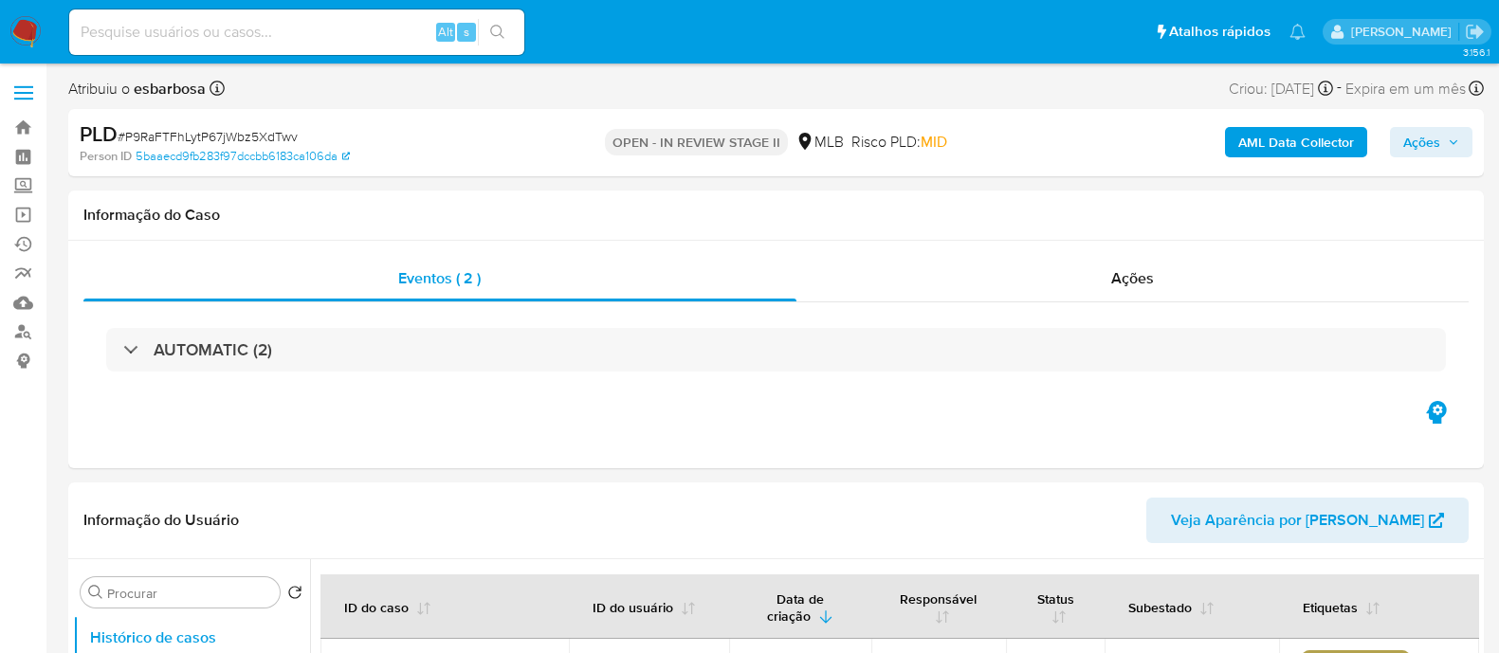
select select "10"
click at [949, 294] on div "Ações" at bounding box center [1132, 278] width 673 height 45
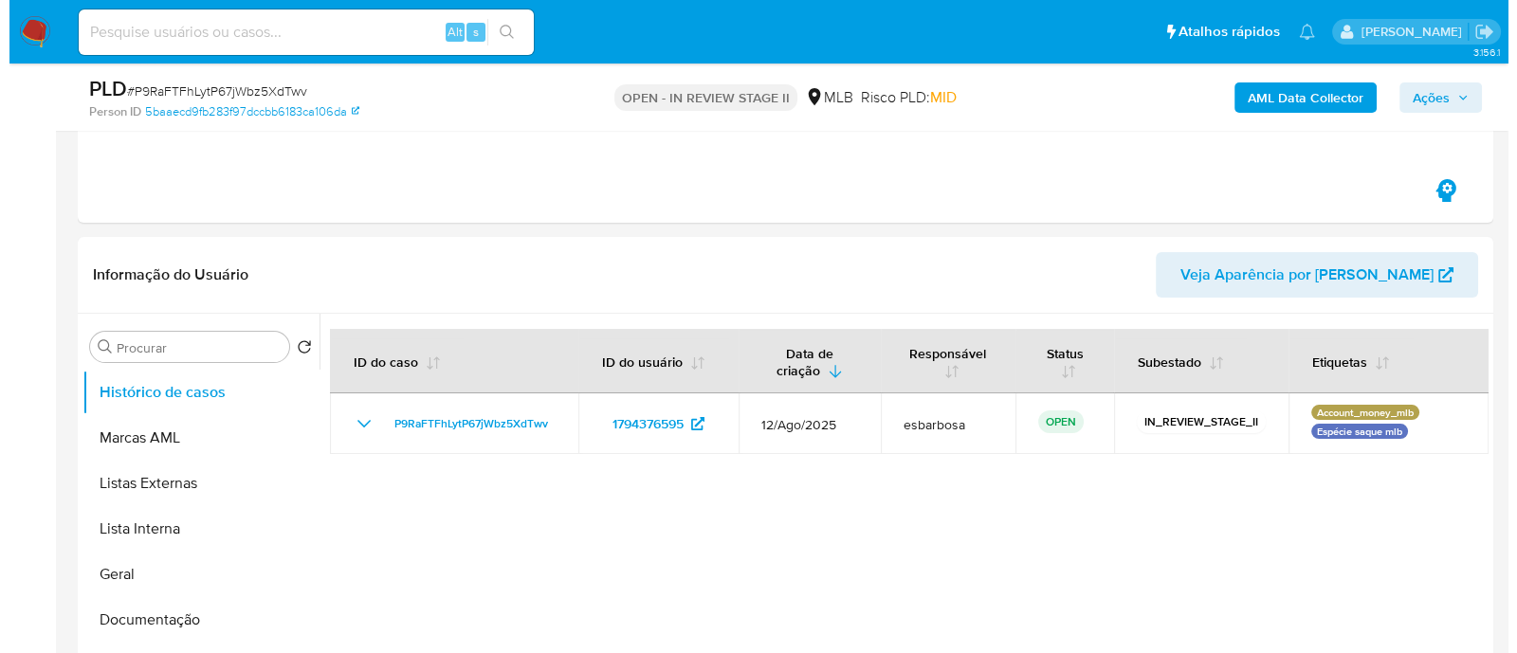
scroll to position [355, 0]
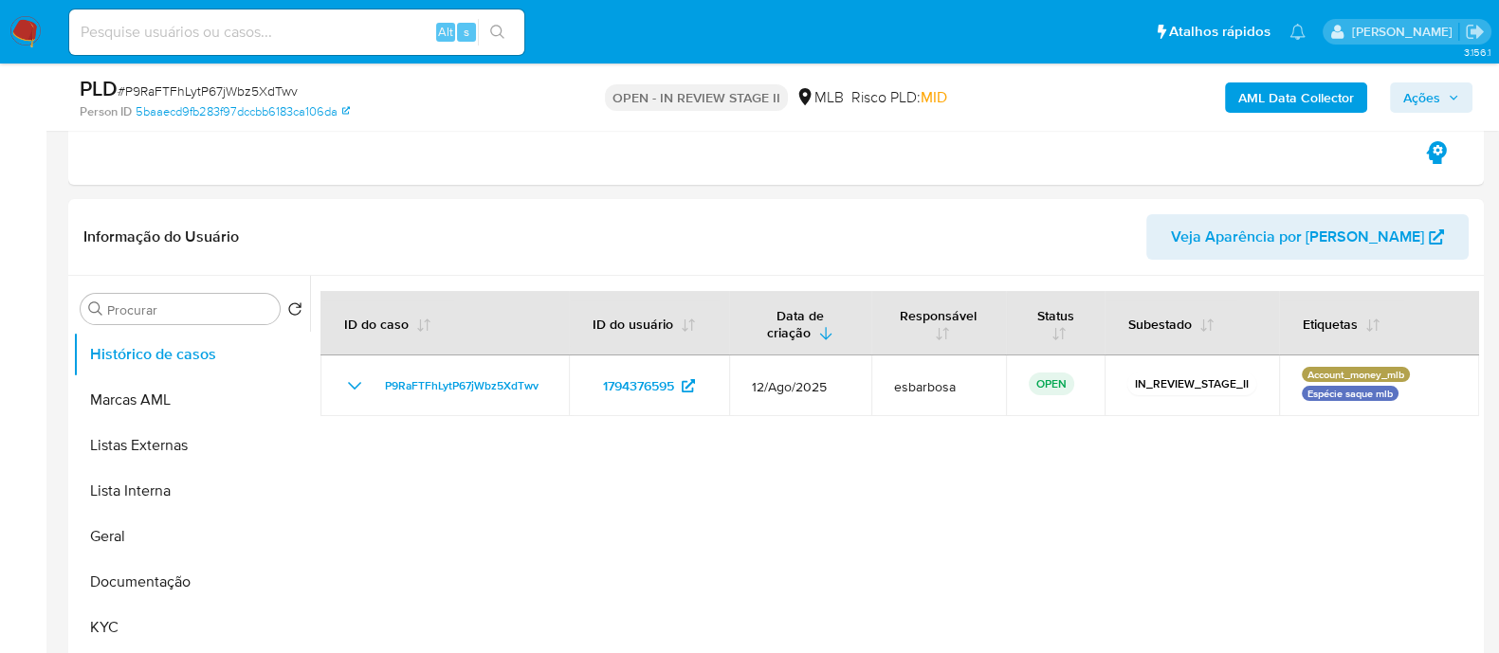
click at [1316, 90] on b "AML Data Collector" at bounding box center [1296, 97] width 116 height 30
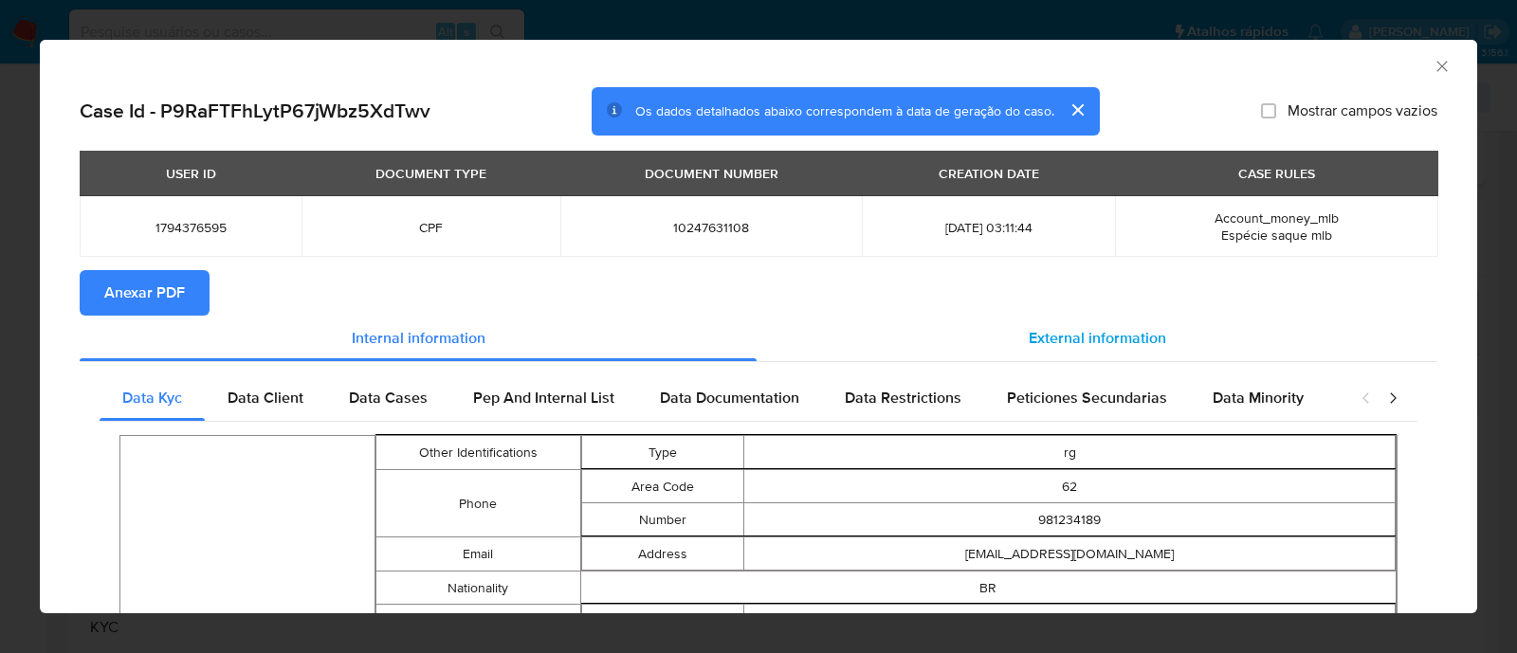
click at [1064, 331] on span "External information" at bounding box center [1096, 338] width 137 height 22
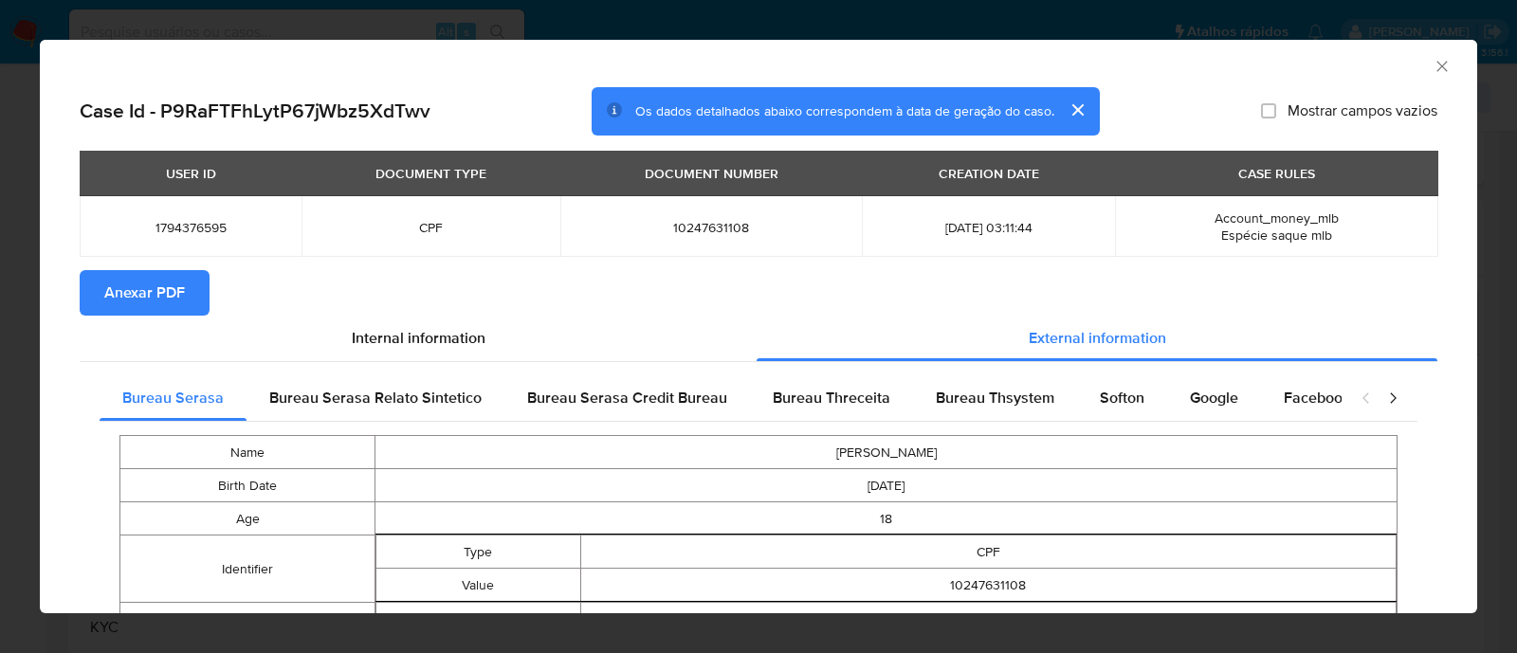
click at [139, 299] on span "Anexar PDF" at bounding box center [144, 293] width 81 height 42
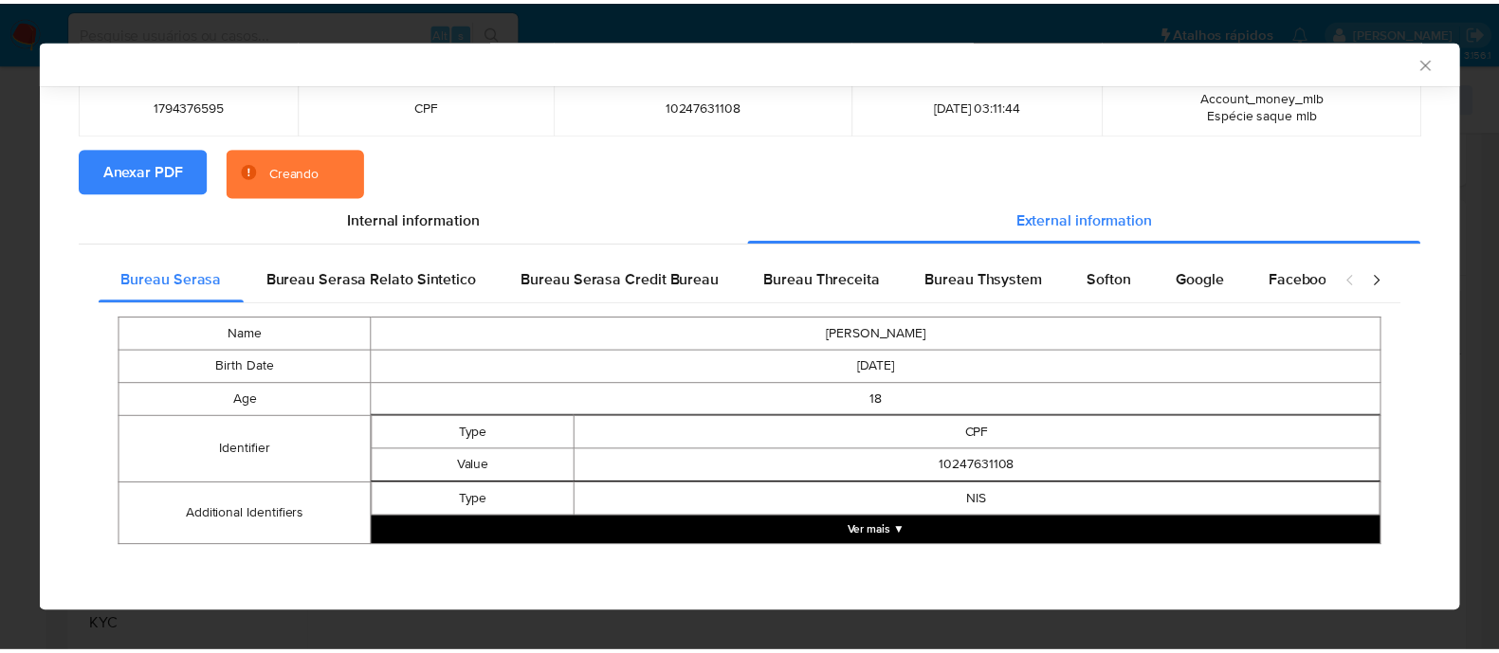
scroll to position [116, 0]
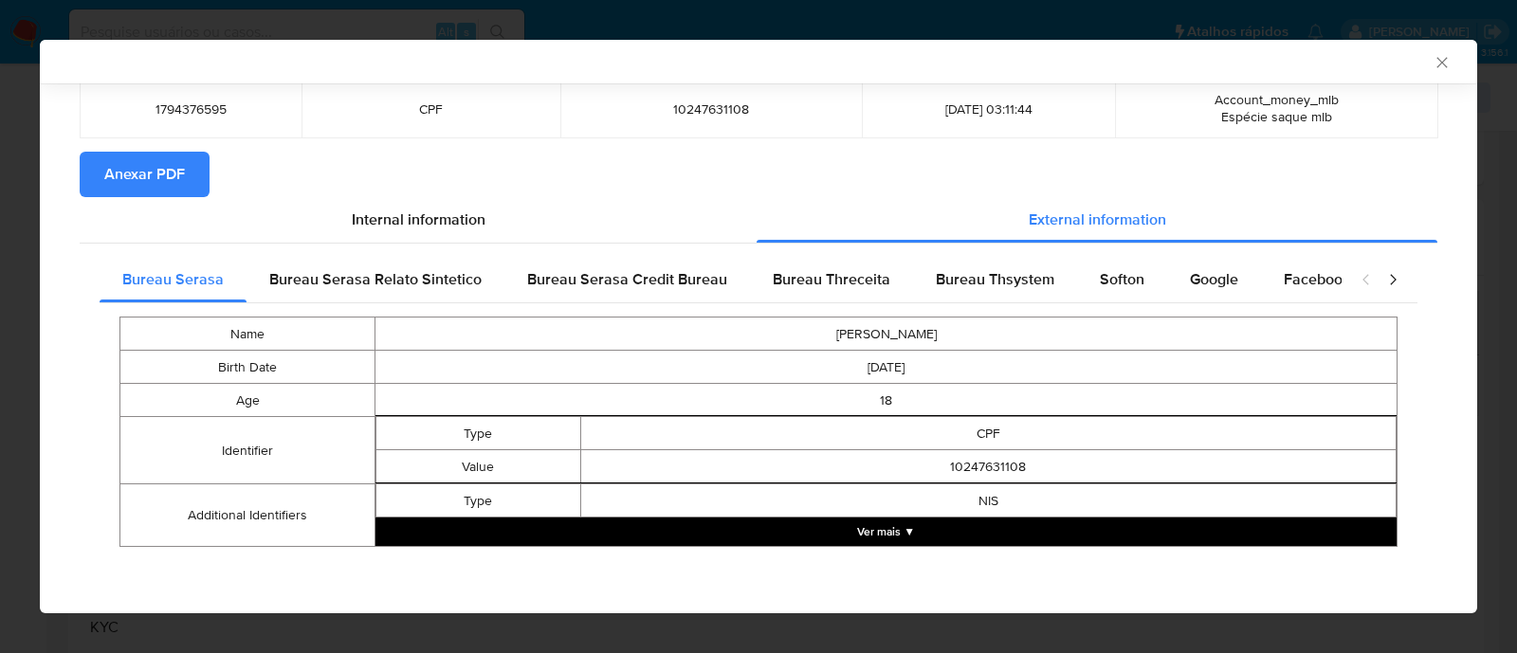
click at [1432, 67] on icon "Fechar a janela" at bounding box center [1441, 62] width 19 height 19
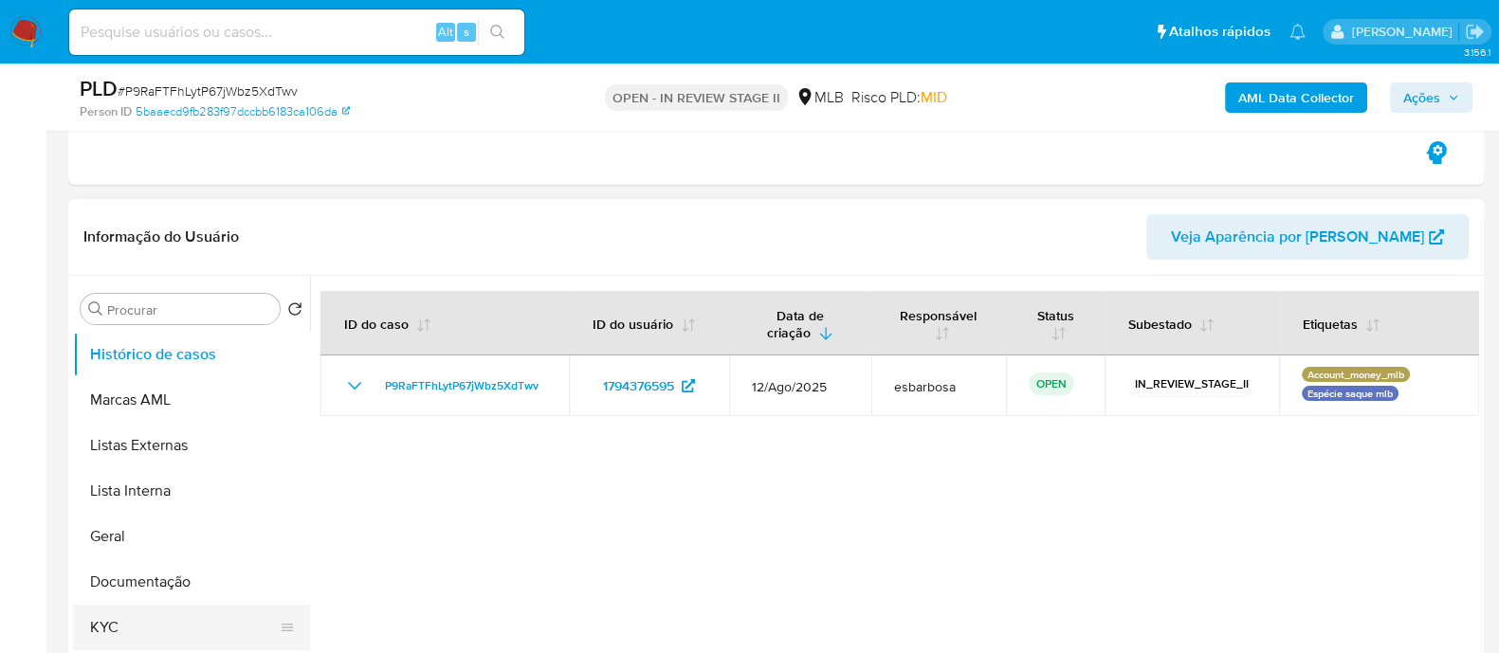
click at [120, 631] on button "KYC" at bounding box center [184, 627] width 222 height 45
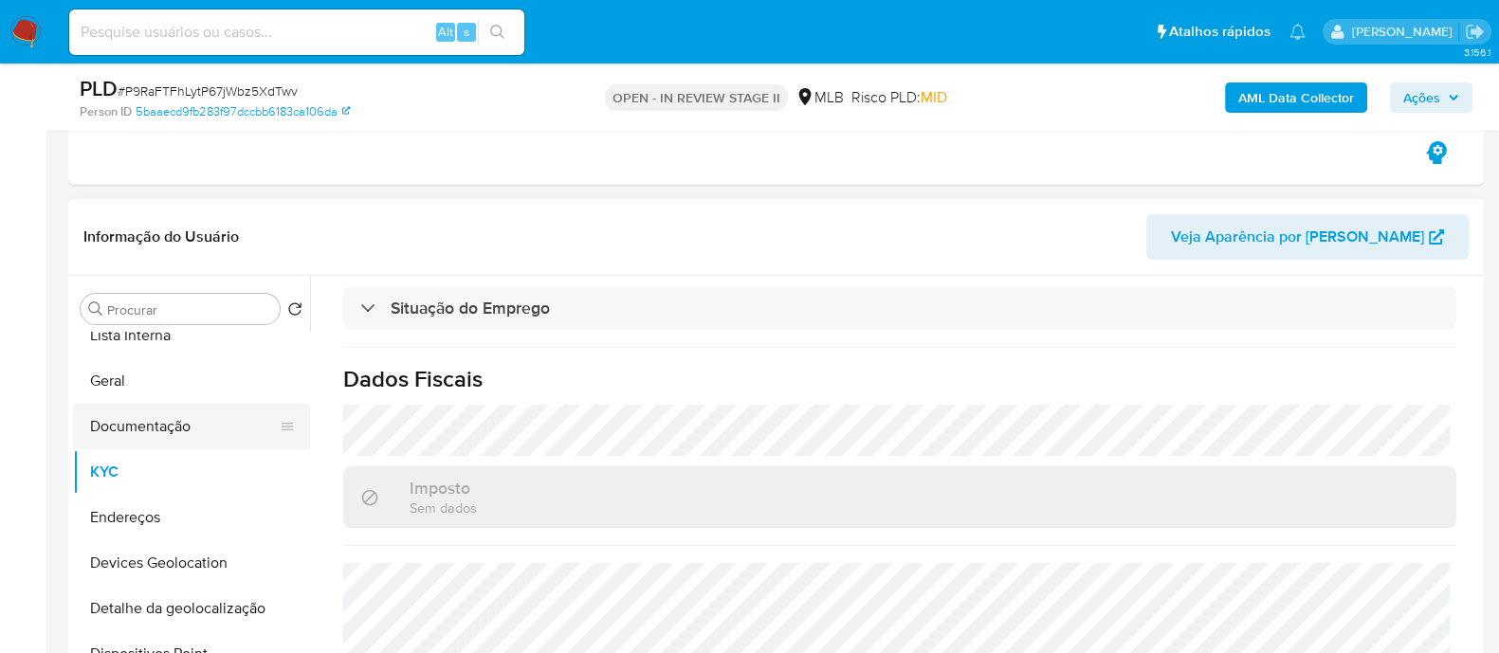
scroll to position [118, 0]
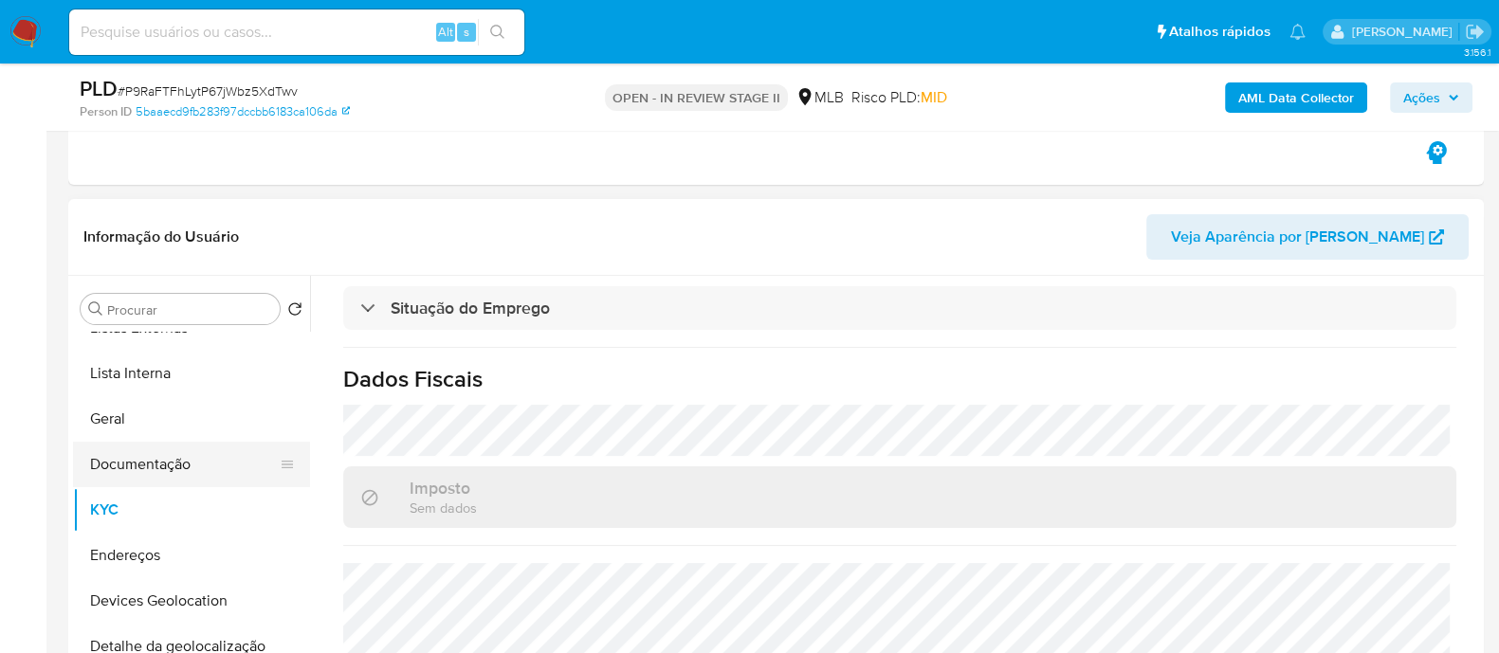
click at [160, 447] on button "Documentação" at bounding box center [184, 464] width 222 height 45
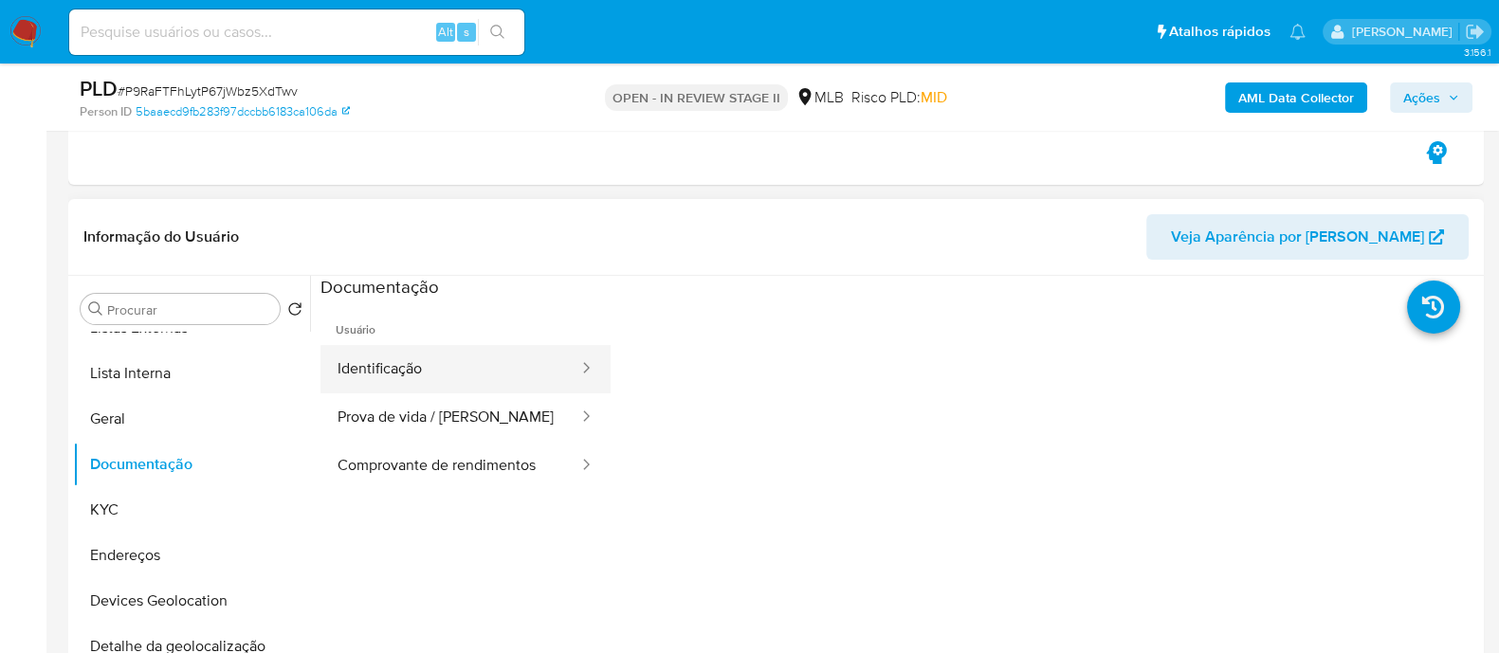
click at [398, 372] on button "Identificação" at bounding box center [450, 369] width 260 height 48
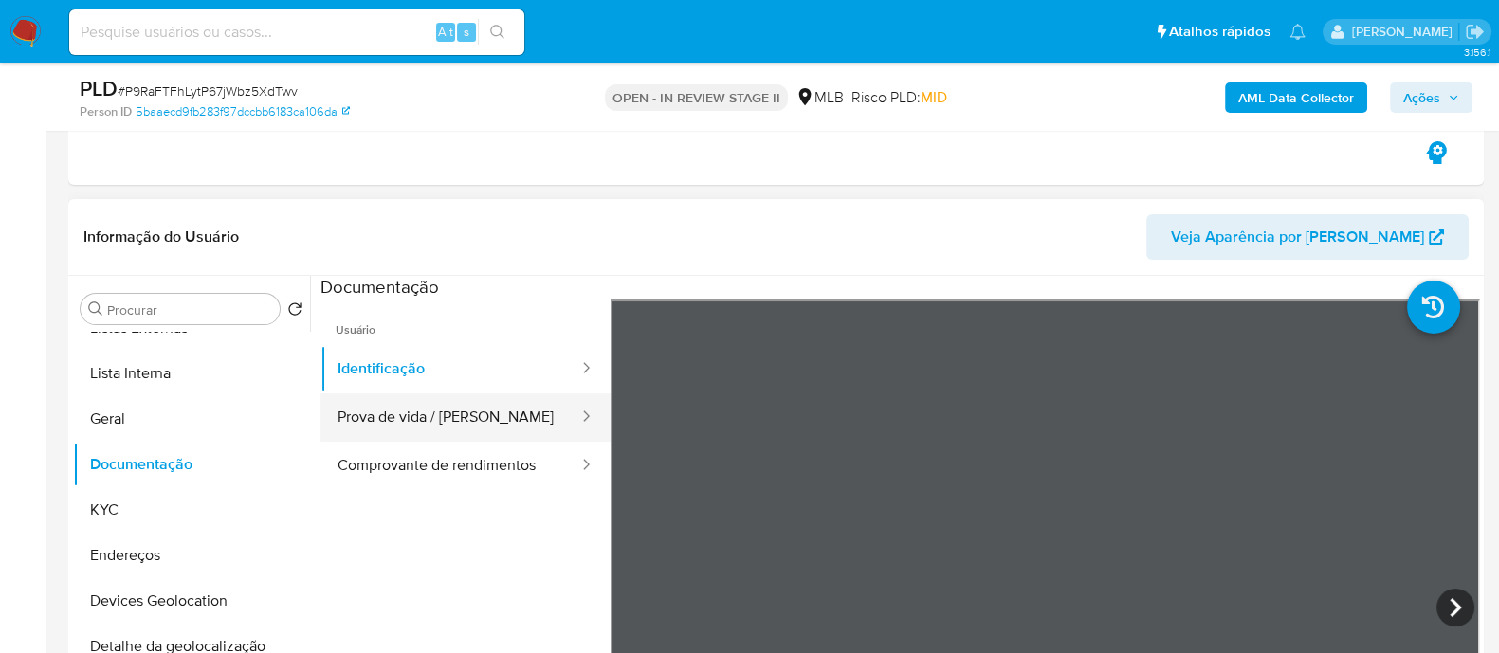
click at [488, 404] on button "Prova de vida / Selfie" at bounding box center [450, 417] width 260 height 48
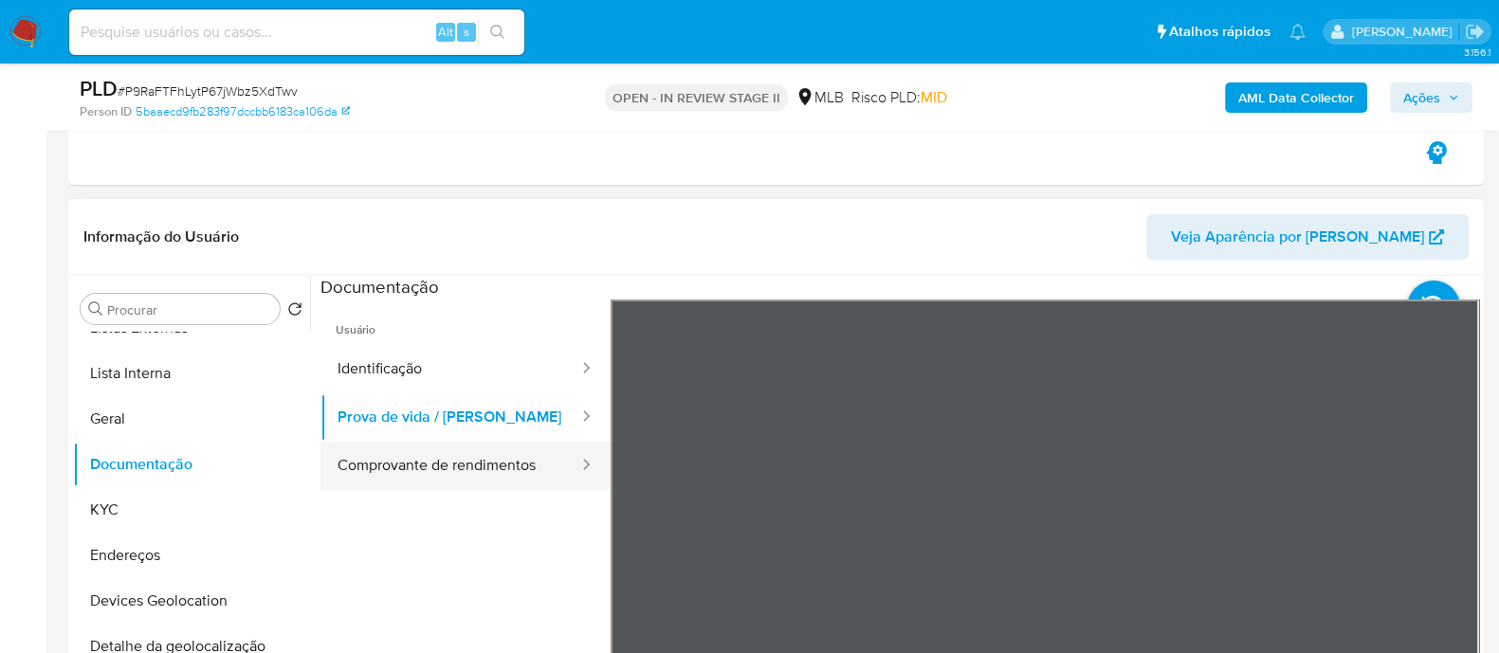
click at [469, 476] on button "Comprovante de rendimentos" at bounding box center [450, 466] width 260 height 48
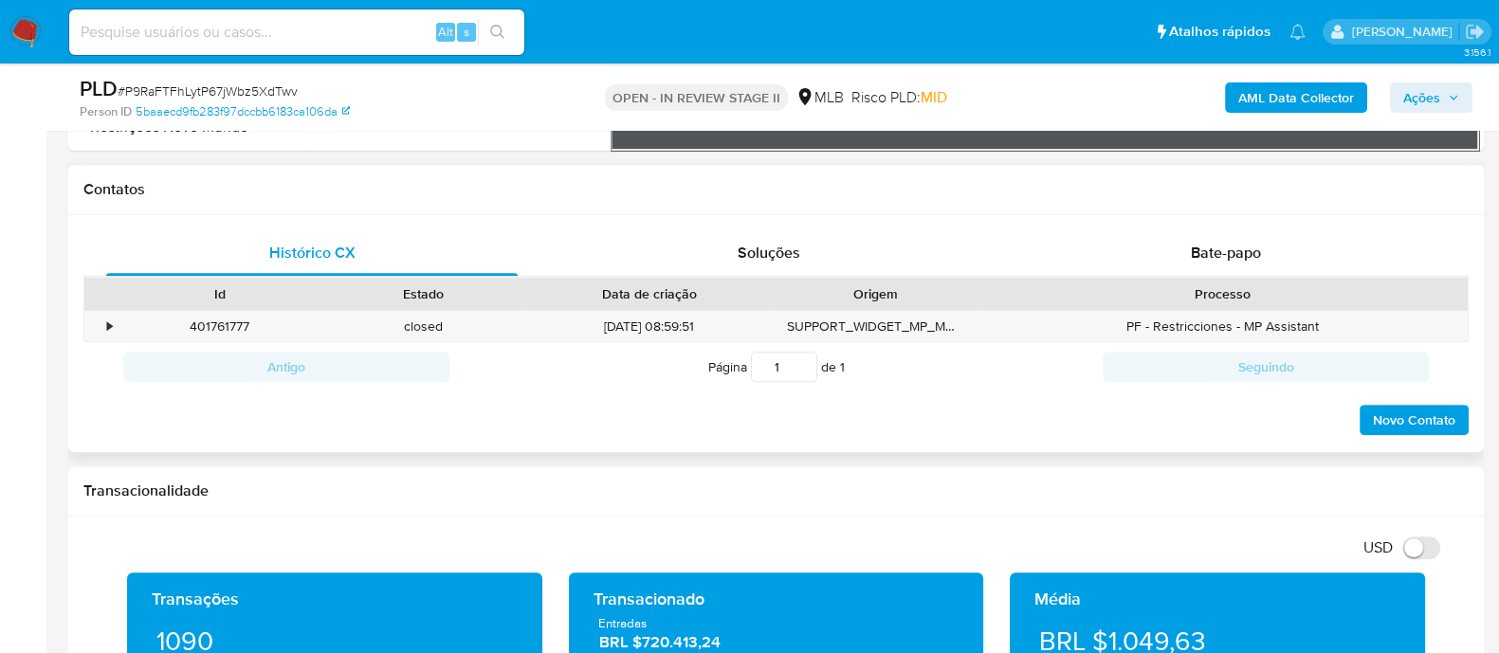
scroll to position [828, 0]
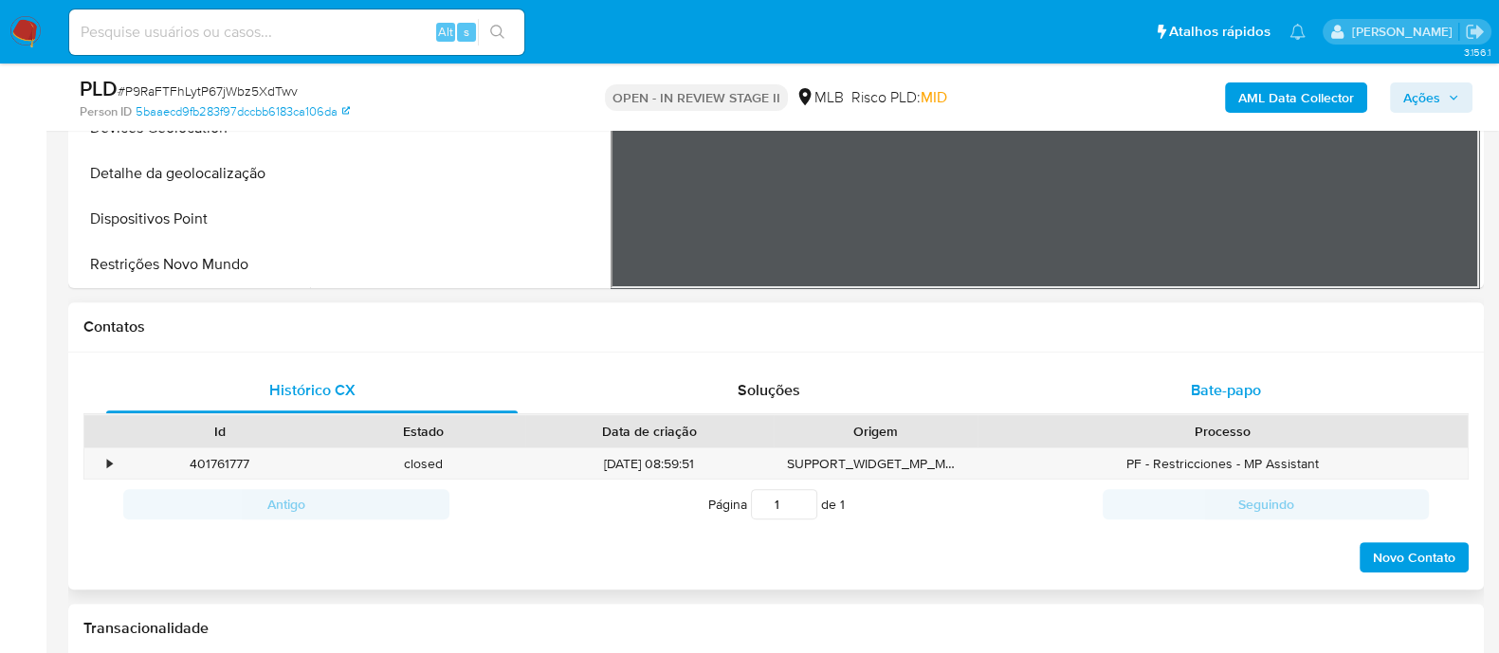
click at [1169, 398] on div "Bate-papo" at bounding box center [1225, 390] width 411 height 45
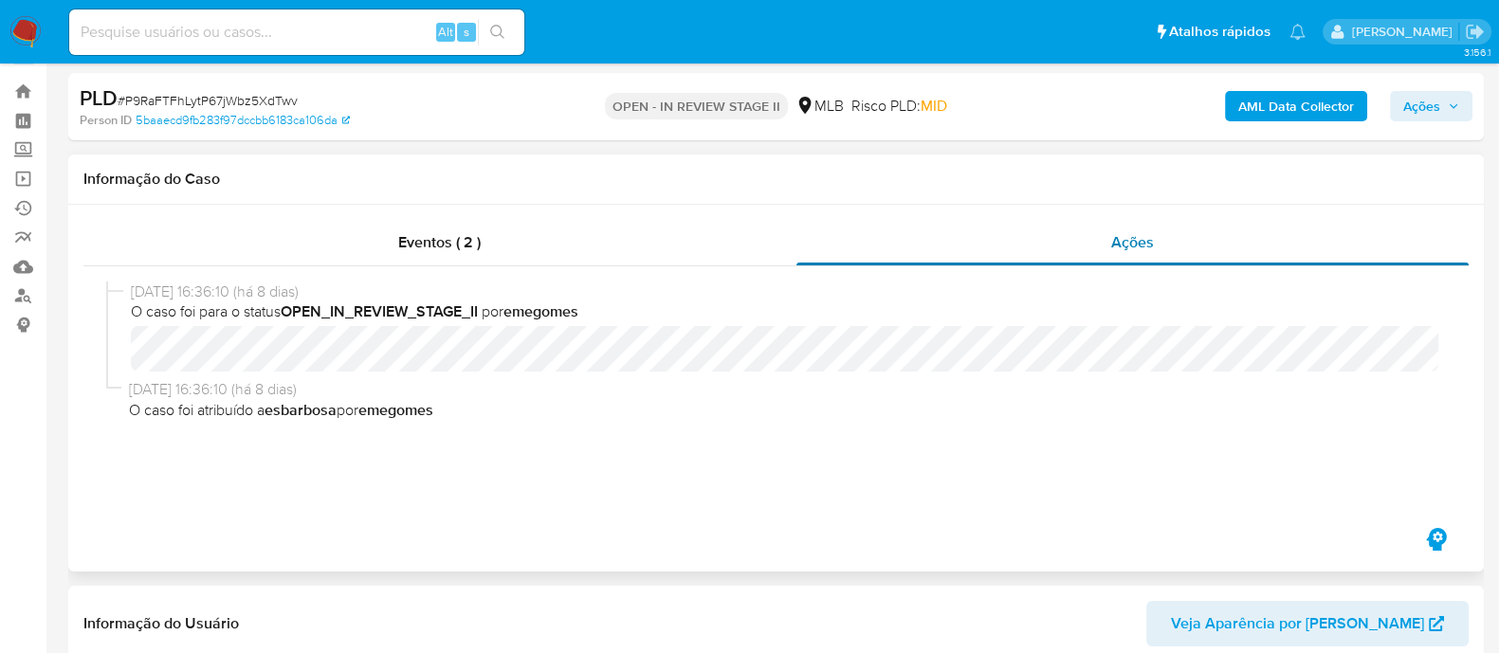
scroll to position [0, 0]
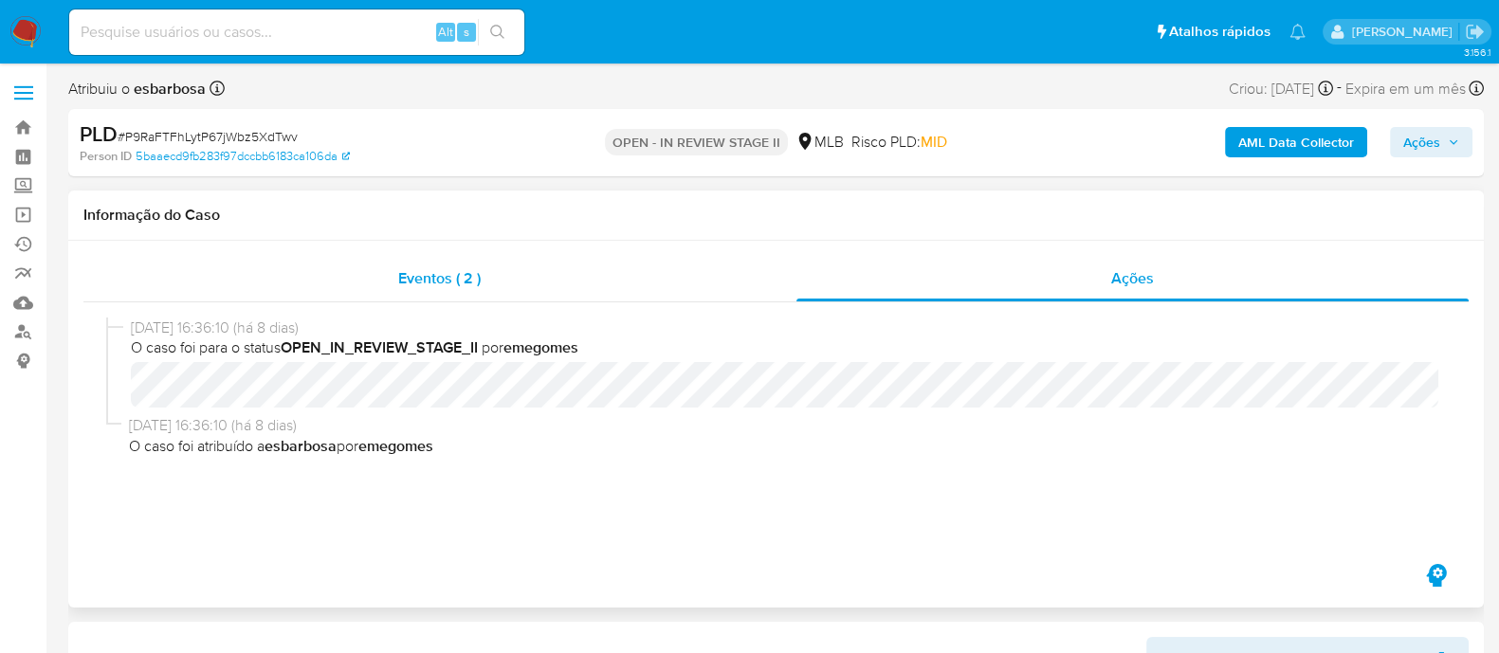
drag, startPoint x: 972, startPoint y: 280, endPoint x: 672, endPoint y: 287, distance: 300.6
click at [972, 281] on div "Ações" at bounding box center [1132, 278] width 673 height 45
click at [640, 288] on div "Eventos ( 2 )" at bounding box center [439, 278] width 713 height 45
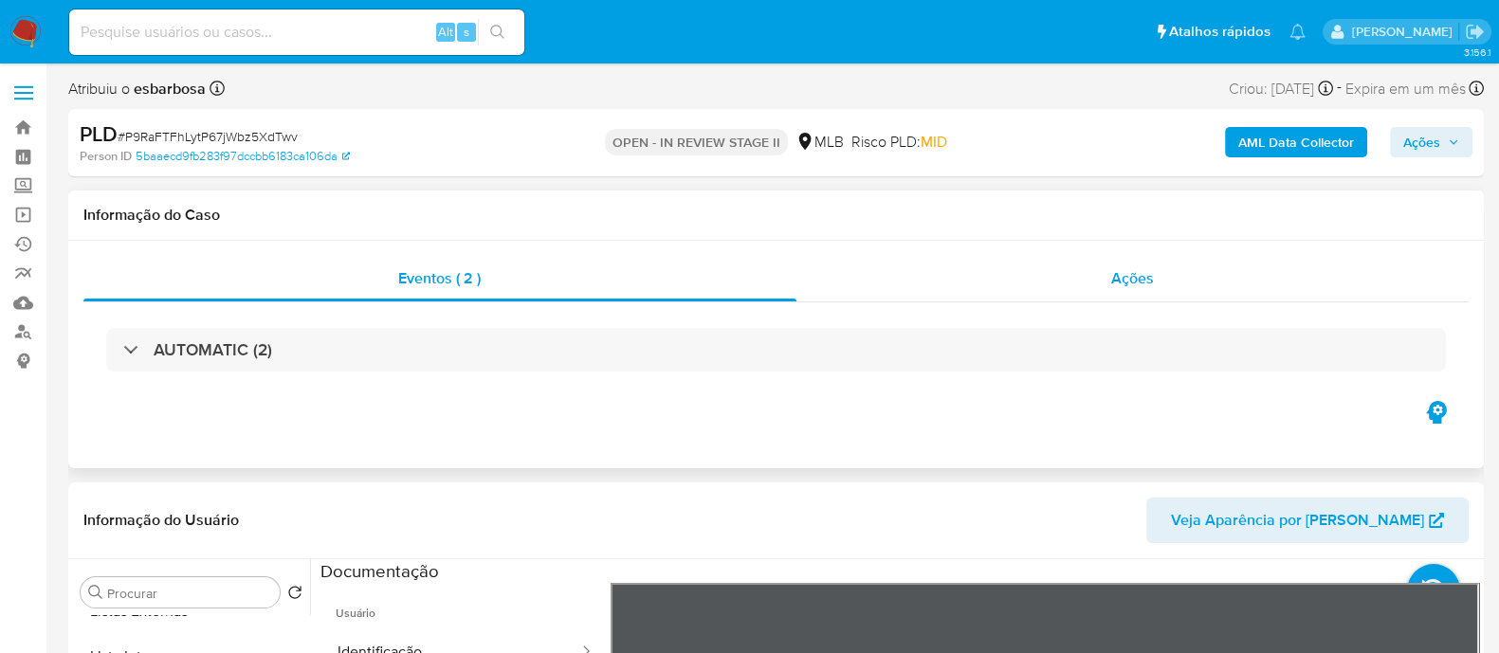
click at [981, 282] on div "Ações" at bounding box center [1132, 278] width 673 height 45
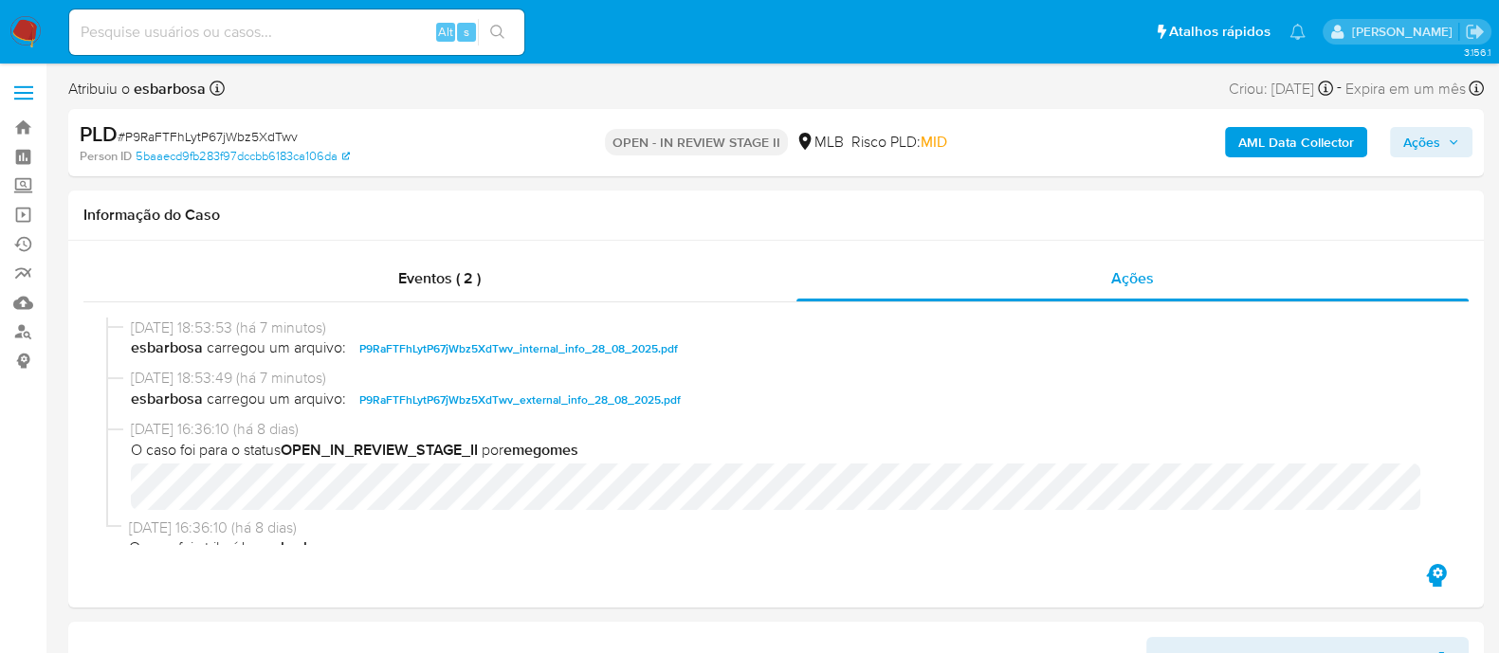
click at [1411, 139] on span "Ações" at bounding box center [1421, 142] width 37 height 30
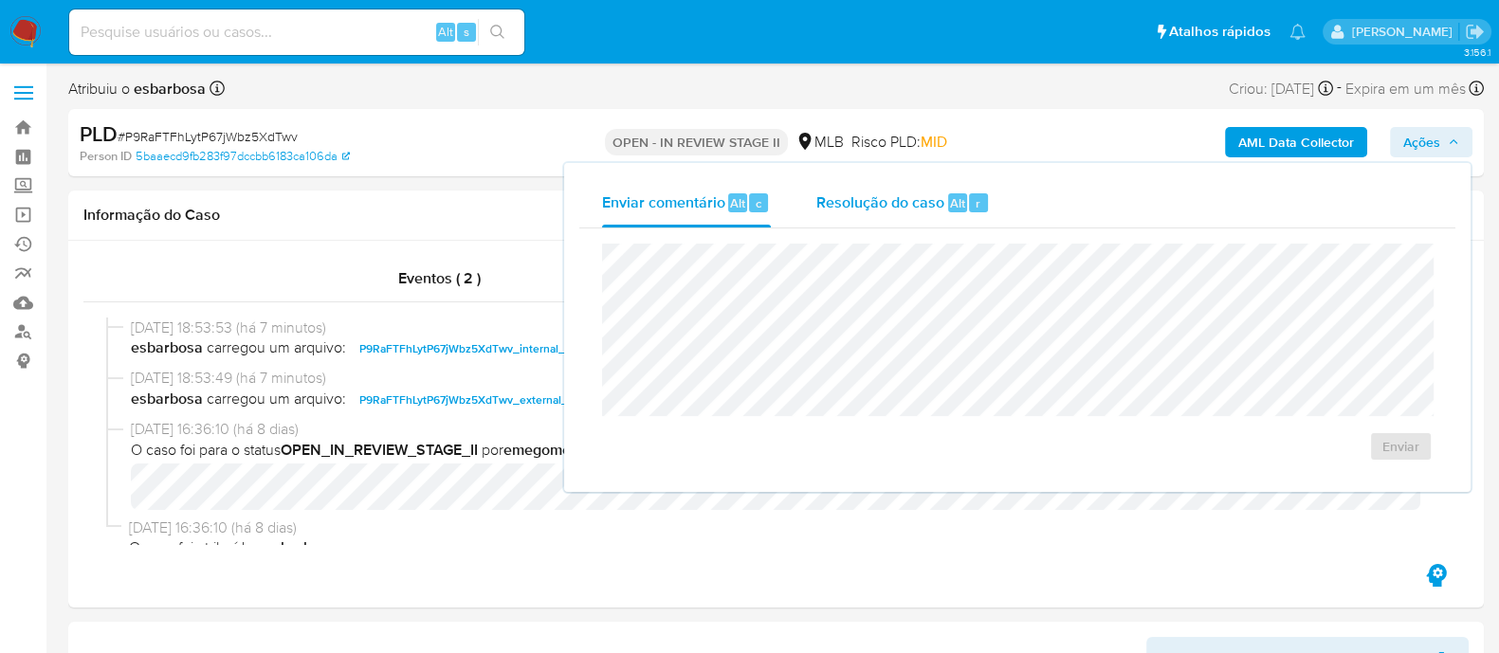
click at [895, 215] on div "Resolução do caso Alt r" at bounding box center [902, 202] width 173 height 49
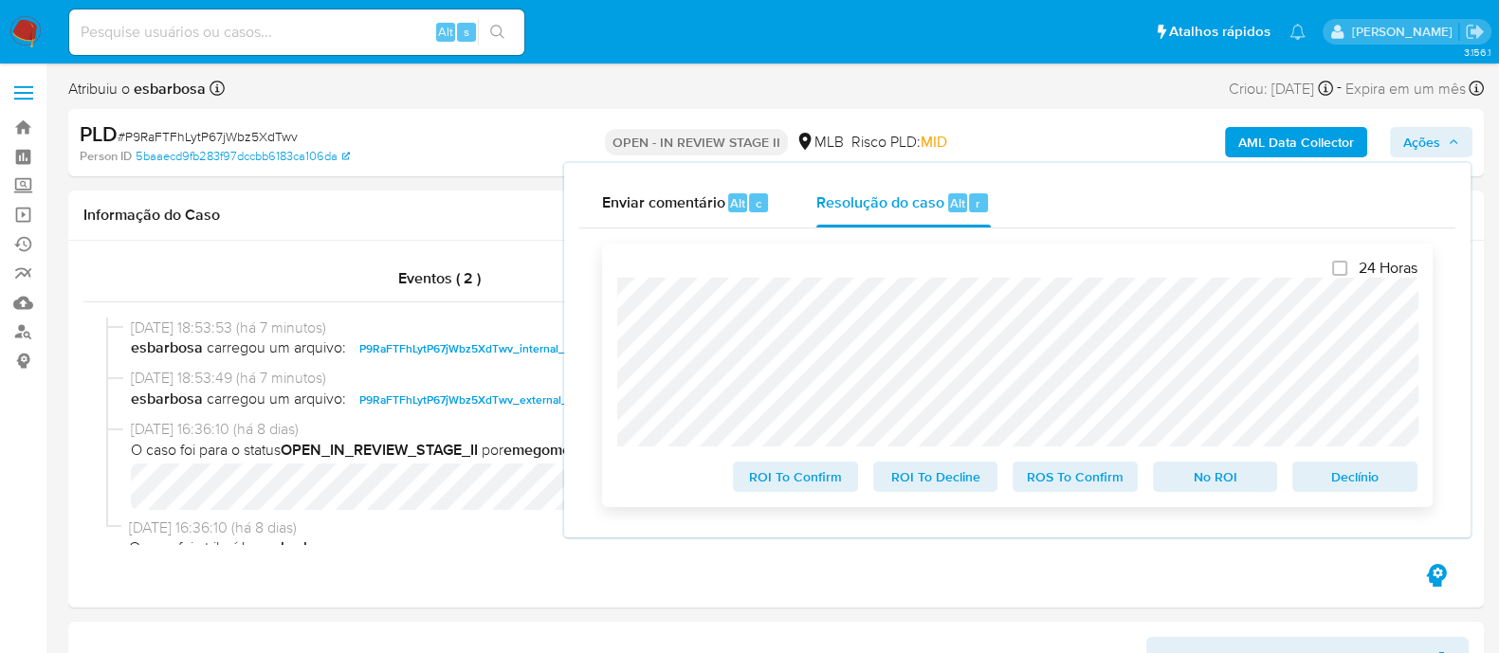
click at [1061, 482] on span "ROS To Confirm" at bounding box center [1075, 476] width 99 height 27
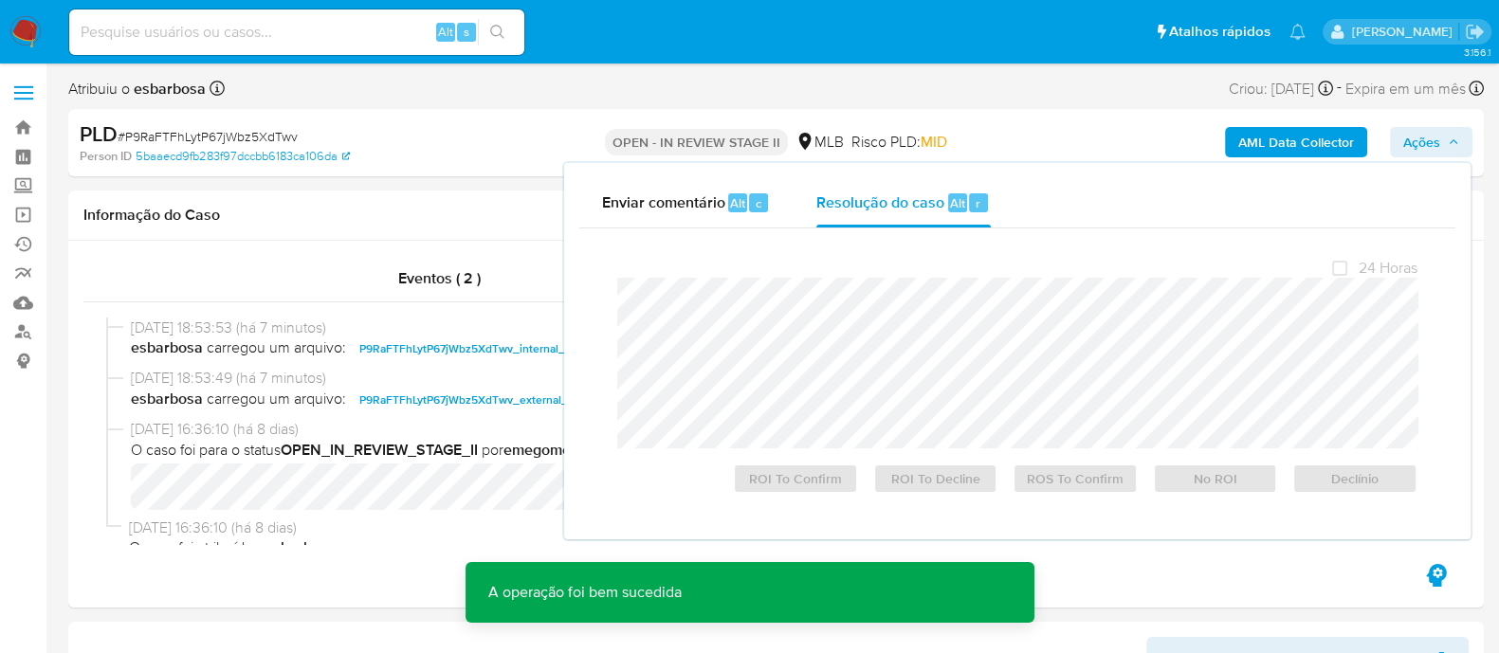
click at [269, 134] on span "# P9RaFTFhLytP67jWbz5XdTwv" at bounding box center [208, 136] width 180 height 19
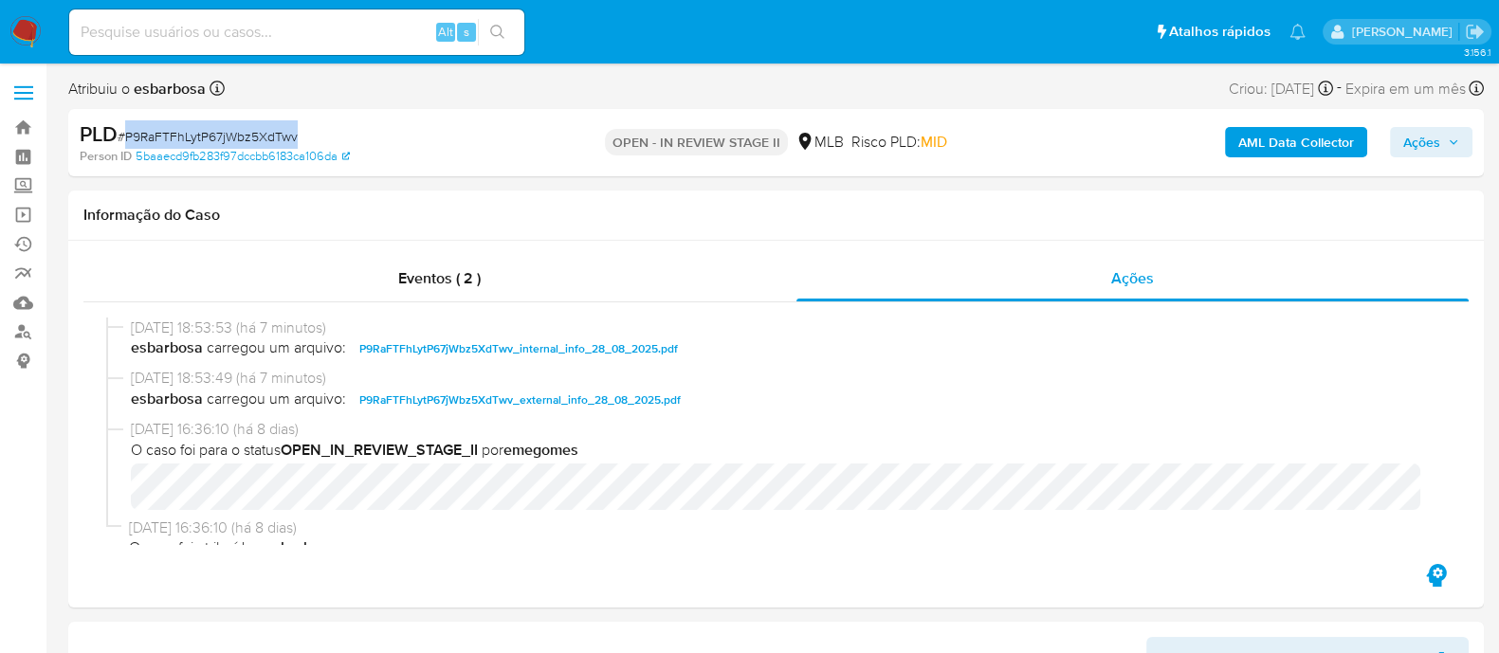
click at [269, 134] on span "# P9RaFTFhLytP67jWbz5XdTwv" at bounding box center [208, 136] width 180 height 19
copy span "P9RaFTFhLytP67jWbz5XdTwv"
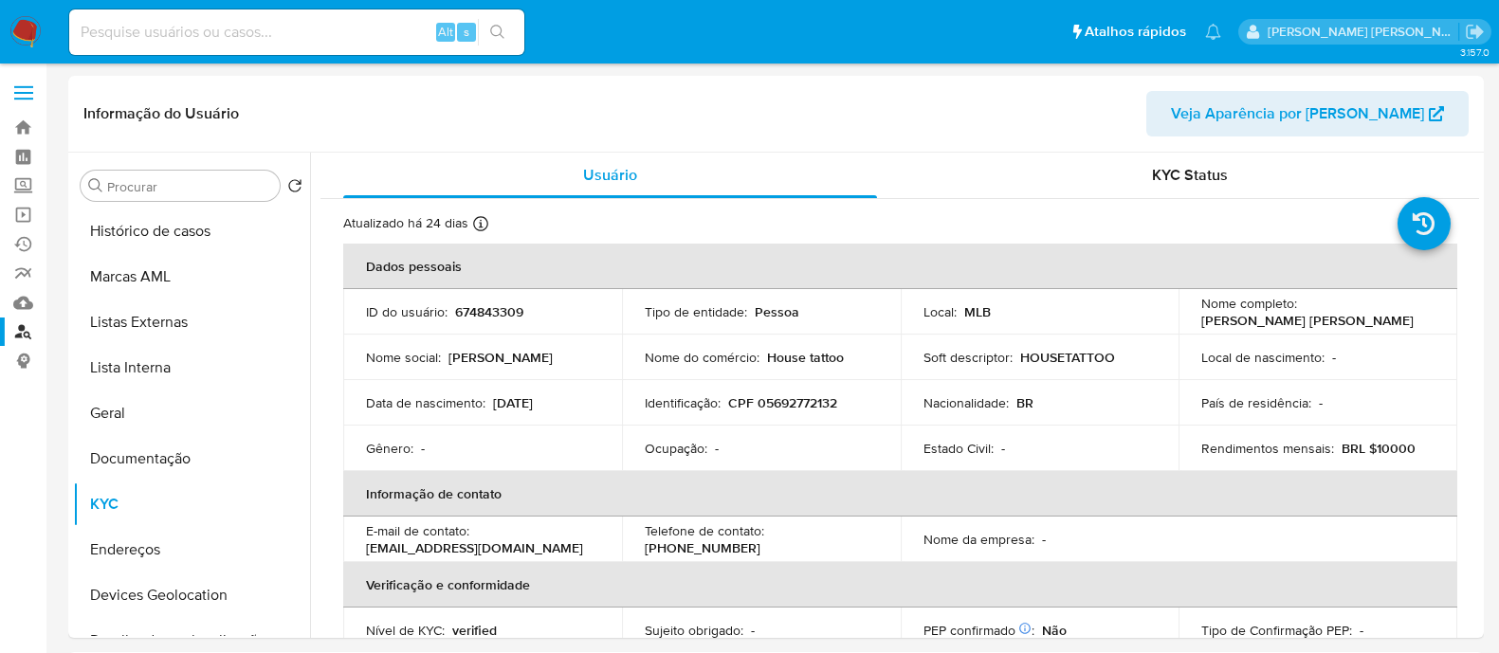
select select "10"
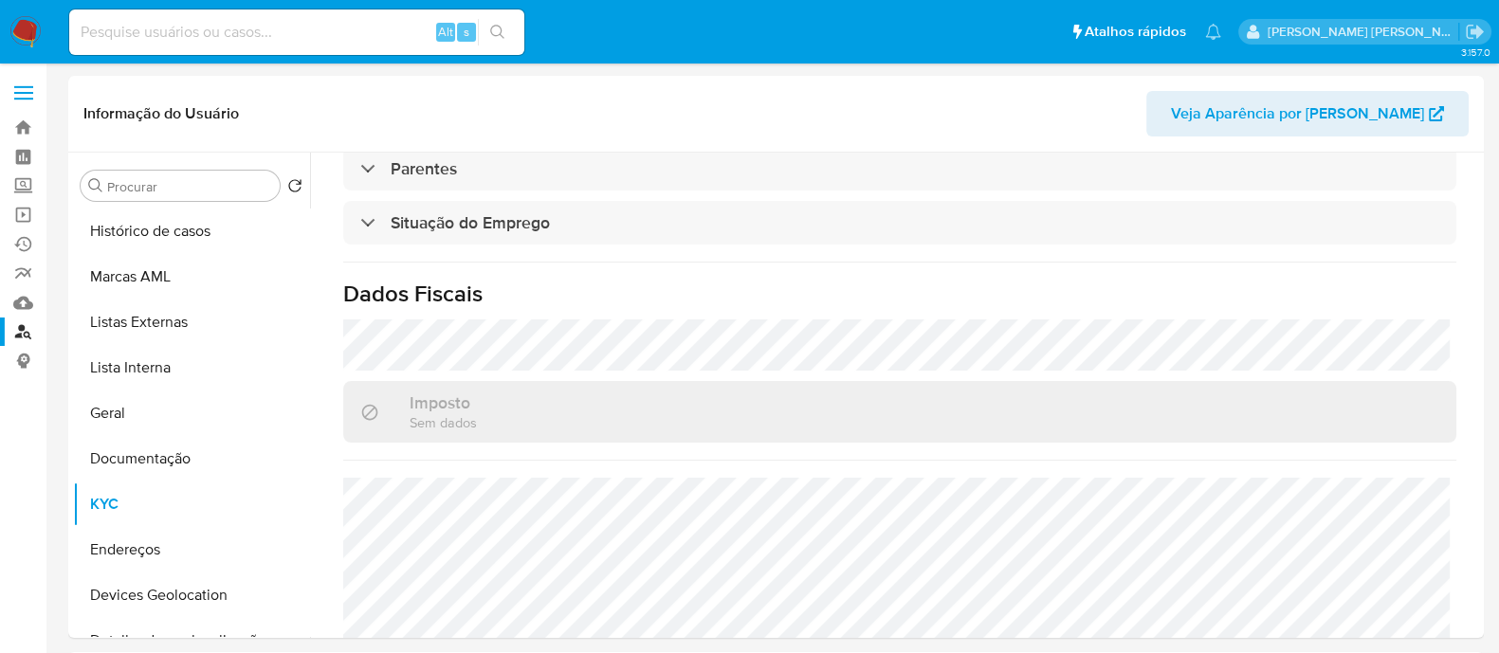
click at [25, 329] on link "Localizador de pessoas" at bounding box center [113, 332] width 226 height 29
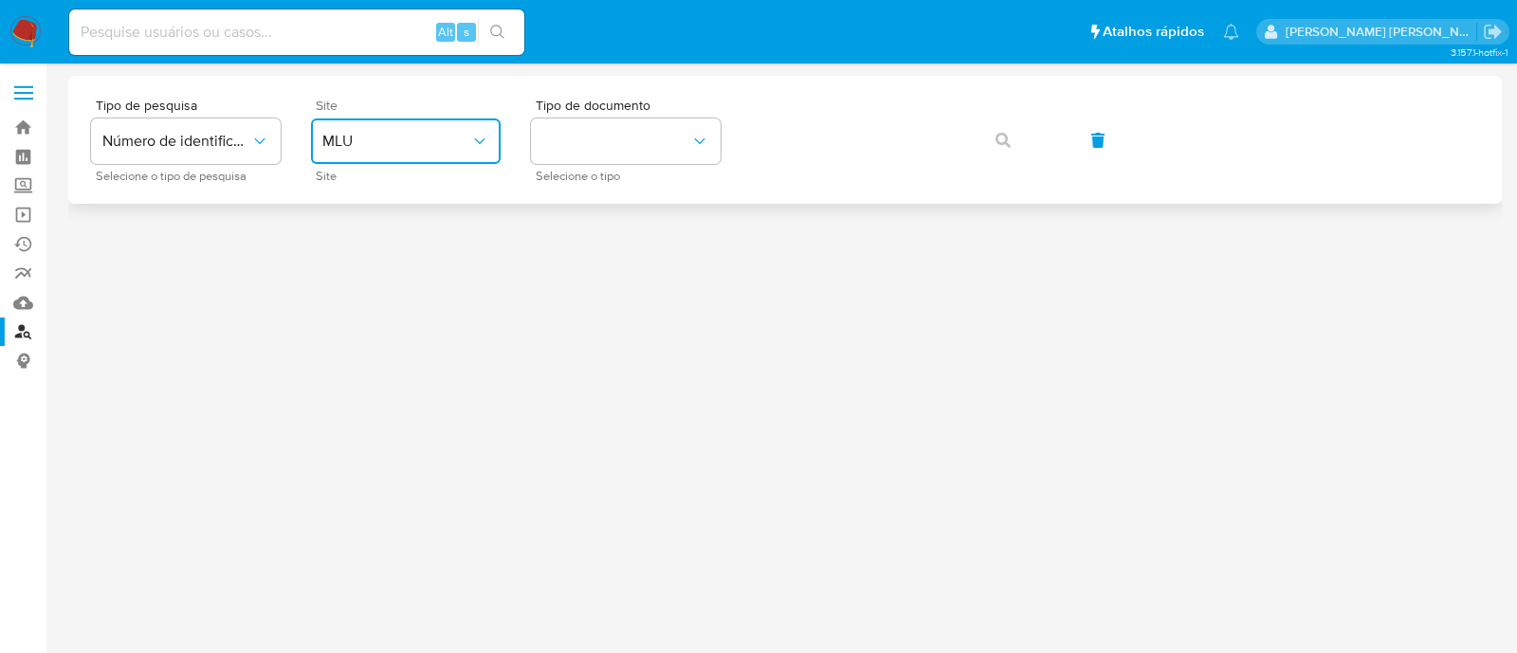
click at [473, 139] on icon "site_id" at bounding box center [479, 141] width 19 height 19
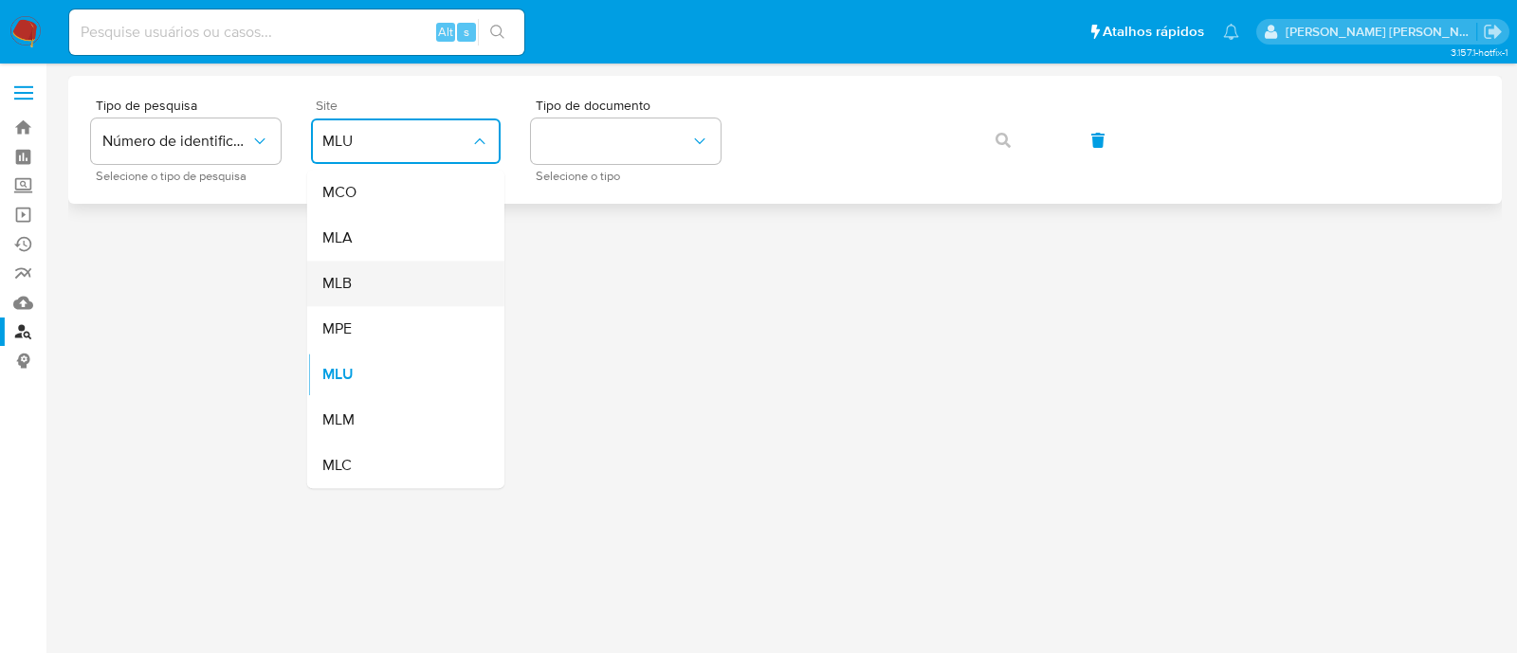
click at [415, 280] on div "MLB" at bounding box center [399, 283] width 155 height 45
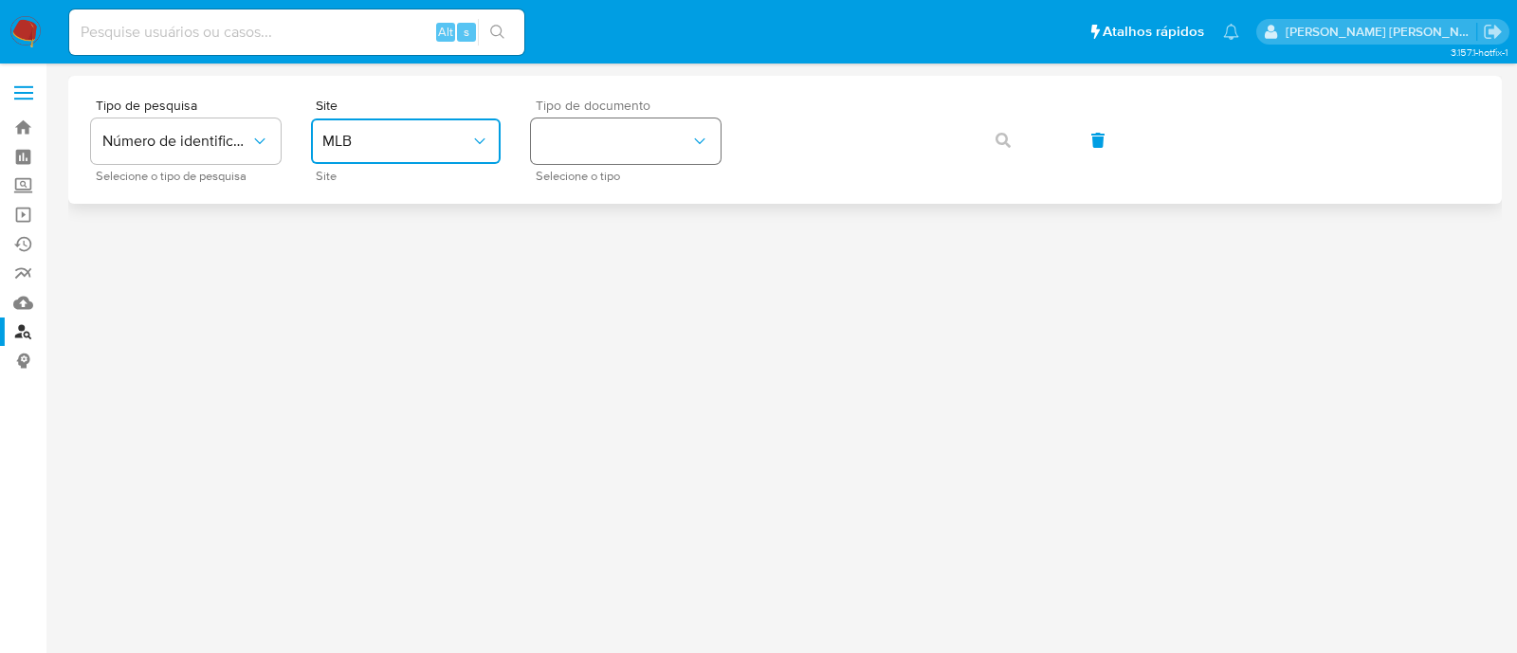
click at [615, 136] on button "identificationType" at bounding box center [626, 140] width 190 height 45
click at [616, 258] on div "CPF CPF" at bounding box center [619, 266] width 155 height 64
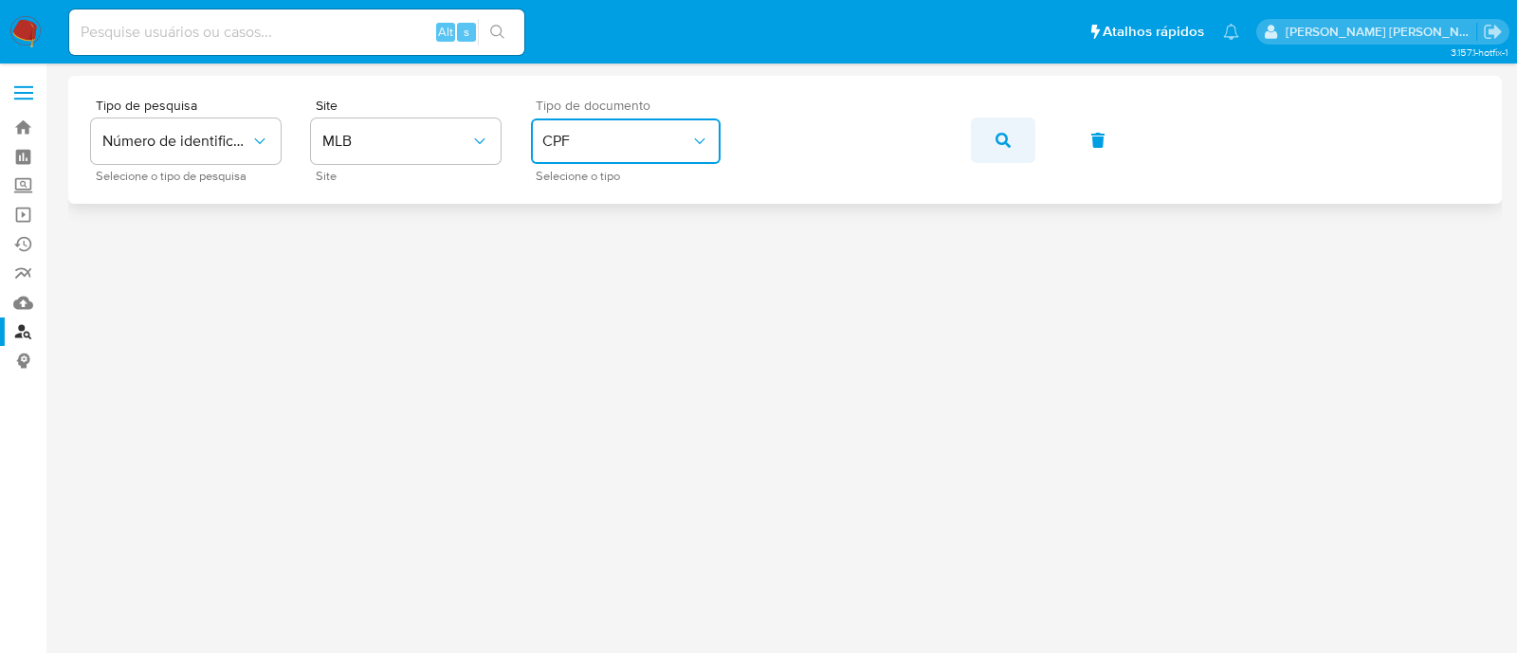
click at [1009, 139] on icon "button" at bounding box center [1002, 140] width 15 height 15
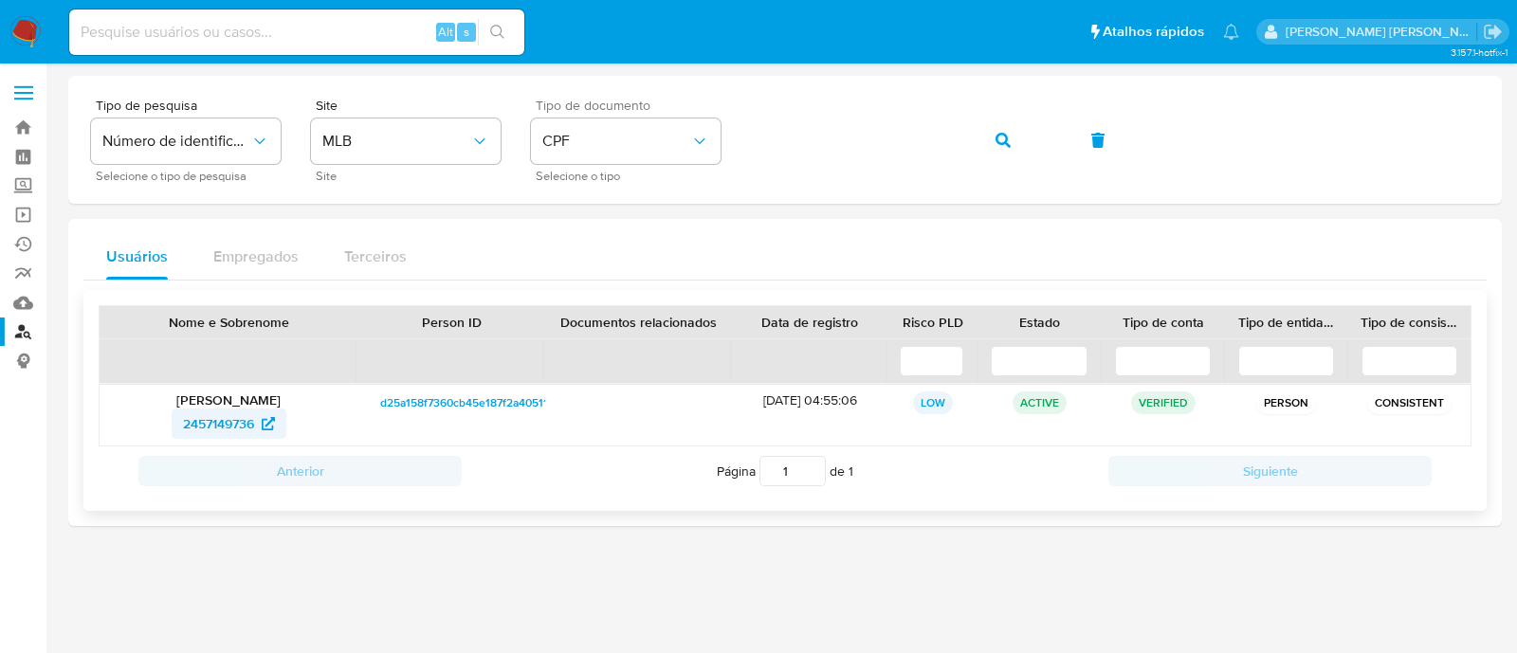
click at [218, 420] on span "2457149736" at bounding box center [218, 424] width 71 height 30
click at [1017, 139] on button "button" at bounding box center [1003, 140] width 64 height 45
click at [218, 413] on span "2607557412" at bounding box center [218, 424] width 72 height 30
click at [1008, 133] on icon "button" at bounding box center [1002, 140] width 15 height 15
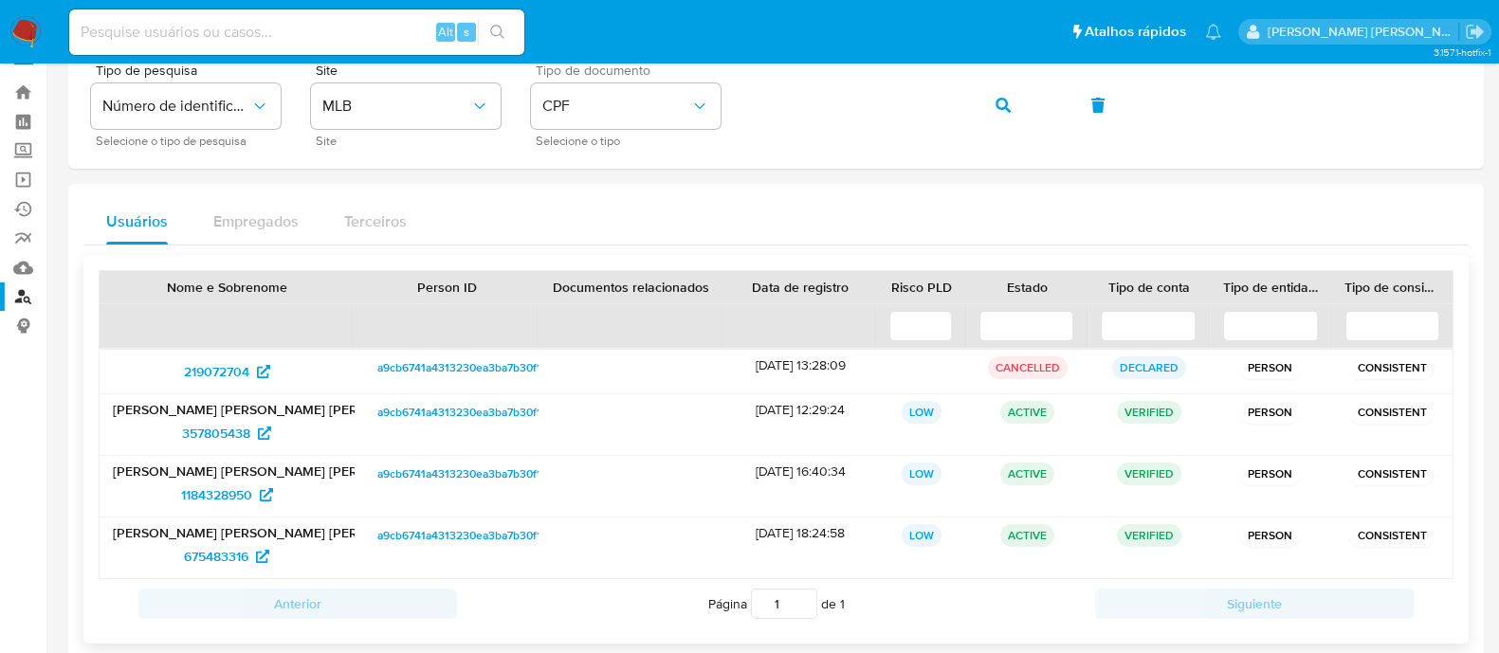
scroll to position [65, 0]
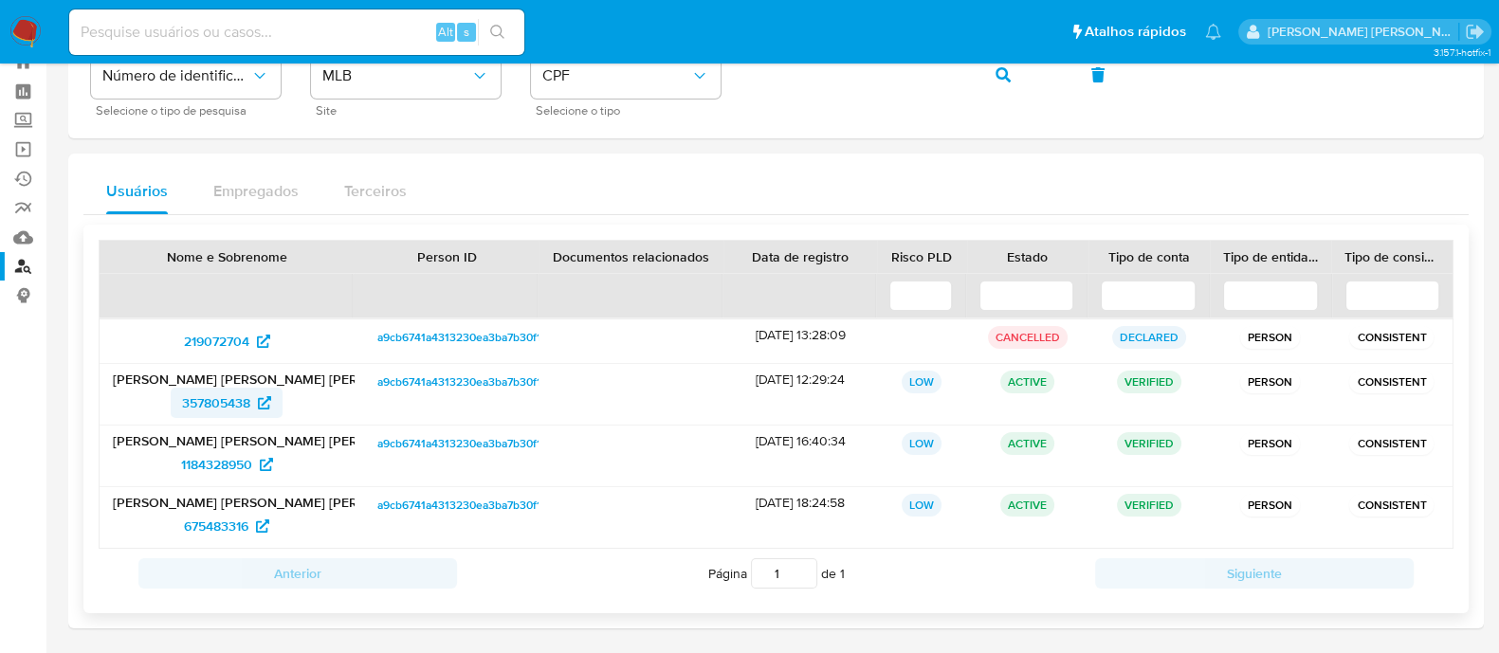
click at [216, 405] on span "357805438" at bounding box center [216, 403] width 68 height 30
click at [27, 30] on img at bounding box center [25, 32] width 32 height 32
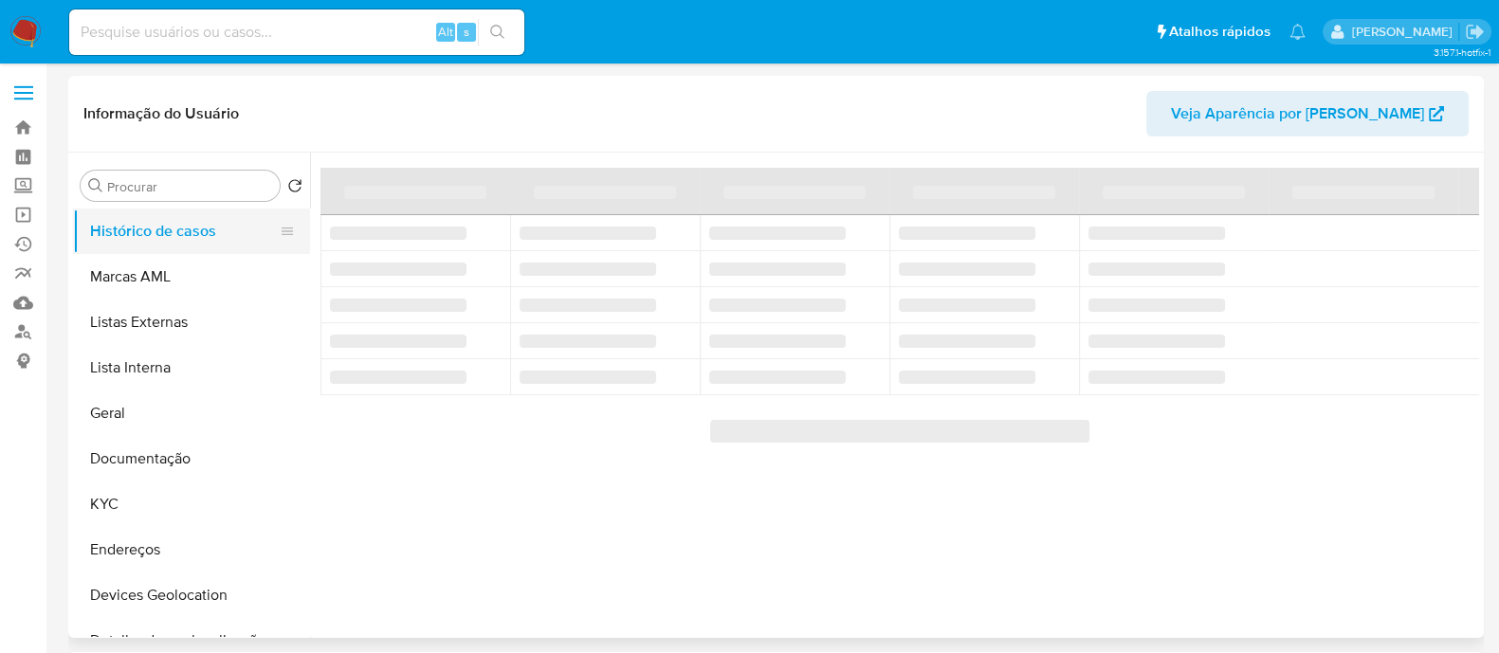
select select "10"
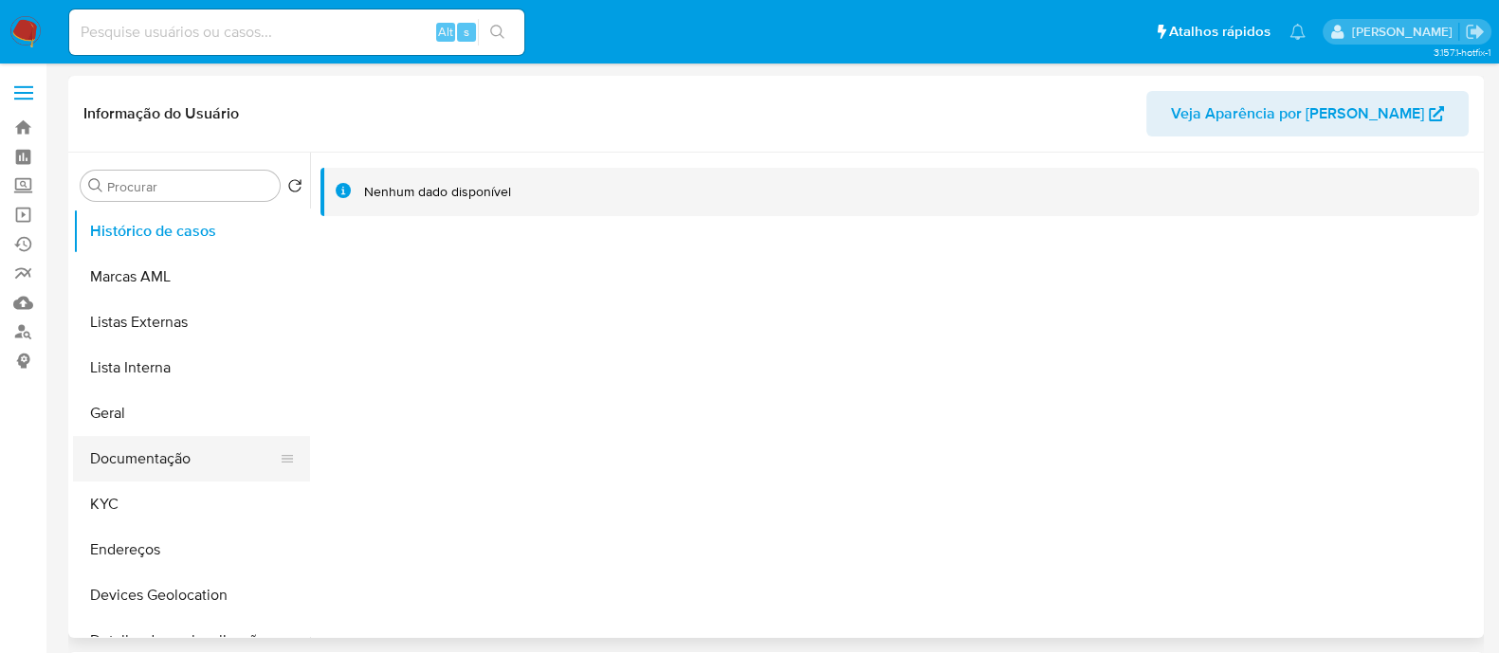
click at [164, 456] on button "Documentação" at bounding box center [184, 458] width 222 height 45
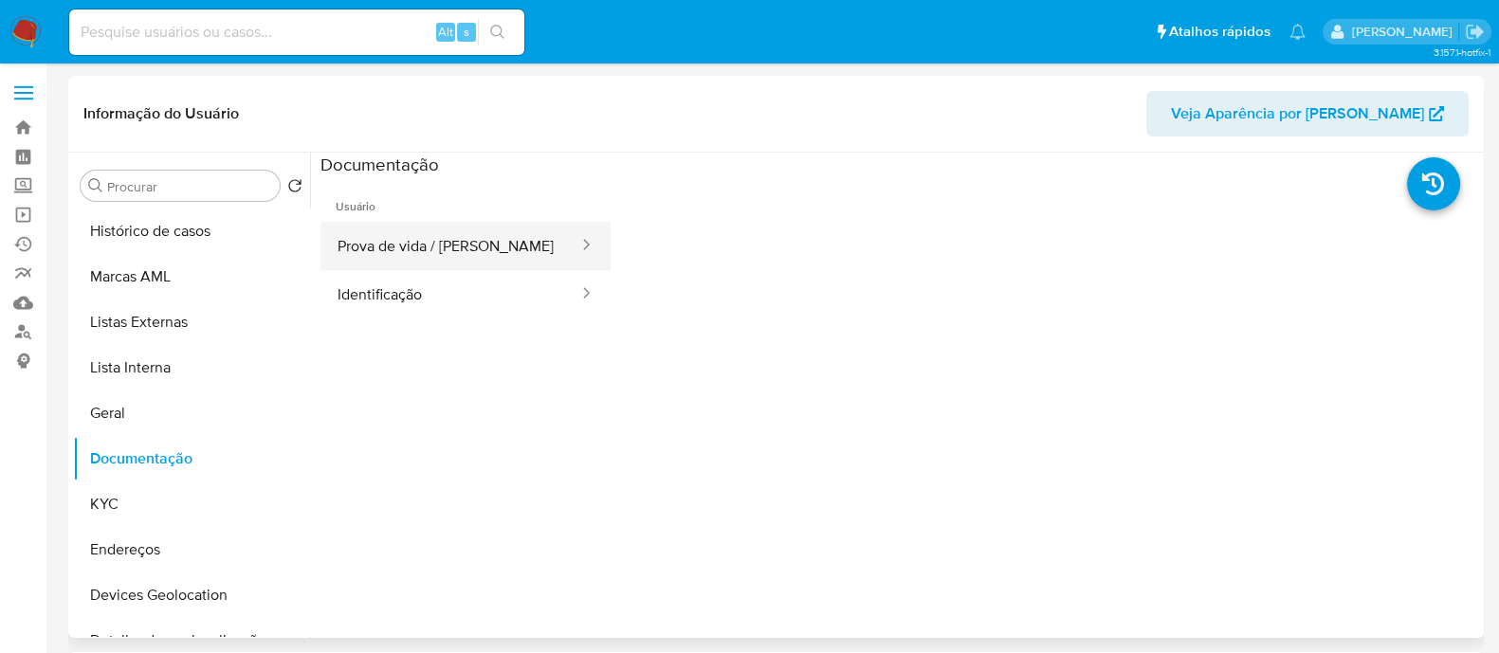
click at [410, 248] on button "Prova de vida / [PERSON_NAME]" at bounding box center [450, 246] width 260 height 48
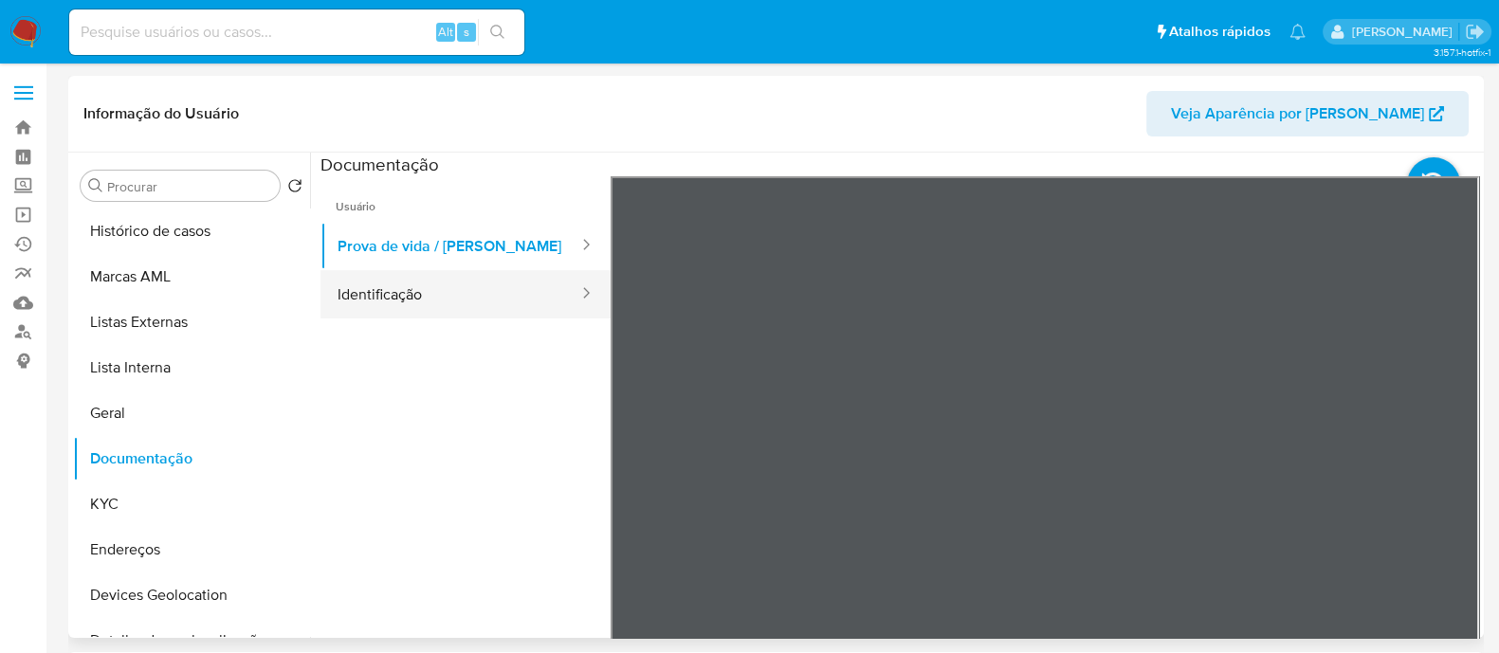
click at [401, 291] on button "Identificação" at bounding box center [450, 294] width 260 height 48
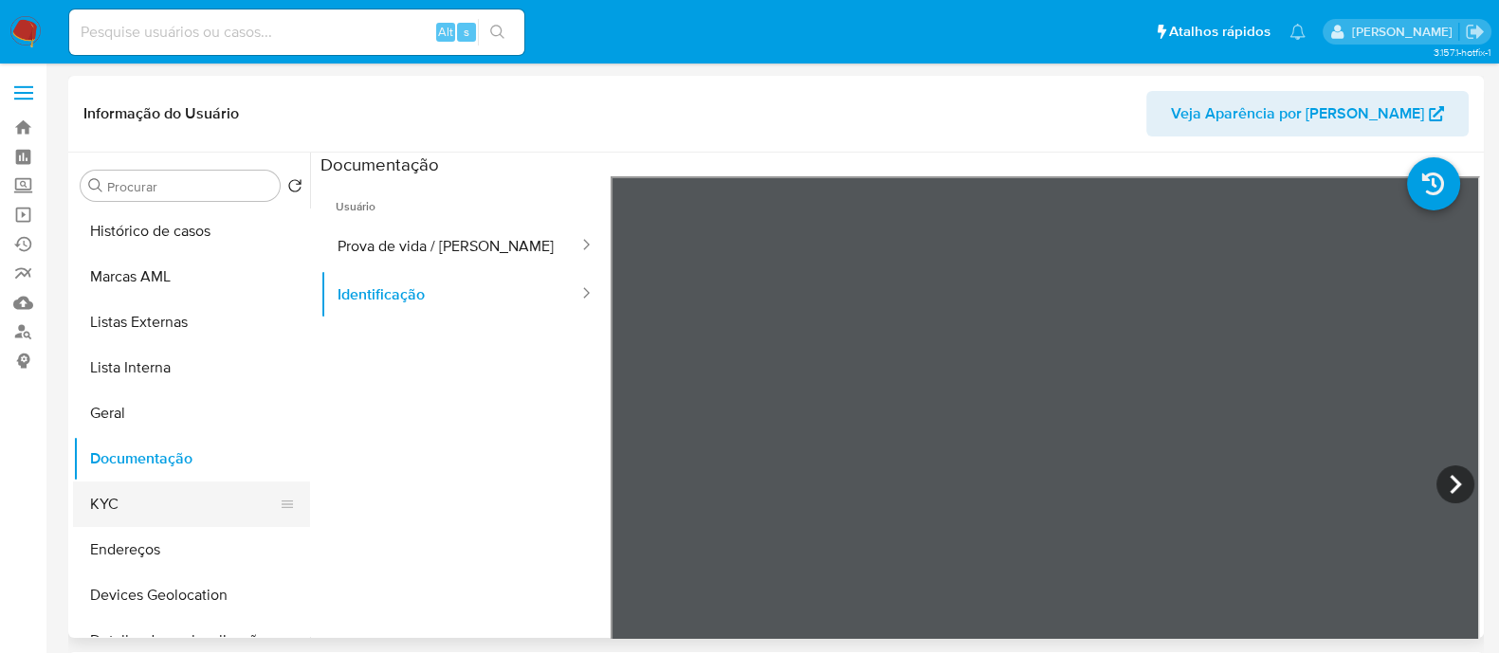
click at [143, 492] on button "KYC" at bounding box center [184, 503] width 222 height 45
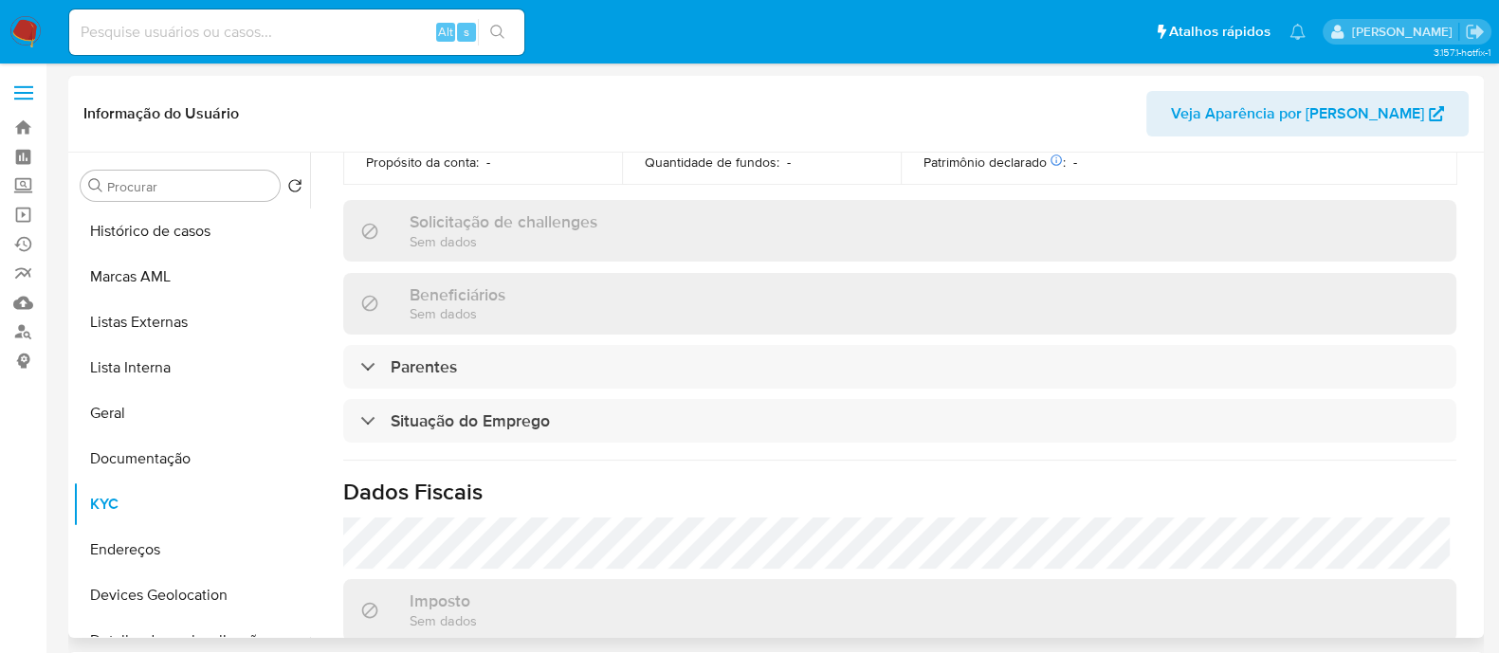
scroll to position [828, 0]
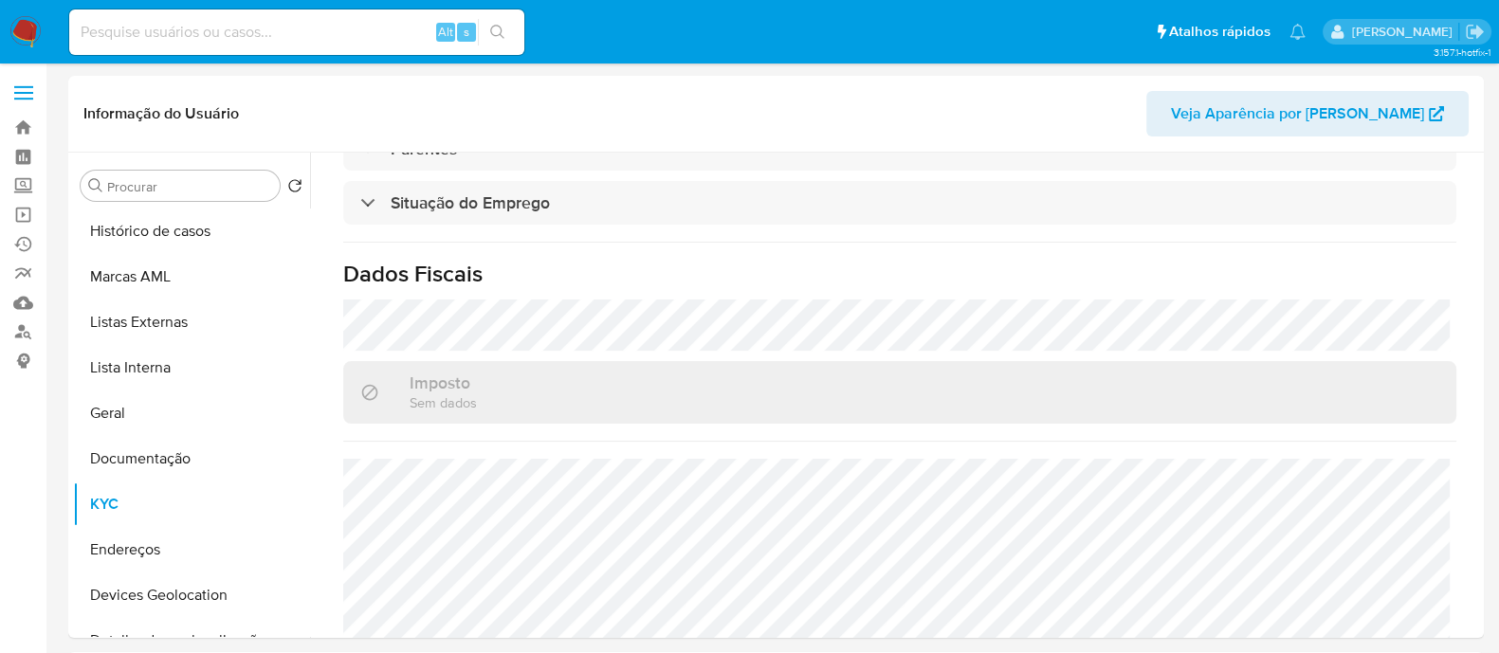
click at [372, 32] on input at bounding box center [296, 32] width 455 height 25
paste input "2258662117"
type input "2258662117"
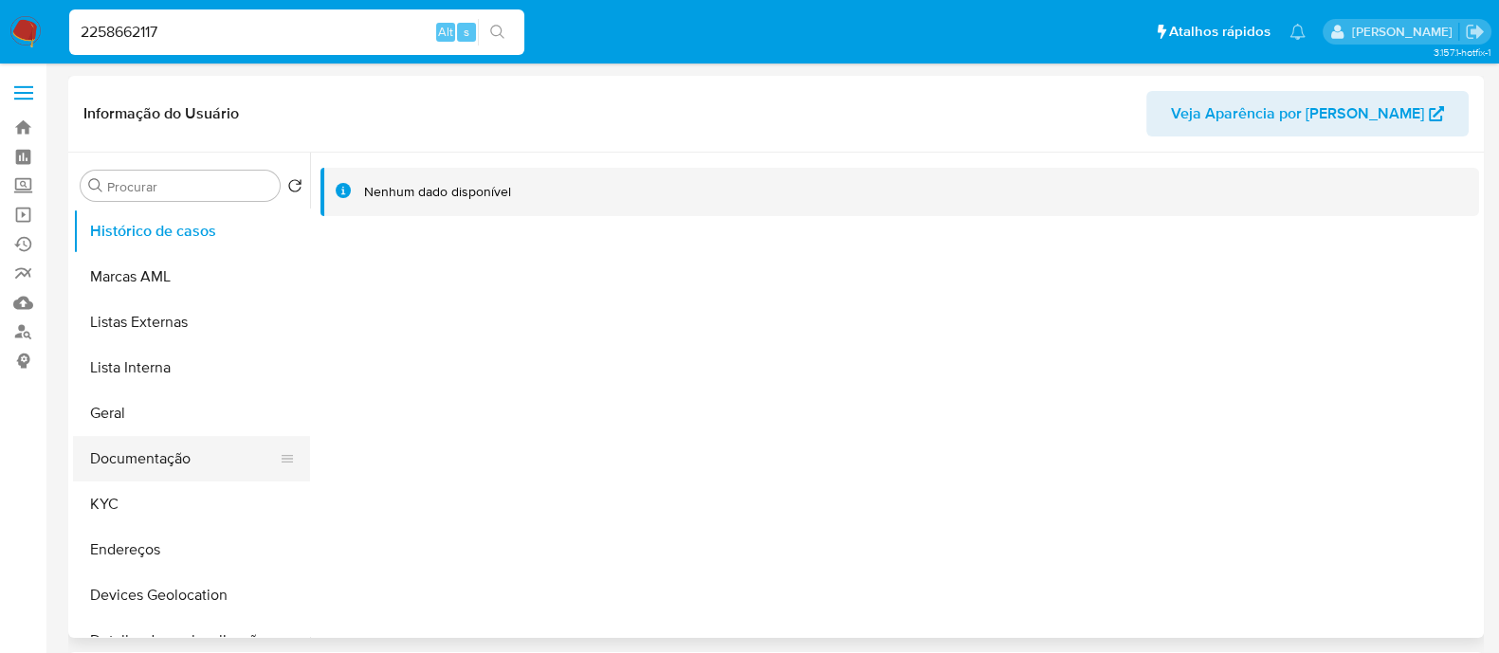
select select "10"
click at [124, 498] on button "KYC" at bounding box center [184, 503] width 222 height 45
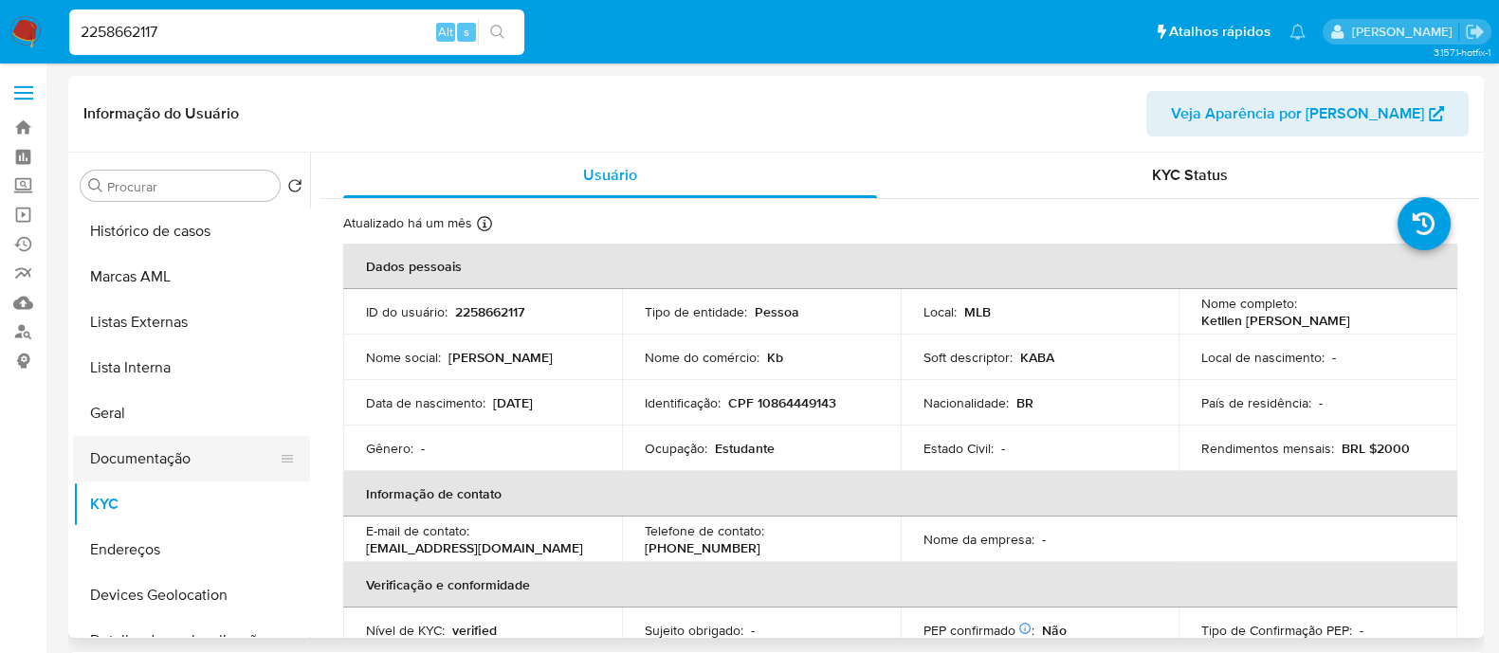
click at [175, 459] on button "Documentação" at bounding box center [184, 458] width 222 height 45
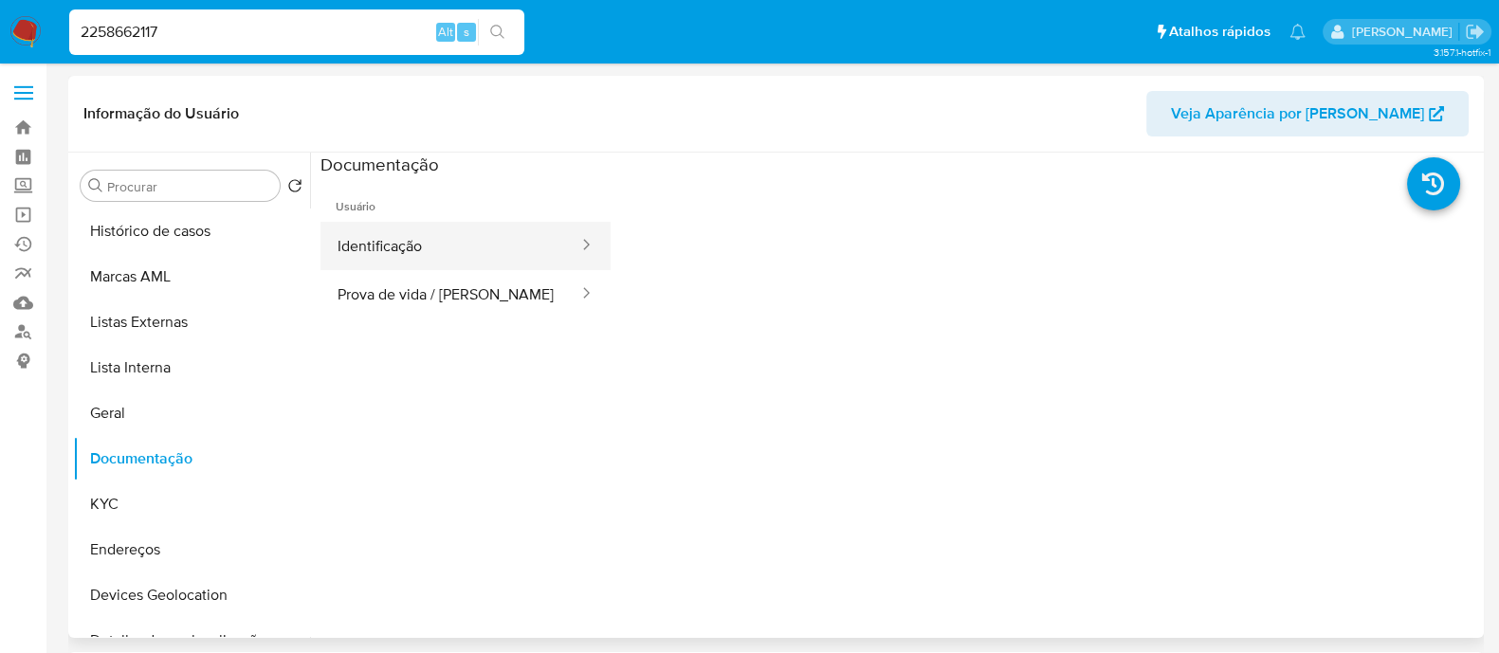
click at [439, 251] on button "Identificação" at bounding box center [450, 246] width 260 height 48
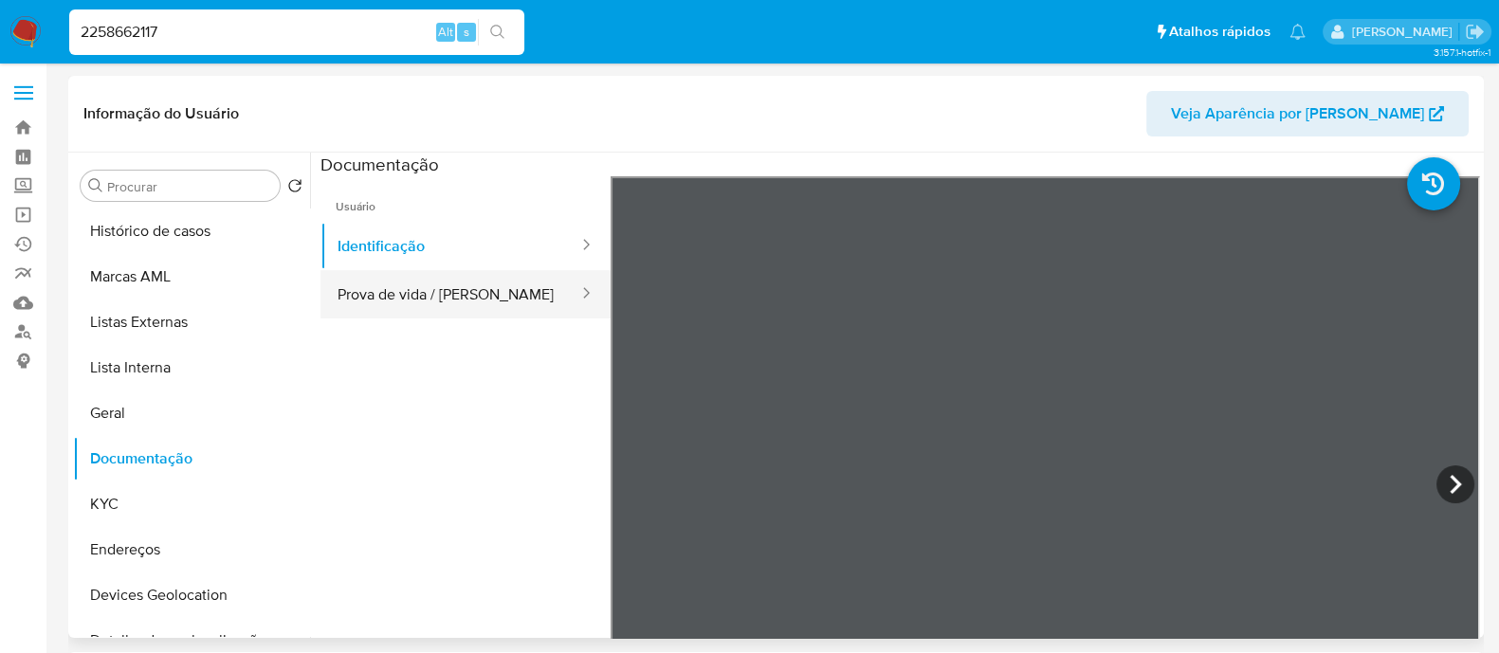
click at [427, 298] on button "Prova de vida / [PERSON_NAME]" at bounding box center [450, 294] width 260 height 48
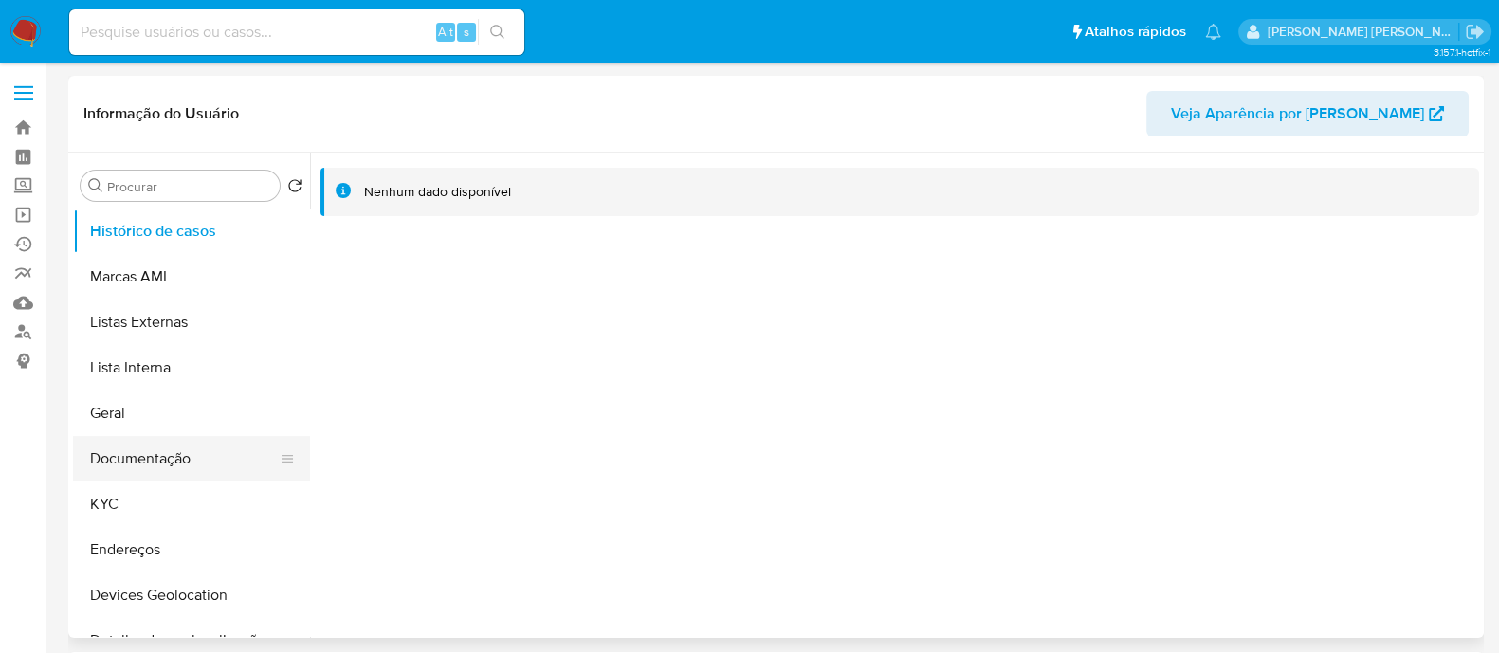
select select "10"
click at [151, 456] on button "Documentação" at bounding box center [184, 458] width 222 height 45
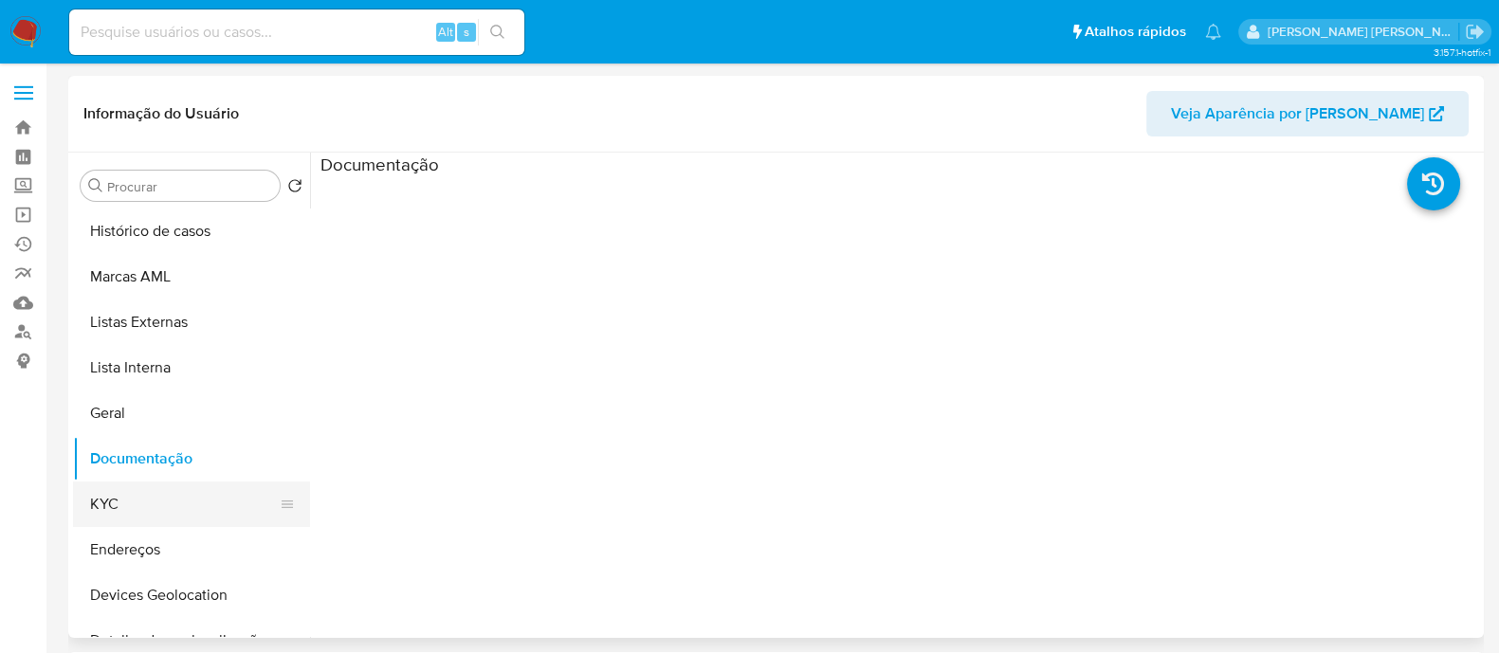
click at [134, 493] on button "KYC" at bounding box center [184, 503] width 222 height 45
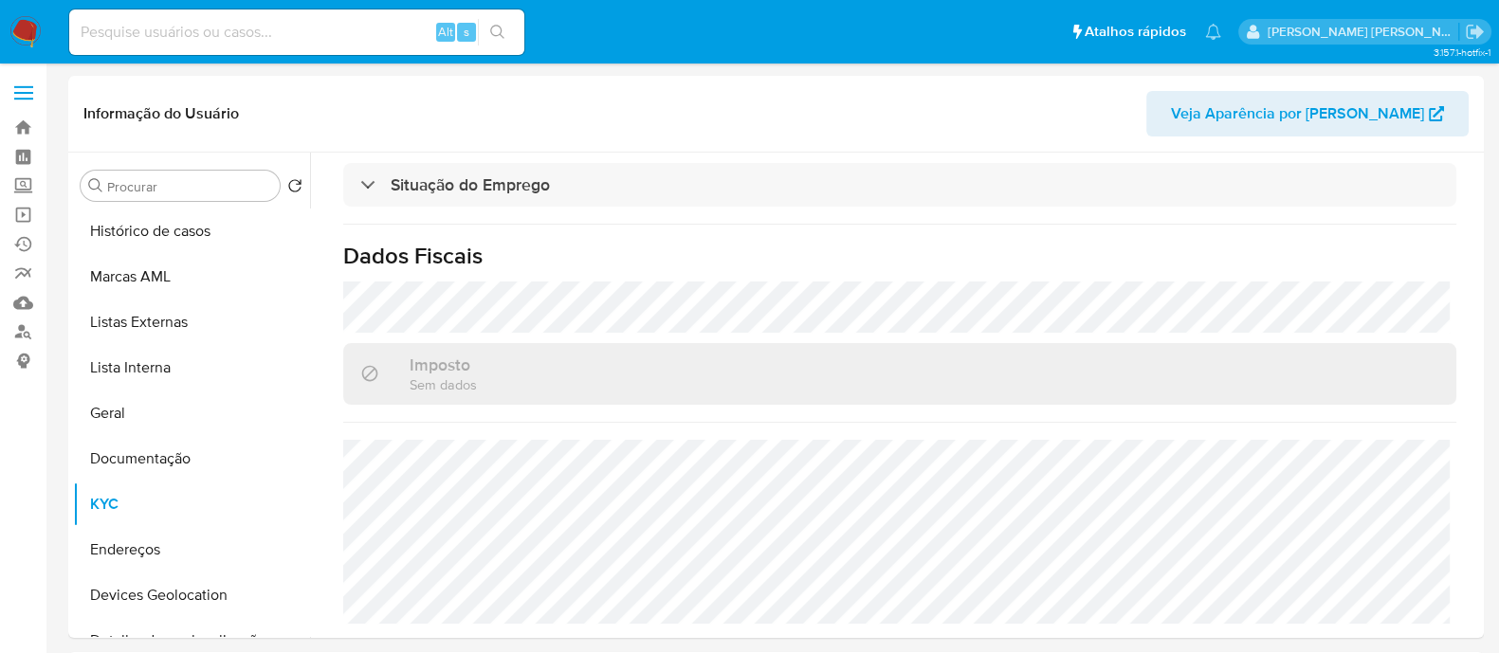
click at [297, 27] on input at bounding box center [296, 32] width 455 height 25
paste input "1158896999"
type input "1158896999"
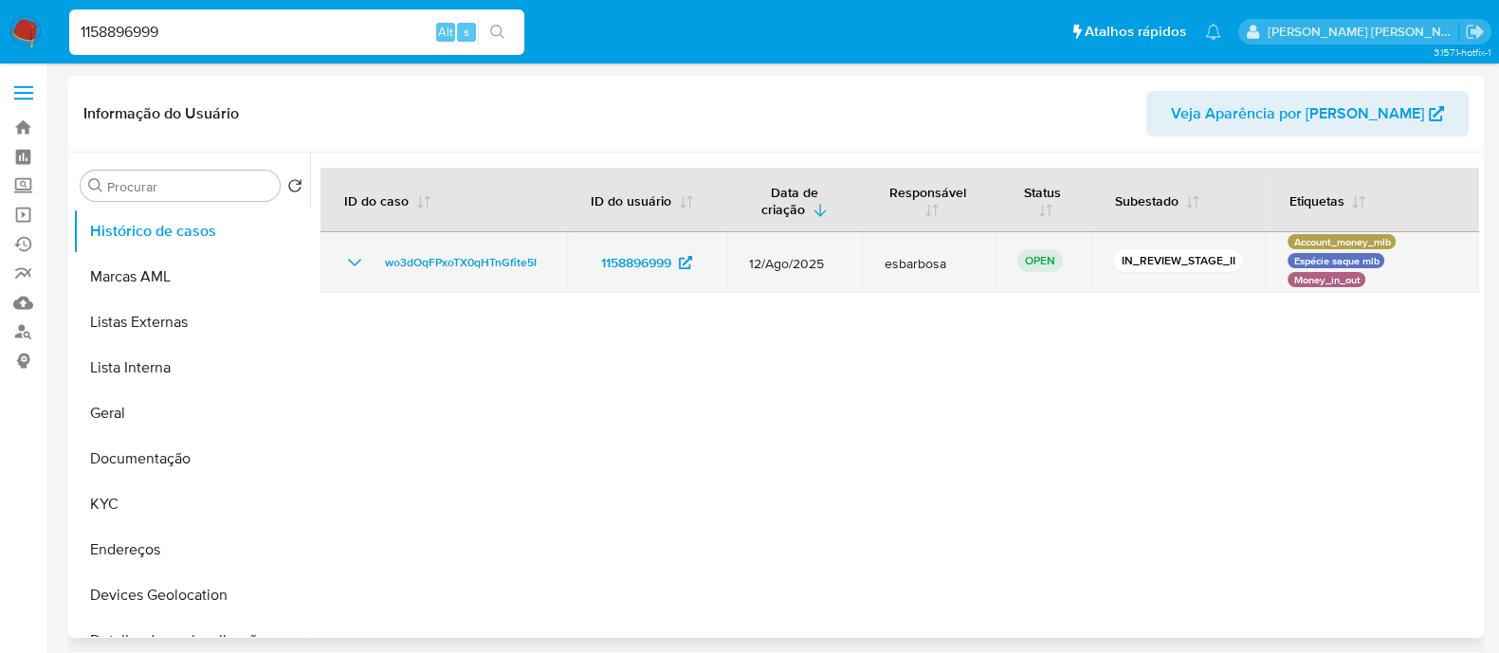
click at [349, 263] on icon "Mostrar/Ocultar" at bounding box center [354, 262] width 23 height 23
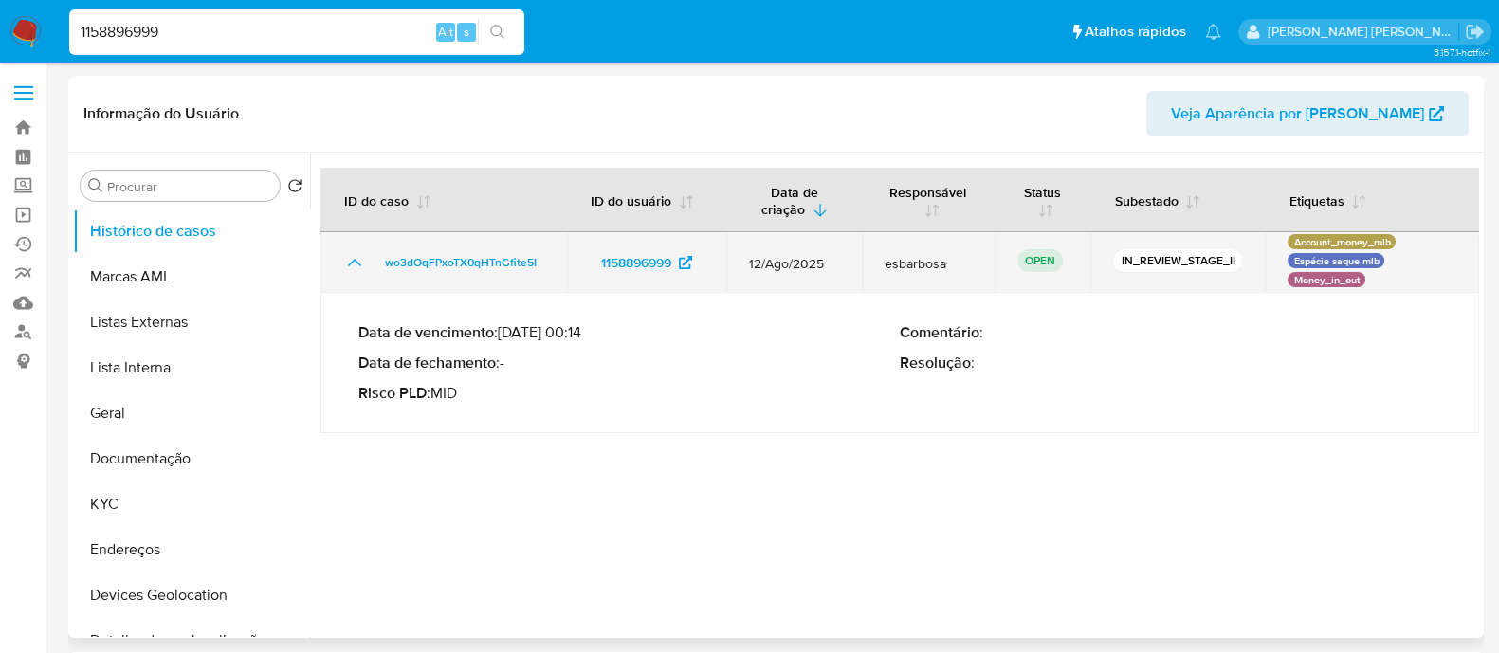
select select "10"
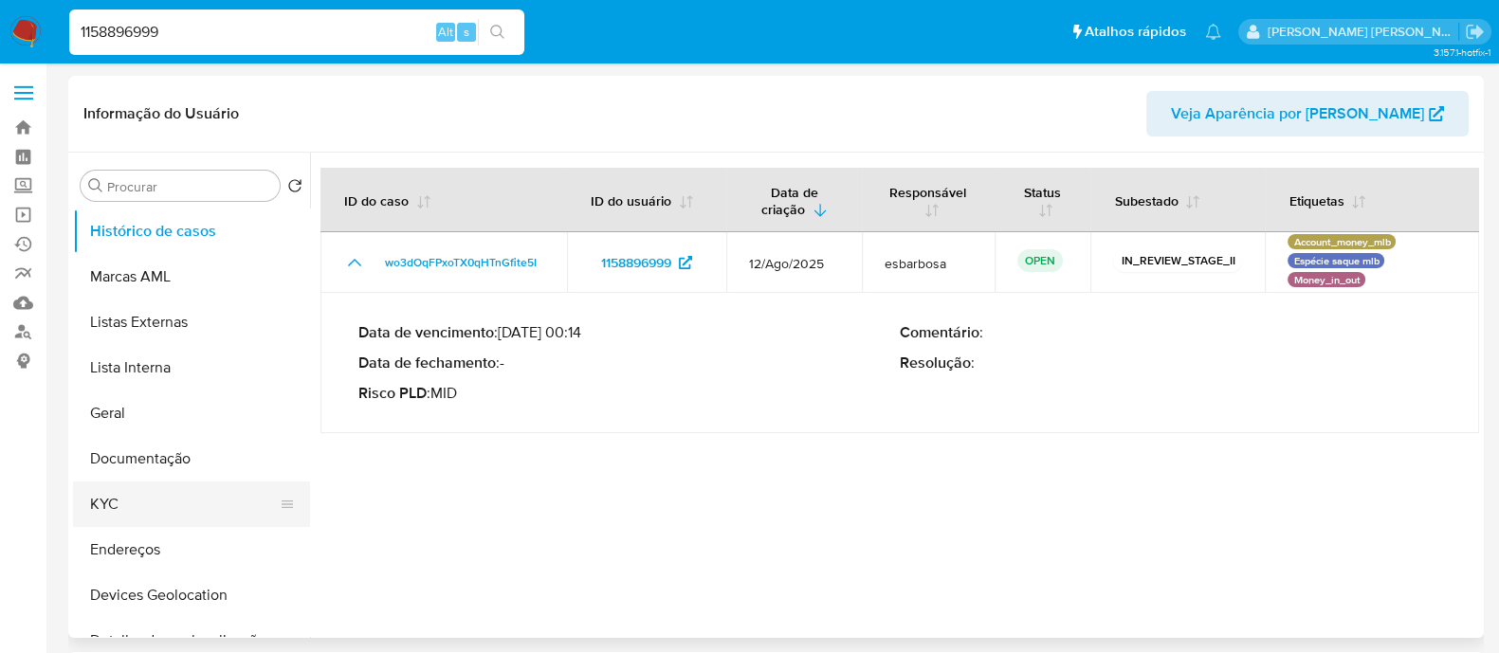
click at [132, 509] on button "KYC" at bounding box center [184, 503] width 222 height 45
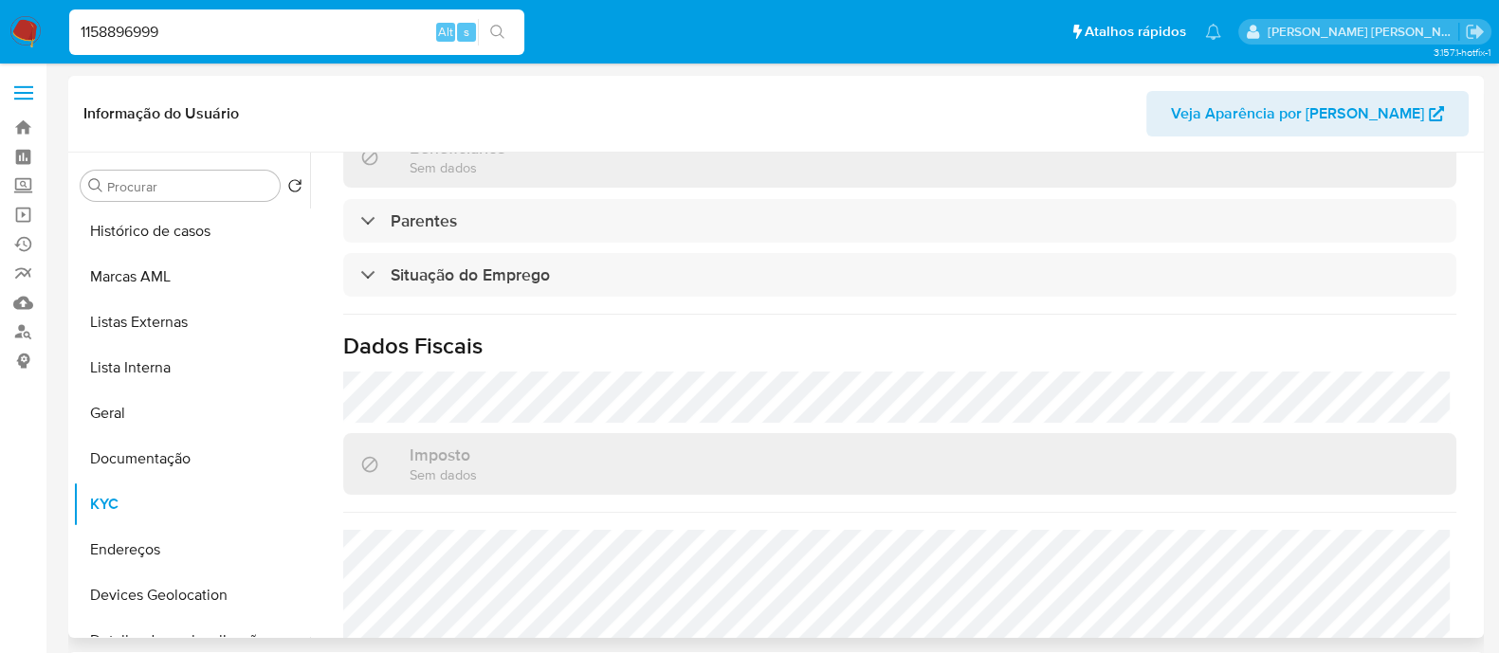
scroll to position [824, 0]
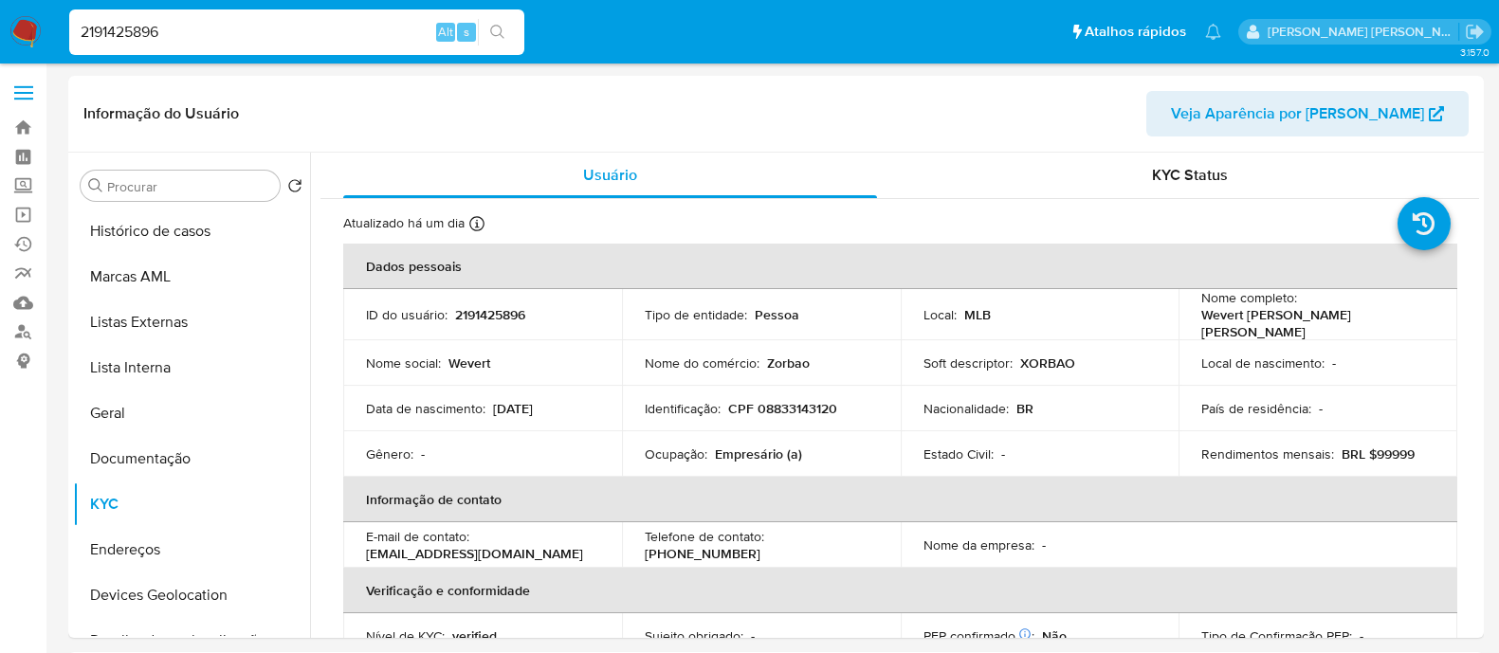
select select "10"
click at [290, 31] on input "2191425896" at bounding box center [296, 32] width 455 height 25
paste input "714760322"
type input "714760322"
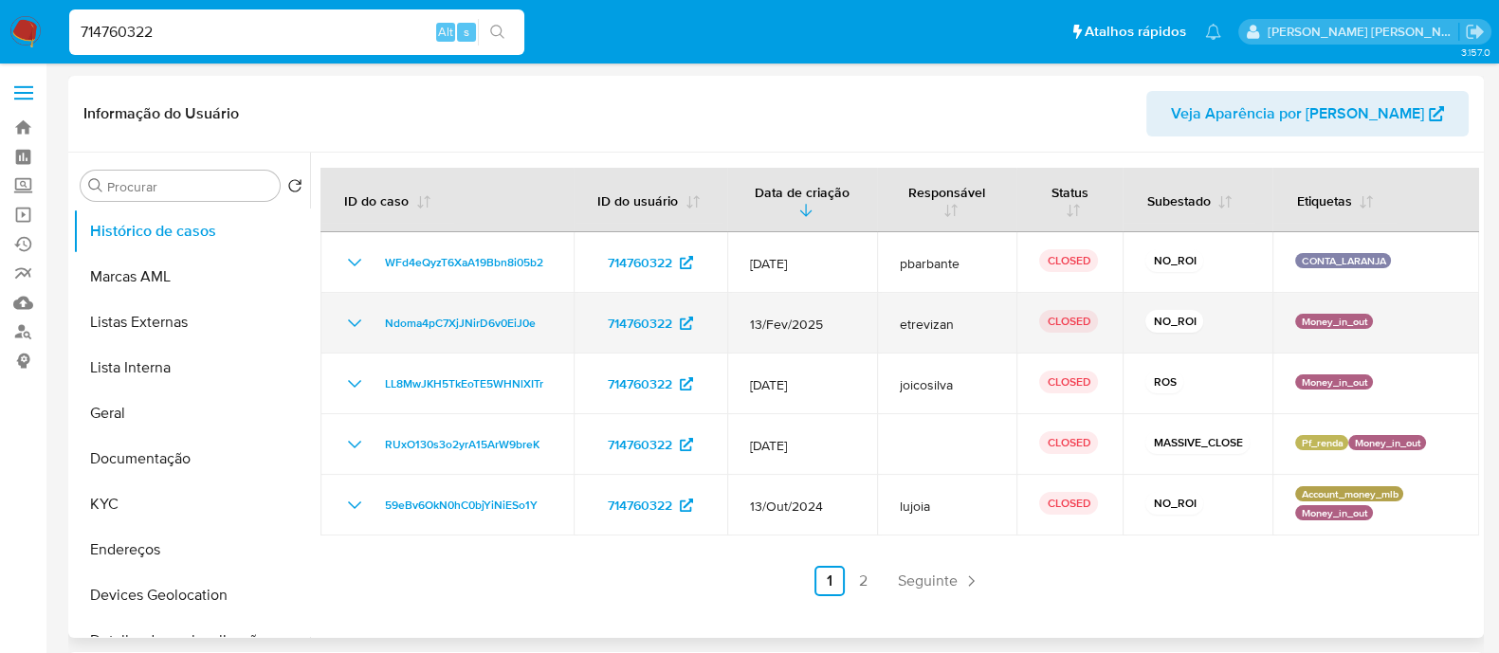
select select "10"
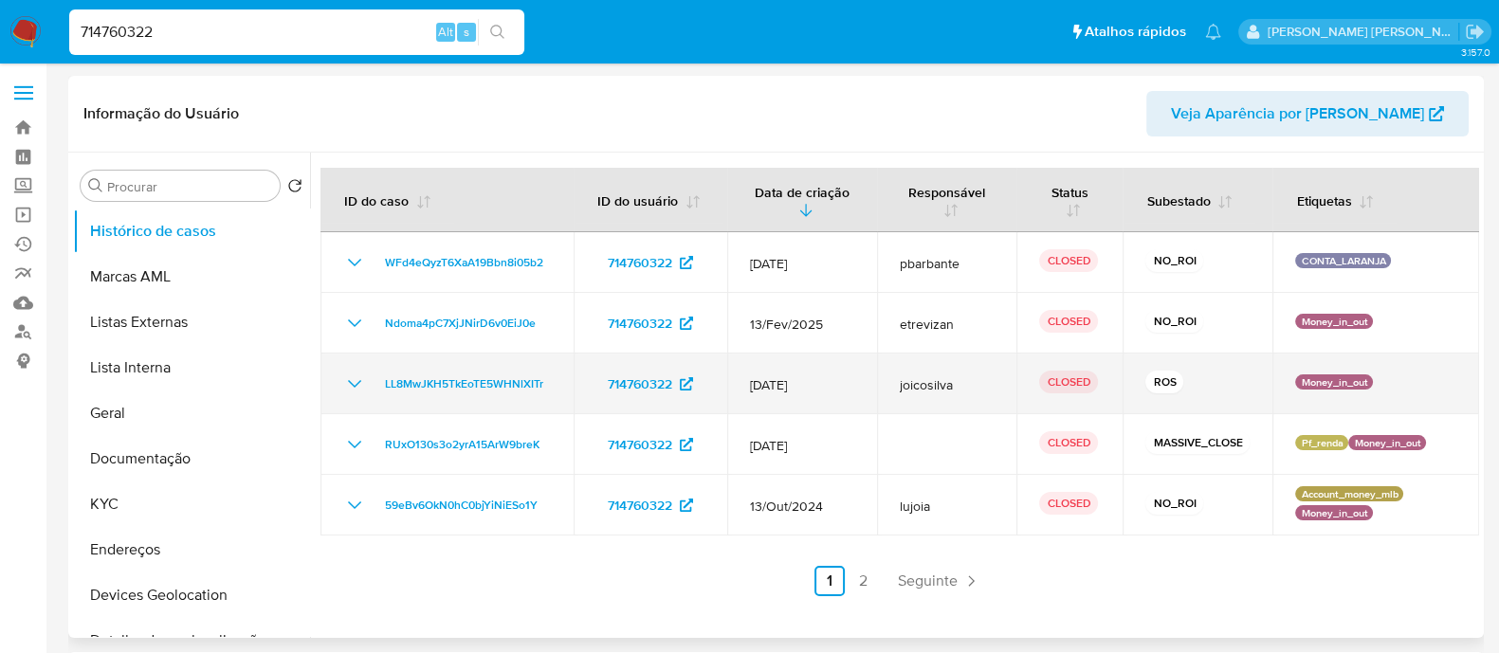
click at [354, 380] on icon "Mostrar/Ocultar" at bounding box center [354, 383] width 23 height 23
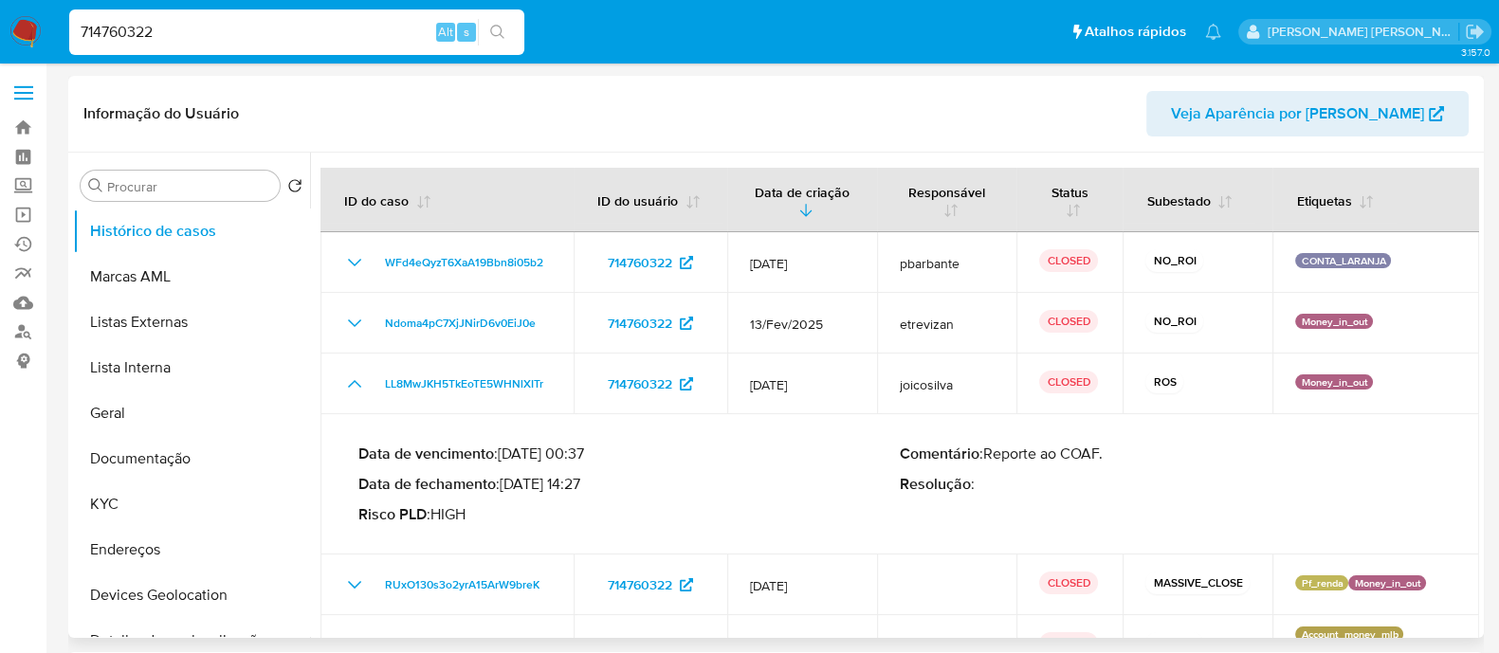
drag, startPoint x: 589, startPoint y: 481, endPoint x: 510, endPoint y: 487, distance: 78.9
click at [510, 487] on p "Data de fechamento : 25/02/2025 14:27" at bounding box center [628, 484] width 541 height 19
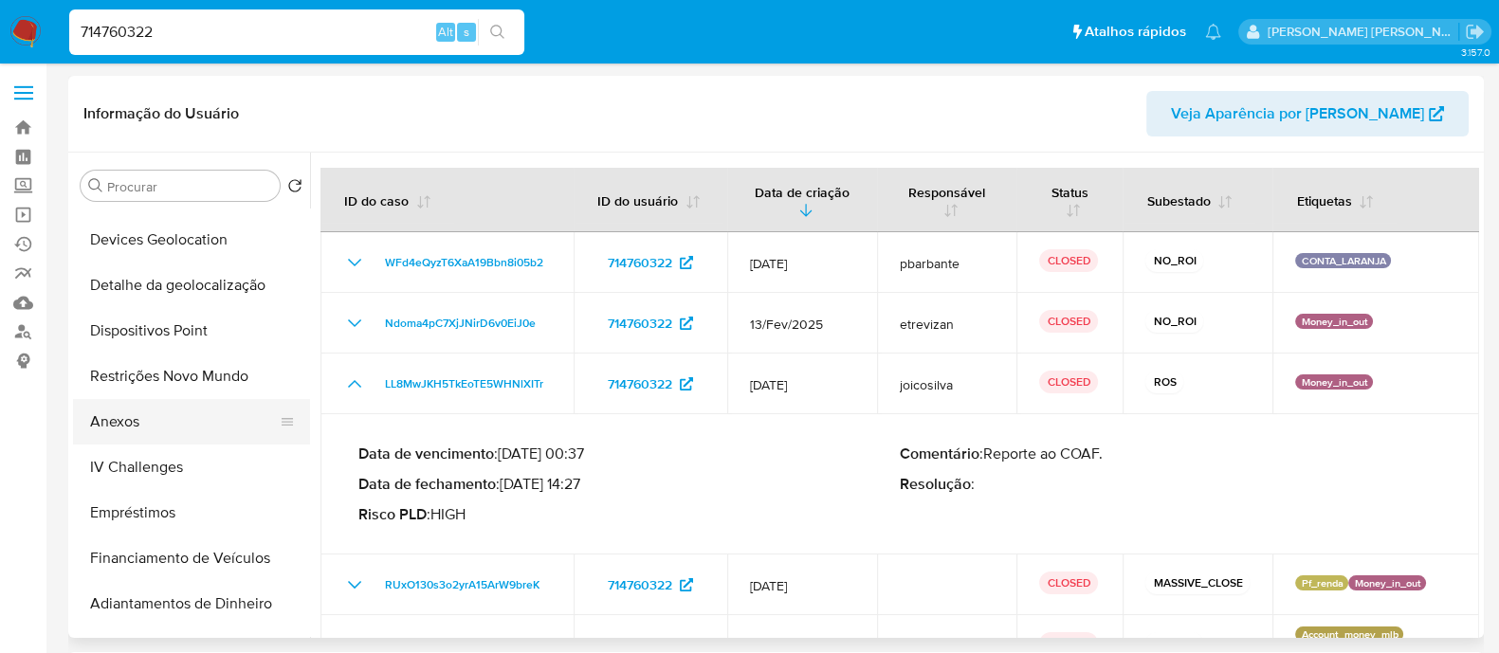
scroll to position [354, 0]
click at [123, 424] on button "Anexos" at bounding box center [184, 422] width 222 height 45
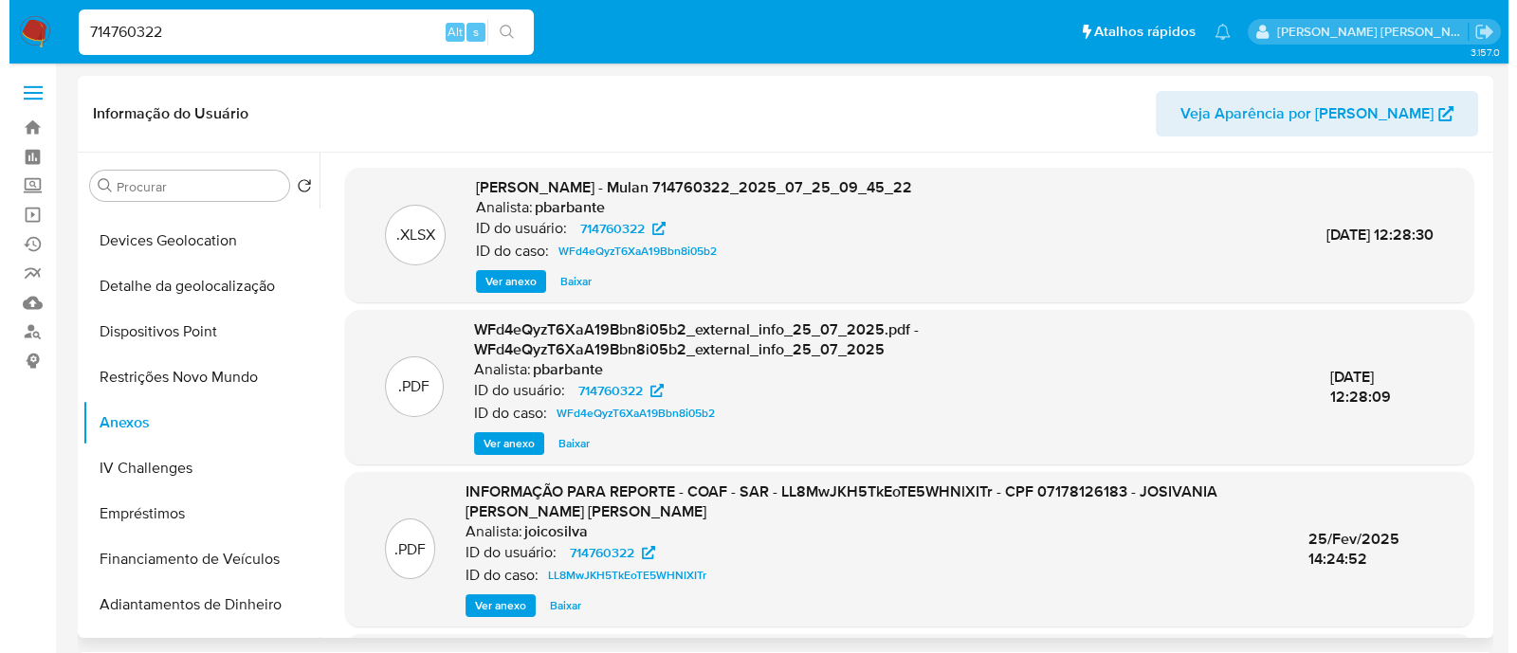
scroll to position [118, 0]
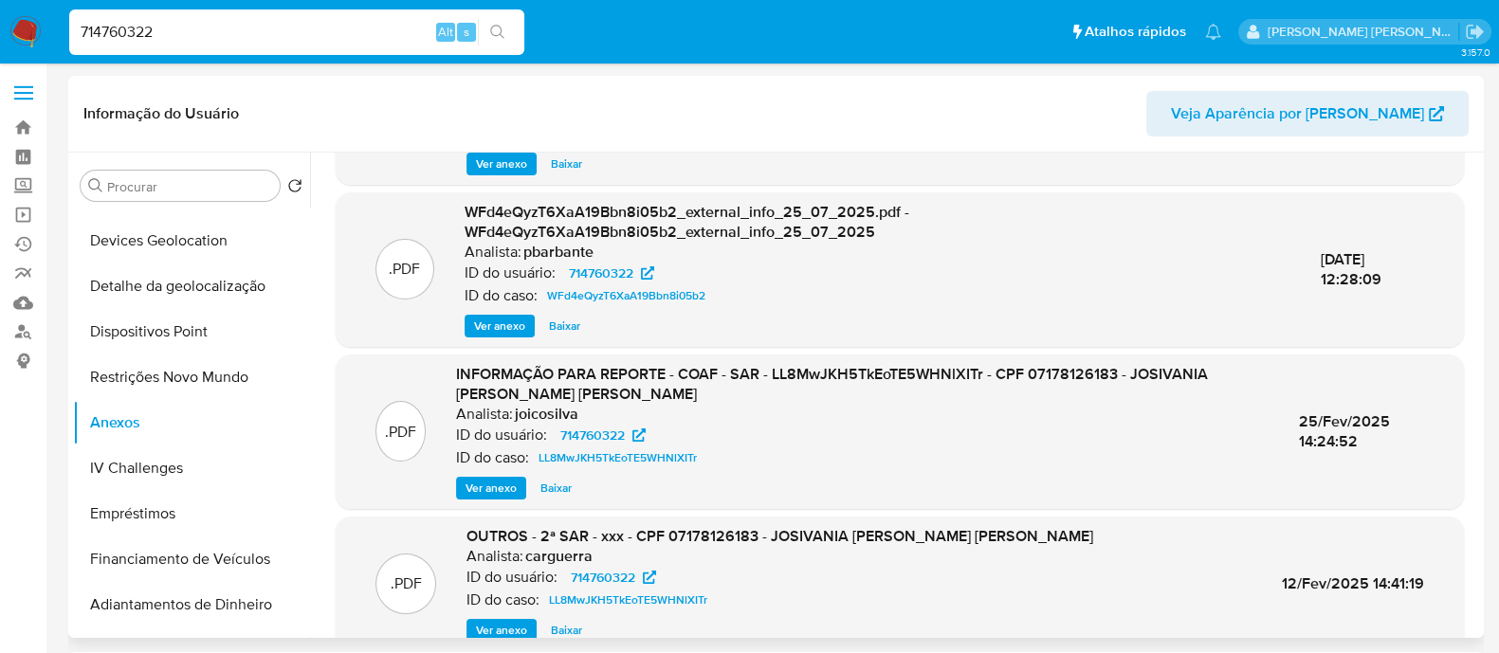
click at [498, 485] on span "Ver anexo" at bounding box center [490, 488] width 51 height 19
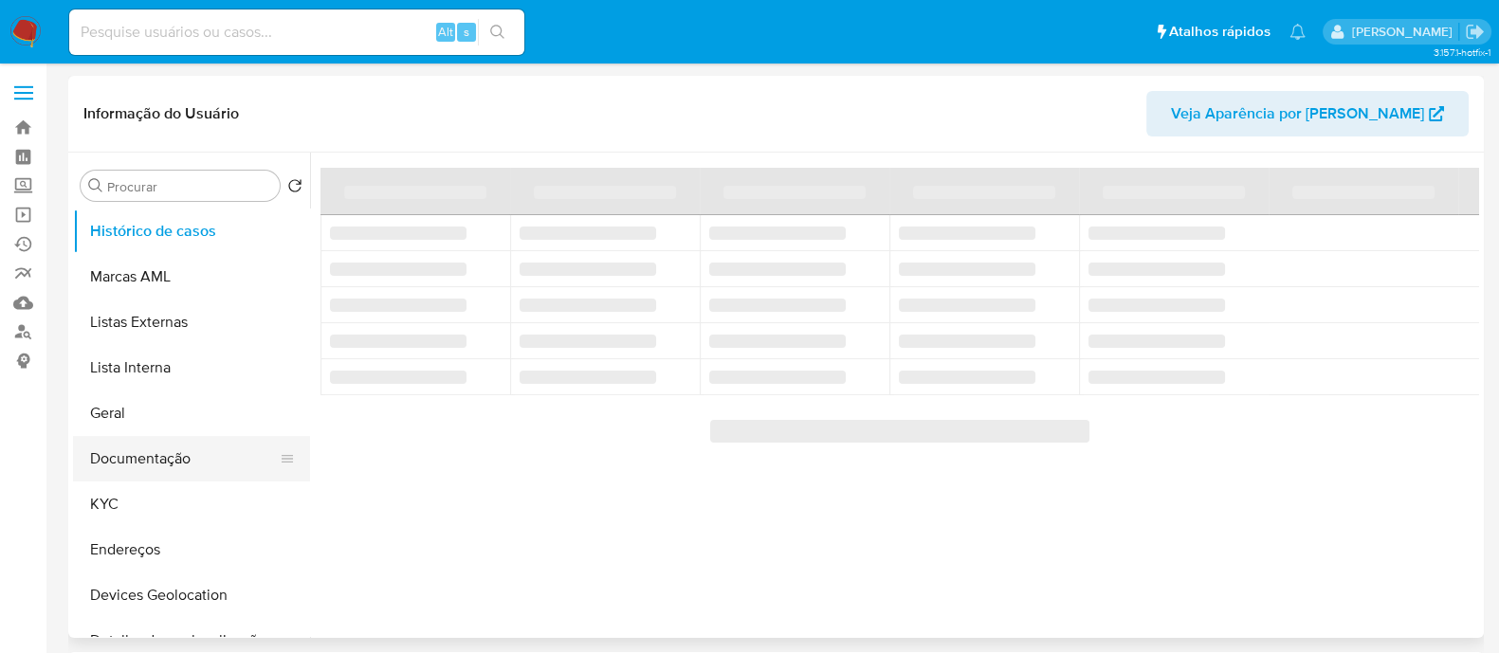
click at [146, 455] on button "Documentação" at bounding box center [184, 458] width 222 height 45
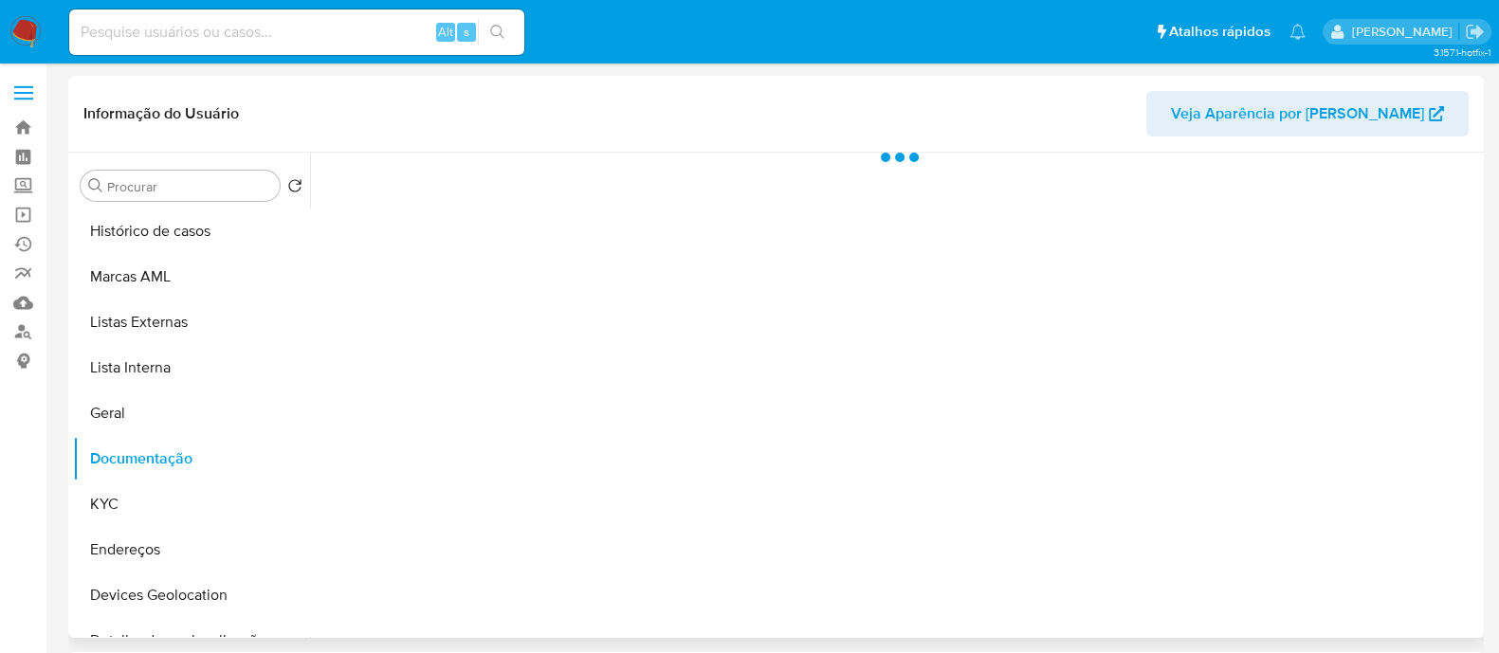
select select "10"
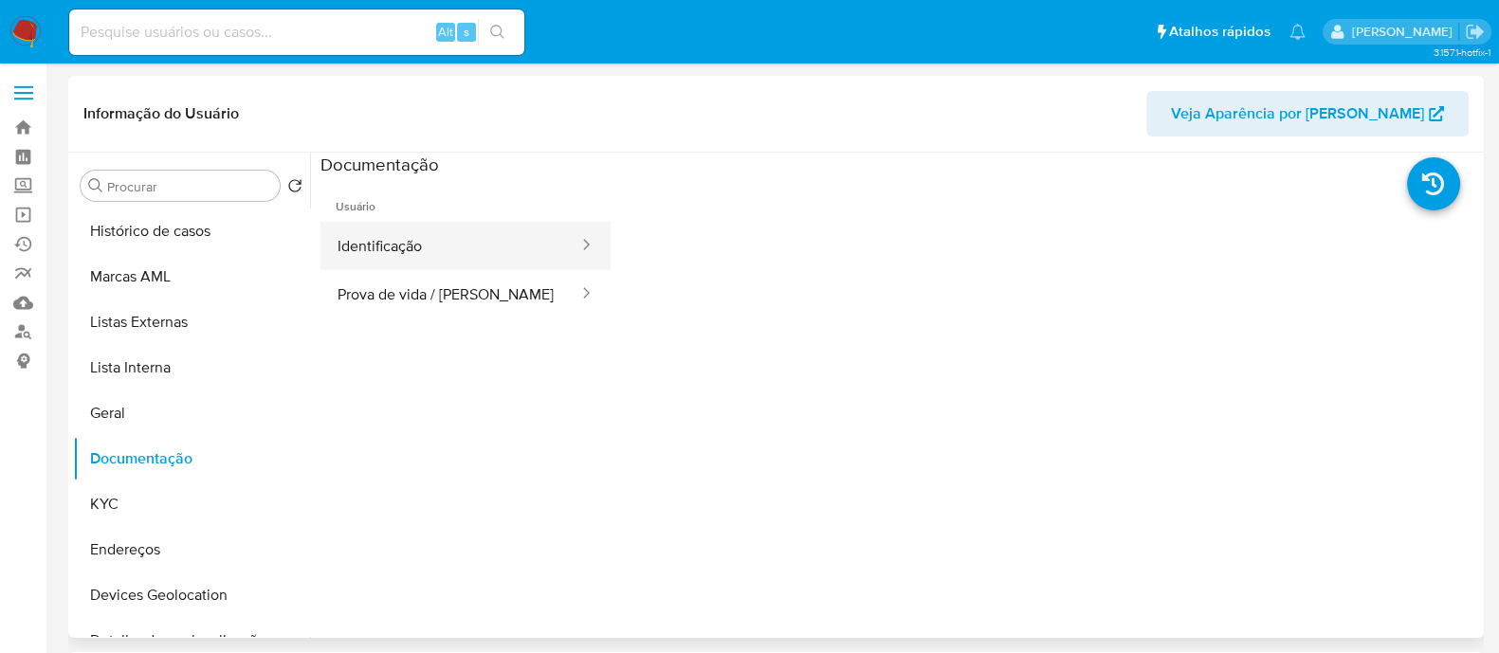
click at [391, 242] on button "Identificação" at bounding box center [450, 246] width 260 height 48
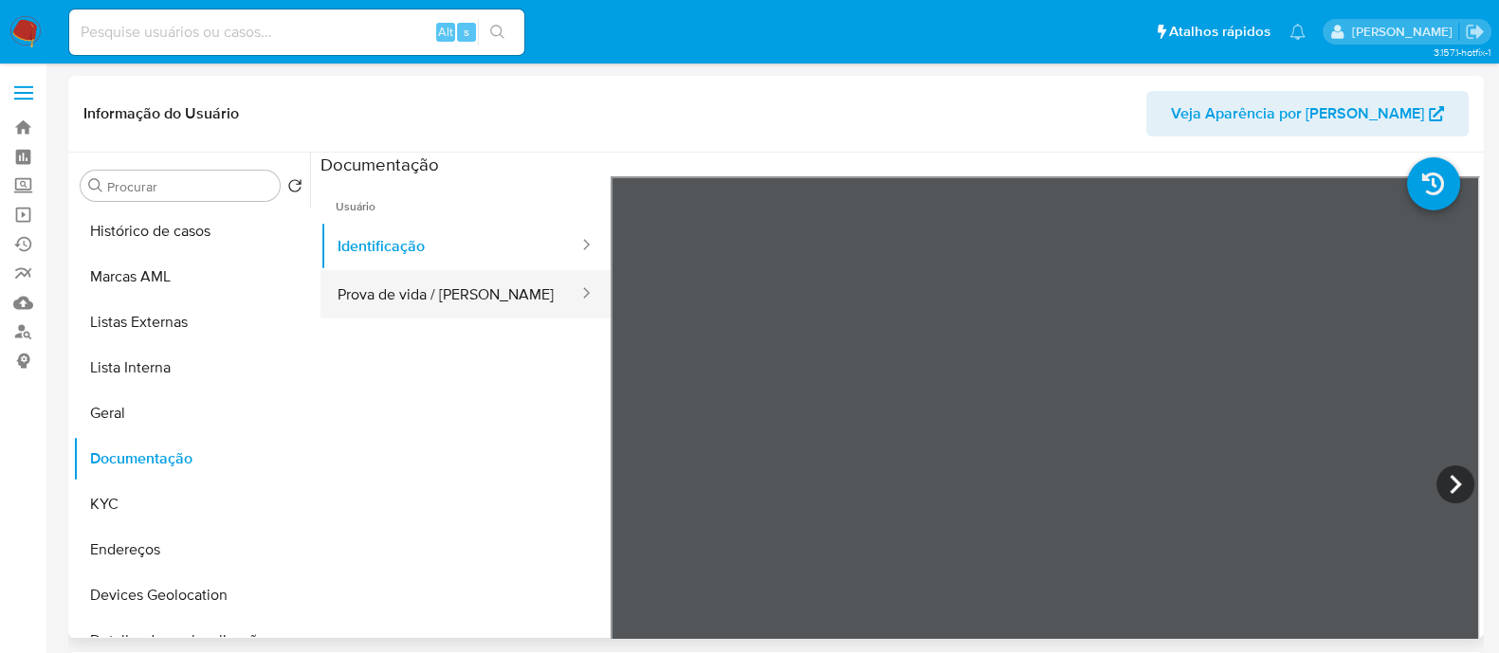
drag, startPoint x: 367, startPoint y: 304, endPoint x: 409, endPoint y: 298, distance: 43.2
click at [368, 304] on button "Prova de vida / [PERSON_NAME]" at bounding box center [450, 294] width 260 height 48
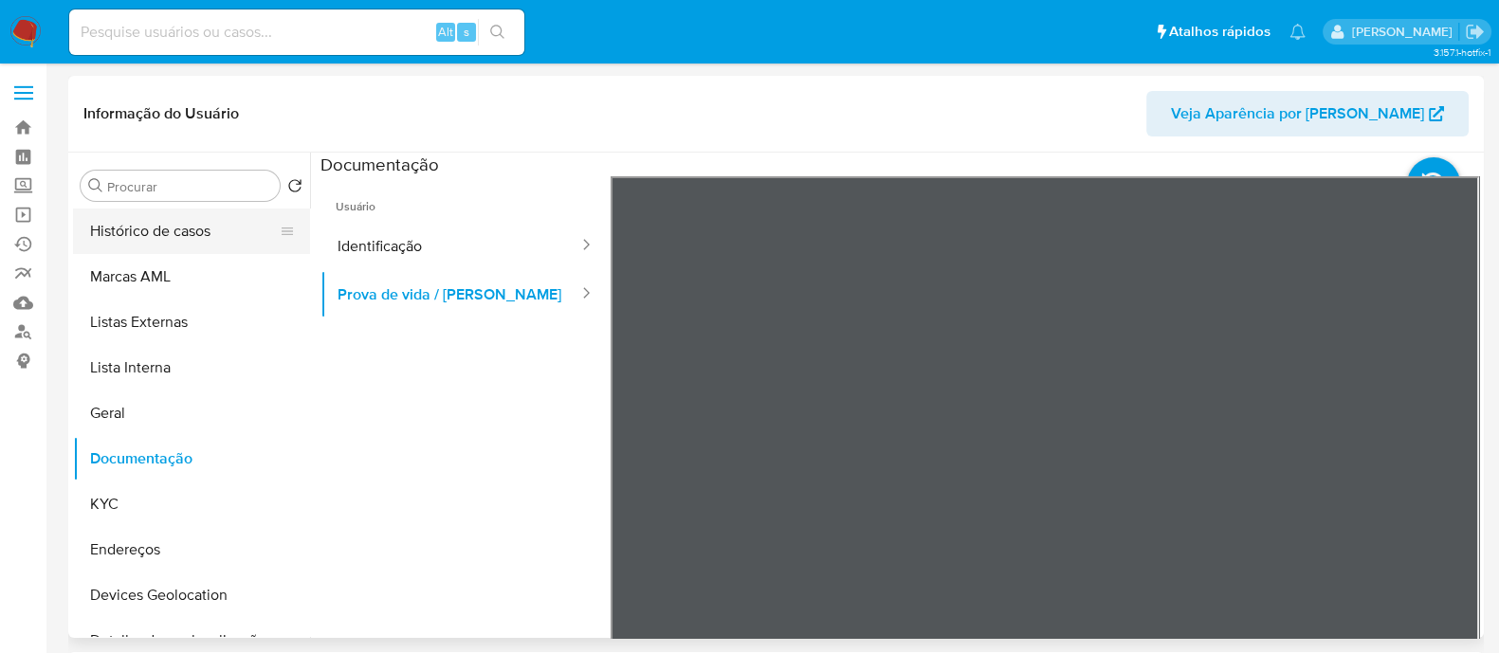
click at [140, 236] on button "Histórico de casos" at bounding box center [184, 231] width 222 height 45
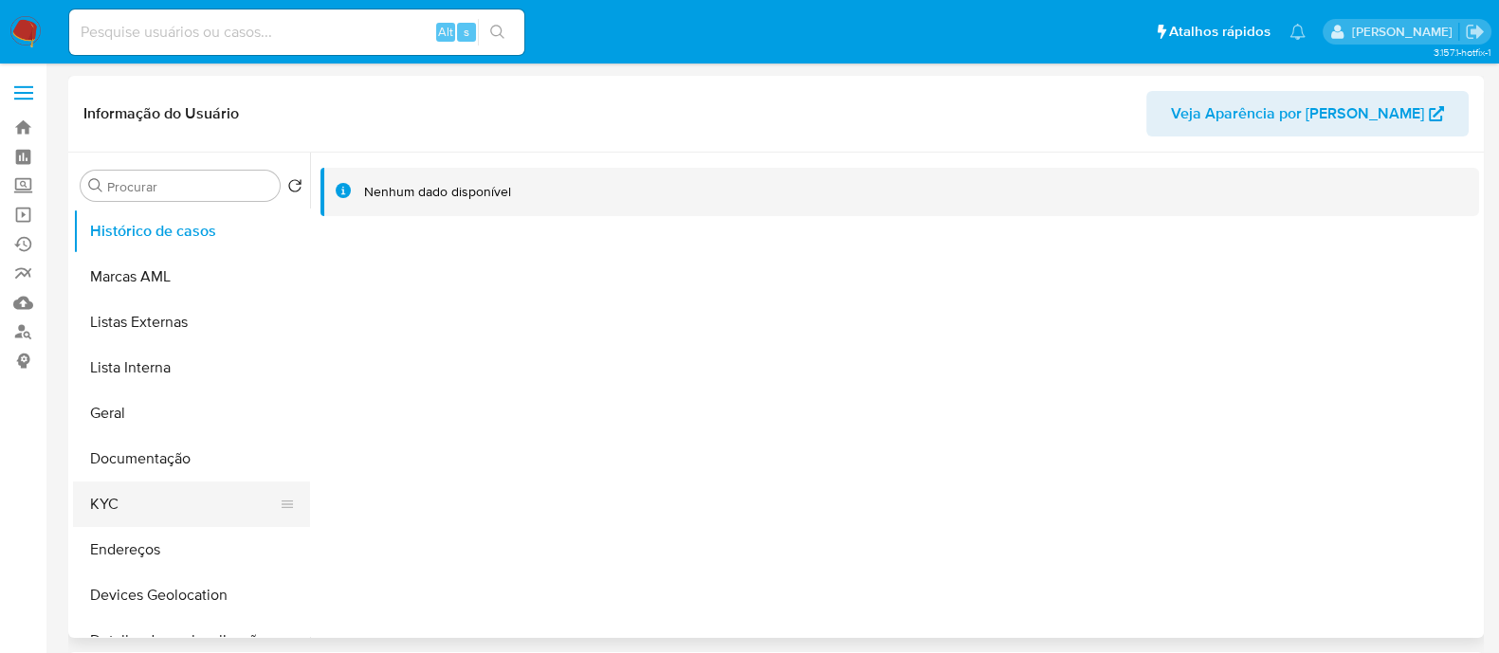
click at [123, 504] on button "KYC" at bounding box center [184, 503] width 222 height 45
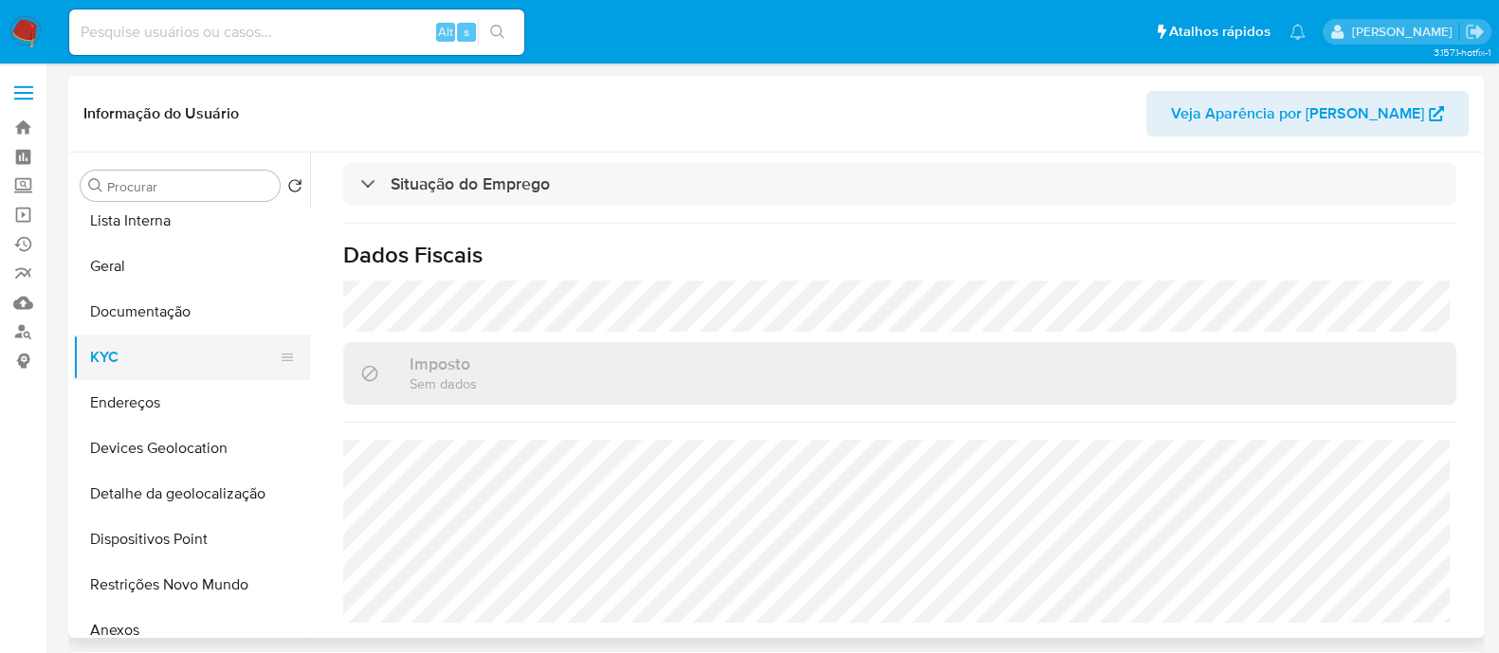
scroll to position [118, 0]
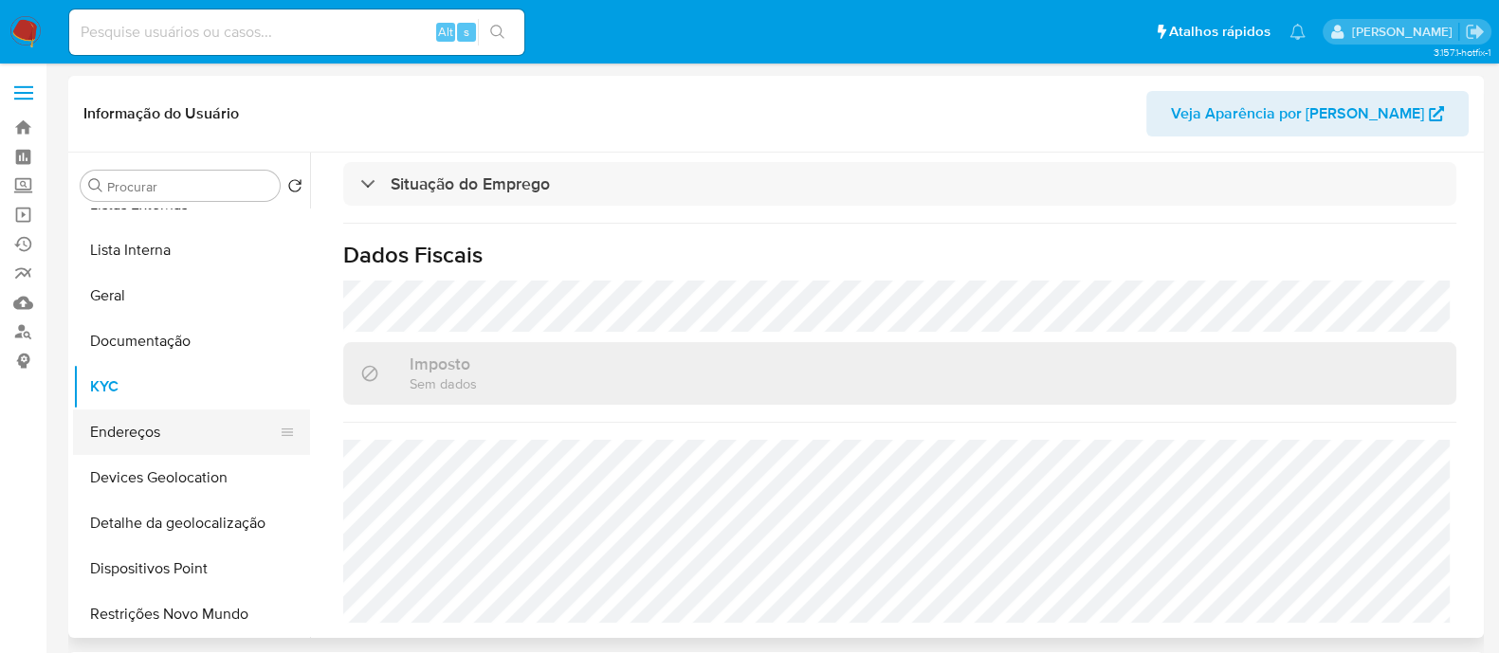
click at [152, 444] on button "Endereços" at bounding box center [184, 431] width 222 height 45
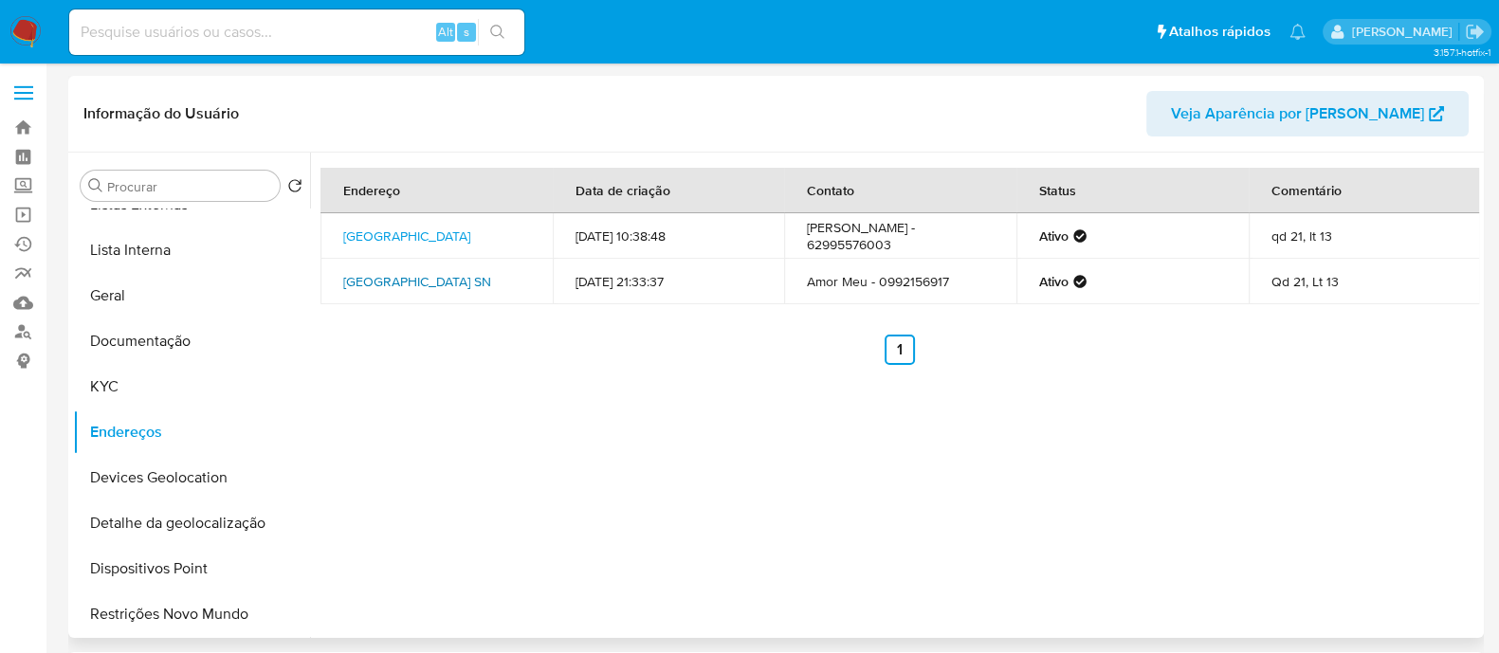
drag, startPoint x: 339, startPoint y: 292, endPoint x: 409, endPoint y: 293, distance: 70.1
click at [409, 293] on td "[GEOGRAPHIC_DATA] SN" at bounding box center [436, 281] width 232 height 45
copy link "Goiânia, Go"
drag, startPoint x: 142, startPoint y: 381, endPoint x: 189, endPoint y: 381, distance: 46.4
click at [143, 381] on button "KYC" at bounding box center [184, 386] width 222 height 45
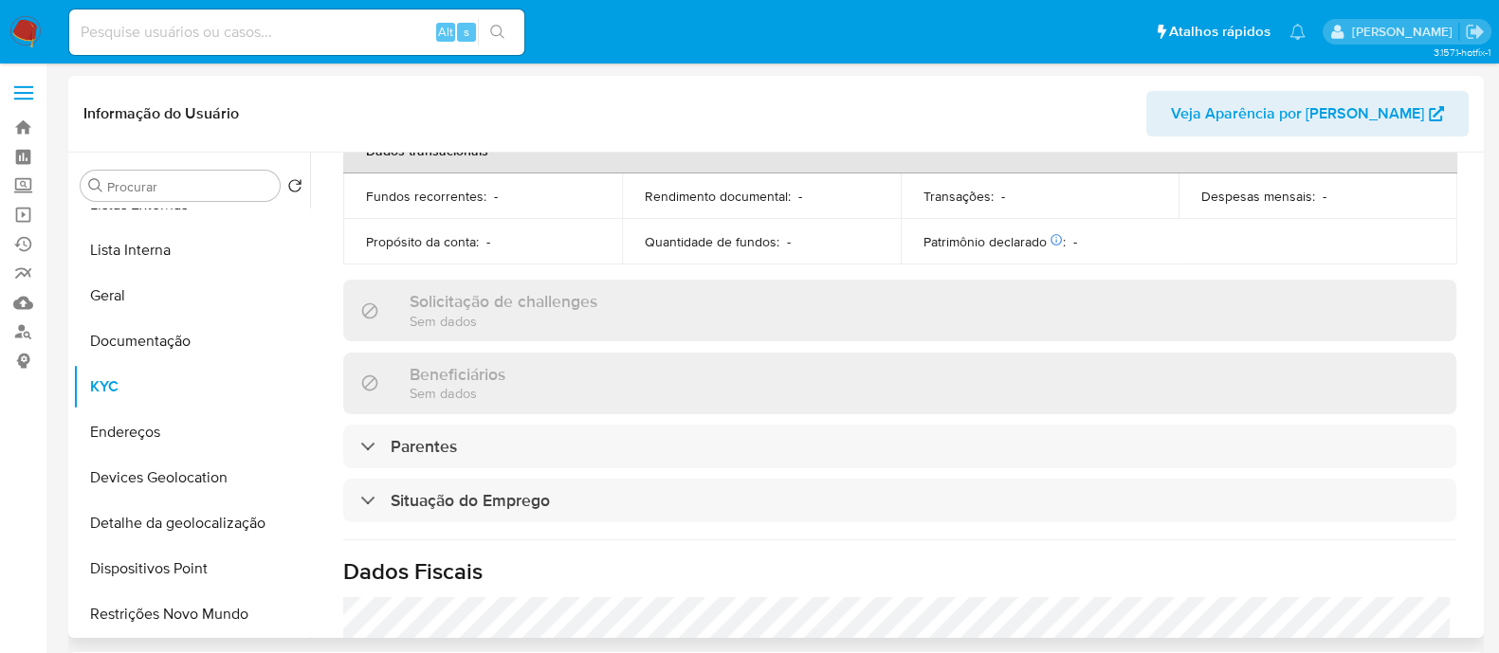
scroll to position [847, 0]
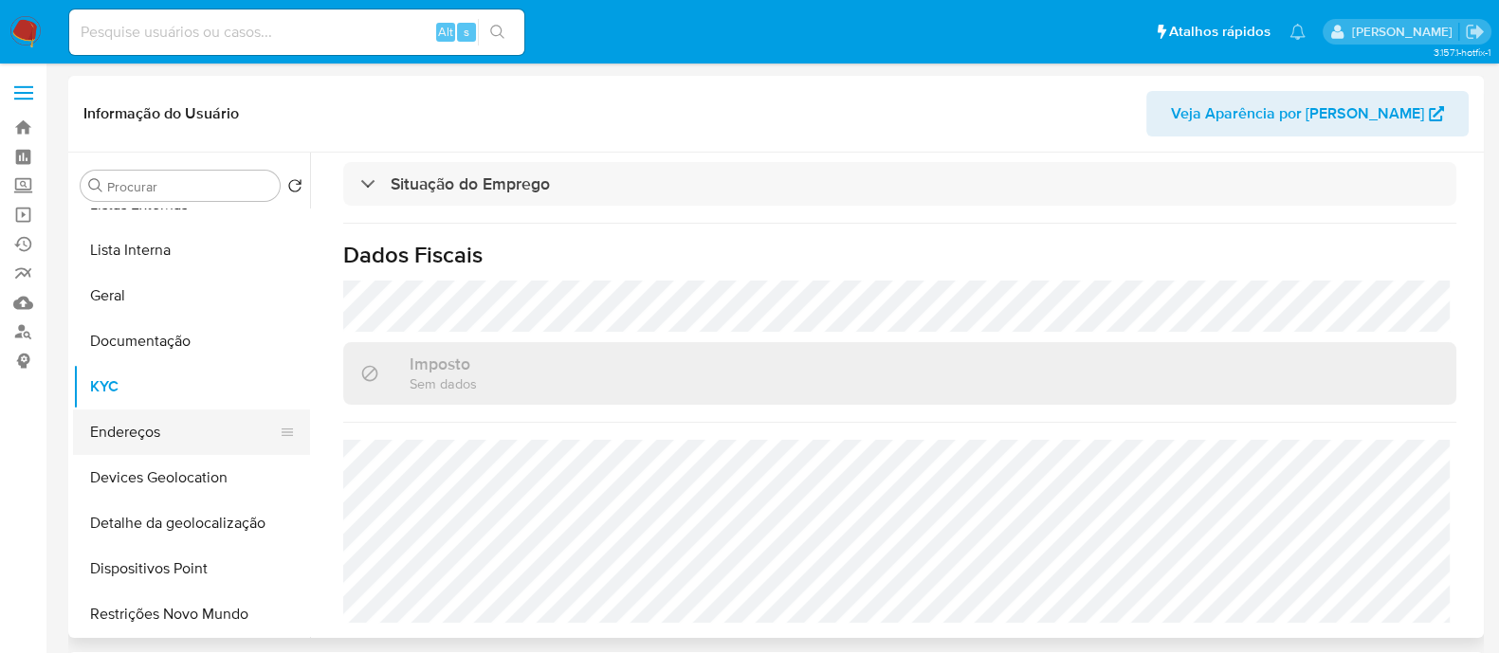
click at [168, 433] on button "Endereços" at bounding box center [184, 431] width 222 height 45
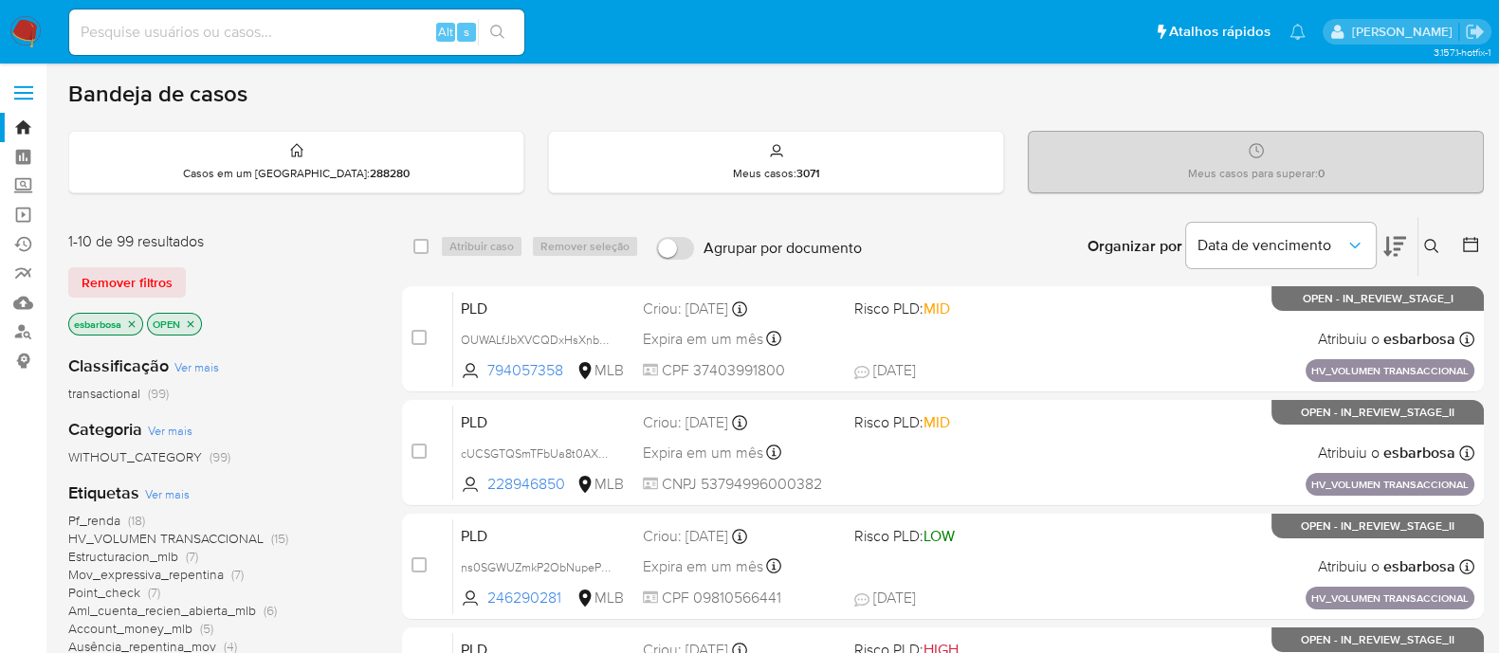
click at [1421, 249] on button at bounding box center [1433, 246] width 31 height 23
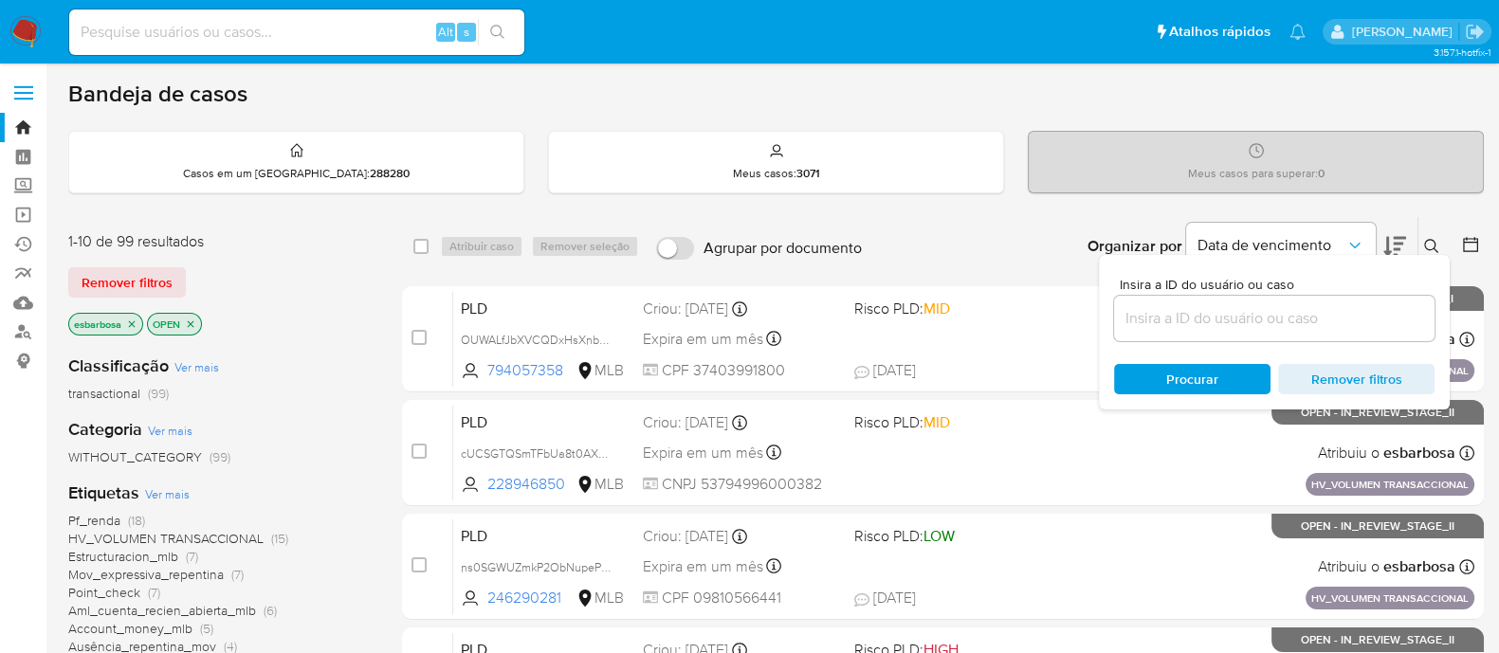
click at [1262, 320] on input at bounding box center [1274, 318] width 320 height 25
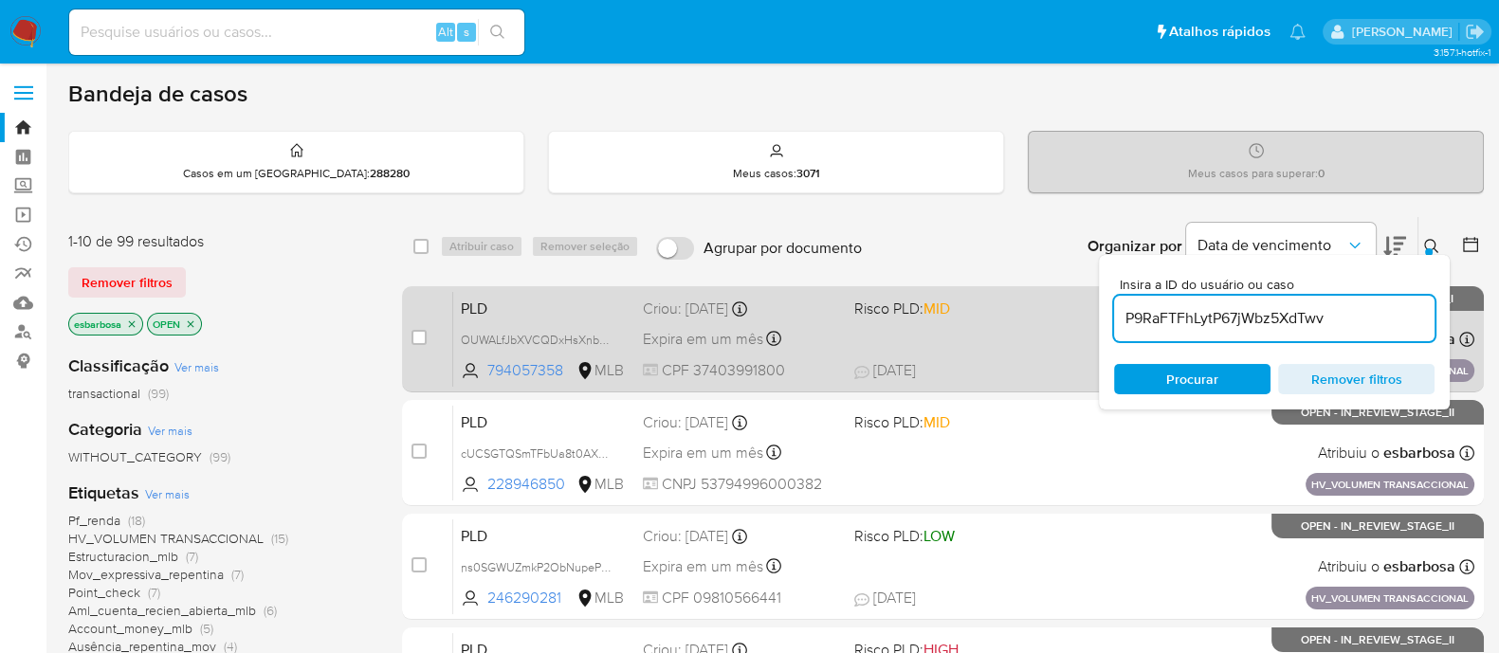
type input "P9RaFTFhLytP67jWbz5XdTwv"
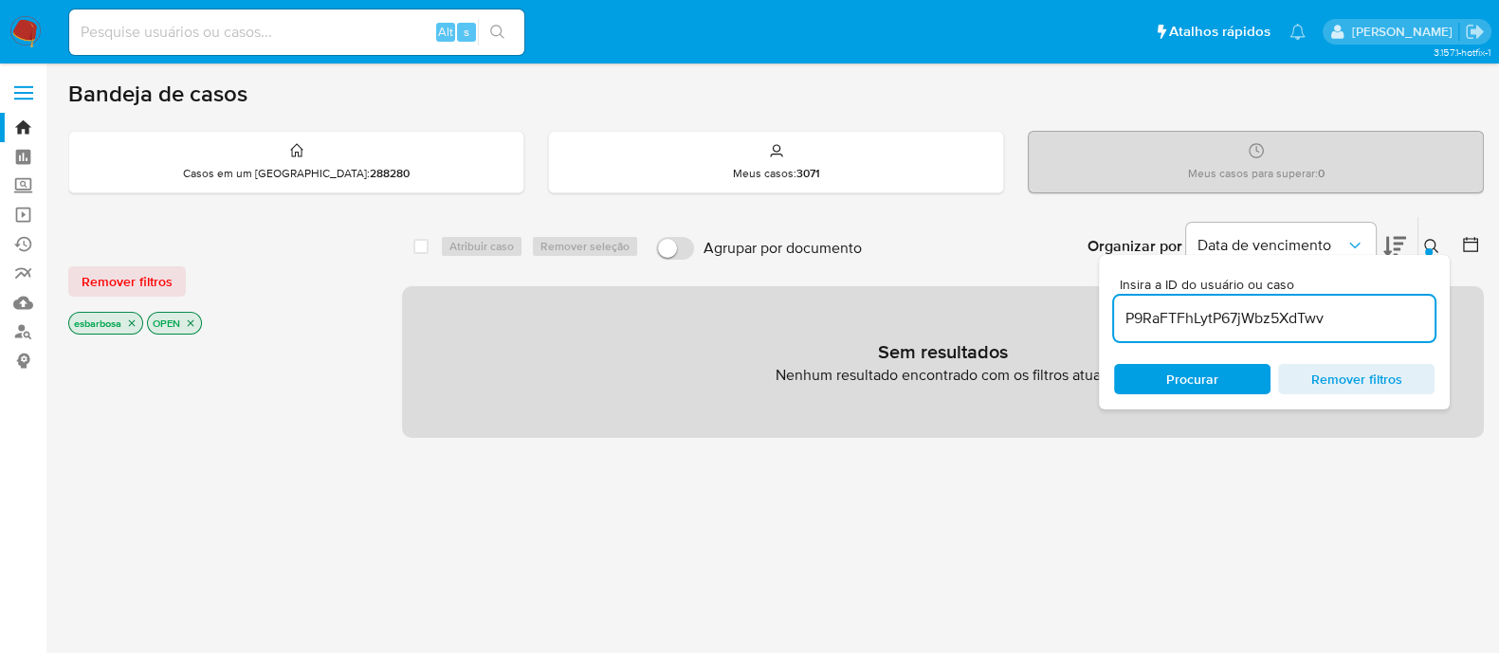
click at [188, 321] on icon "close-filter" at bounding box center [190, 323] width 11 height 11
click at [131, 323] on icon "close-filter" at bounding box center [132, 323] width 7 height 7
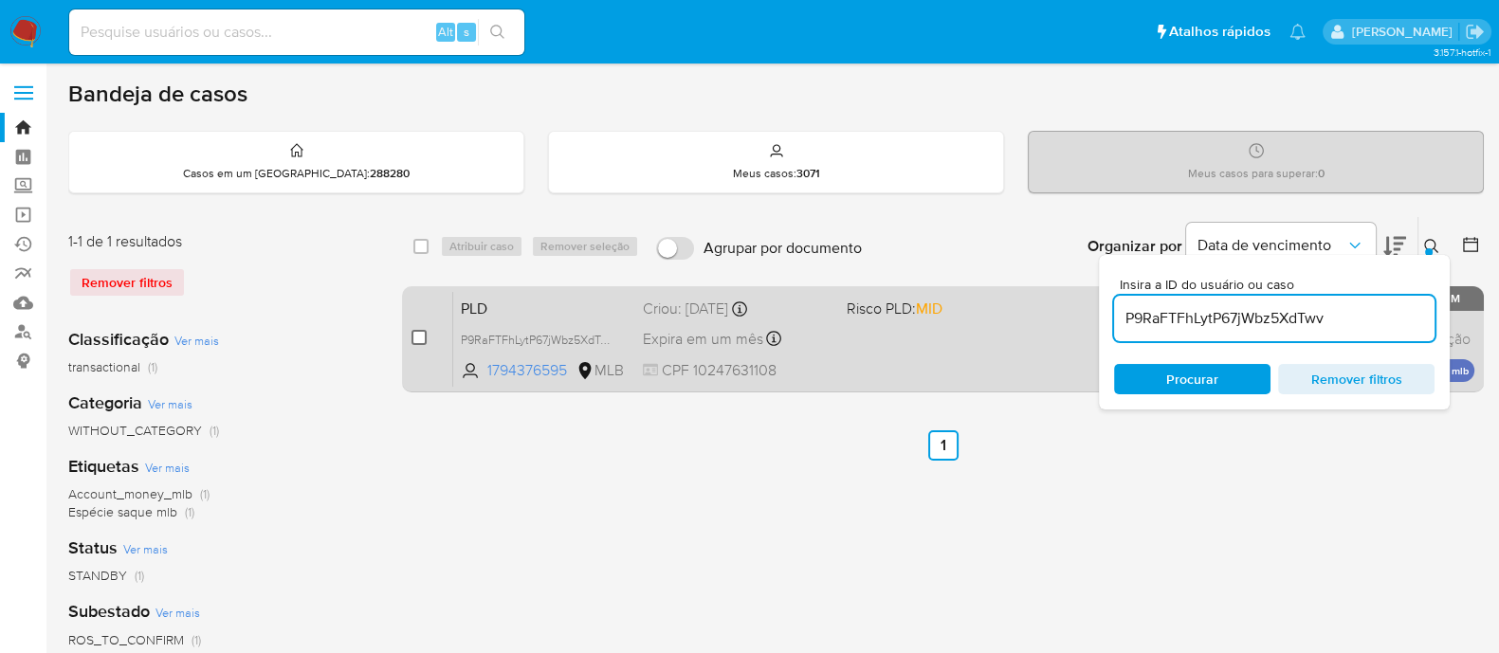
click at [417, 330] on input "checkbox" at bounding box center [418, 337] width 15 height 15
checkbox input "true"
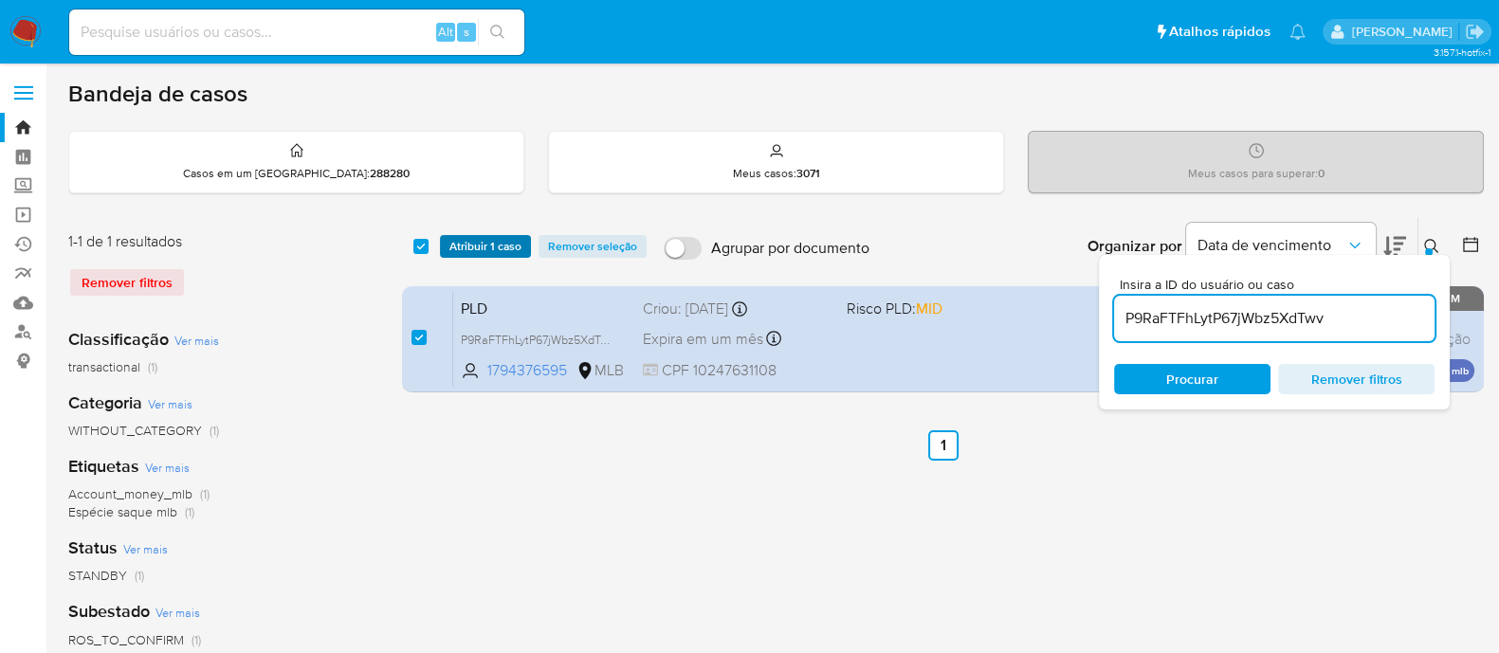
click at [483, 240] on span "Atribuir 1 caso" at bounding box center [485, 246] width 72 height 19
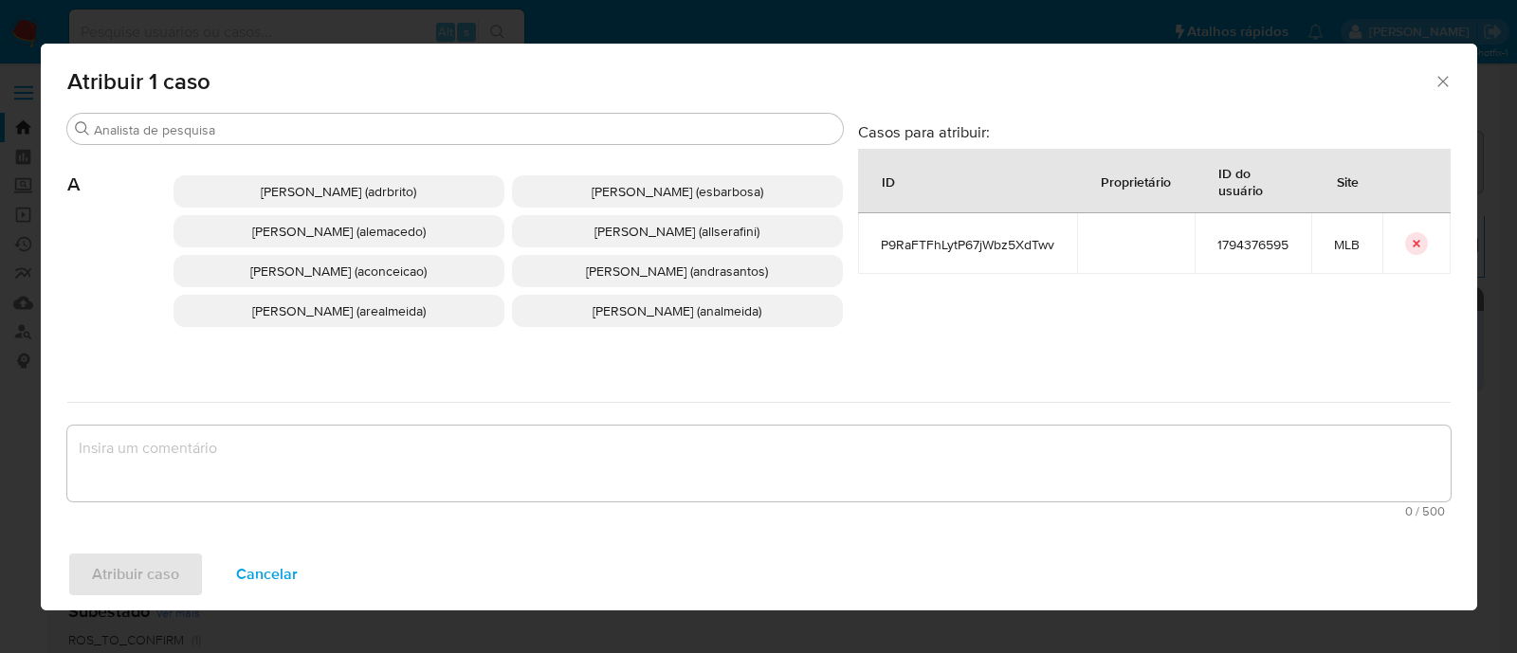
click at [663, 191] on span "[PERSON_NAME] (esbarbosa)" at bounding box center [677, 191] width 172 height 19
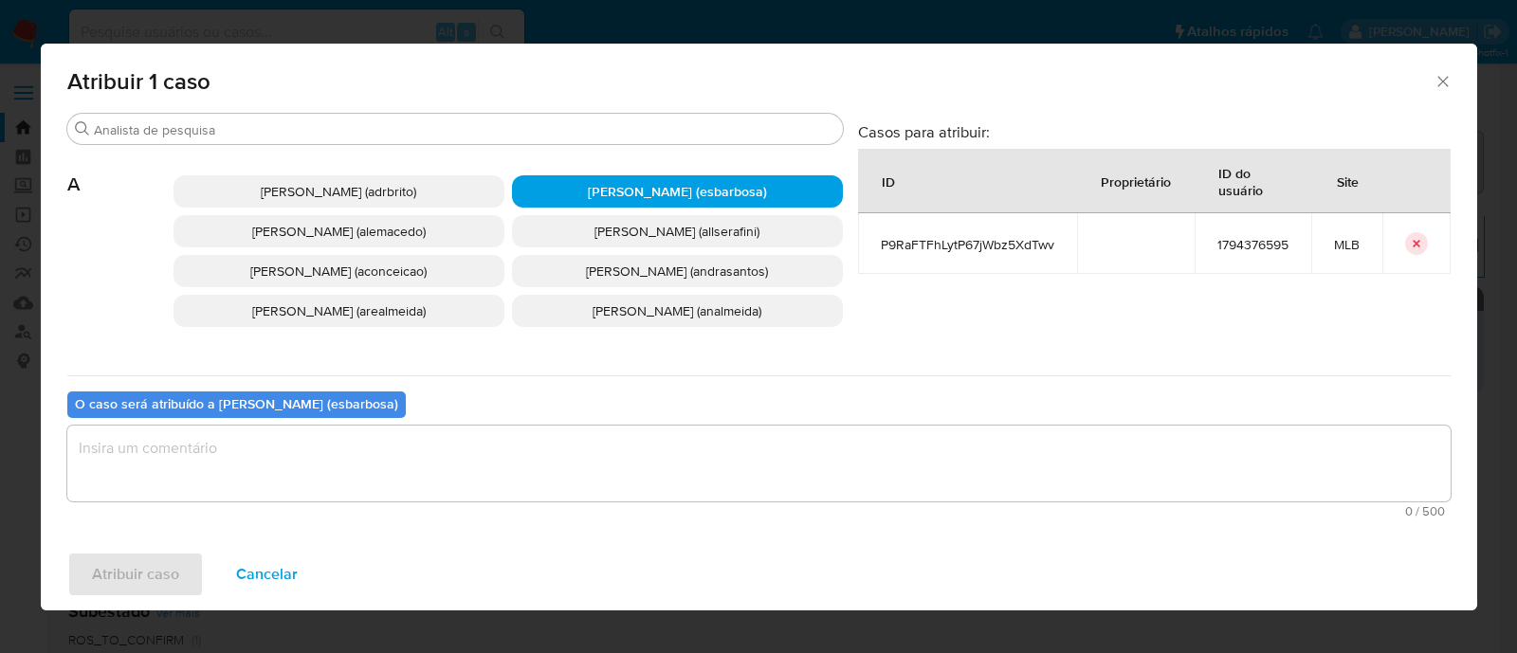
click at [371, 466] on textarea "assign-modal" at bounding box center [758, 464] width 1383 height 76
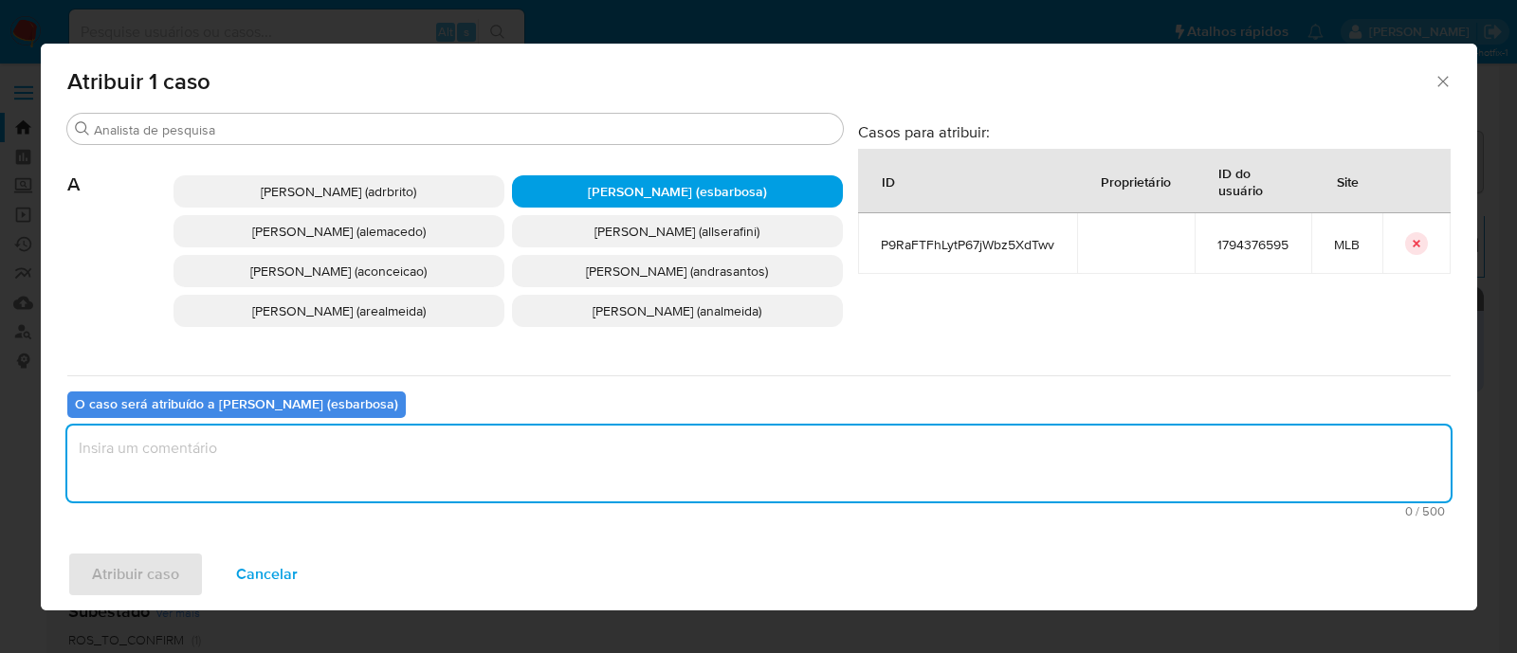
paste textarea "P9RaFTFhLytP67jWbz5XdTwv"
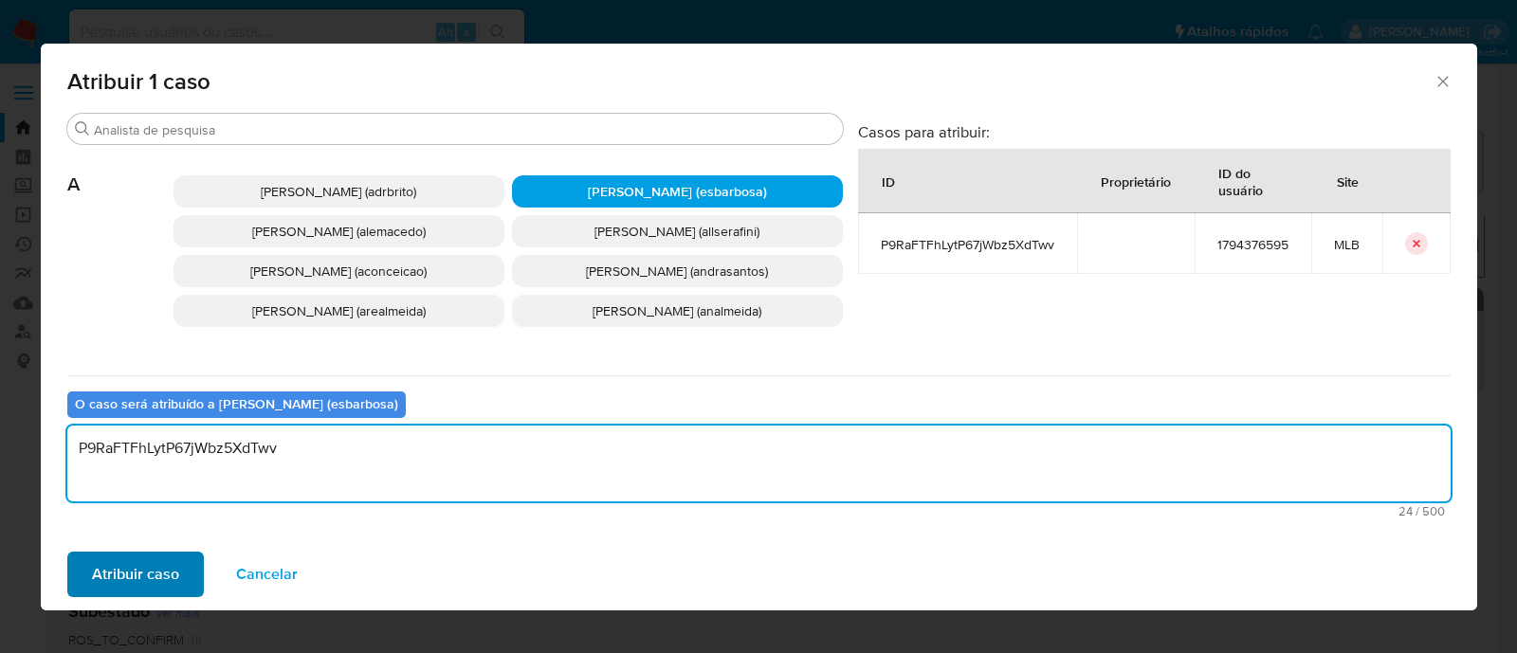
type textarea "P9RaFTFhLytP67jWbz5XdTwv"
click at [165, 569] on span "Atribuir caso" at bounding box center [135, 575] width 87 height 42
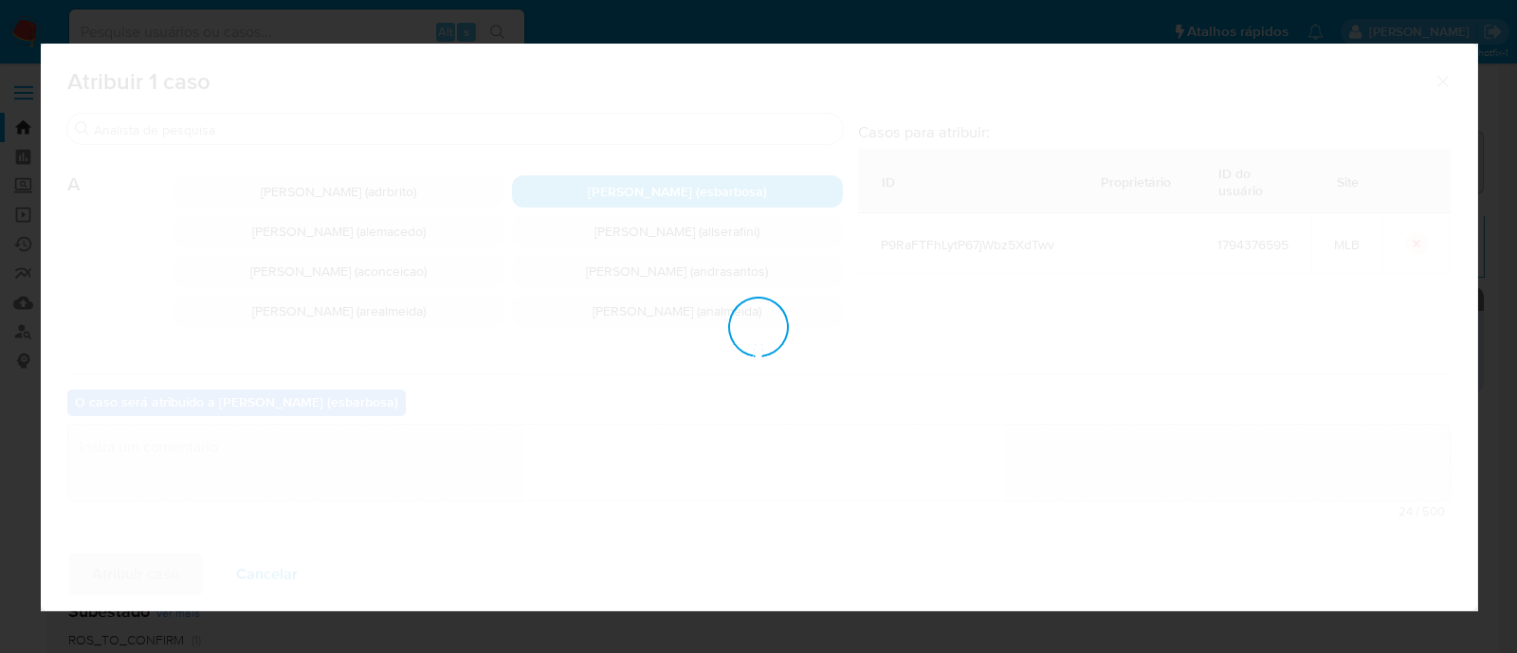
checkbox input "false"
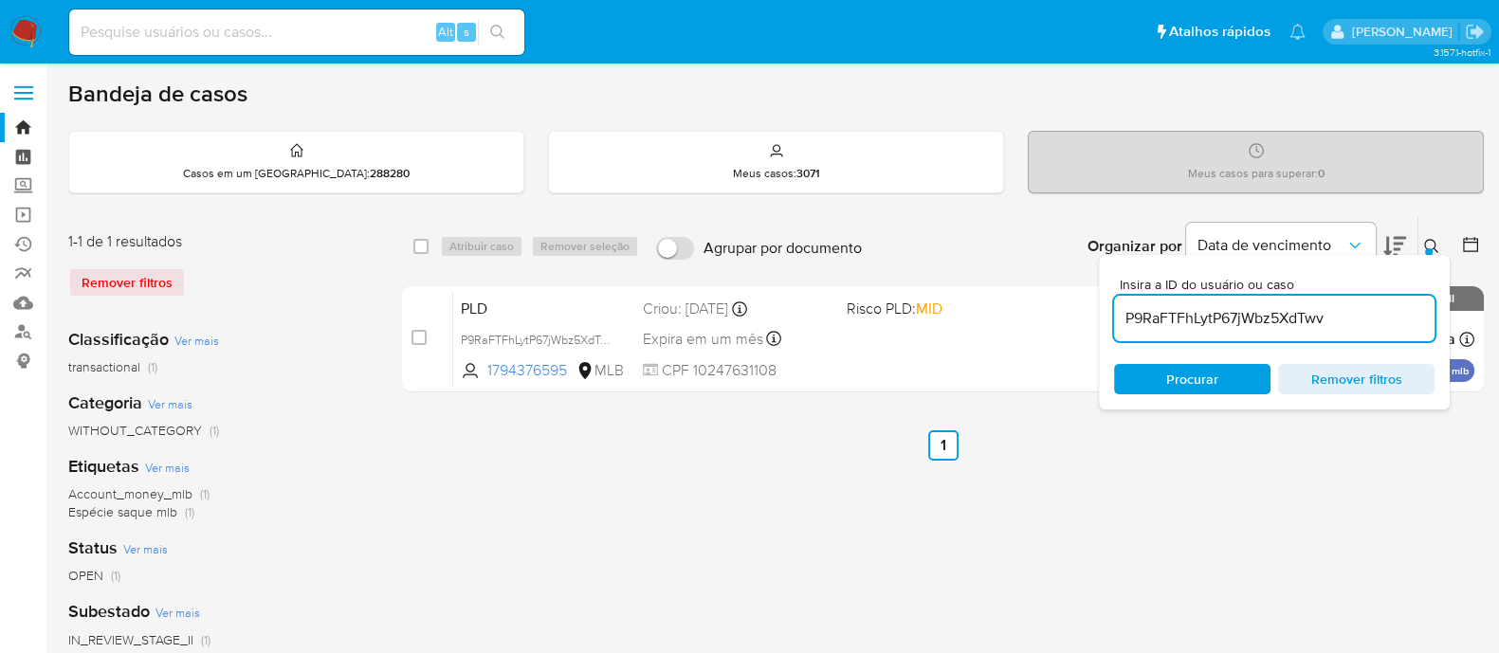
click at [22, 154] on link "Painel" at bounding box center [113, 156] width 226 height 29
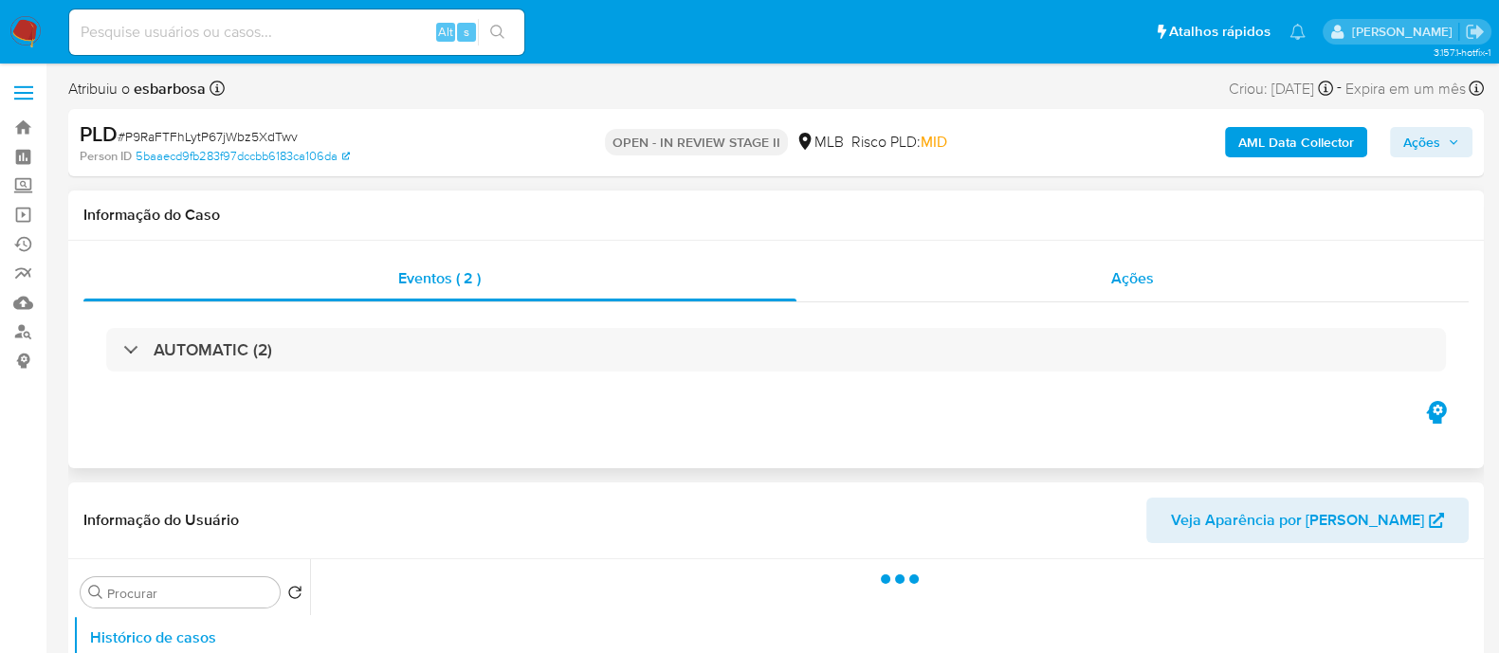
click at [921, 282] on div "Ações" at bounding box center [1132, 278] width 673 height 45
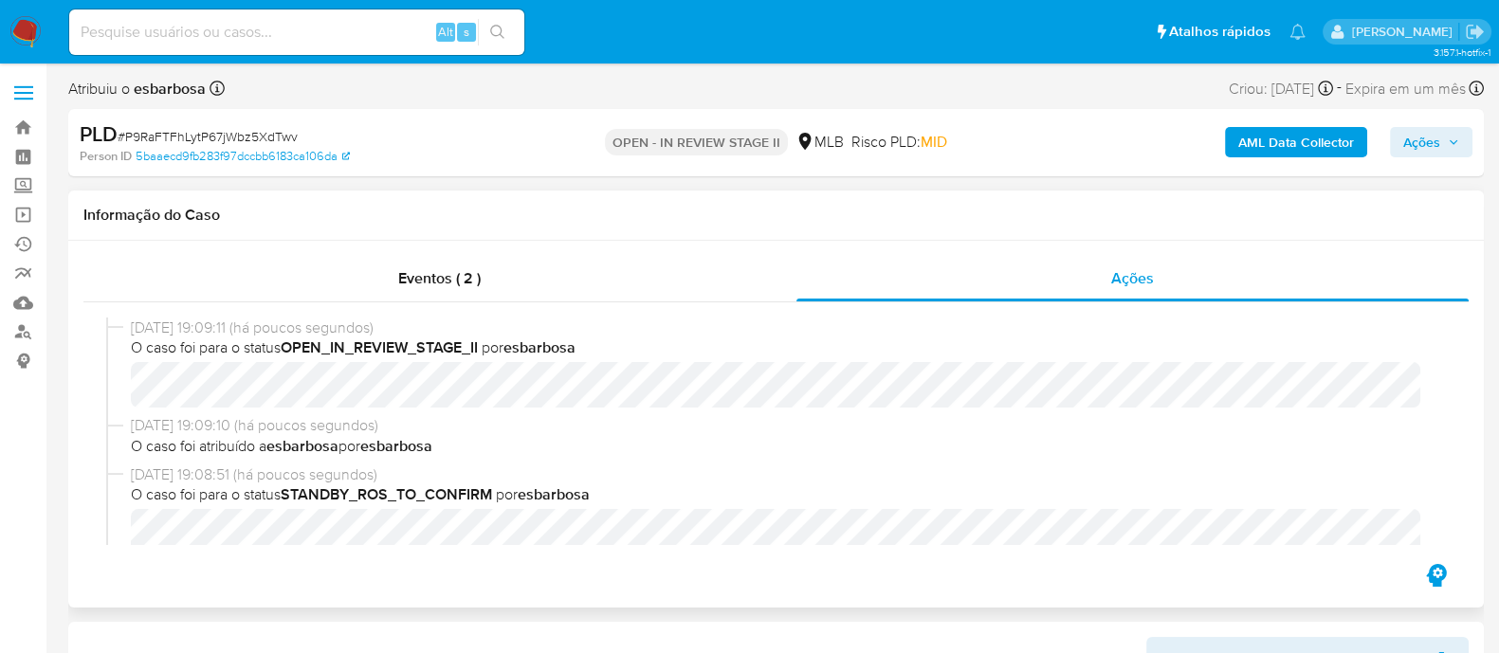
select select "10"
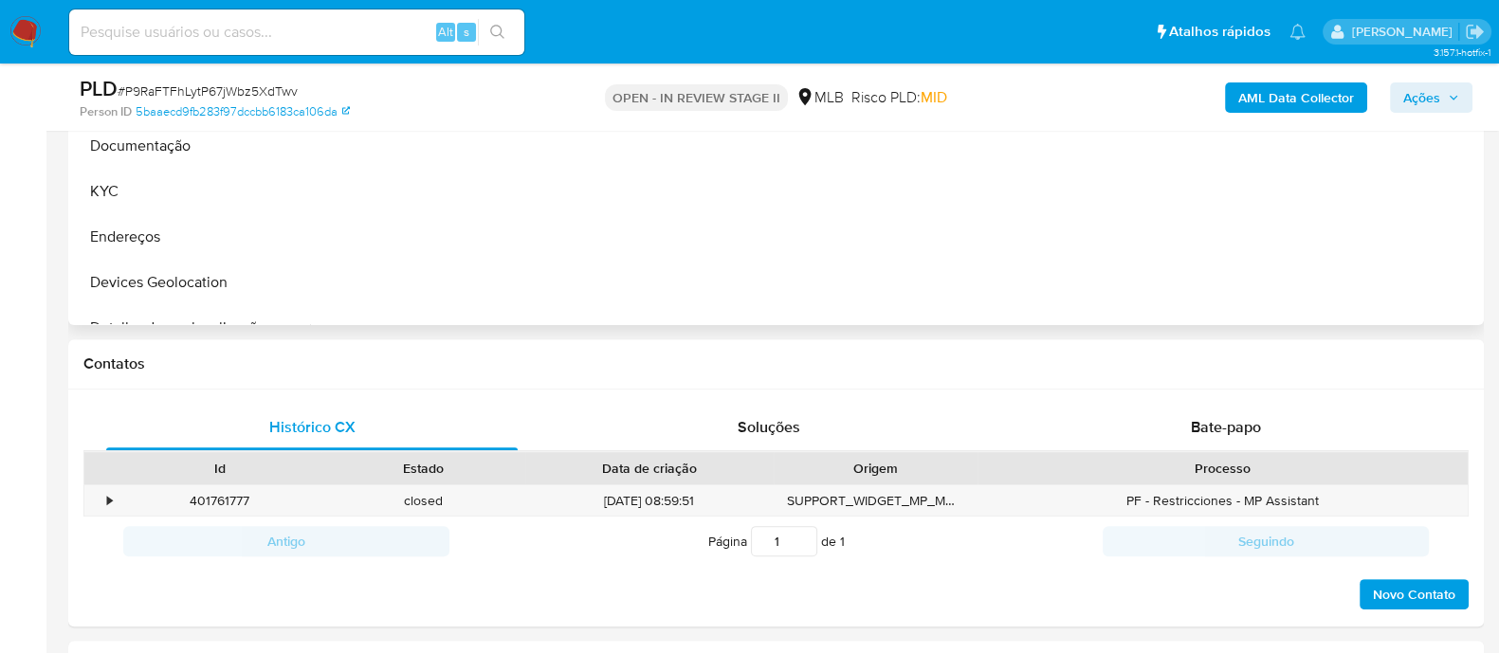
scroll to position [828, 0]
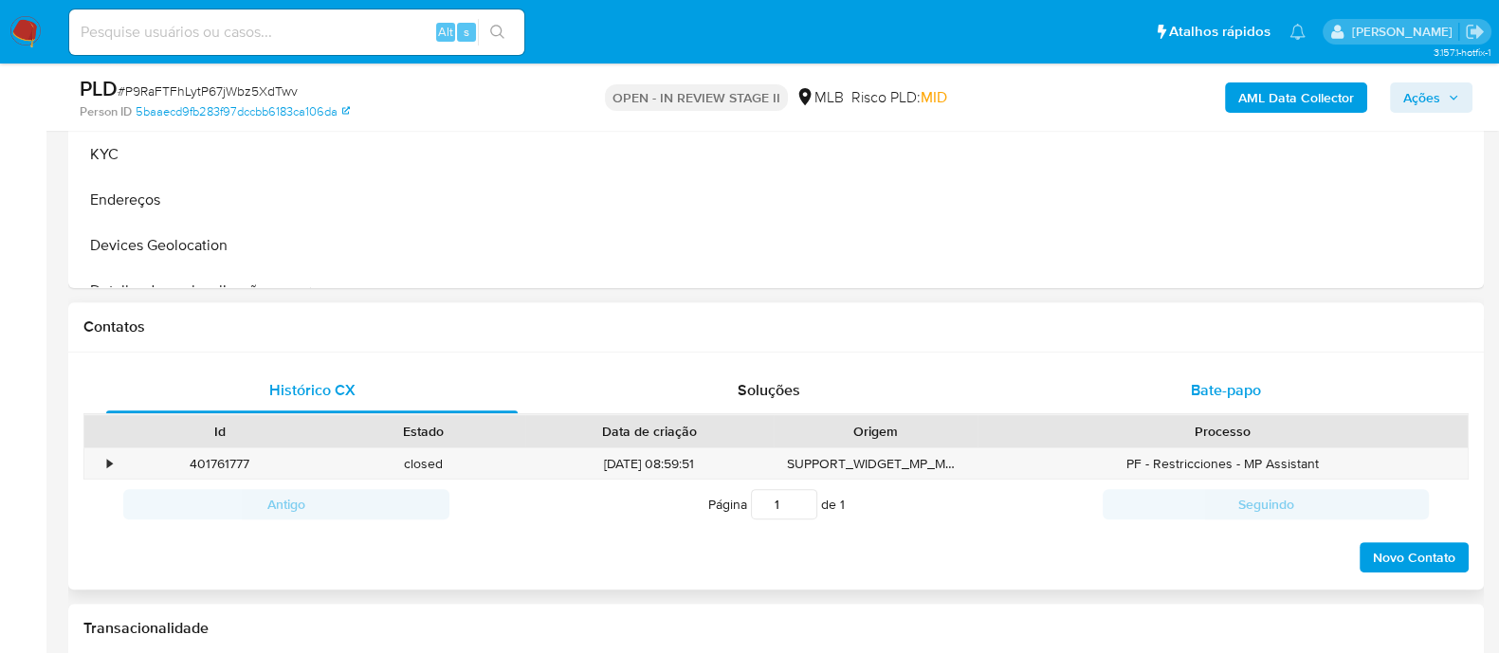
click at [1156, 386] on div "Bate-papo" at bounding box center [1225, 390] width 411 height 45
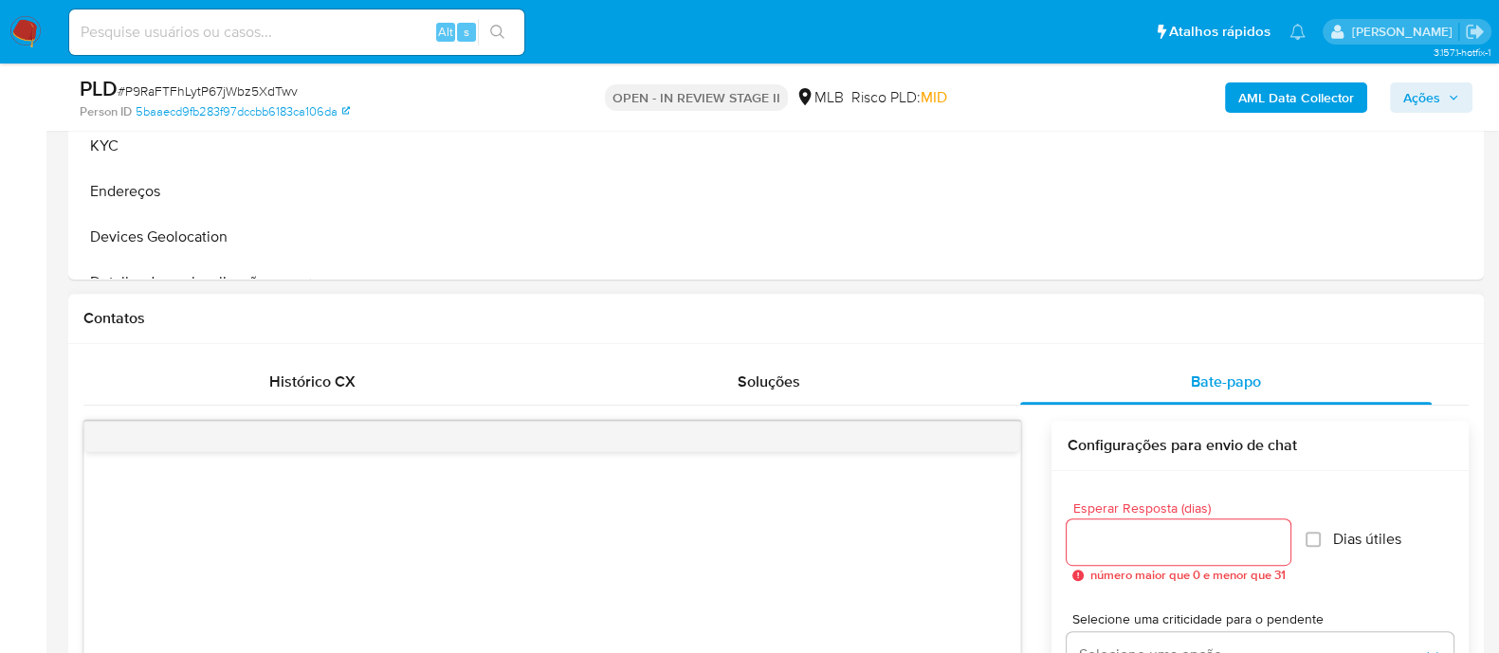
scroll to position [1066, 0]
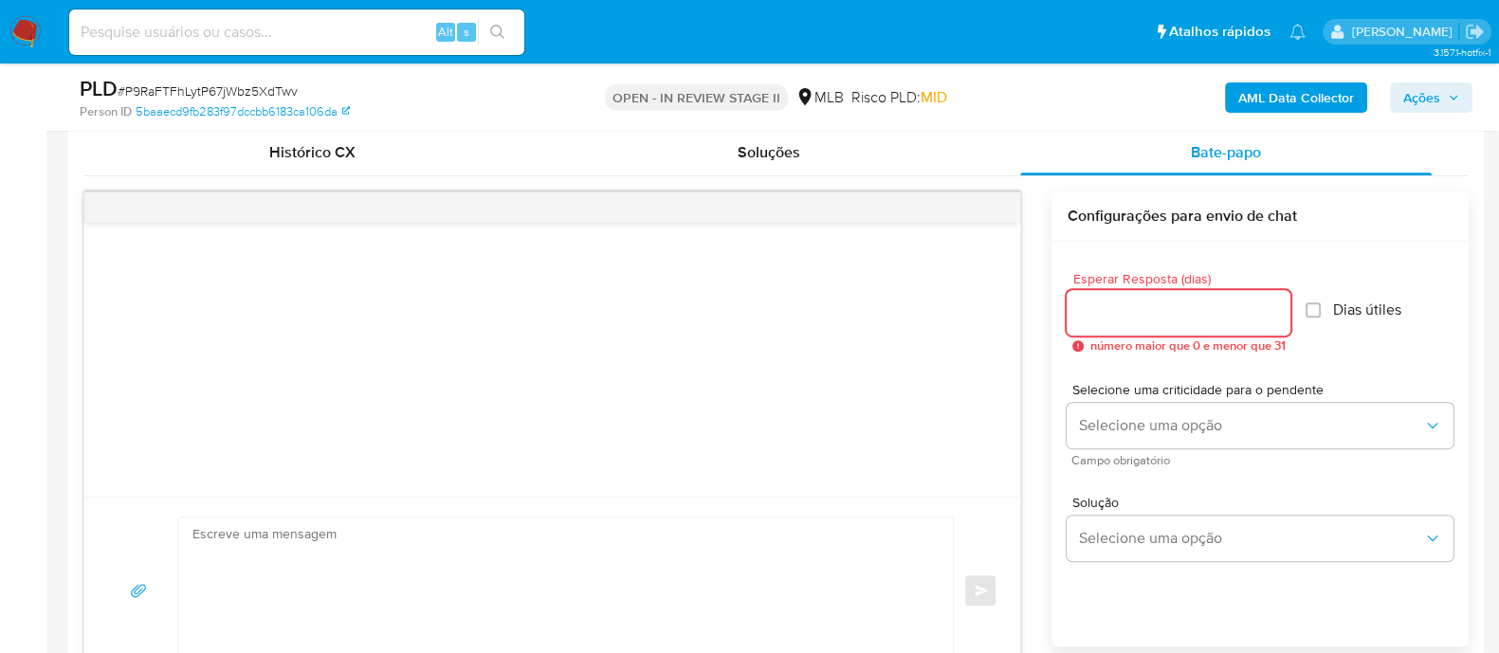
click at [1128, 305] on input "Esperar Resposta (dias)" at bounding box center [1178, 312] width 224 height 25
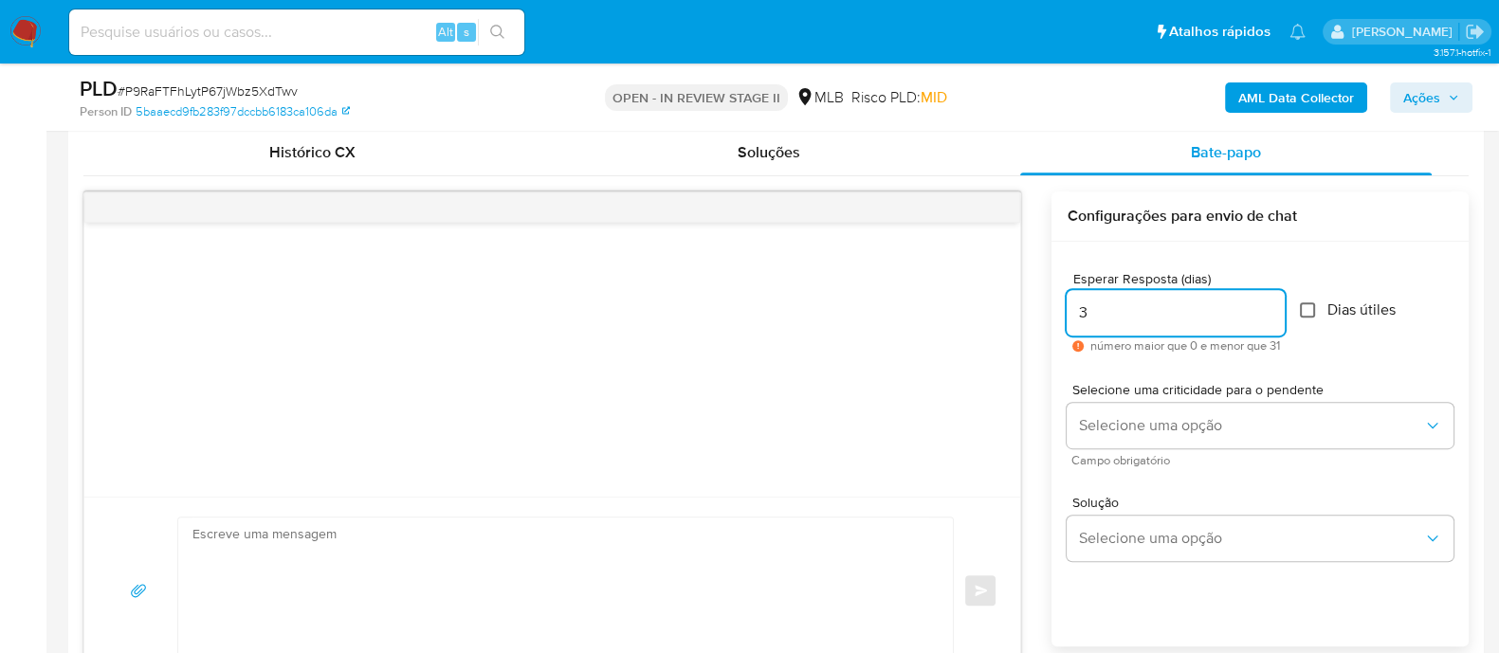
type input "3"
click at [1315, 307] on input "Dias útiles" at bounding box center [1306, 309] width 15 height 15
checkbox input "true"
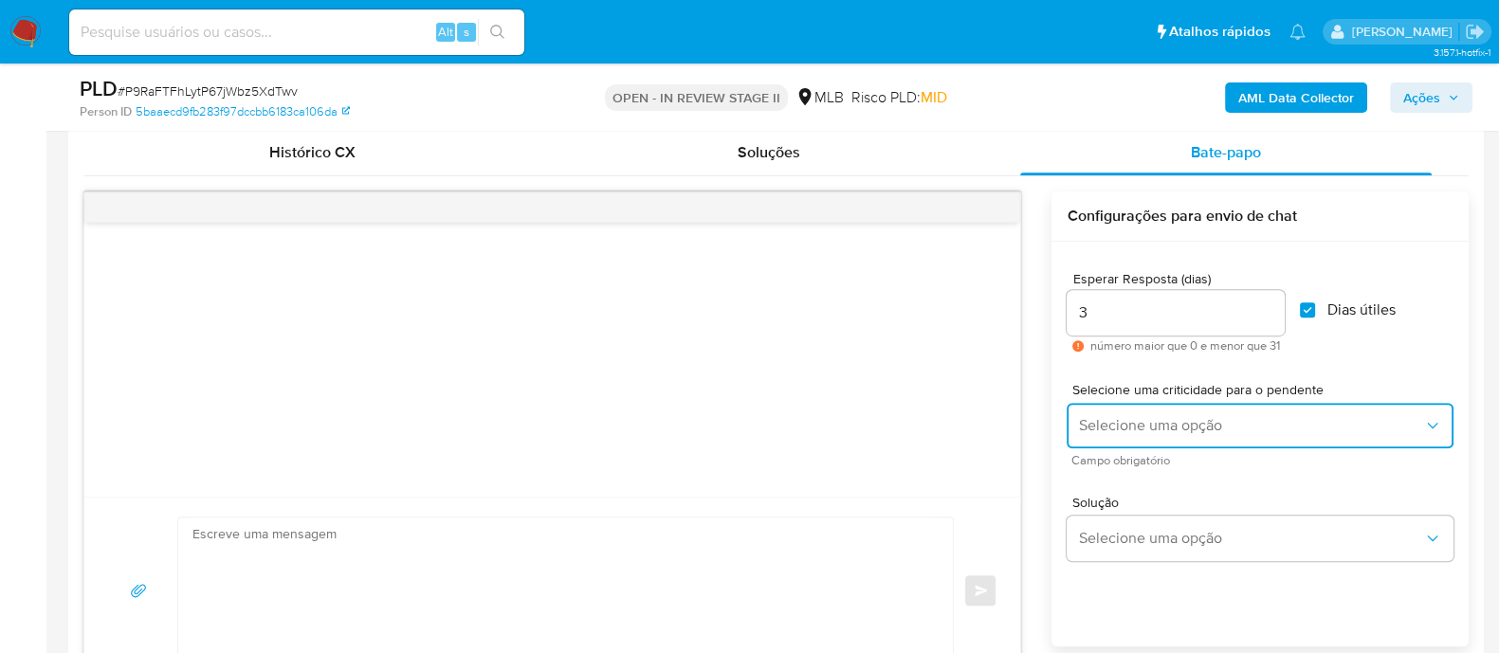
click at [1207, 413] on button "Selecione uma opção" at bounding box center [1259, 425] width 387 height 45
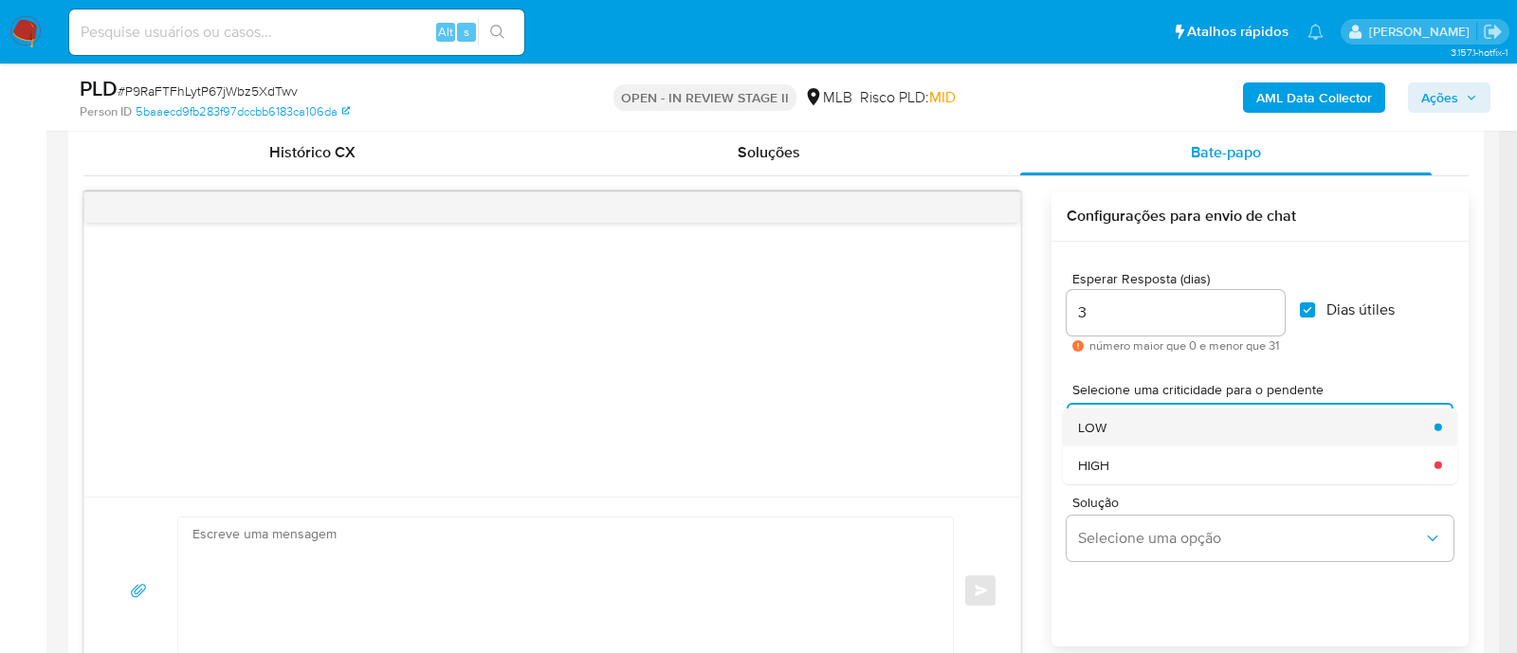
click at [1136, 427] on div "LOW" at bounding box center [1250, 427] width 345 height 38
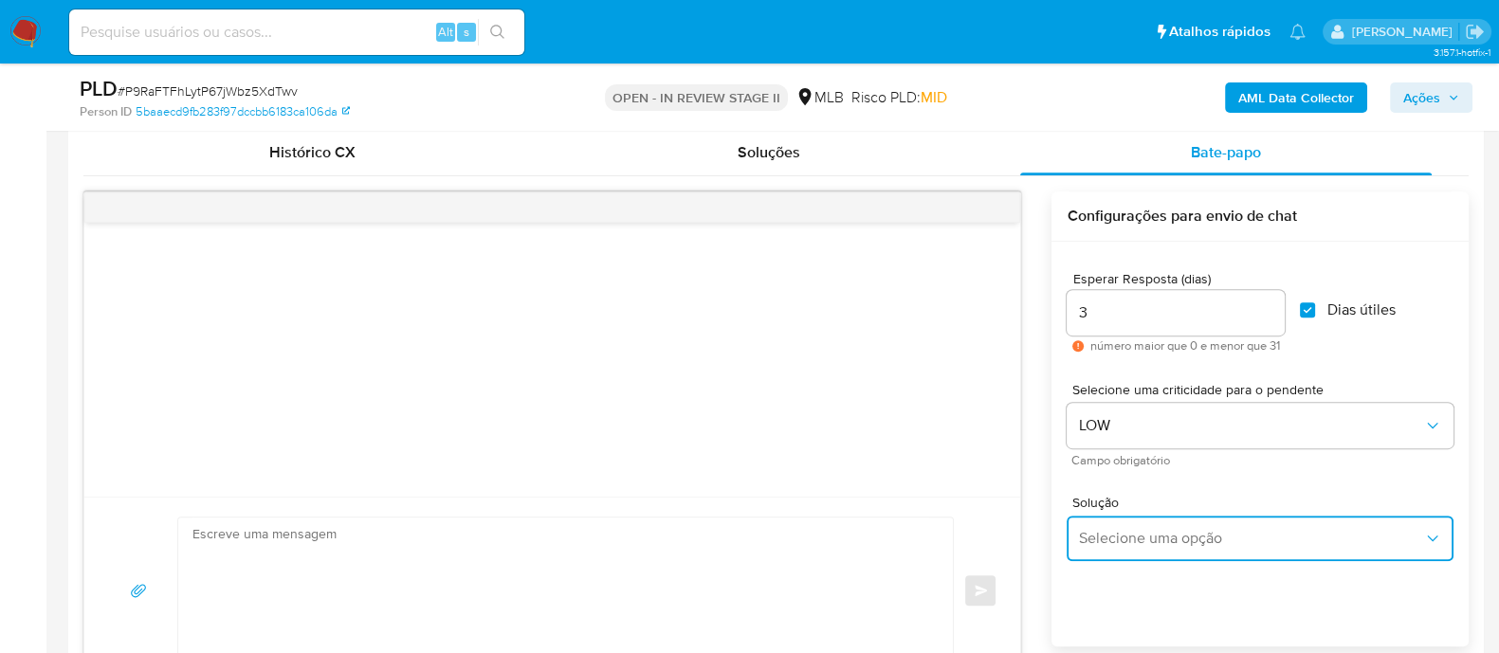
click at [1129, 537] on span "Selecione uma opção" at bounding box center [1250, 538] width 345 height 19
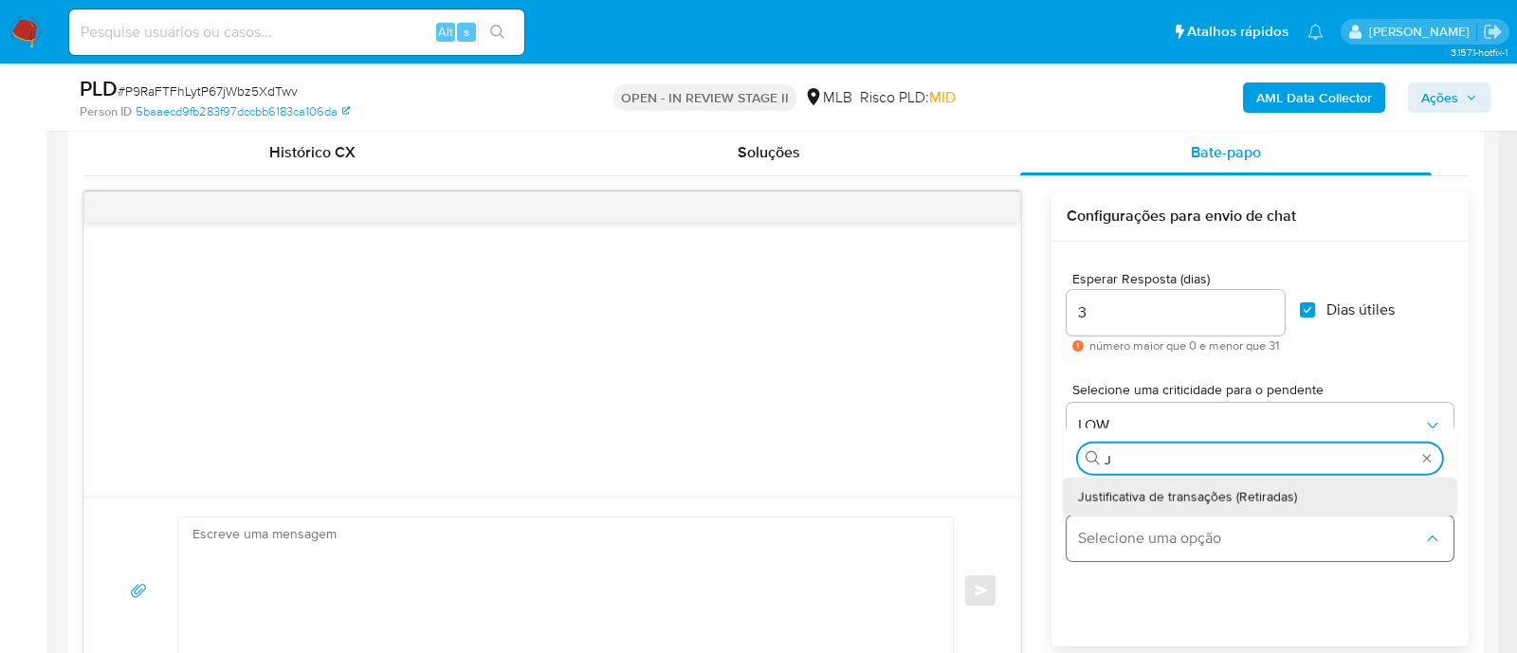
type input "JU"
click at [1156, 490] on span "Justificativa de transações (Retiradas)" at bounding box center [1187, 495] width 219 height 17
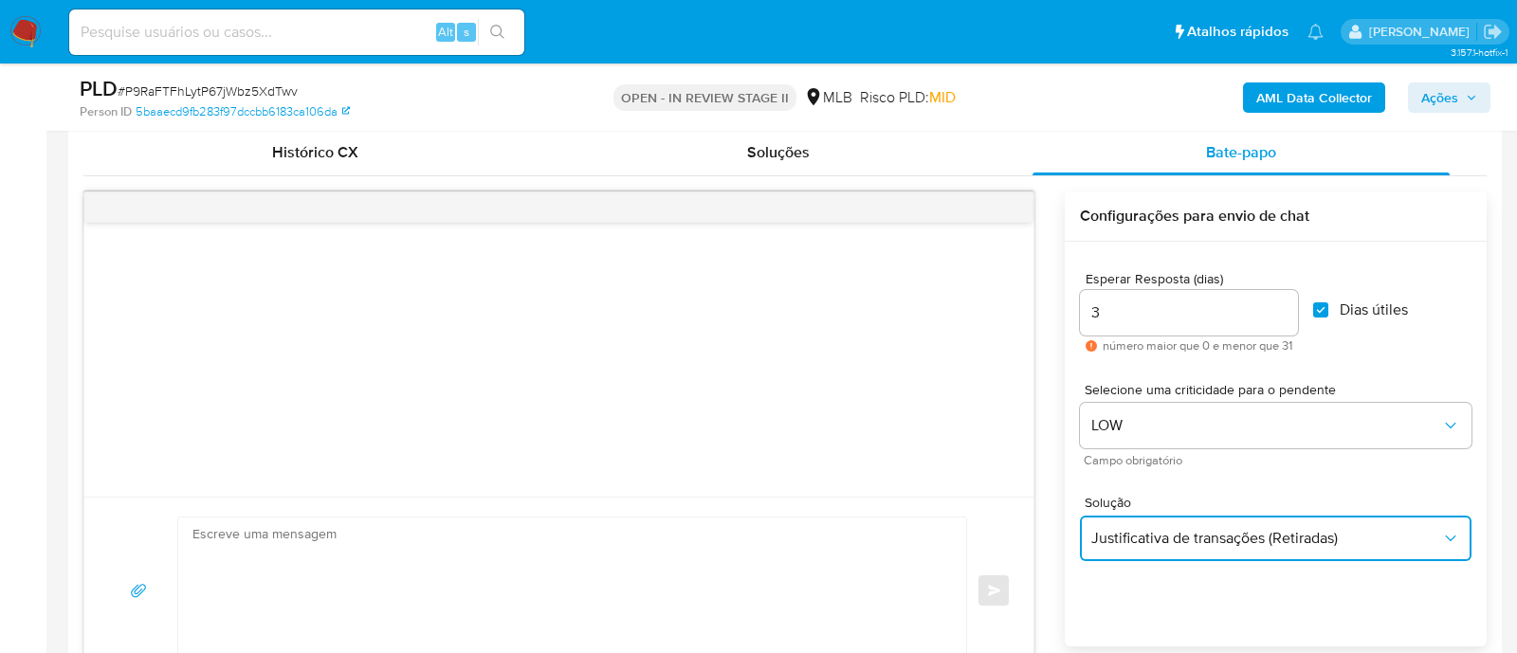
type textarea "Olá,Suspendemos a sua conta para uma verificação adicional de segurança.Por fav…"
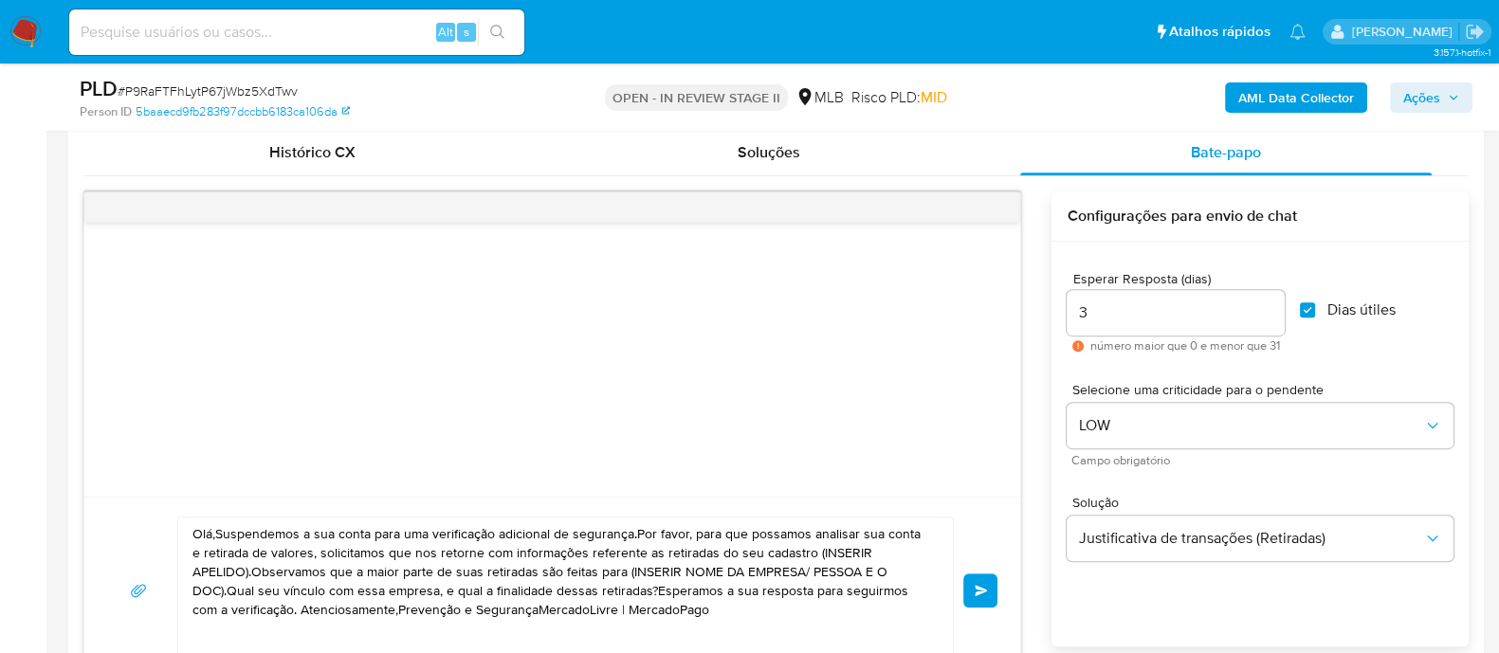
click at [389, 540] on textarea "Olá,Suspendemos a sua conta para uma verificação adicional de segurança.Por fav…" at bounding box center [560, 591] width 736 height 146
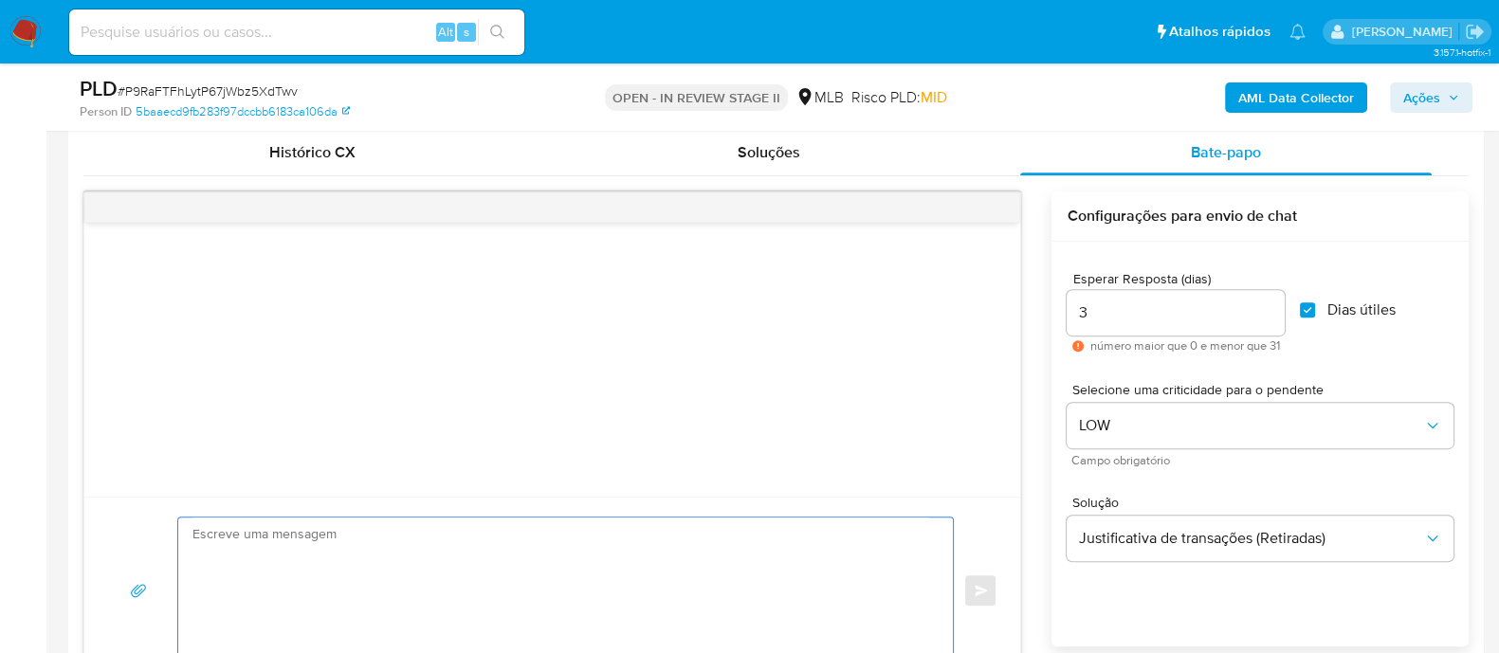
paste textarea "Olá! Estamos realizando uma verificação adicional de segurança em contas de usu…"
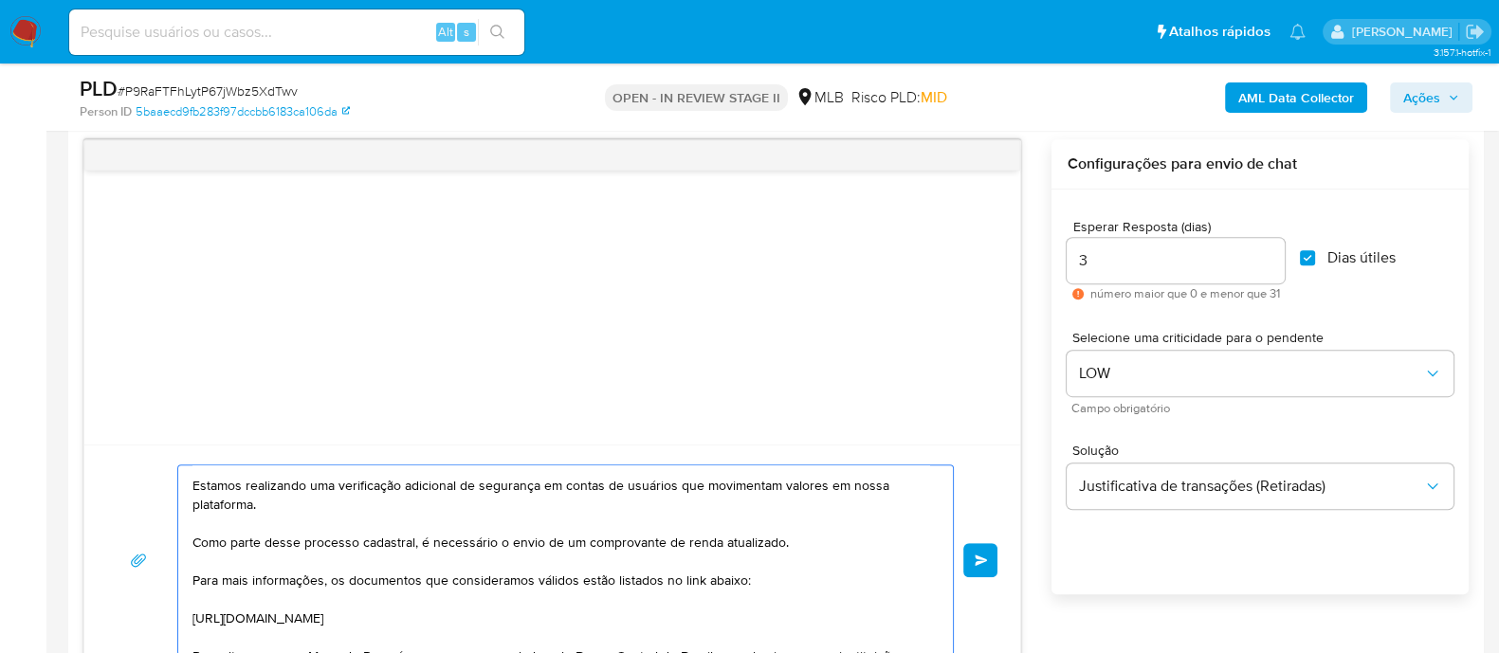
scroll to position [0, 0]
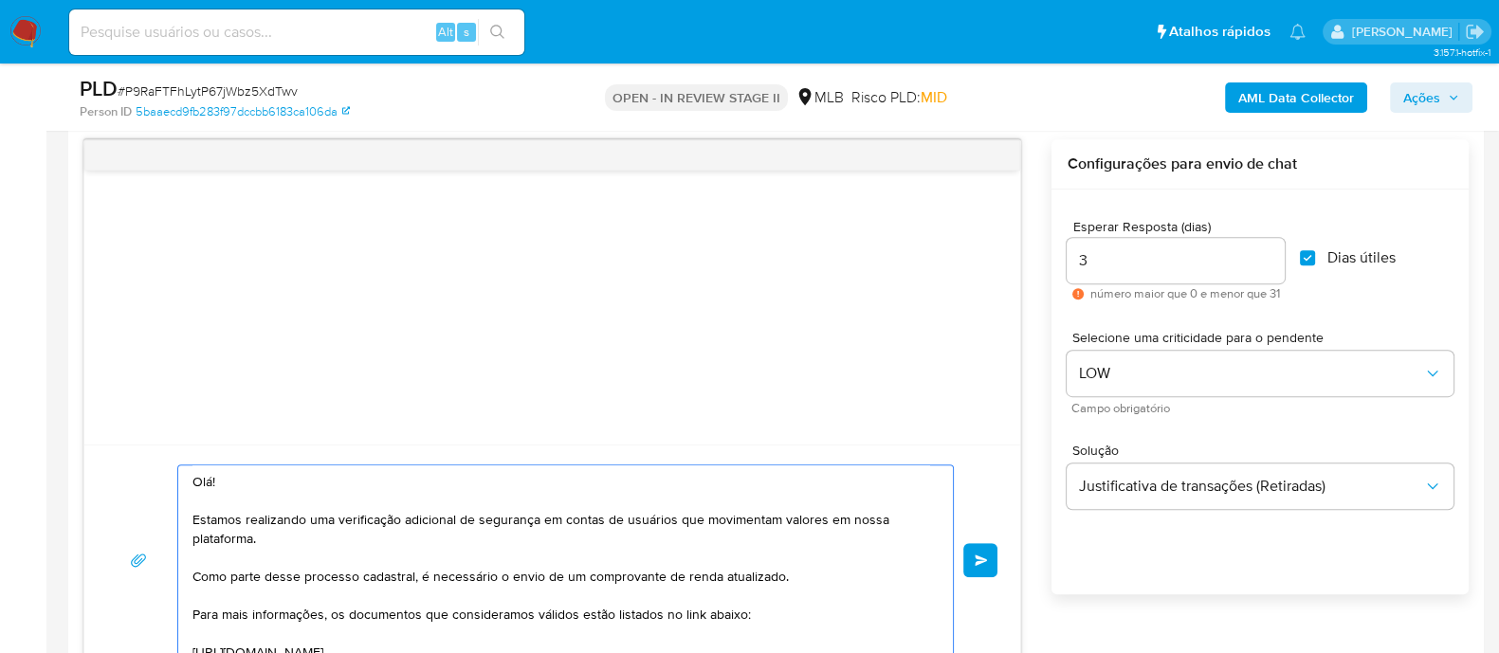
click at [210, 482] on textarea "Olá! Estamos realizando uma verificação adicional de segurança em contas de usu…" at bounding box center [560, 560] width 736 height 190
paste textarea "Gabriely"
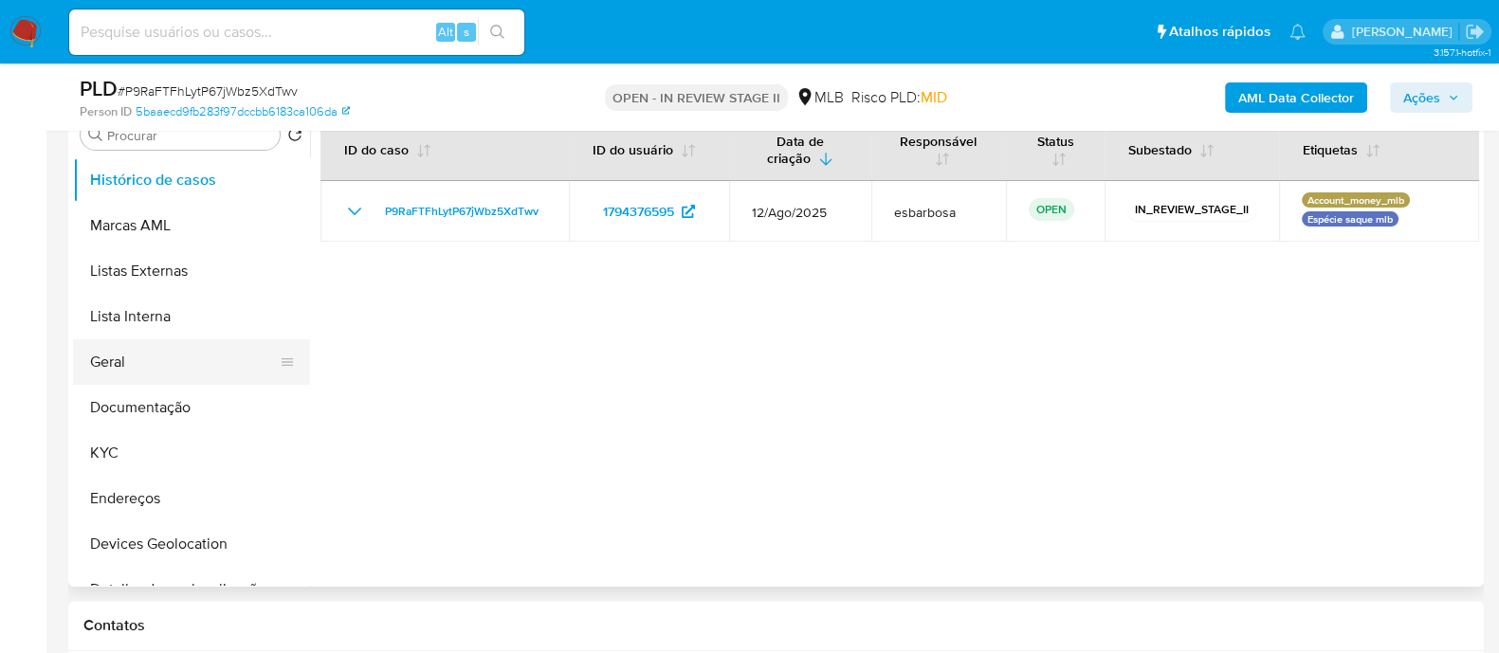
scroll to position [526, 0]
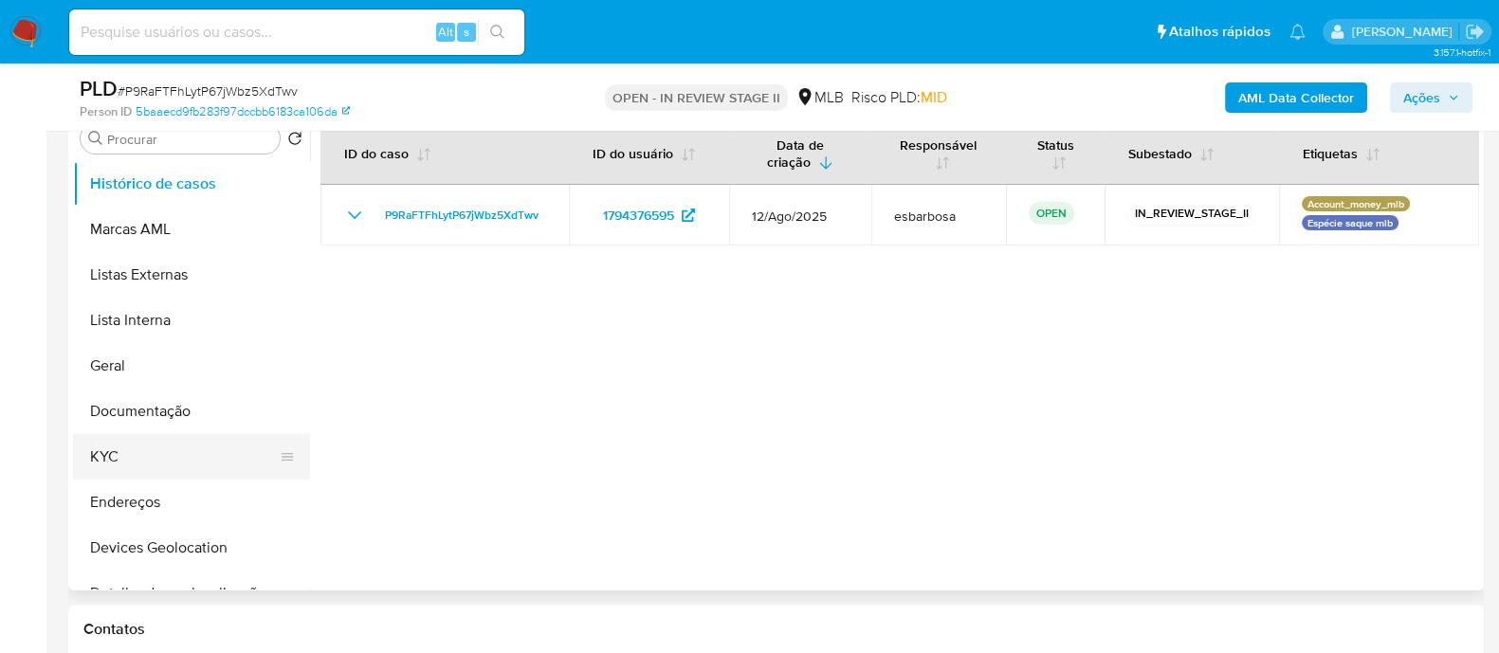
type textarea "Lor Ipsumdol! Sitamet consectetu adi elitseddoei temporinc ut laboreetd ma aliq…"
click at [140, 459] on button "KYC" at bounding box center [184, 456] width 222 height 45
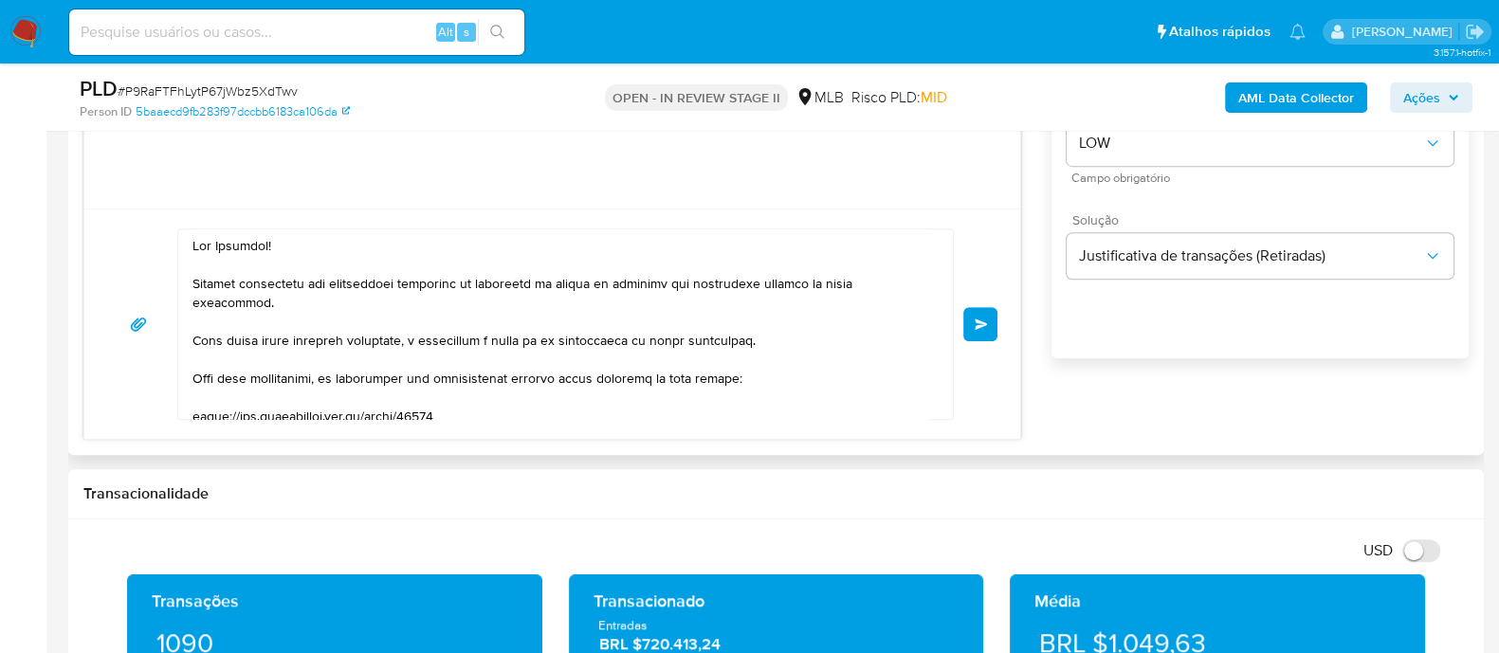
scroll to position [1355, 0]
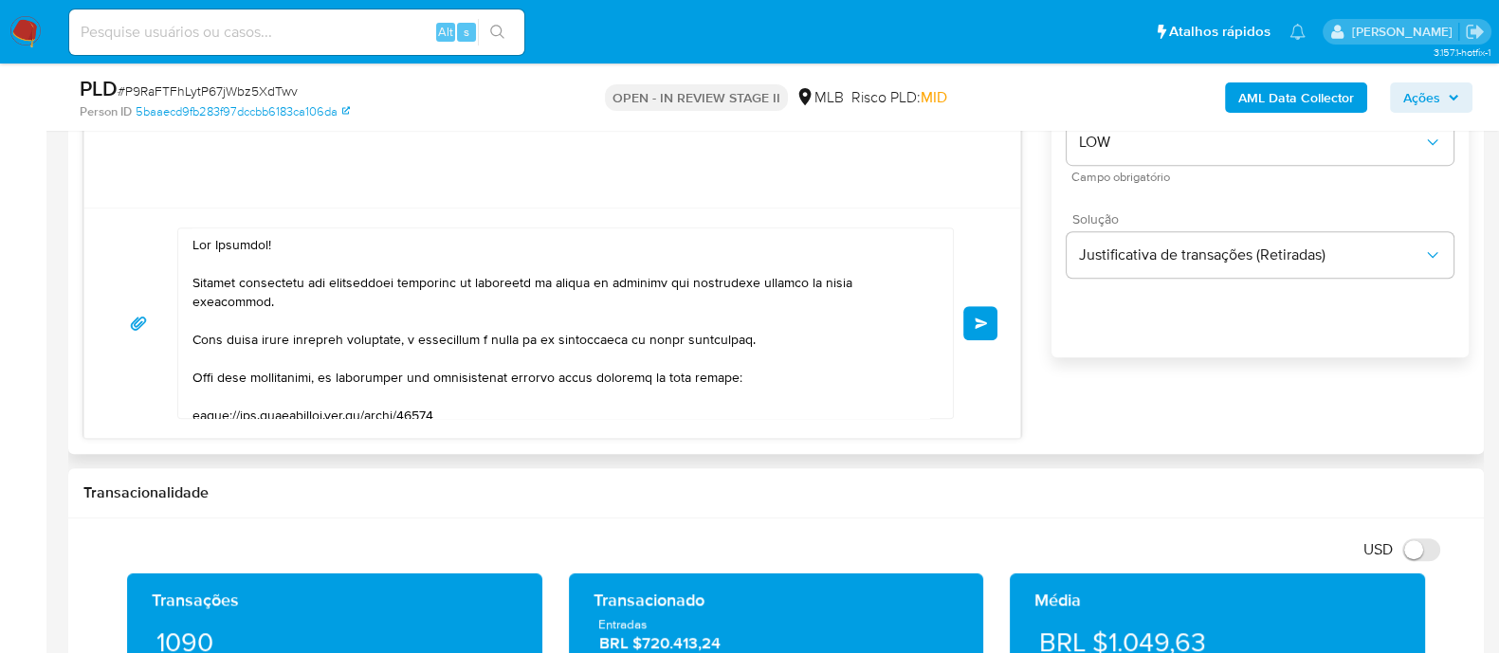
click at [975, 325] on span "common.send" at bounding box center [980, 323] width 13 height 11
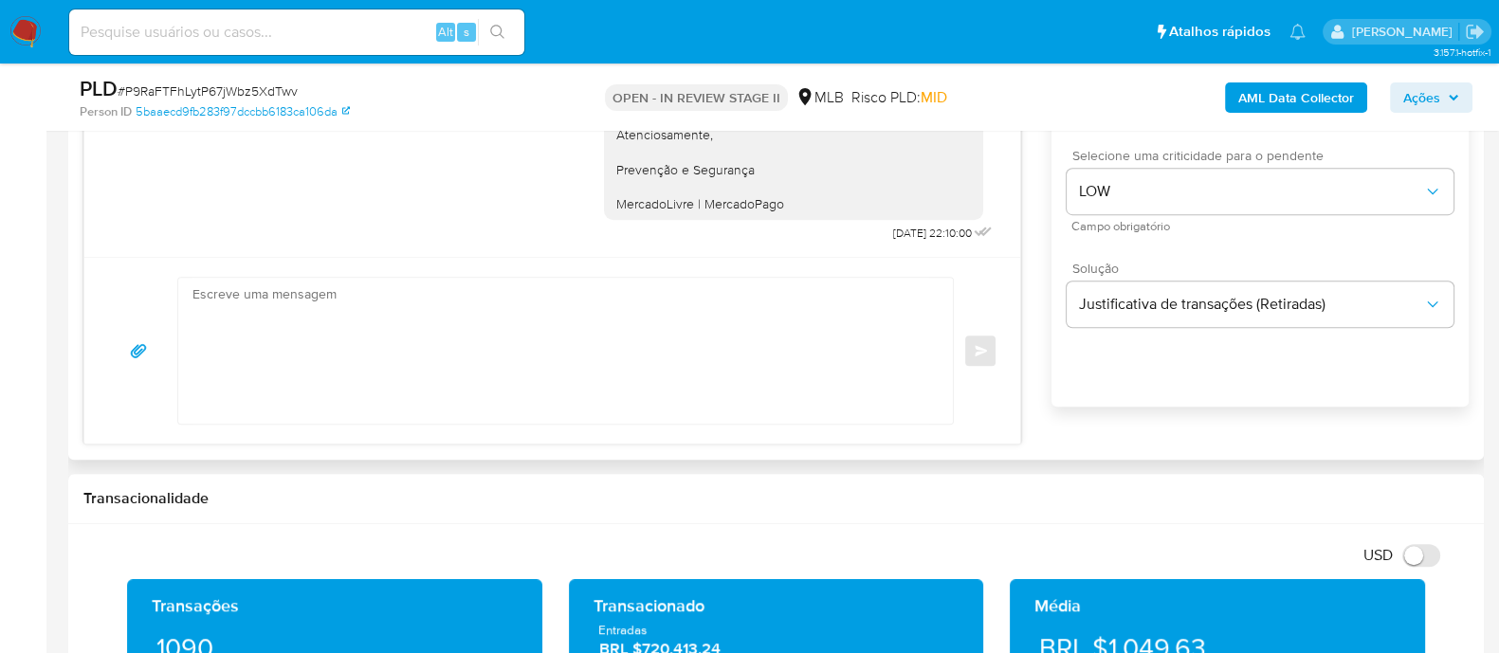
scroll to position [1237, 0]
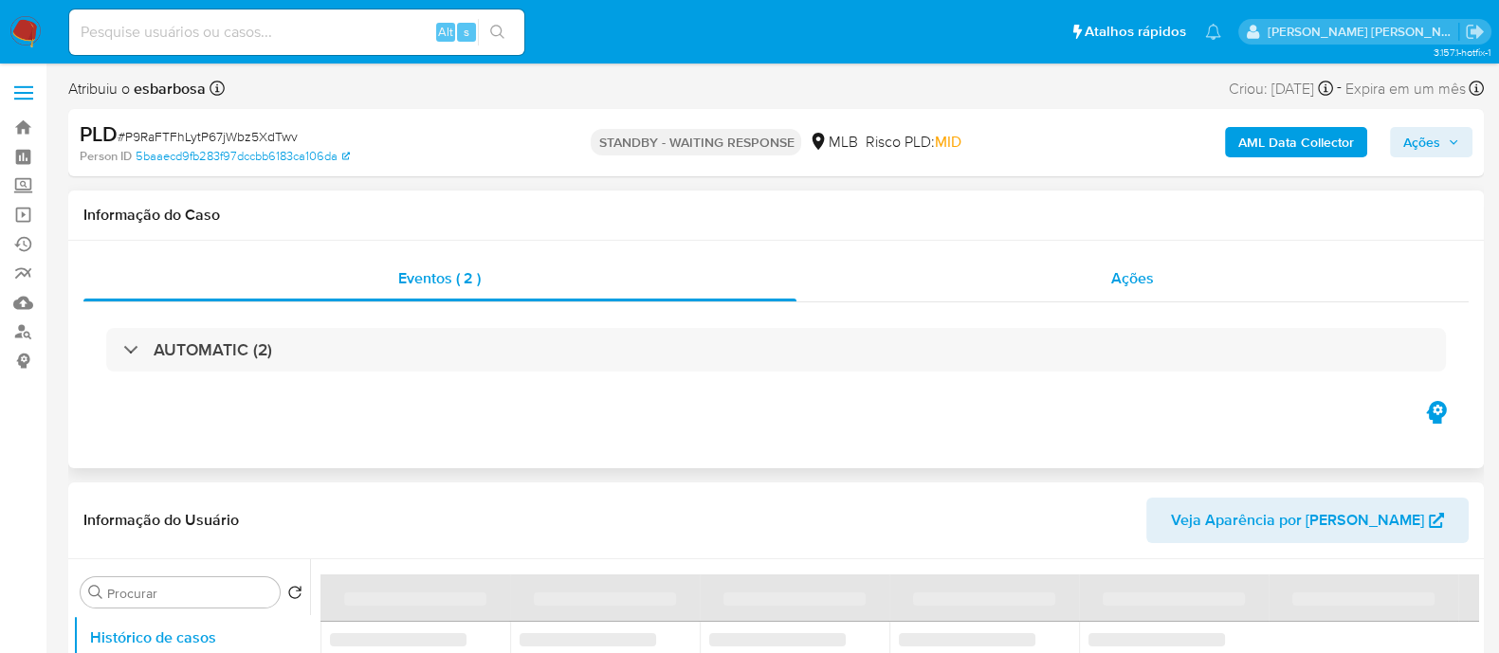
click at [1000, 294] on div "Ações" at bounding box center [1132, 278] width 673 height 45
select select "10"
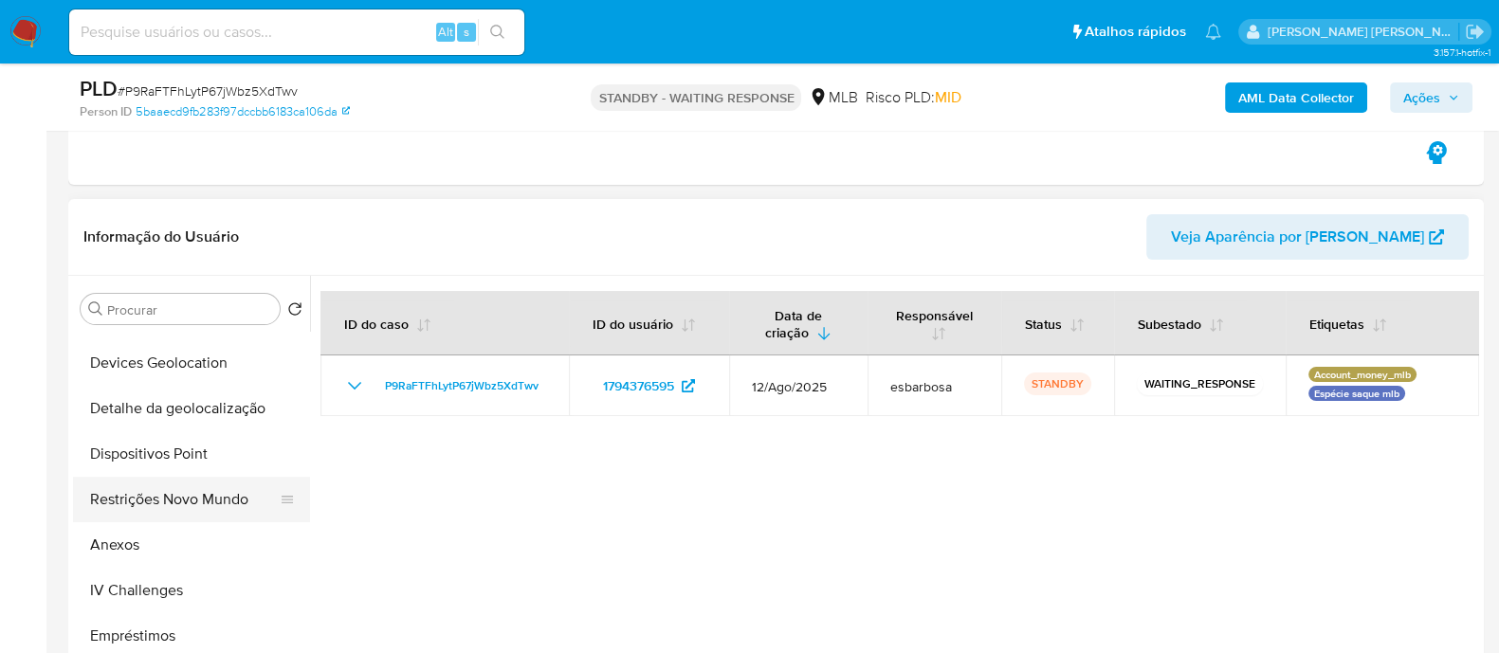
scroll to position [354, 0]
click at [175, 494] on button "Restrições Novo Mundo" at bounding box center [184, 500] width 222 height 45
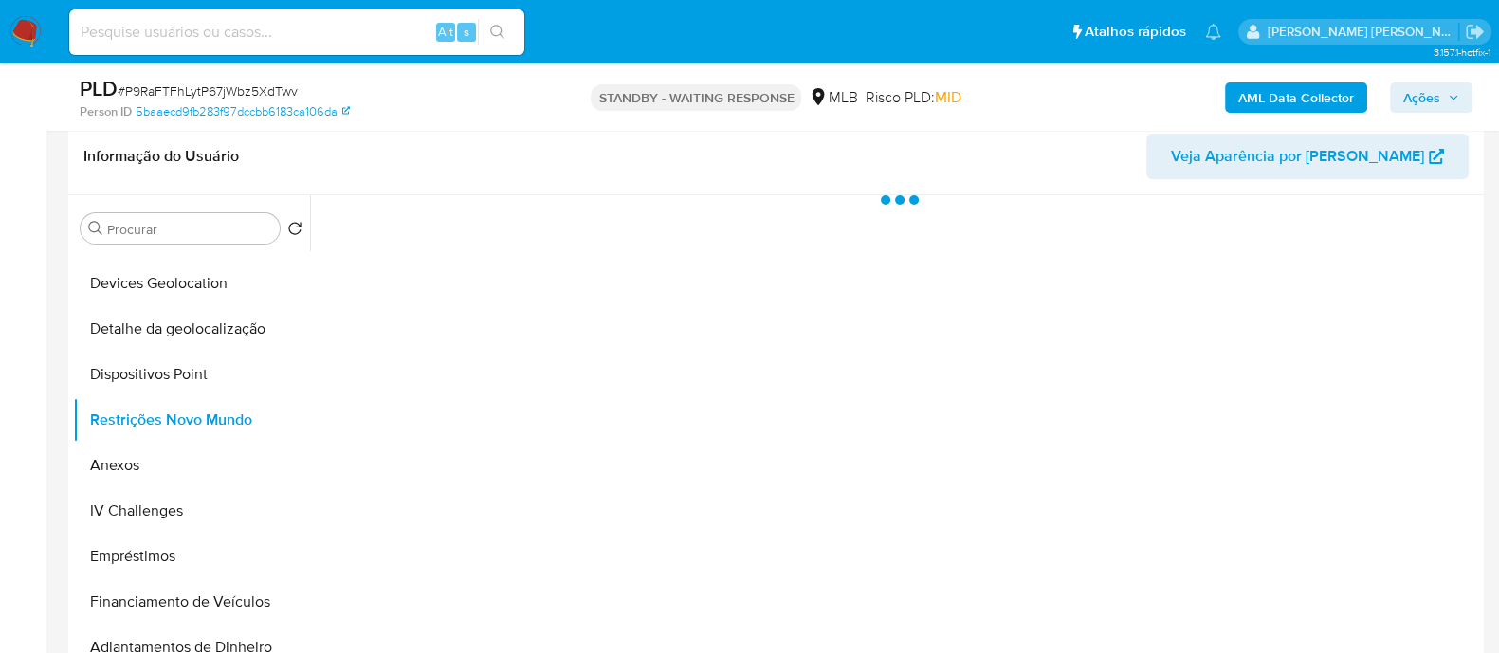
scroll to position [473, 0]
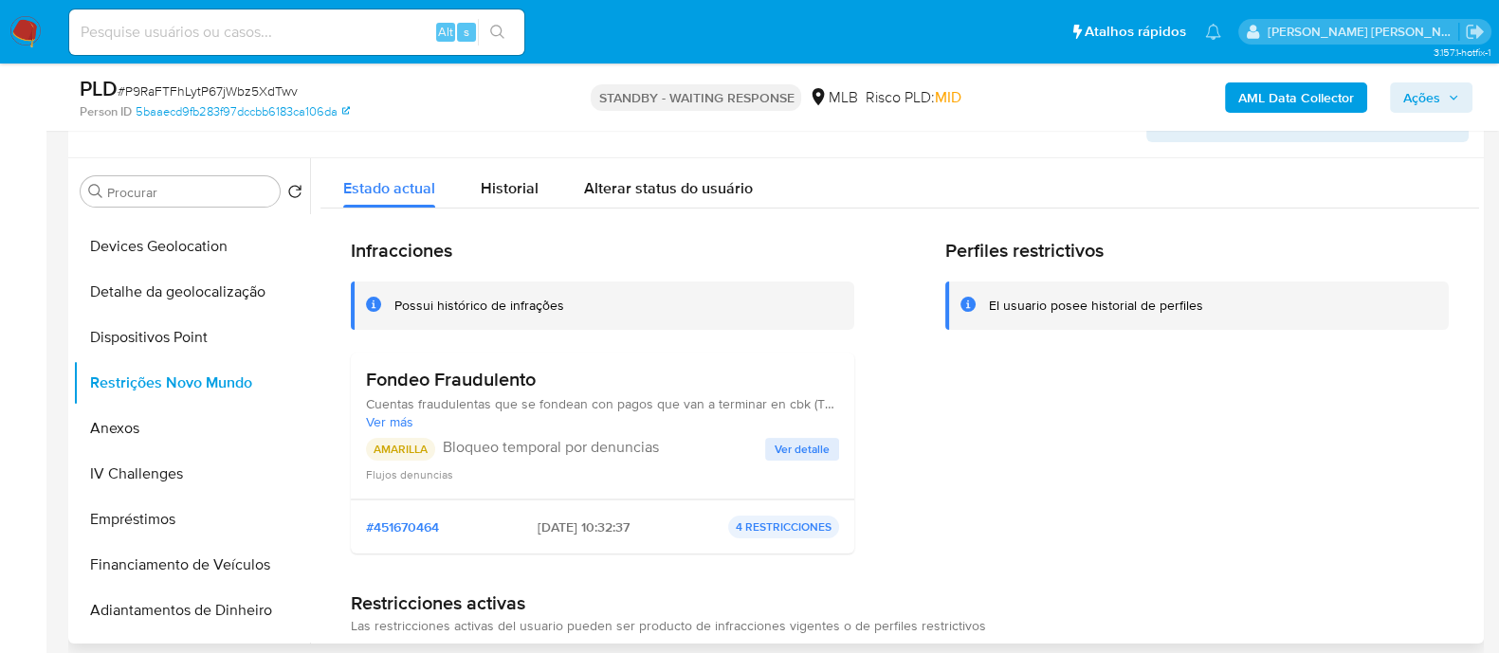
click at [474, 307] on div "Possui histórico de infrações" at bounding box center [479, 306] width 170 height 18
click at [802, 445] on span "Ver detalle" at bounding box center [801, 449] width 55 height 19
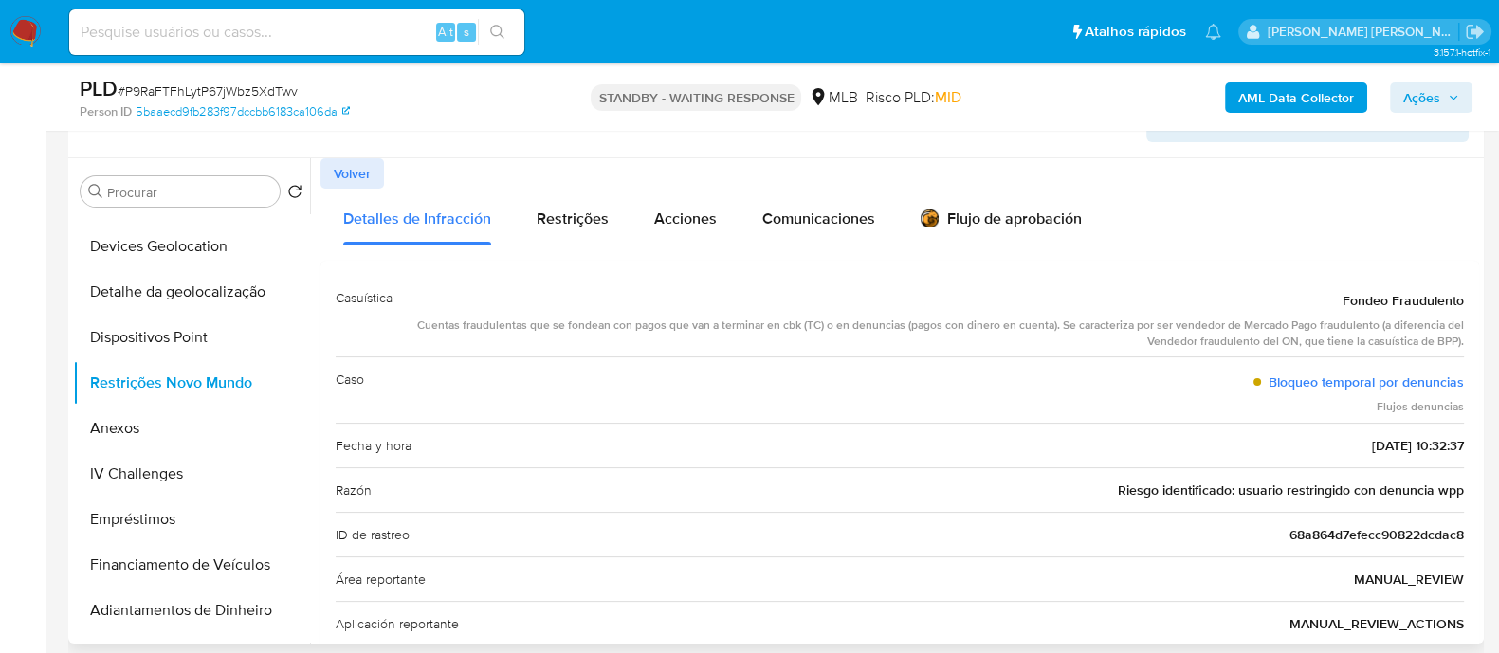
click at [372, 177] on button "Volver" at bounding box center [352, 173] width 64 height 30
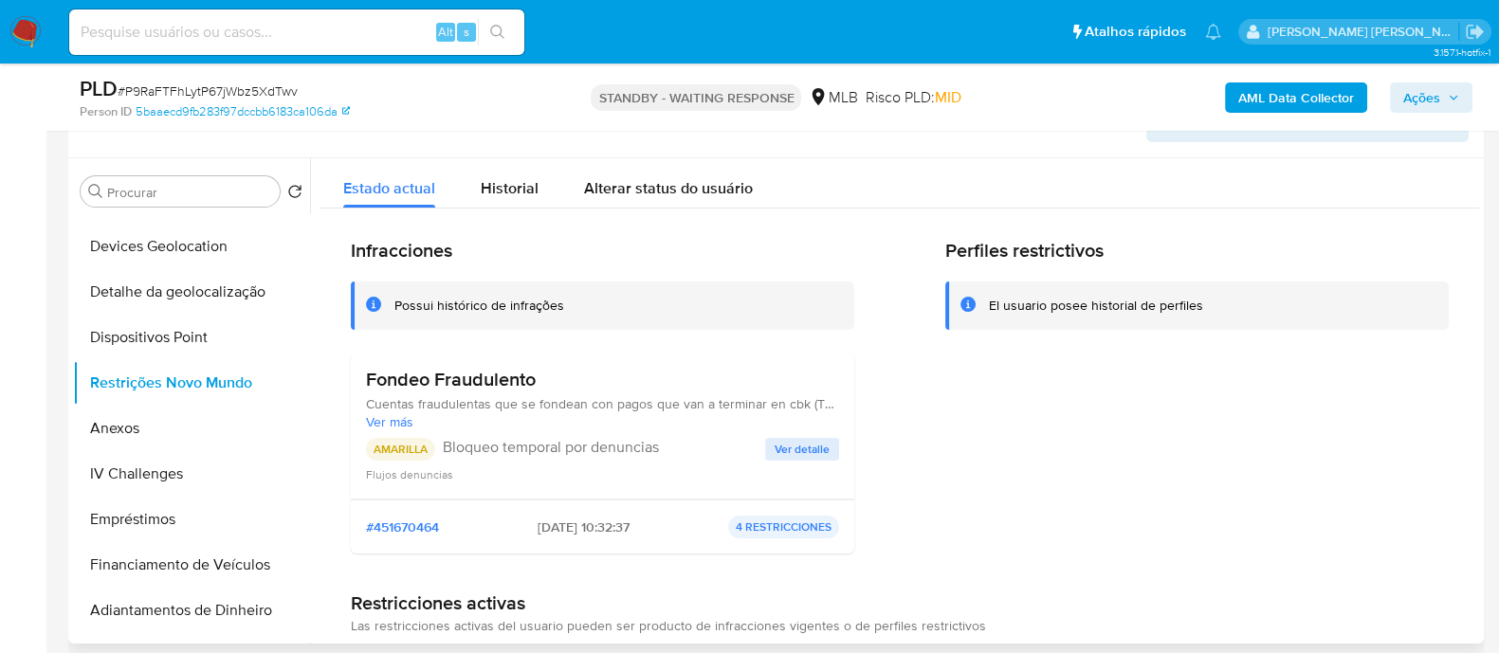
click at [546, 383] on h3 "Fondeo Fraudulento" at bounding box center [602, 380] width 473 height 24
drag, startPoint x: 544, startPoint y: 380, endPoint x: 370, endPoint y: 374, distance: 174.5
click at [370, 374] on h3 "Fondeo Fraudulento" at bounding box center [602, 380] width 473 height 24
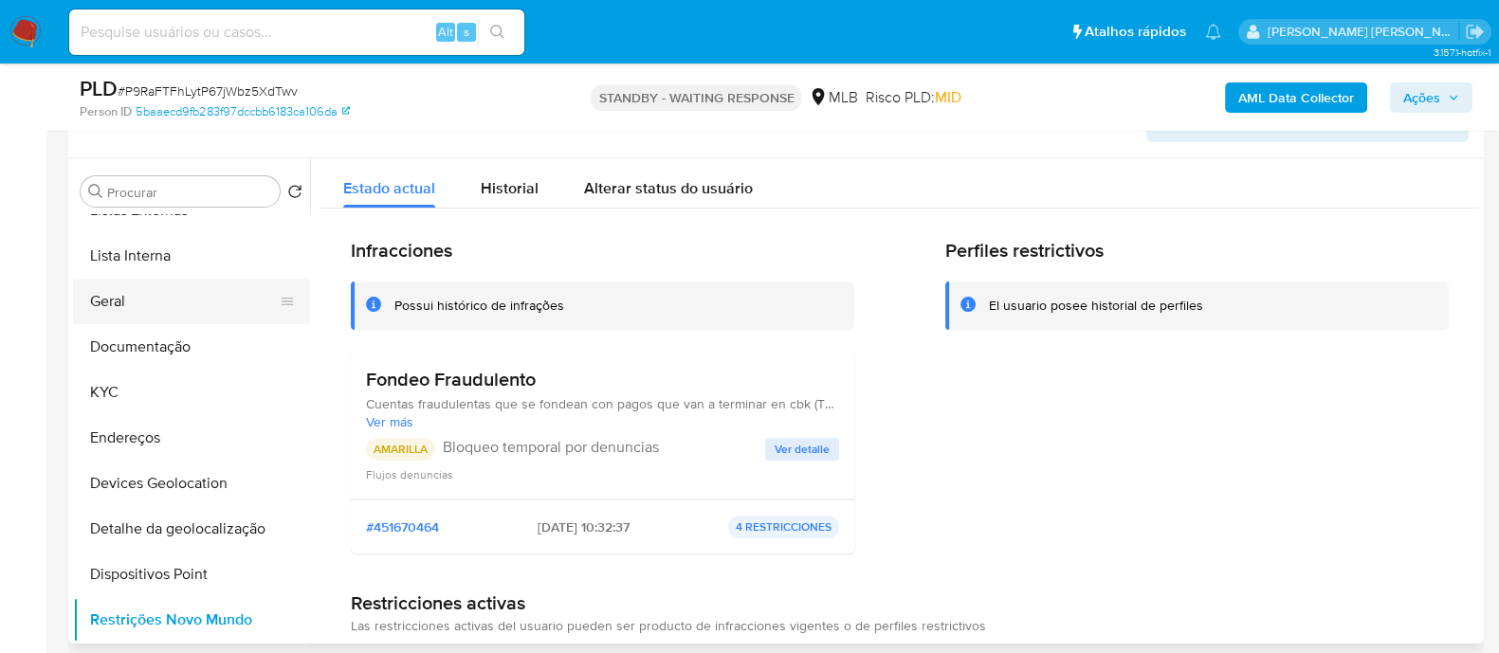
click at [133, 303] on button "Geral" at bounding box center [184, 301] width 222 height 45
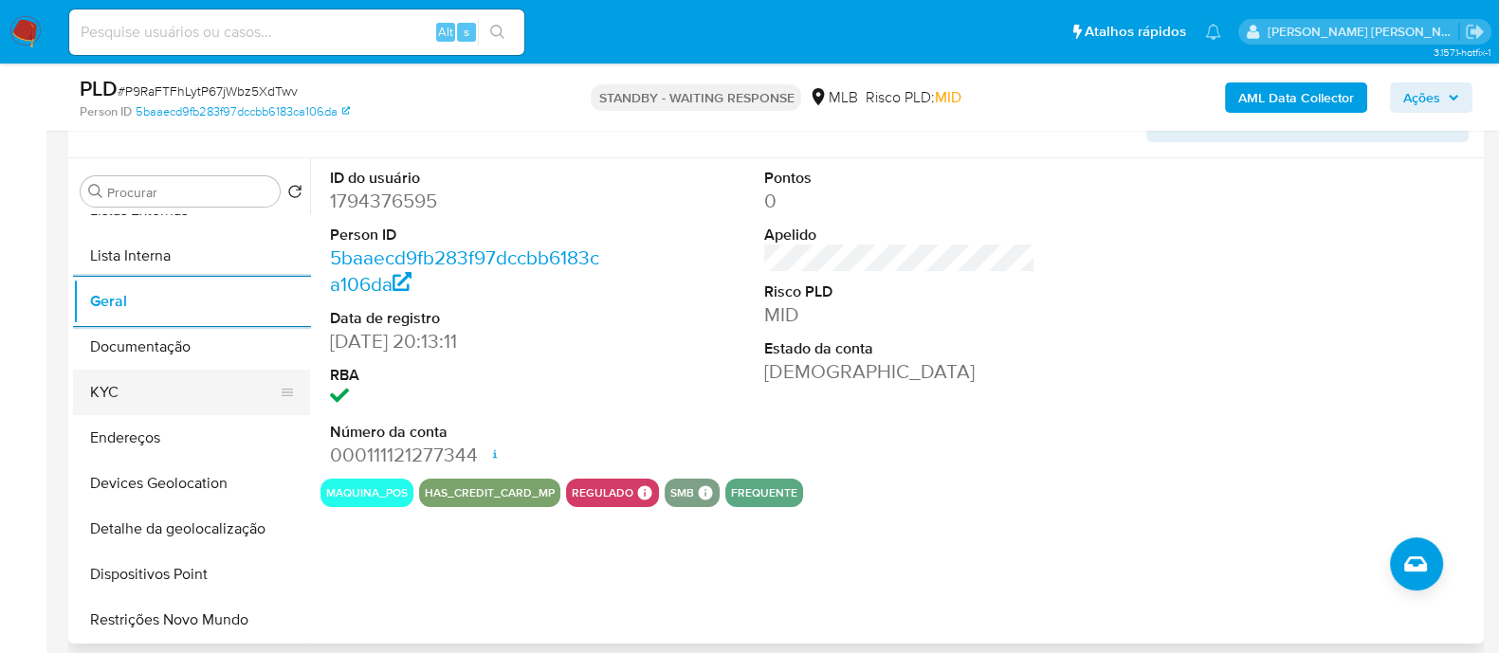
click at [152, 380] on button "KYC" at bounding box center [184, 392] width 222 height 45
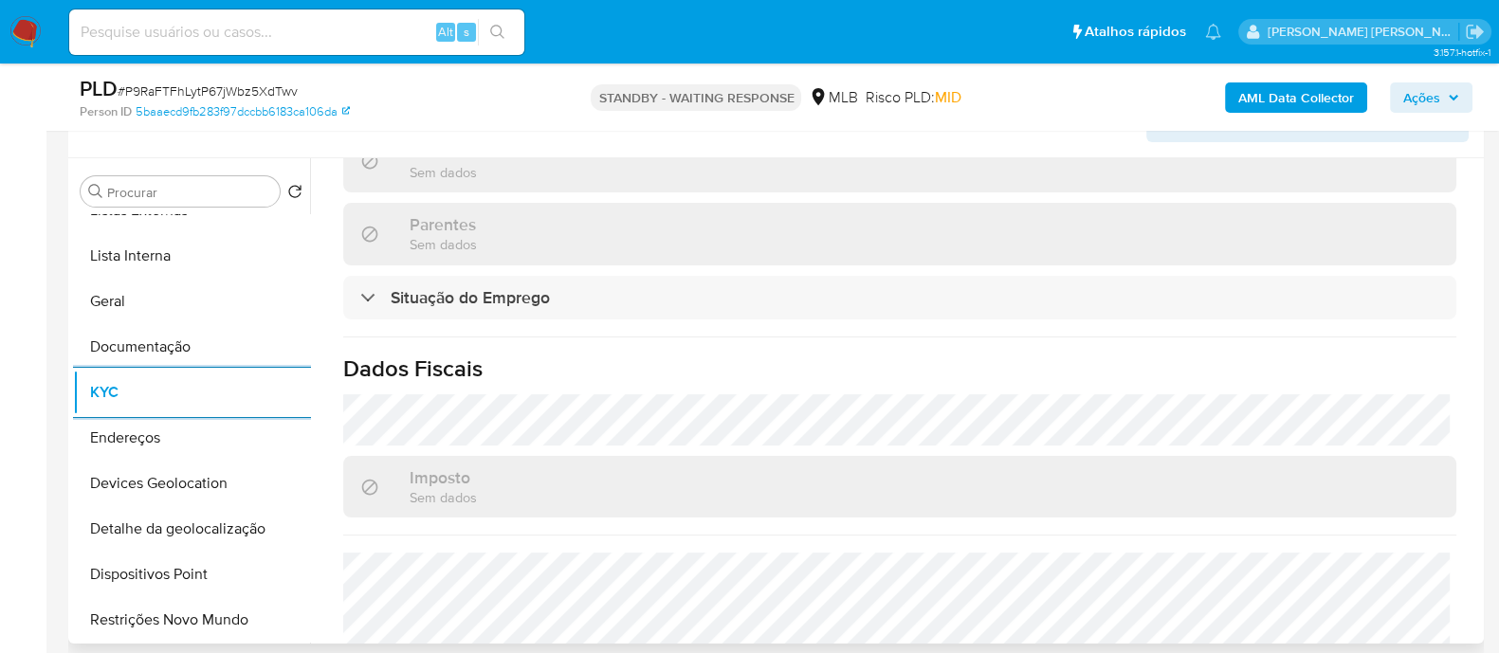
scroll to position [841, 0]
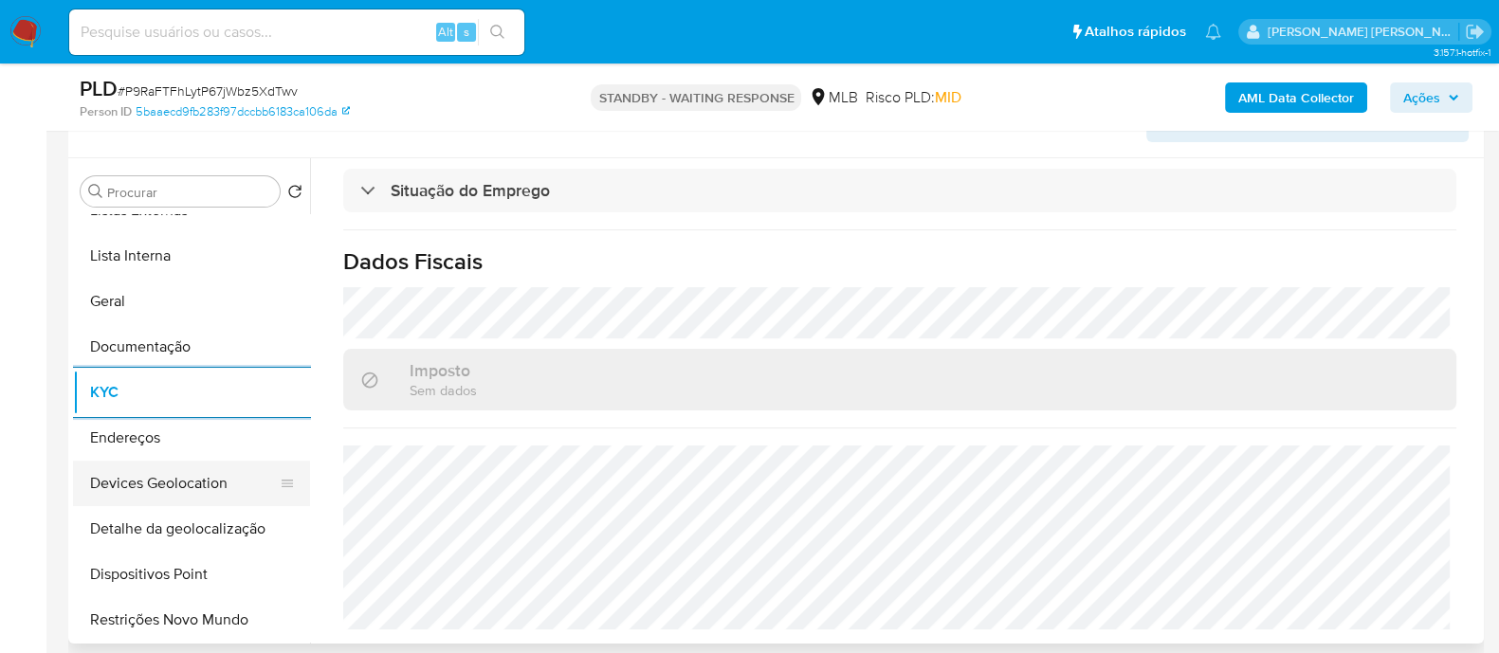
click at [202, 485] on button "Devices Geolocation" at bounding box center [184, 483] width 222 height 45
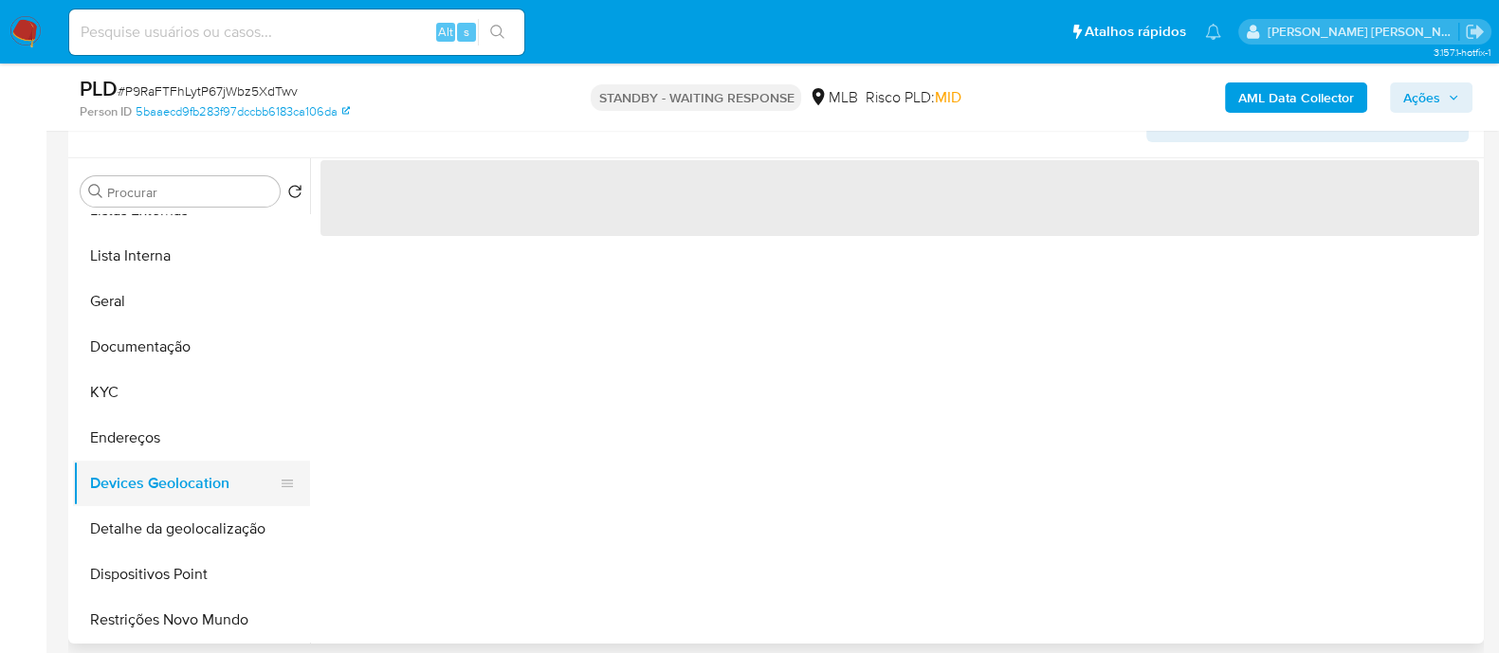
scroll to position [0, 0]
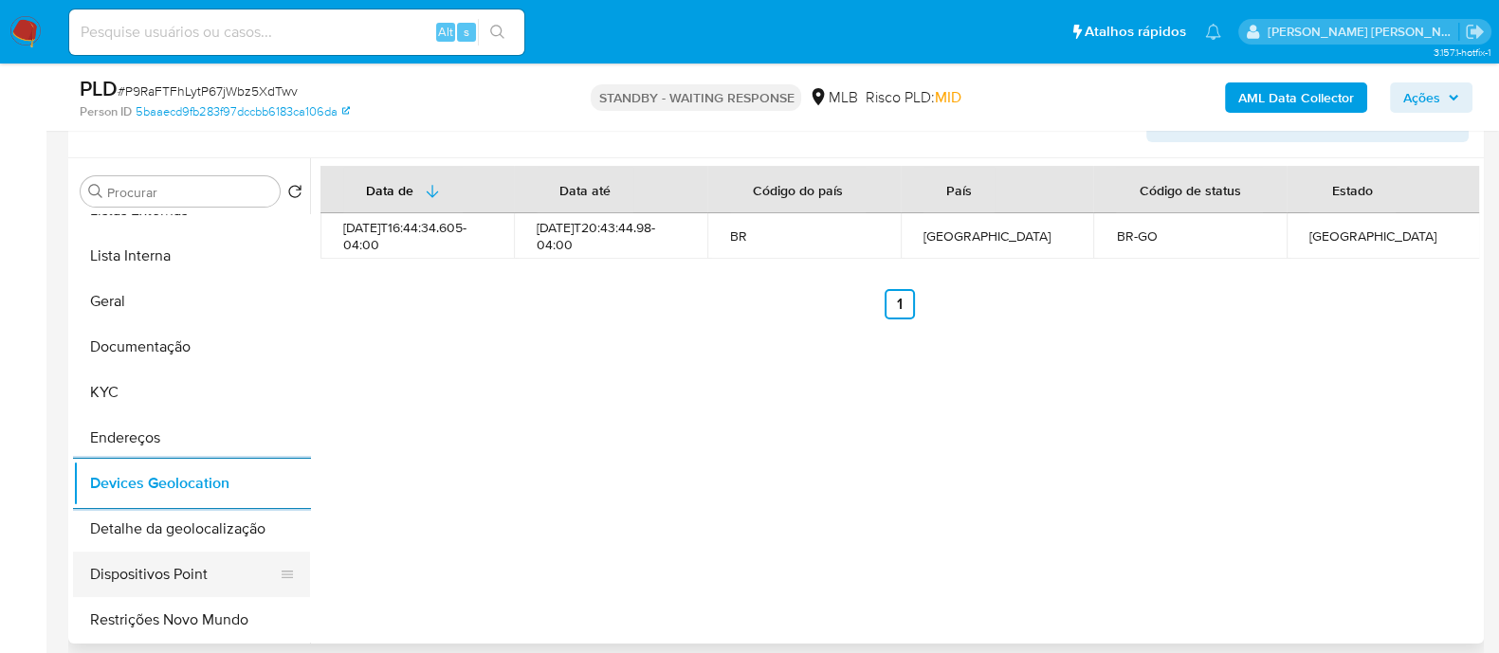
click at [183, 577] on button "Dispositivos Point" at bounding box center [184, 574] width 222 height 45
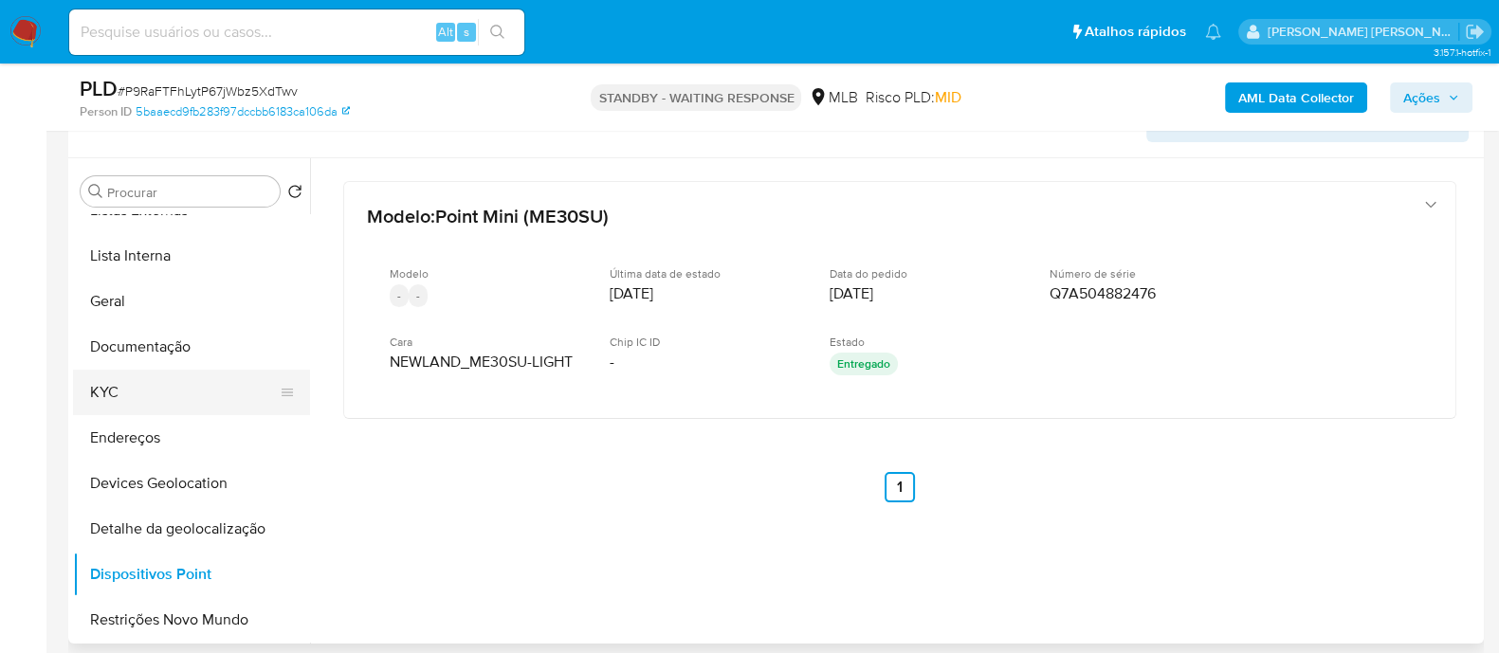
click at [133, 395] on button "KYC" at bounding box center [184, 392] width 222 height 45
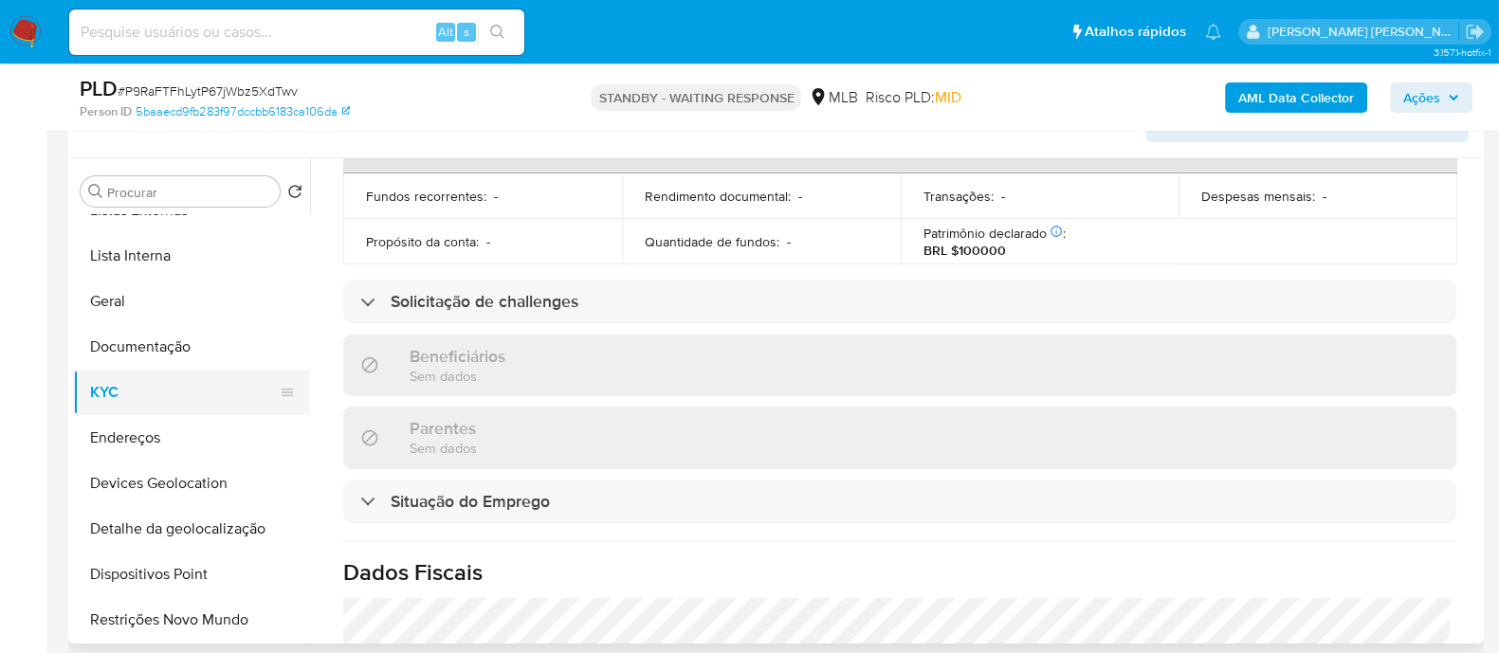
scroll to position [841, 0]
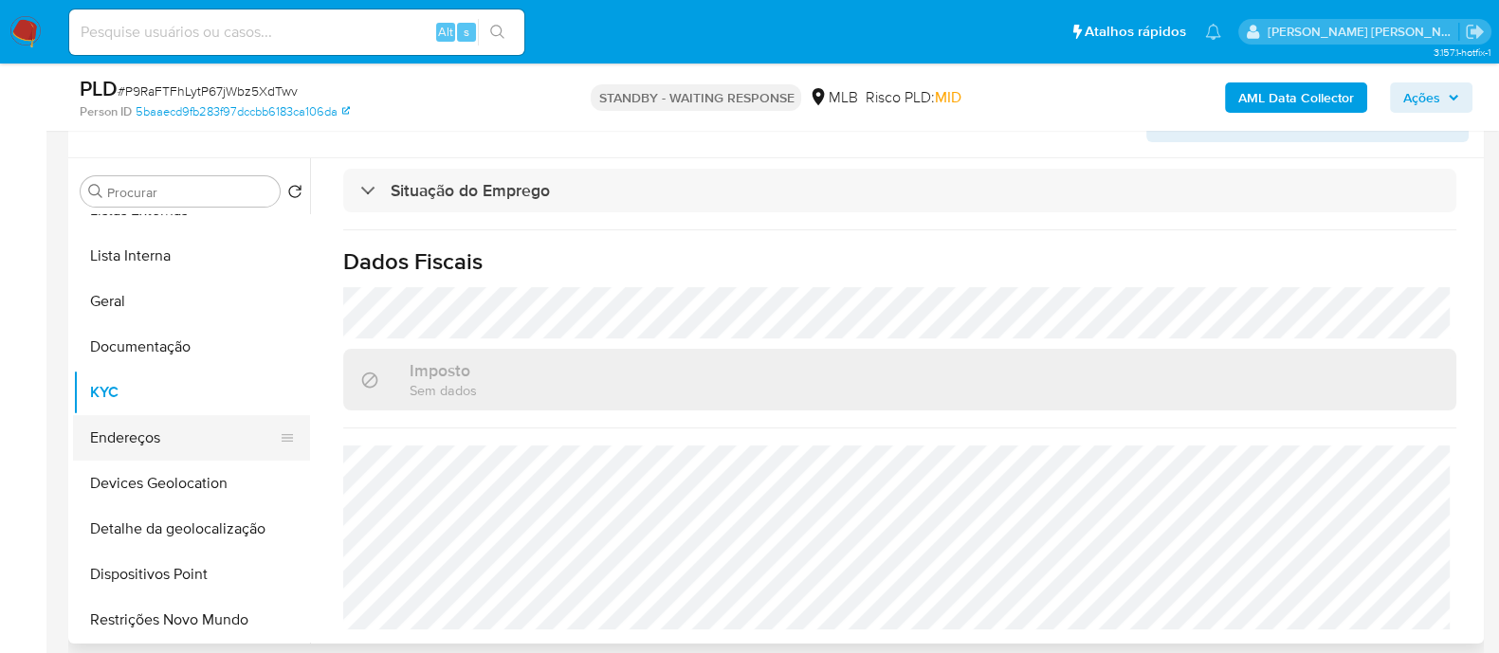
click at [133, 435] on button "Endereços" at bounding box center [184, 437] width 222 height 45
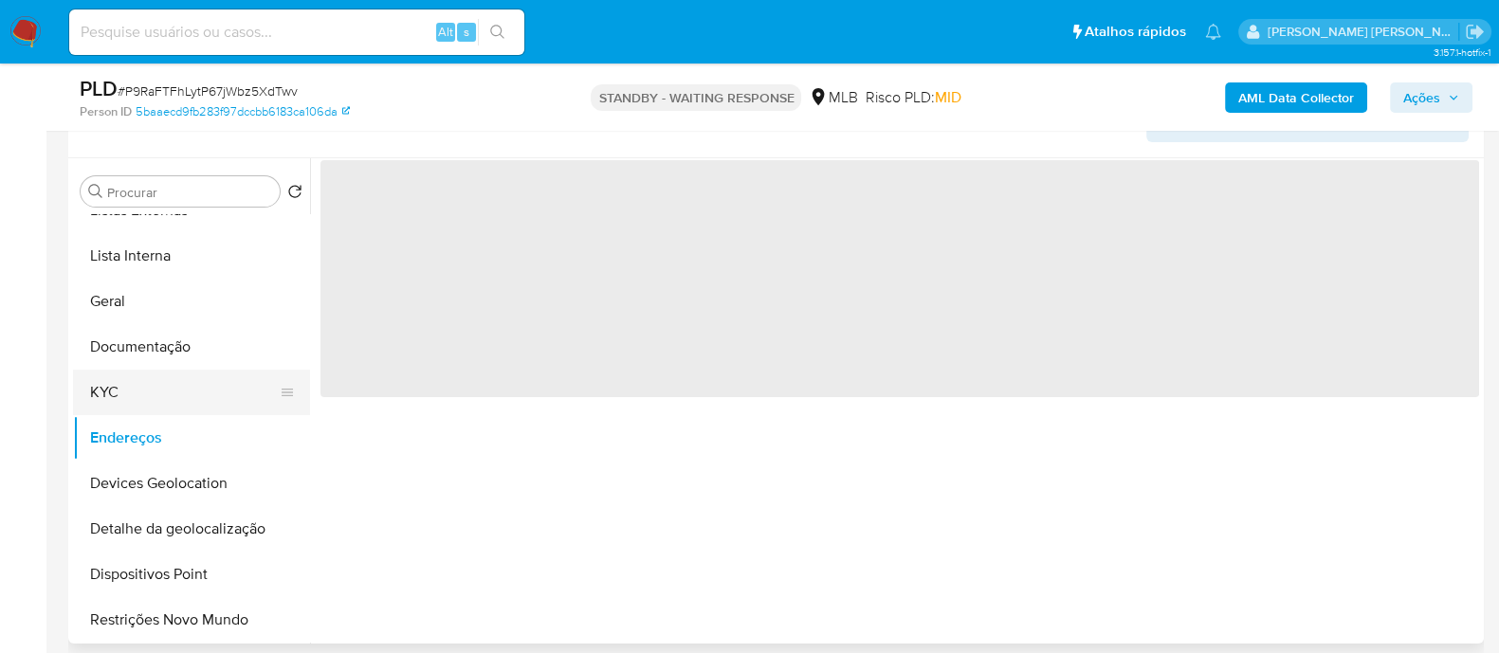
scroll to position [0, 0]
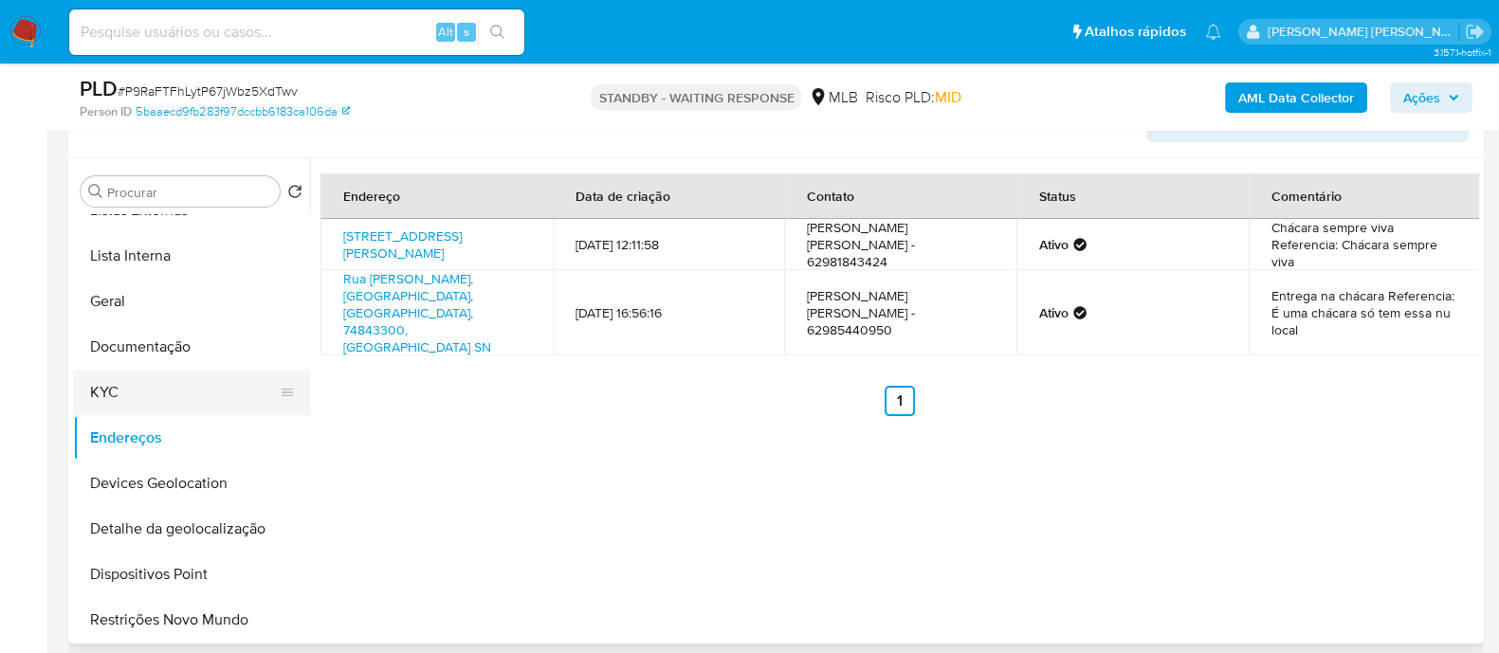
click at [167, 390] on button "KYC" at bounding box center [184, 392] width 222 height 45
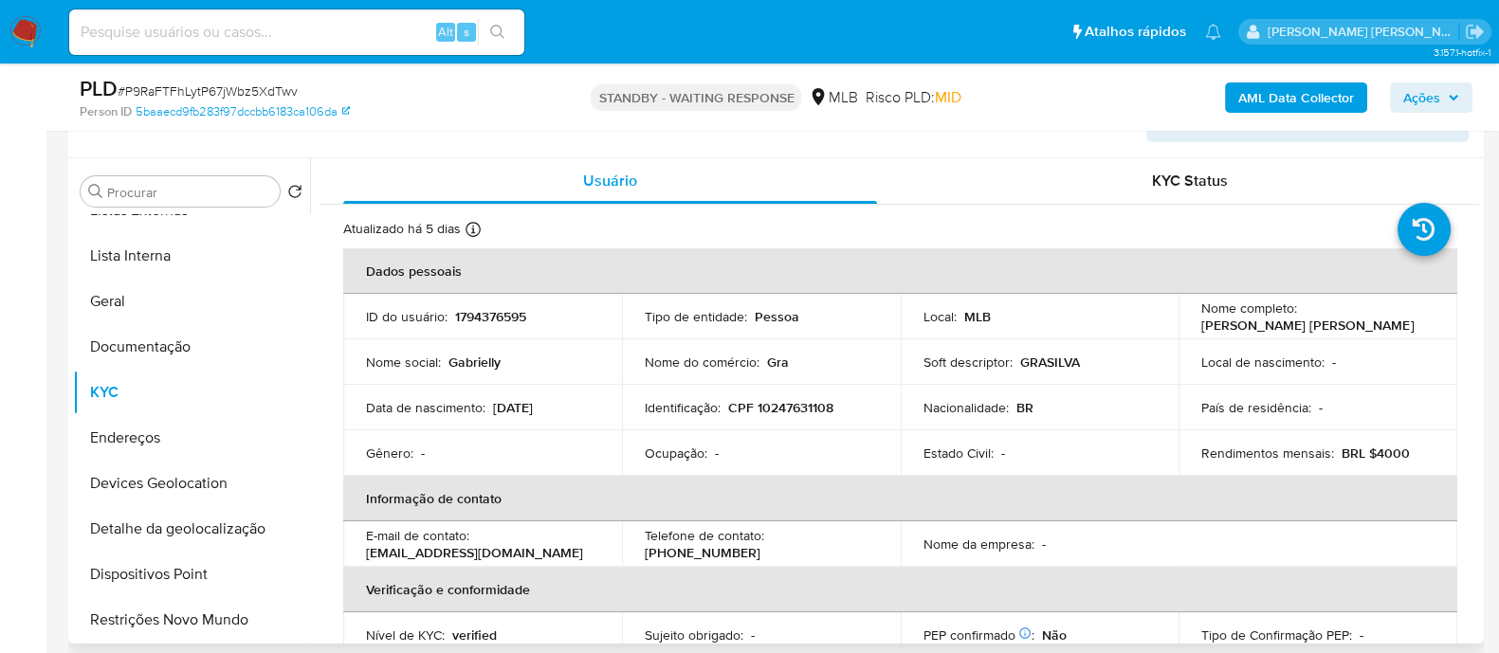
click at [798, 409] on p "CPF 10247631108" at bounding box center [780, 407] width 105 height 17
copy p "10247631108"
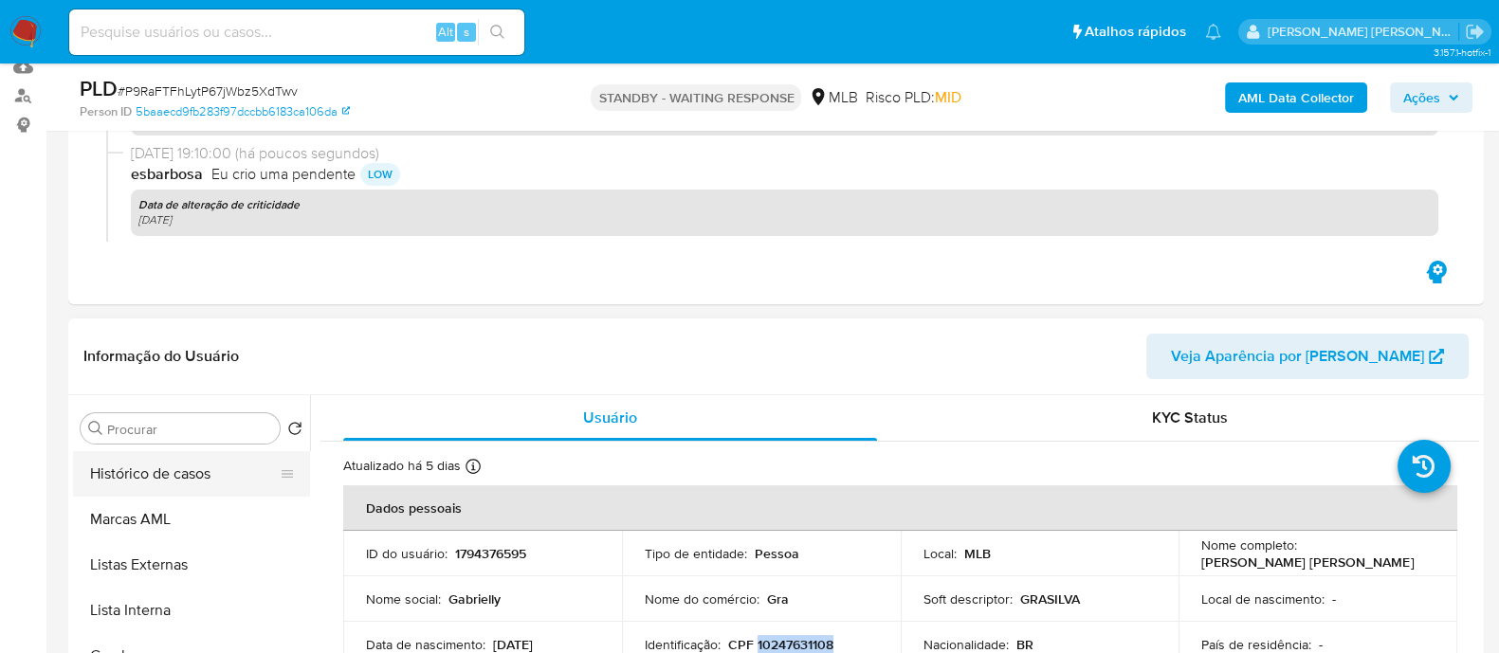
click at [209, 462] on button "Histórico de casos" at bounding box center [184, 473] width 222 height 45
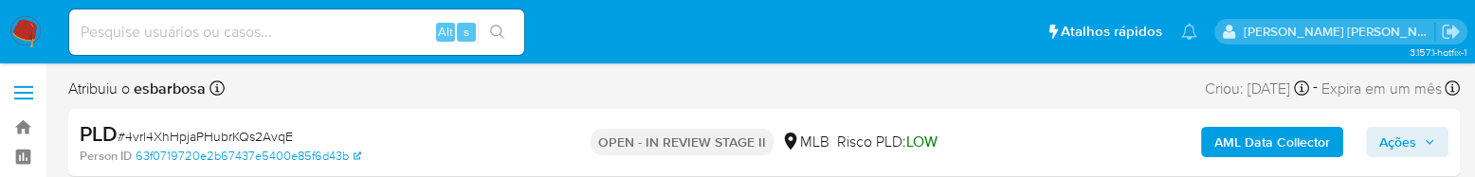
select select "10"
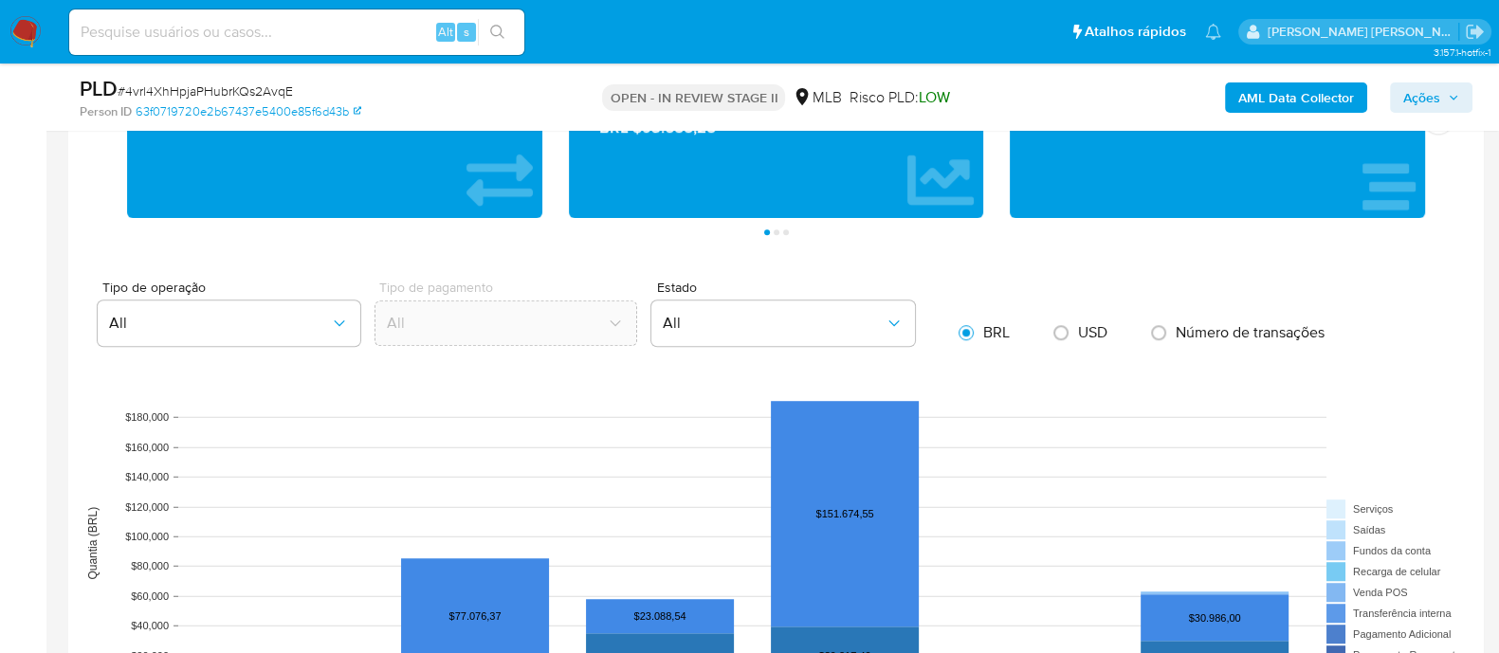
scroll to position [1185, 0]
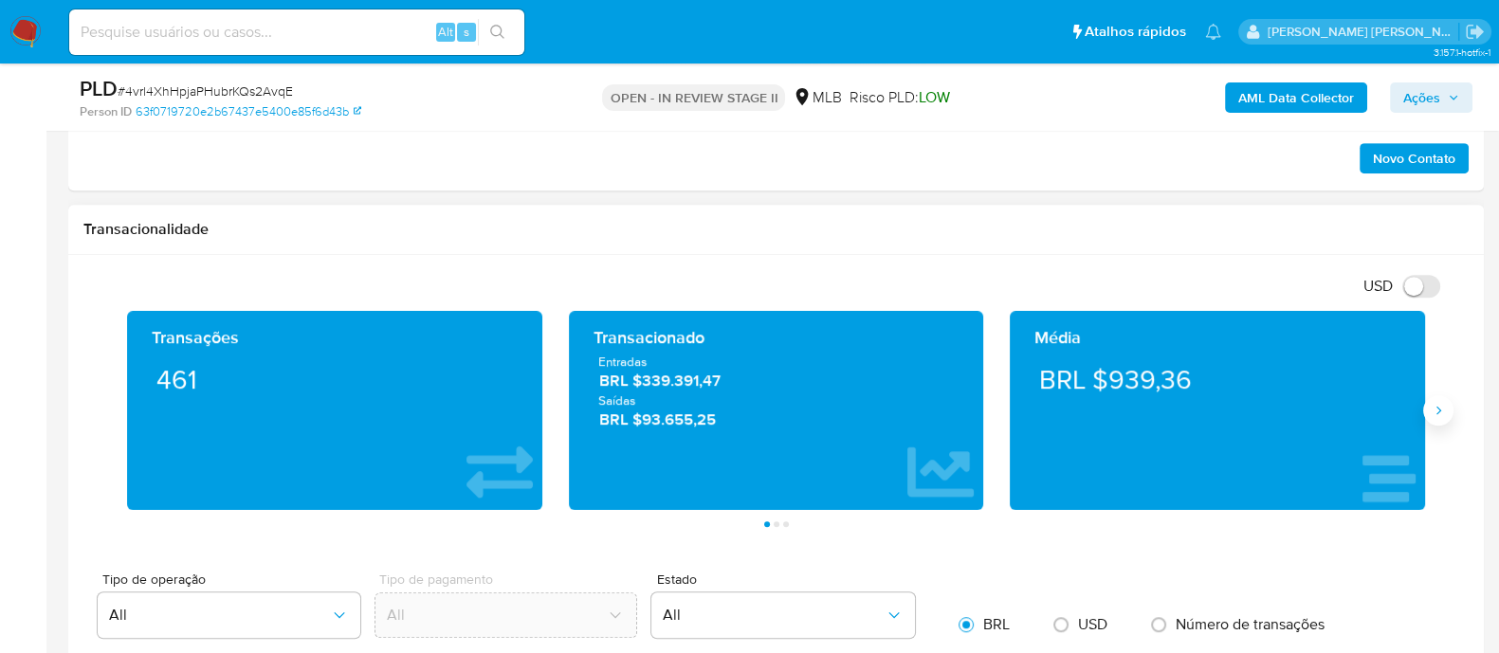
click at [1436, 176] on icon "Siguiente" at bounding box center [1437, 410] width 15 height 15
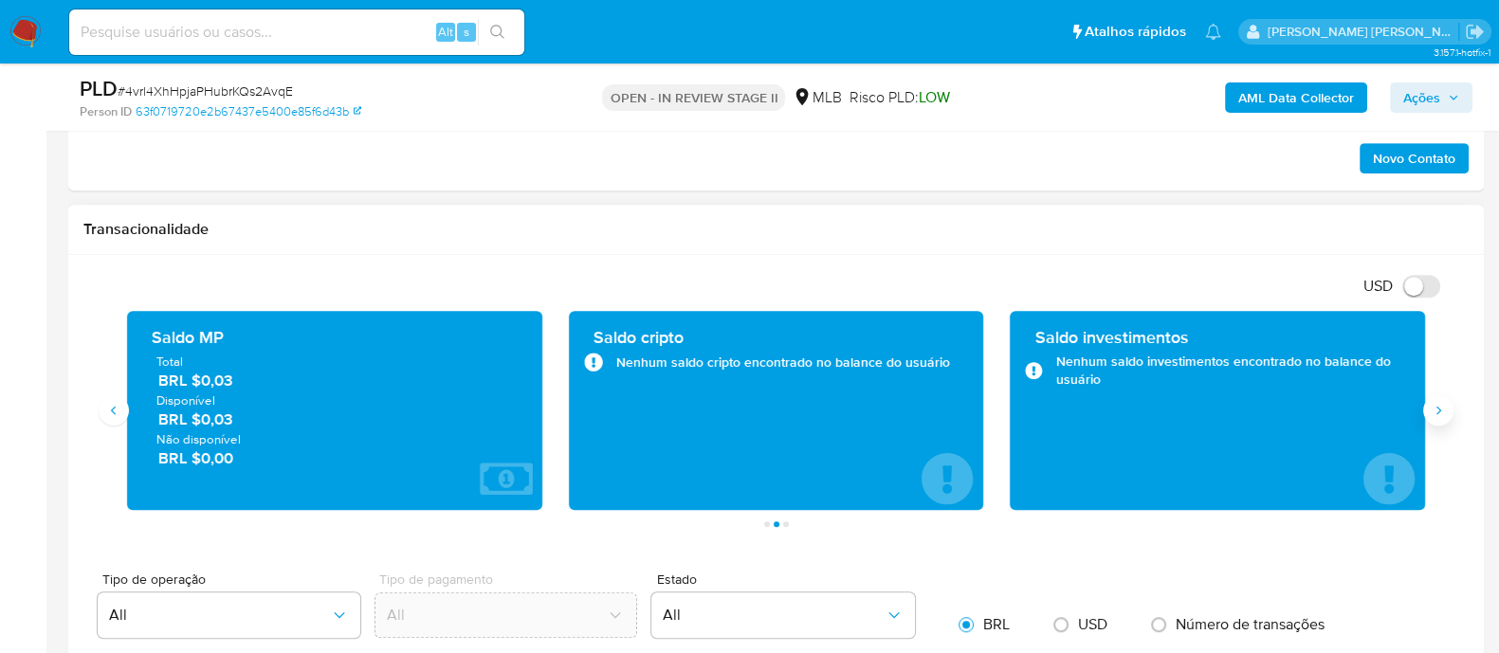
click at [1436, 176] on icon "Siguiente" at bounding box center [1437, 410] width 15 height 15
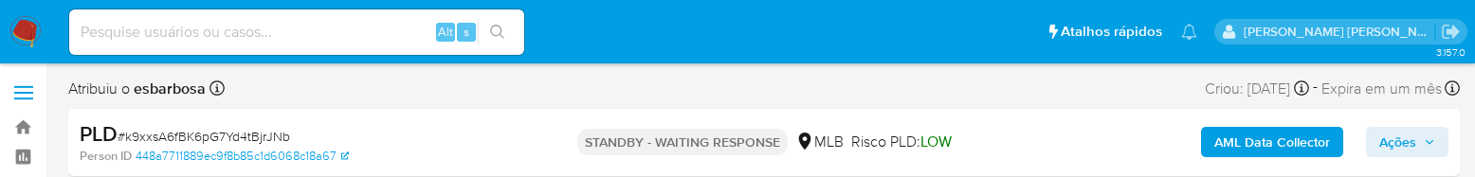
select select "10"
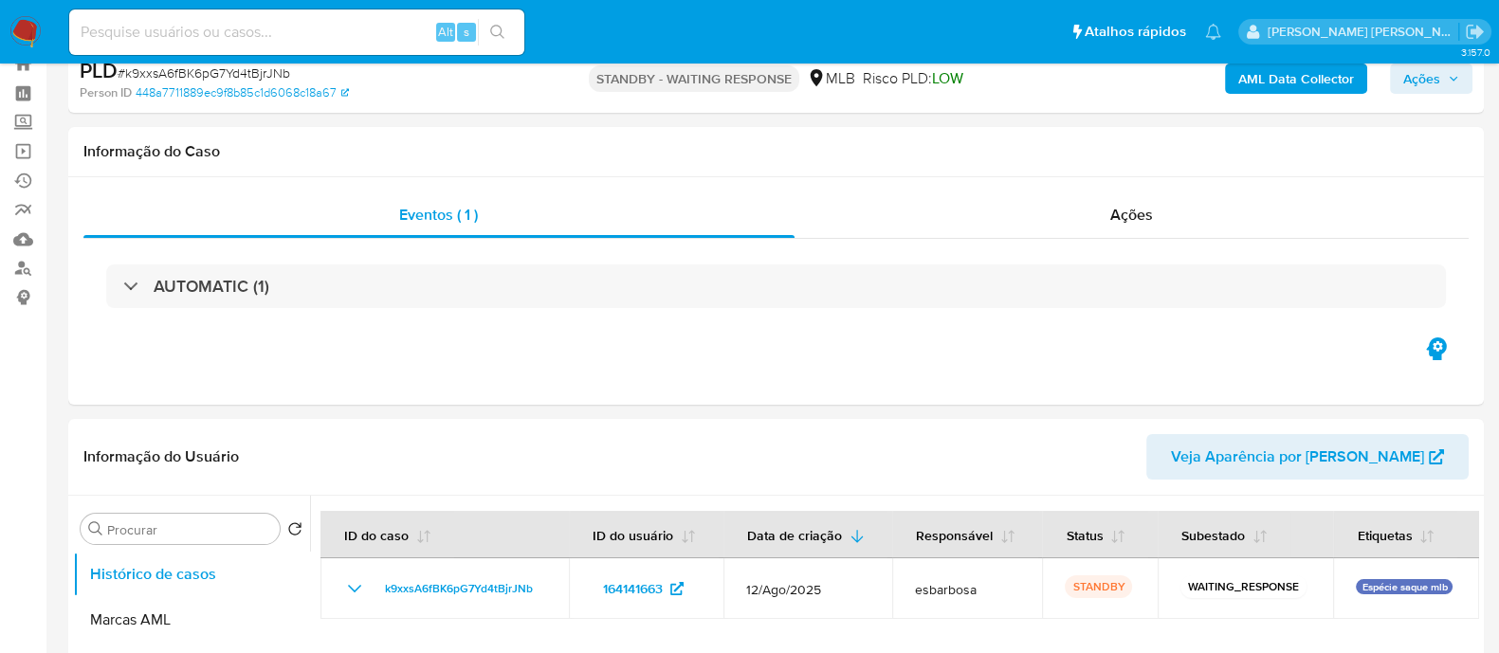
scroll to position [118, 0]
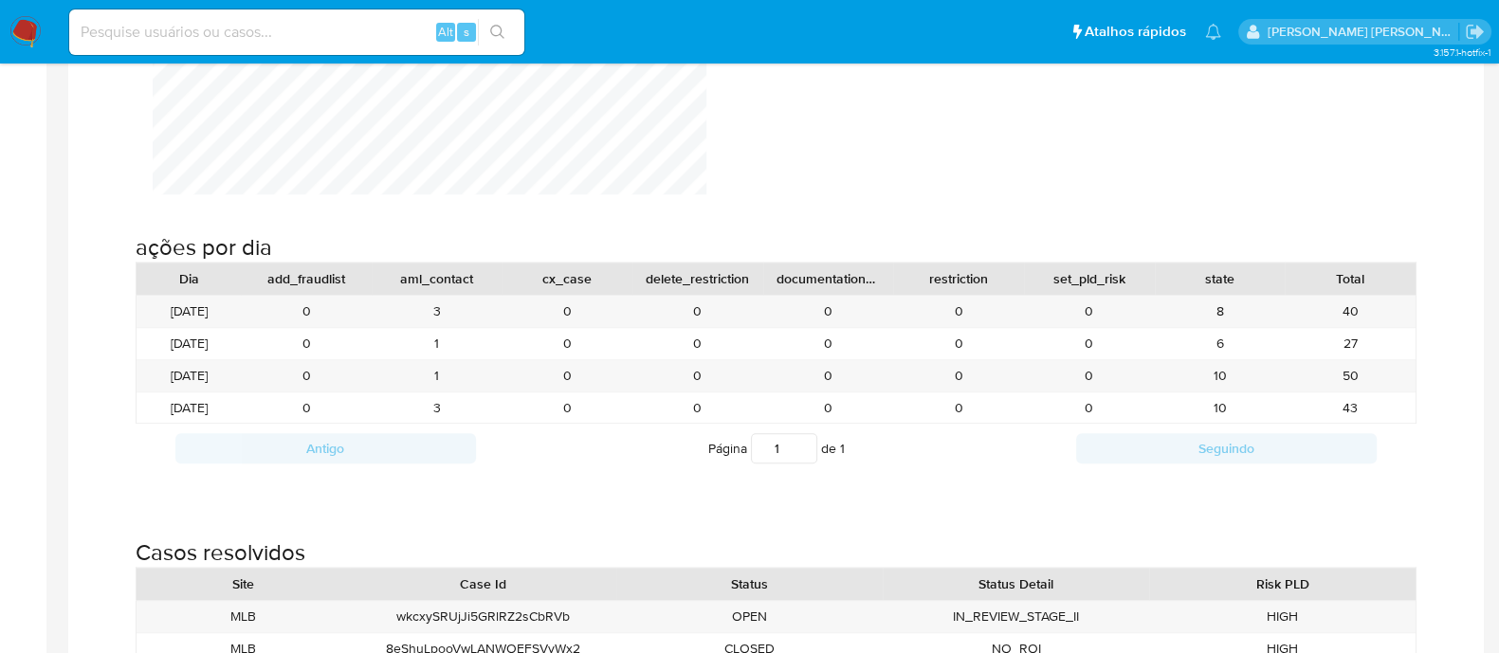
scroll to position [1895, 0]
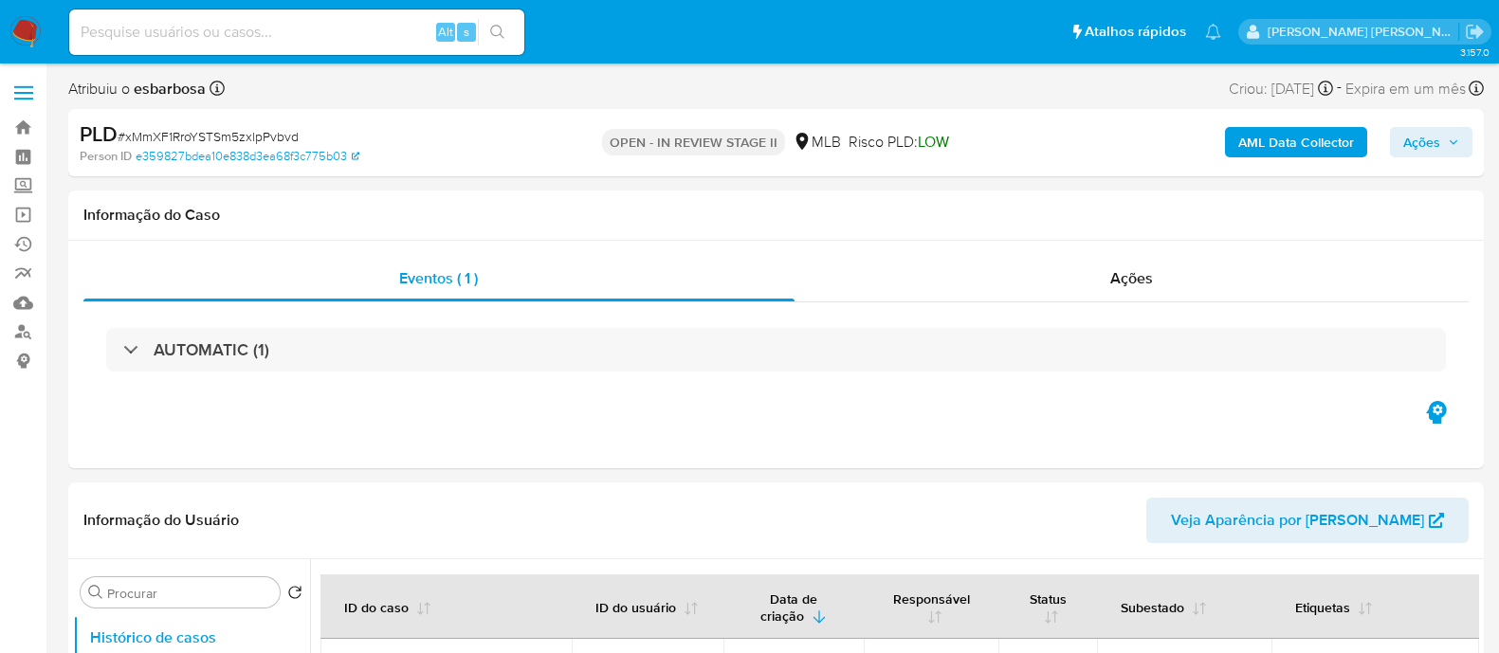
select select "10"
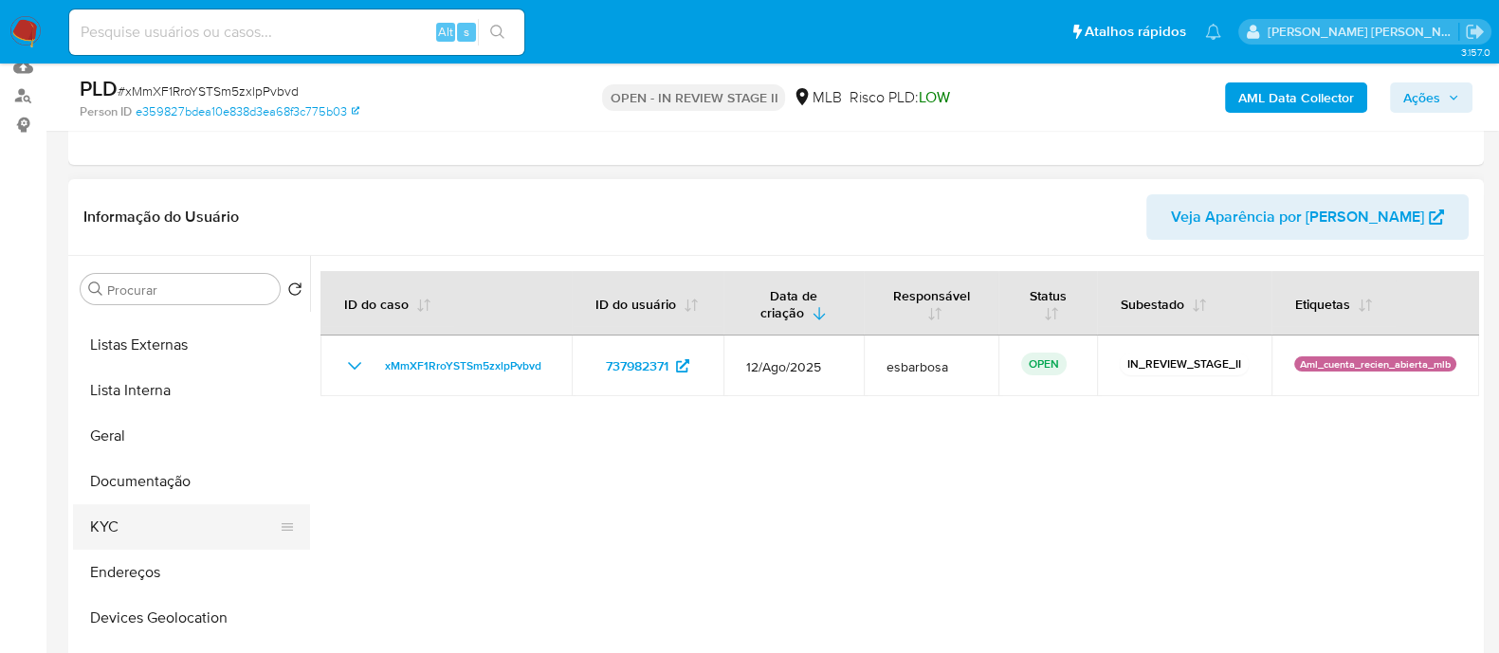
scroll to position [118, 0]
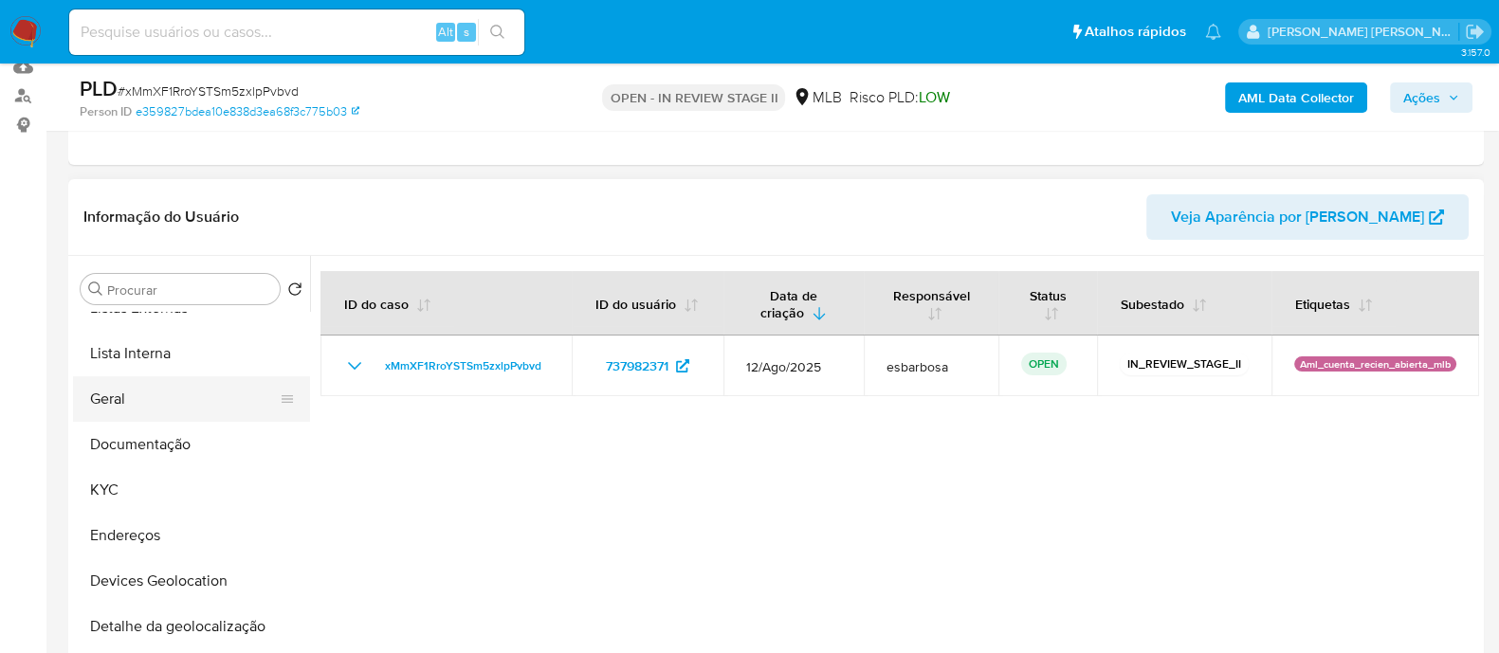
click at [165, 406] on button "Geral" at bounding box center [184, 398] width 222 height 45
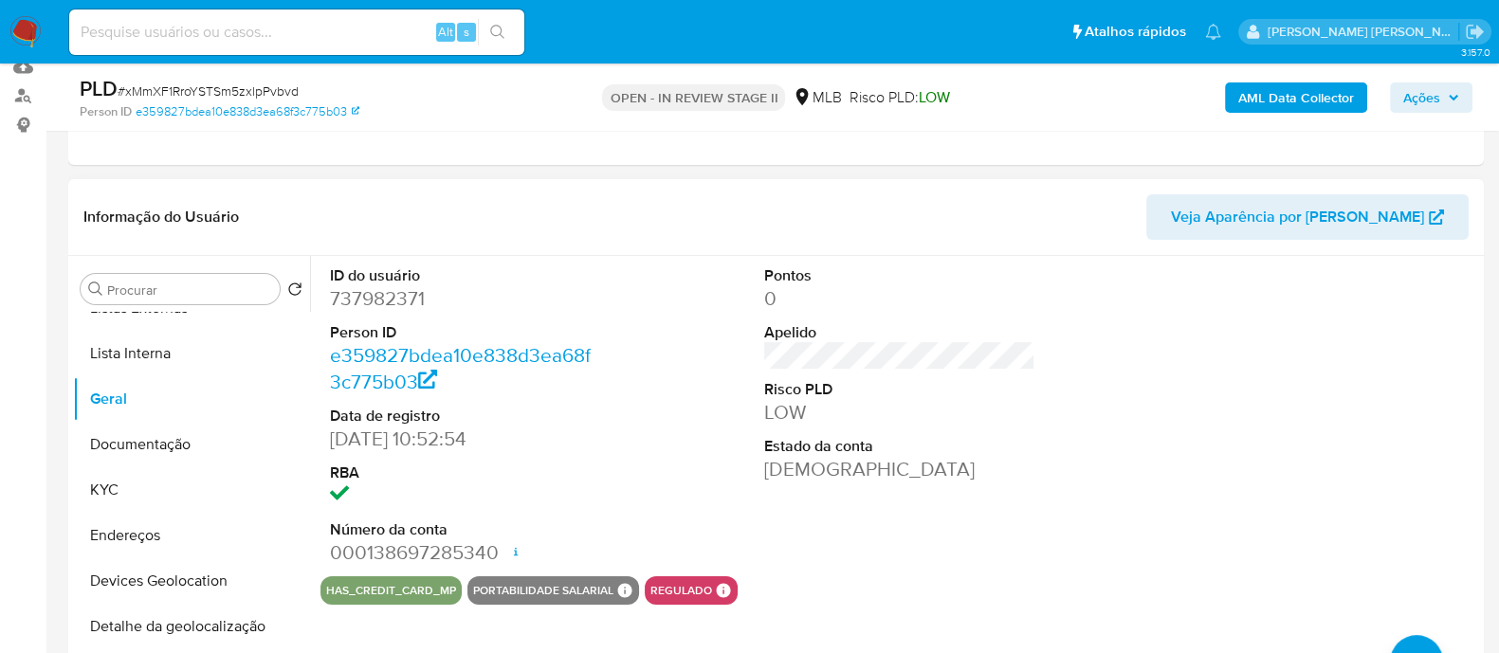
click at [419, 298] on dd "737982371" at bounding box center [465, 298] width 271 height 27
click at [409, 300] on dd "737982371" at bounding box center [465, 298] width 271 height 27
click at [408, 300] on dd "737982371" at bounding box center [465, 298] width 271 height 27
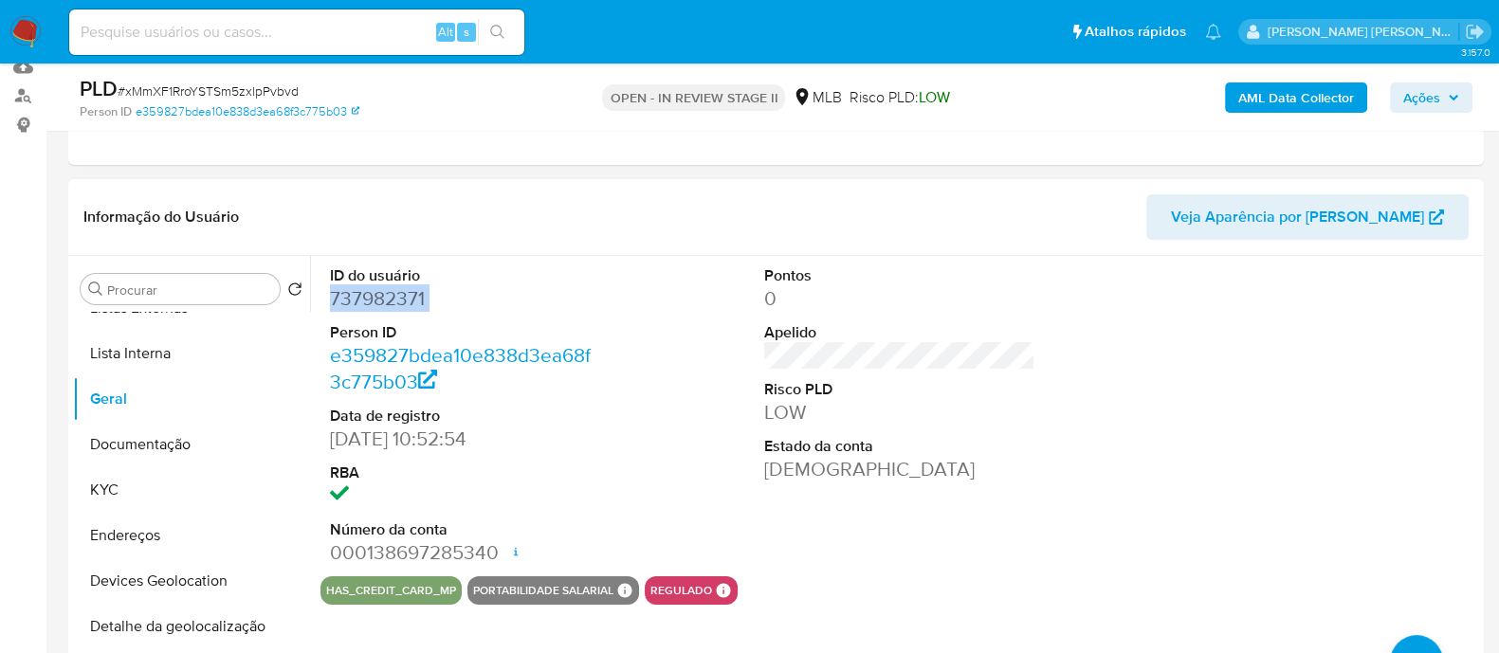
copy dd "737982371"
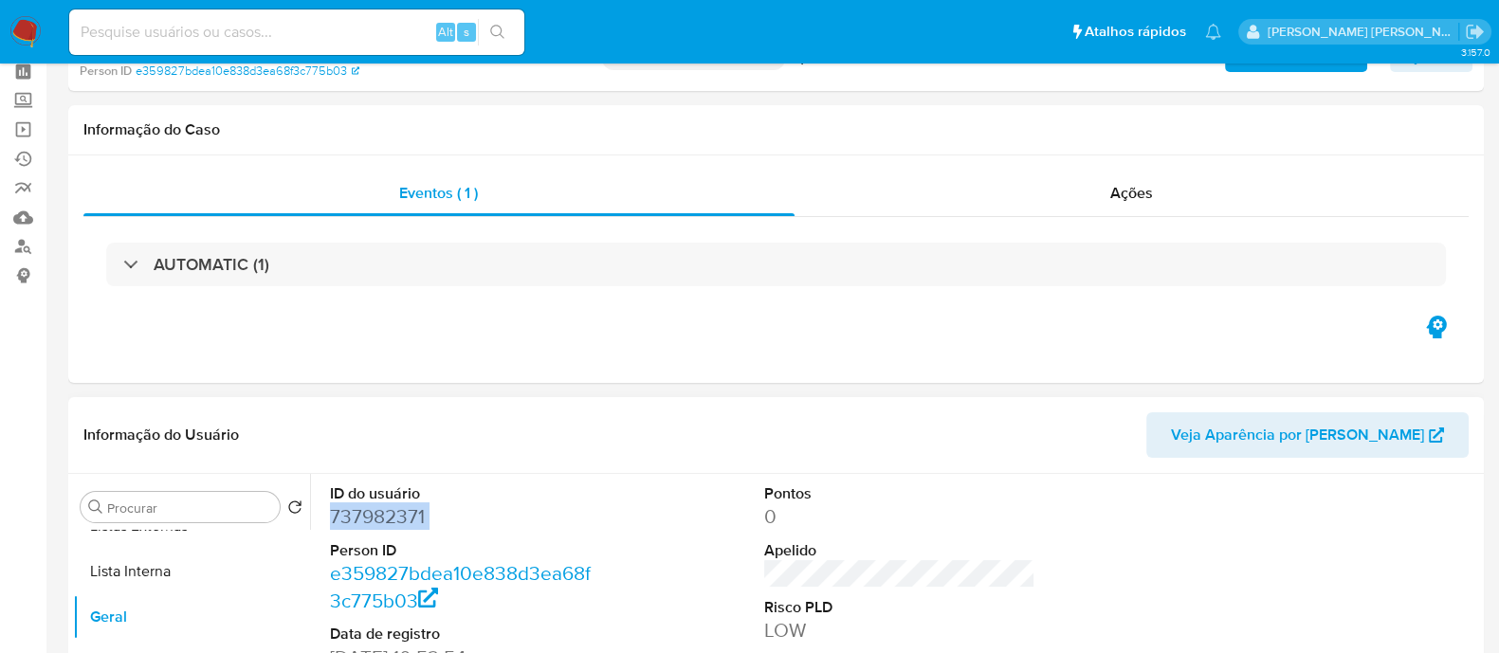
scroll to position [0, 0]
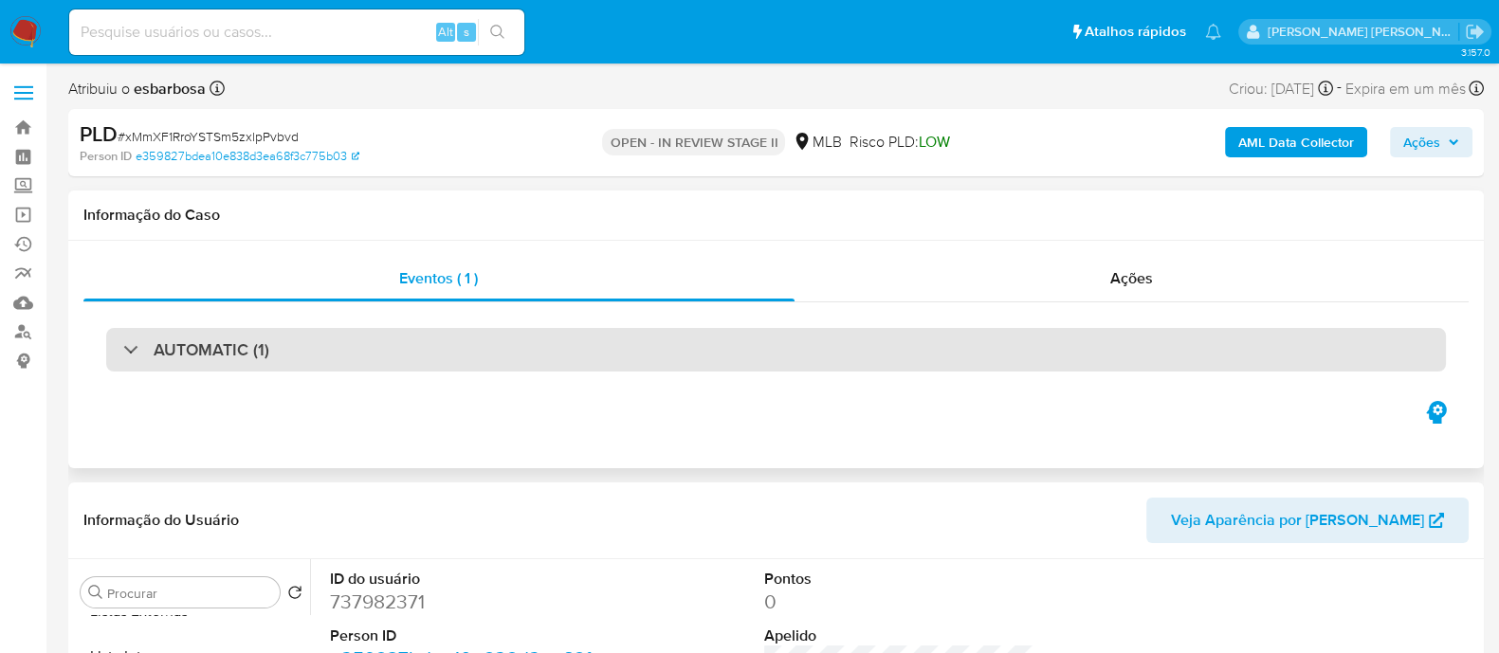
click at [370, 352] on div "AUTOMATIC (1)" at bounding box center [775, 350] width 1339 height 44
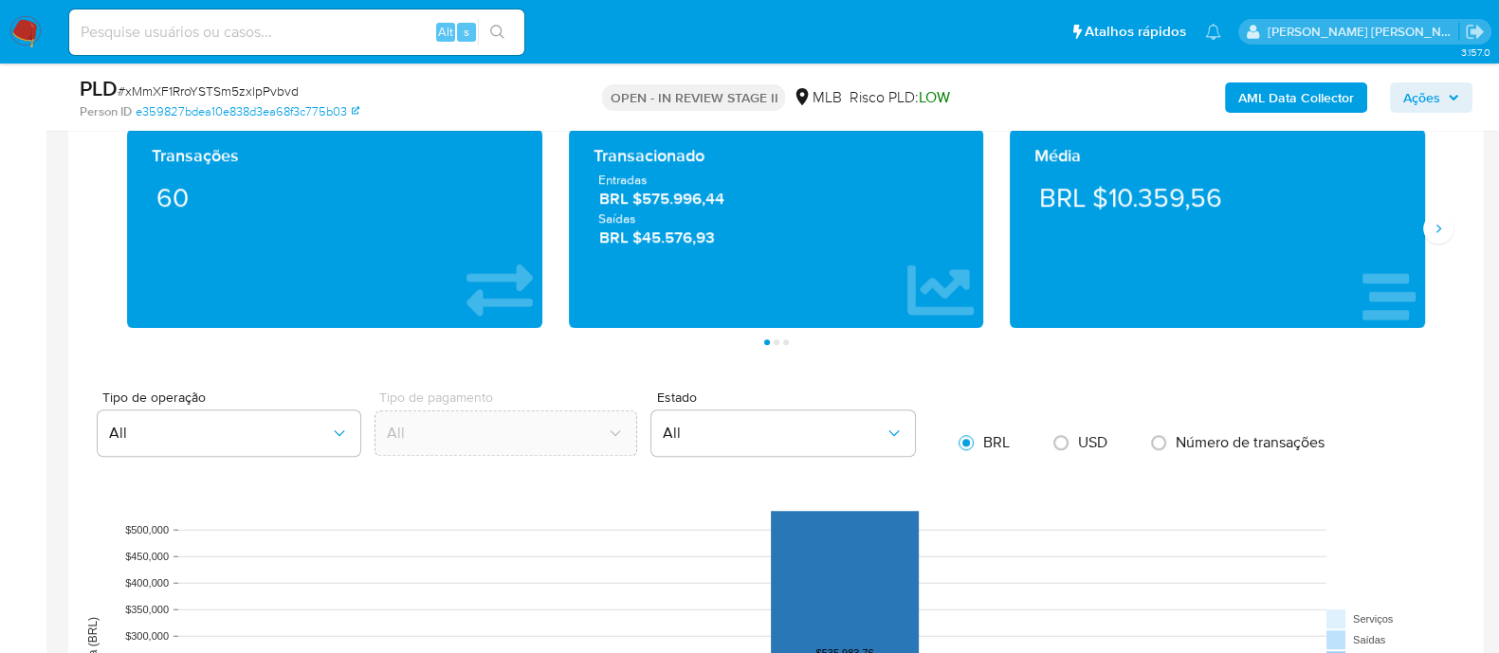
scroll to position [1776, 0]
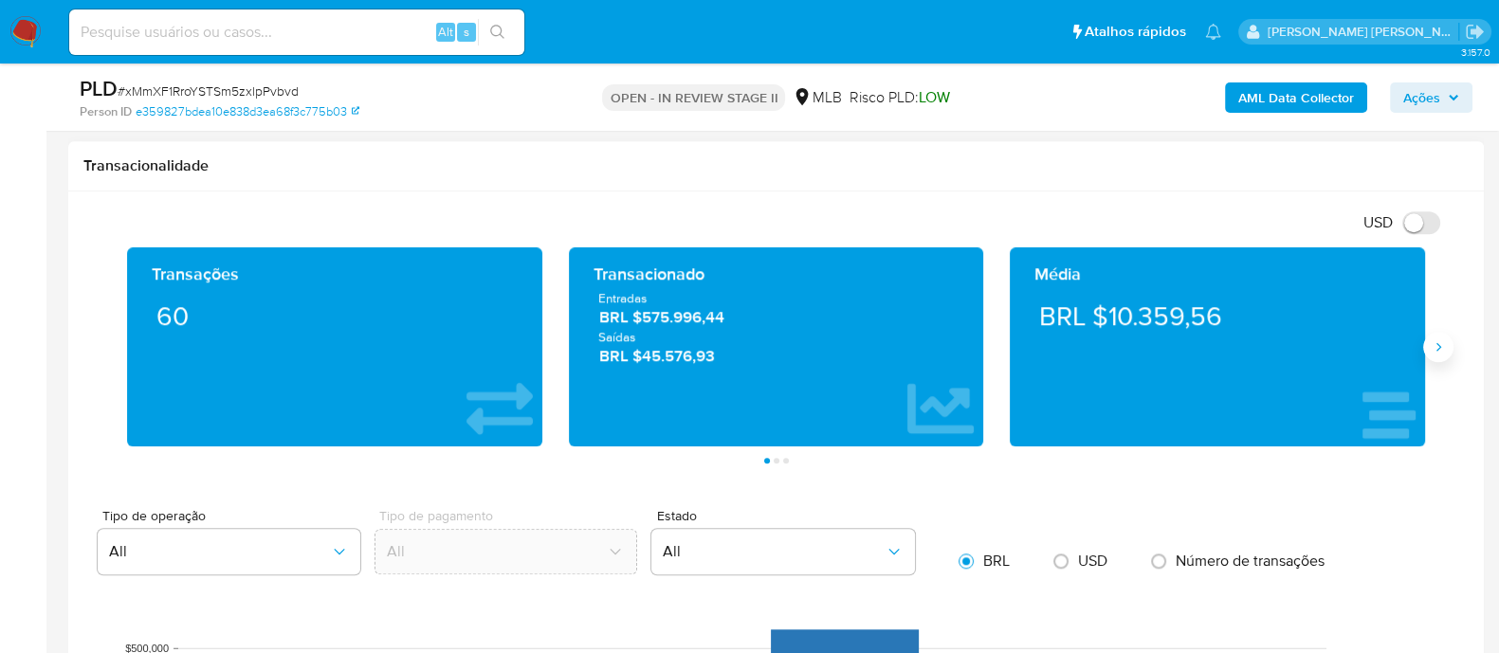
click at [1432, 343] on icon "Siguiente" at bounding box center [1437, 346] width 15 height 15
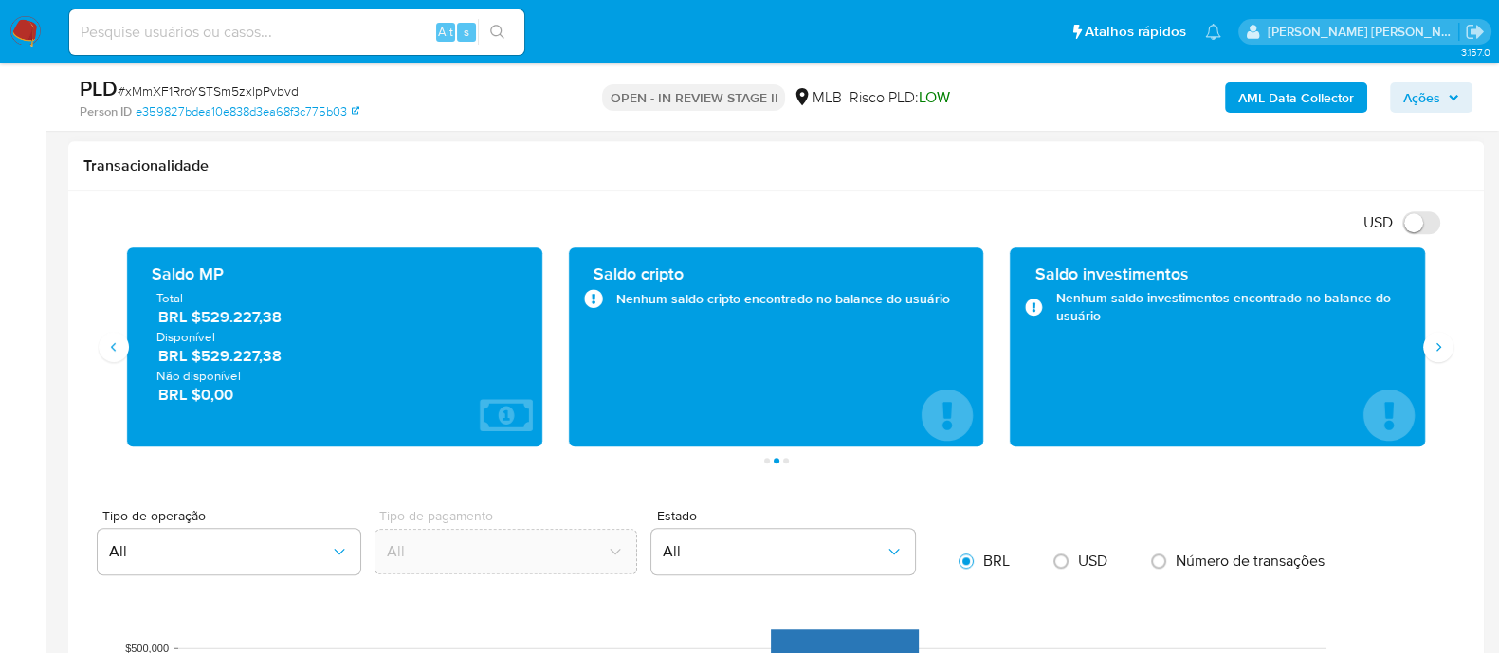
drag, startPoint x: 304, startPoint y: 319, endPoint x: 155, endPoint y: 276, distance: 155.1
click at [155, 276] on div "Saldo MP Total BRL $529.227,38 Disponível BRL $529.227,38 Não disponível BRL $0…" at bounding box center [334, 347] width 385 height 169
click at [1432, 343] on icon "Siguiente" at bounding box center [1437, 346] width 15 height 15
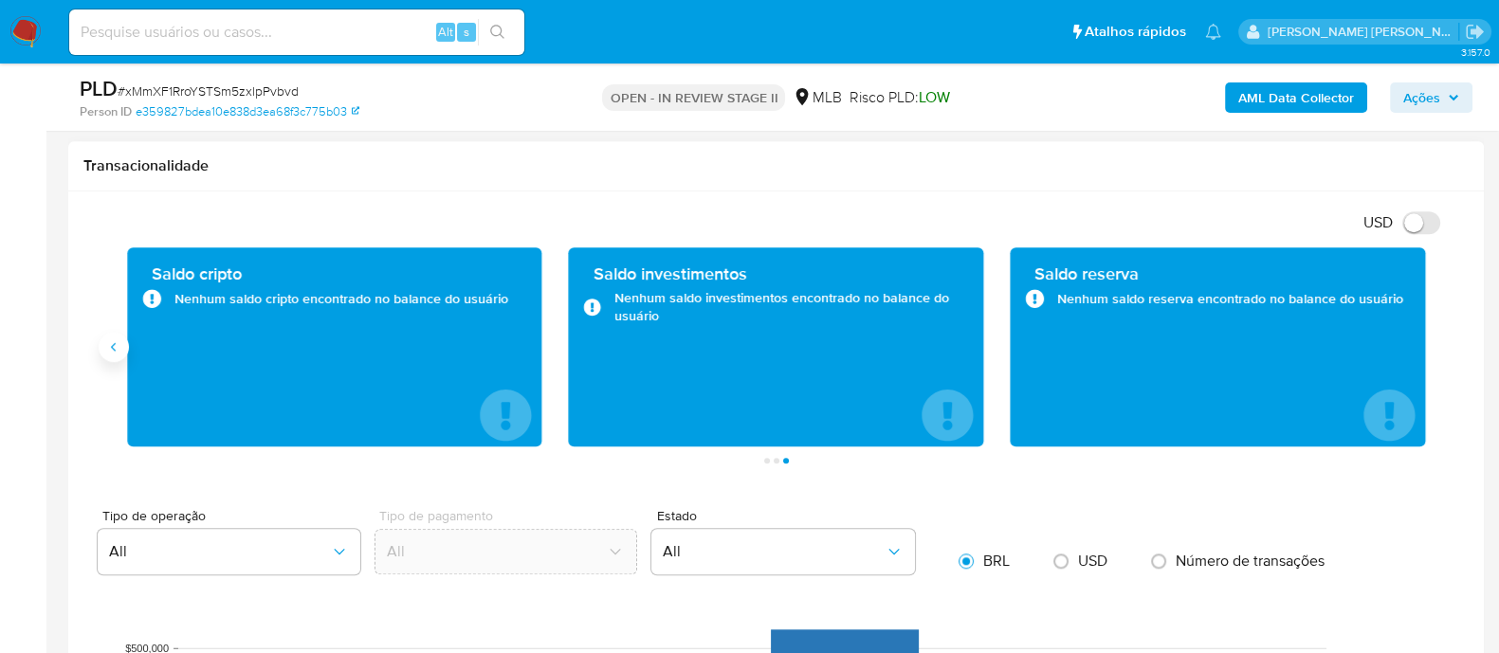
click at [114, 342] on icon "Anterior" at bounding box center [113, 346] width 15 height 15
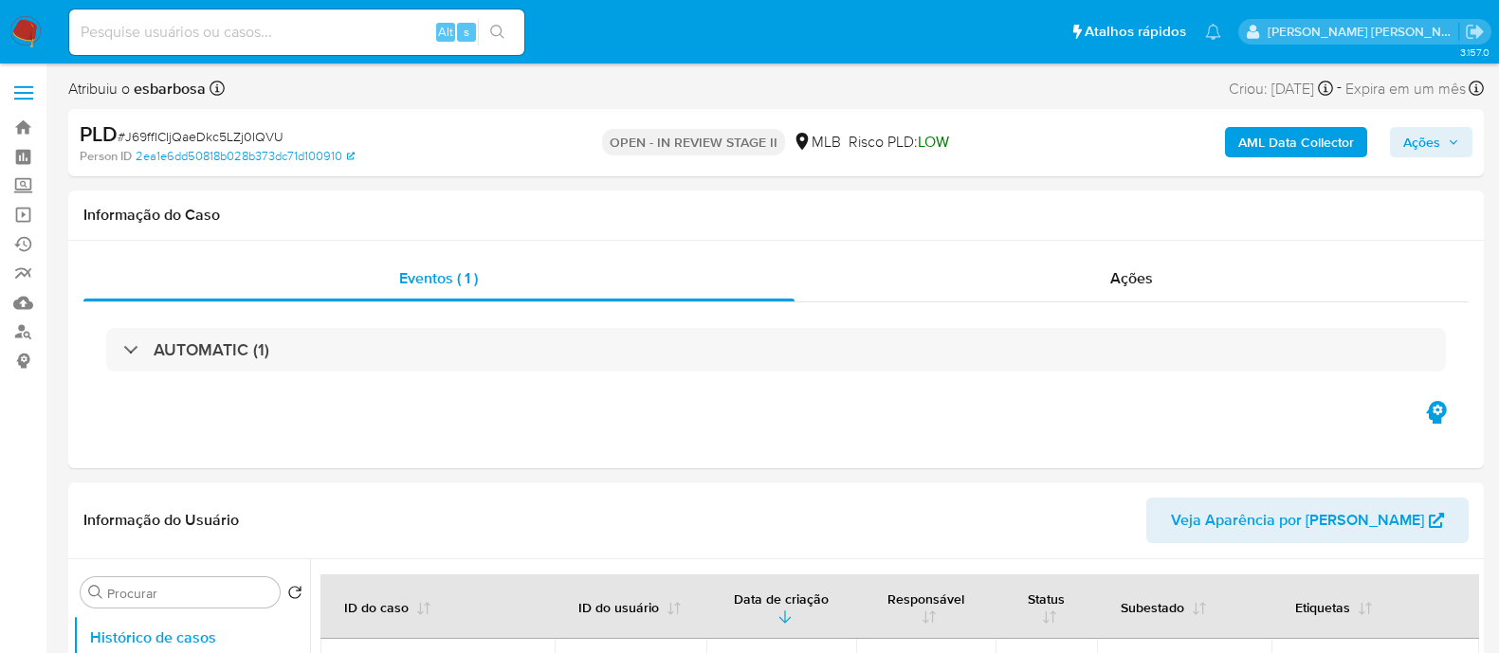
select select "10"
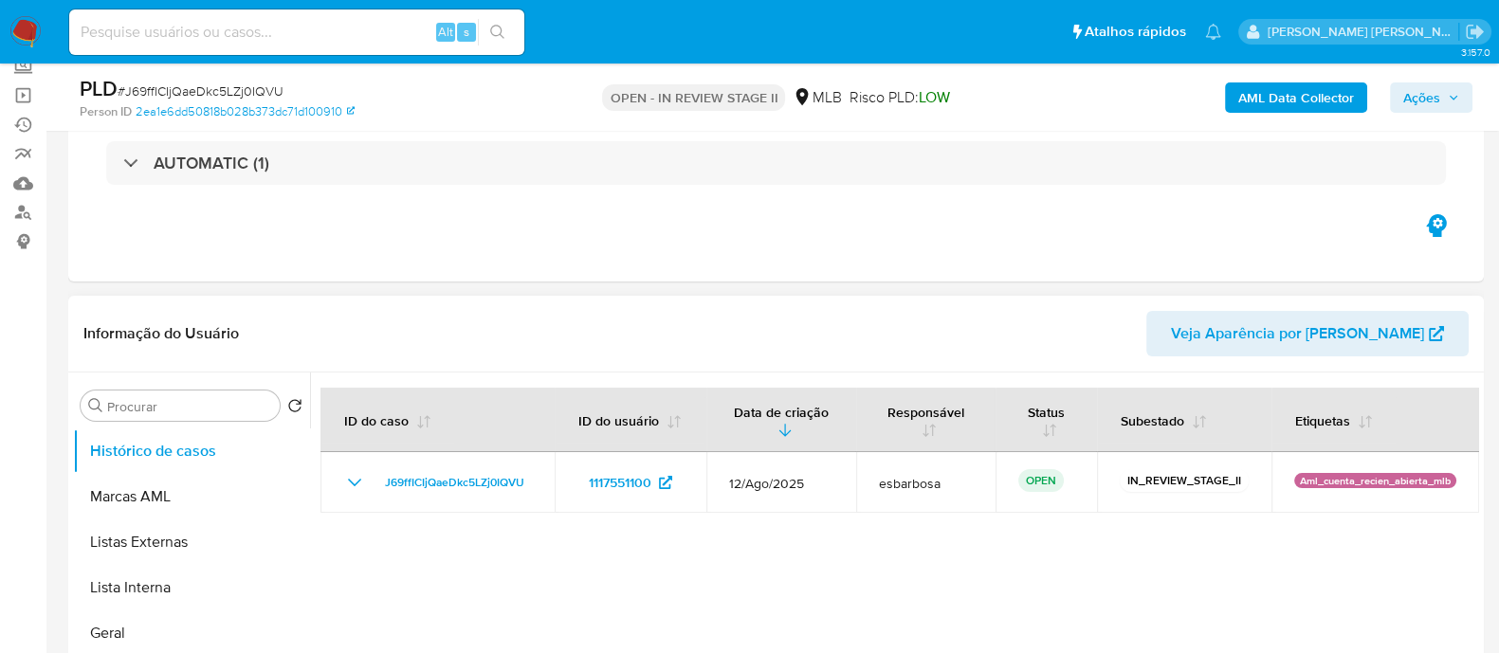
scroll to position [236, 0]
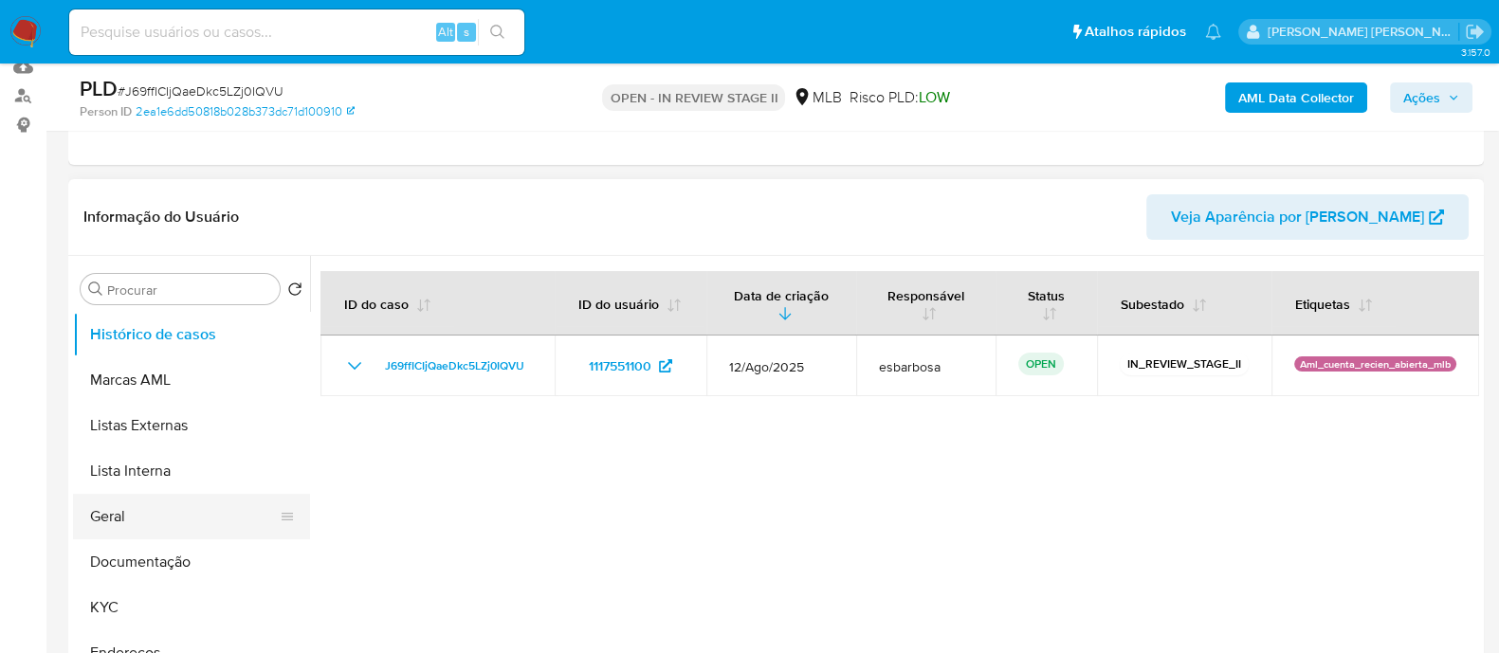
click at [130, 523] on button "Geral" at bounding box center [184, 516] width 222 height 45
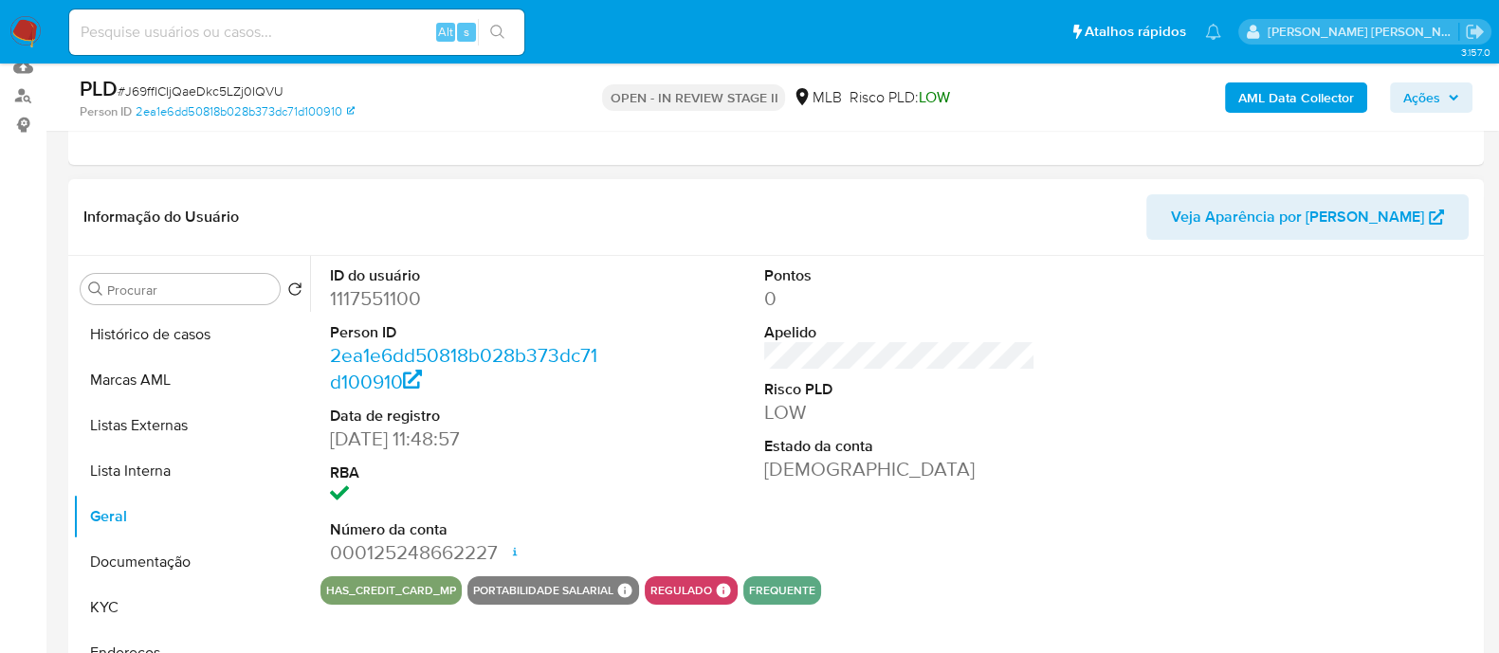
click at [389, 294] on dd "1117551100" at bounding box center [465, 298] width 271 height 27
copy dd "1117551100"
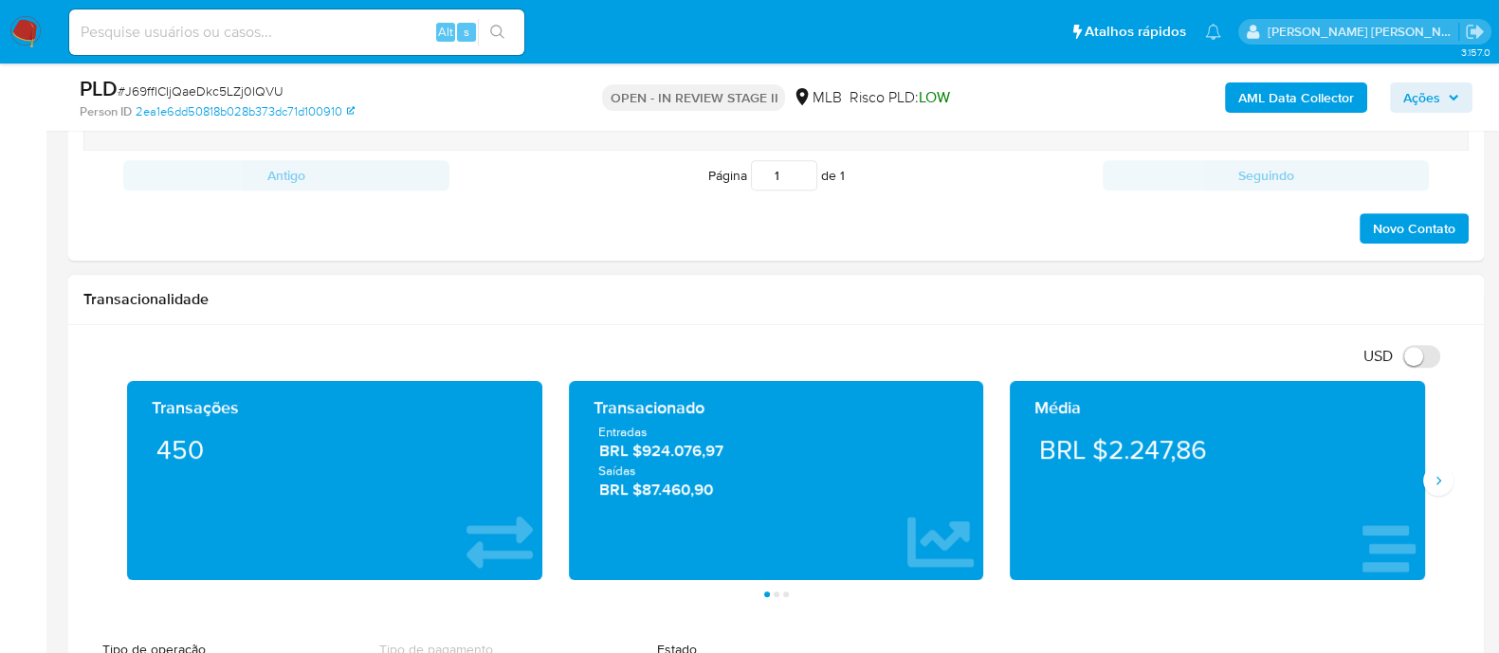
scroll to position [1185, 0]
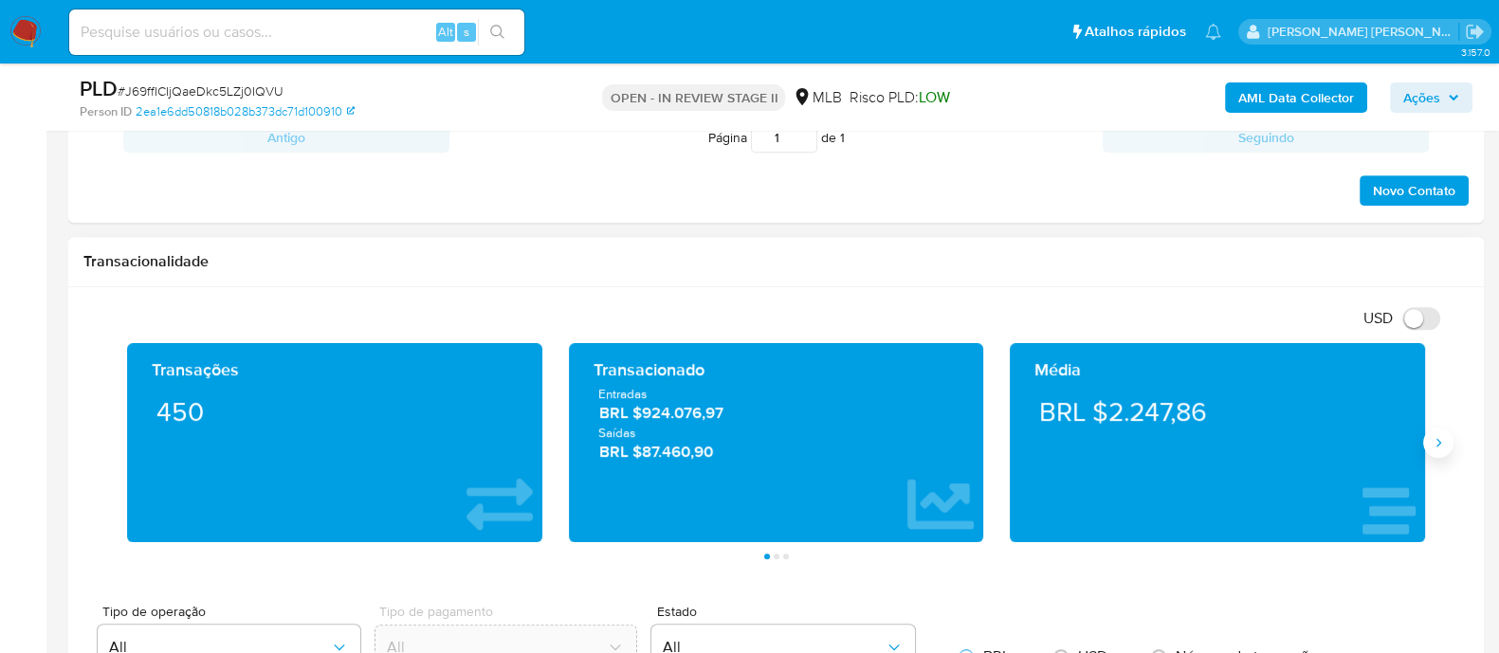
click at [1439, 447] on icon "Siguiente" at bounding box center [1437, 442] width 15 height 15
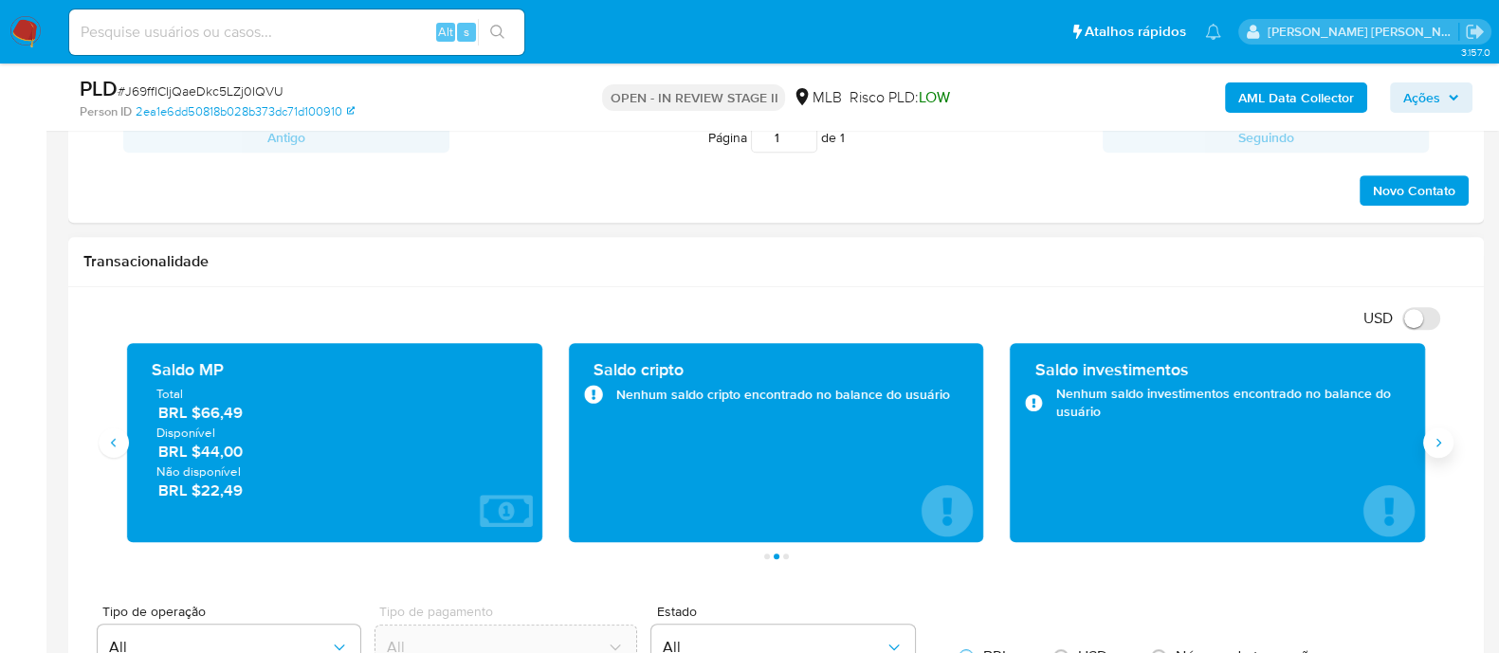
click at [1439, 446] on icon "Siguiente" at bounding box center [1437, 442] width 15 height 15
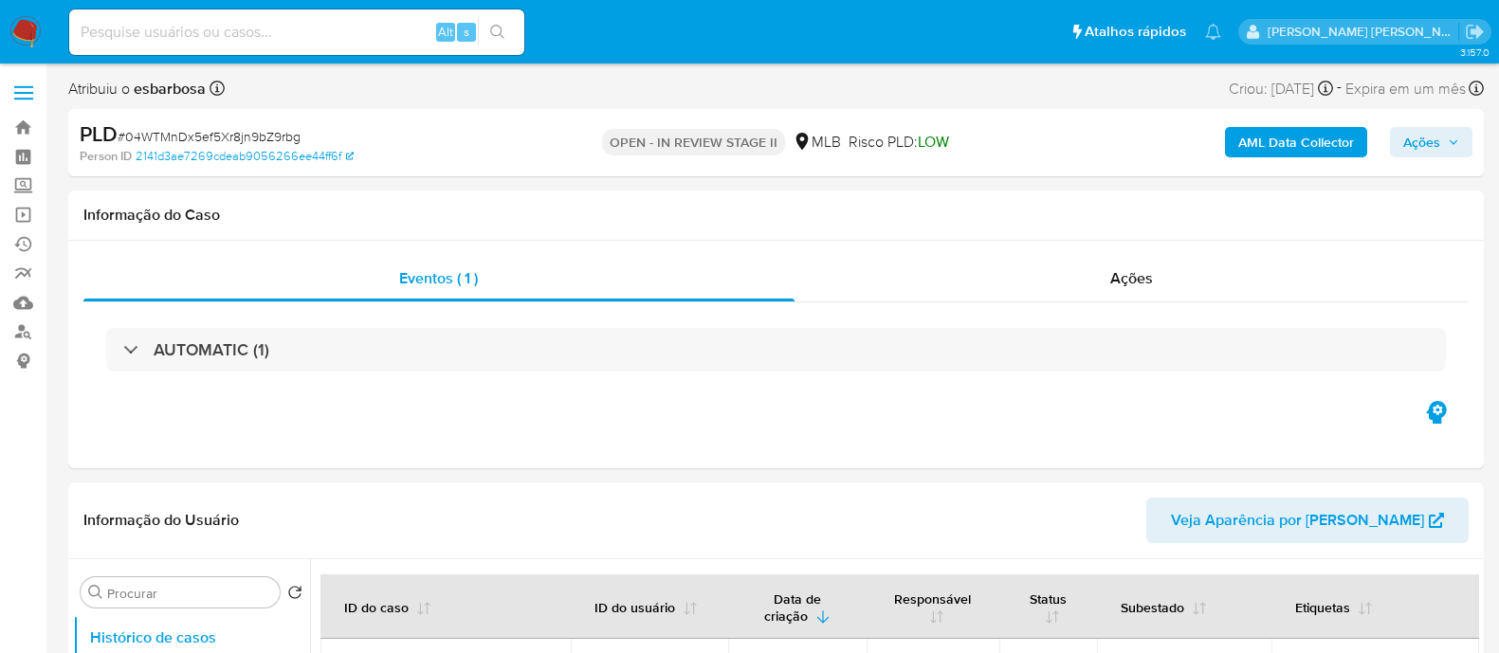
select select "10"
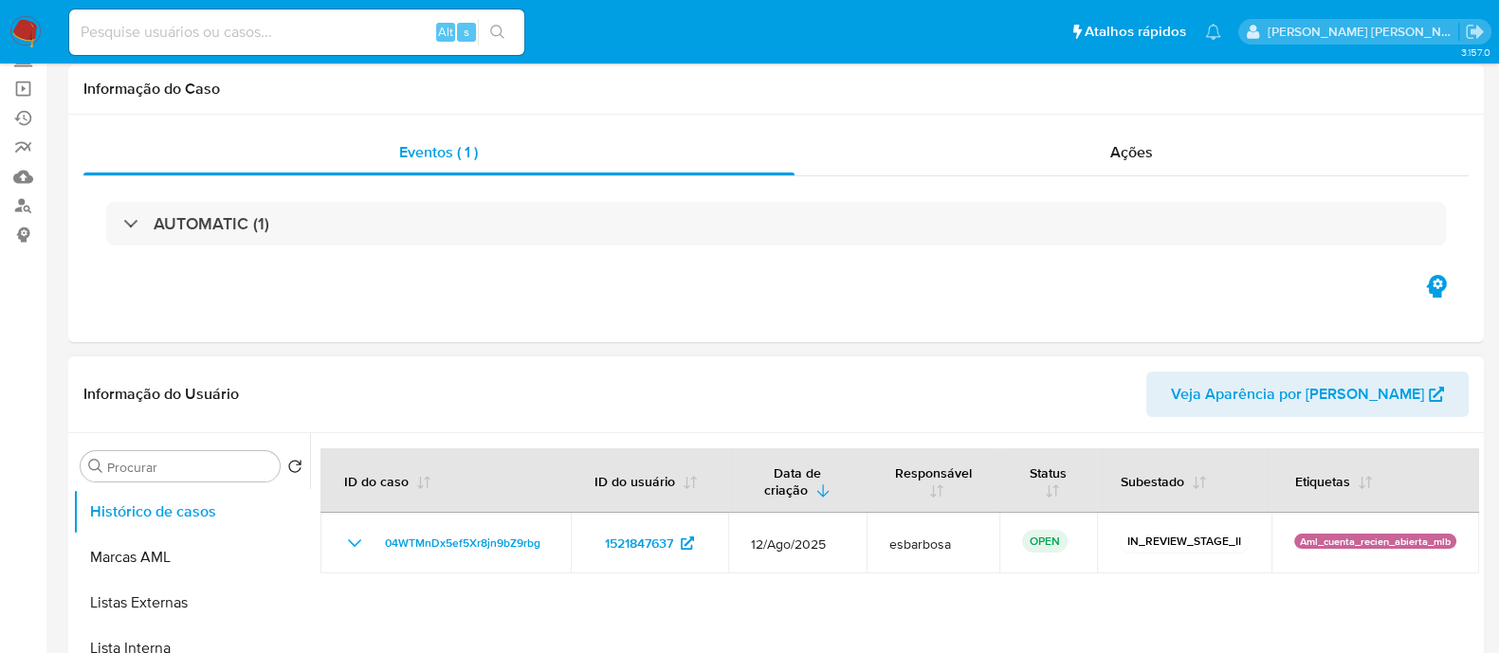
scroll to position [236, 0]
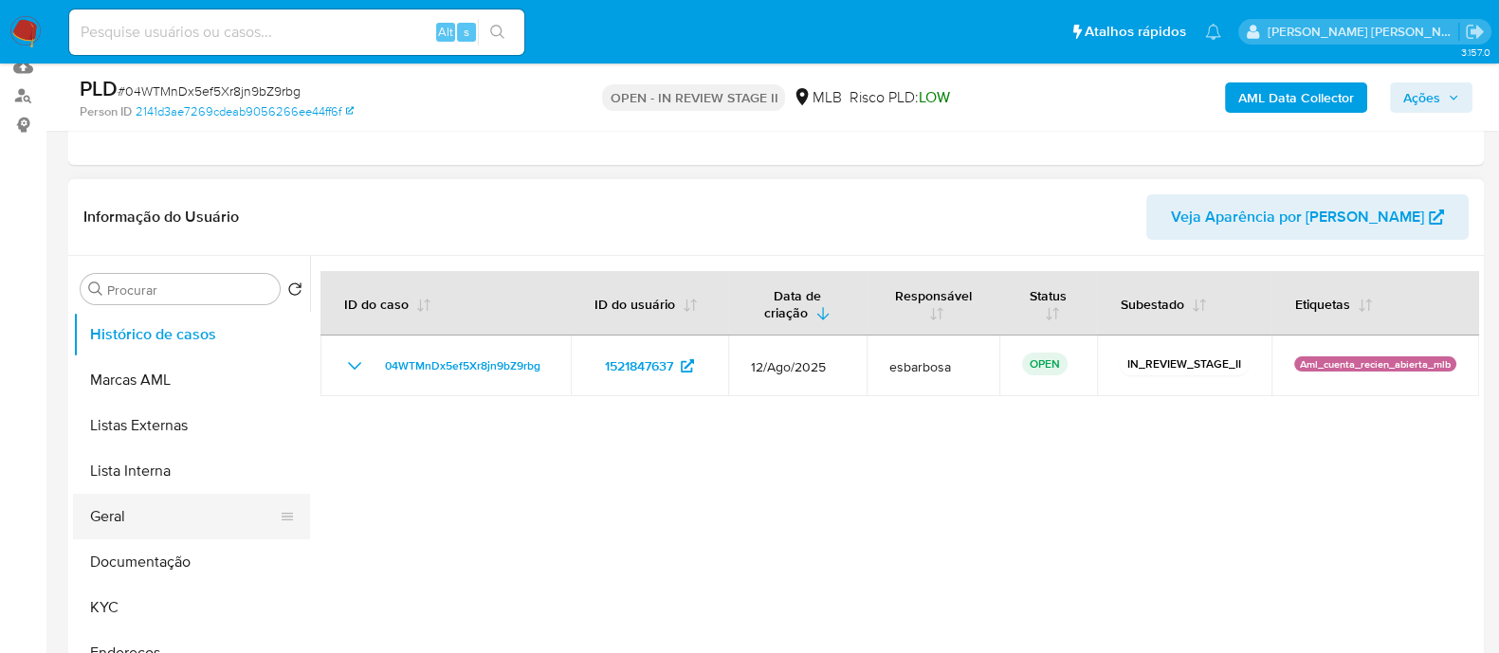
click at [137, 503] on button "Geral" at bounding box center [184, 516] width 222 height 45
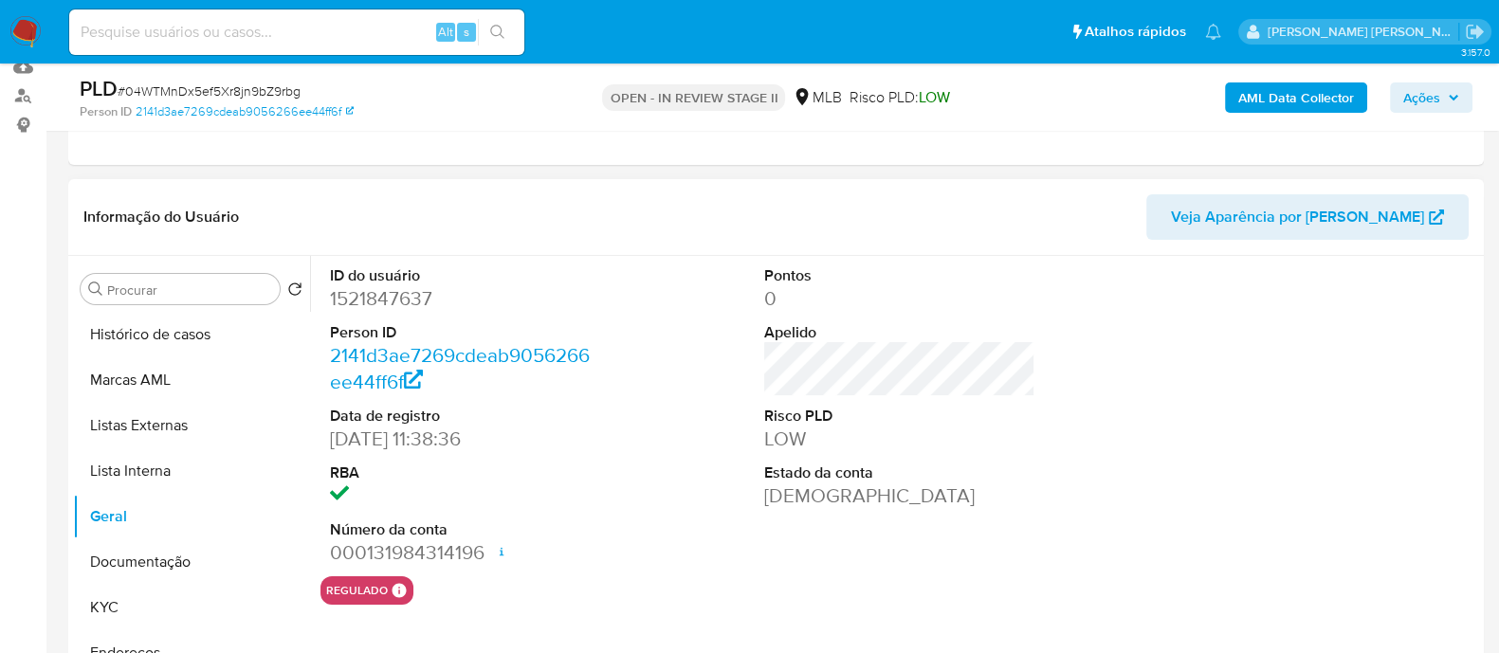
click at [405, 305] on dd "1521847637" at bounding box center [465, 298] width 271 height 27
copy dd "1521847637"
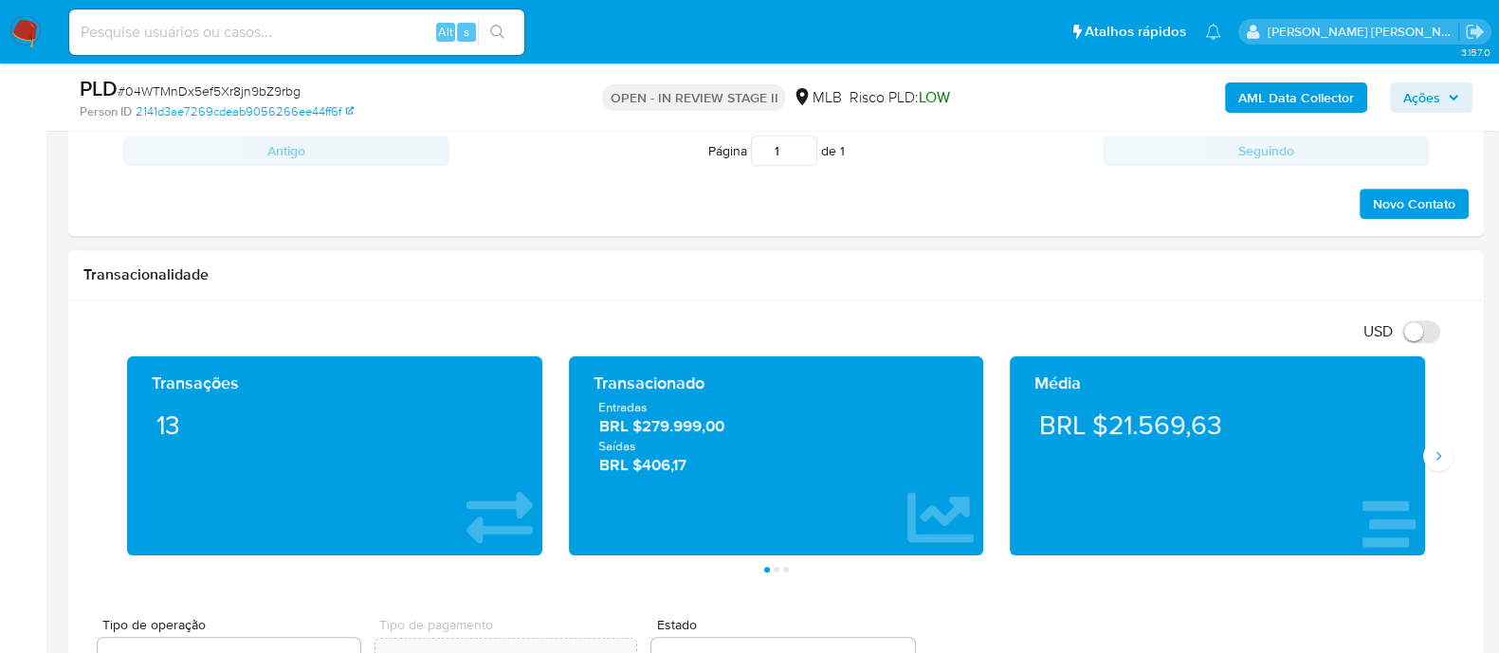
scroll to position [1303, 0]
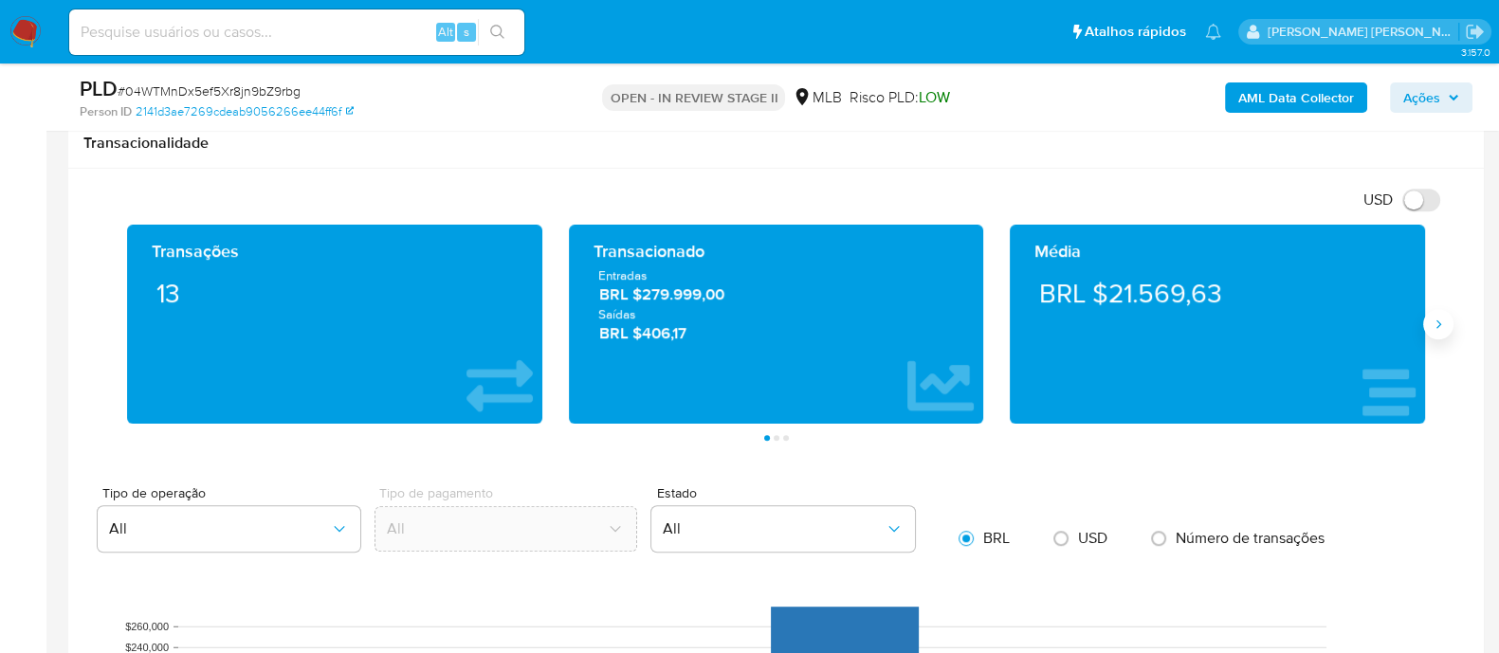
click at [1436, 319] on icon "Siguiente" at bounding box center [1438, 323] width 5 height 9
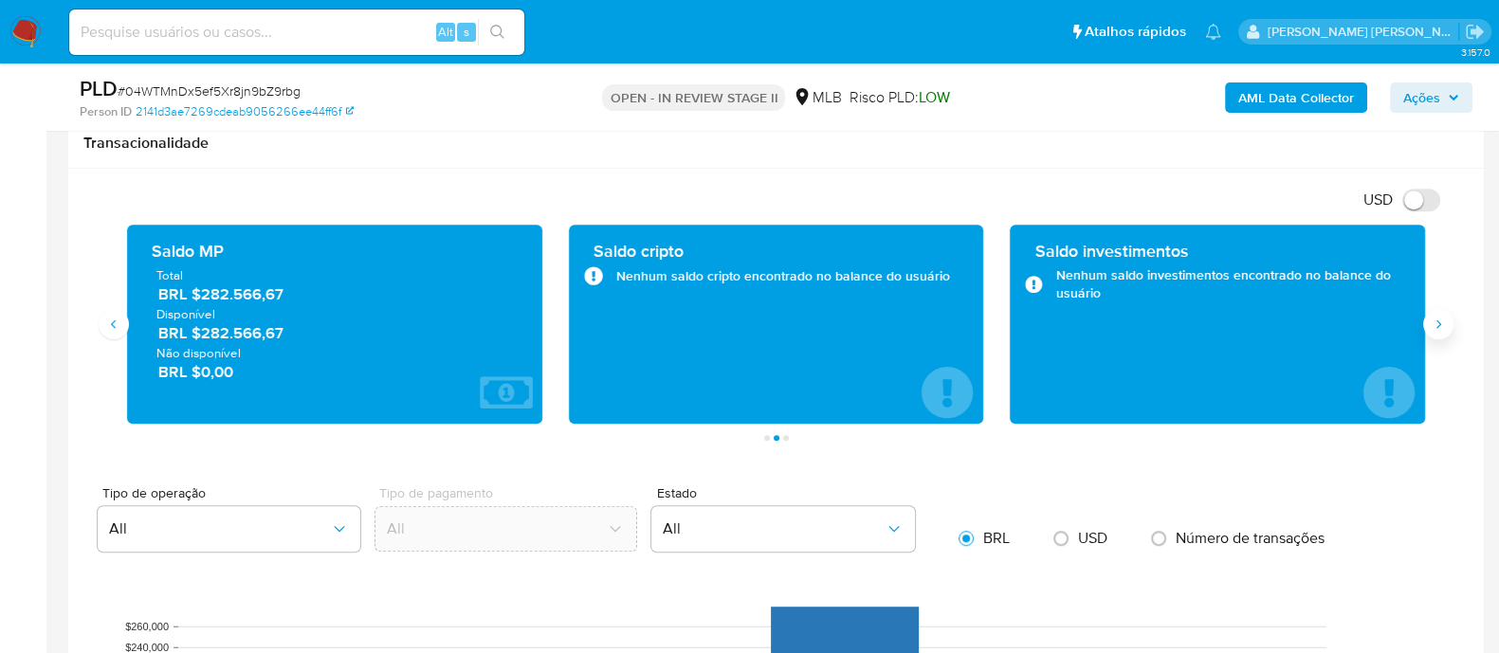
click at [1441, 319] on icon "Siguiente" at bounding box center [1437, 324] width 15 height 15
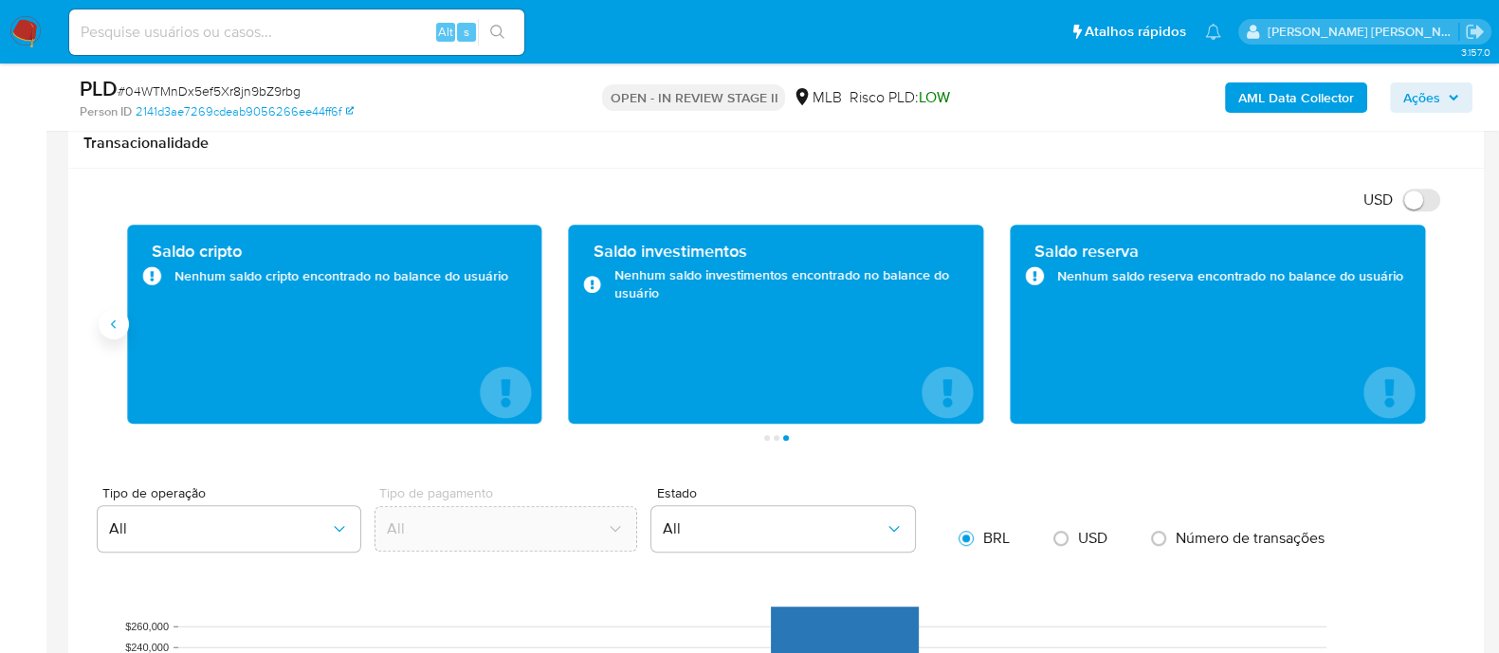
click at [114, 330] on button "Anterior" at bounding box center [114, 324] width 30 height 30
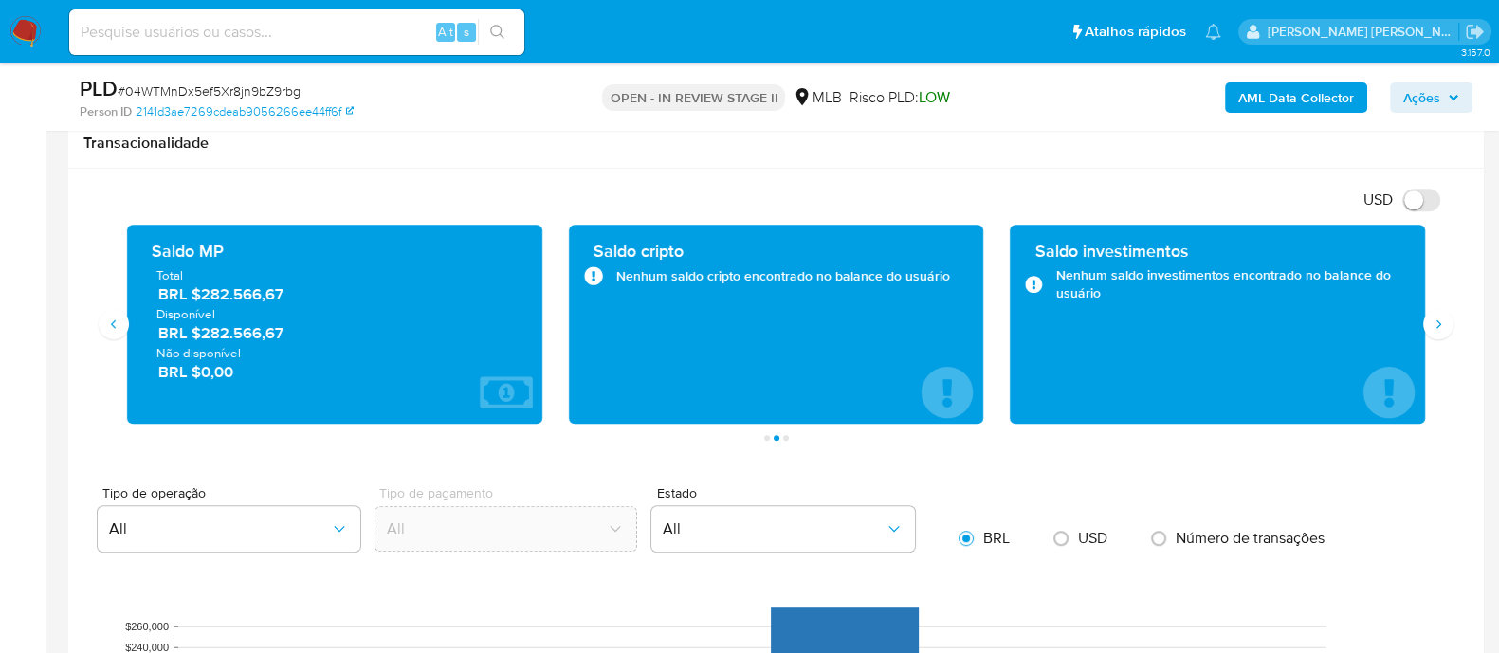
drag, startPoint x: 294, startPoint y: 296, endPoint x: 153, endPoint y: 257, distance: 146.5
click at [153, 257] on div "Saldo MP Total BRL $282.566,67 Disponível BRL $282.566,67 Não disponível BRL $0…" at bounding box center [334, 324] width 385 height 169
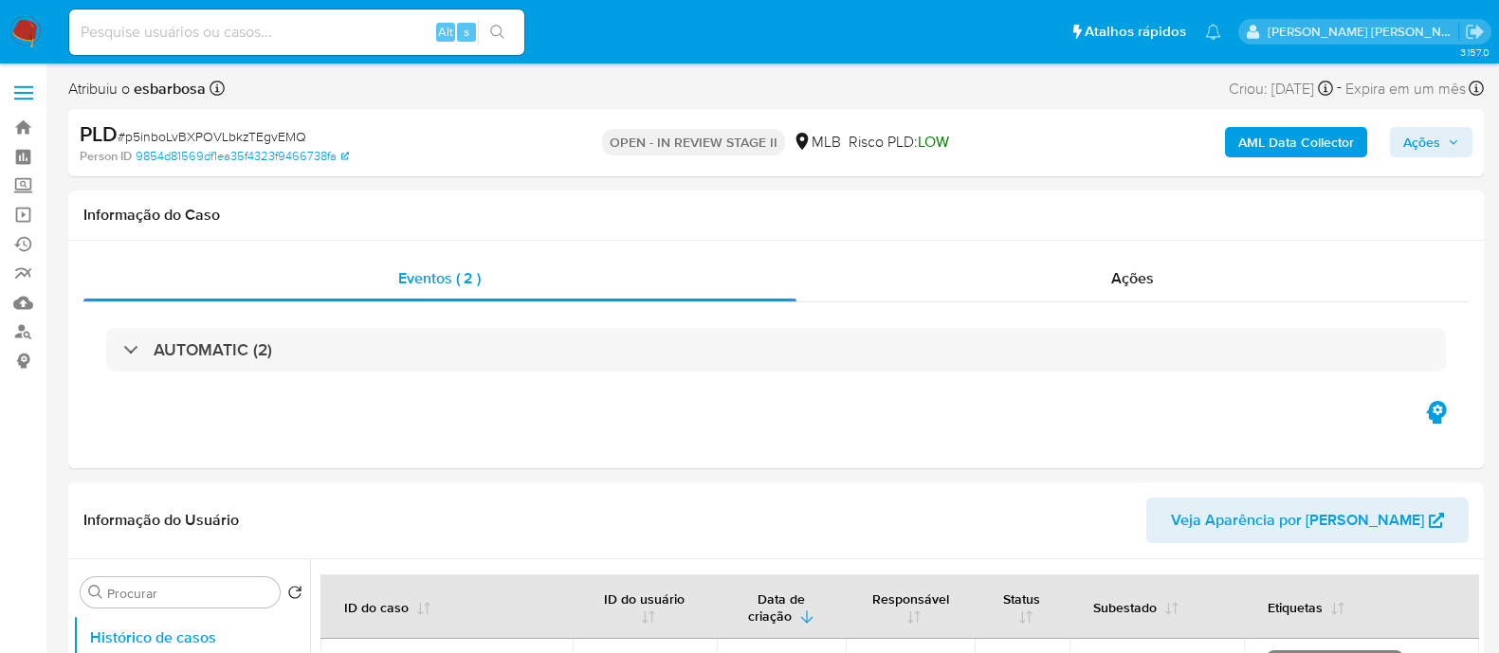
select select "10"
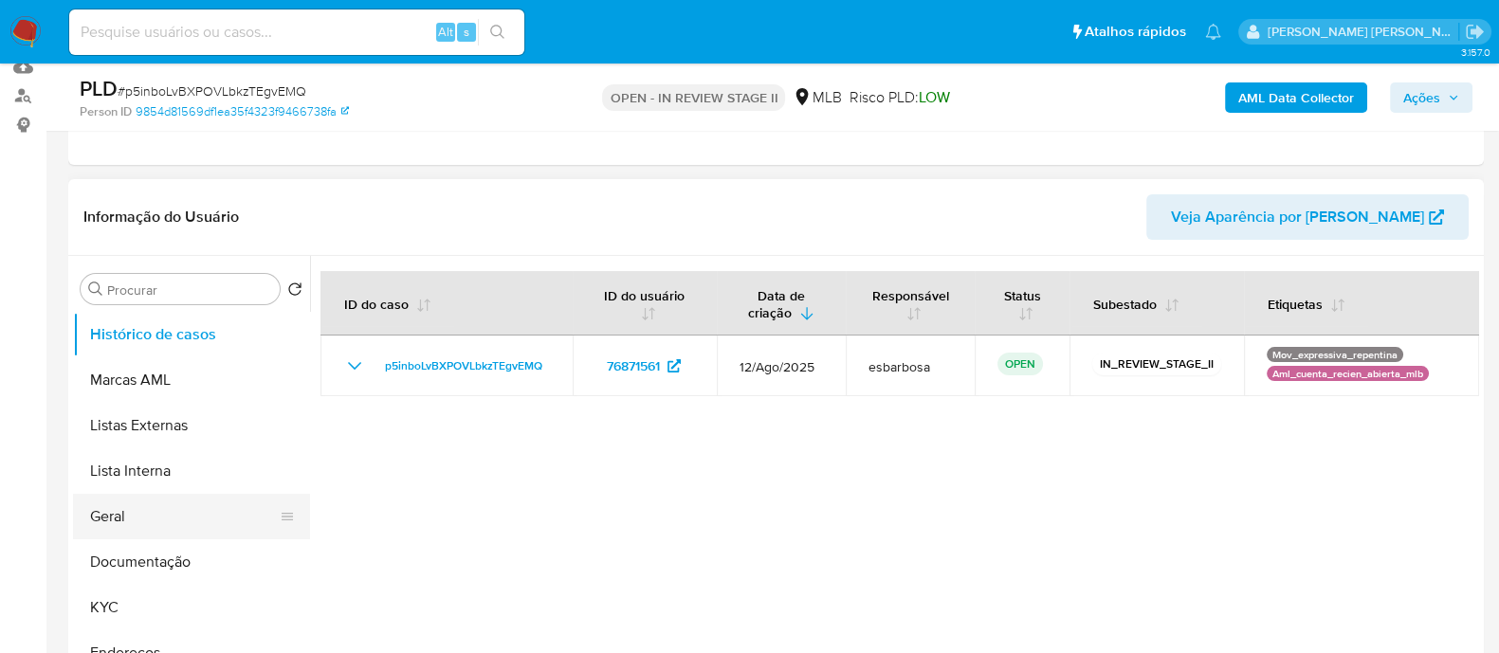
click at [118, 509] on button "Geral" at bounding box center [184, 516] width 222 height 45
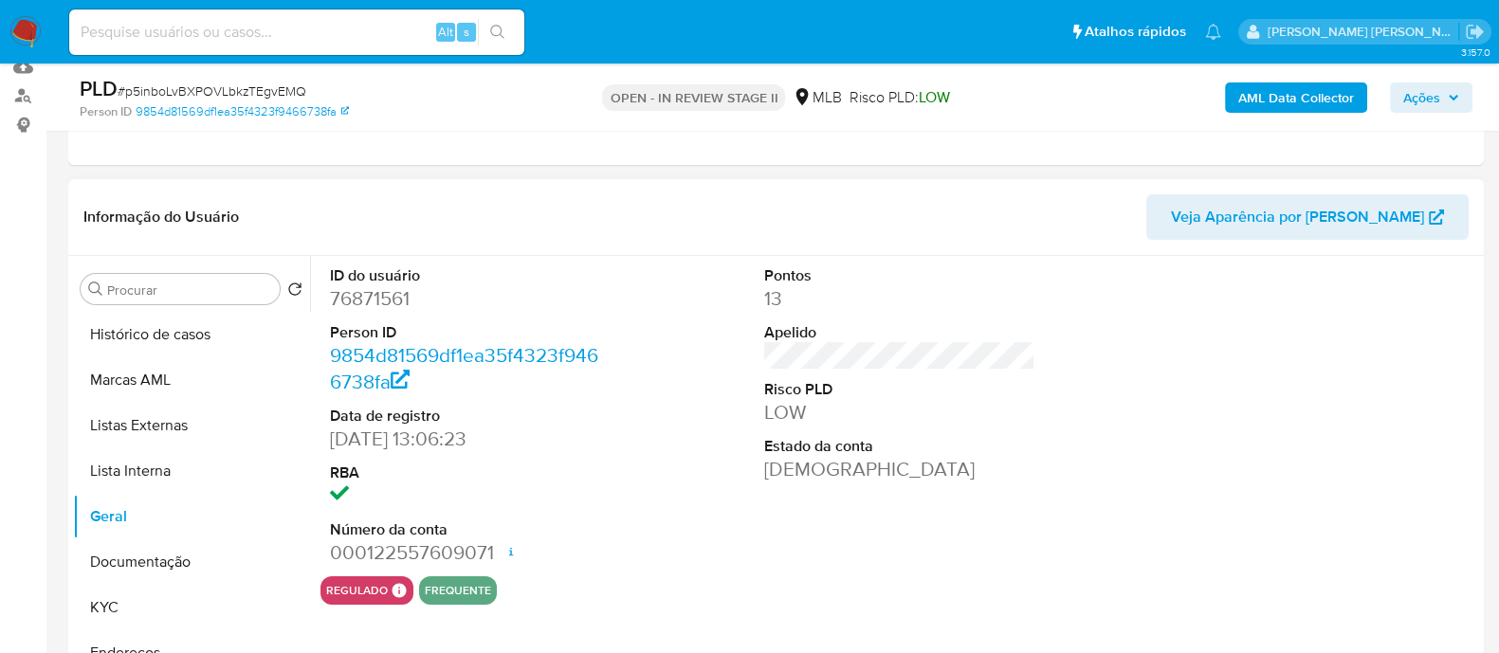
click at [399, 305] on dd "76871561" at bounding box center [465, 298] width 271 height 27
copy dd "76871561"
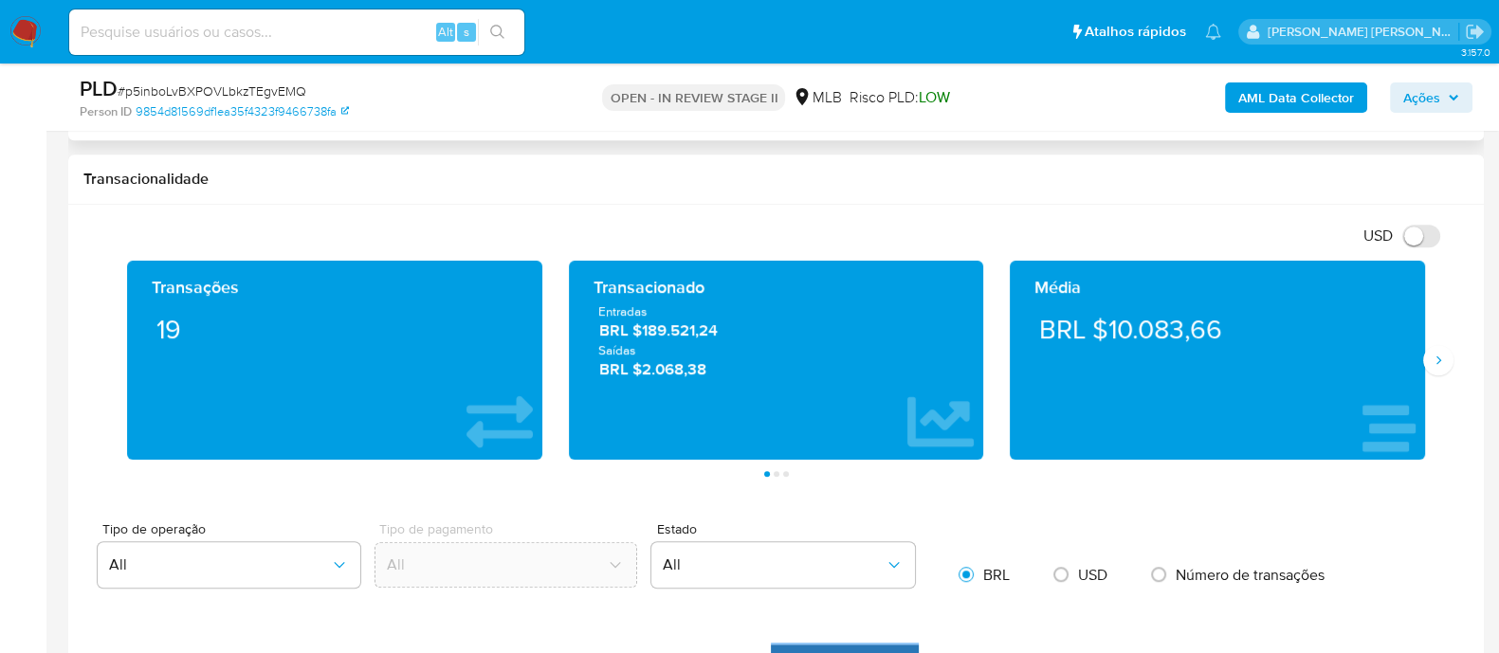
scroll to position [1185, 0]
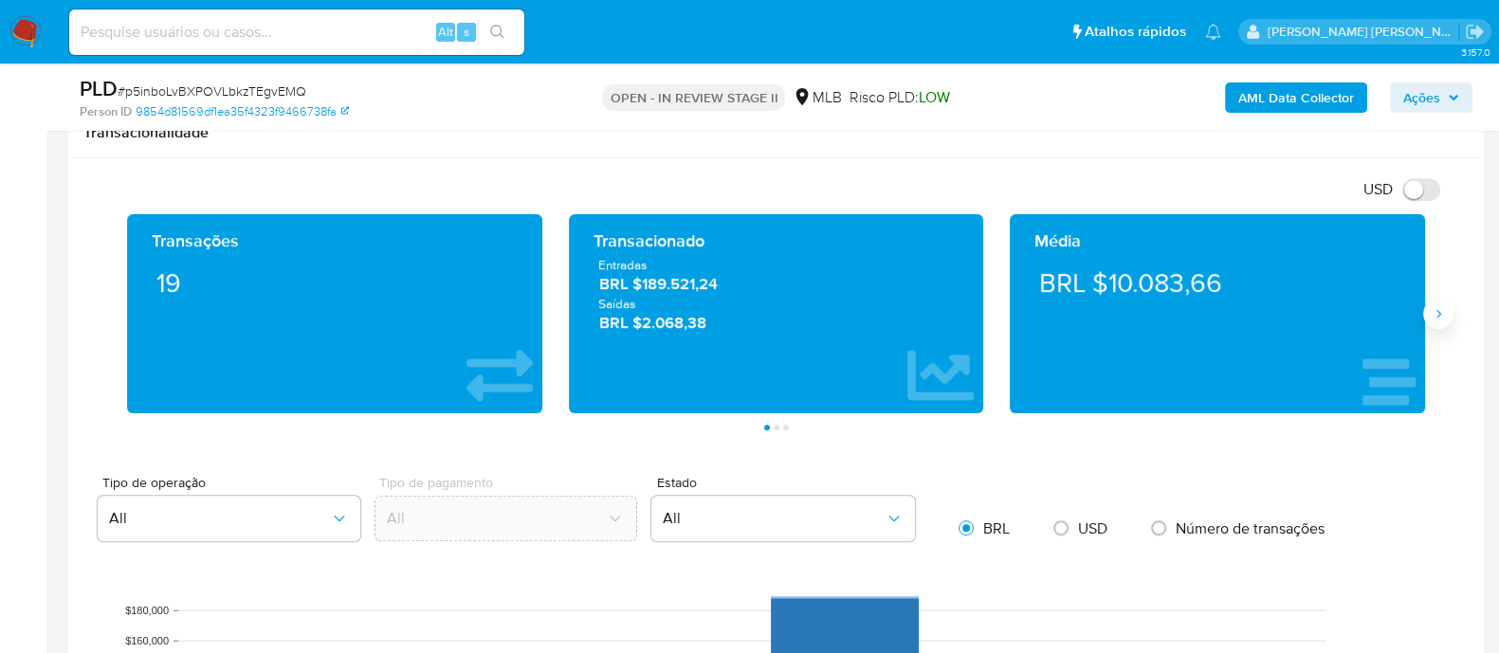
click at [1450, 310] on button "Siguiente" at bounding box center [1438, 314] width 30 height 30
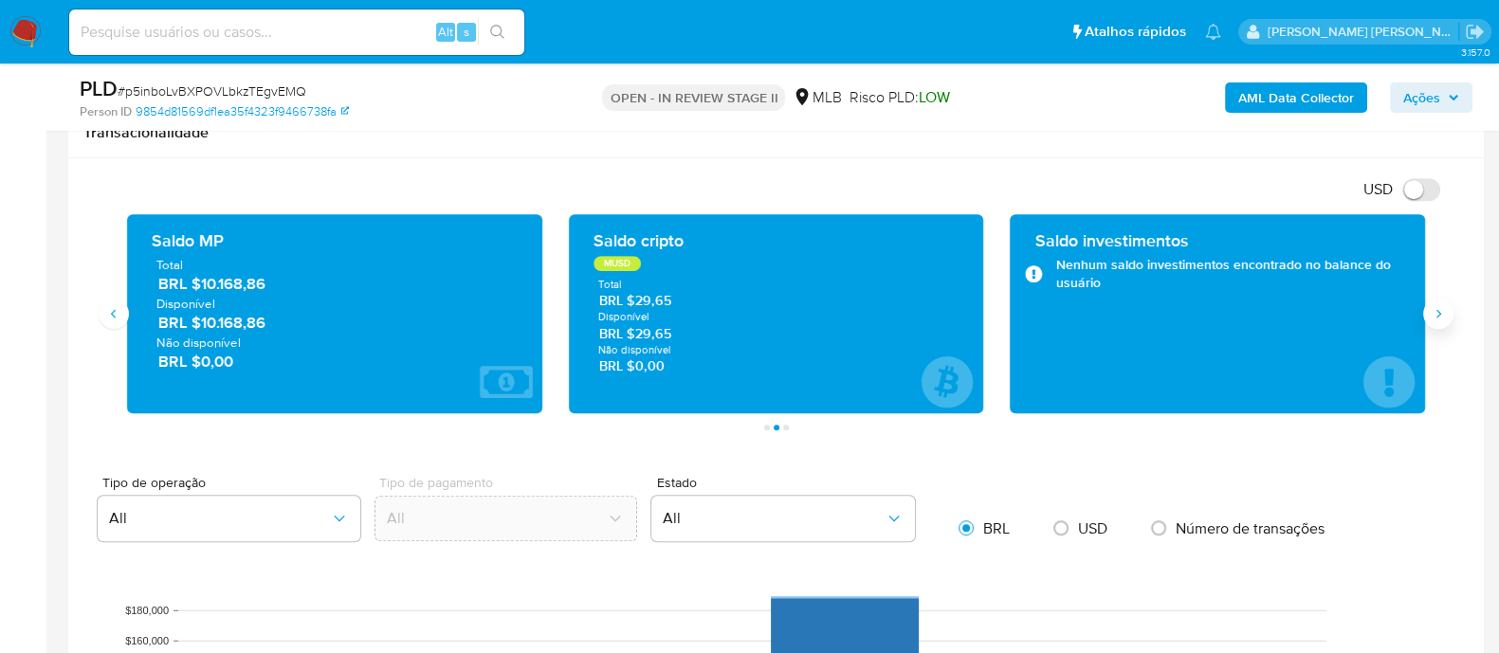
click at [1450, 310] on button "Siguiente" at bounding box center [1438, 314] width 30 height 30
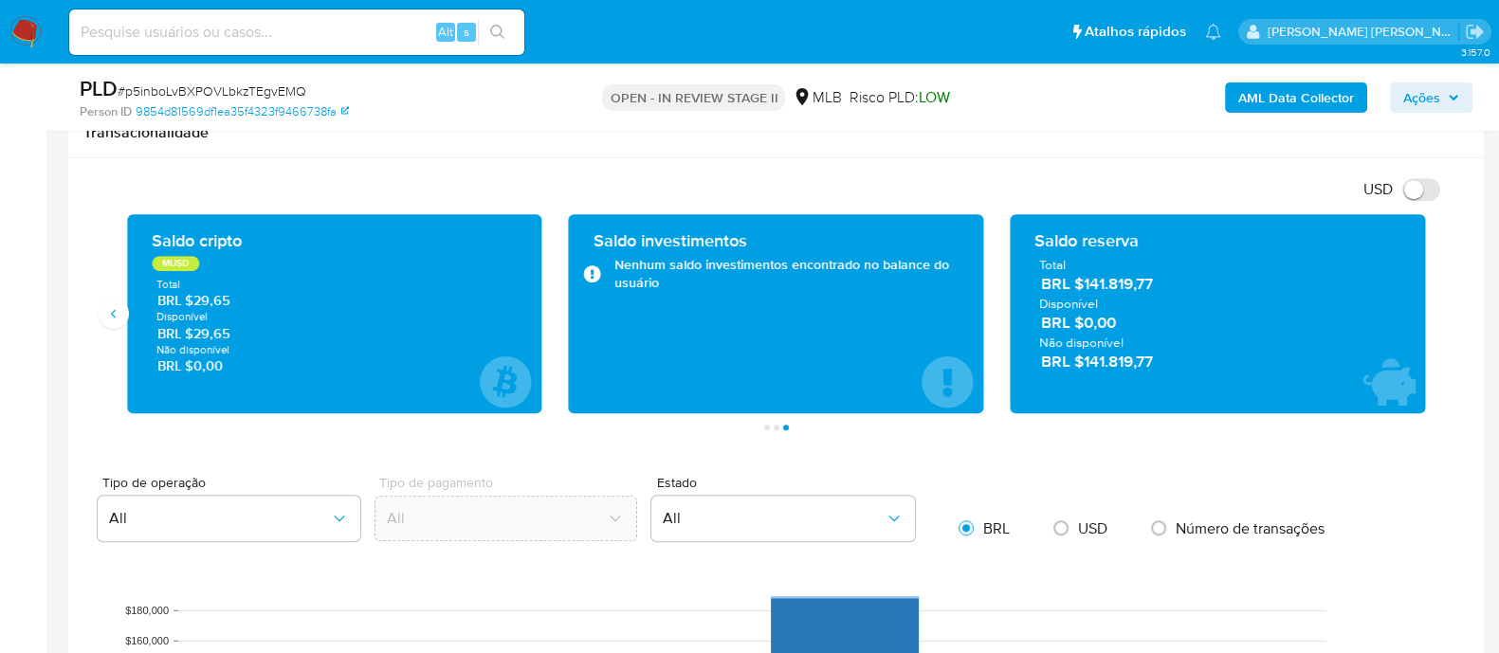
drag, startPoint x: 1181, startPoint y: 286, endPoint x: 1028, endPoint y: 236, distance: 160.7
click at [1028, 236] on div "Saldo reserva Total BRL $141.819,77 Disponível BRL $0,00 Não disponível BRL $14…" at bounding box center [1217, 313] width 385 height 169
click at [123, 320] on button "Anterior" at bounding box center [114, 314] width 30 height 30
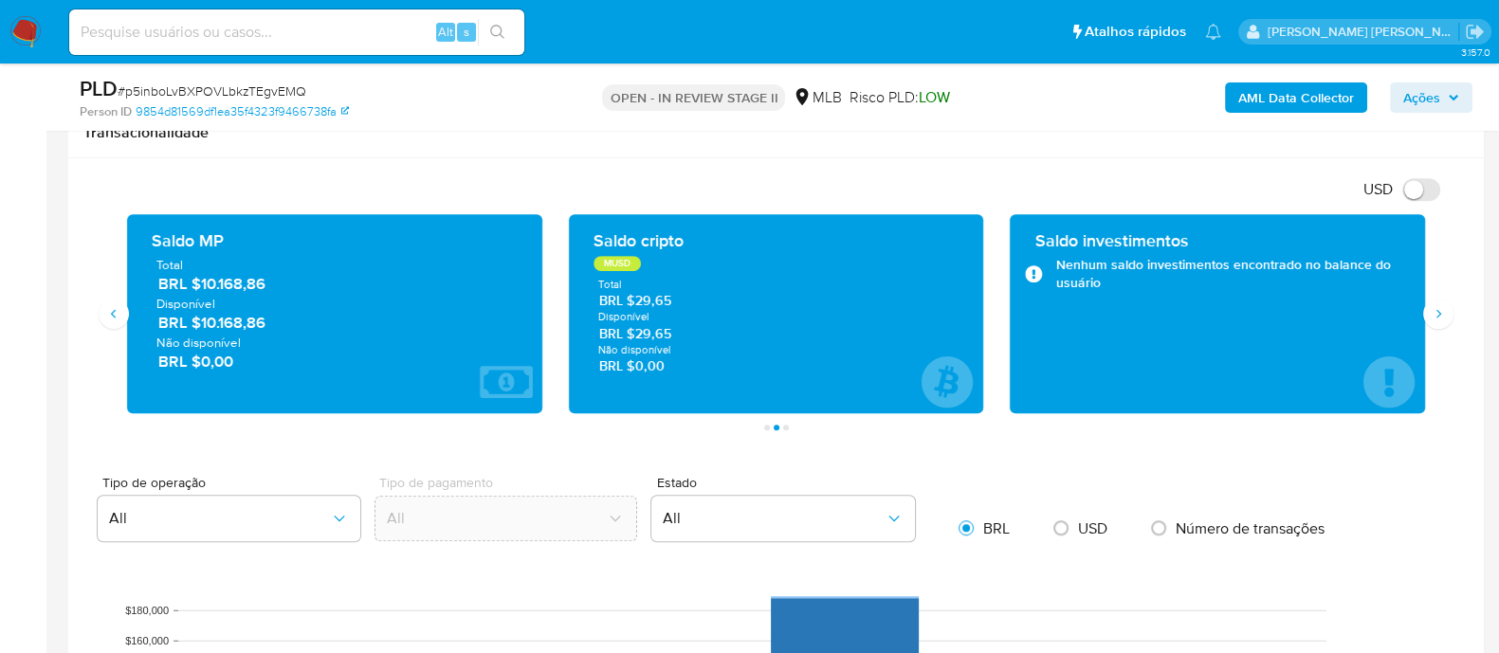
drag, startPoint x: 271, startPoint y: 288, endPoint x: 152, endPoint y: 249, distance: 125.6
click at [152, 249] on div "Saldo MP Total BRL $10.168,86 Disponível BRL $10.168,86 Não disponível BRL $0,00" at bounding box center [334, 313] width 385 height 169
click at [118, 315] on icon "Anterior" at bounding box center [113, 313] width 15 height 15
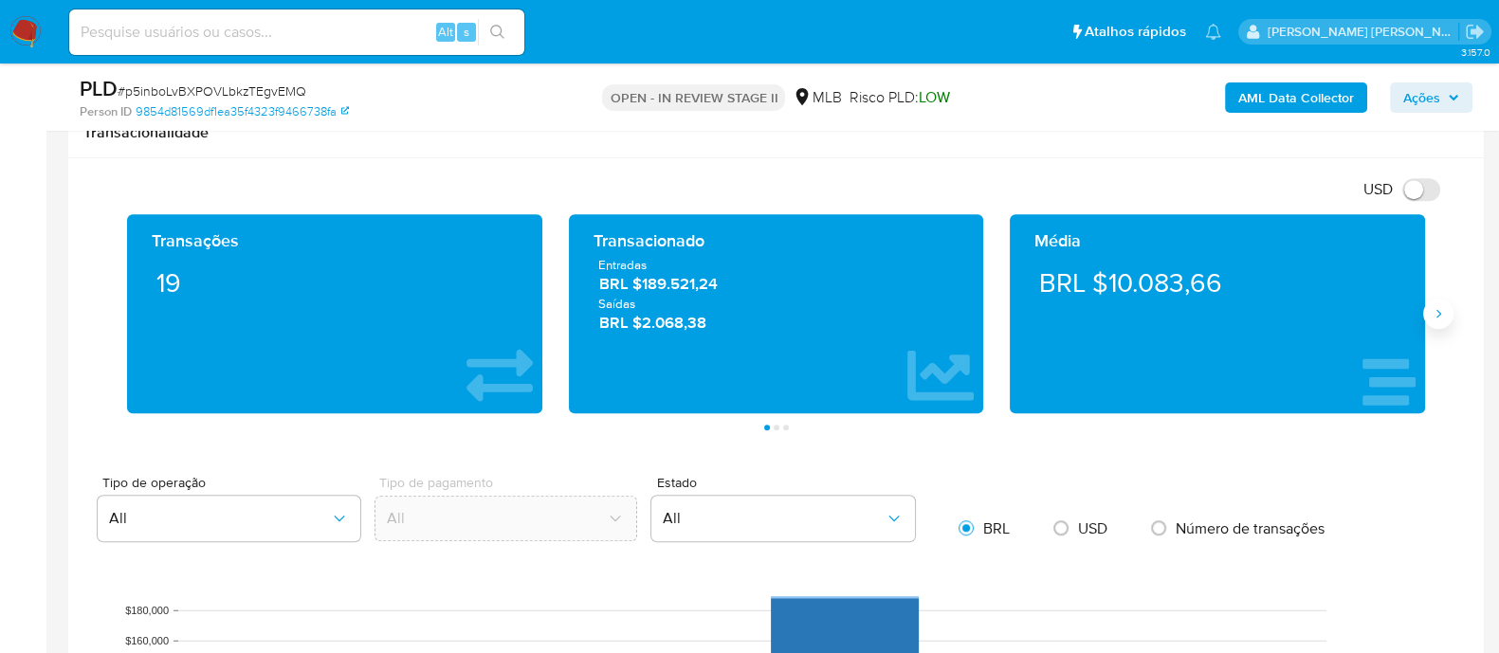
click at [1440, 313] on icon "Siguiente" at bounding box center [1438, 314] width 5 height 9
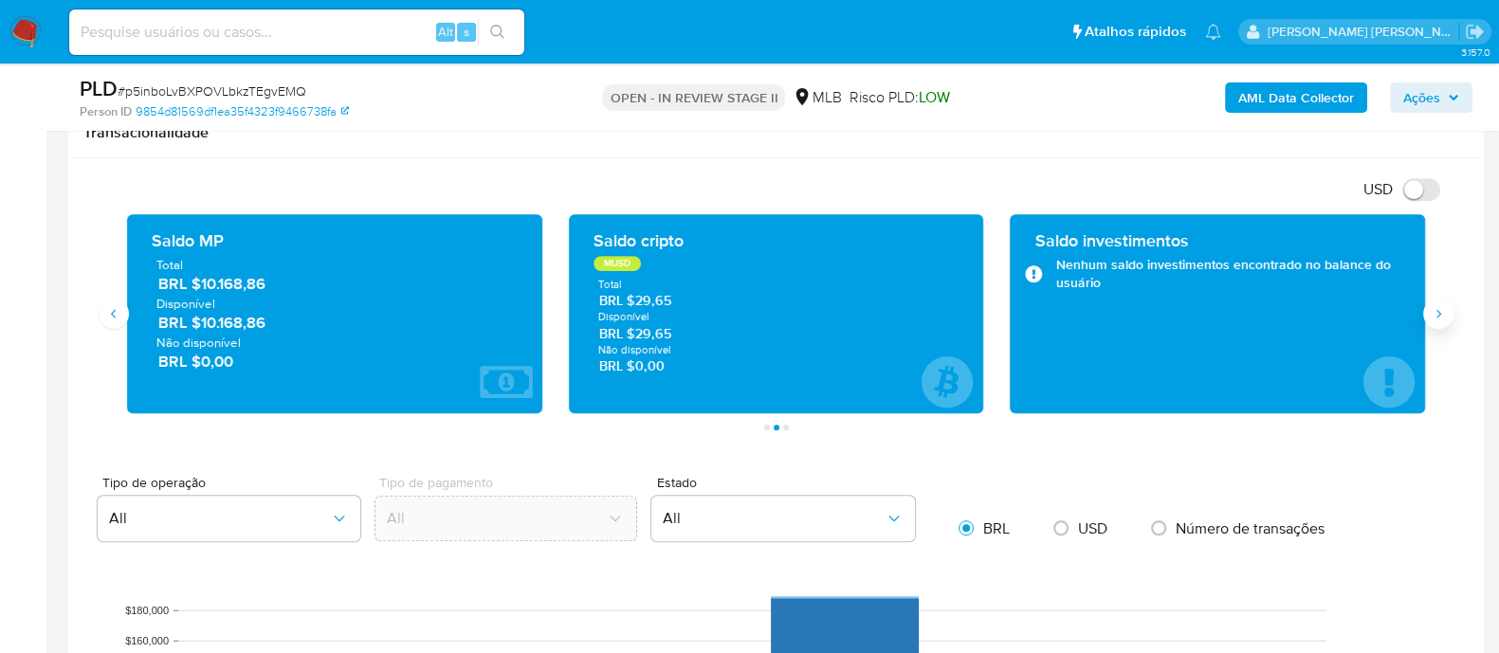
click at [1439, 313] on icon "Siguiente" at bounding box center [1438, 314] width 5 height 9
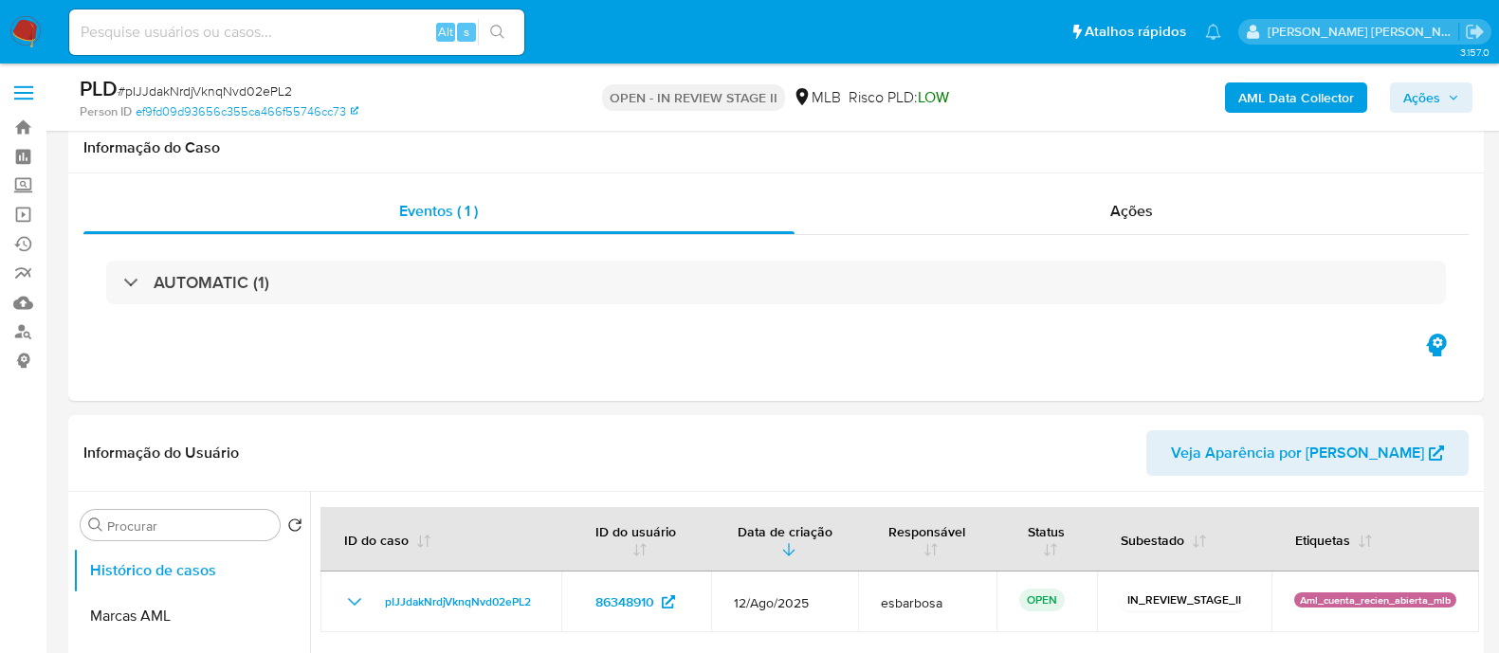
select select "10"
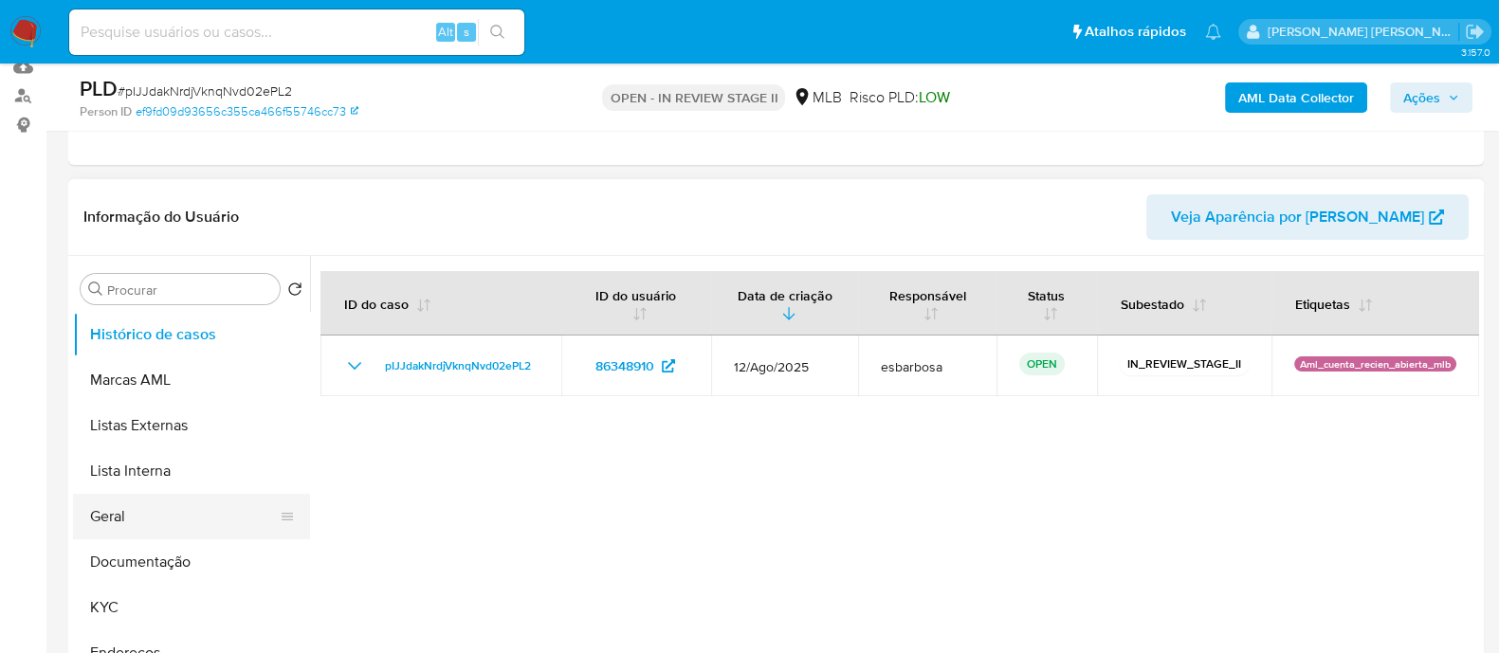
click at [121, 513] on button "Geral" at bounding box center [184, 516] width 222 height 45
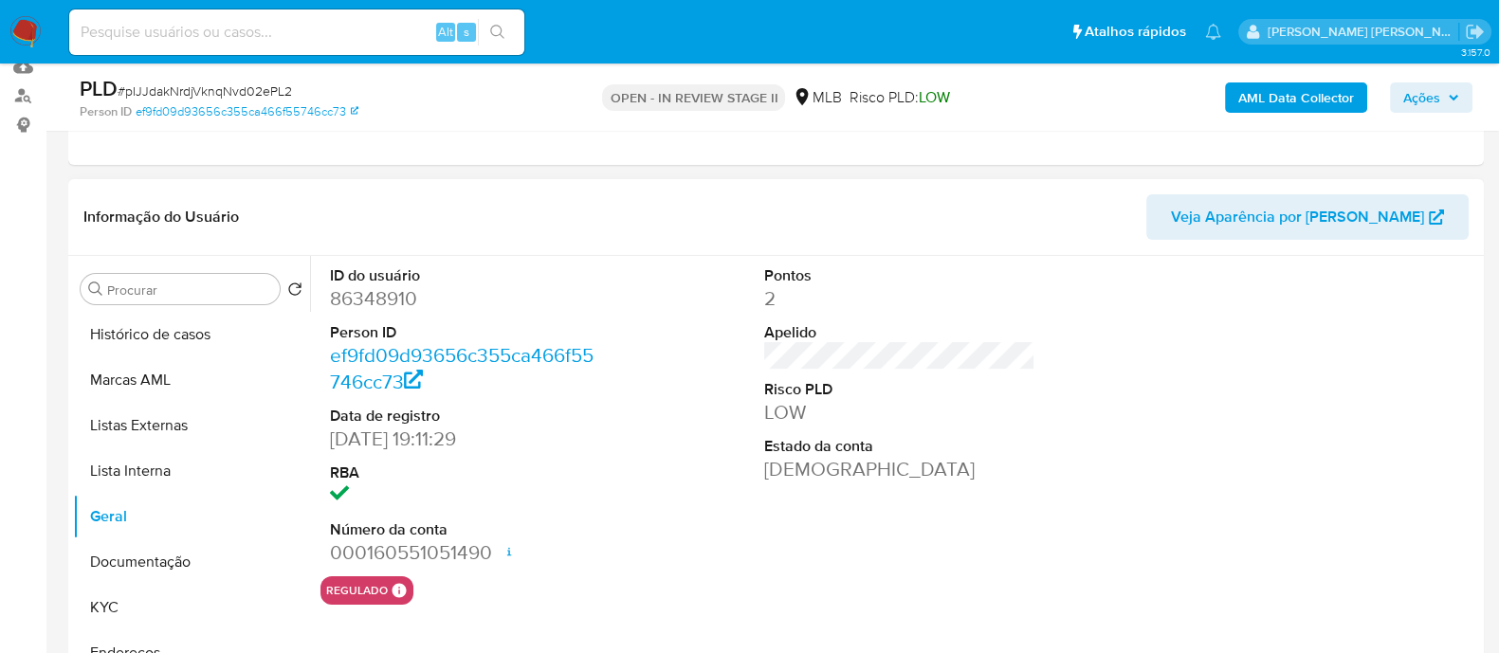
click at [402, 290] on dd "86348910" at bounding box center [465, 298] width 271 height 27
copy dd "86348910"
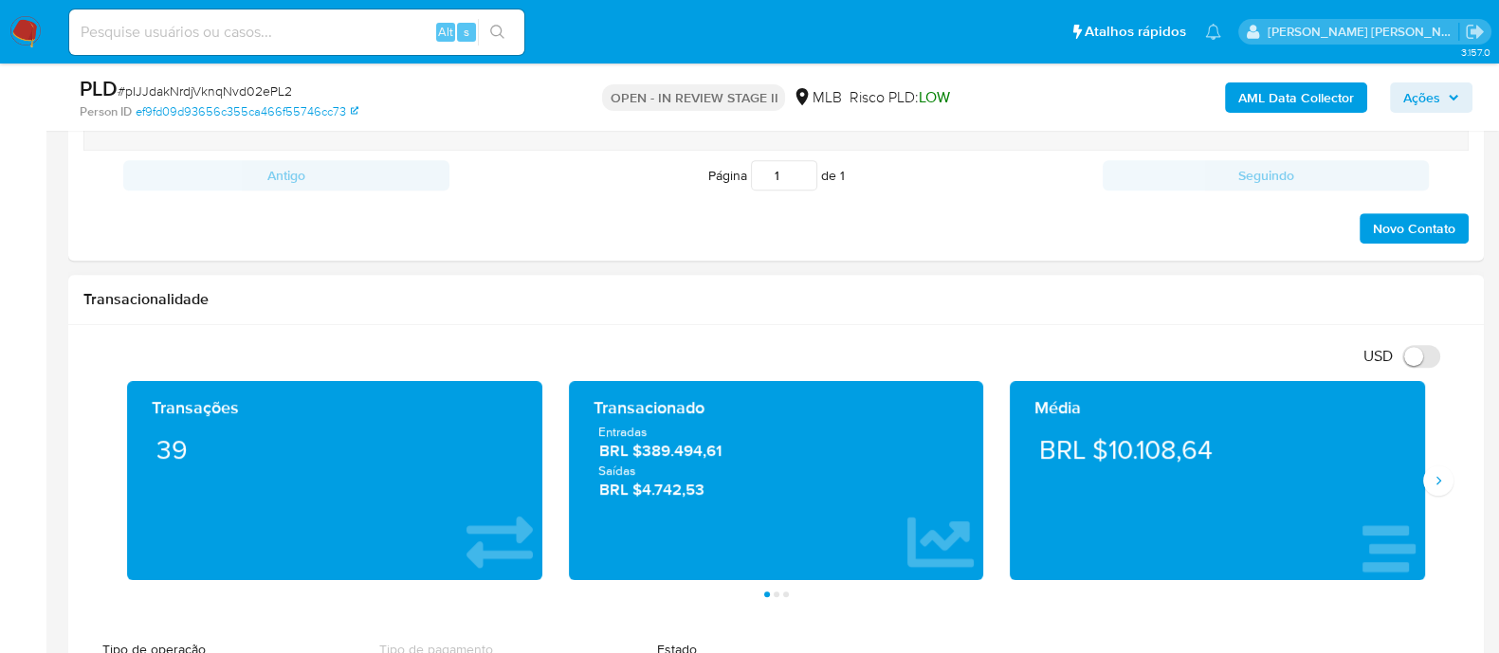
scroll to position [1185, 0]
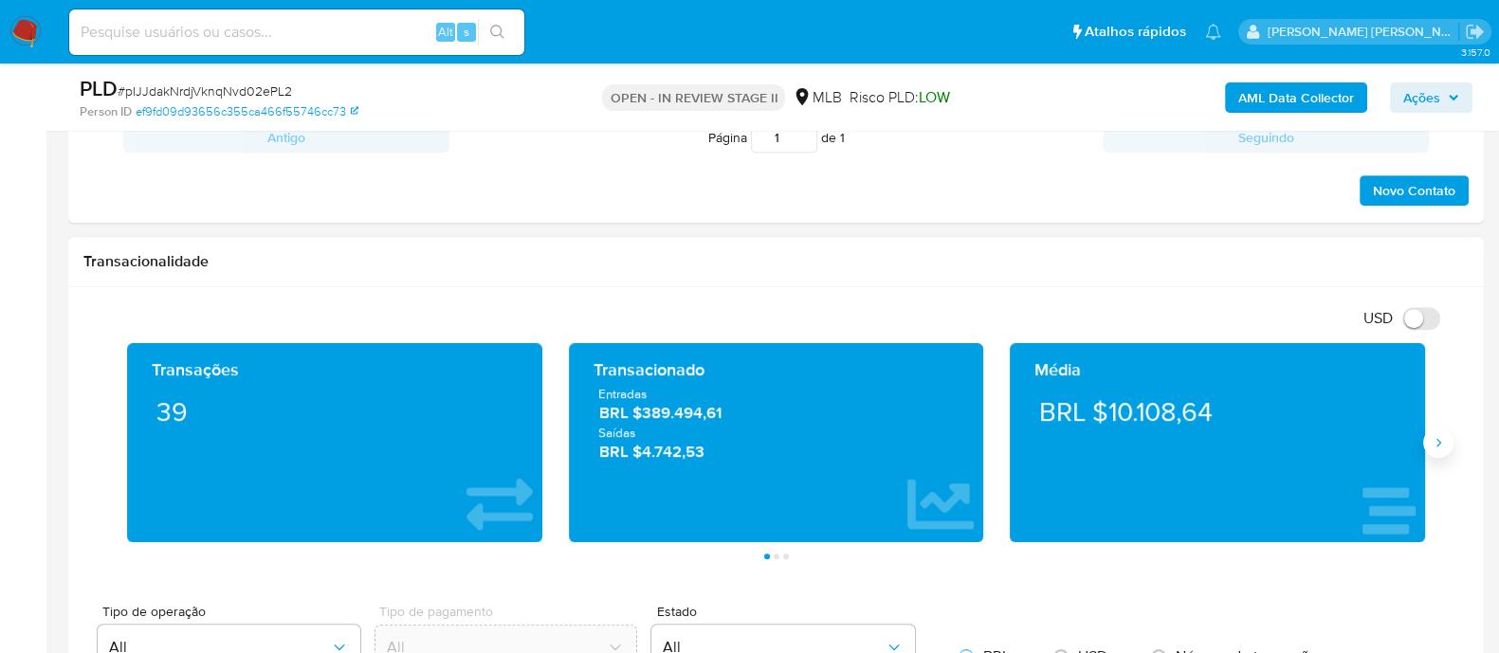
click at [1437, 444] on icon "Siguiente" at bounding box center [1438, 442] width 5 height 9
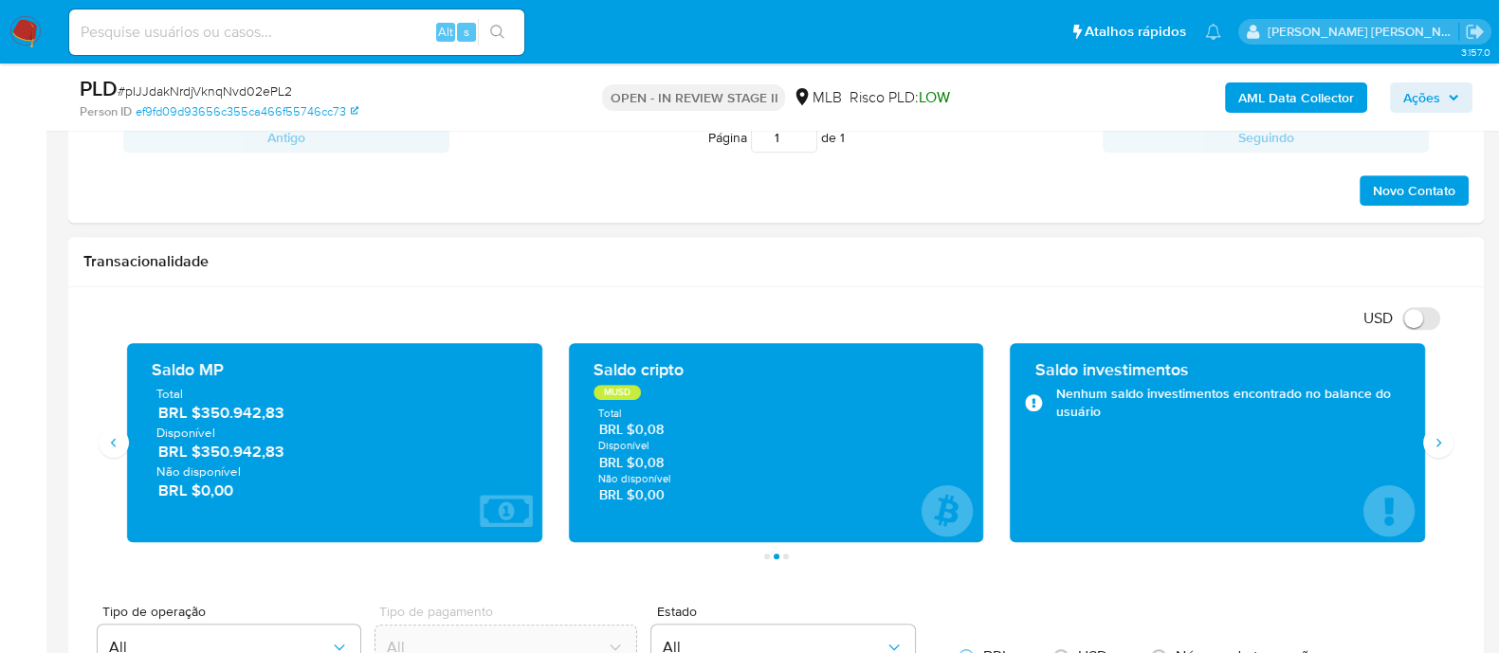
drag, startPoint x: 292, startPoint y: 418, endPoint x: 153, endPoint y: 372, distance: 146.6
click at [153, 372] on div "Saldo MP Total BRL $350.942,83 Disponível BRL $350.942,83 Não disponível BRL $0…" at bounding box center [334, 442] width 385 height 169
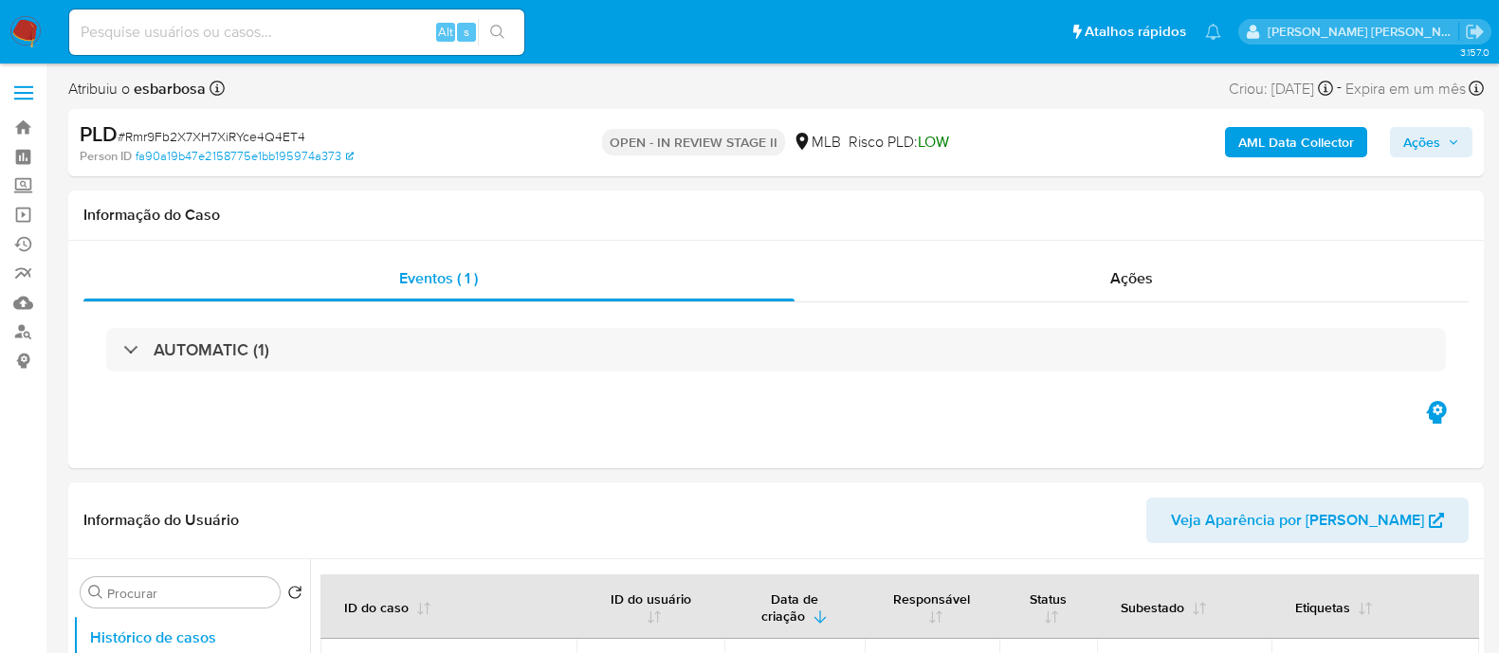
select select "10"
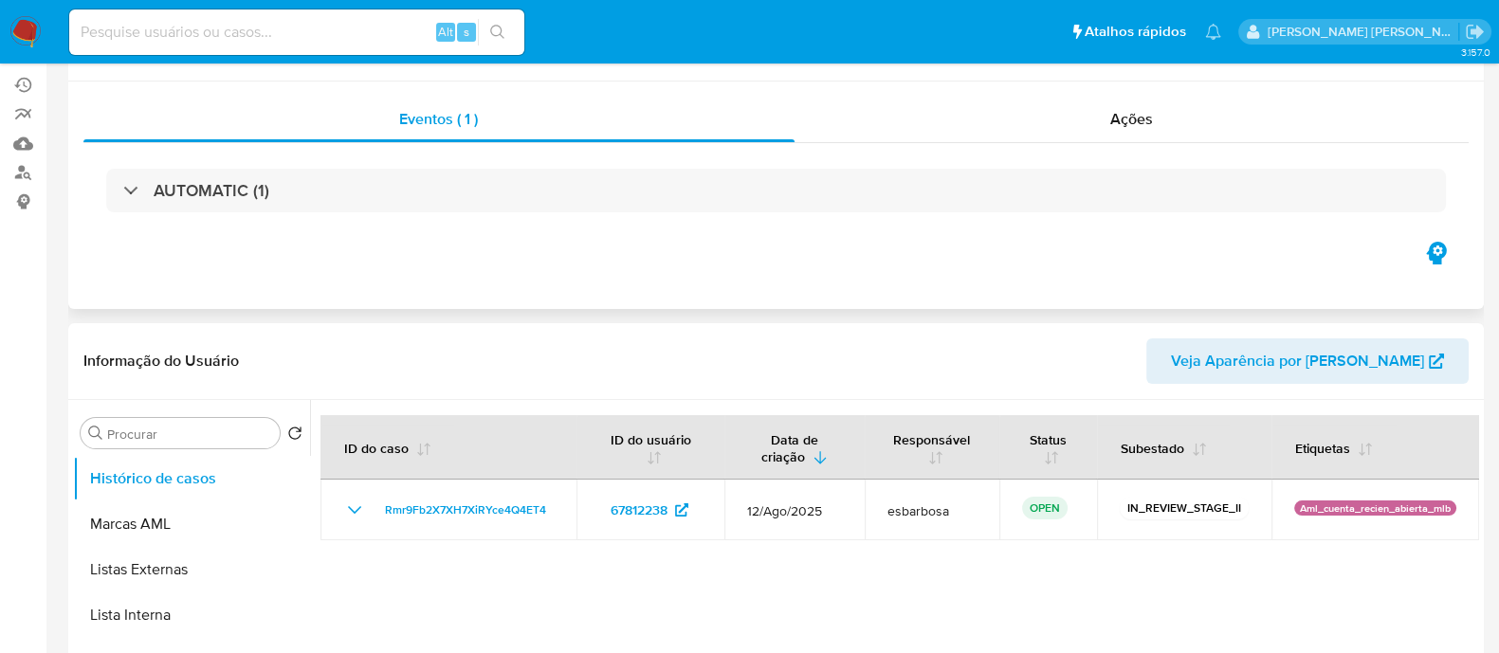
scroll to position [236, 0]
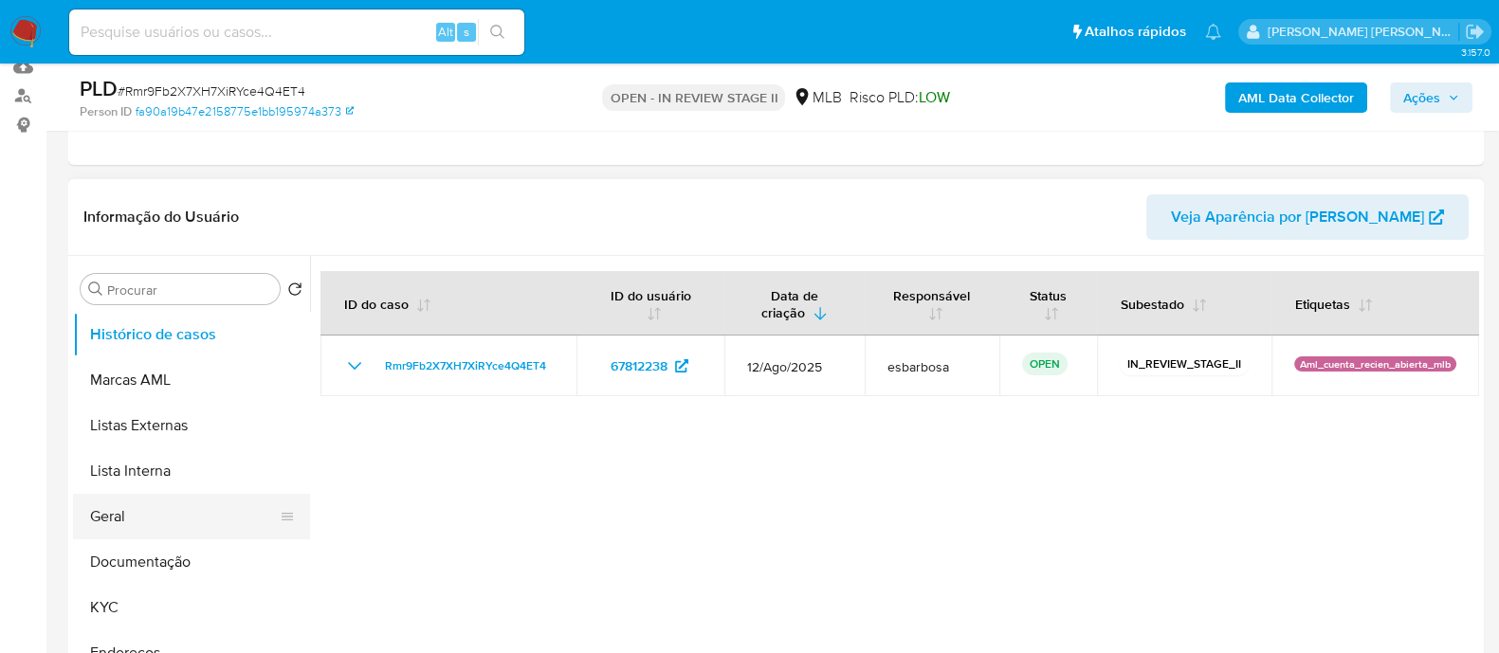
click at [136, 514] on button "Geral" at bounding box center [184, 516] width 222 height 45
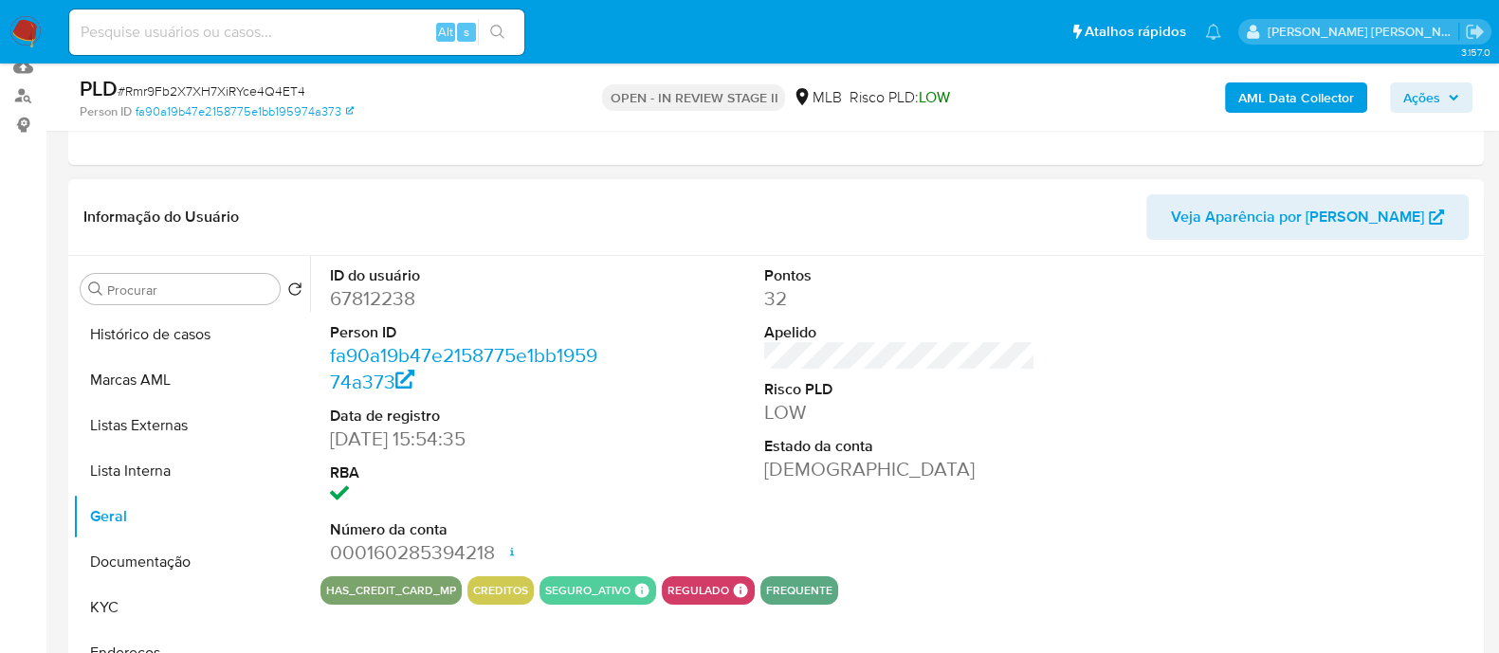
click at [397, 298] on dd "67812238" at bounding box center [465, 298] width 271 height 27
copy dd "67812238"
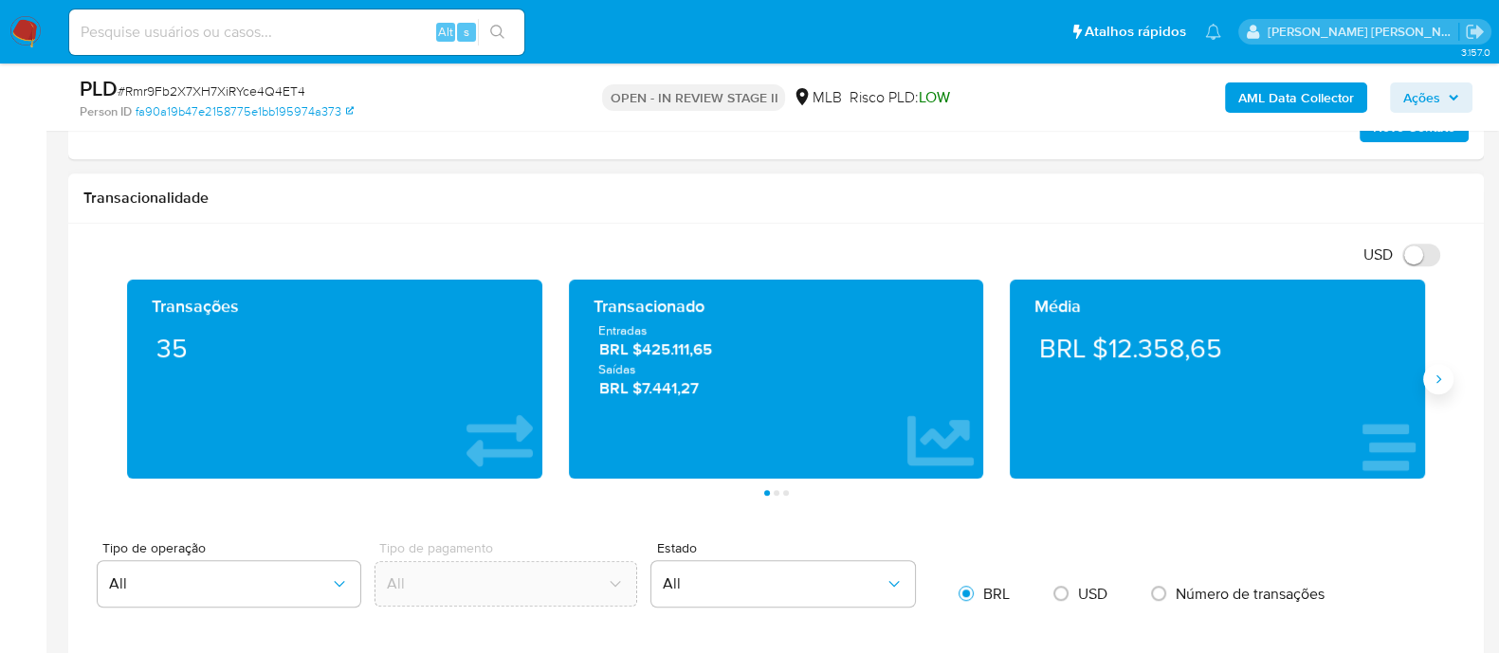
scroll to position [1066, 0]
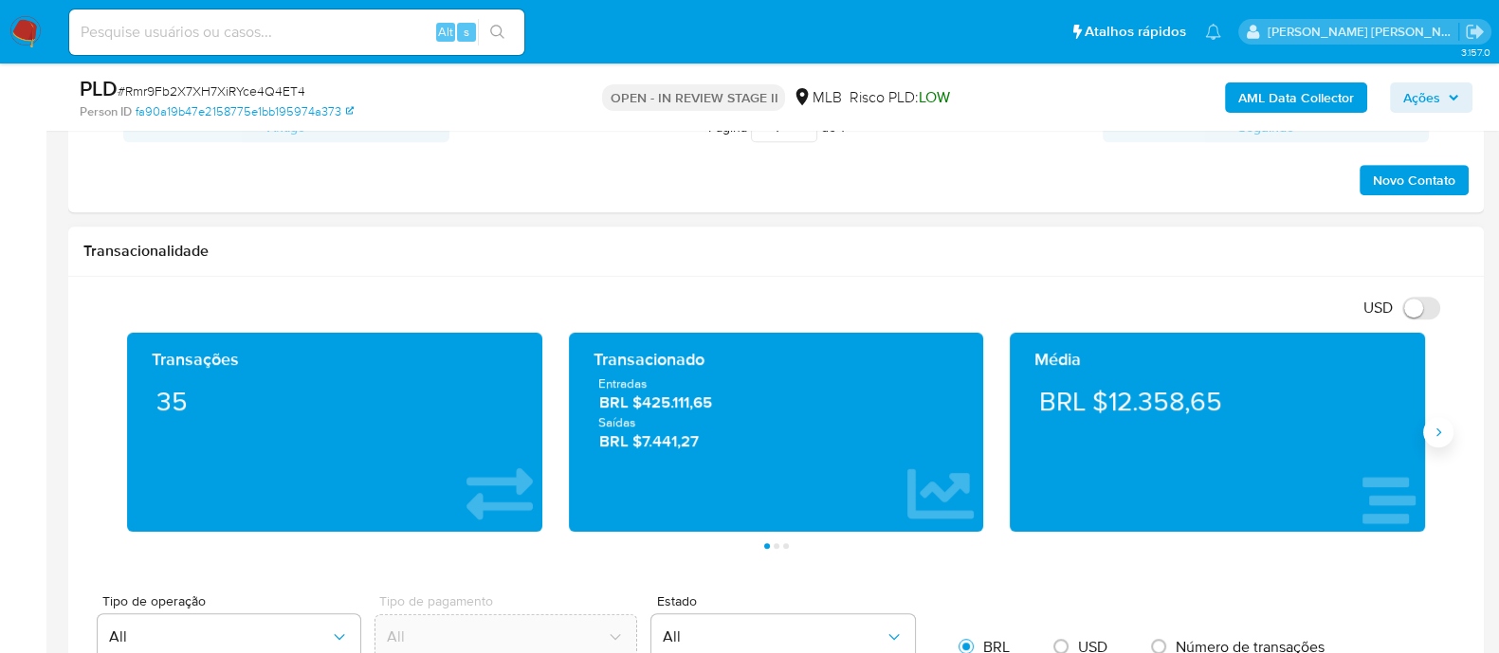
click at [1439, 426] on icon "Siguiente" at bounding box center [1437, 432] width 15 height 15
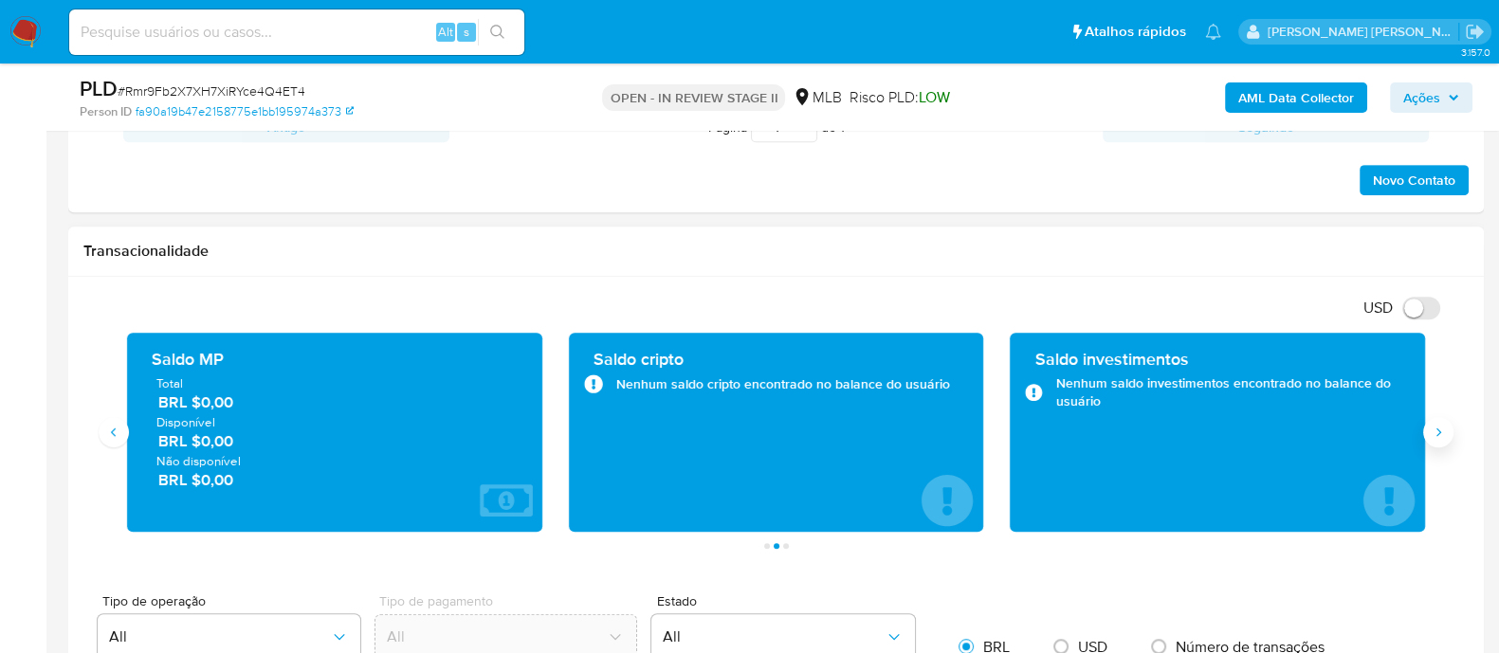
click at [1434, 426] on icon "Siguiente" at bounding box center [1437, 432] width 15 height 15
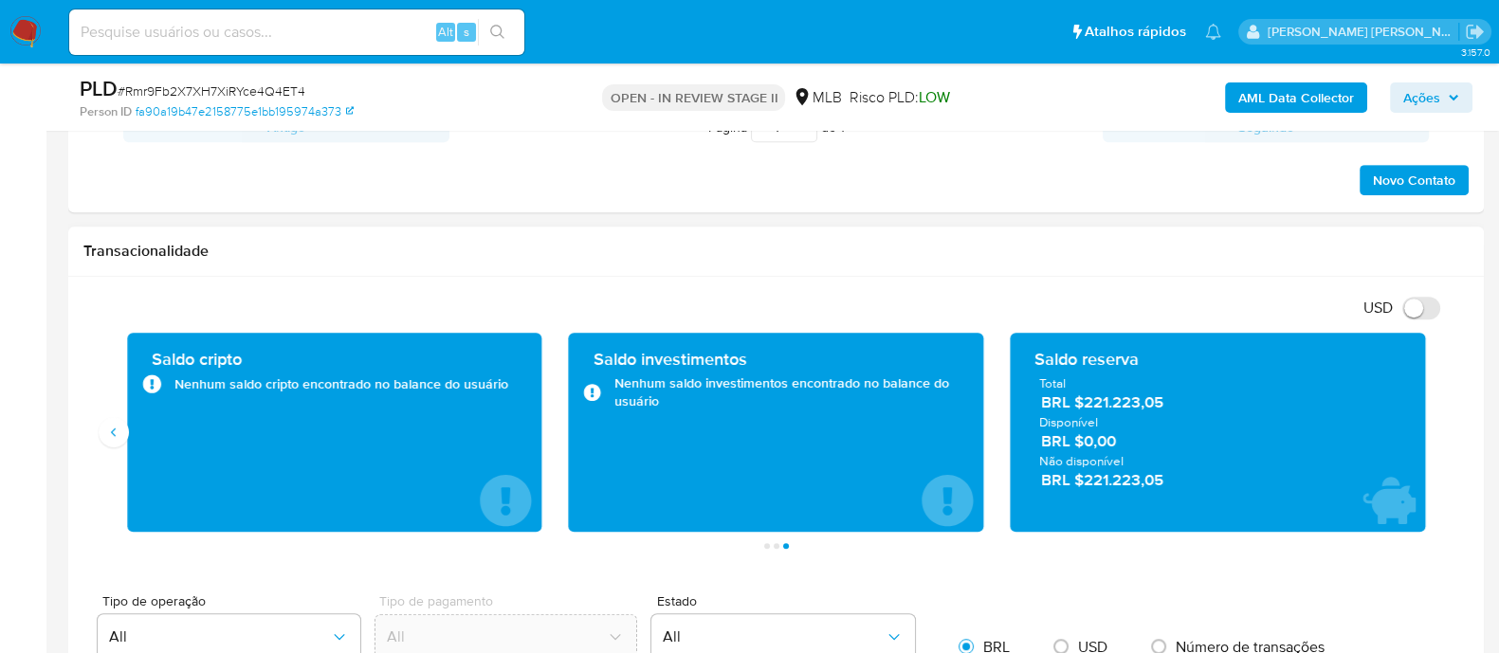
drag, startPoint x: 1147, startPoint y: 405, endPoint x: 1033, endPoint y: 366, distance: 120.2
click at [1033, 366] on div "Saldo reserva Total BRL $221.223,05 Disponível BRL $0,00 Não disponível BRL $22…" at bounding box center [1217, 432] width 385 height 169
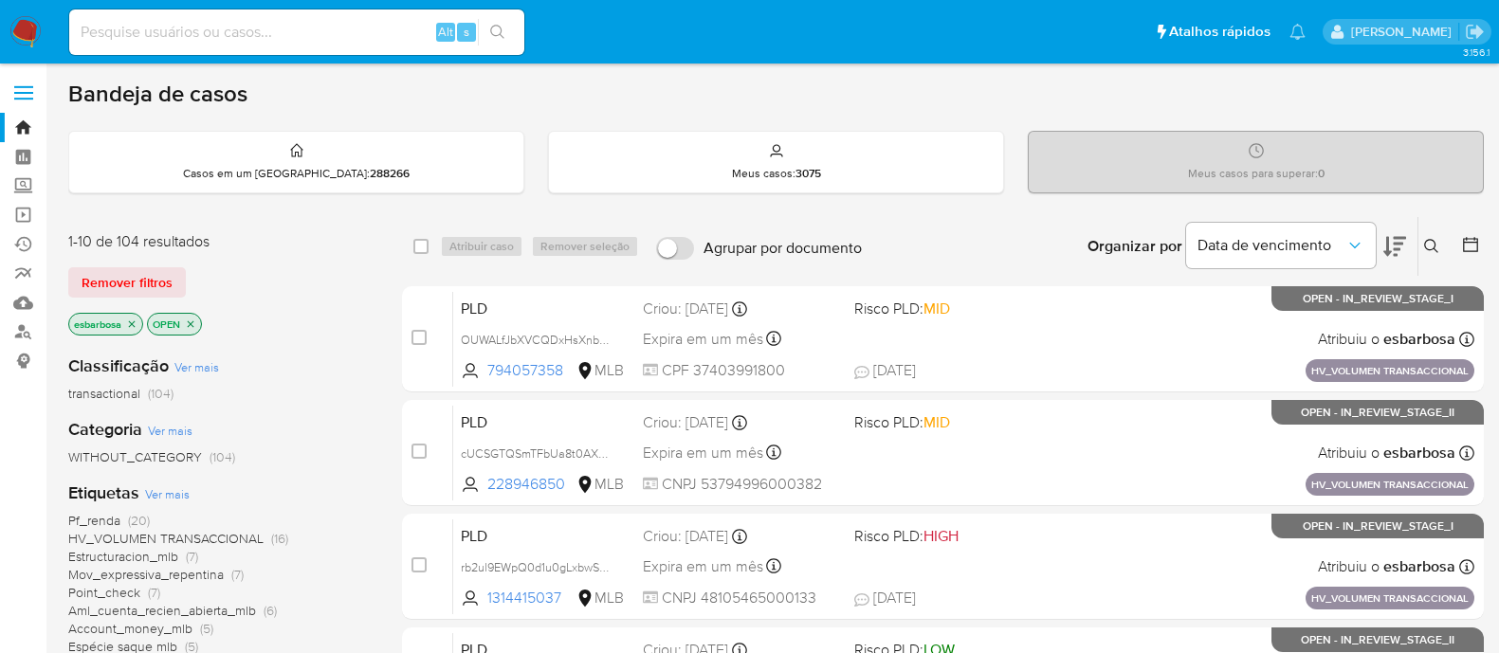
click at [27, 36] on img at bounding box center [25, 32] width 32 height 32
click at [17, 30] on img at bounding box center [25, 32] width 32 height 32
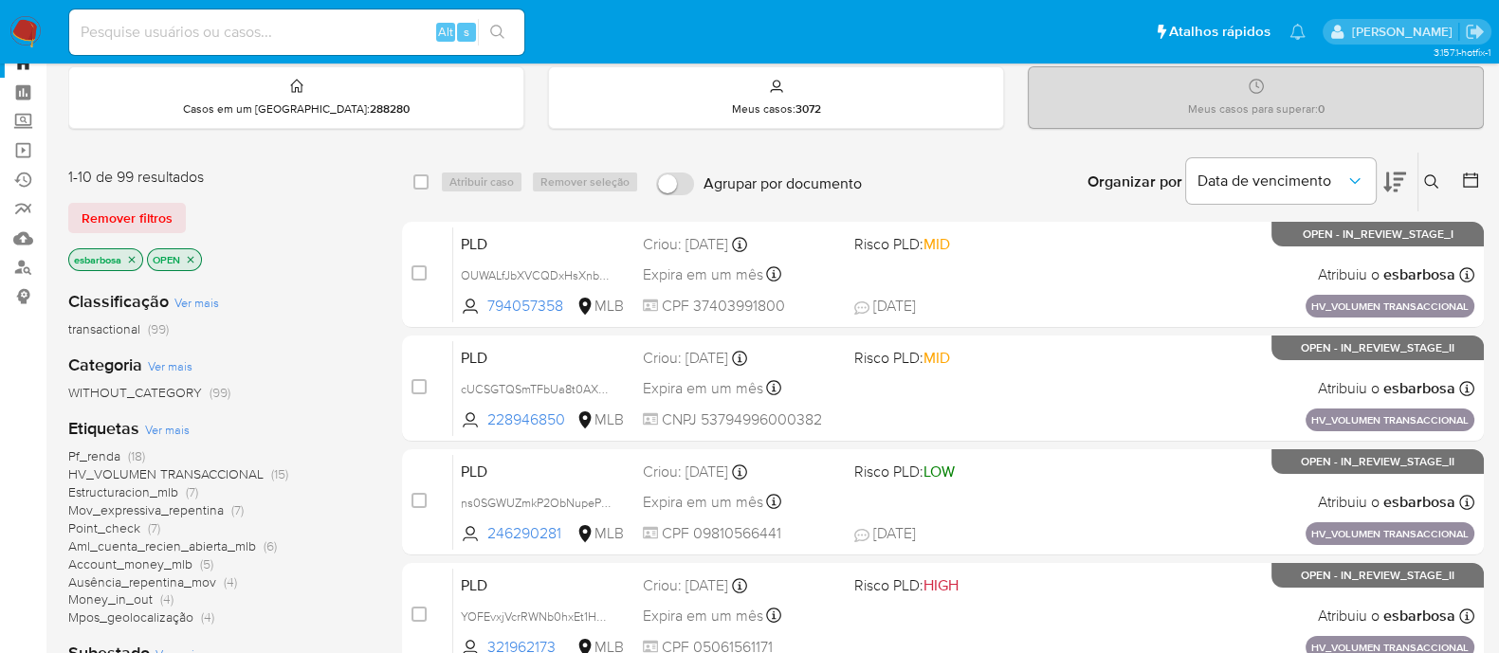
scroll to position [118, 0]
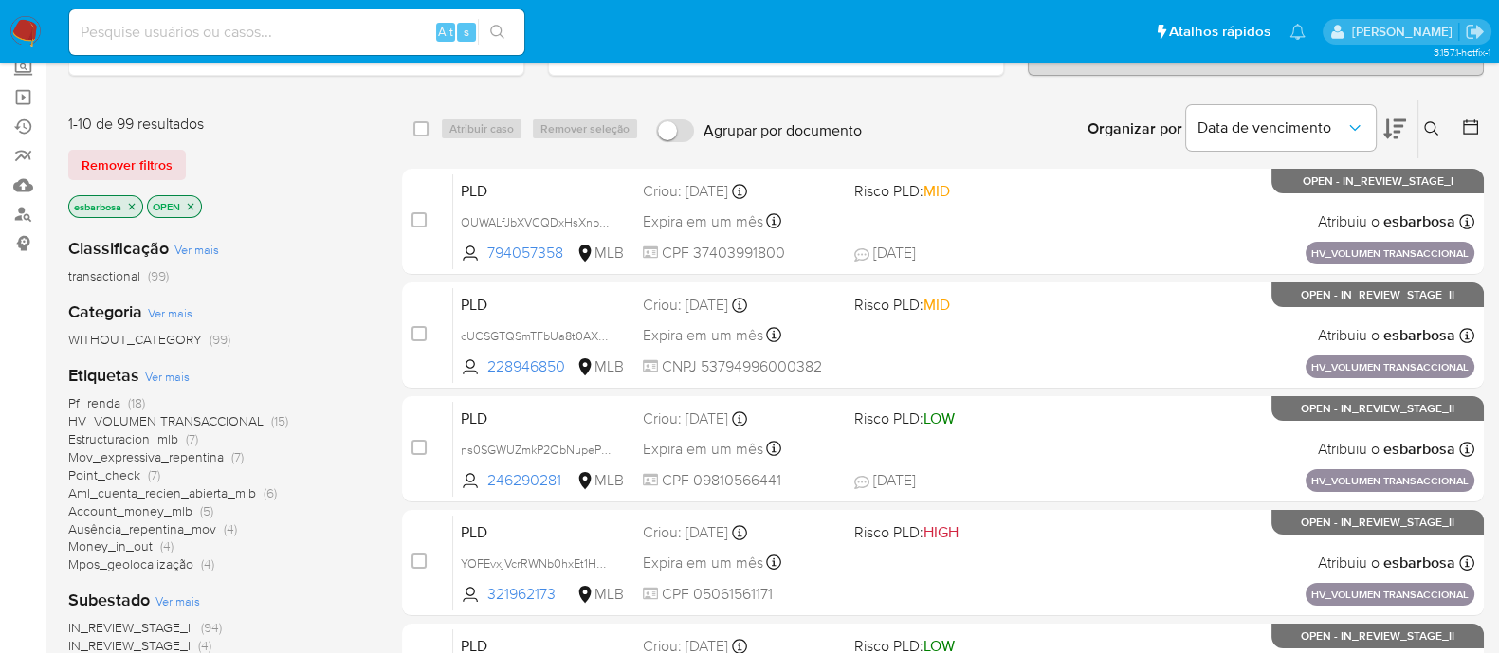
click at [205, 417] on span "HV_VOLUMEN TRANSACCIONAL" at bounding box center [165, 420] width 195 height 19
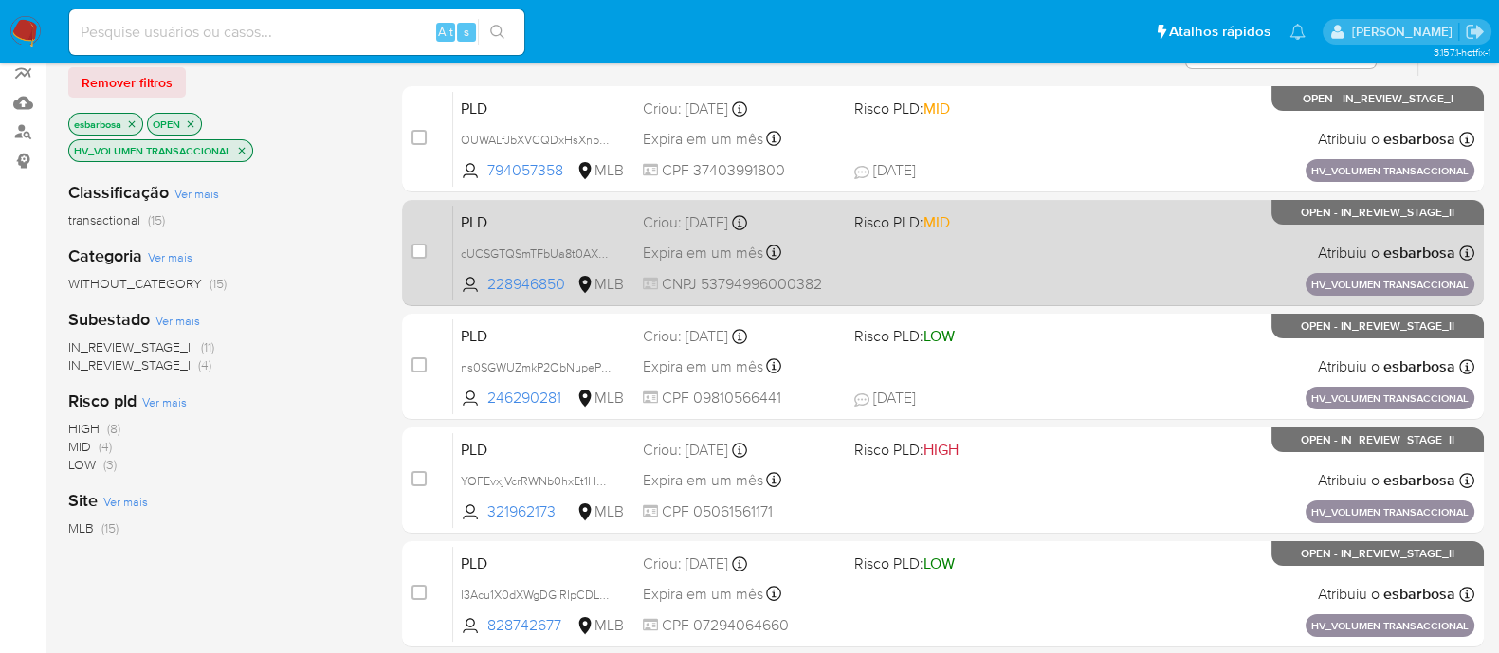
scroll to position [236, 0]
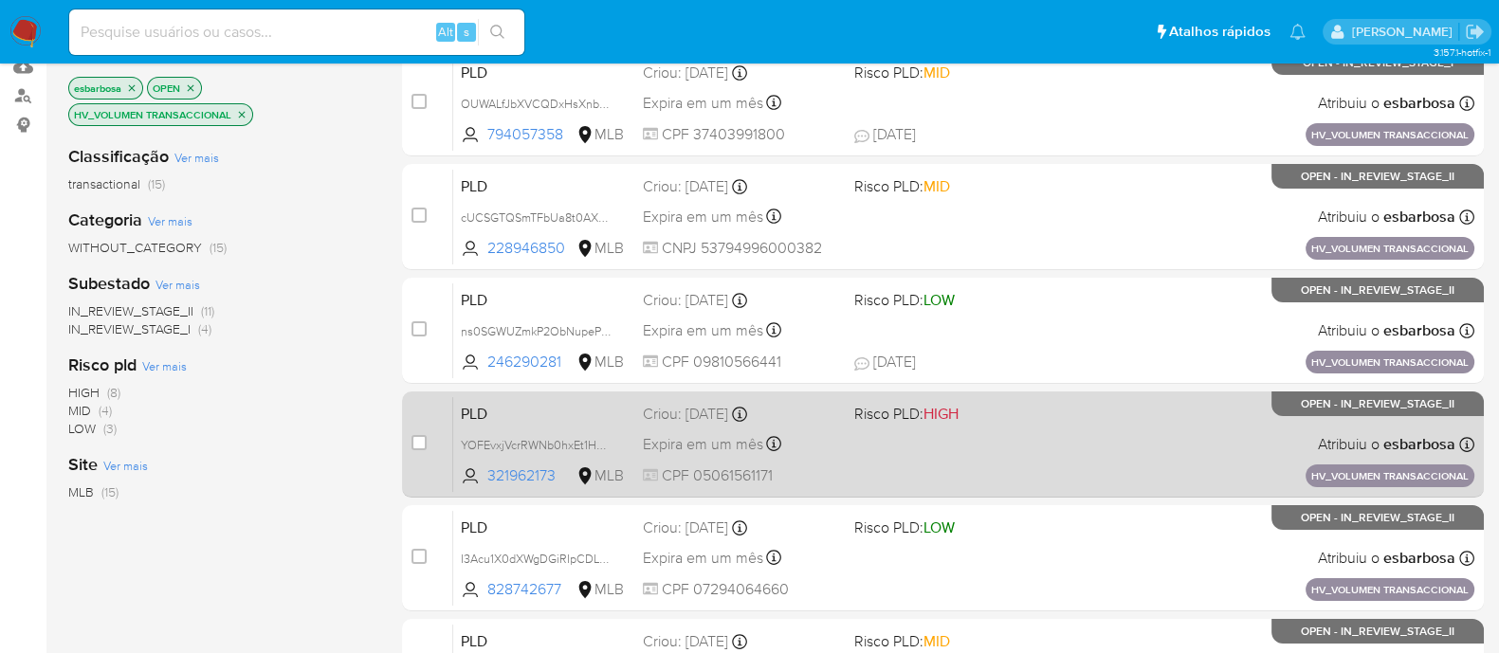
click at [1043, 441] on div "PLD YOFEvxjVcrRWNb0hxEt1HAxA 321962173 MLB Risco PLD: HIGH Criou: 14/08/2025 Cr…" at bounding box center [963, 444] width 1021 height 96
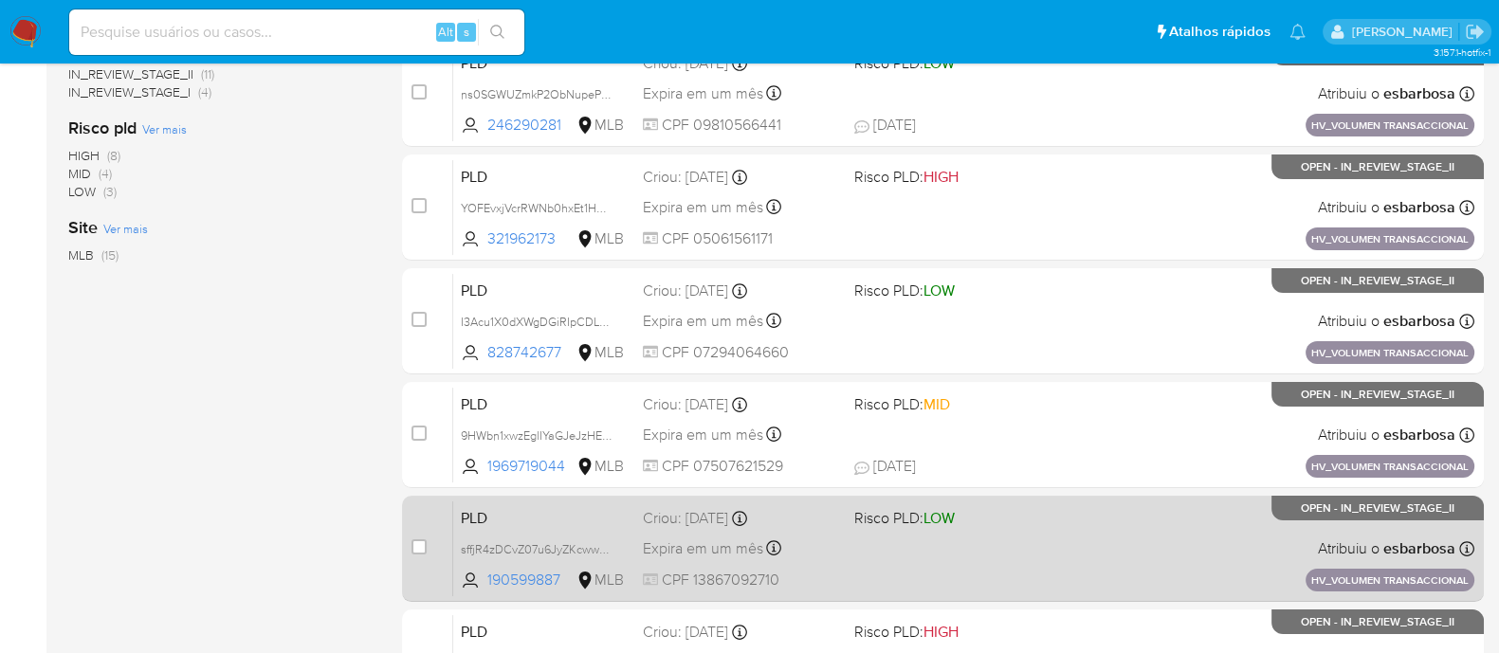
scroll to position [592, 0]
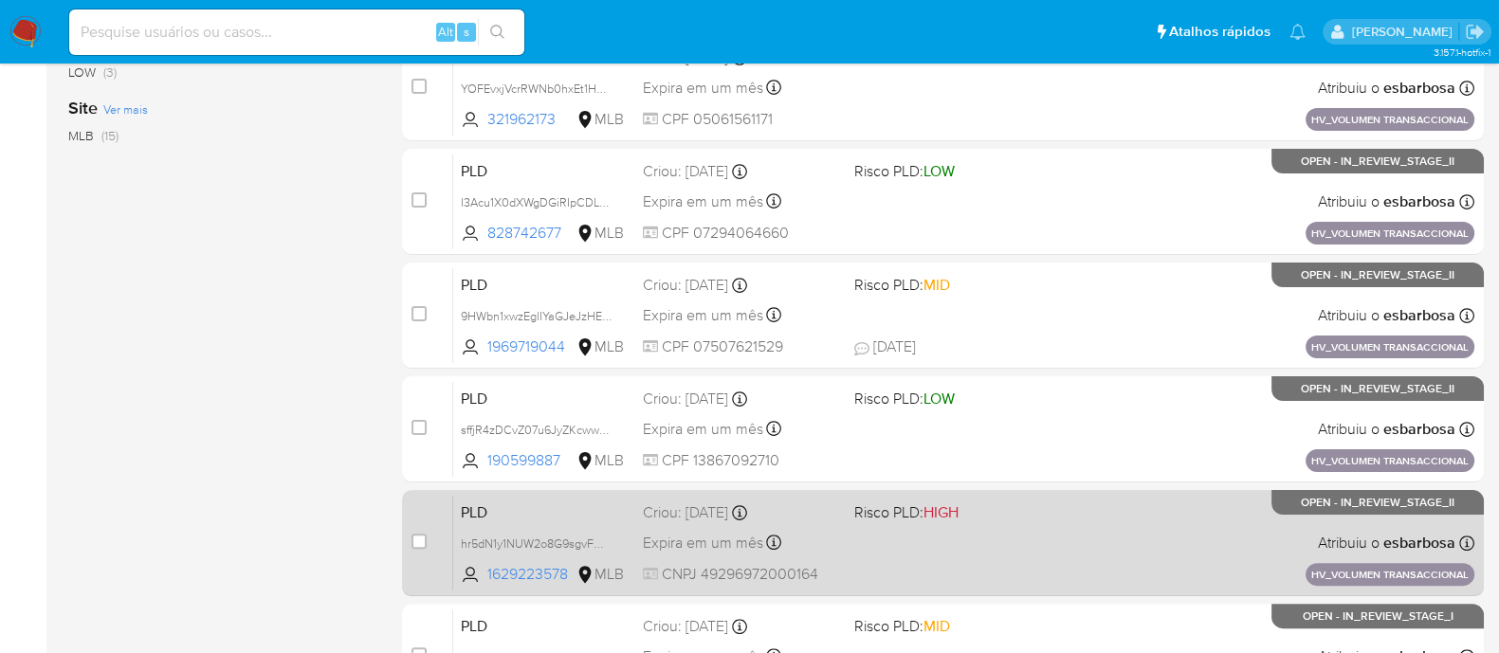
click at [1018, 537] on div "PLD hr5dN1y1NUW2o8G9sgvFQzKw 1629223578 MLB Risco PLD: HIGH Criou: 14/08/2025 C…" at bounding box center [963, 543] width 1021 height 96
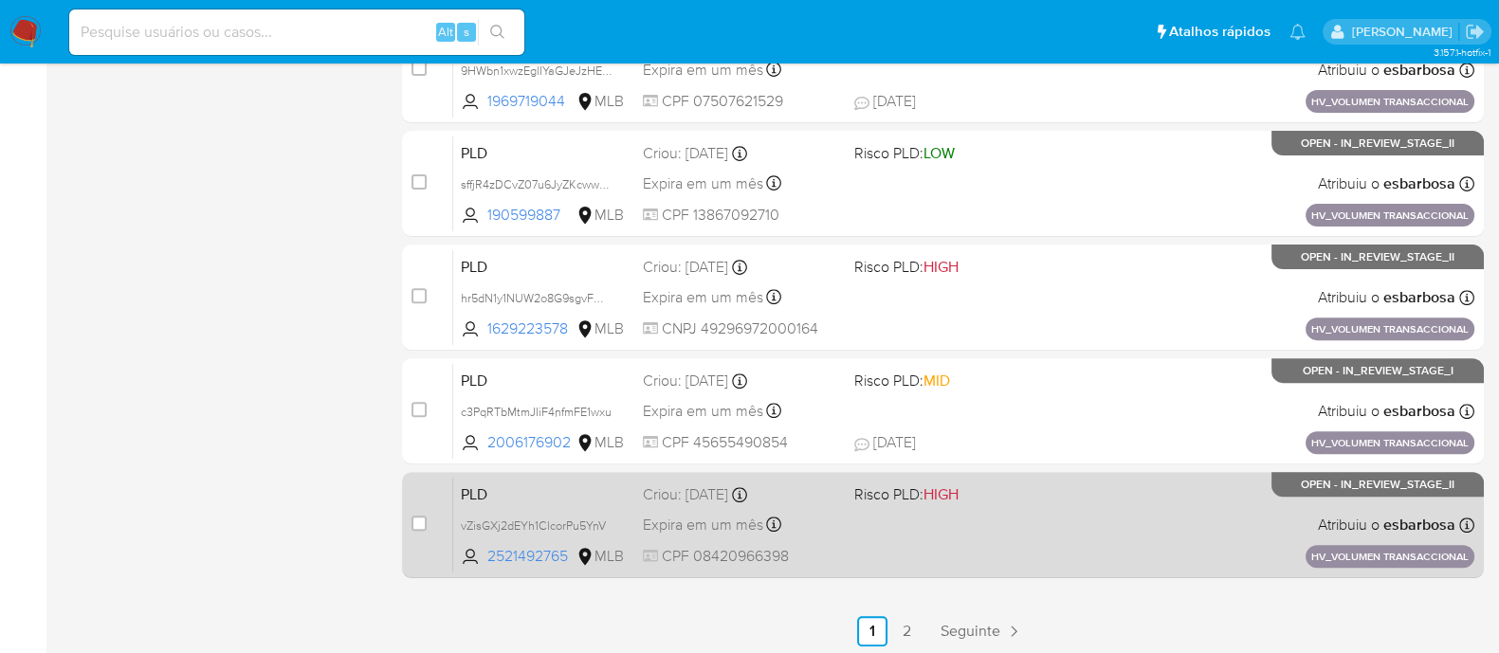
scroll to position [842, 0]
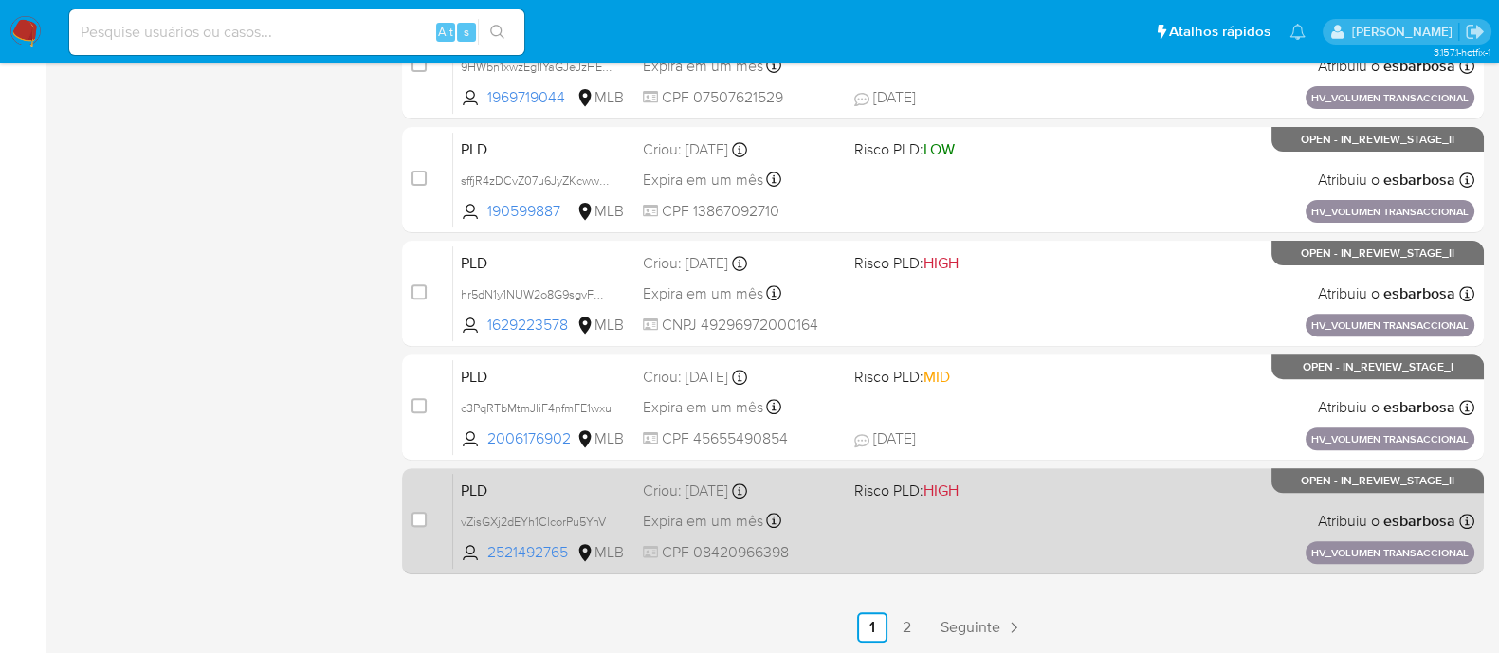
click at [948, 534] on div "PLD vZisGXj2dEYh1ClcorPu5YnV 2521492765 MLB Risco PLD: HIGH Criou: 14/08/2025 C…" at bounding box center [963, 521] width 1021 height 96
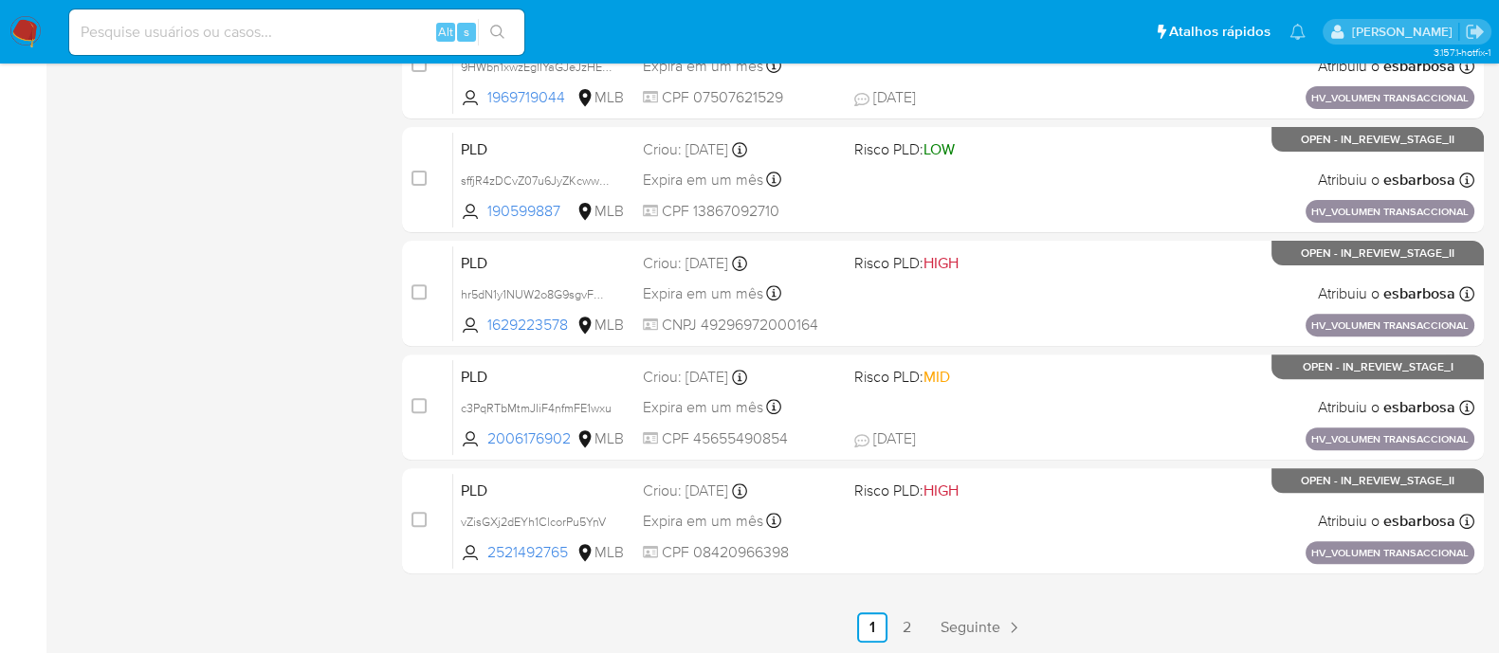
click at [31, 31] on img at bounding box center [25, 32] width 32 height 32
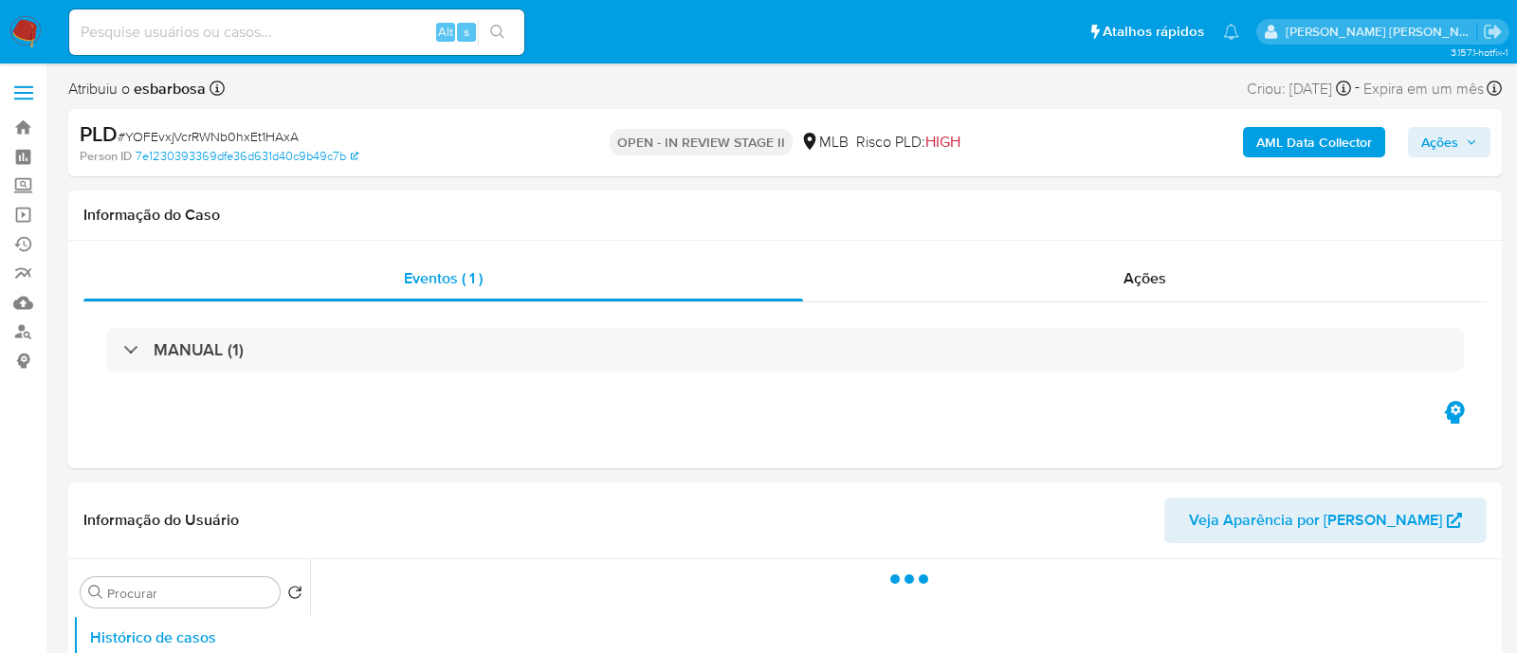
select select "10"
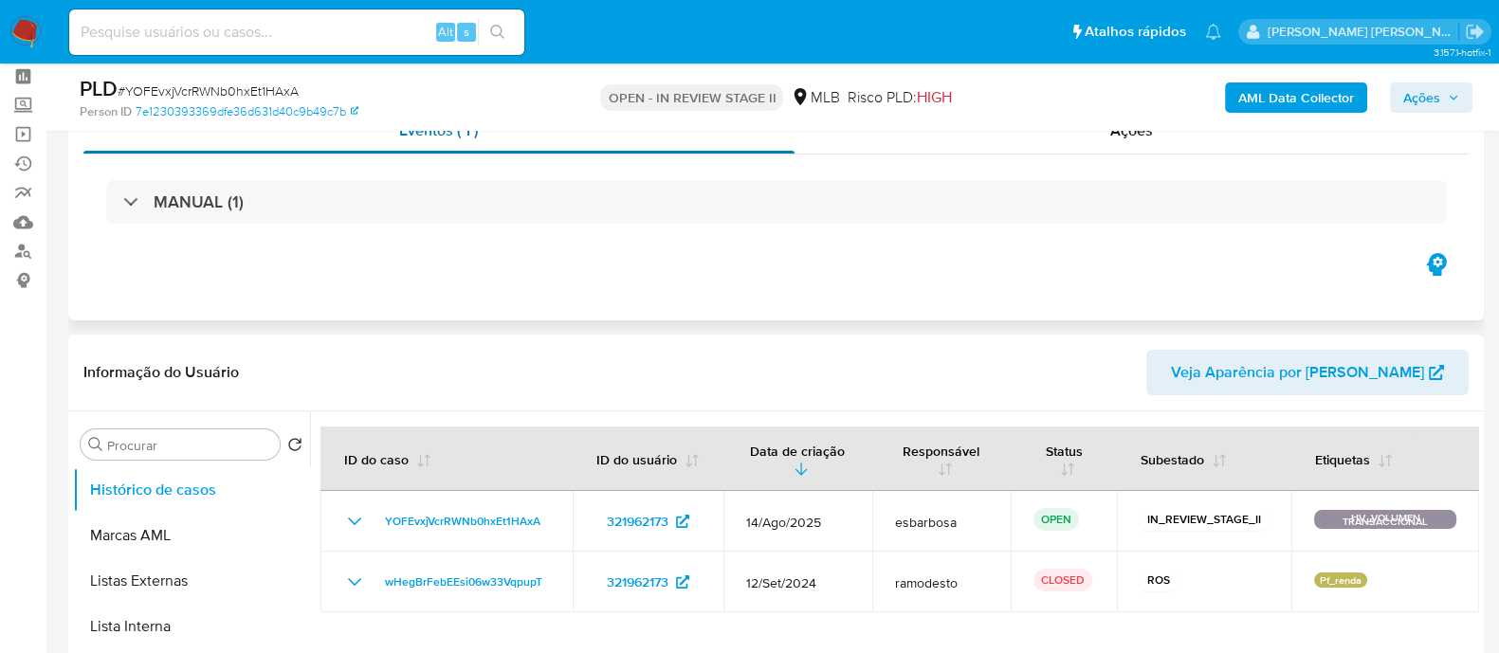
scroll to position [118, 0]
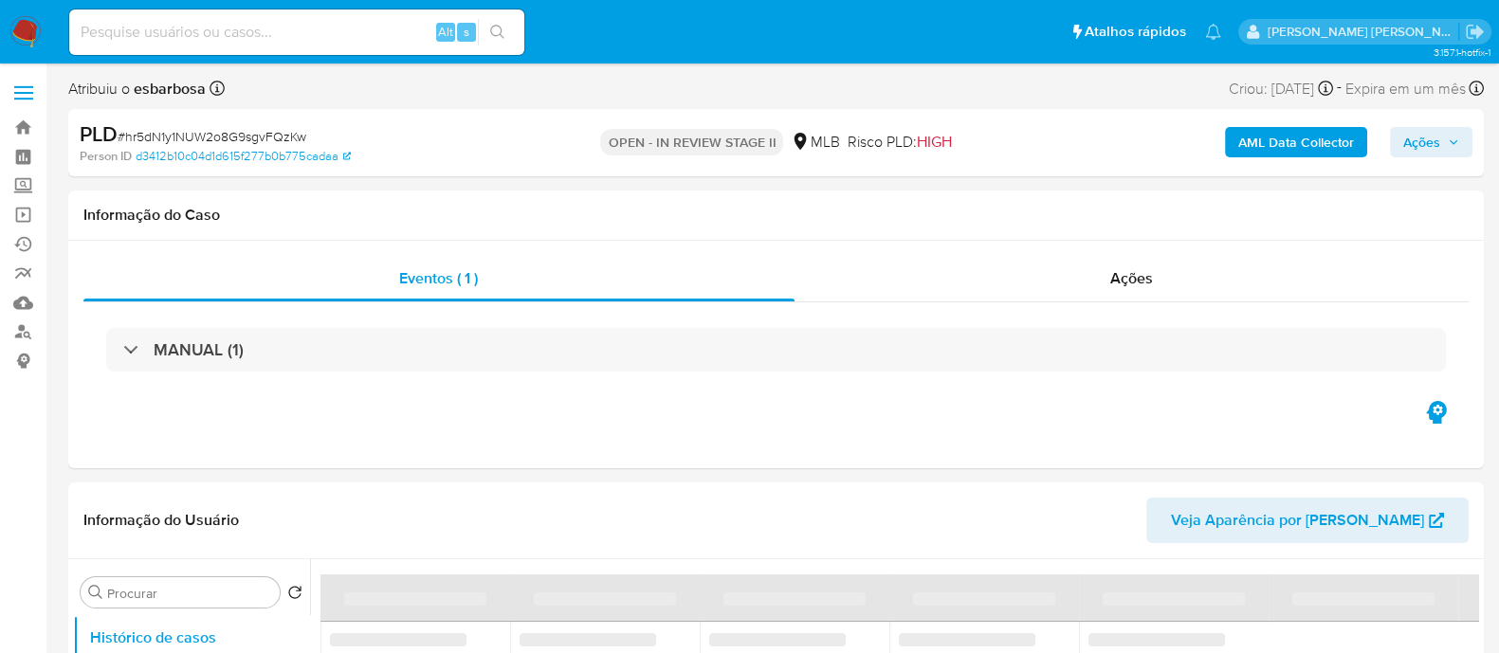
select select "10"
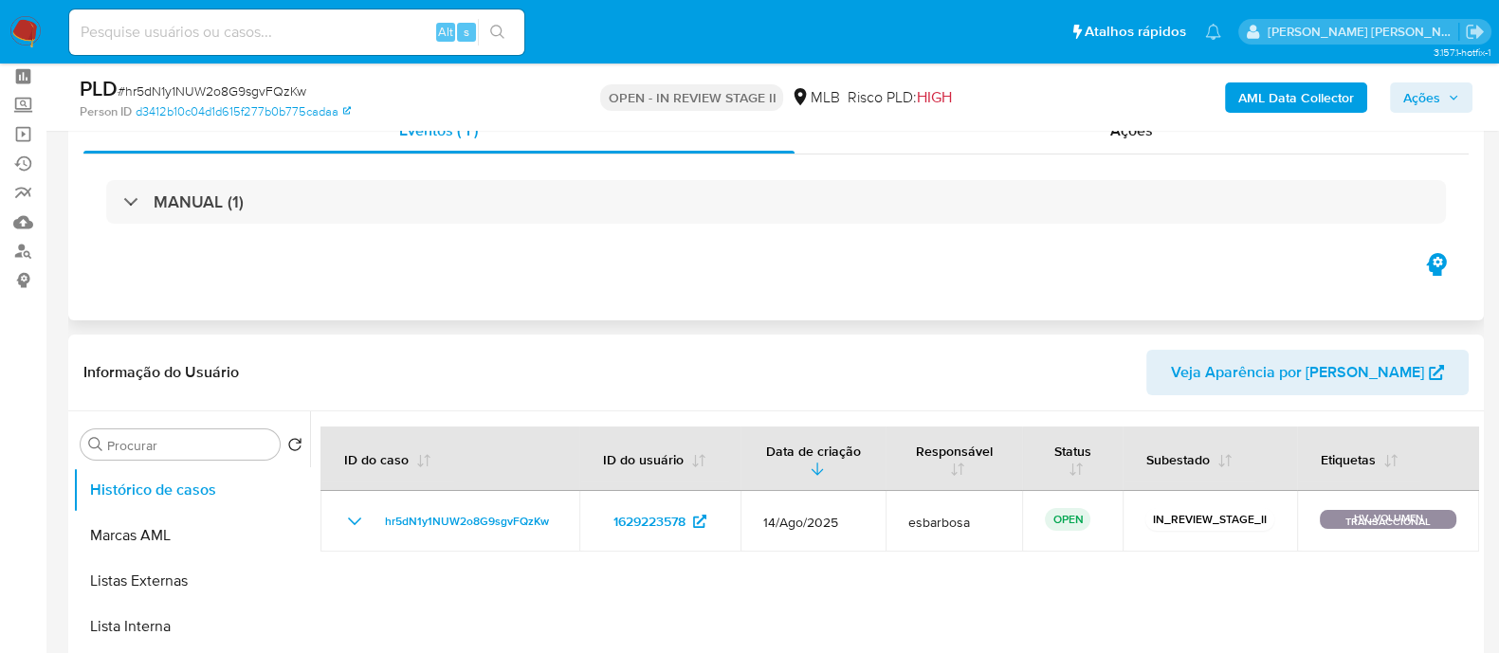
scroll to position [118, 0]
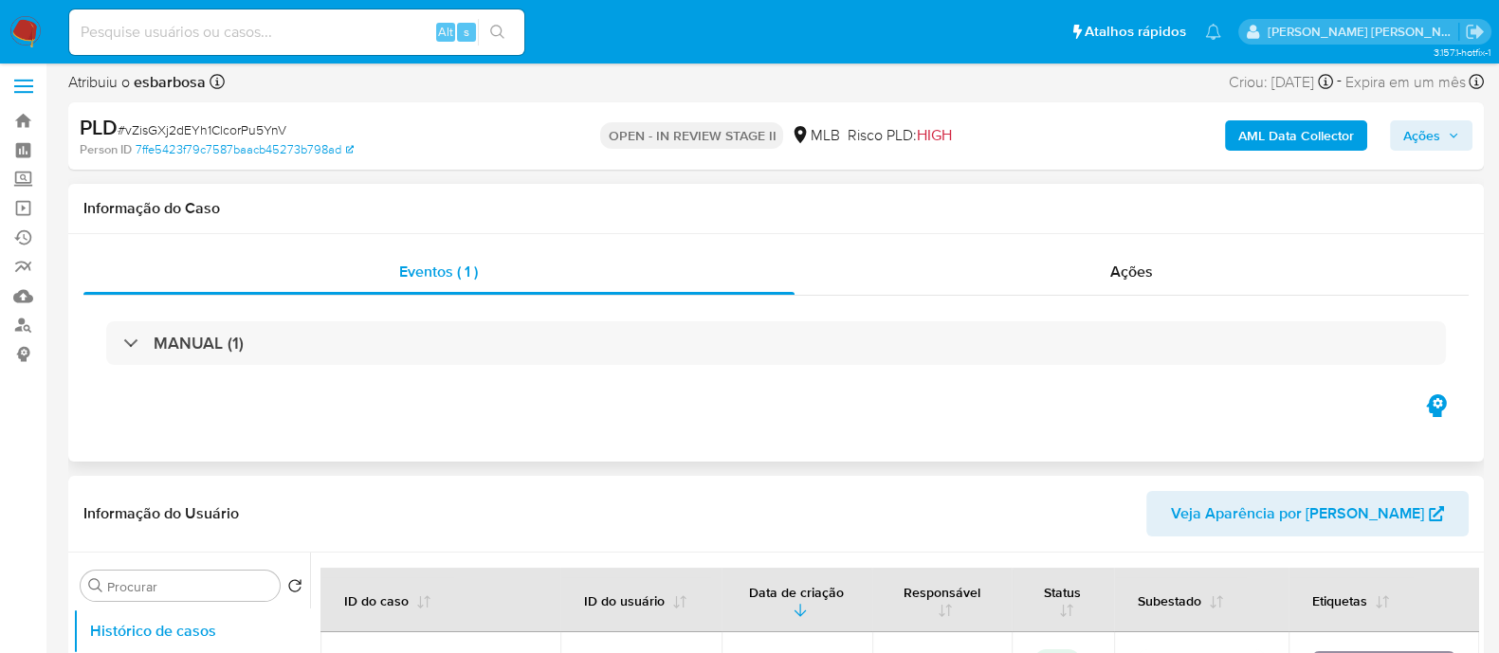
select select "10"
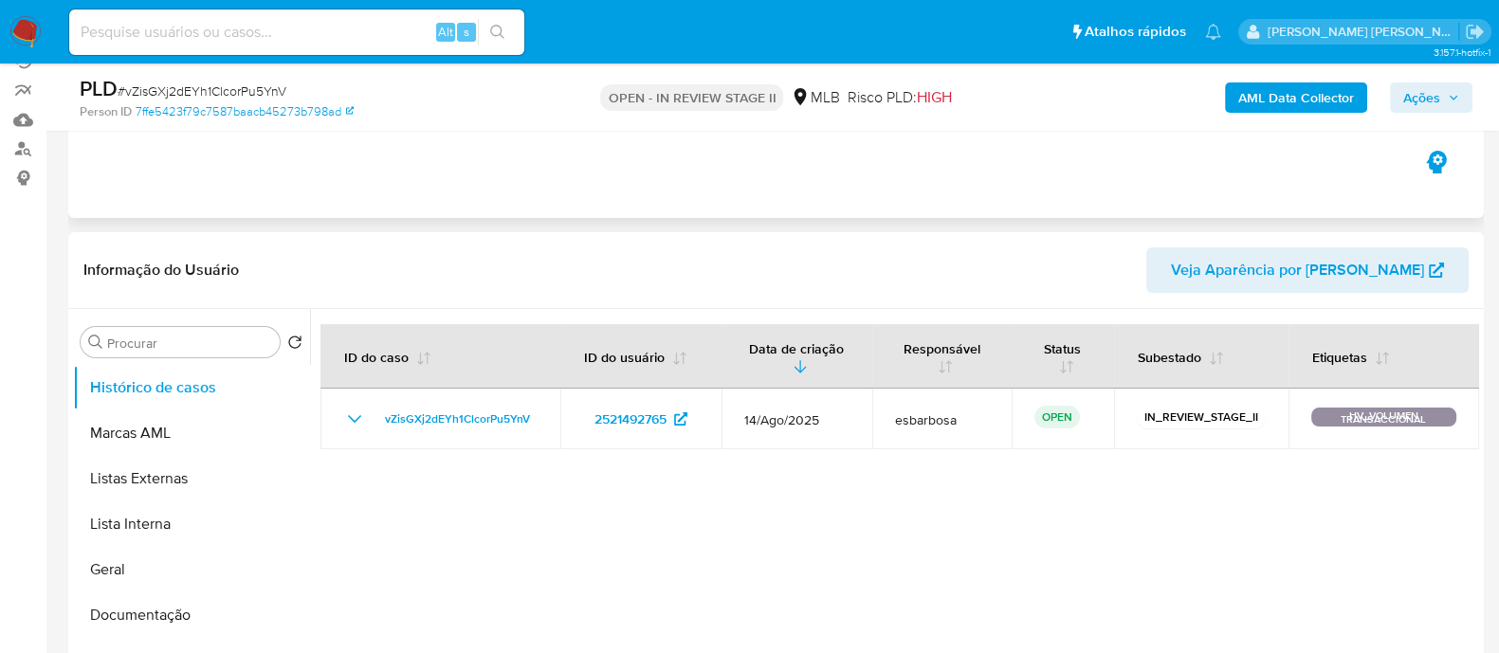
scroll to position [236, 0]
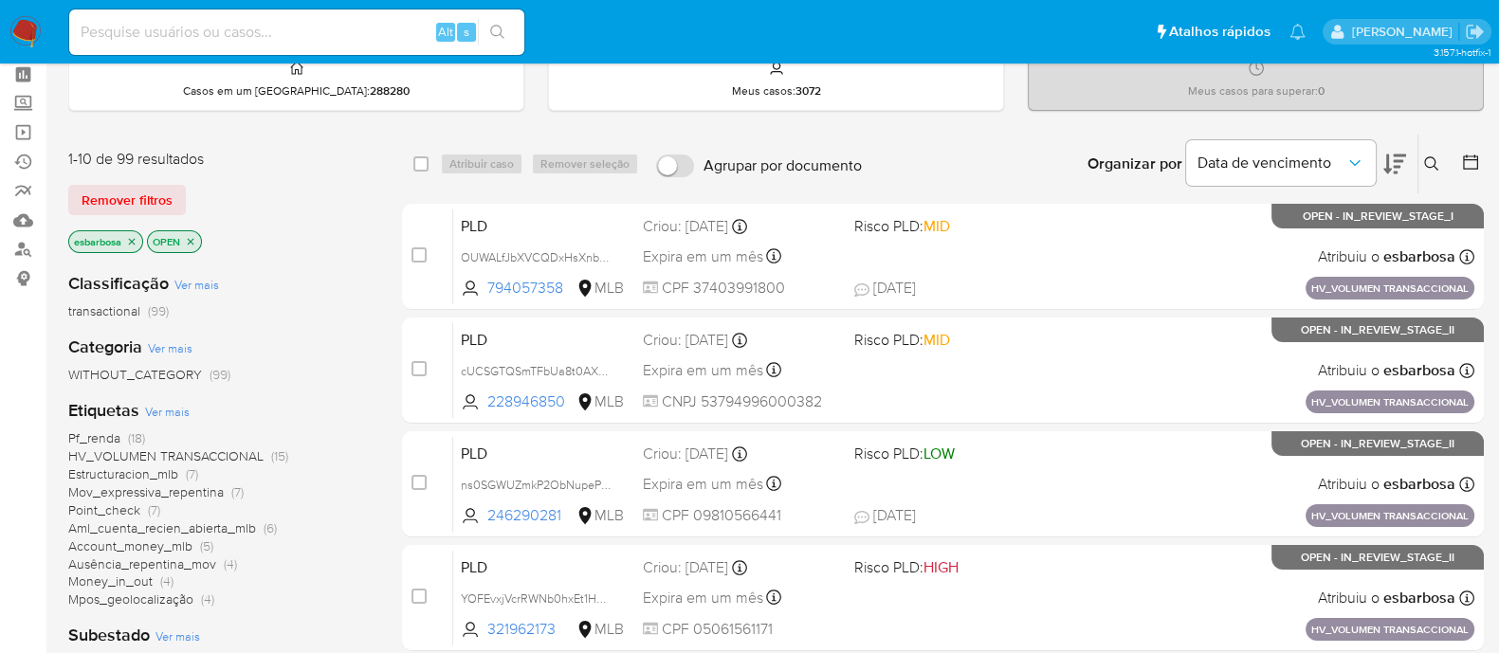
scroll to position [118, 0]
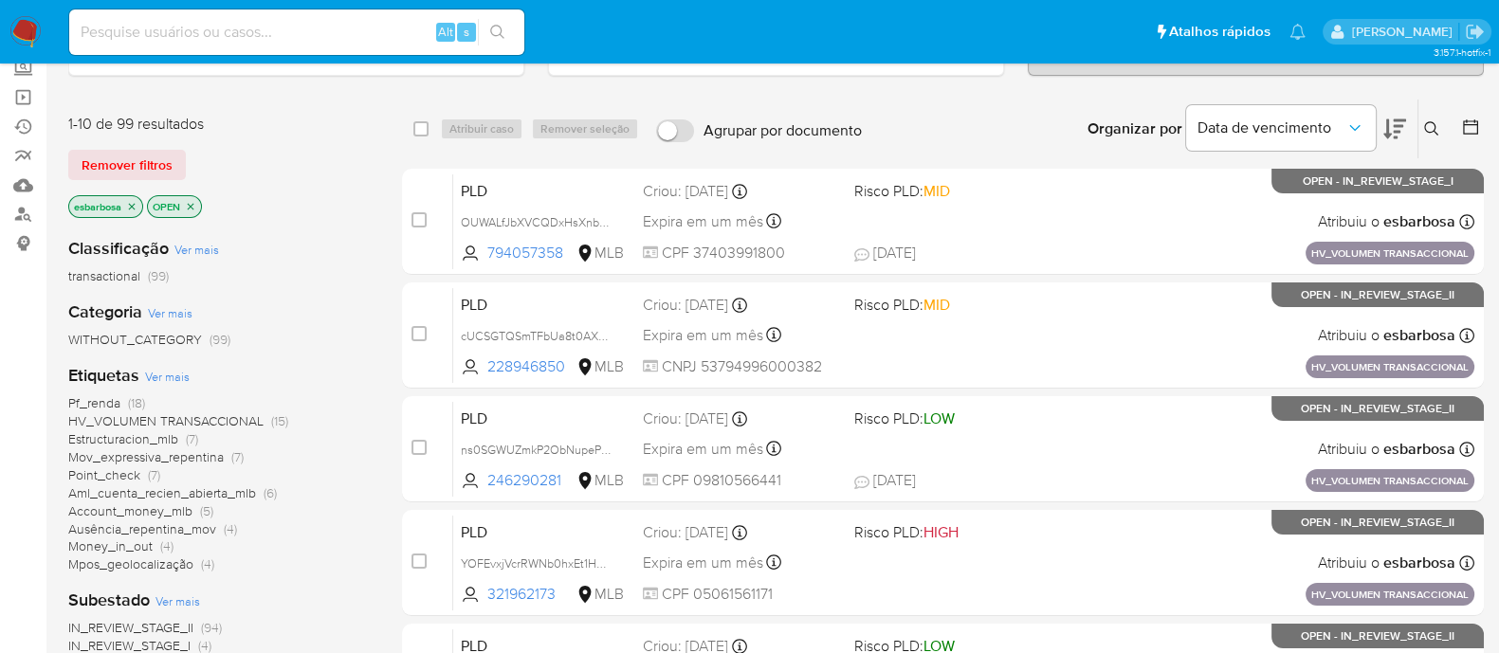
click at [100, 403] on span "Pf_renda" at bounding box center [94, 402] width 52 height 19
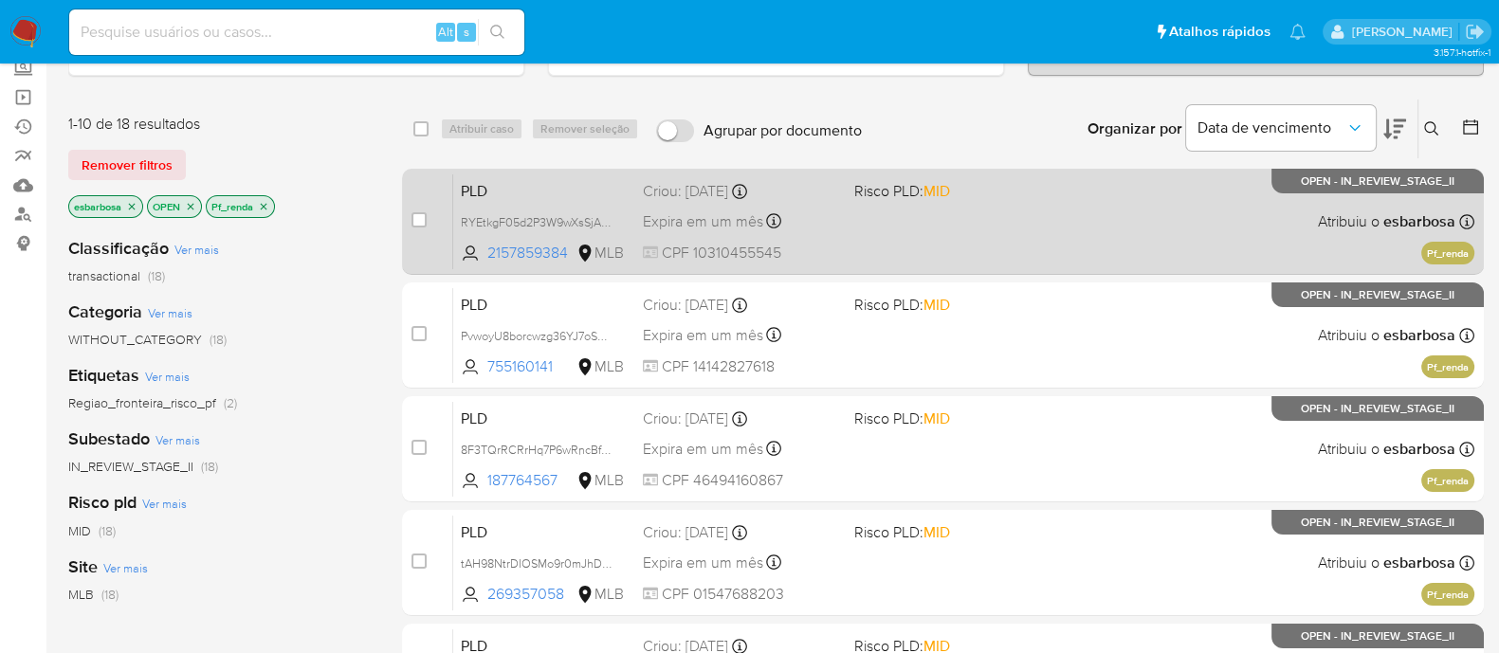
click at [953, 244] on div "PLD RYEtkgF05d2P3W9wXsSjAz09 2157859384 MLB Risco PLD: MID Criou: 12/08/2025 Cr…" at bounding box center [963, 221] width 1021 height 96
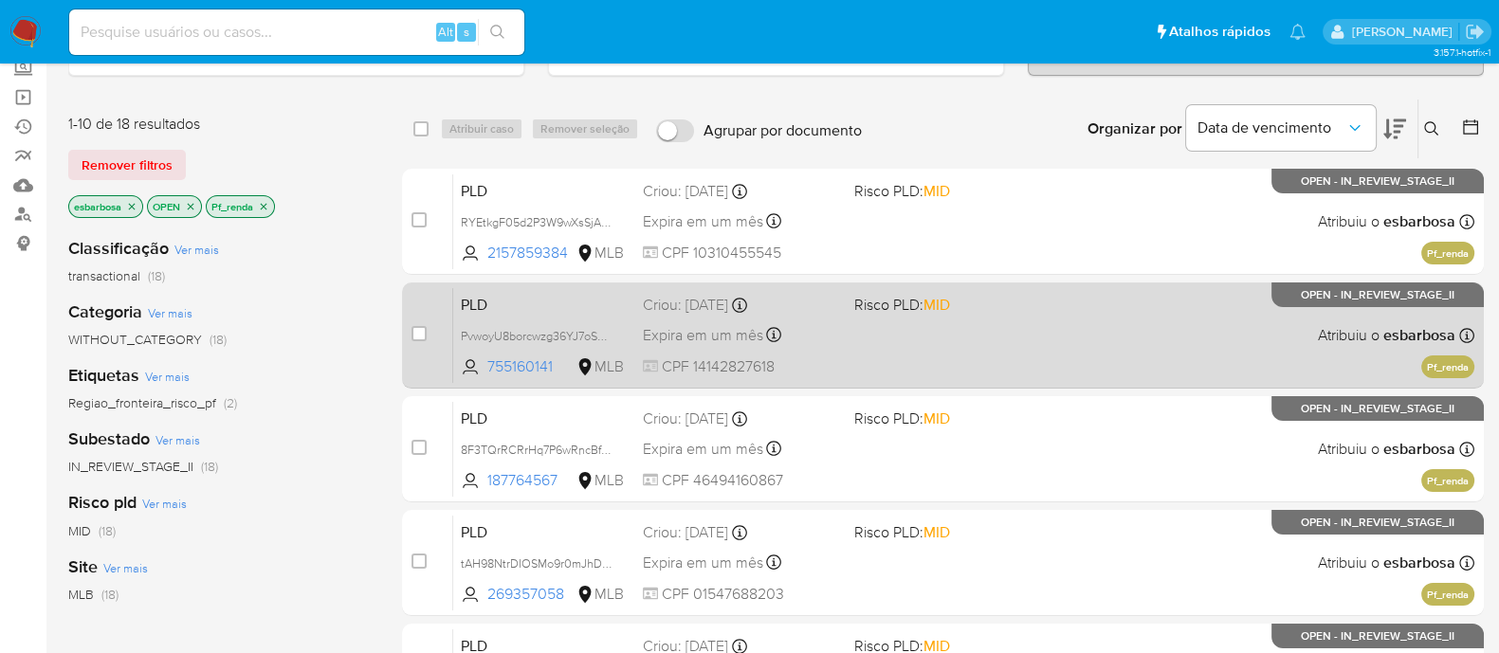
click at [844, 328] on div "PLD PvwoyU8borcwzg36YJ7oShAG 755160141 MLB Risco PLD: MID Criou: 12/08/2025 Cri…" at bounding box center [963, 335] width 1021 height 96
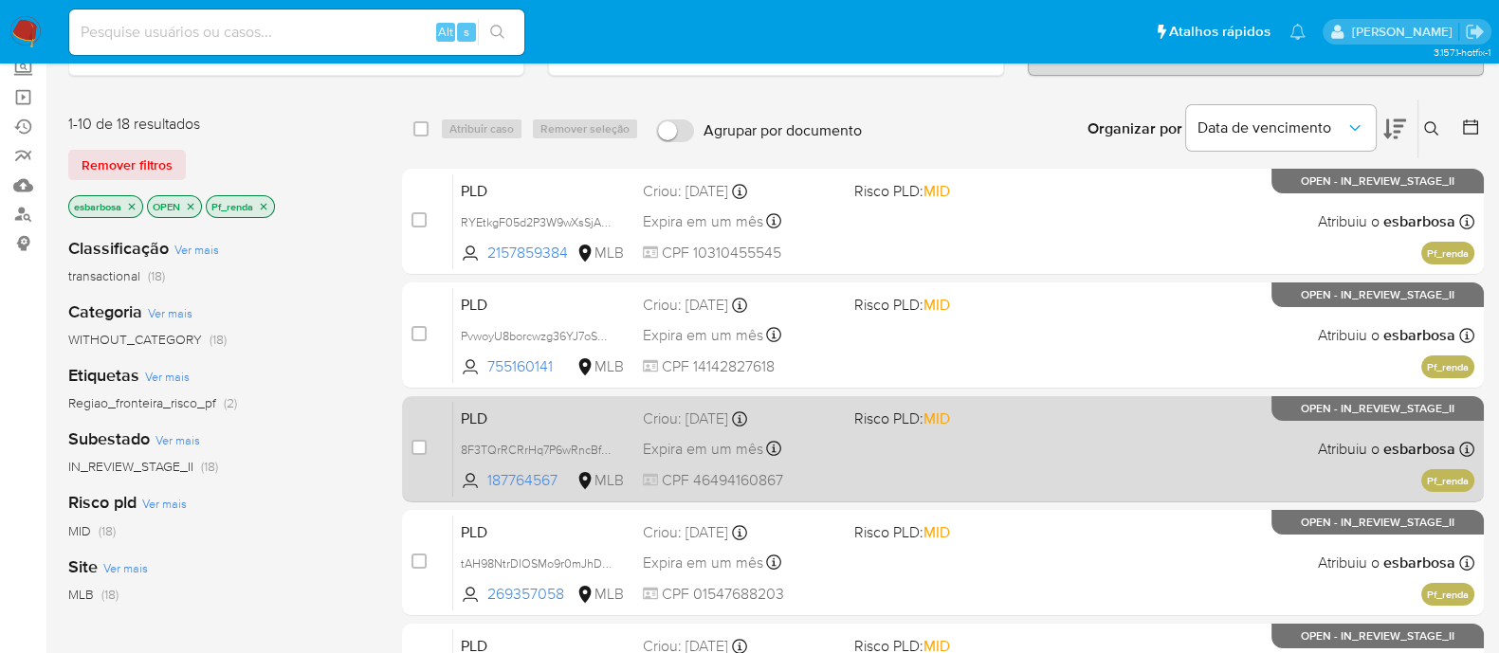
click at [854, 469] on div "PLD 8F3TQrRCRrHq7P6wRncBfBPU 187764567 MLB Risco PLD: MID Criou: 12/08/2025 Cri…" at bounding box center [963, 449] width 1021 height 96
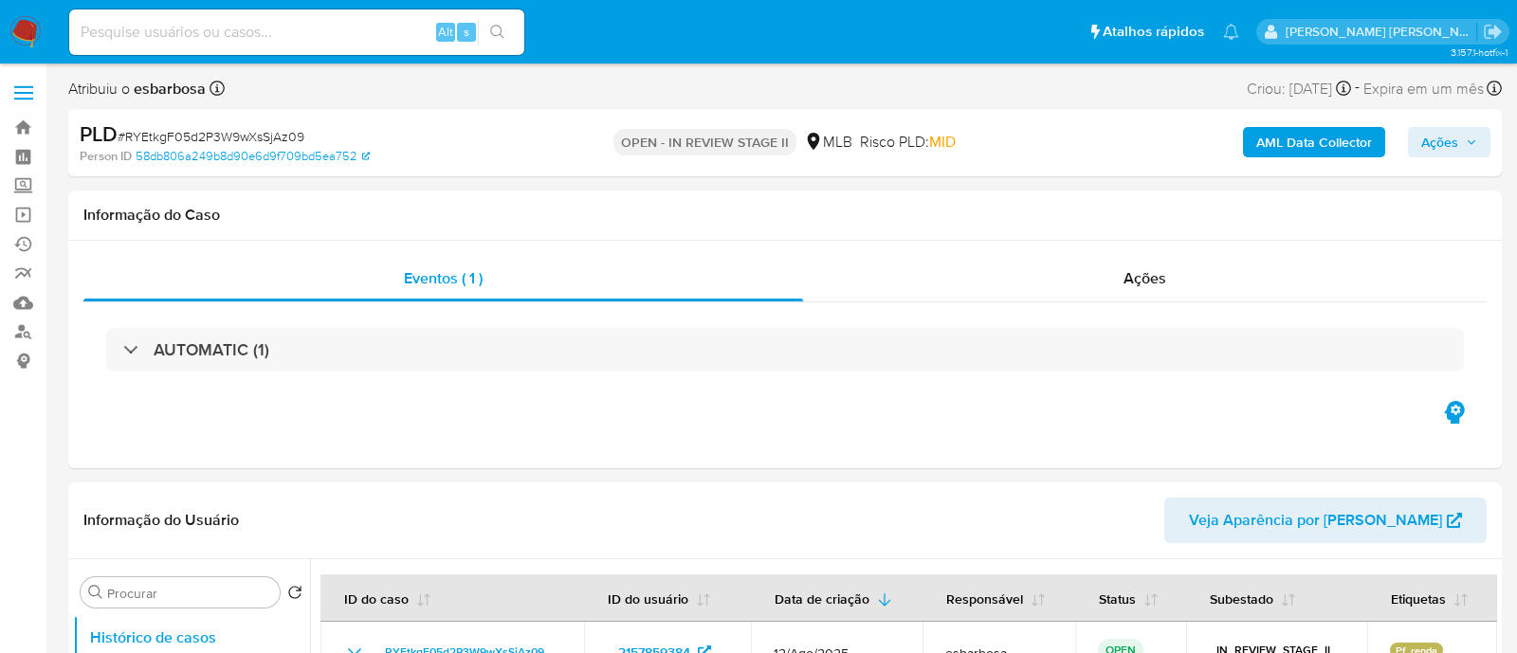
select select "10"
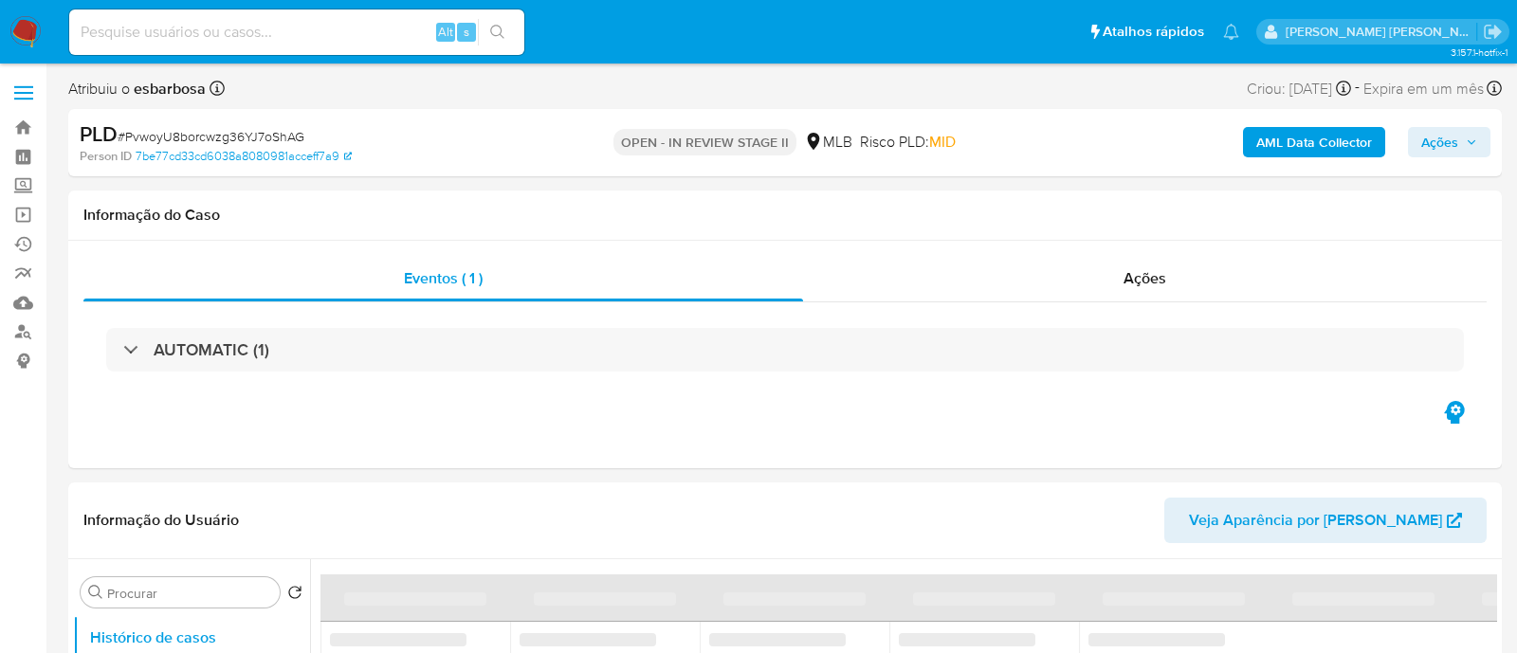
select select "10"
